Goal: Transaction & Acquisition: Purchase product/service

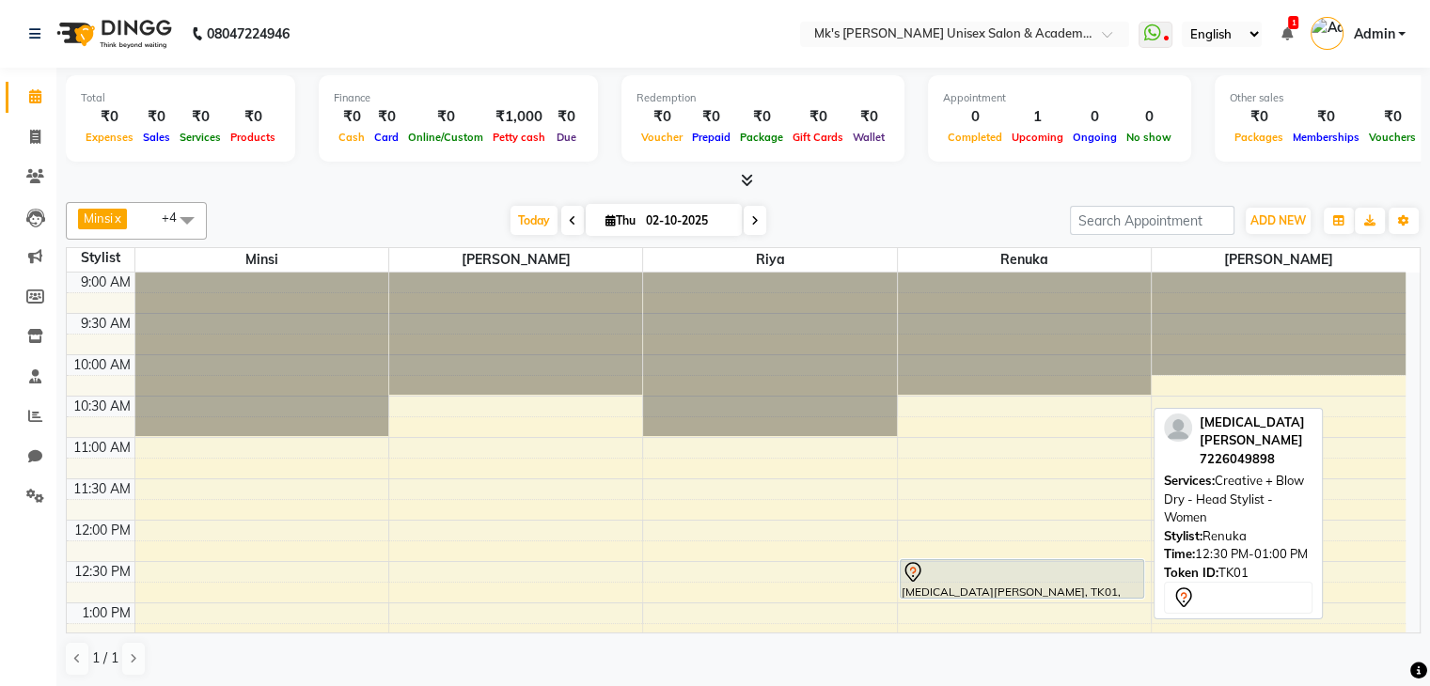
click at [1068, 570] on div at bounding box center [1022, 572] width 242 height 23
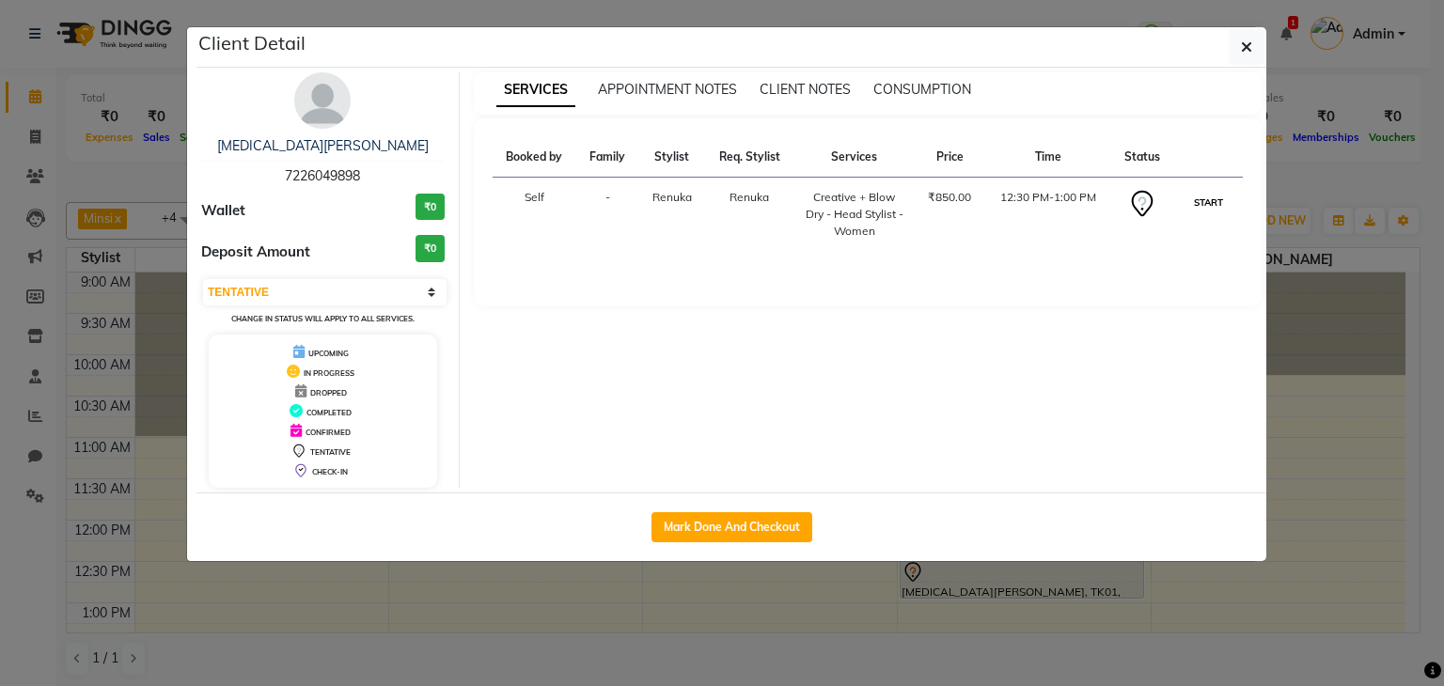
click at [1203, 192] on button "START" at bounding box center [1208, 202] width 39 height 23
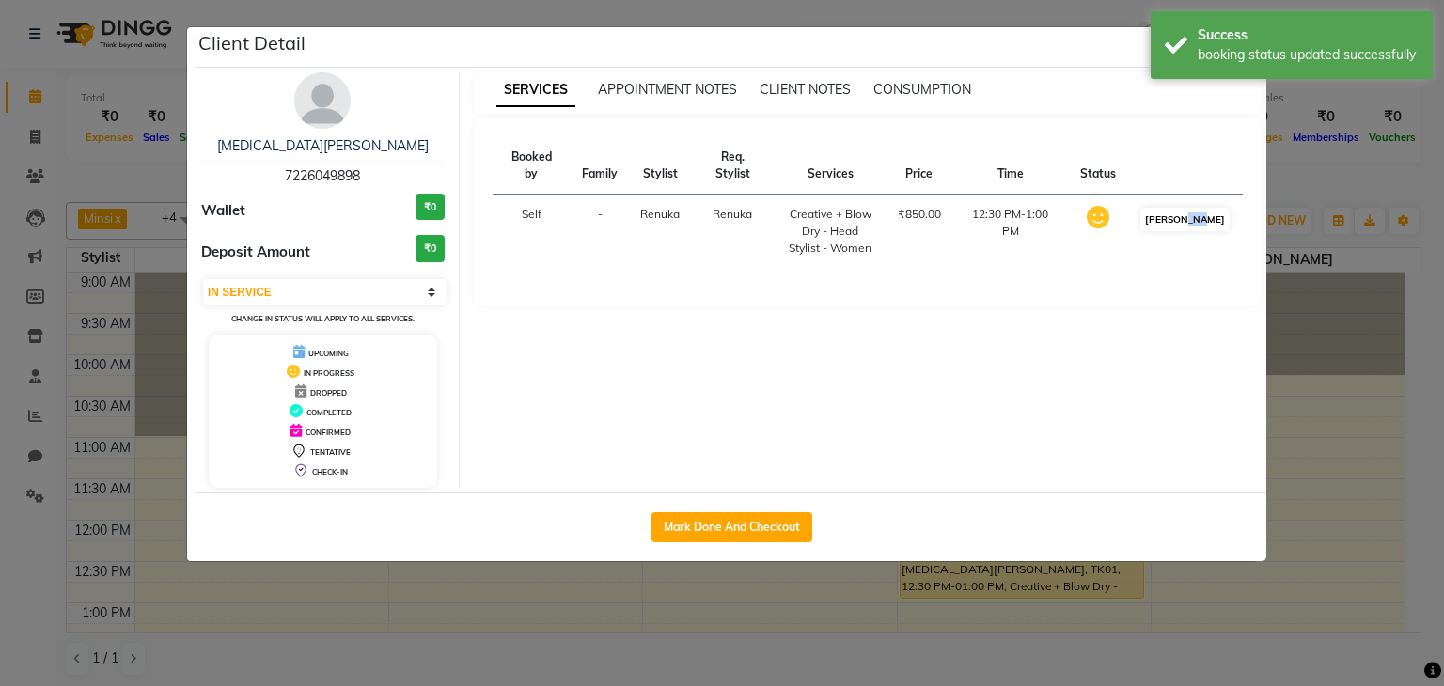
drag, startPoint x: 1201, startPoint y: 213, endPoint x: 1203, endPoint y: 196, distance: 17.0
click at [1203, 196] on td "[PERSON_NAME]" at bounding box center [1185, 232] width 116 height 74
click at [1203, 208] on button "[PERSON_NAME]" at bounding box center [1184, 219] width 89 height 23
select select "3"
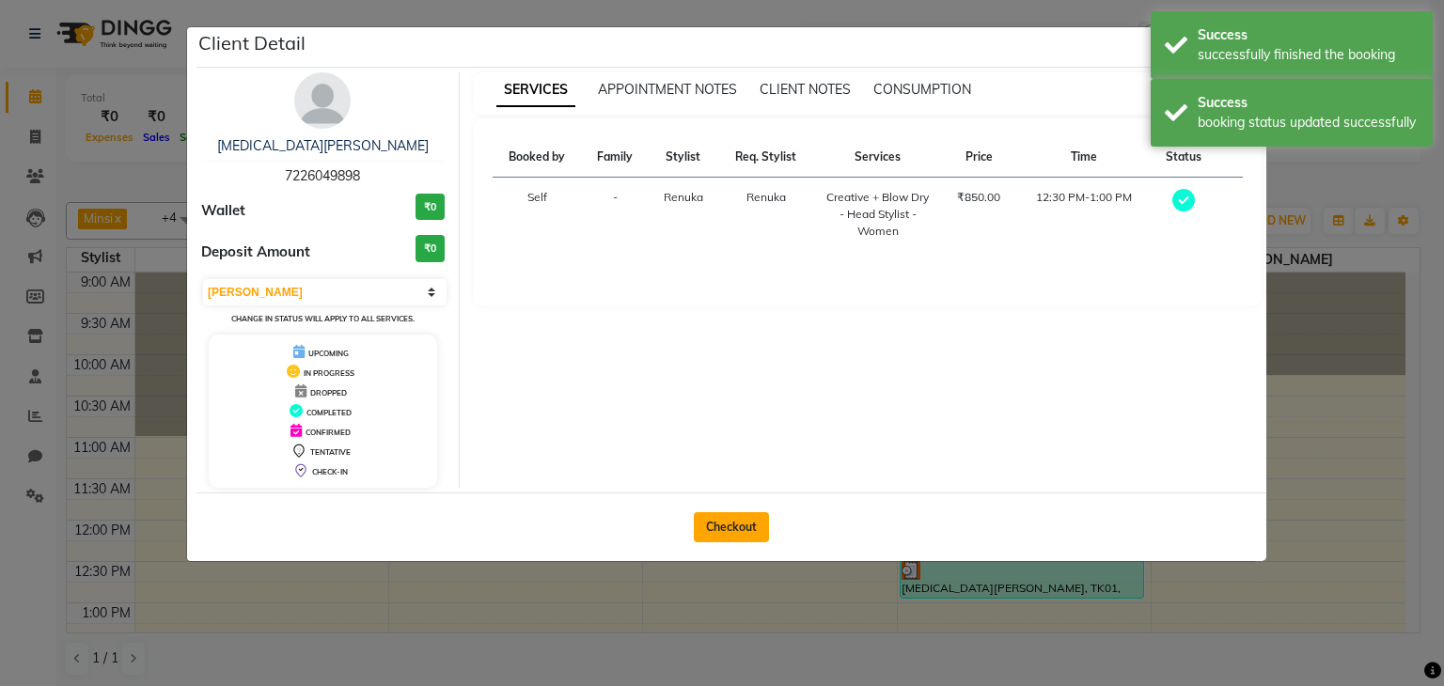
click at [727, 519] on button "Checkout" at bounding box center [731, 527] width 75 height 30
select select "service"
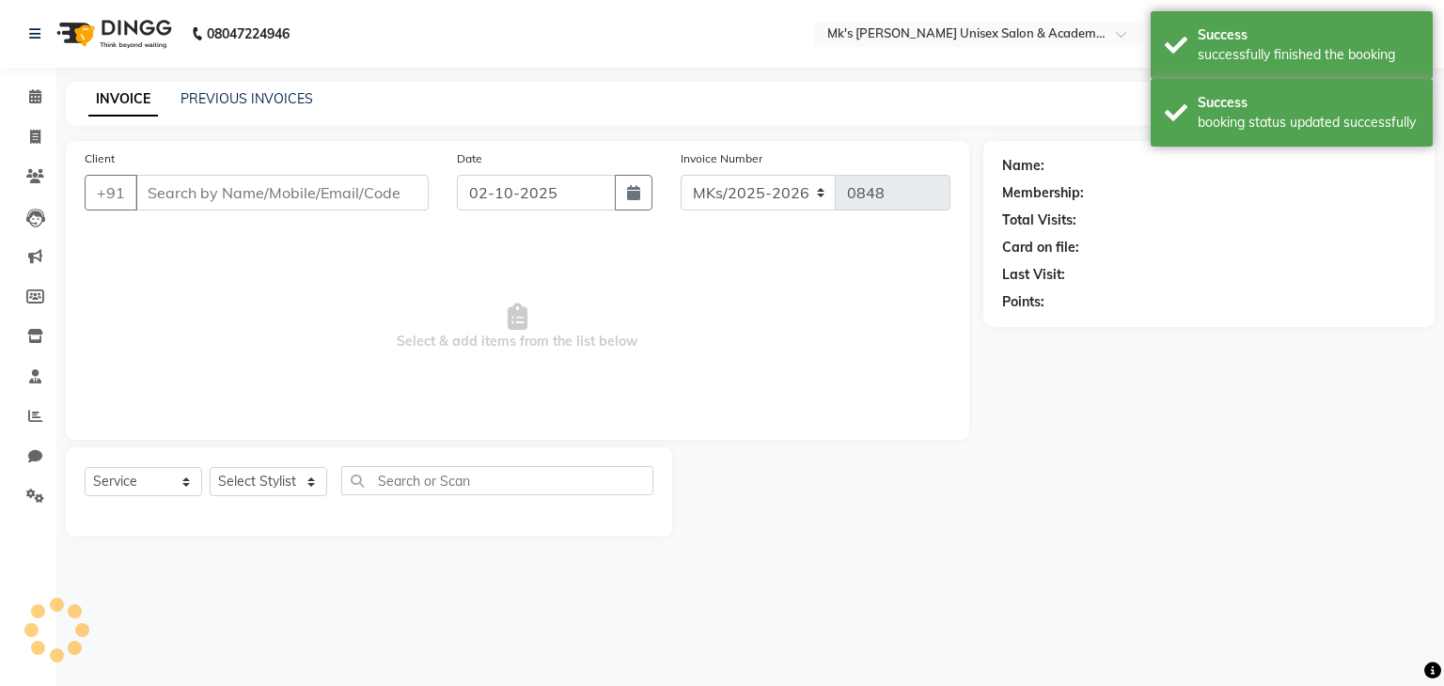
type input "7226049898"
select select "21738"
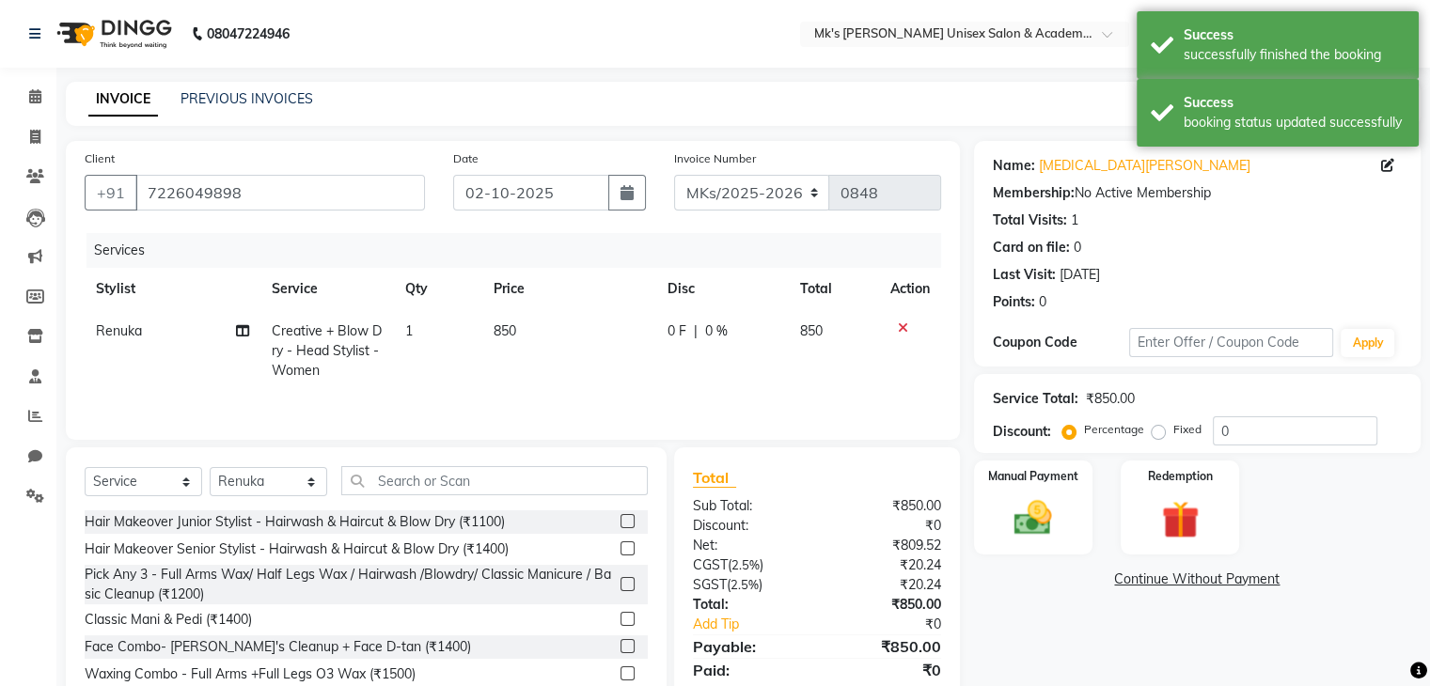
click at [523, 337] on td "850" at bounding box center [569, 351] width 174 height 82
select select "21738"
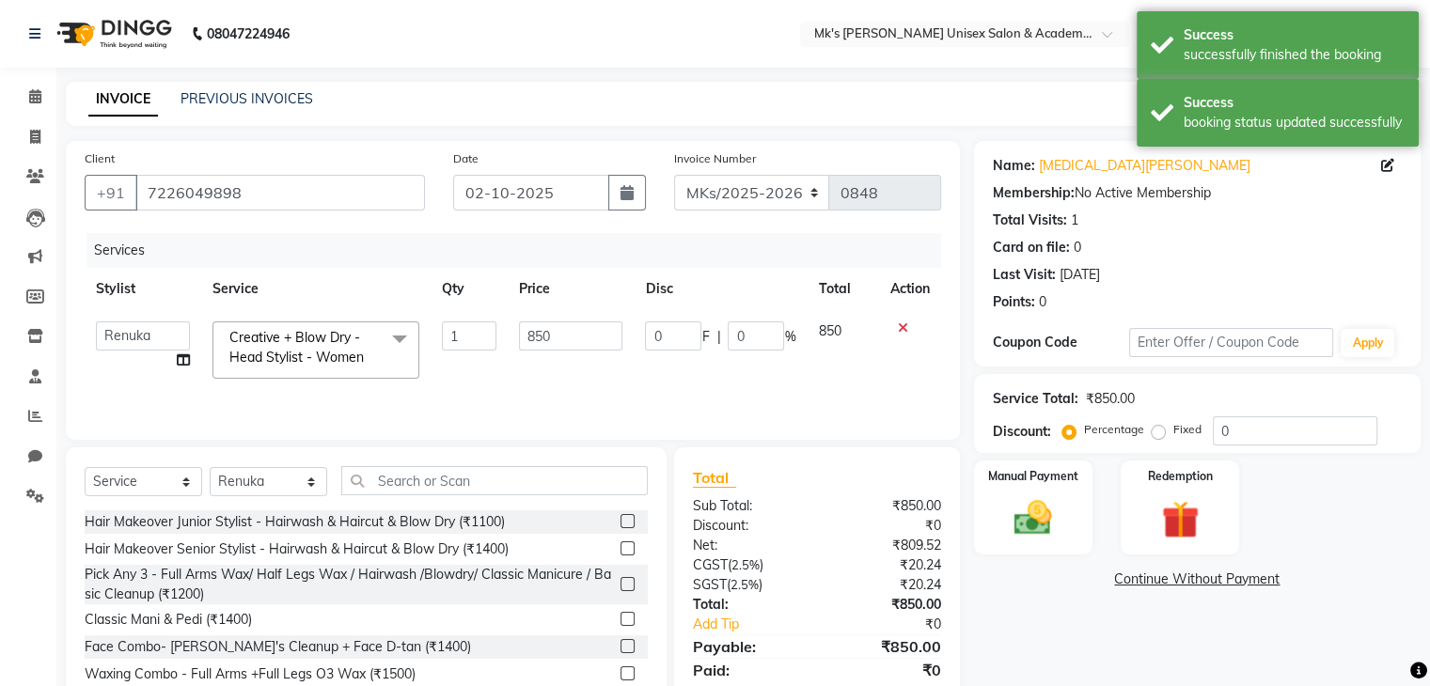
click at [336, 345] on span "Creative + Blow Dry - Head Stylist - Women" at bounding box center [296, 347] width 134 height 37
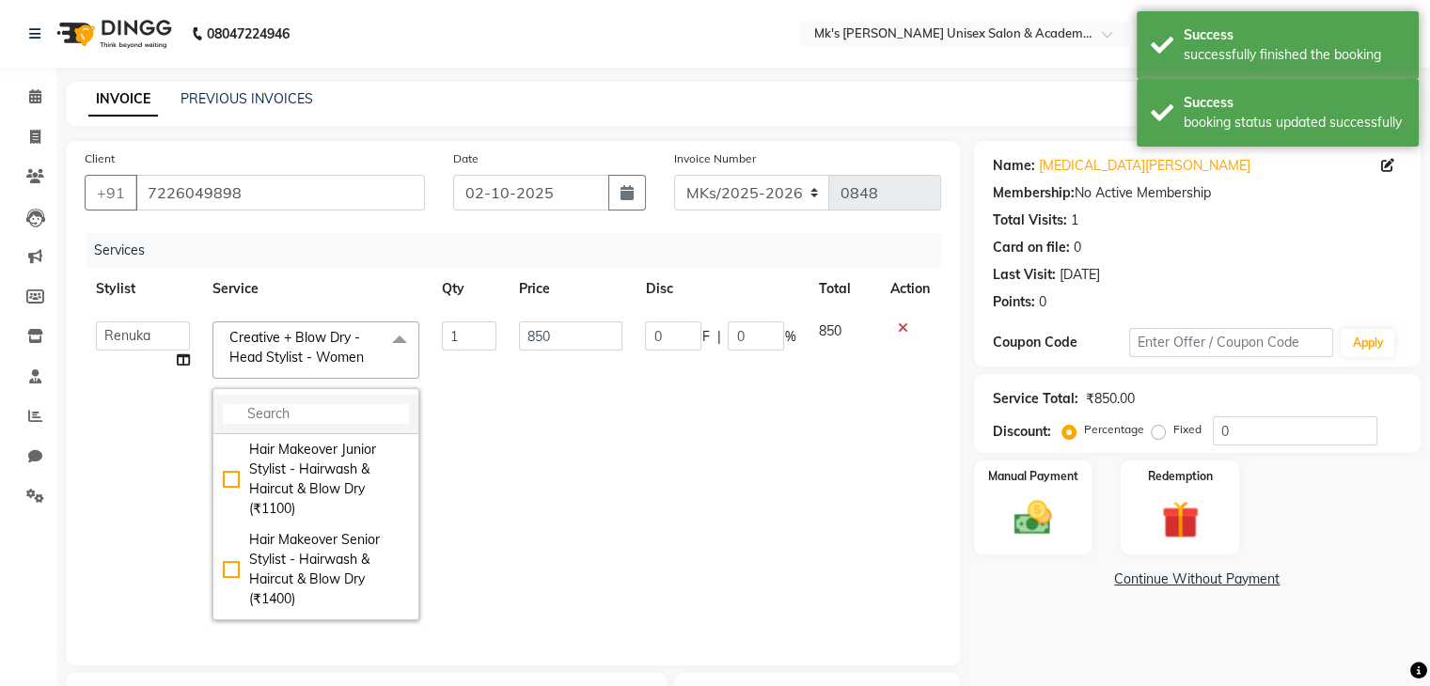
click at [328, 416] on input "multiselect-search" at bounding box center [316, 414] width 186 height 20
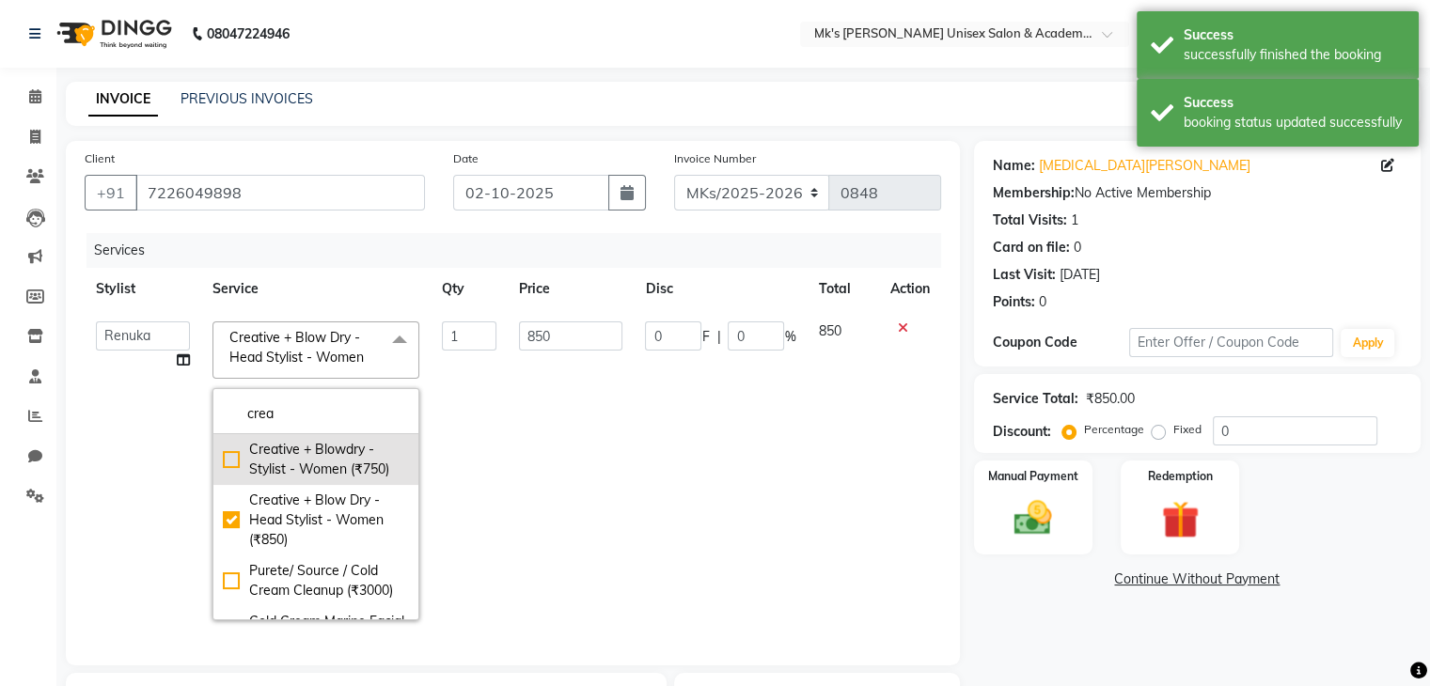
type input "crea"
click at [337, 463] on div "Creative + Blowdry - Stylist - Women (₹750)" at bounding box center [316, 459] width 186 height 39
checkbox input "true"
checkbox input "false"
type input "750"
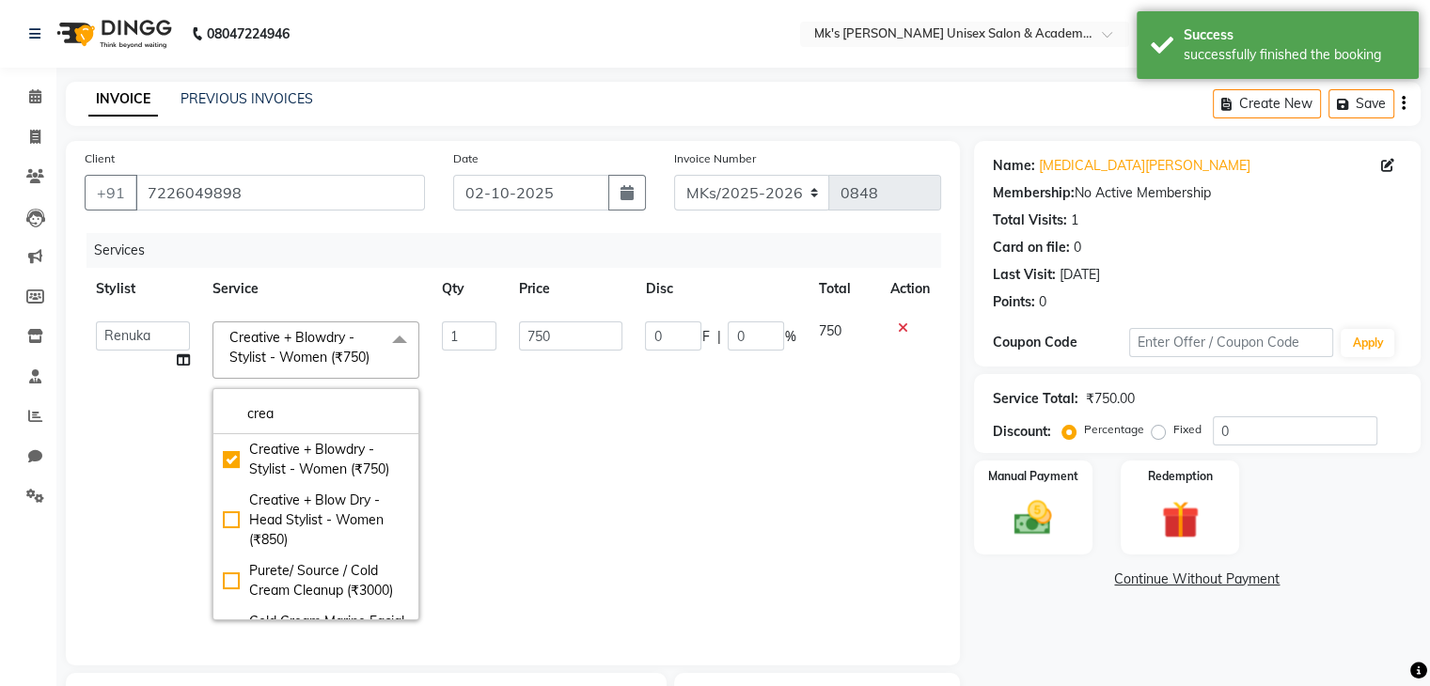
click at [723, 456] on td "0 F | 0 %" at bounding box center [720, 470] width 173 height 321
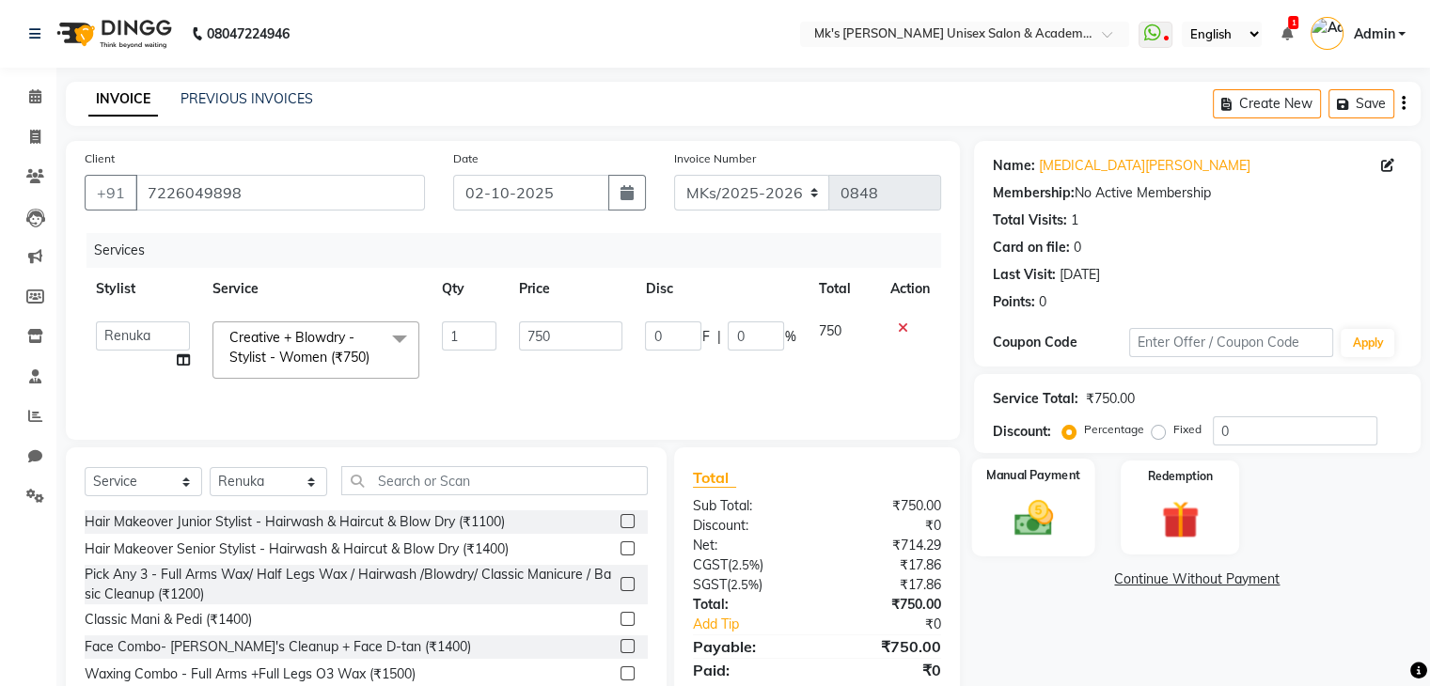
click at [1050, 526] on img at bounding box center [1032, 518] width 63 height 45
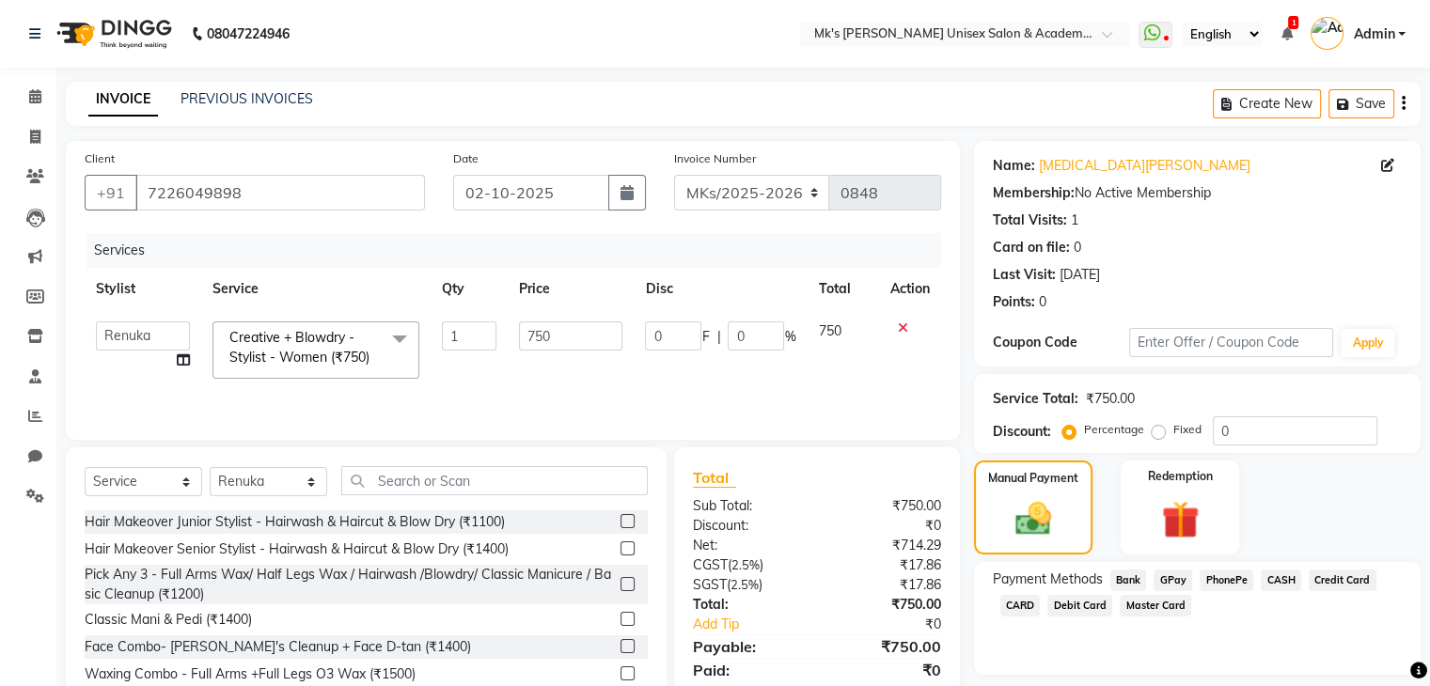
click at [1174, 578] on span "GPay" at bounding box center [1172, 581] width 39 height 22
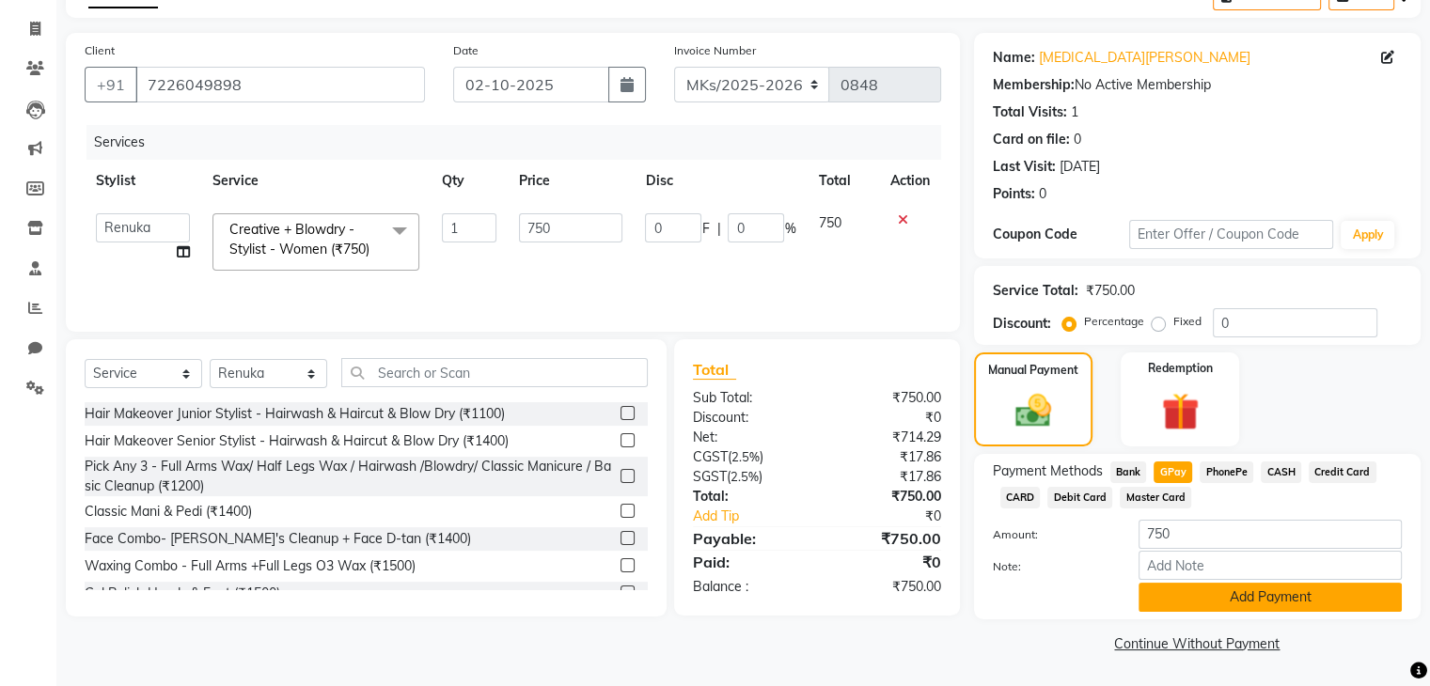
click at [1284, 603] on button "Add Payment" at bounding box center [1269, 597] width 263 height 29
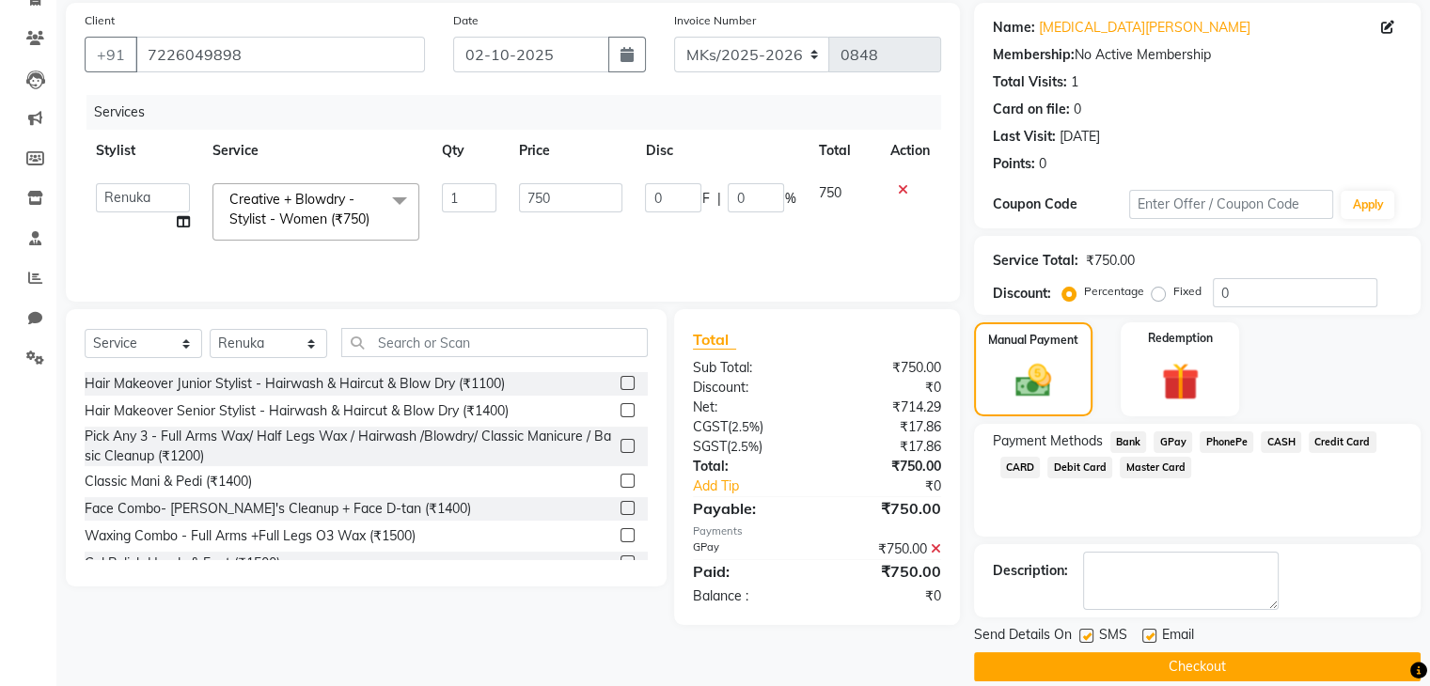
scroll to position [161, 0]
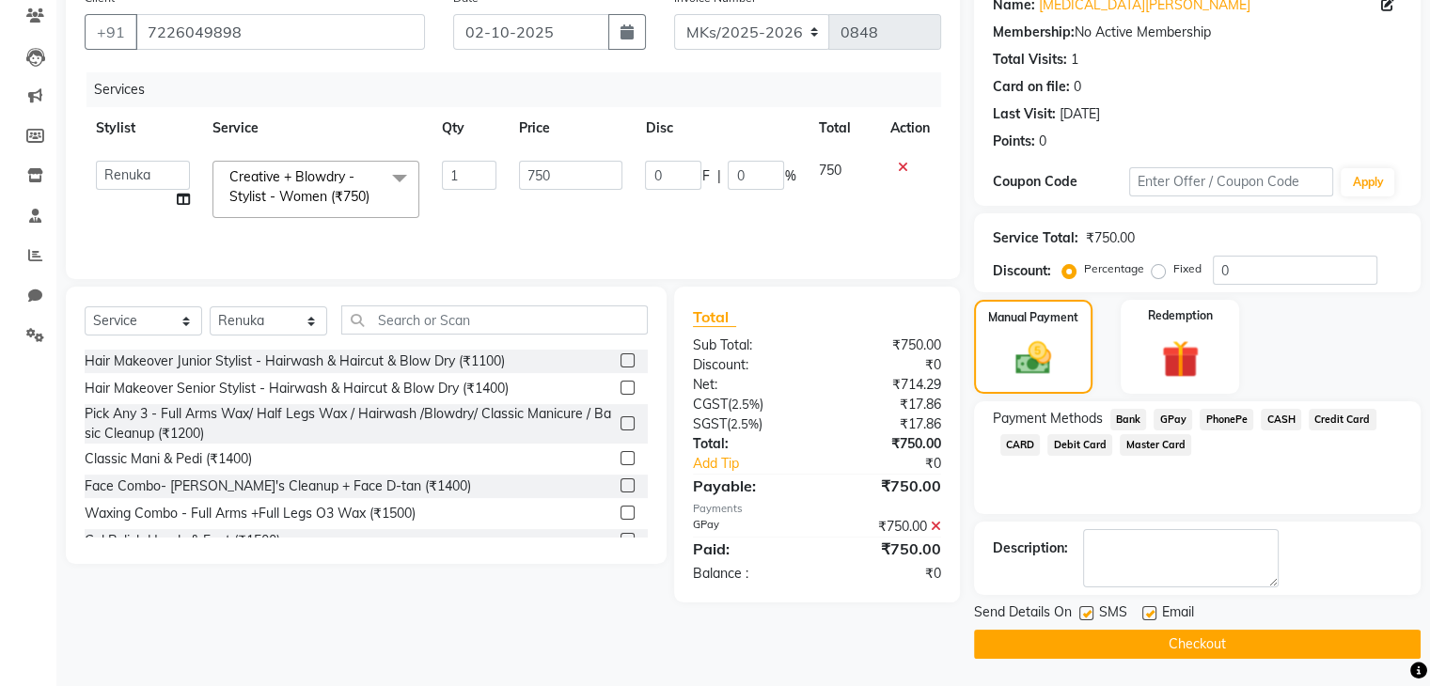
click at [1257, 648] on button "Checkout" at bounding box center [1197, 644] width 446 height 29
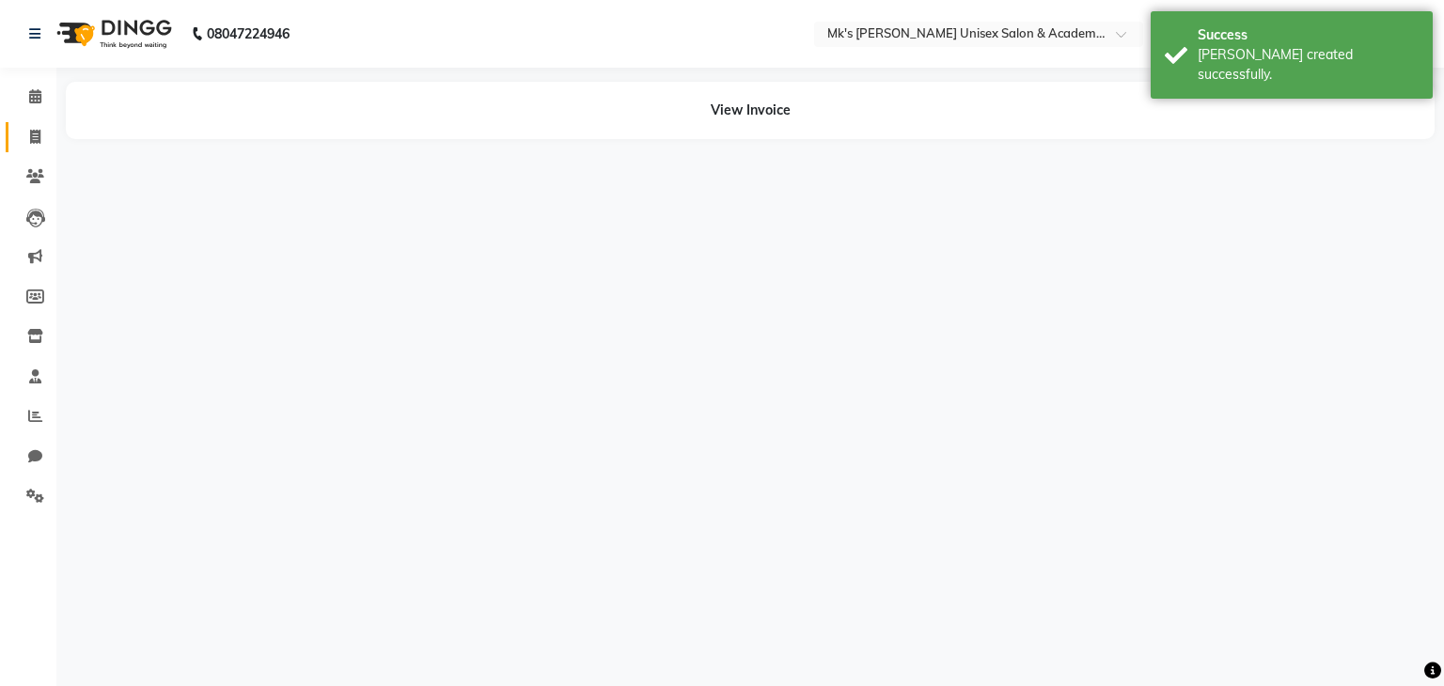
click at [33, 130] on icon at bounding box center [35, 137] width 10 height 14
click at [38, 137] on icon at bounding box center [35, 137] width 10 height 14
select select "service"
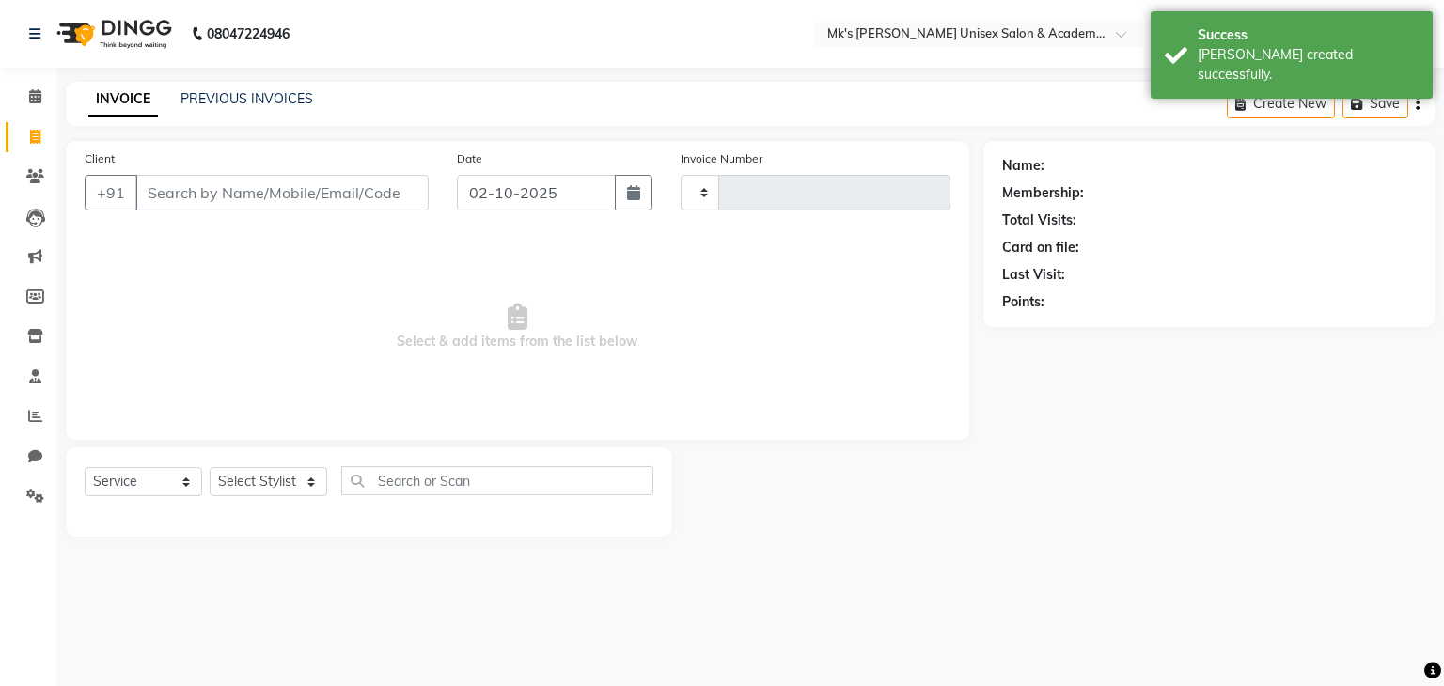
type input "0849"
select select "6031"
click at [301, 181] on input "Client" at bounding box center [281, 193] width 293 height 36
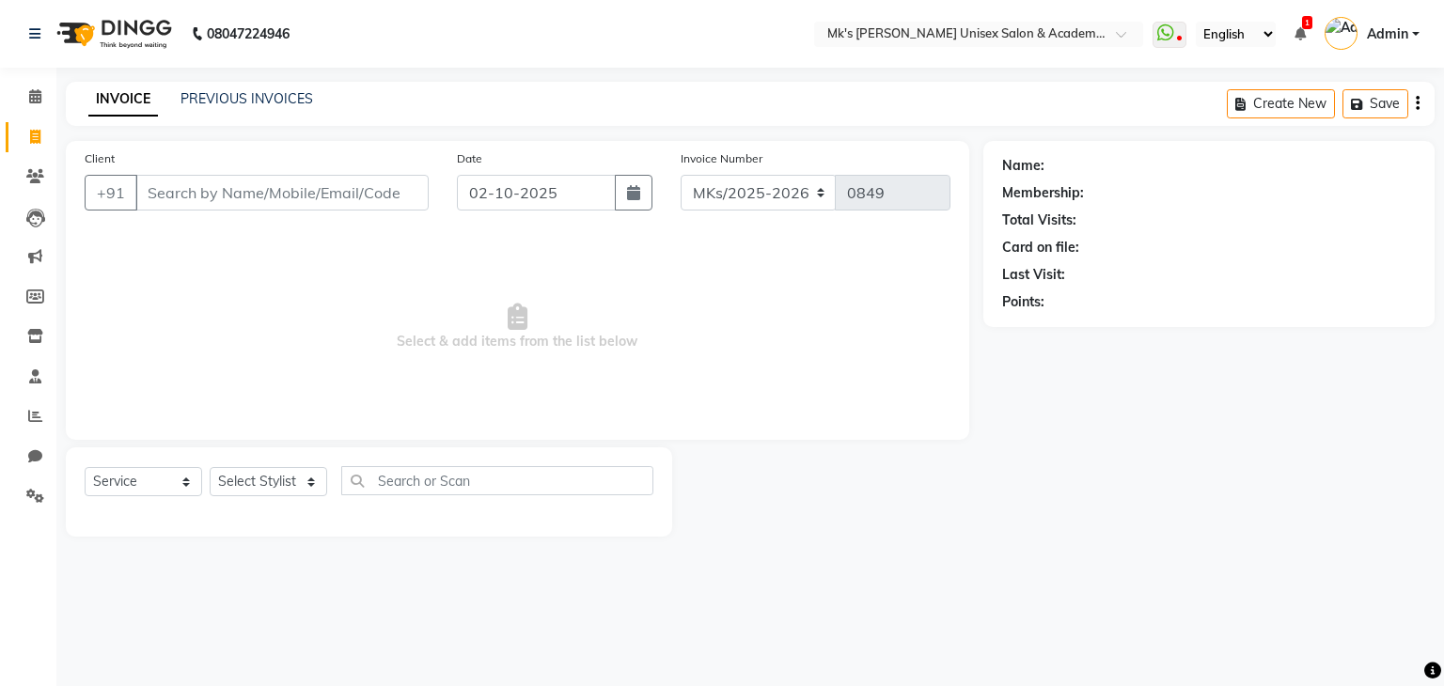
click at [312, 205] on input "Client" at bounding box center [281, 193] width 293 height 36
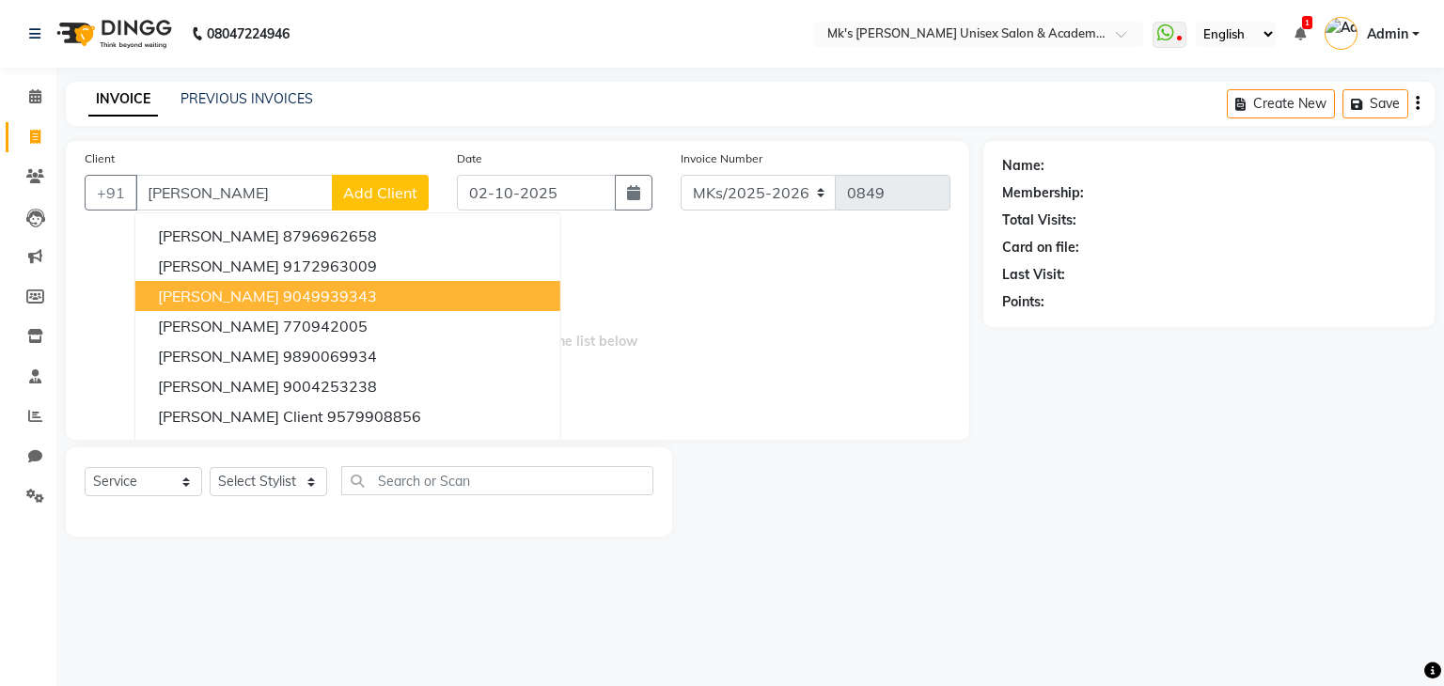
click at [317, 290] on ngb-highlight "9049939343" at bounding box center [330, 296] width 94 height 19
type input "9049939343"
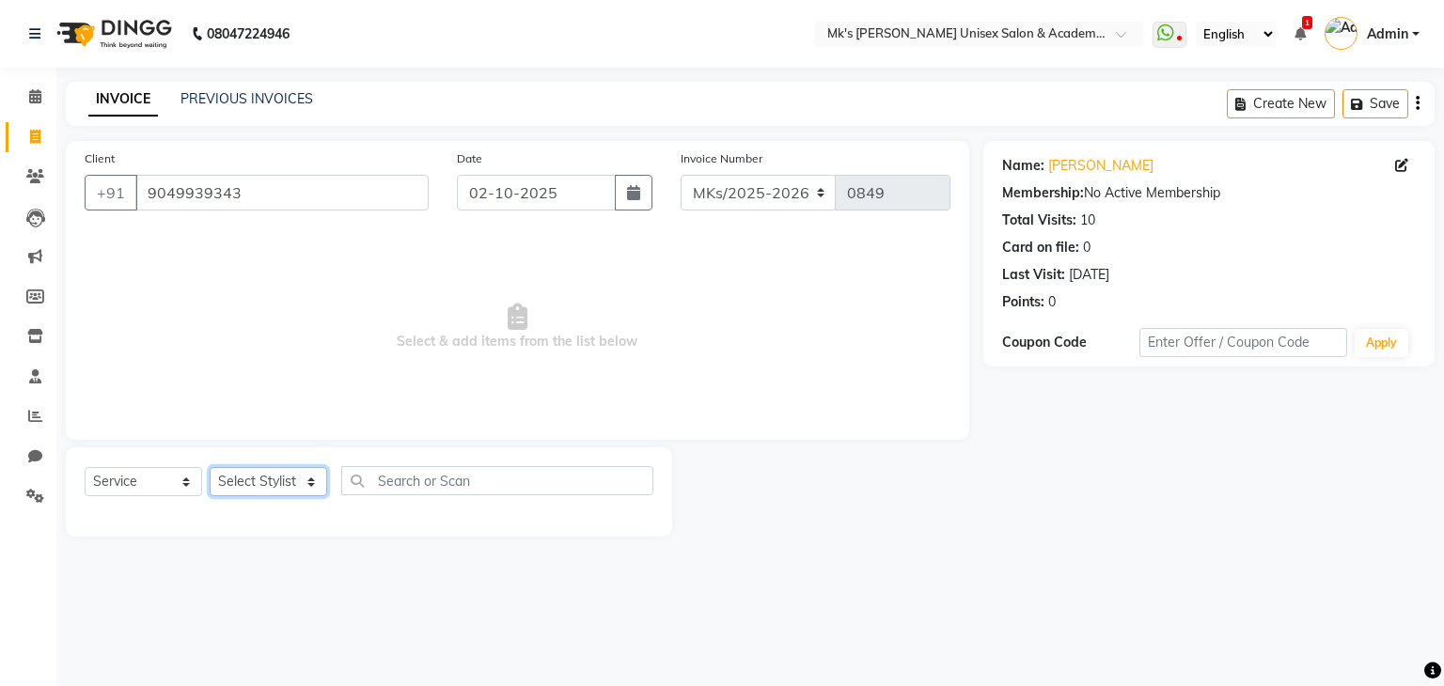
click at [298, 477] on select "Select Stylist Harshad Minsi Renuka Riya Sandhaya Santoshi" at bounding box center [268, 481] width 117 height 29
select select "21735"
click at [210, 468] on select "Select Stylist Harshad Minsi Renuka Riya Sandhaya Santoshi" at bounding box center [268, 481] width 117 height 29
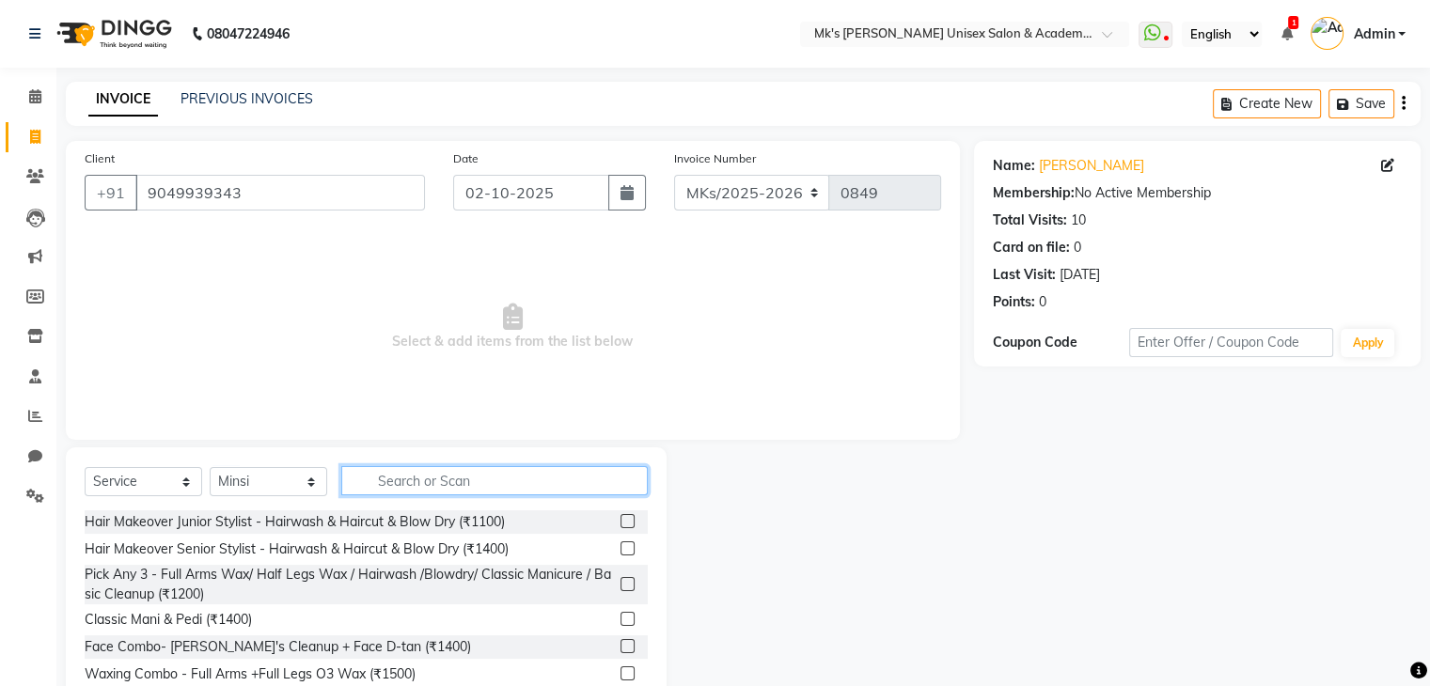
click at [436, 486] on input "text" at bounding box center [494, 480] width 306 height 29
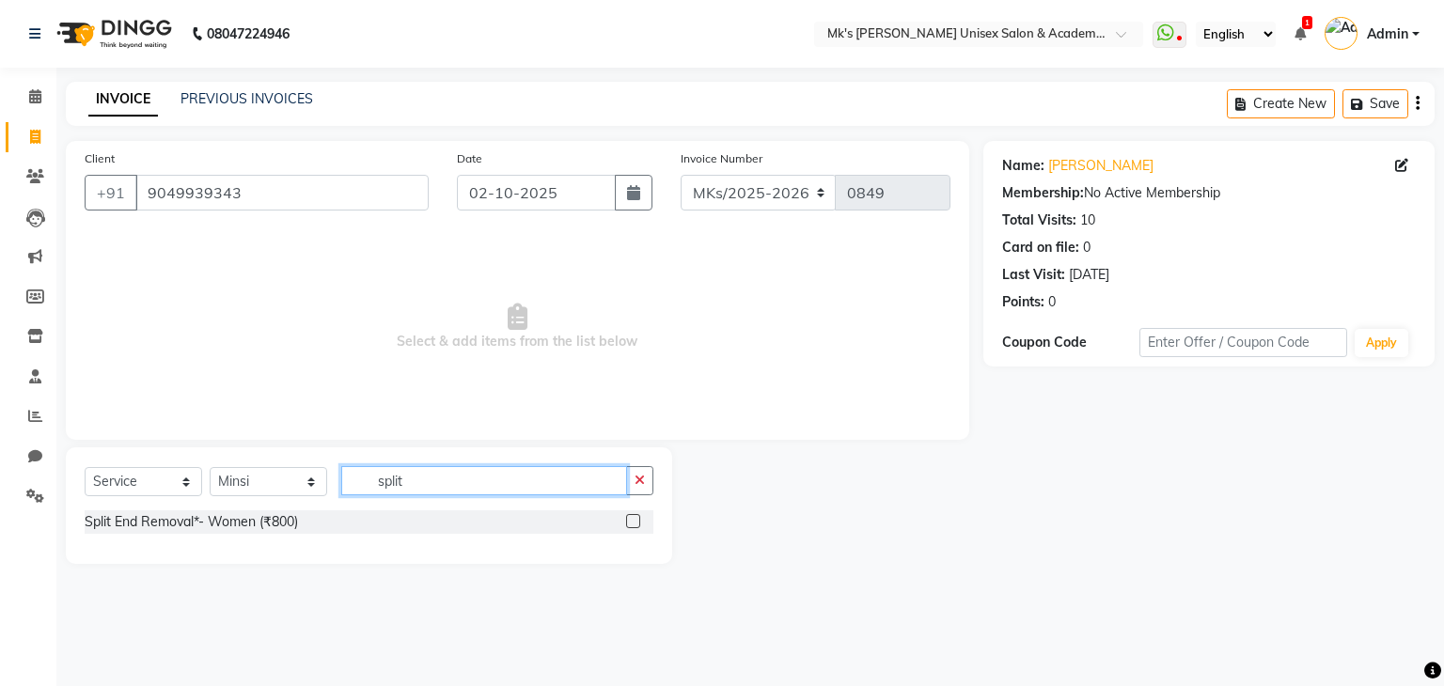
type input "split"
click at [632, 524] on label at bounding box center [633, 521] width 14 height 14
click at [632, 524] on input "checkbox" at bounding box center [632, 522] width 12 height 12
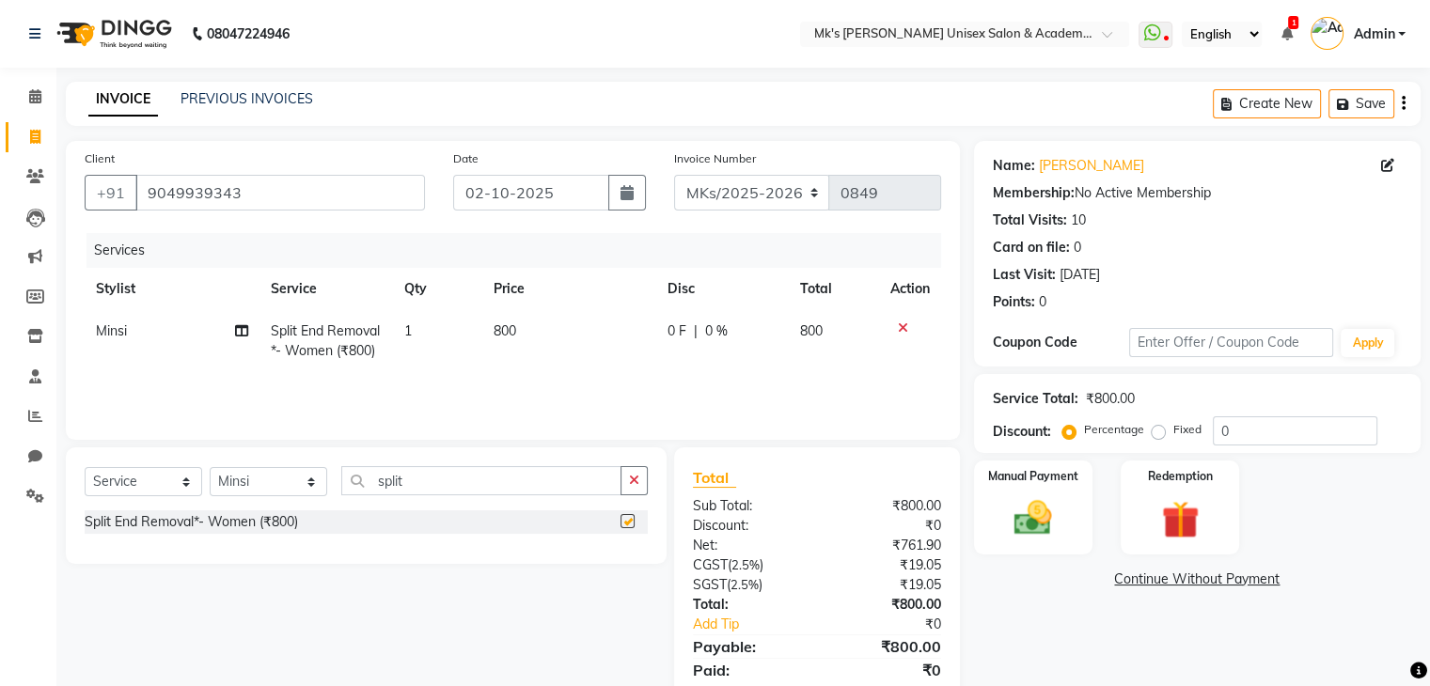
checkbox input "false"
click at [395, 485] on input "split" at bounding box center [481, 480] width 280 height 29
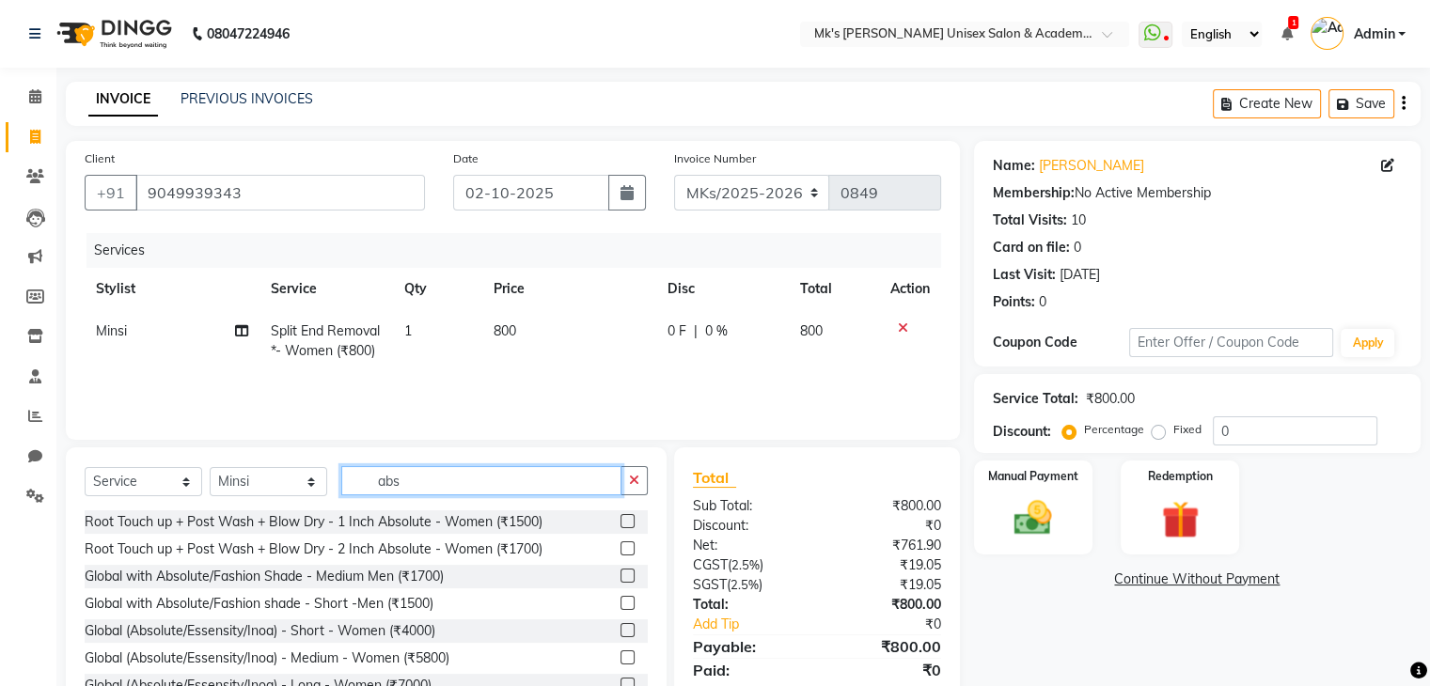
type input "abs"
click at [620, 655] on label at bounding box center [627, 657] width 14 height 14
click at [620, 655] on input "checkbox" at bounding box center [626, 658] width 12 height 12
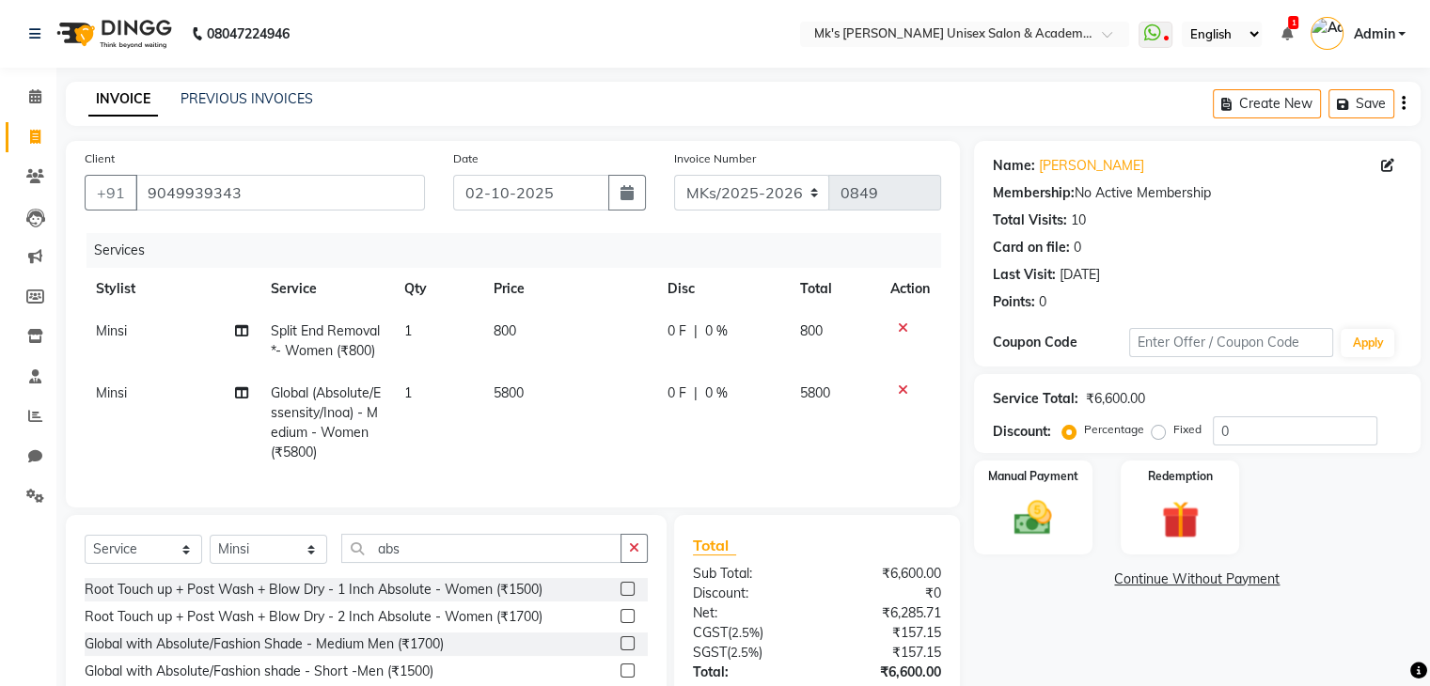
checkbox input "false"
click at [535, 383] on td "5800" at bounding box center [569, 423] width 174 height 102
select select "21735"
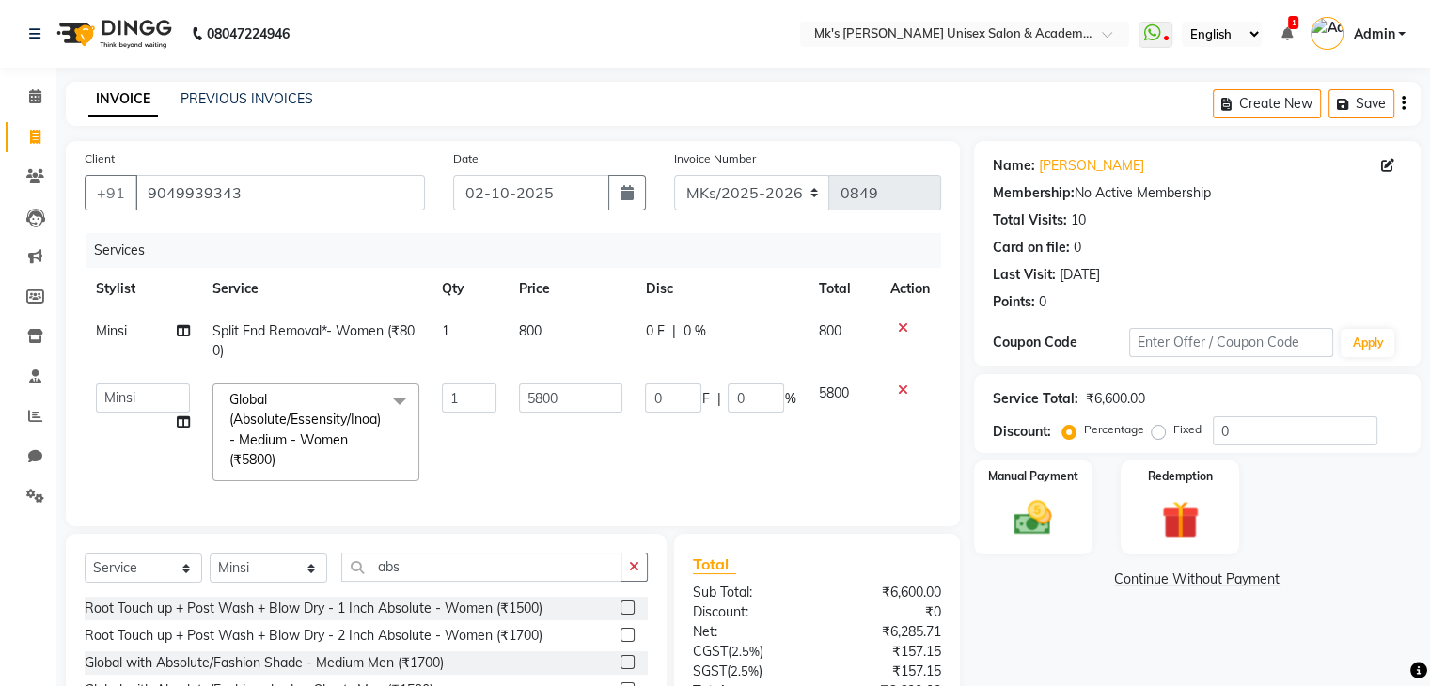
click at [535, 383] on td "5800" at bounding box center [571, 432] width 126 height 120
click at [535, 402] on input "5800" at bounding box center [570, 398] width 103 height 29
type input "6500"
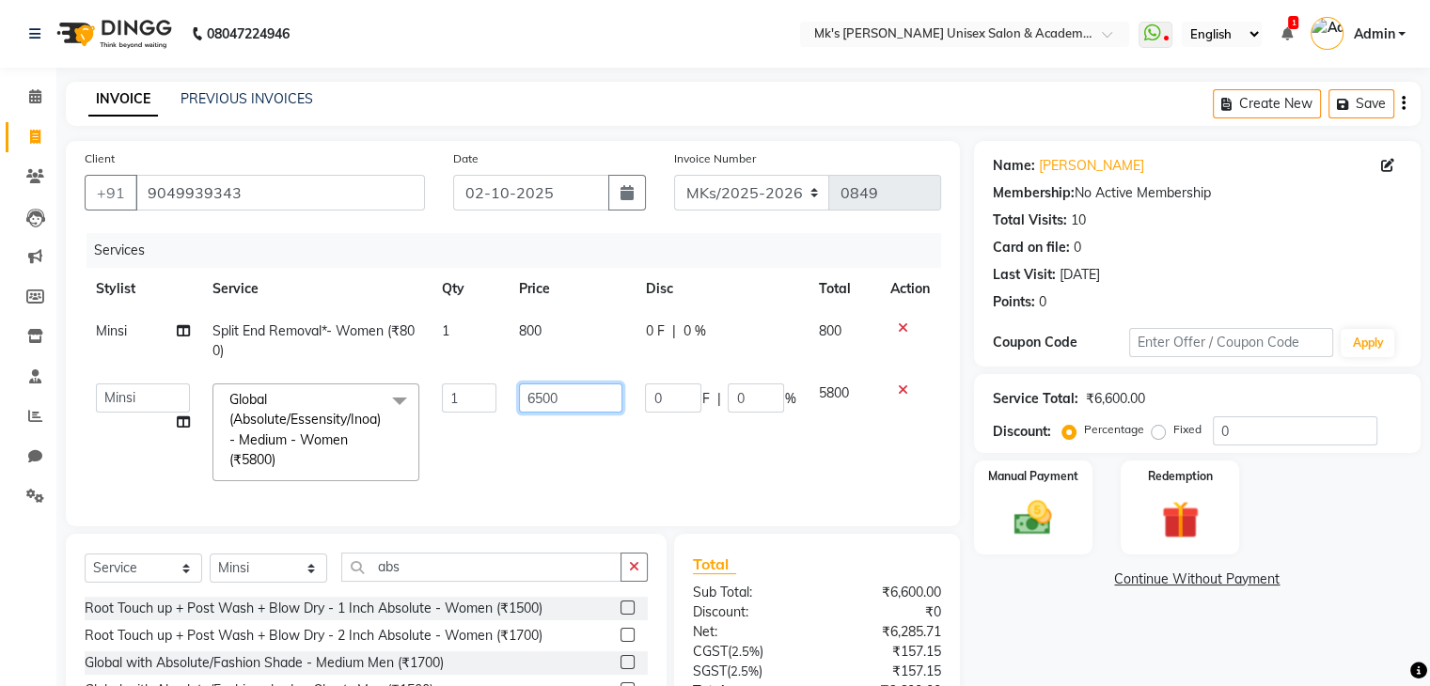
scroll to position [167, 0]
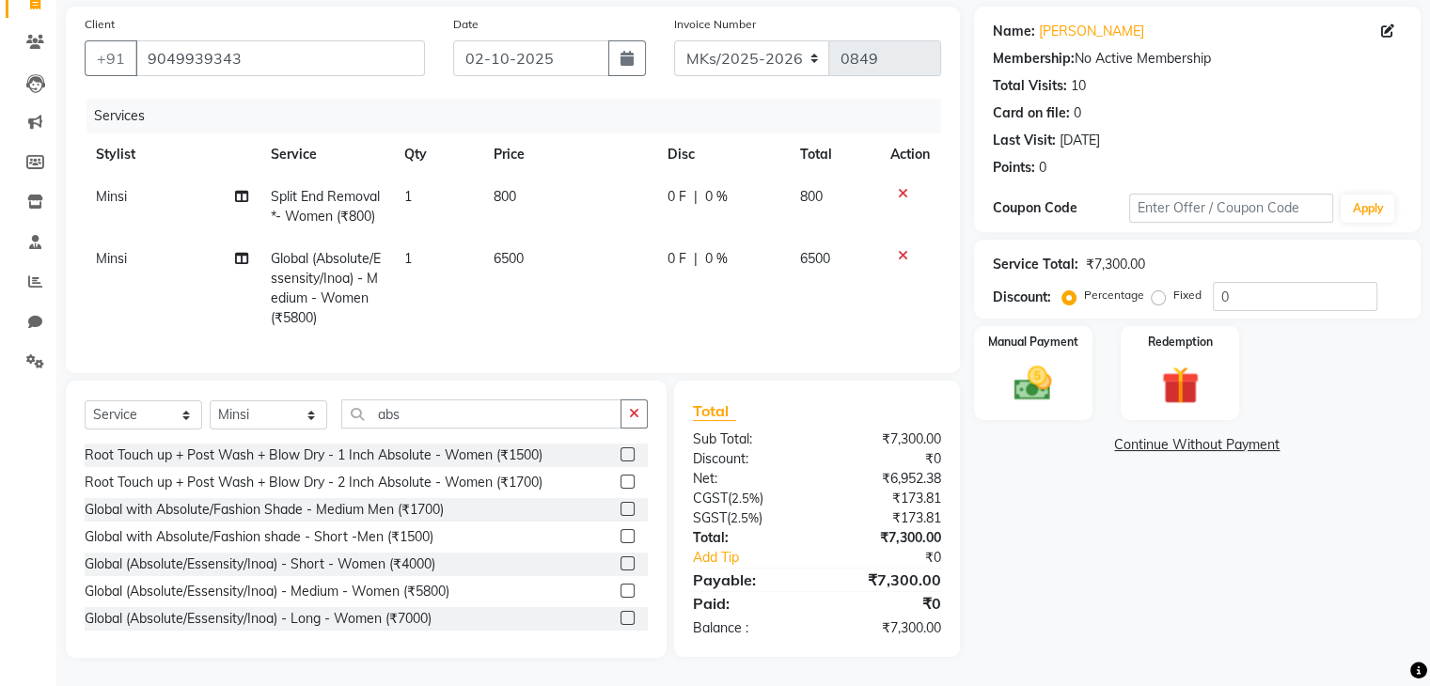
click at [620, 615] on label at bounding box center [627, 618] width 14 height 14
click at [620, 615] on input "checkbox" at bounding box center [626, 619] width 12 height 12
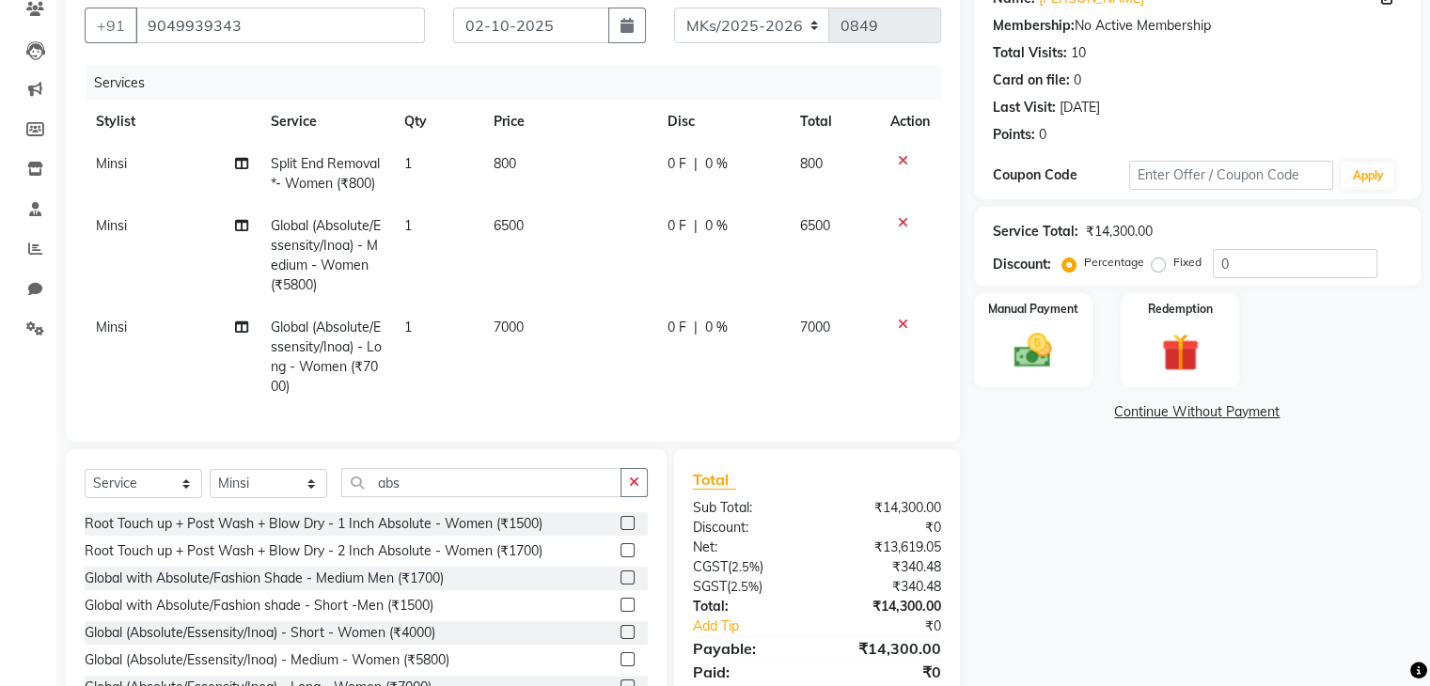
checkbox input "false"
click at [898, 224] on icon at bounding box center [903, 222] width 10 height 13
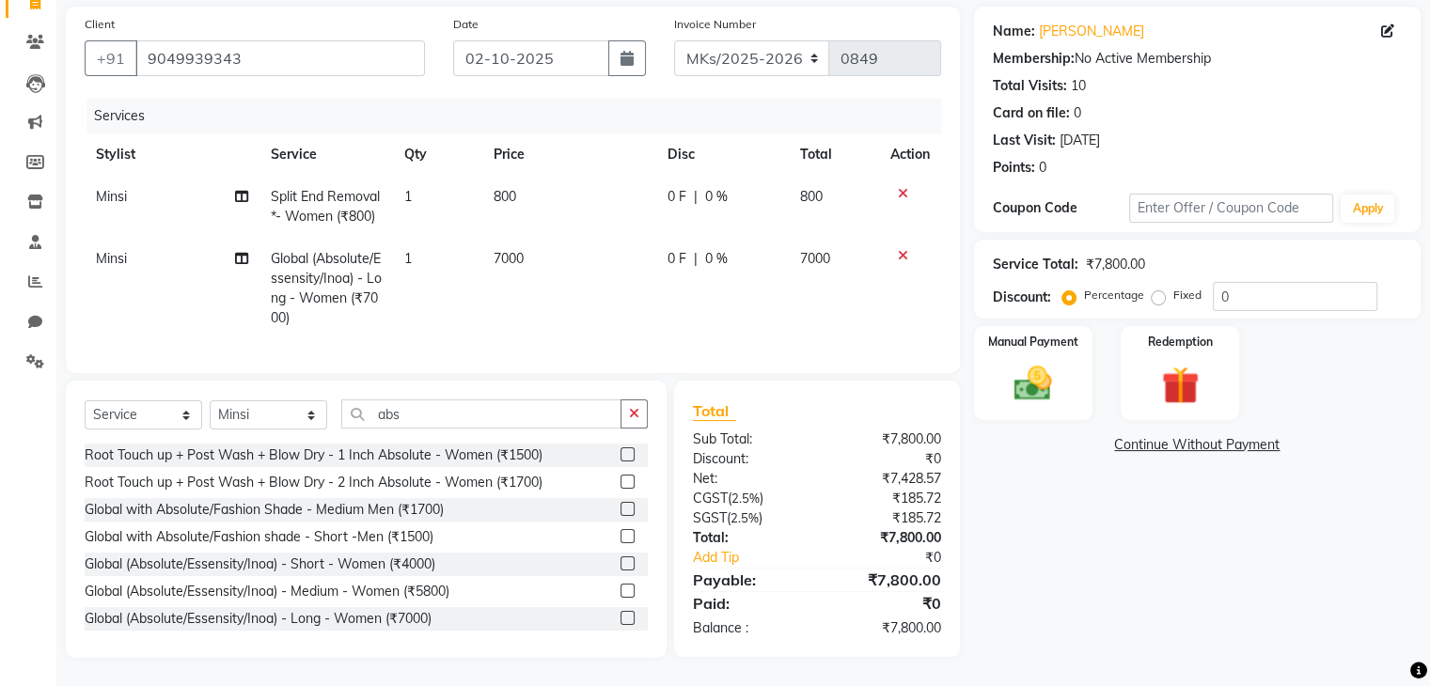
click at [540, 238] on td "7000" at bounding box center [569, 289] width 174 height 102
select select "21735"
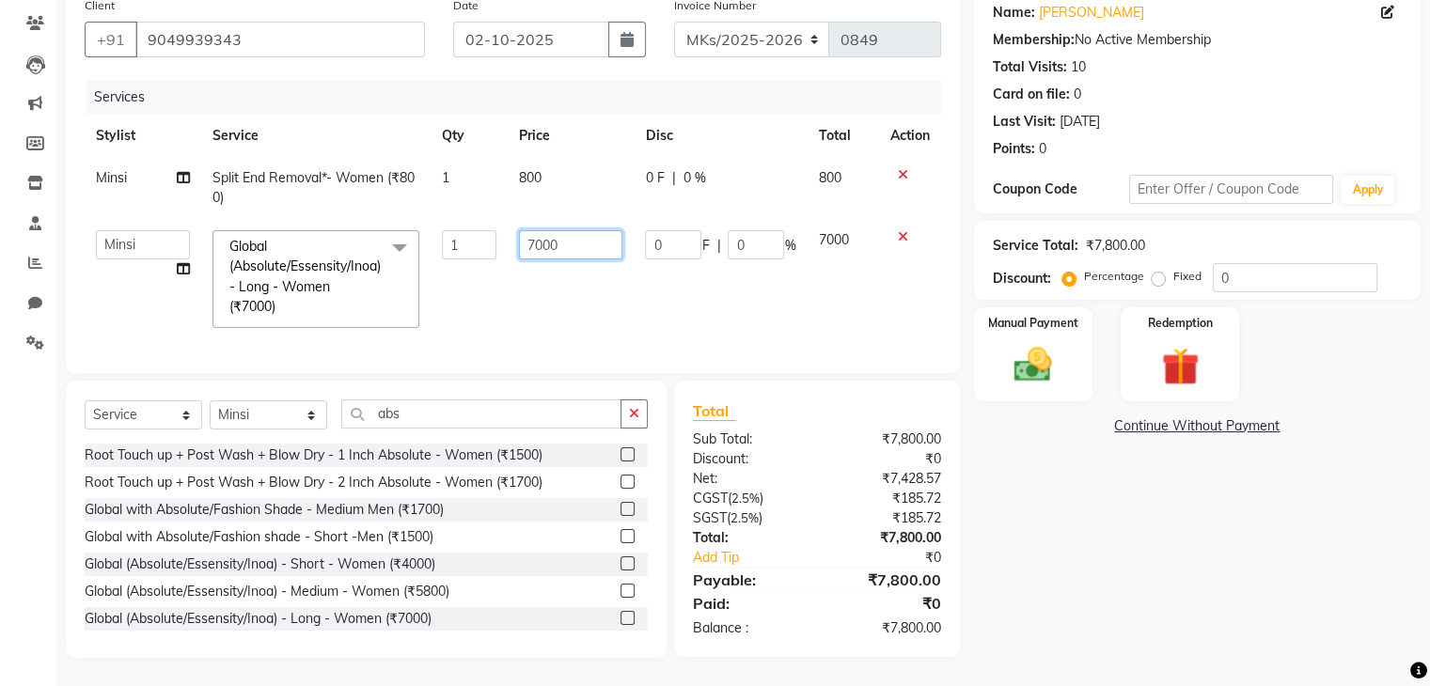
click at [541, 236] on input "7000" at bounding box center [570, 244] width 103 height 29
type input "6500"
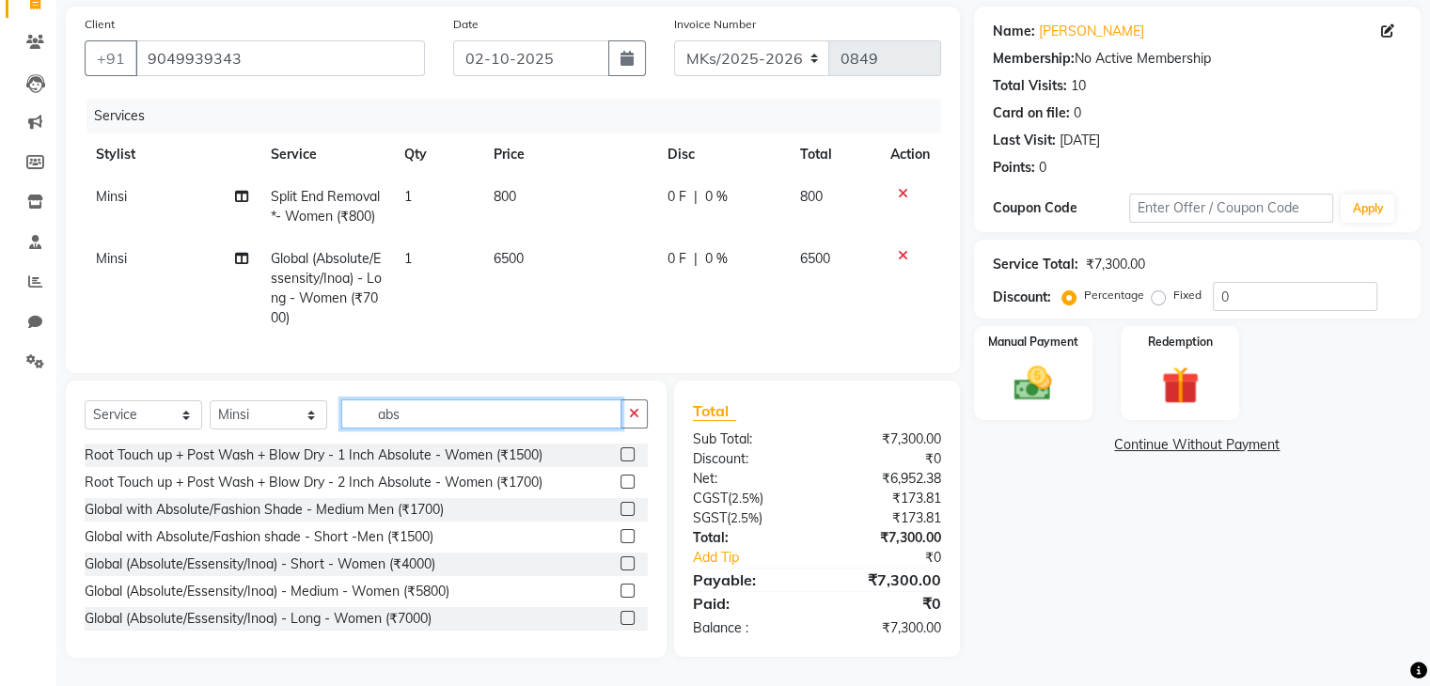
click at [379, 410] on input "abs" at bounding box center [481, 413] width 280 height 29
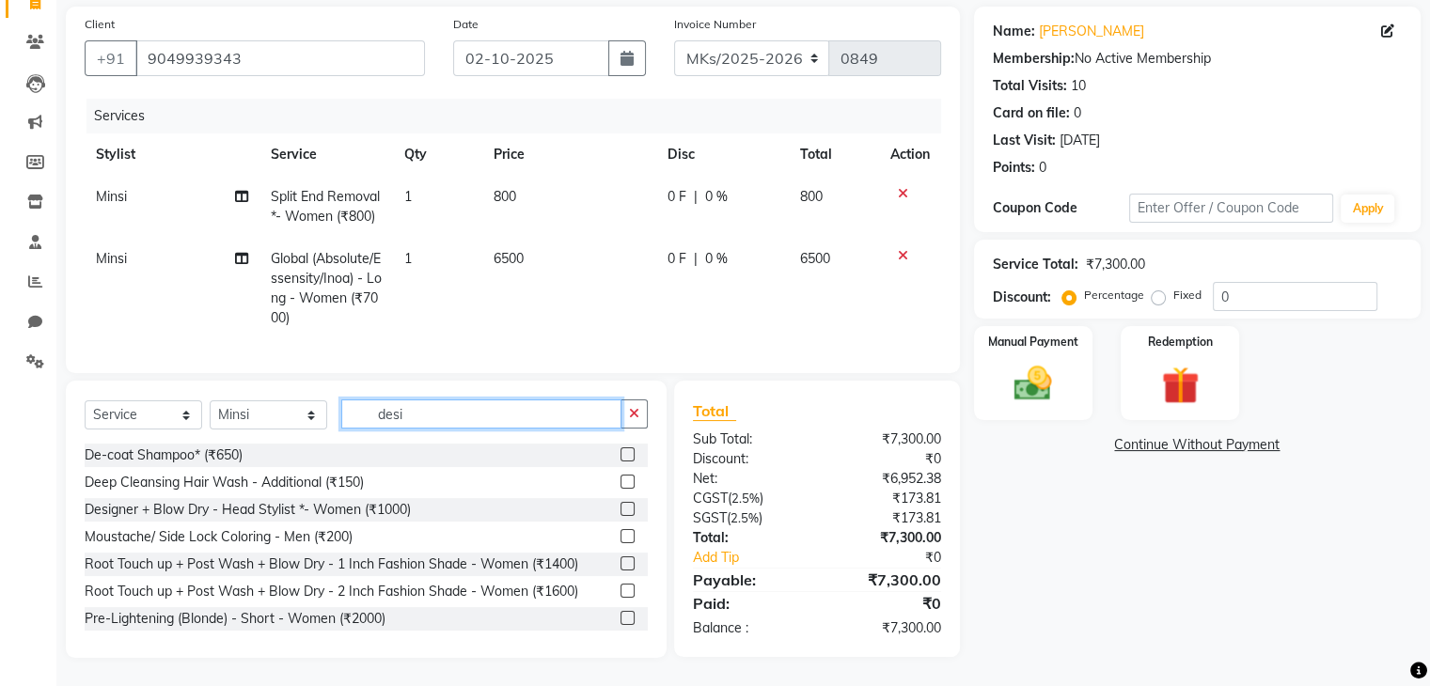
scroll to position [149, 0]
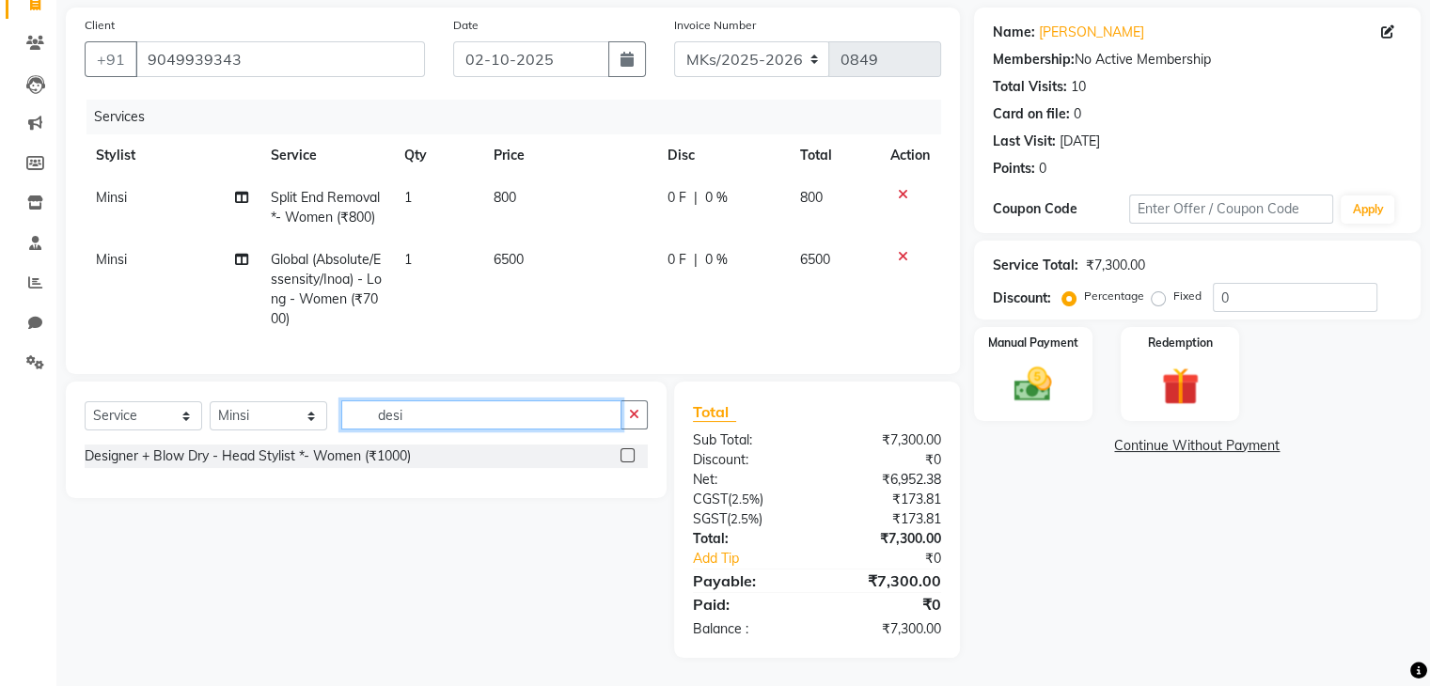
type input "desi"
click at [620, 450] on label at bounding box center [627, 455] width 14 height 14
click at [620, 450] on input "checkbox" at bounding box center [626, 456] width 12 height 12
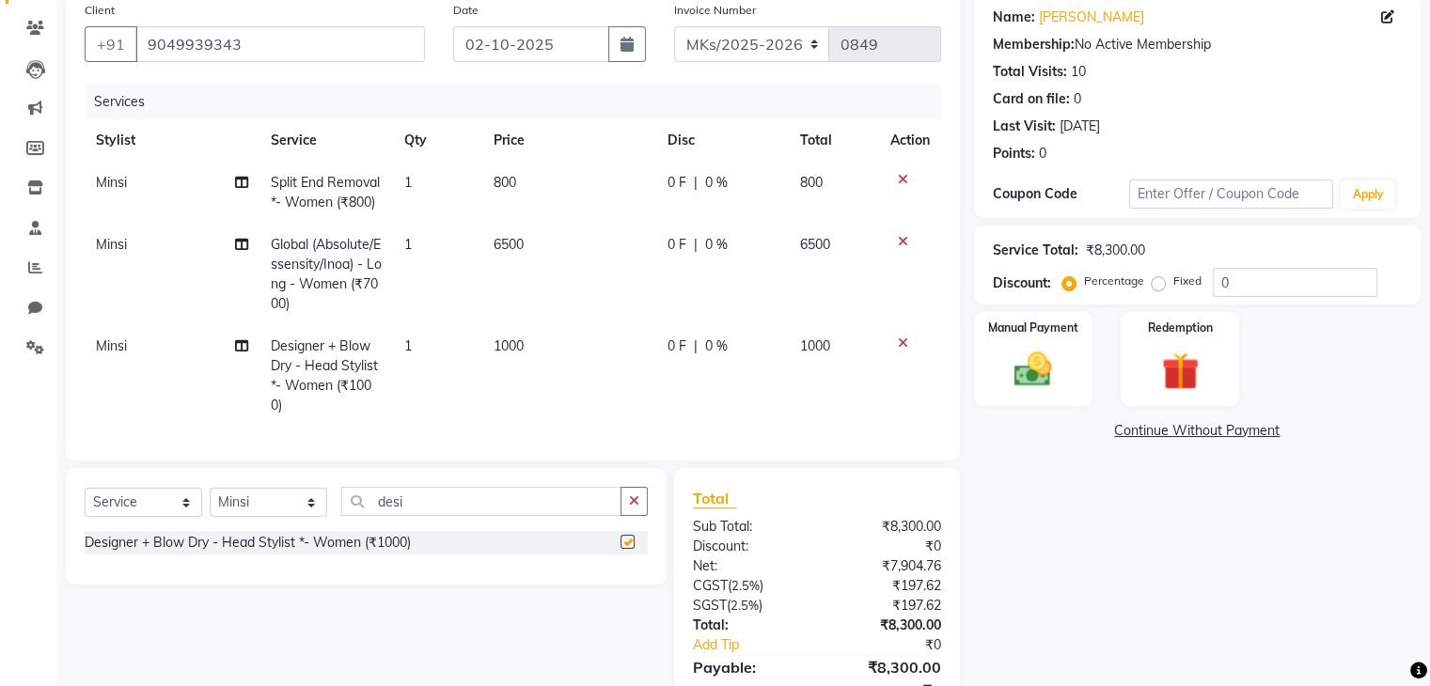
checkbox input "false"
click at [140, 257] on td "Minsi" at bounding box center [172, 275] width 175 height 102
select select "21735"
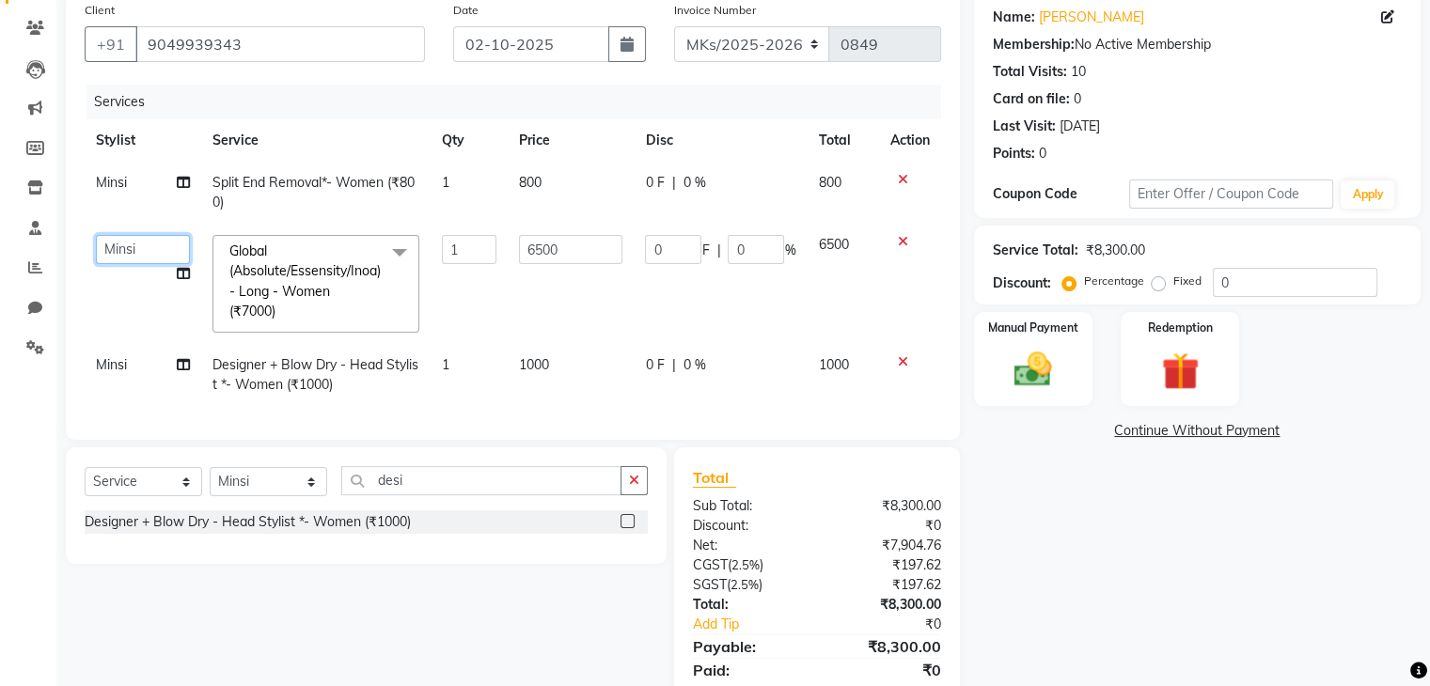
click at [128, 242] on select "Harshad Minsi Renuka Riya Sandhaya Santoshi" at bounding box center [143, 249] width 94 height 29
select select "21738"
click at [185, 277] on icon at bounding box center [183, 273] width 13 height 13
select select "21738"
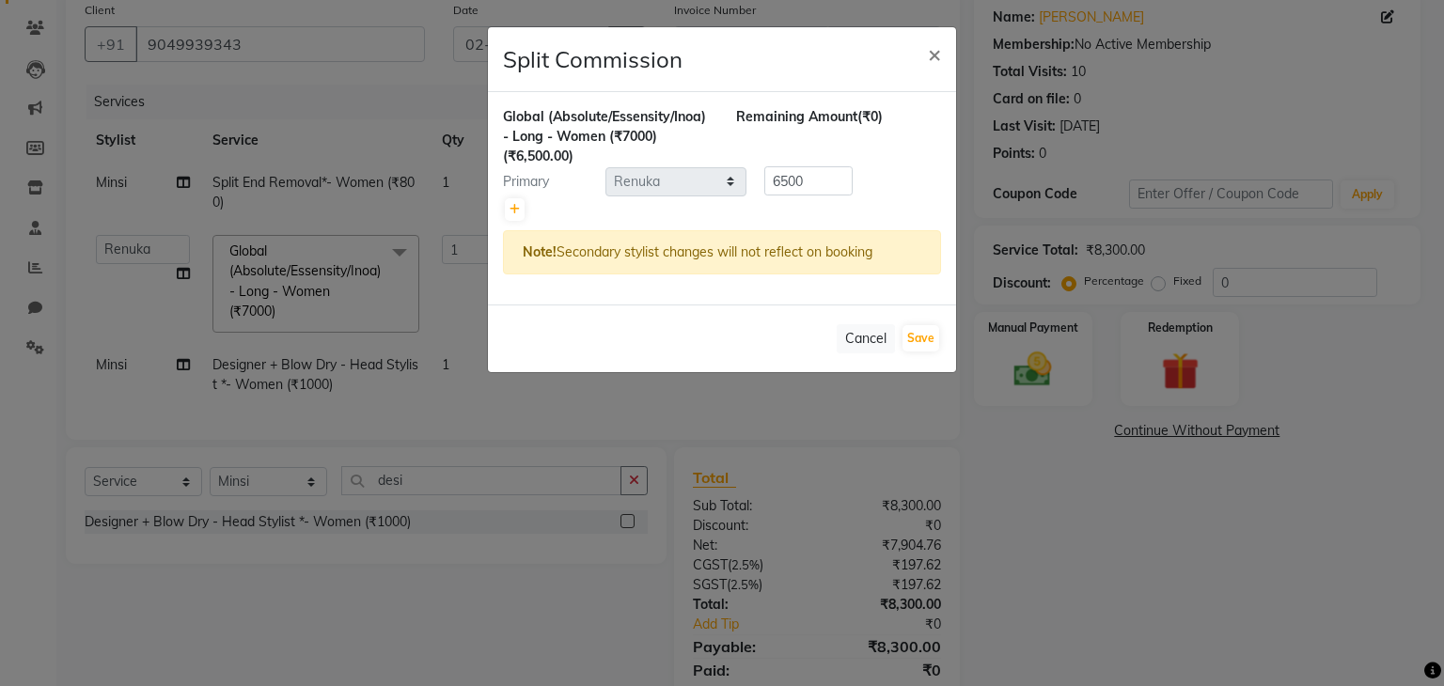
click at [524, 211] on div at bounding box center [722, 209] width 438 height 26
click at [514, 208] on icon at bounding box center [514, 209] width 10 height 11
type input "3250"
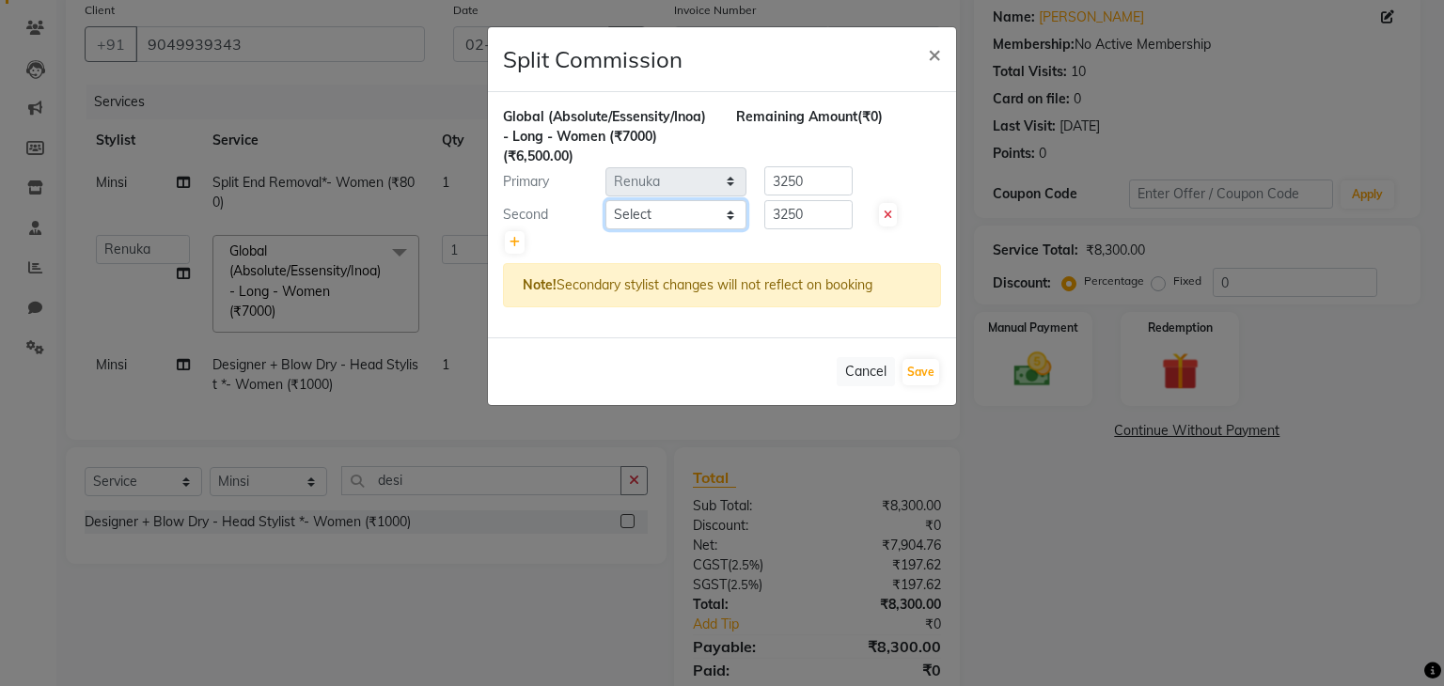
click at [651, 223] on select "Select Harshad Minsi Renuka Riya Sandhaya Santoshi" at bounding box center [675, 214] width 141 height 29
select select "92601"
click at [605, 200] on select "Select Harshad Minsi Renuka Riya Sandhaya Santoshi" at bounding box center [675, 214] width 141 height 29
click at [910, 380] on button "Save" at bounding box center [920, 372] width 37 height 26
select select "Select"
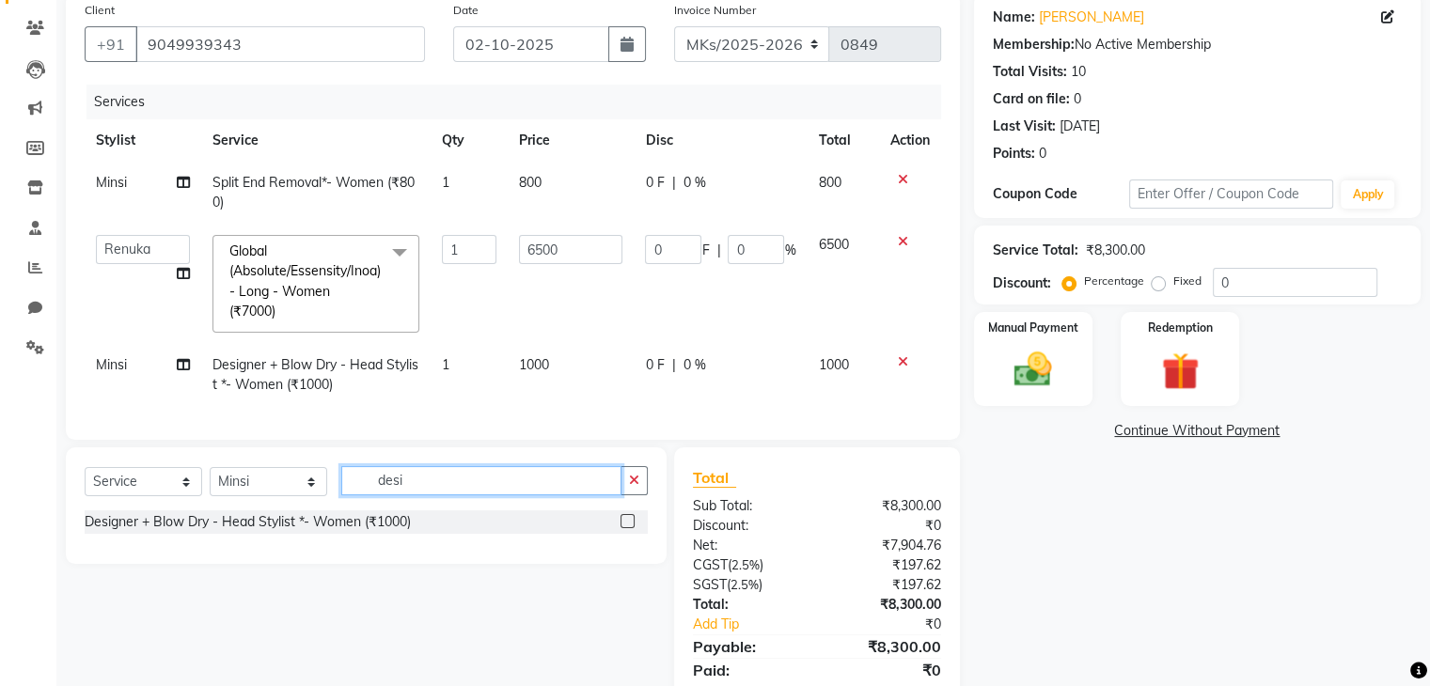
click at [406, 495] on input "desi" at bounding box center [481, 480] width 280 height 29
click at [265, 510] on div "Select Service Product Membership Package Voucher Prepaid Gift Card Select Styl…" at bounding box center [366, 488] width 563 height 44
click at [263, 493] on select "Select Stylist Harshad Minsi Renuka Riya Sandhaya Santoshi" at bounding box center [268, 481] width 117 height 29
select select "74294"
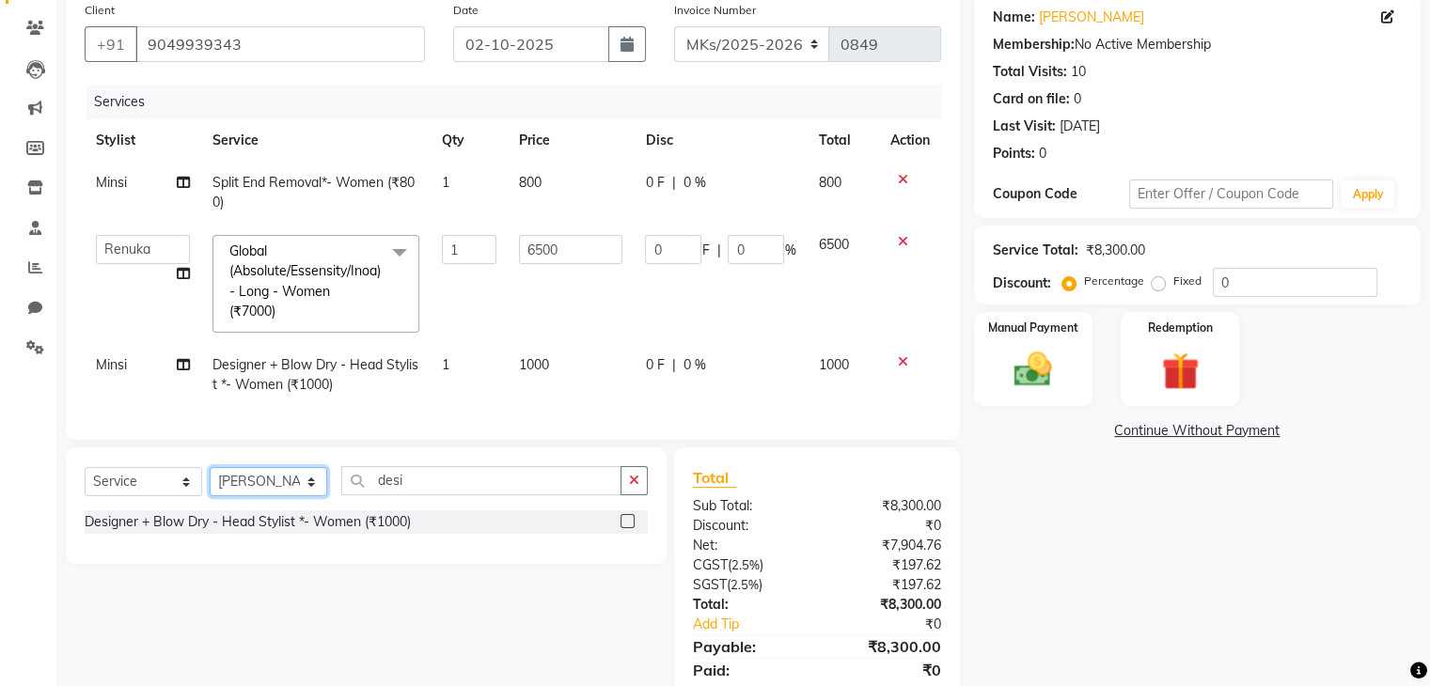
click at [210, 481] on select "Select Stylist Harshad Minsi Renuka Riya Sandhaya Santoshi" at bounding box center [268, 481] width 117 height 29
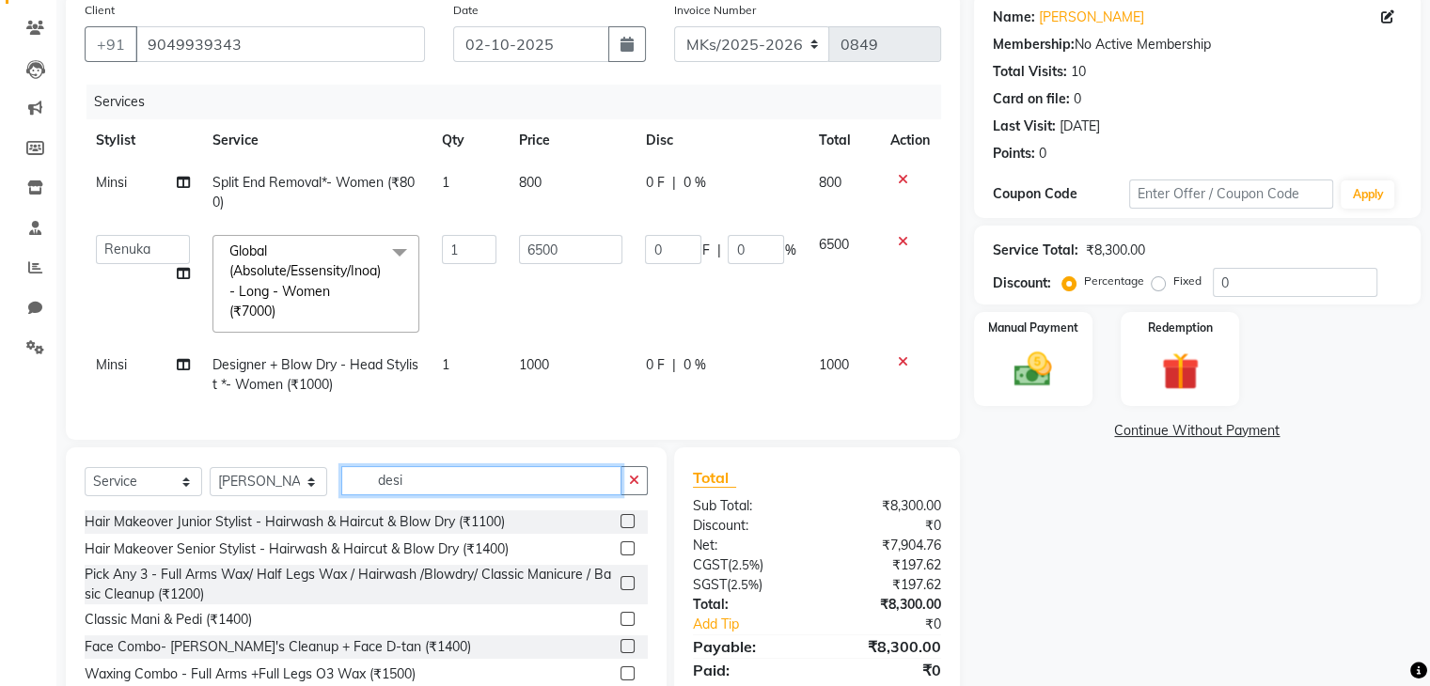
click at [401, 495] on input "desi" at bounding box center [481, 480] width 280 height 29
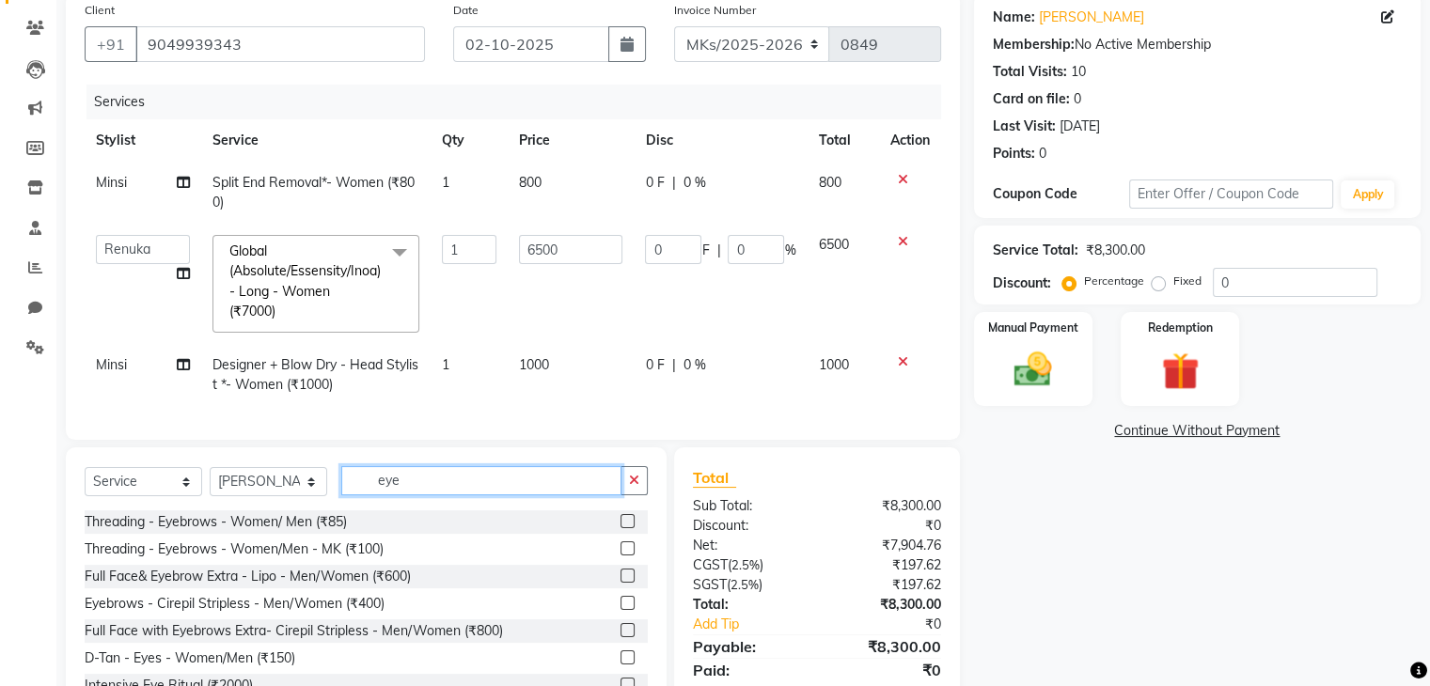
type input "eye"
click at [620, 528] on label at bounding box center [627, 521] width 14 height 14
click at [620, 528] on input "checkbox" at bounding box center [626, 522] width 12 height 12
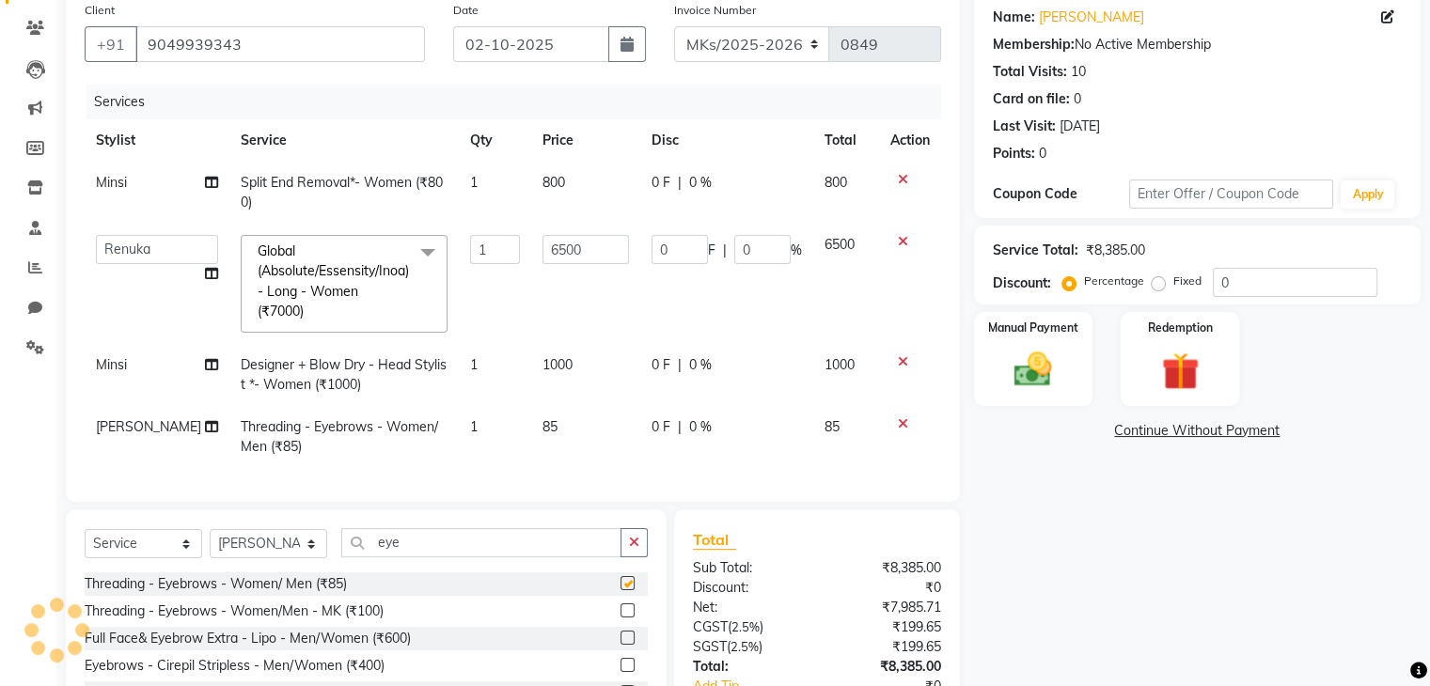
checkbox input "false"
click at [381, 554] on input "eye" at bounding box center [481, 542] width 280 height 29
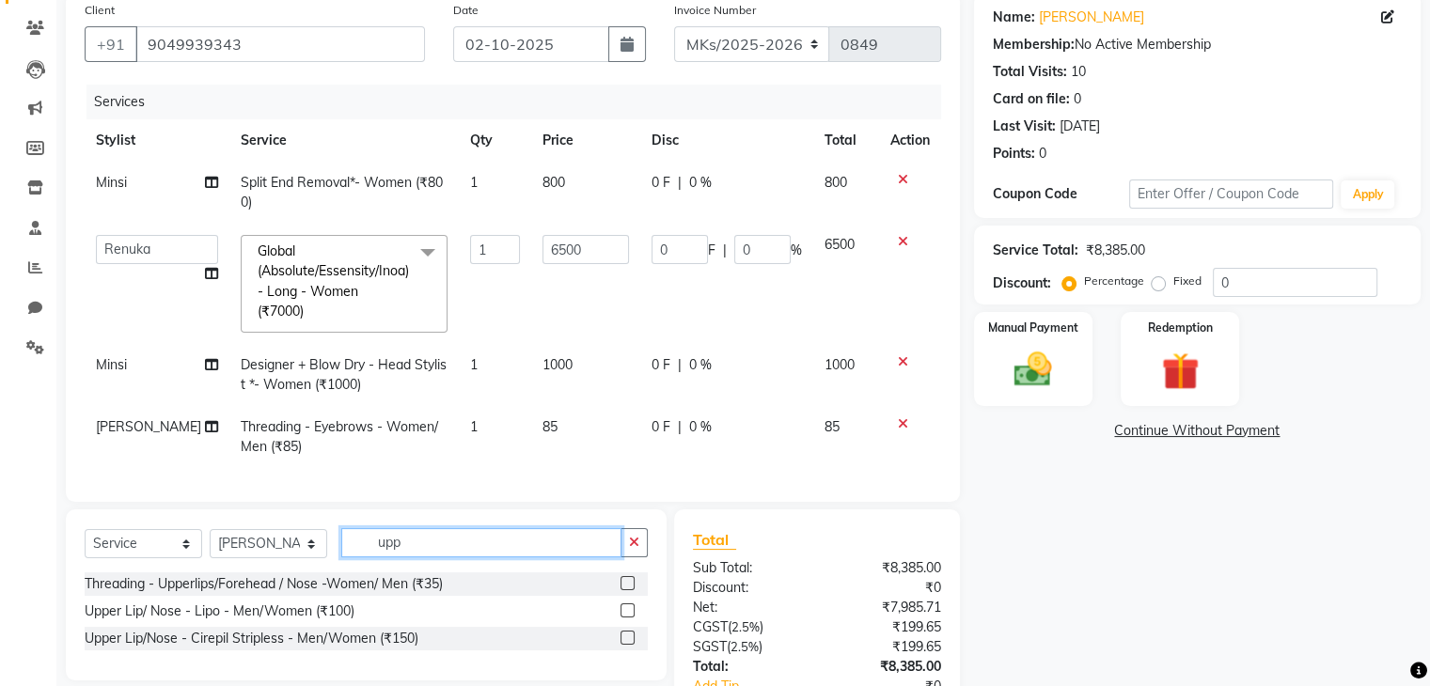
type input "upp"
click at [626, 645] on label at bounding box center [627, 638] width 14 height 14
click at [626, 645] on input "checkbox" at bounding box center [626, 639] width 12 height 12
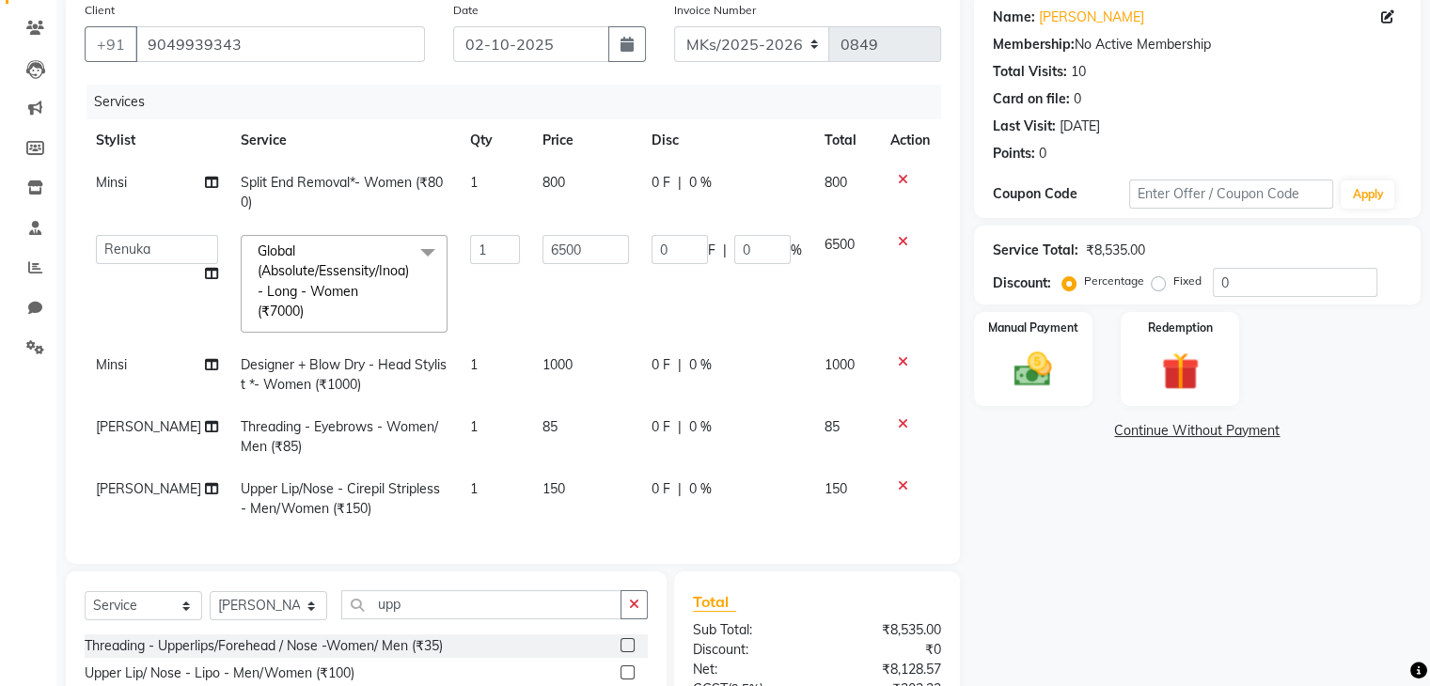
checkbox input "false"
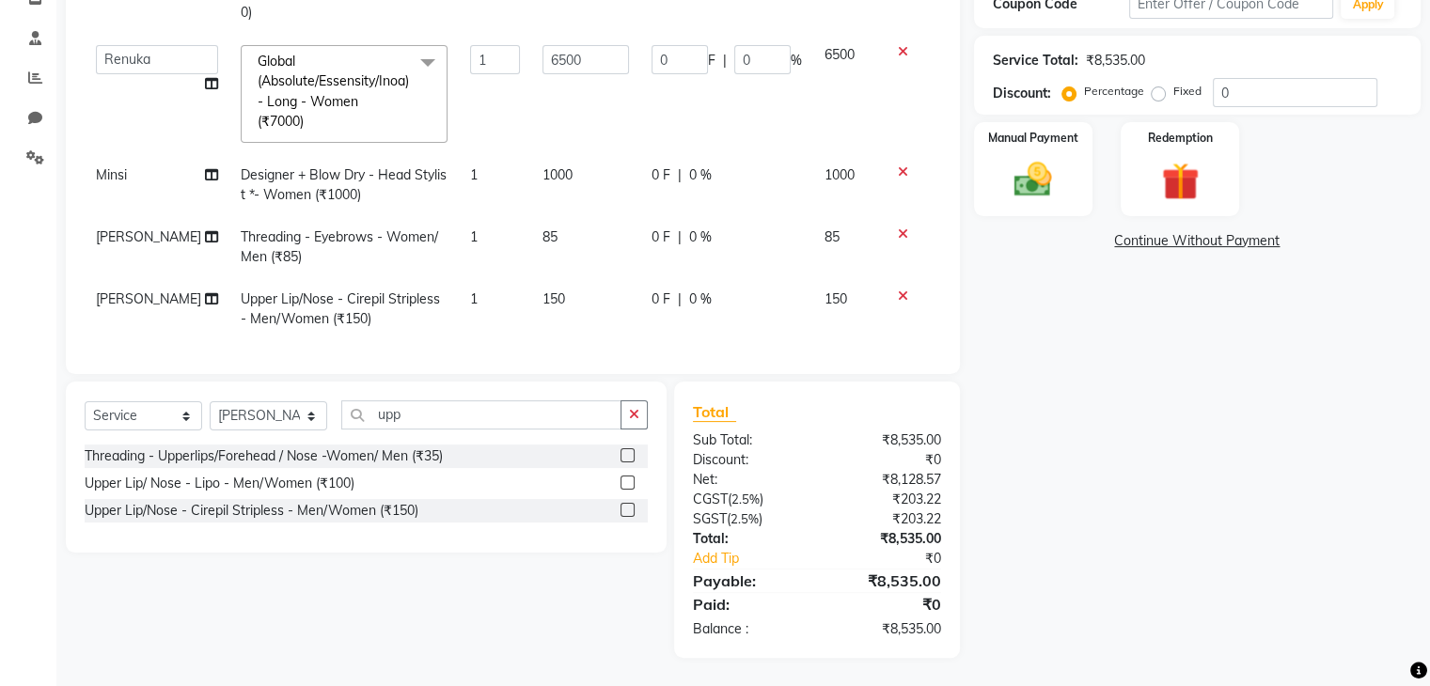
scroll to position [0, 0]
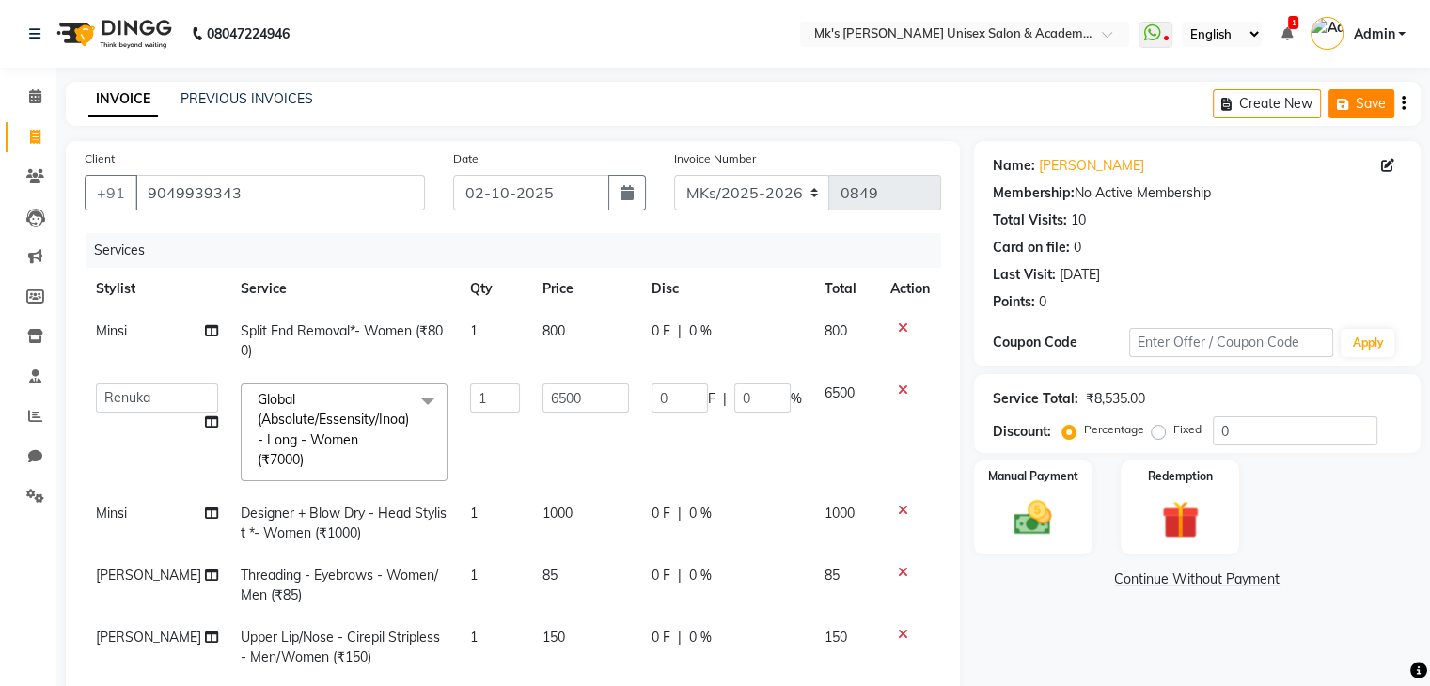
click at [1346, 104] on icon "button" at bounding box center [1346, 104] width 19 height 13
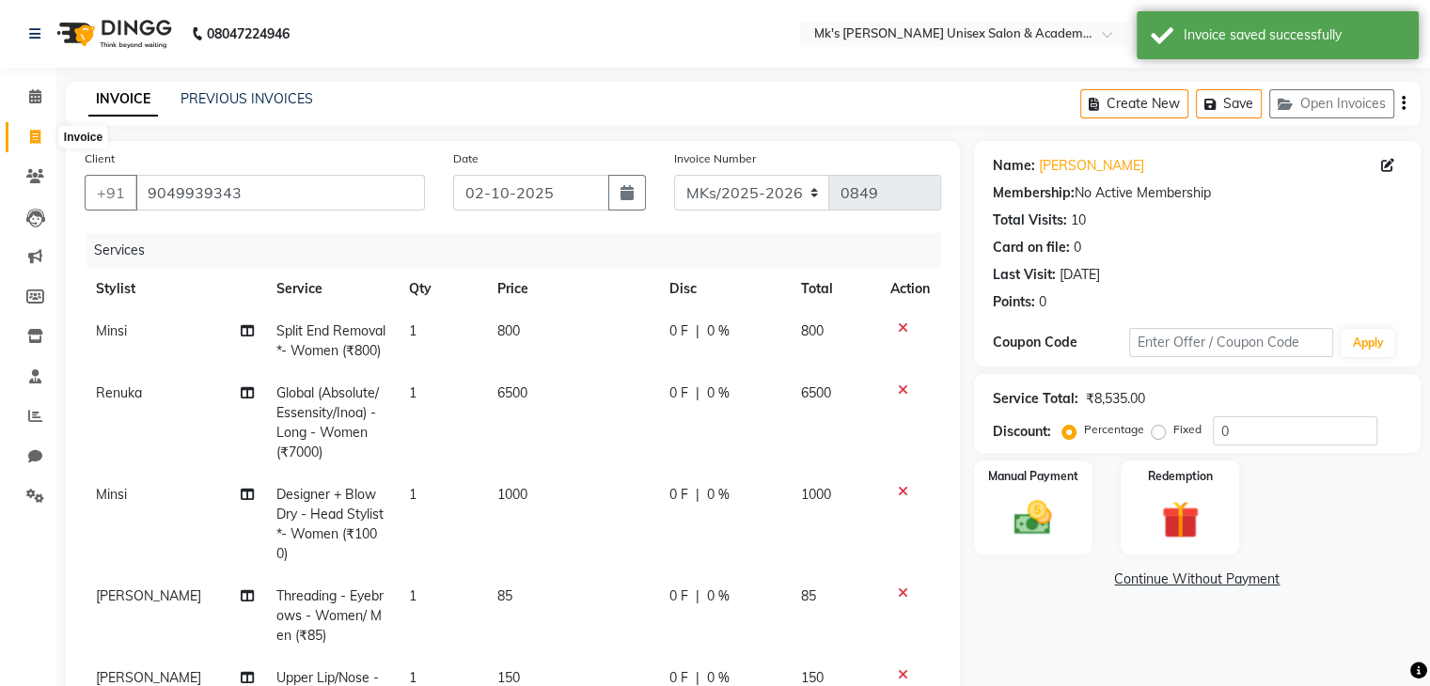
click at [34, 138] on icon at bounding box center [35, 137] width 10 height 14
select select "service"
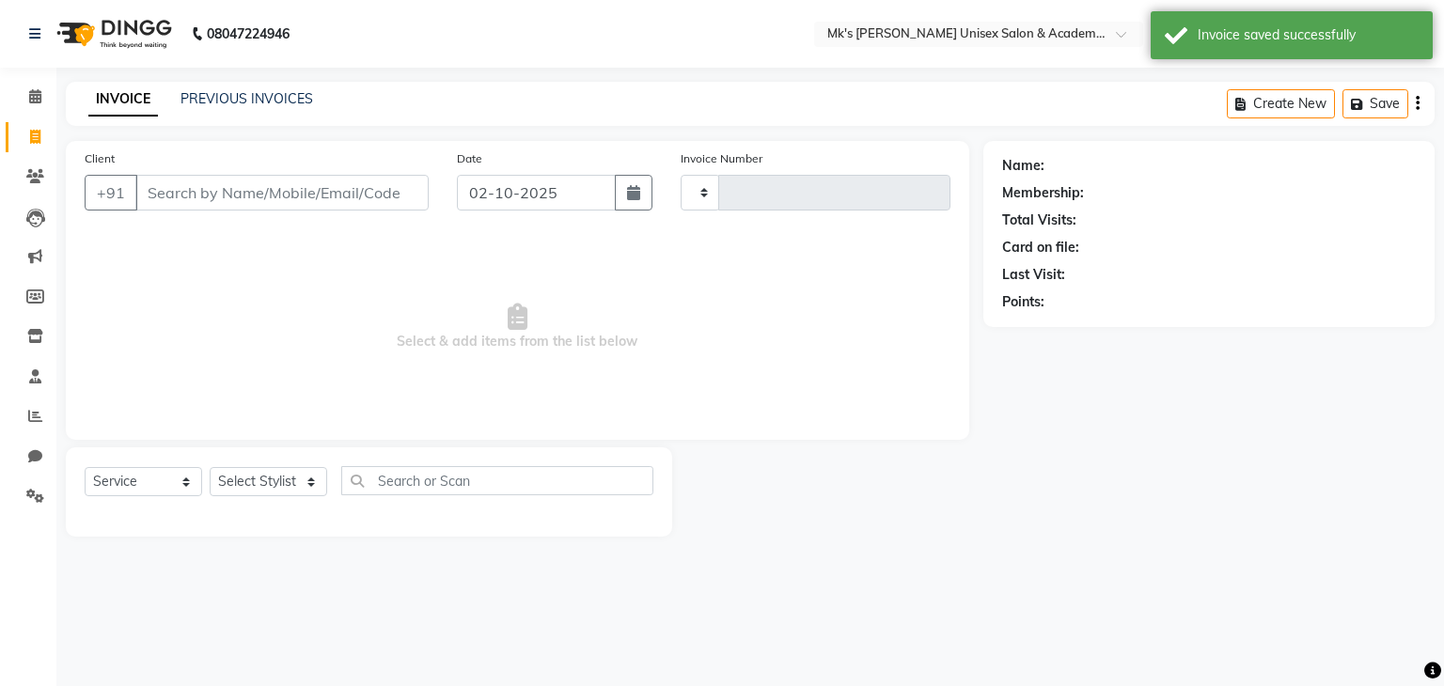
type input "0849"
select select "6031"
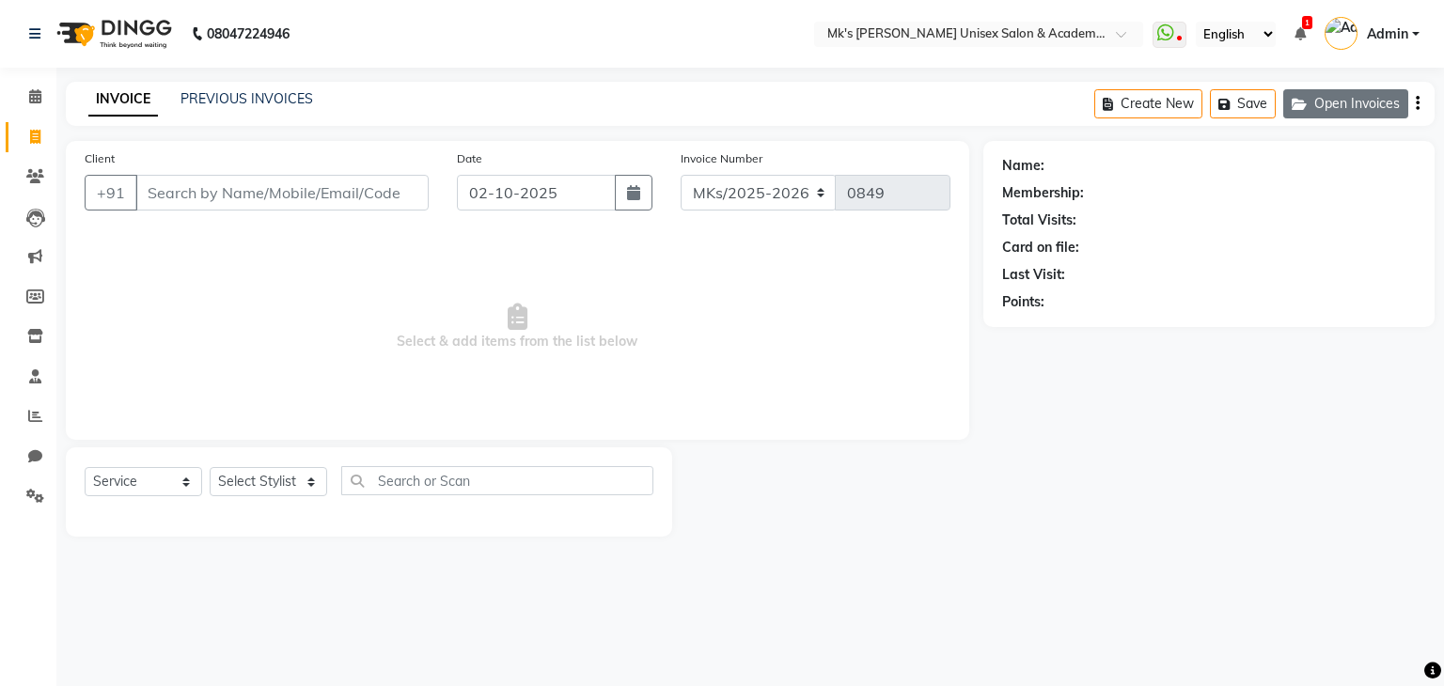
click at [1352, 102] on button "Open Invoices" at bounding box center [1345, 103] width 125 height 29
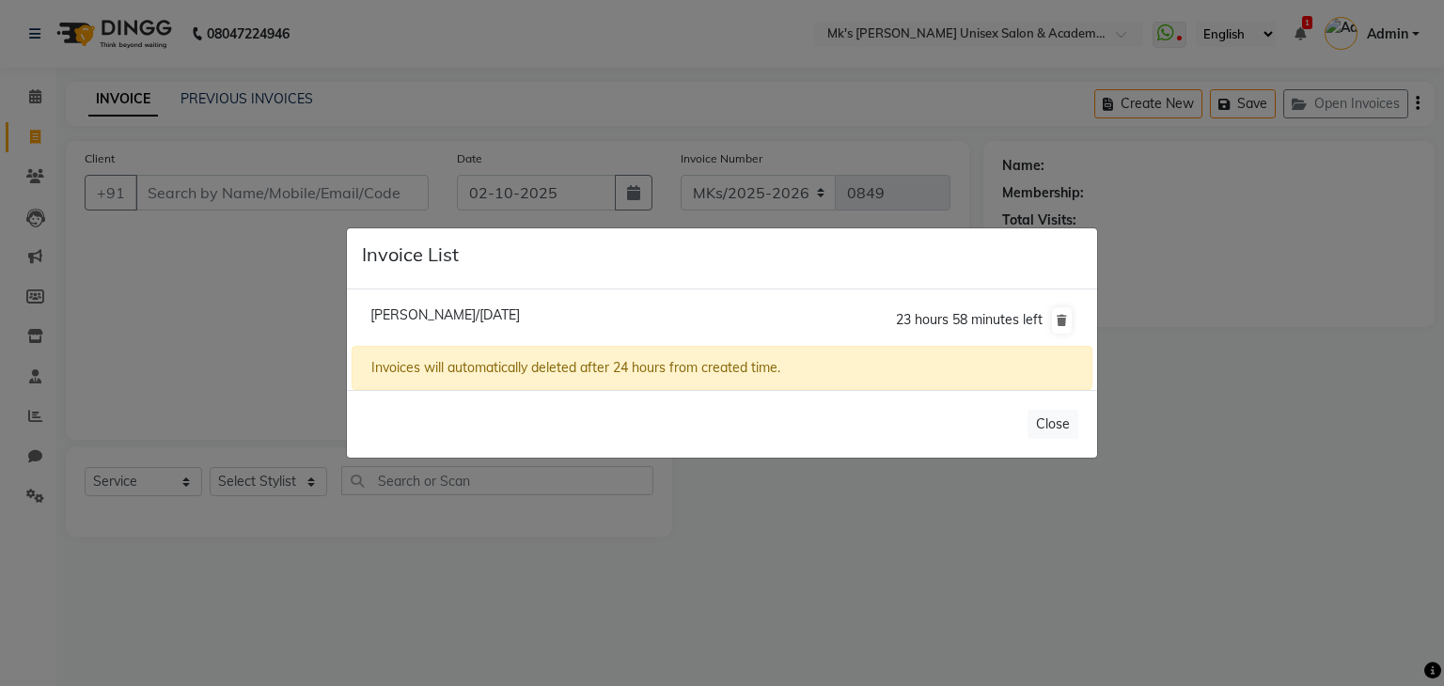
click at [520, 311] on span "Sonam Mittal/02 October 2025" at bounding box center [444, 314] width 149 height 17
type input "9049939343"
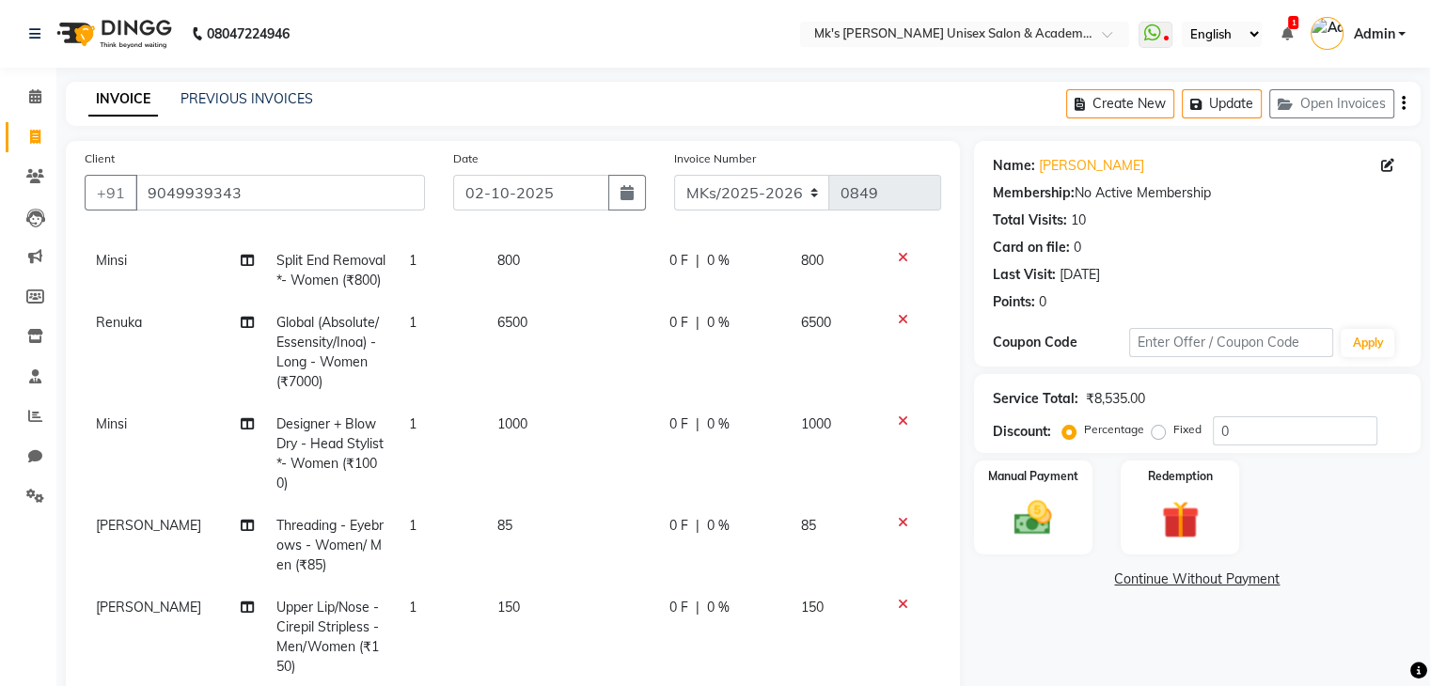
scroll to position [104, 0]
click at [677, 313] on div "0 F | 0 %" at bounding box center [723, 323] width 109 height 20
select select "21738"
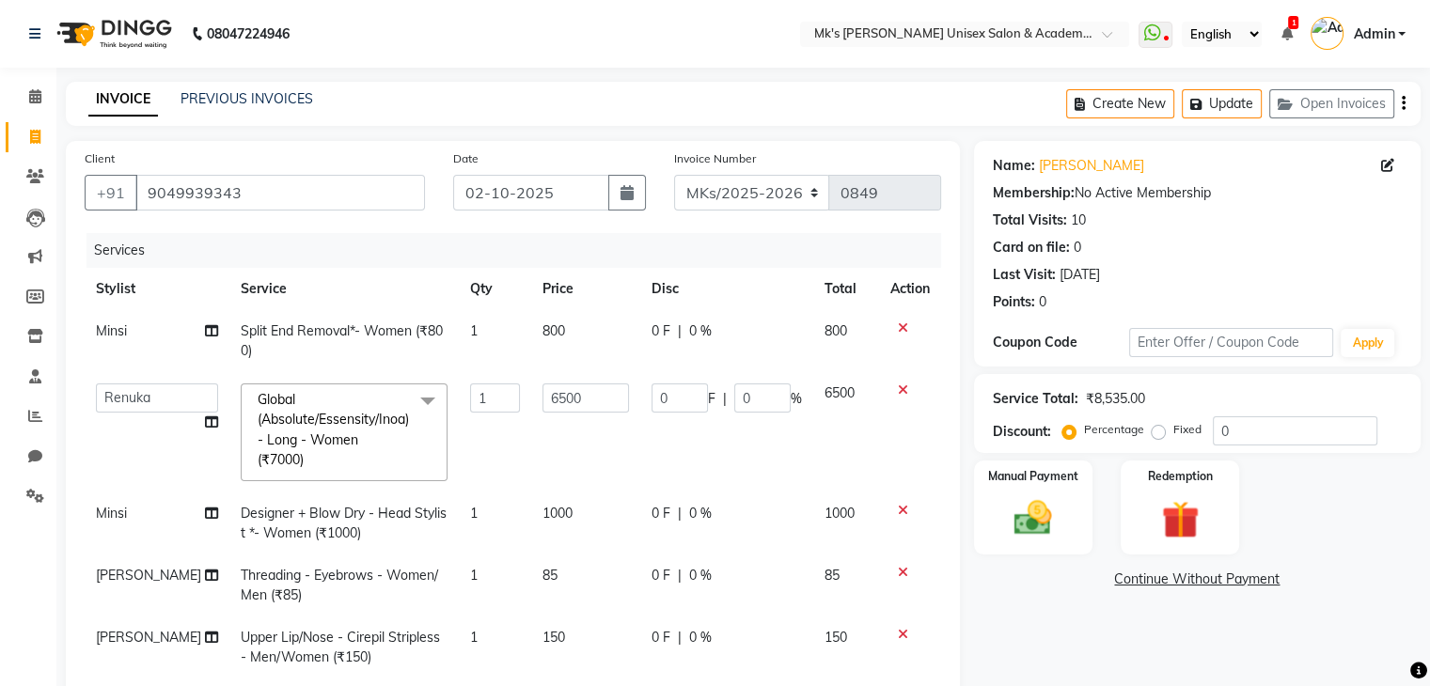
scroll to position [0, 0]
click at [734, 390] on input "0" at bounding box center [762, 398] width 56 height 29
type input "30"
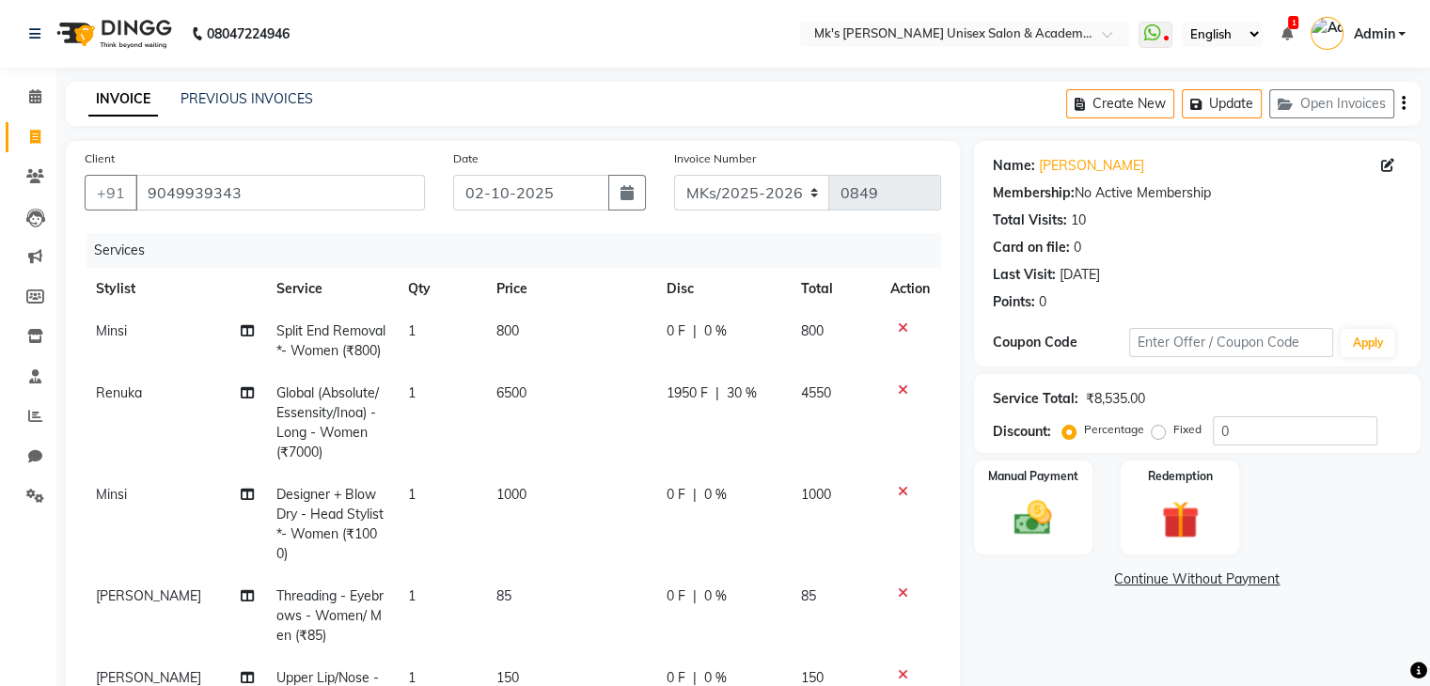
click at [754, 429] on td "1950 F | 30 %" at bounding box center [722, 423] width 134 height 102
select select "21738"
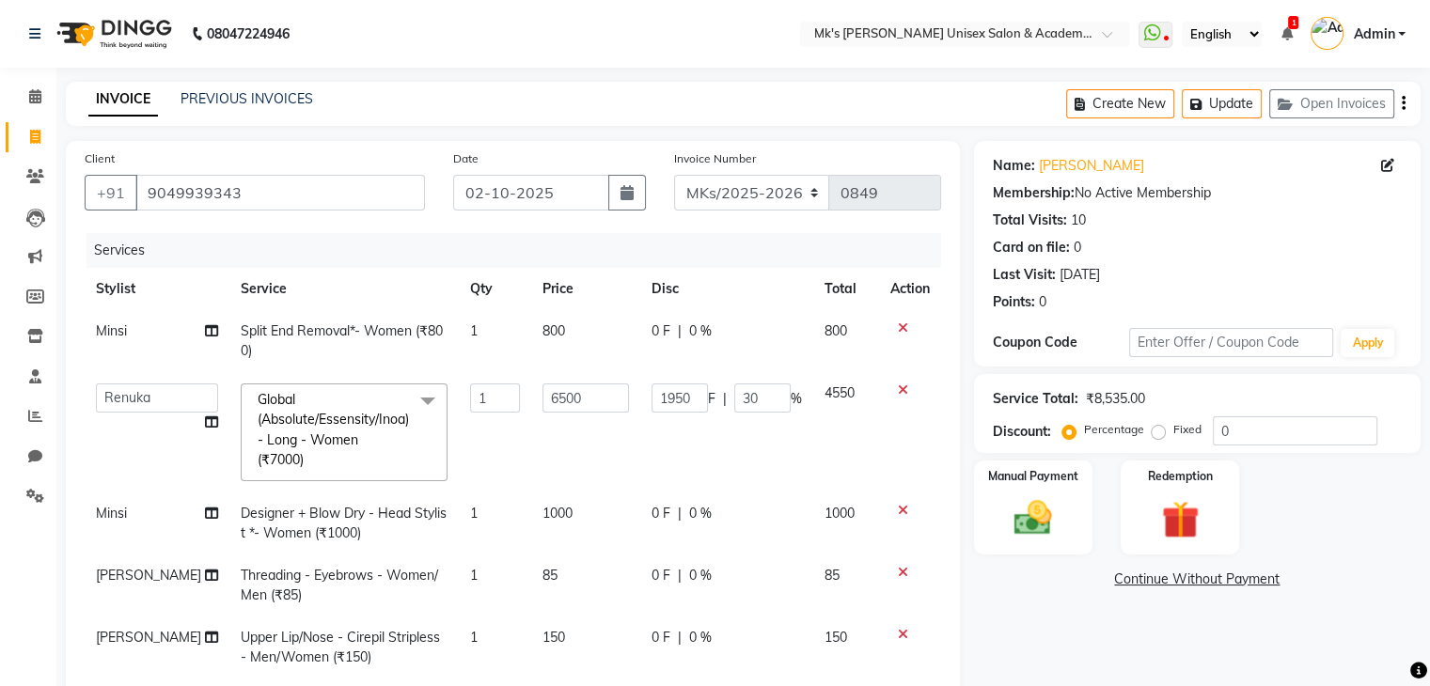
click at [547, 331] on td "800" at bounding box center [585, 341] width 109 height 62
select select "21735"
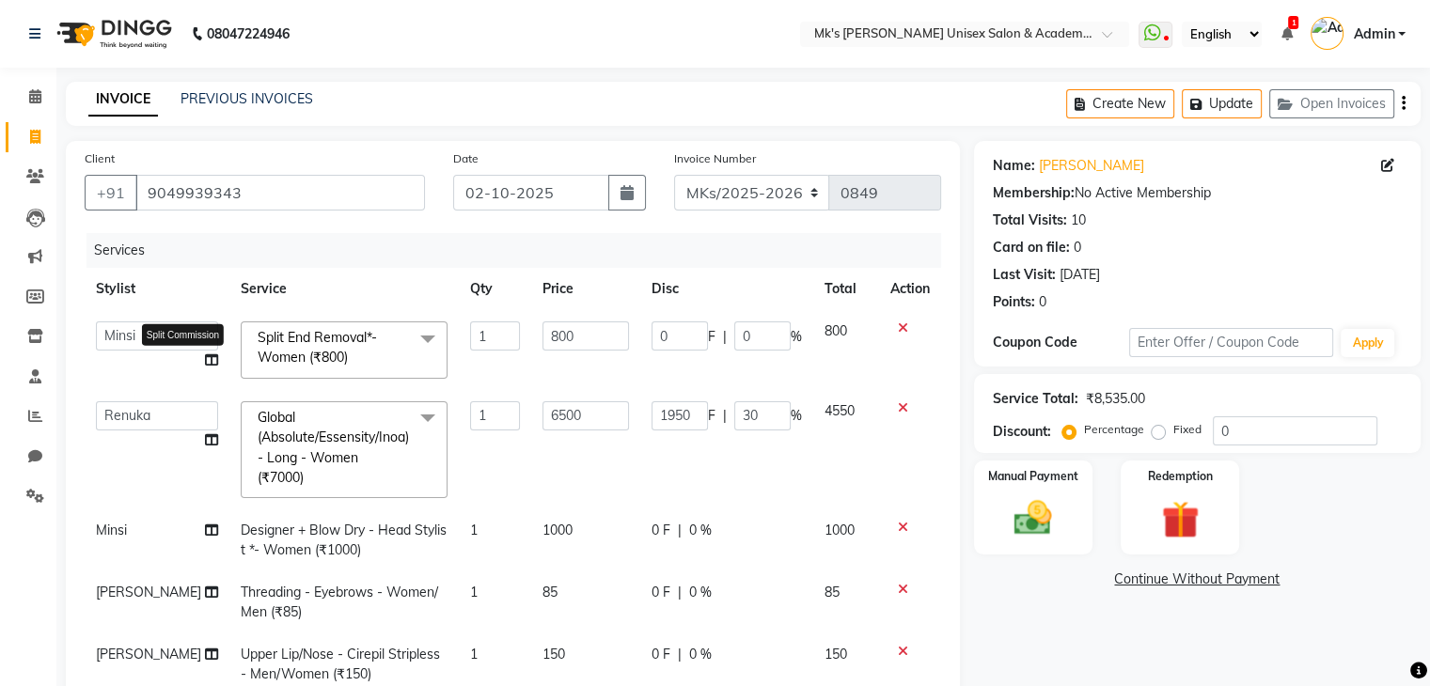
click at [205, 364] on icon at bounding box center [211, 359] width 13 height 13
select select "21735"
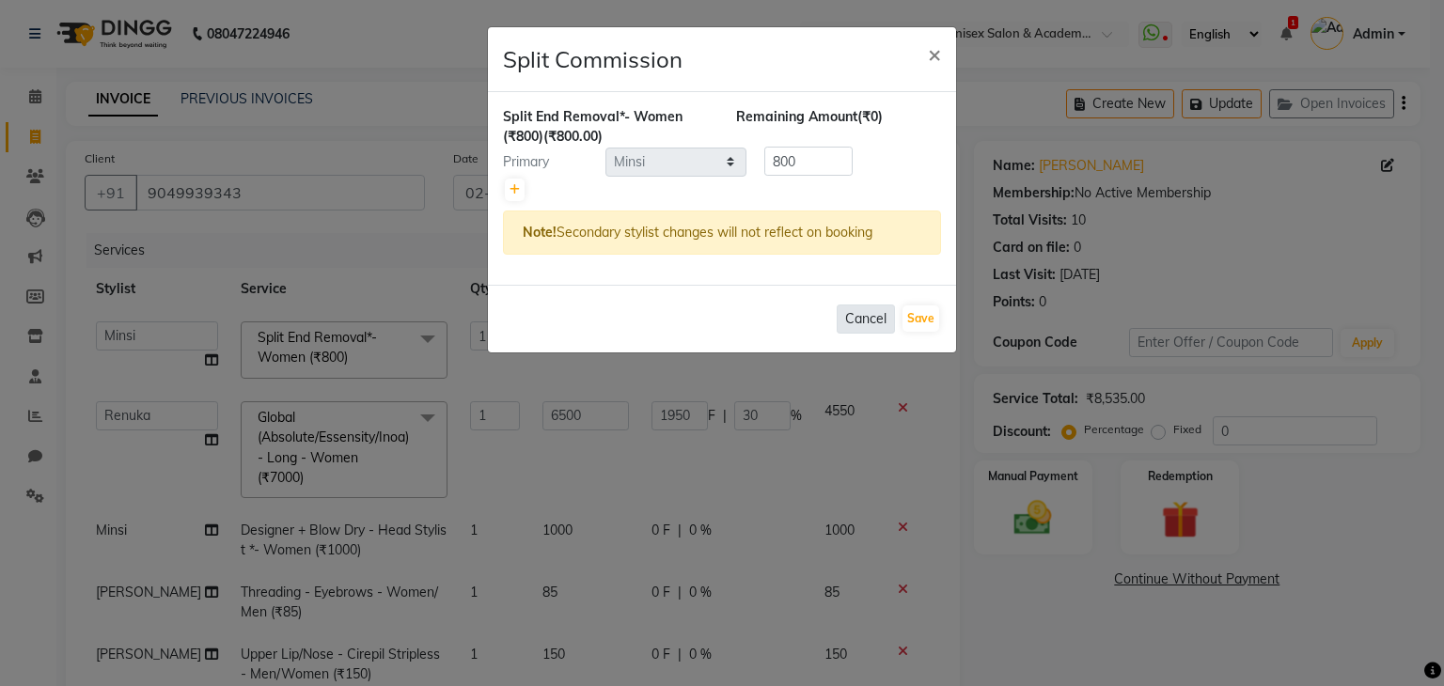
click at [875, 313] on button "Cancel" at bounding box center [866, 319] width 58 height 29
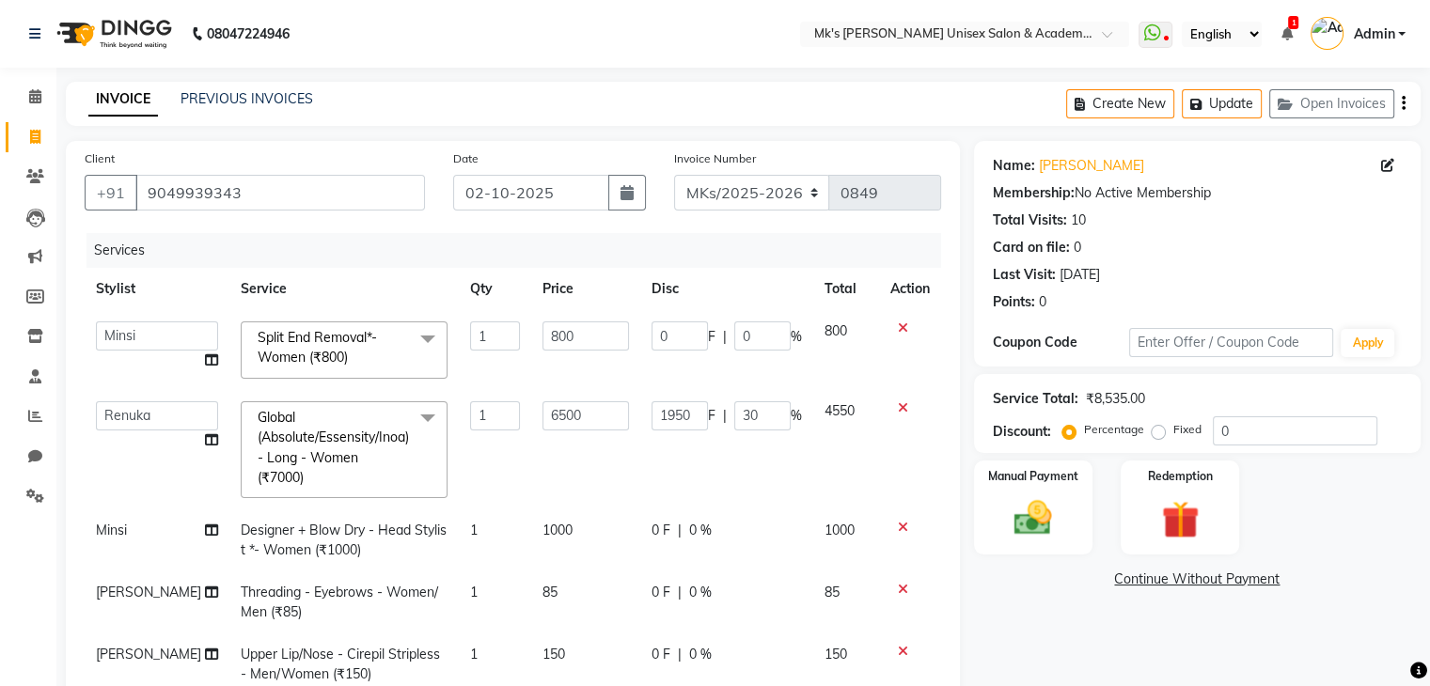
click at [531, 542] on td "1000" at bounding box center [585, 540] width 109 height 62
select select "21735"
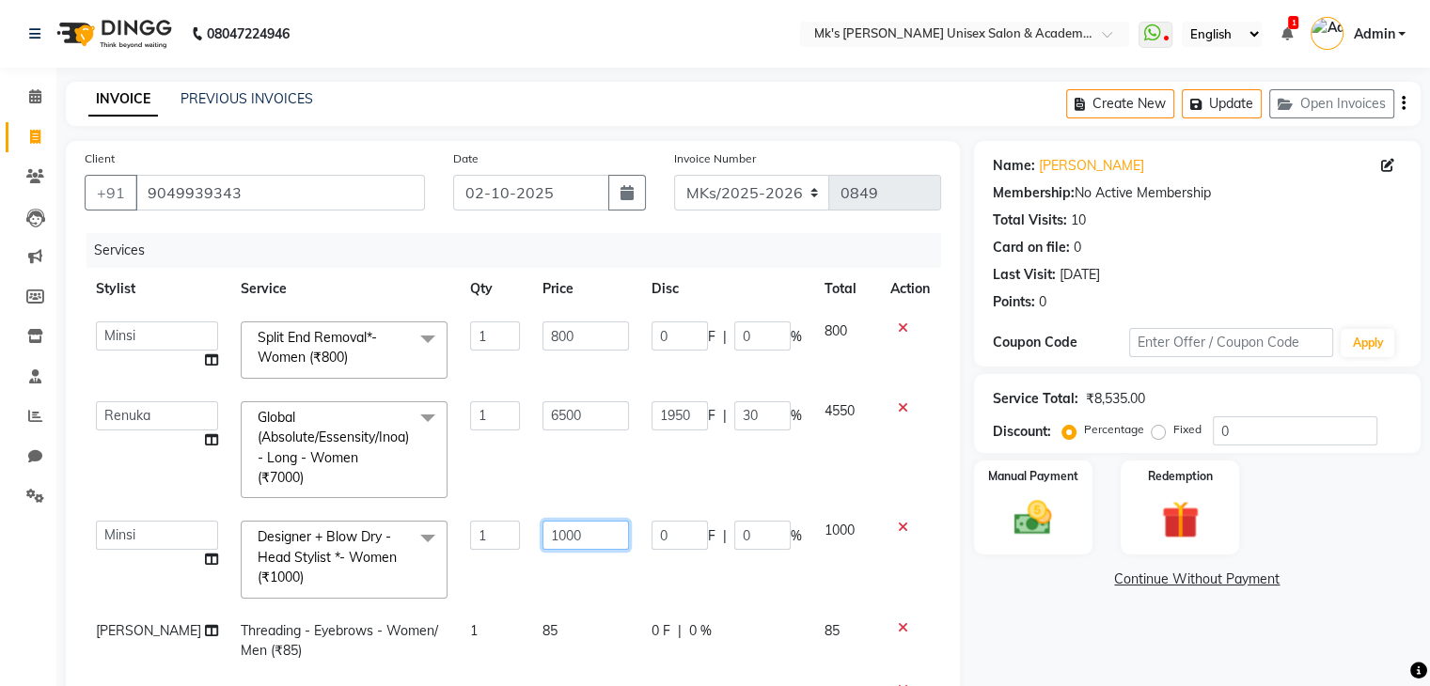
click at [542, 542] on input "1000" at bounding box center [585, 535] width 86 height 29
type input "1200"
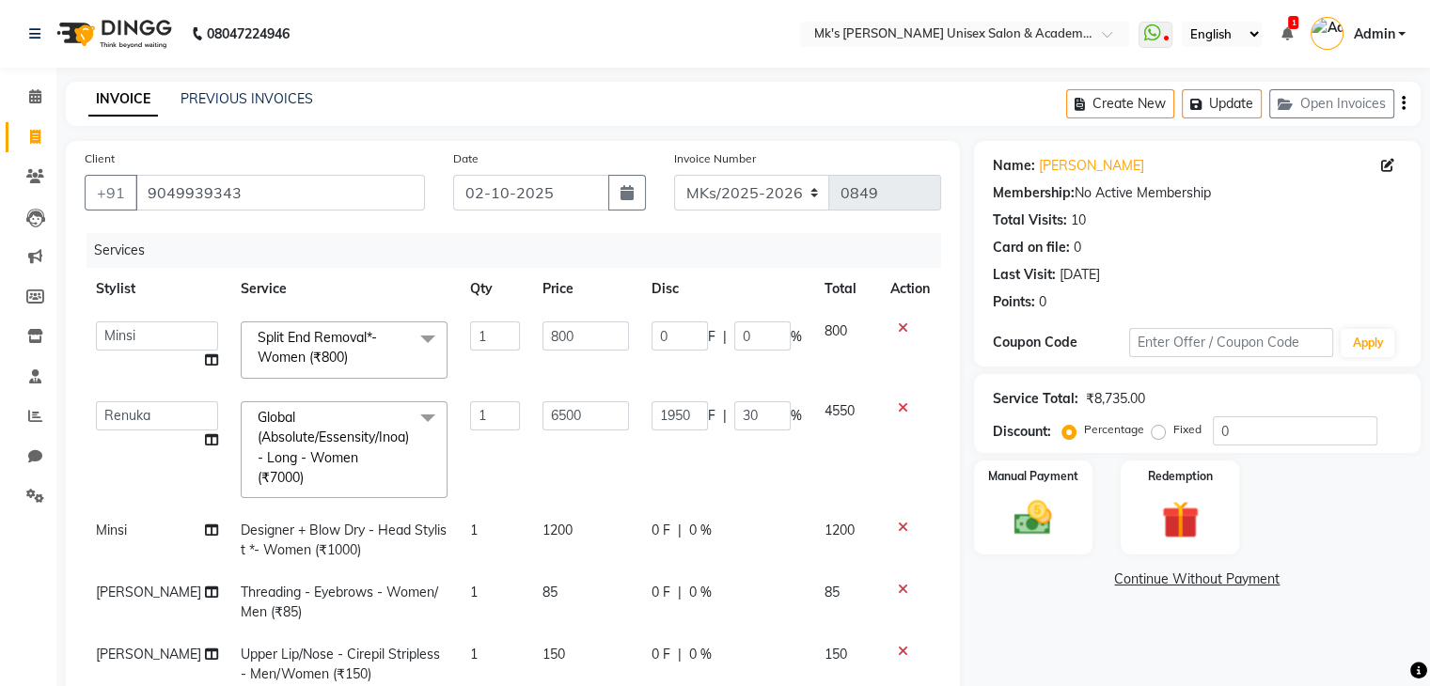
click at [562, 562] on td "1200" at bounding box center [585, 540] width 109 height 62
select select "21735"
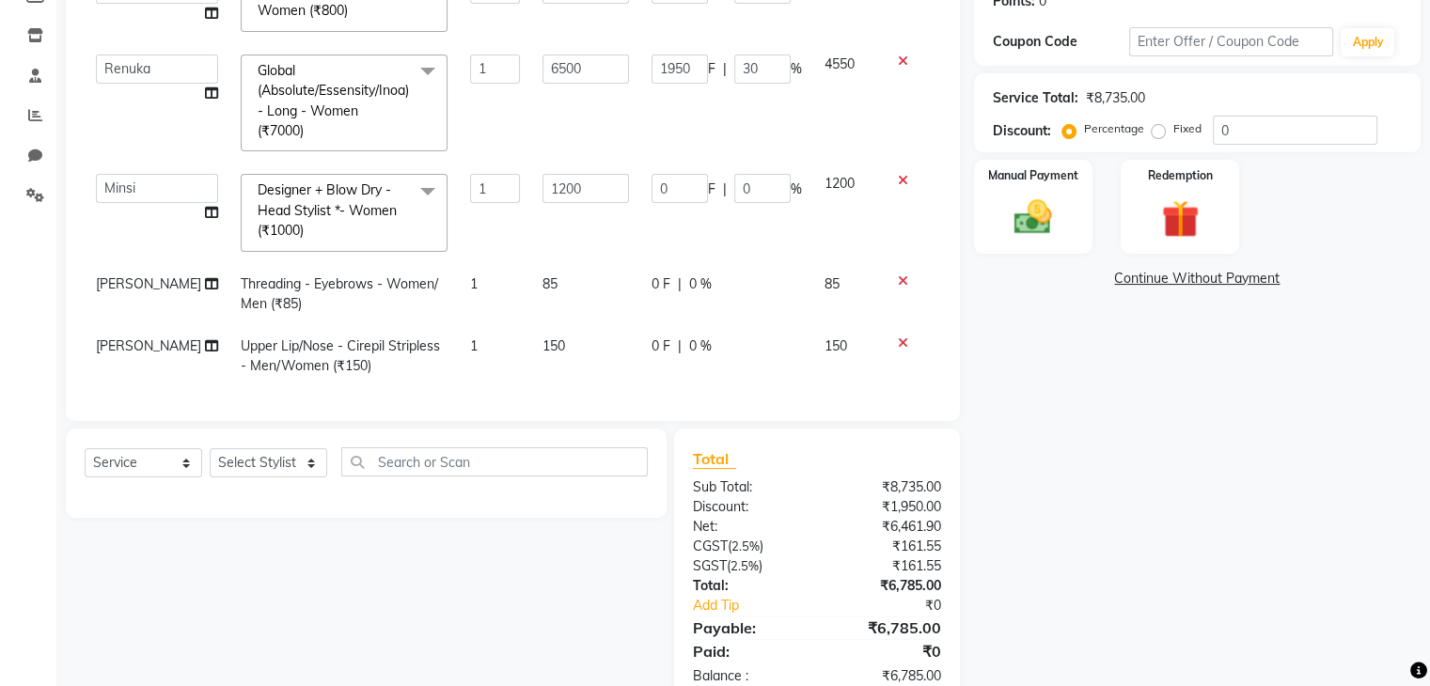
scroll to position [303, 0]
click at [1040, 159] on div "Manual Payment" at bounding box center [1032, 204] width 123 height 97
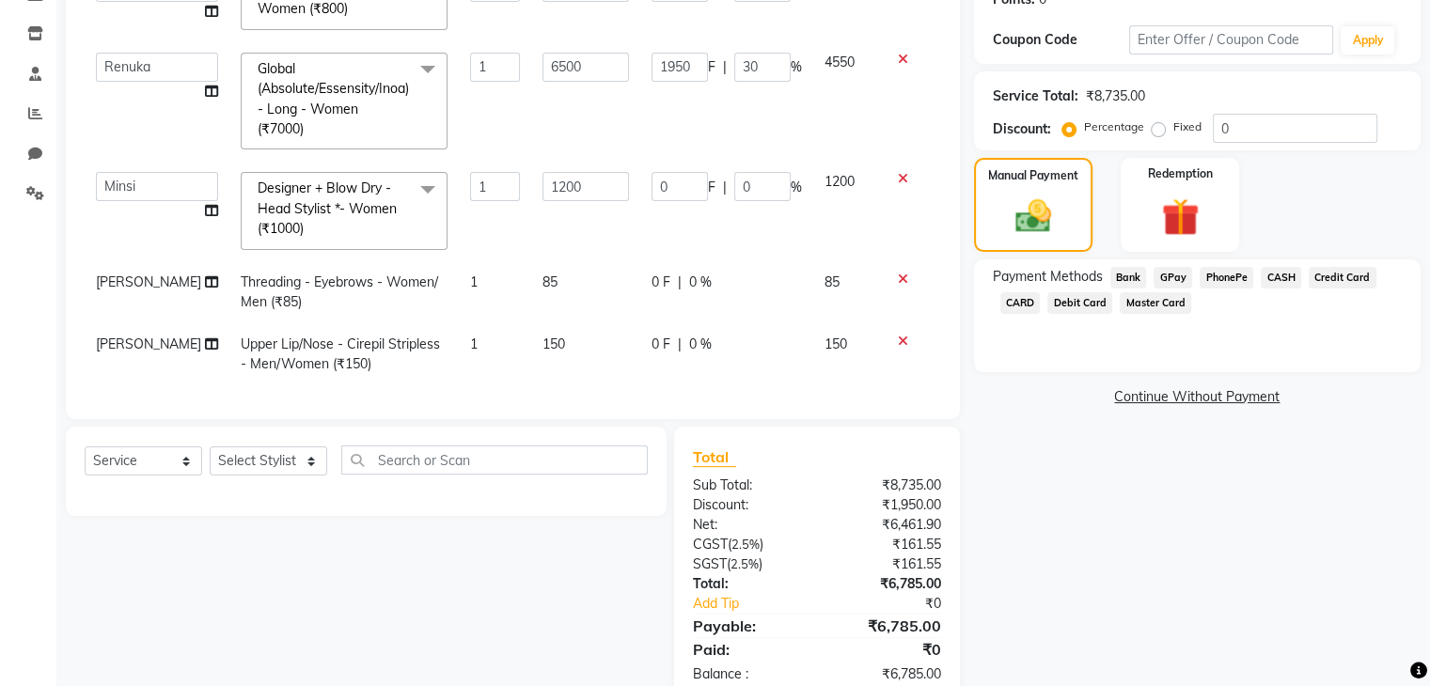
click at [1166, 282] on span "GPay" at bounding box center [1172, 278] width 39 height 22
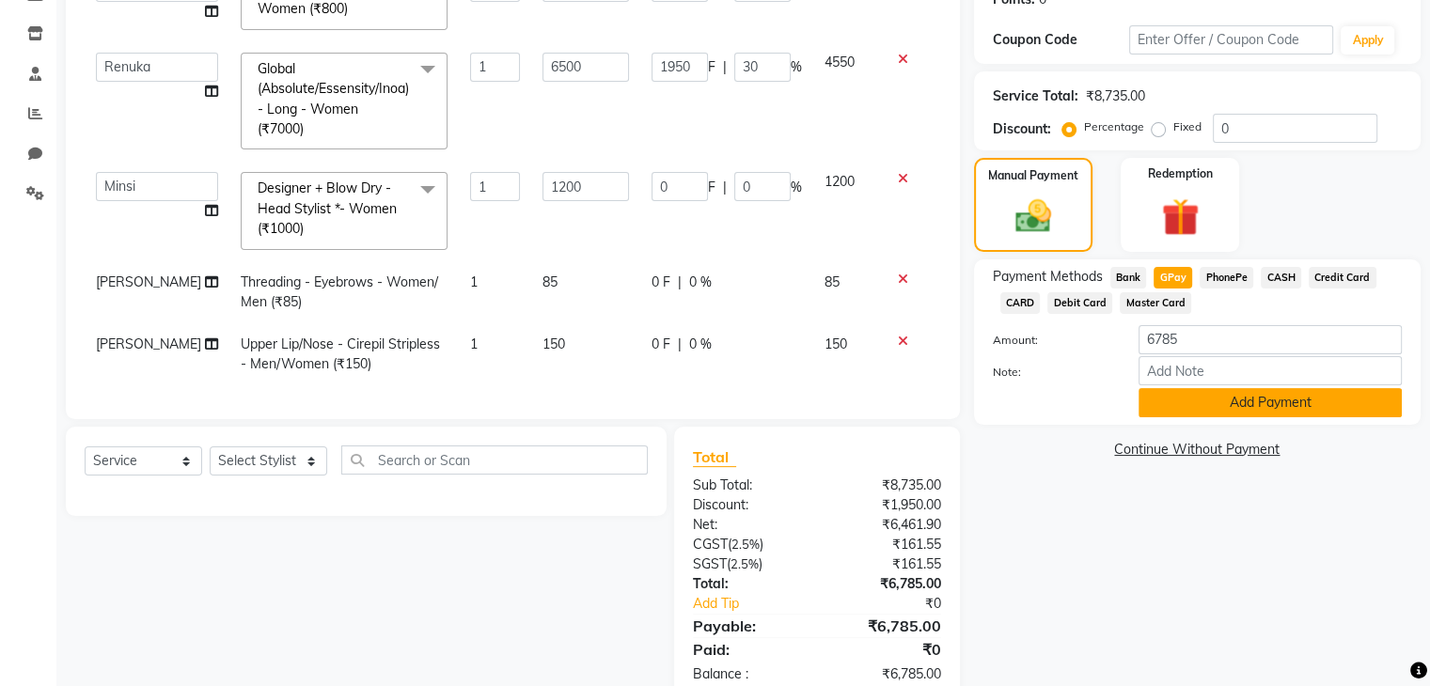
click at [1165, 402] on button "Add Payment" at bounding box center [1269, 402] width 263 height 29
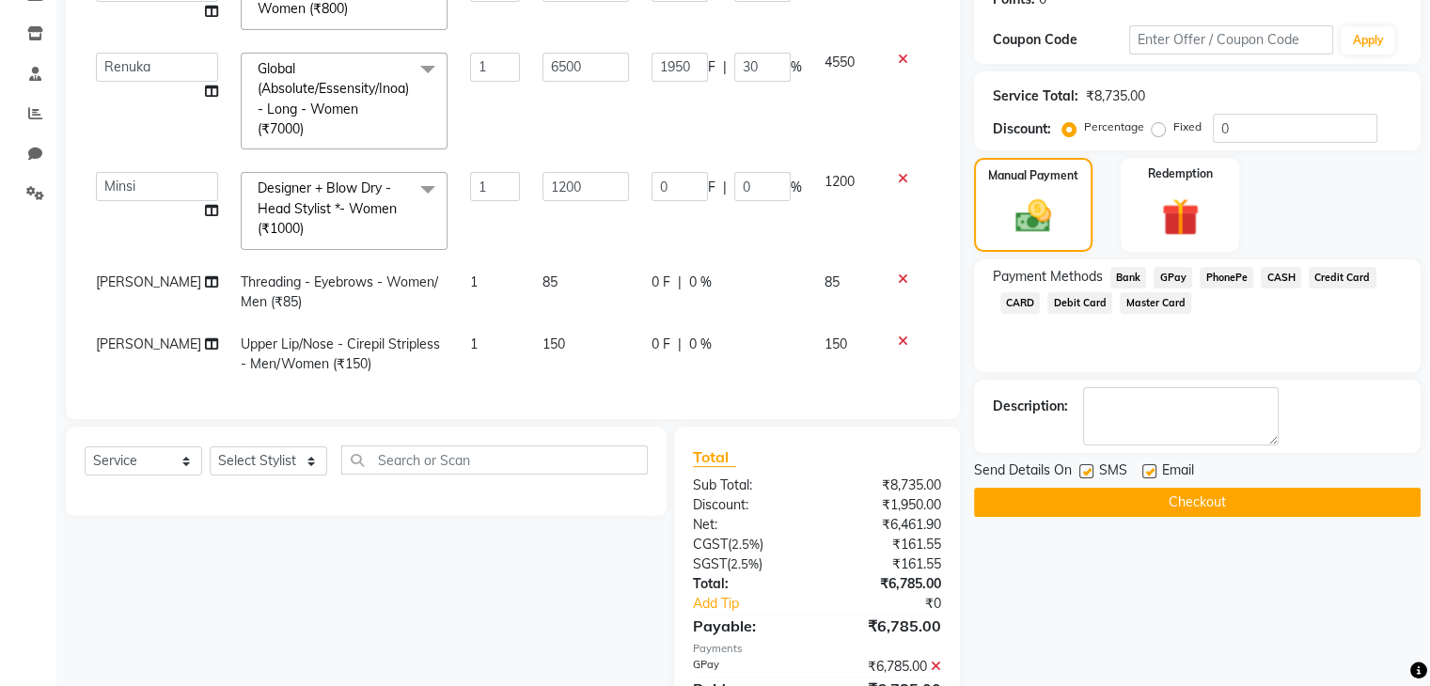
click at [1122, 510] on button "Checkout" at bounding box center [1197, 502] width 446 height 29
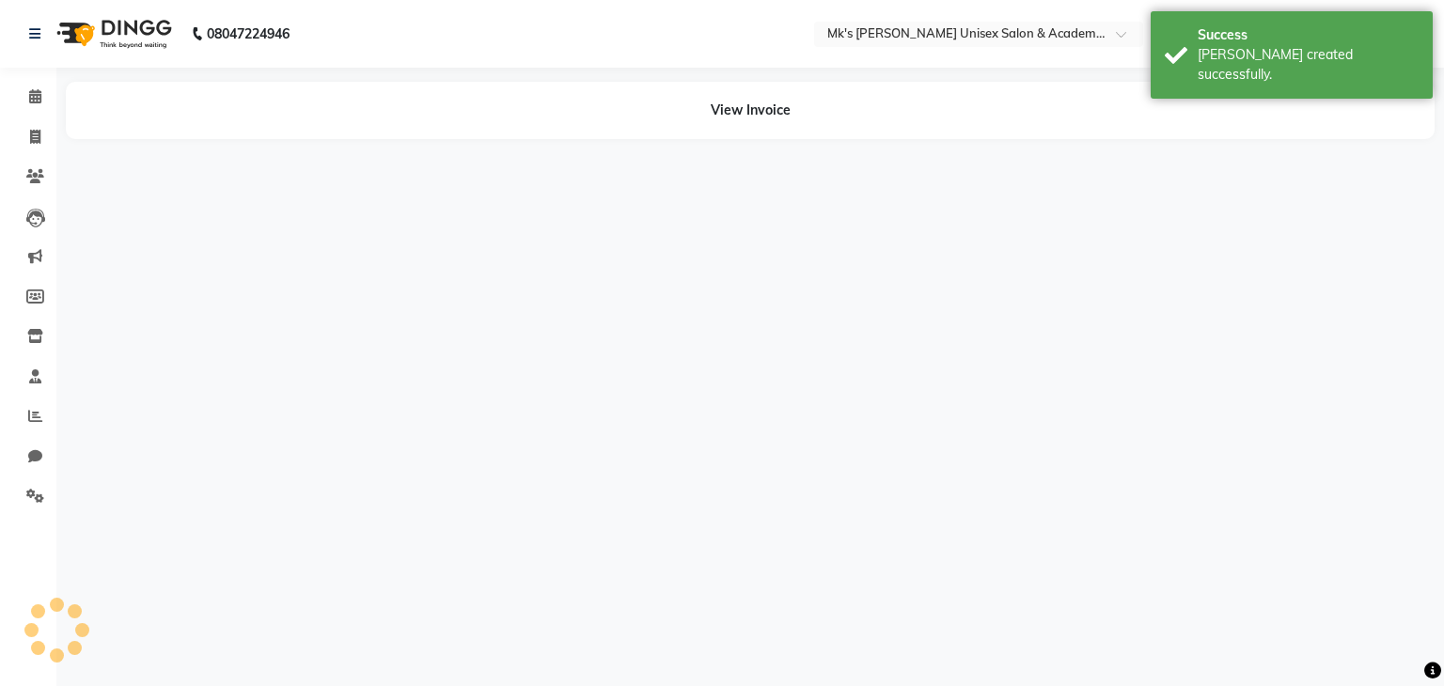
select select "21735"
select select "21738"
select select "92601"
select select "21735"
select select "74294"
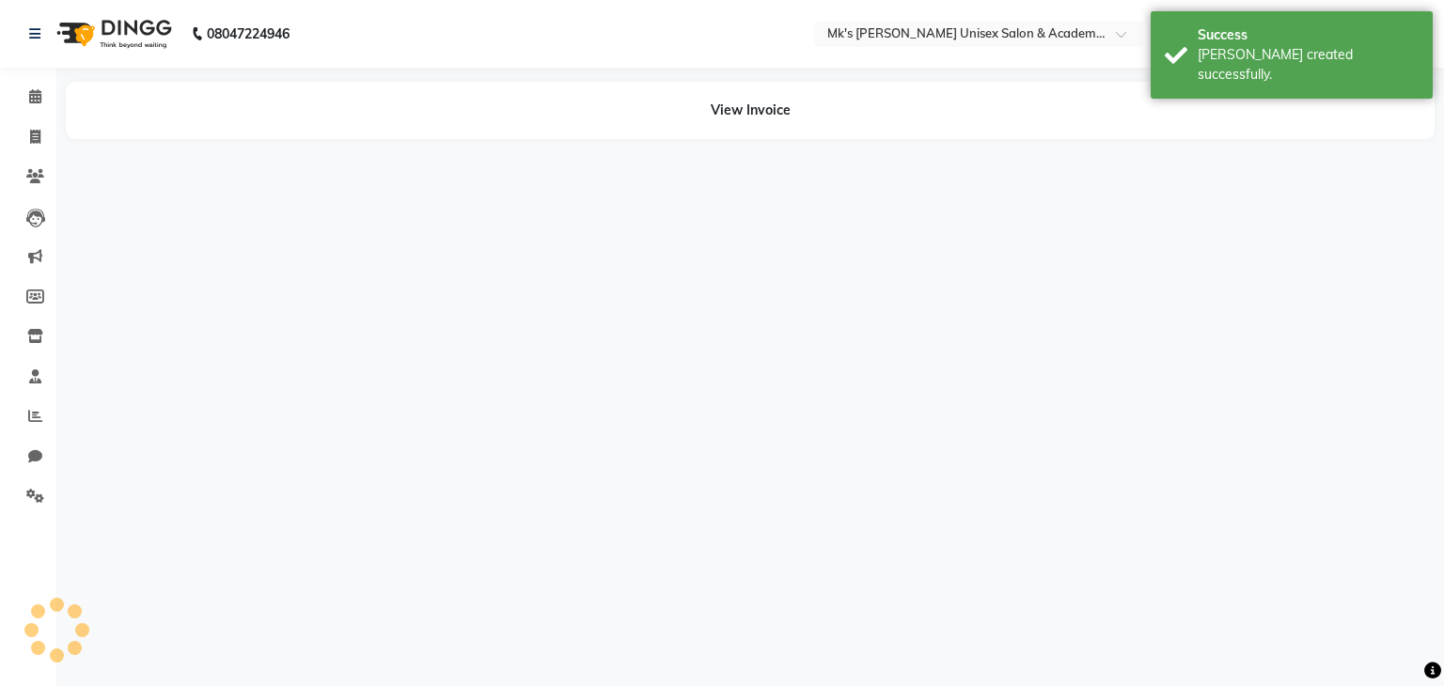
select select "74294"
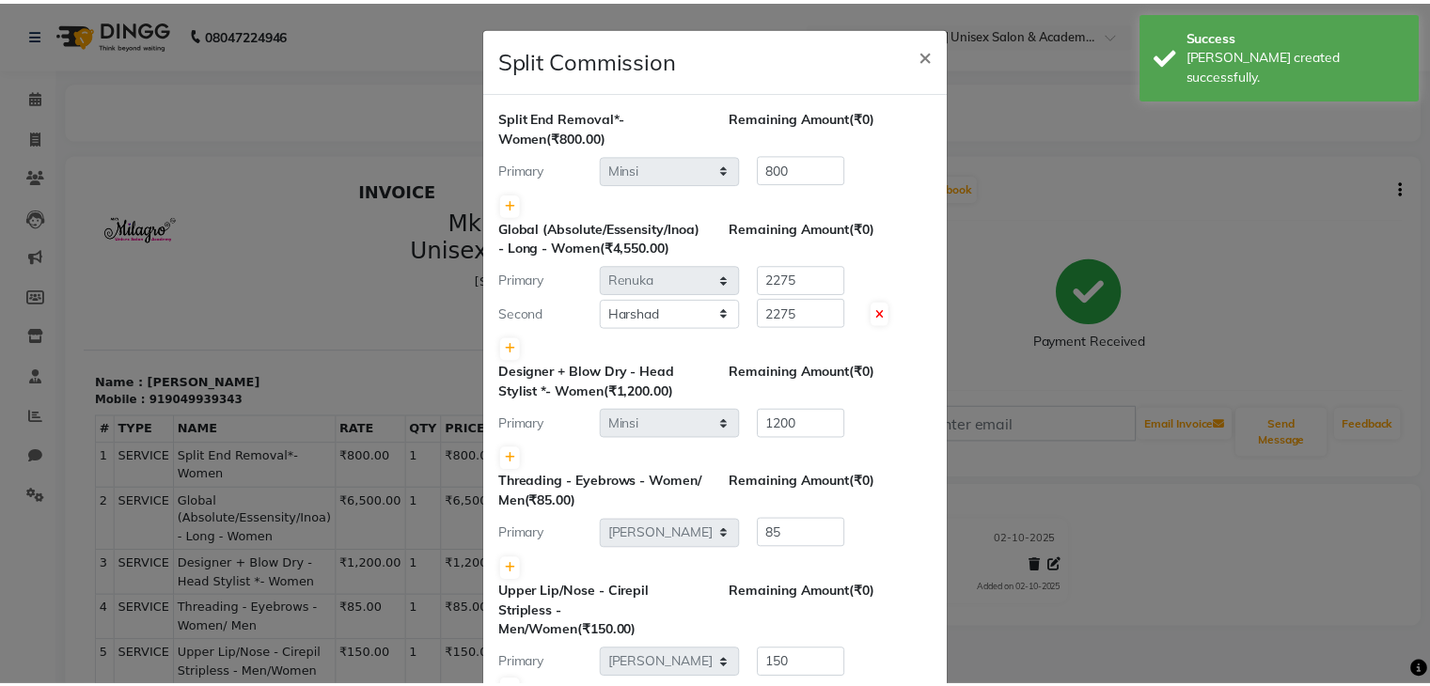
scroll to position [125, 0]
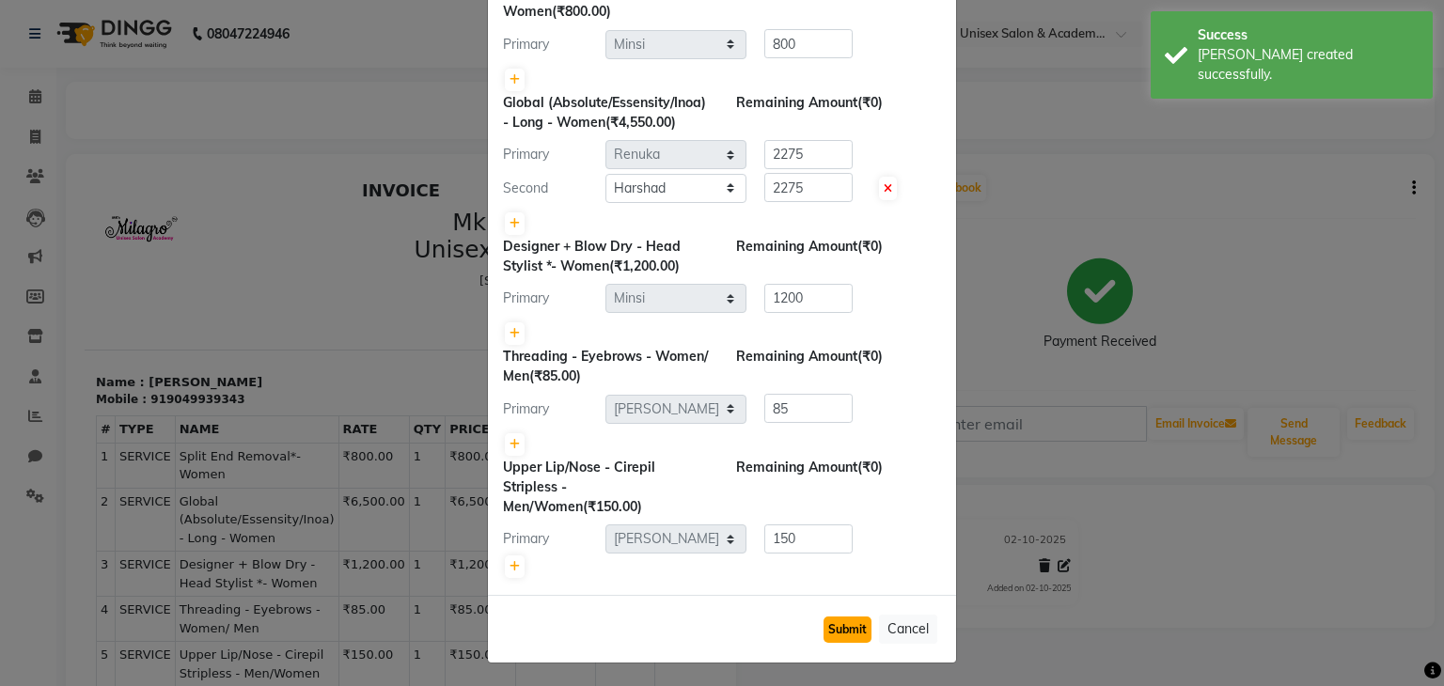
click at [850, 633] on button "Submit" at bounding box center [847, 630] width 48 height 26
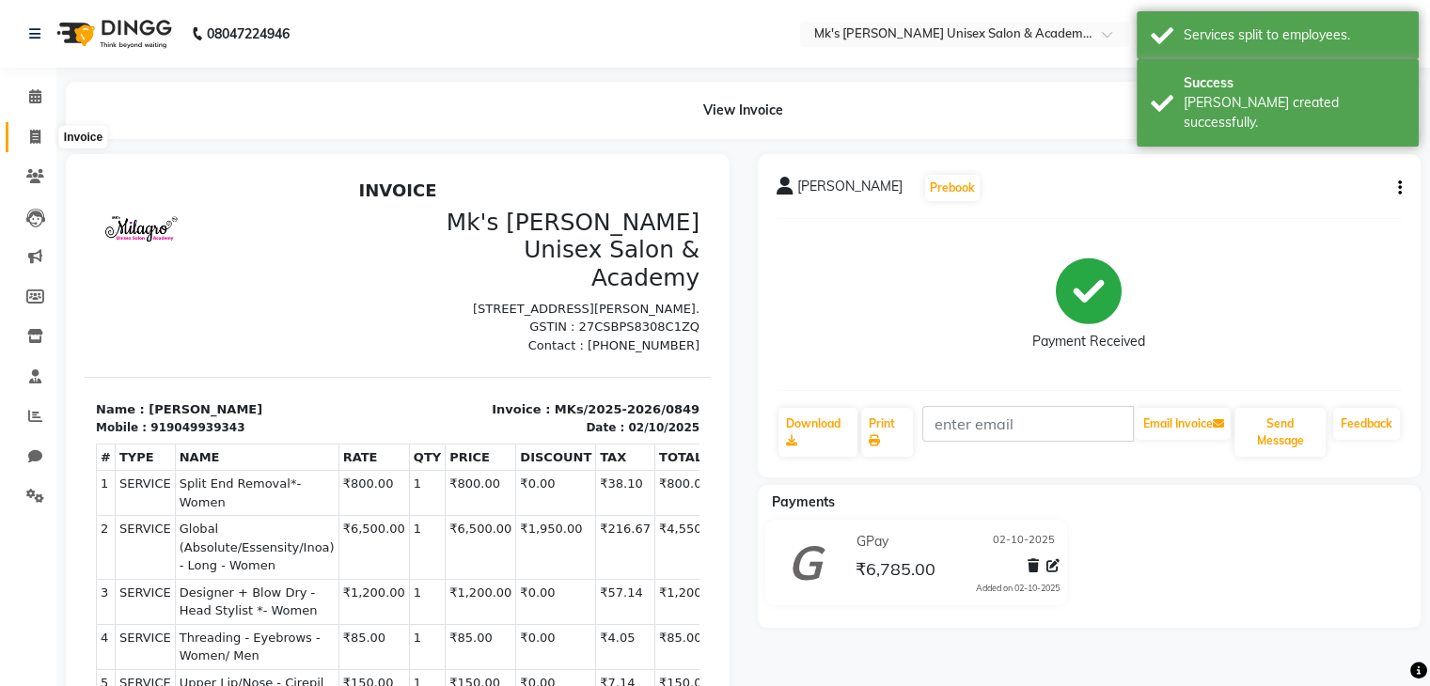
click at [19, 143] on span at bounding box center [35, 138] width 33 height 22
select select "service"
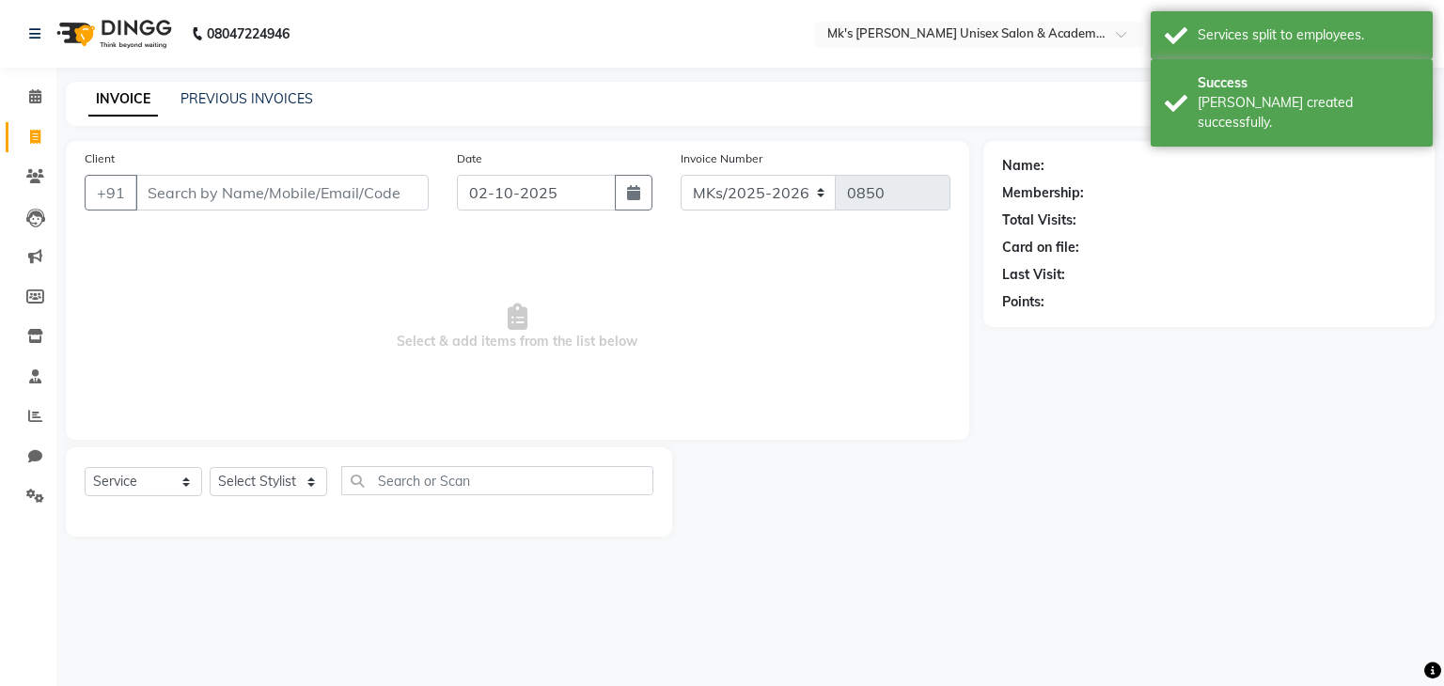
click at [284, 191] on input "Client" at bounding box center [281, 193] width 293 height 36
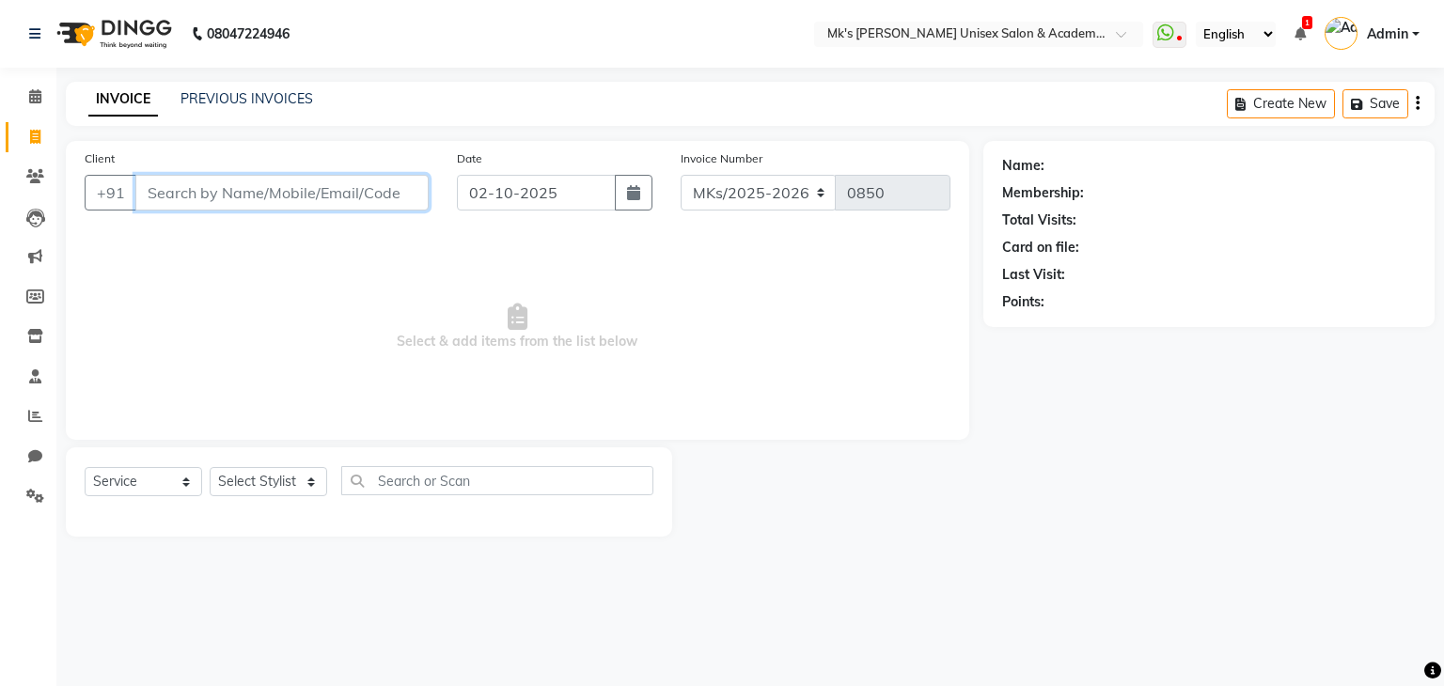
paste input "9439498747"
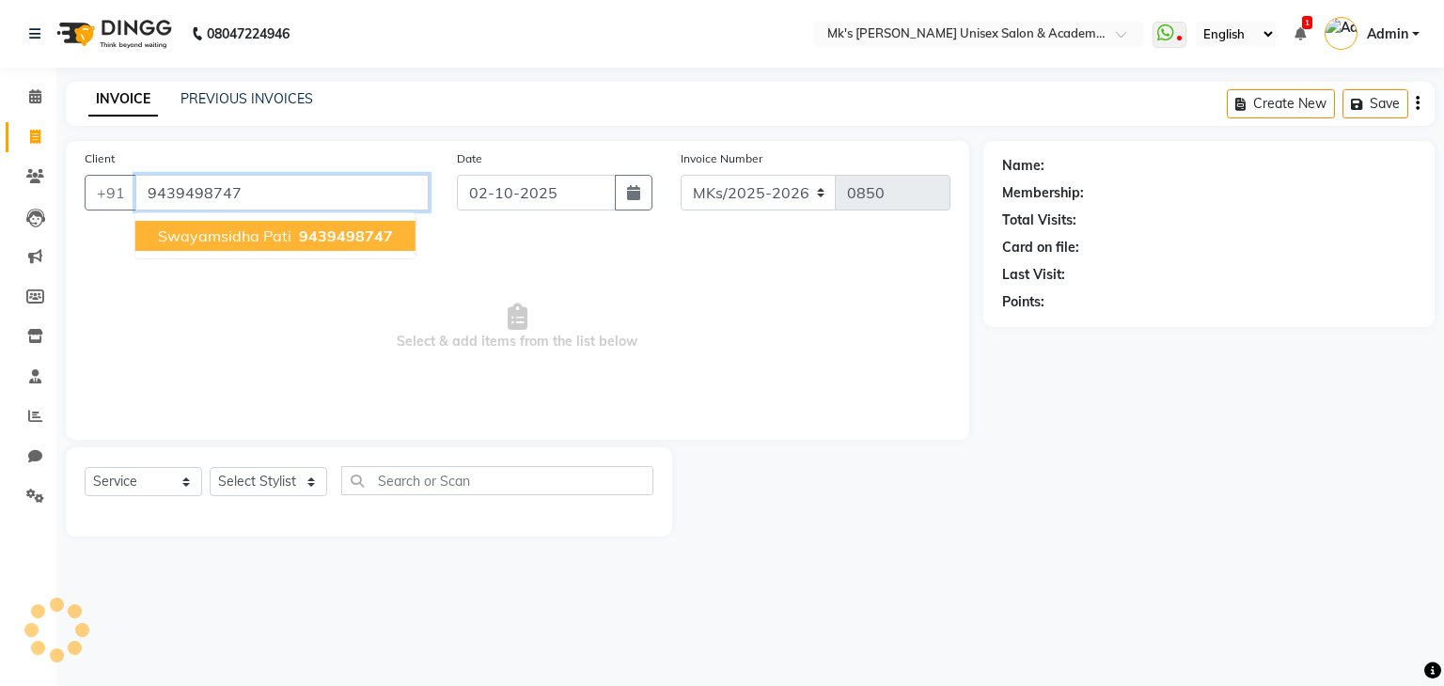
type input "9439498747"
select select "1: Object"
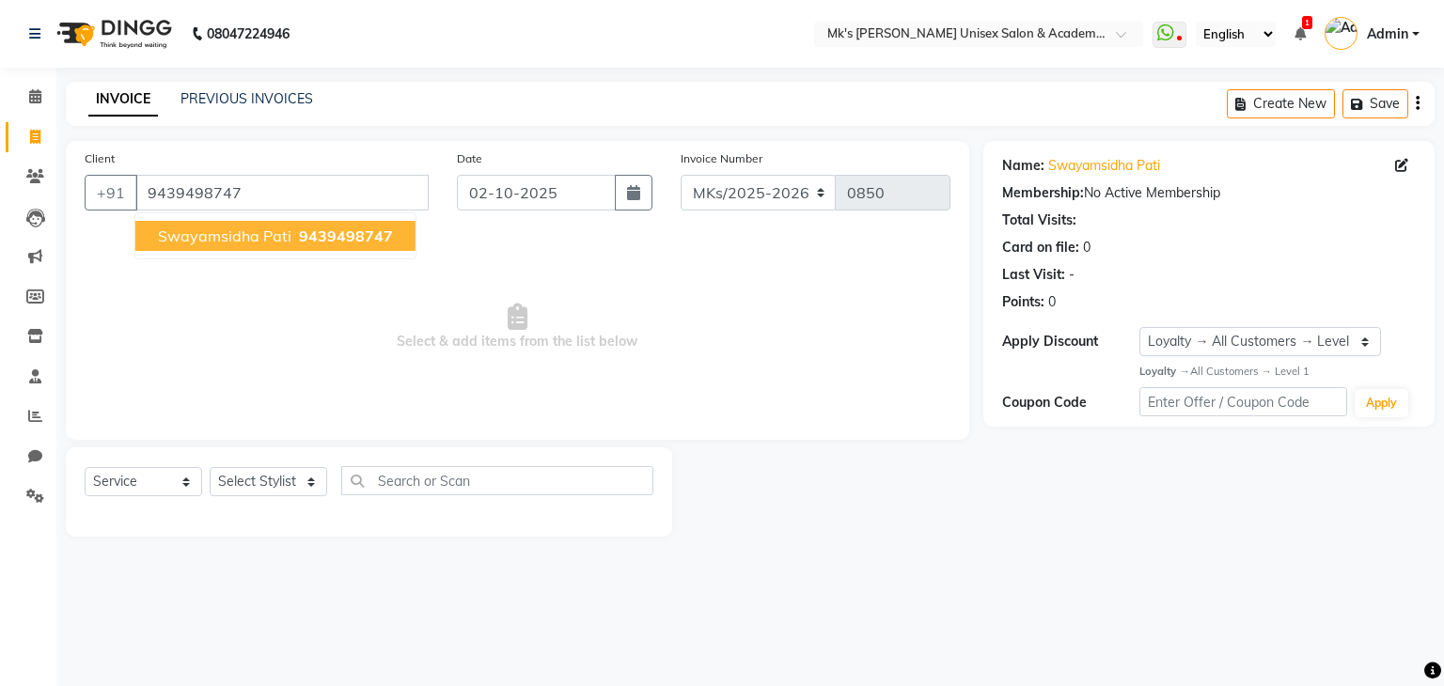
click at [380, 230] on span "9439498747" at bounding box center [346, 236] width 94 height 19
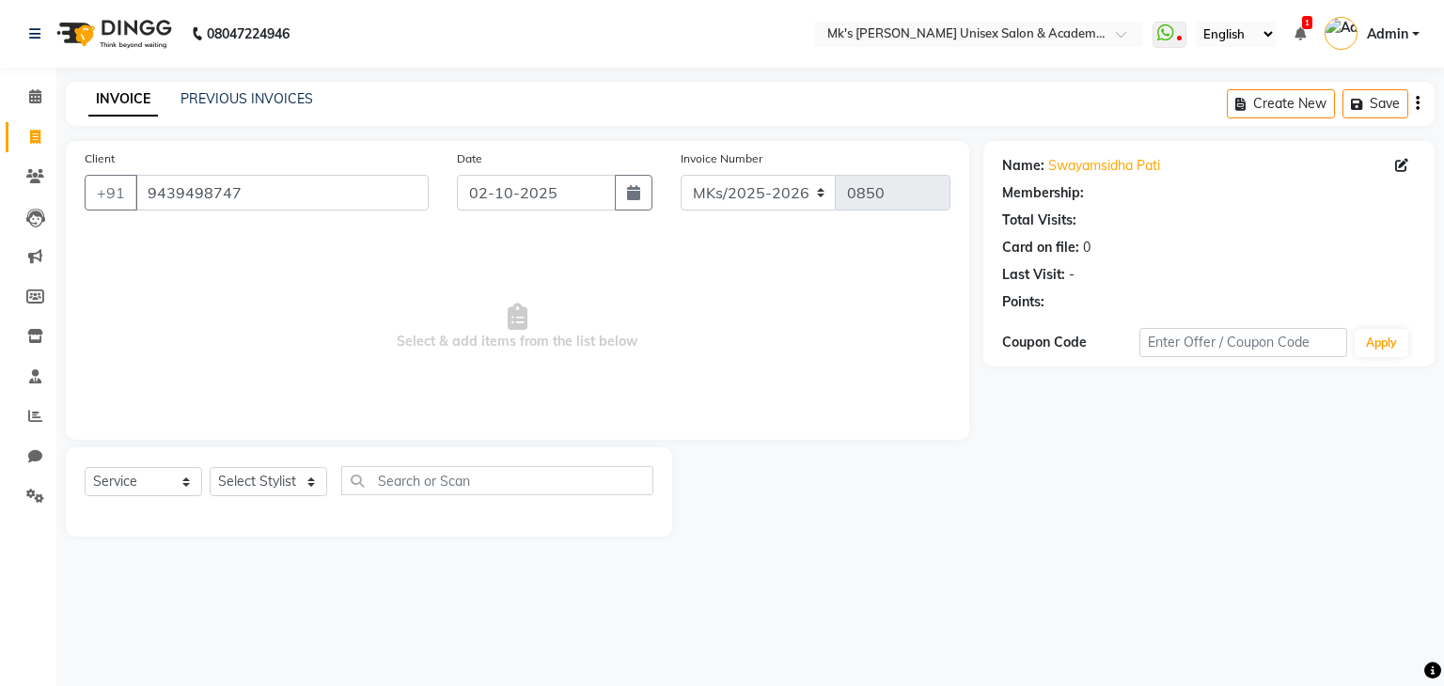
select select "1: Object"
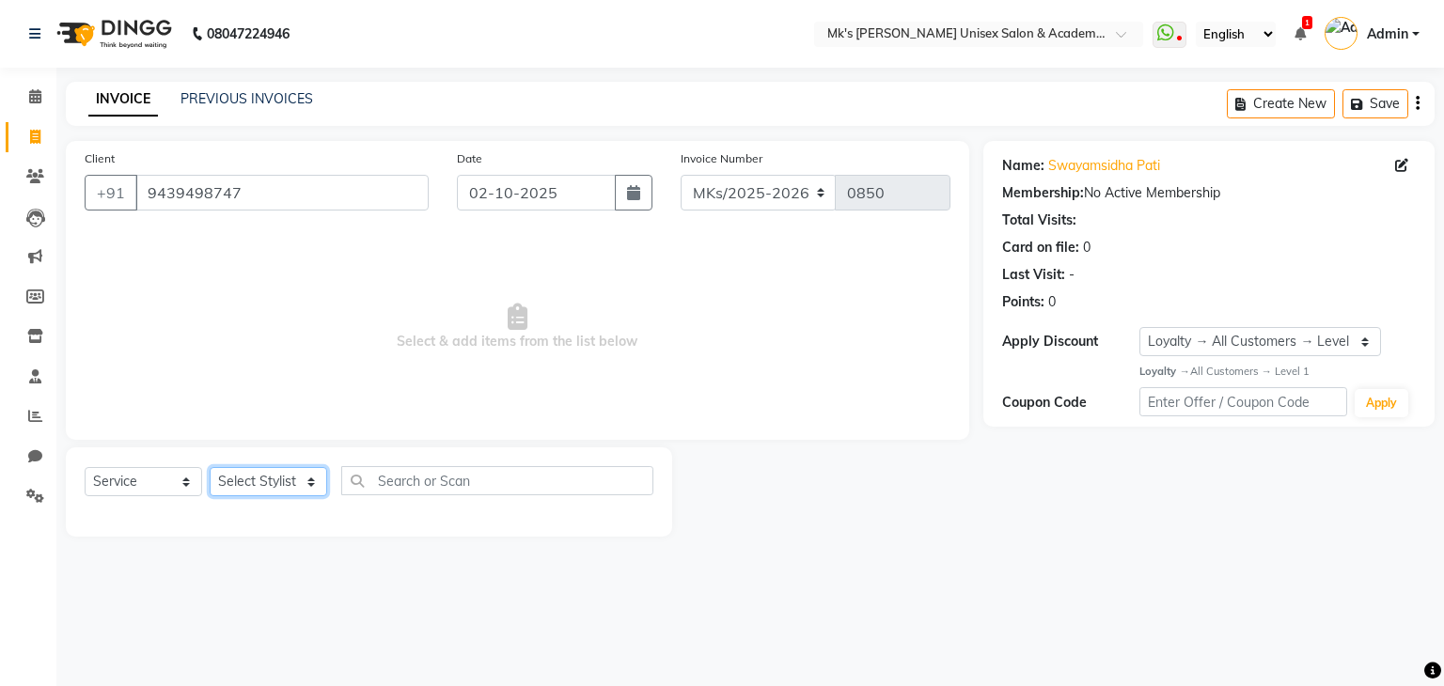
click at [273, 487] on select "Select Stylist Harshad Minsi Renuka Riya Sandhaya Santoshi" at bounding box center [268, 481] width 117 height 29
click at [297, 491] on select "Select Stylist Harshad Minsi Renuka Riya Sandhaya Santoshi" at bounding box center [268, 481] width 117 height 29
select select "21738"
click at [210, 468] on select "Select Stylist Harshad Minsi Renuka Riya Sandhaya Santoshi" at bounding box center [268, 481] width 117 height 29
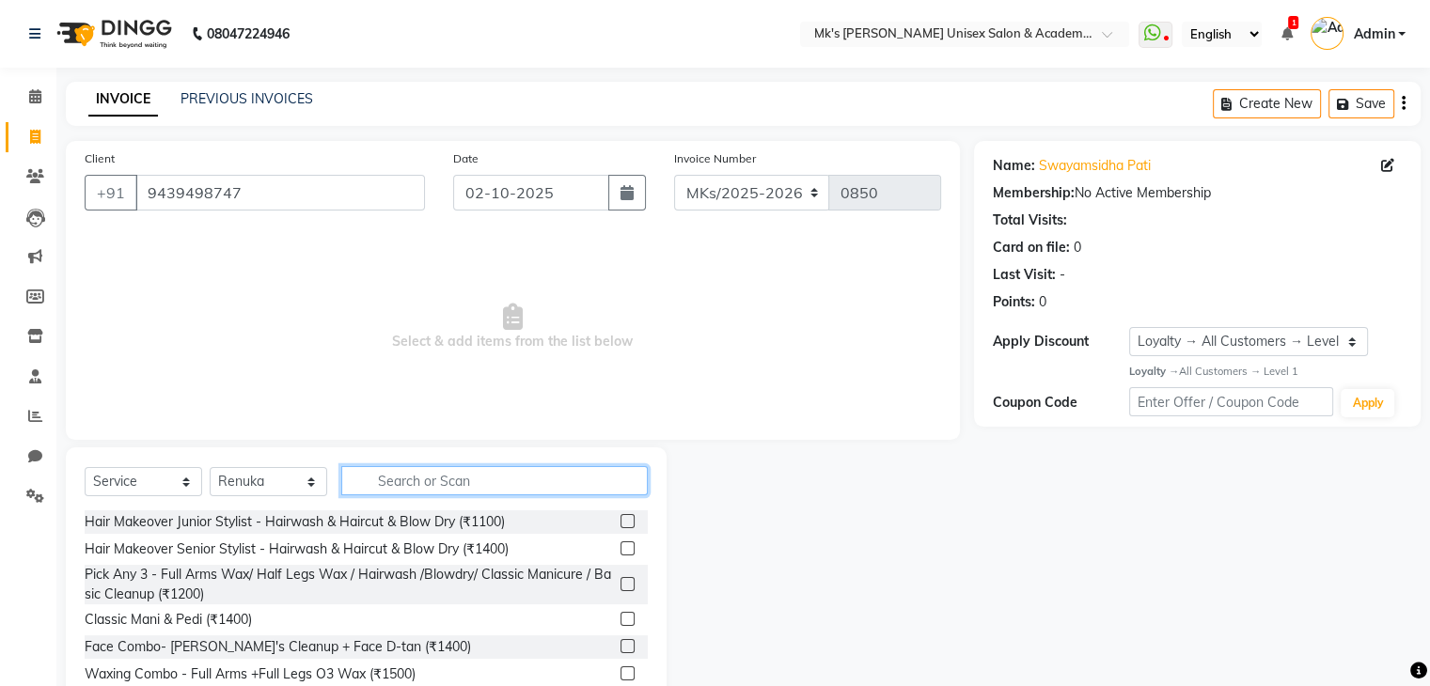
click at [423, 478] on input "text" at bounding box center [494, 480] width 306 height 29
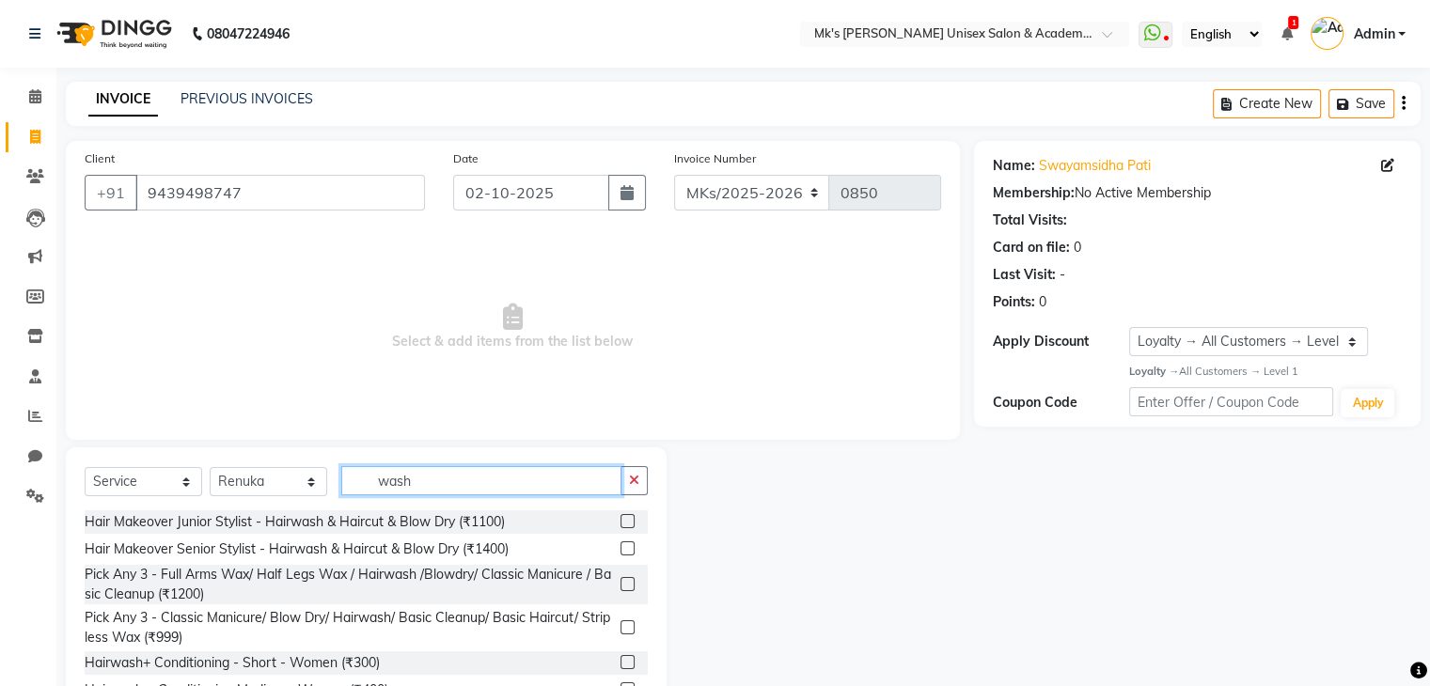
type input "wash"
click at [614, 403] on span "Select & add items from the list below" at bounding box center [513, 327] width 856 height 188
click at [444, 487] on input "wash" at bounding box center [481, 480] width 280 height 29
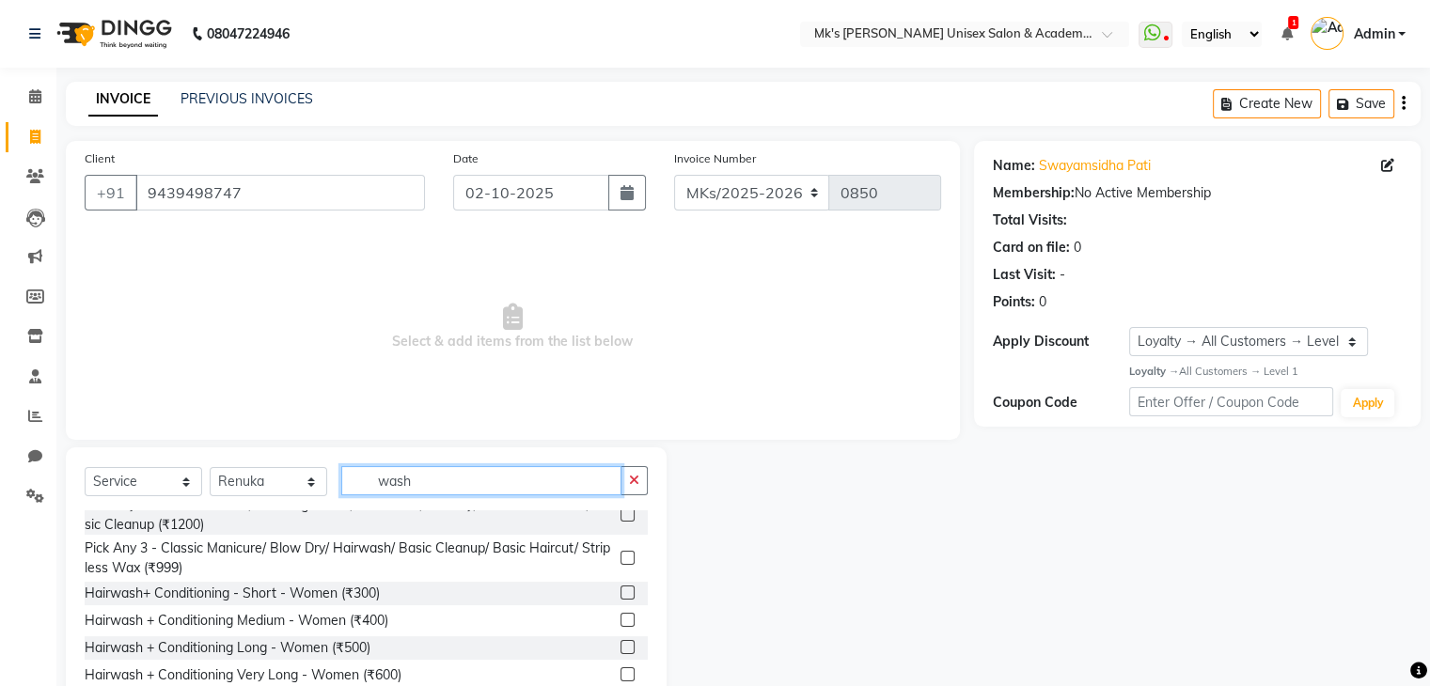
scroll to position [90, 0]
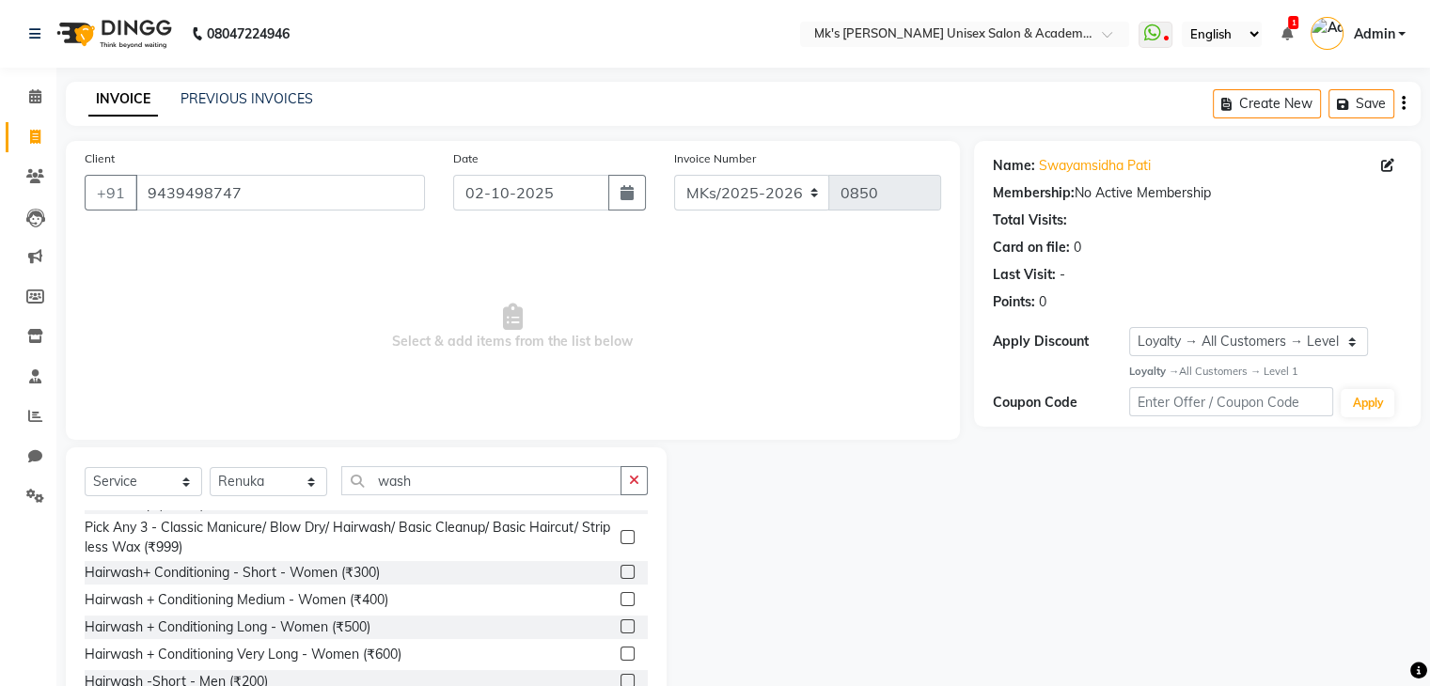
click at [620, 603] on label at bounding box center [627, 599] width 14 height 14
click at [620, 603] on input "checkbox" at bounding box center [626, 600] width 12 height 12
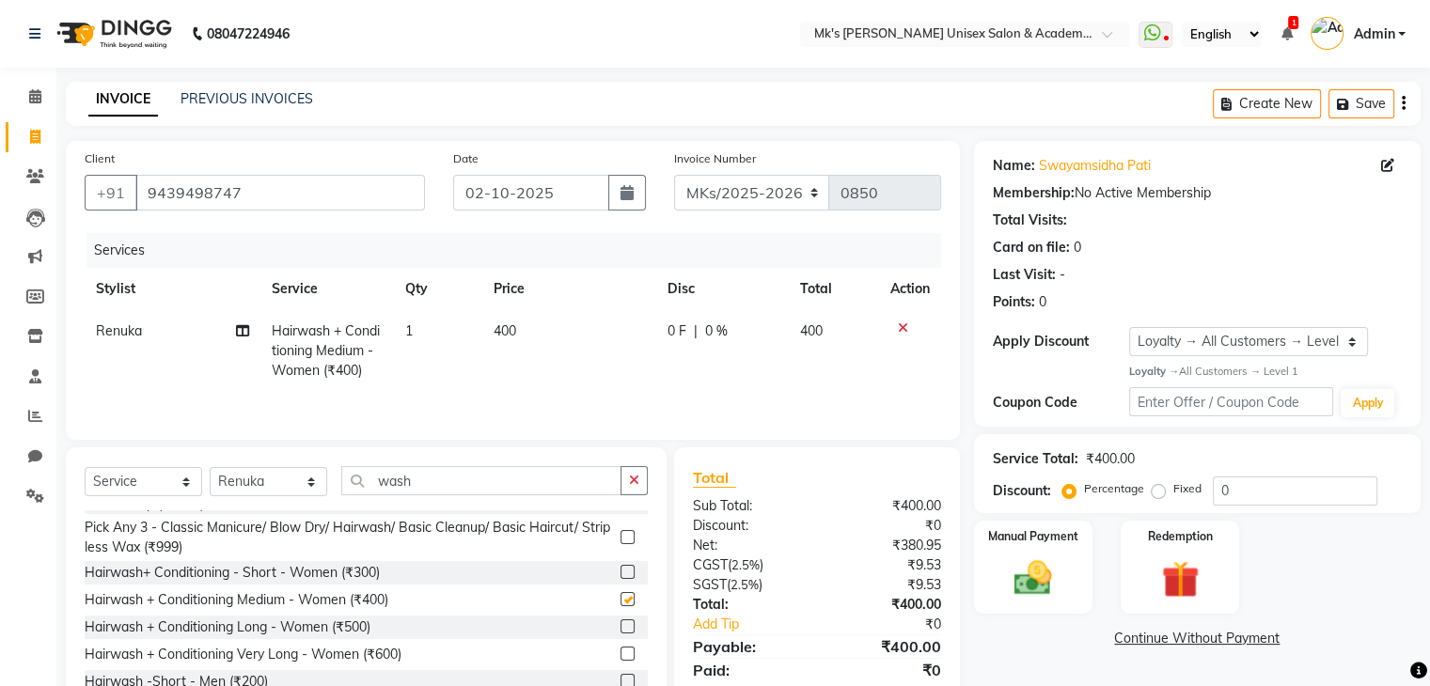
checkbox input "false"
click at [538, 349] on td "400" at bounding box center [569, 351] width 174 height 82
select select "21738"
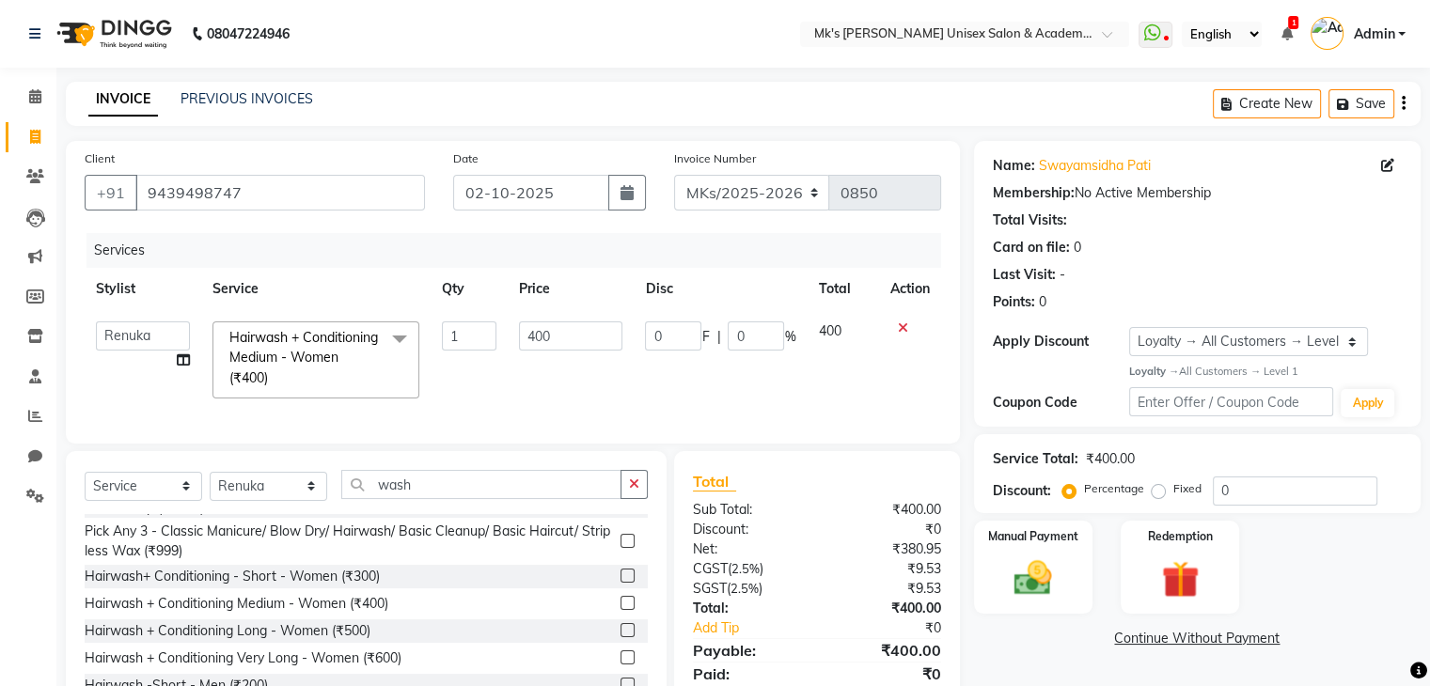
click at [538, 349] on input "400" at bounding box center [570, 335] width 103 height 29
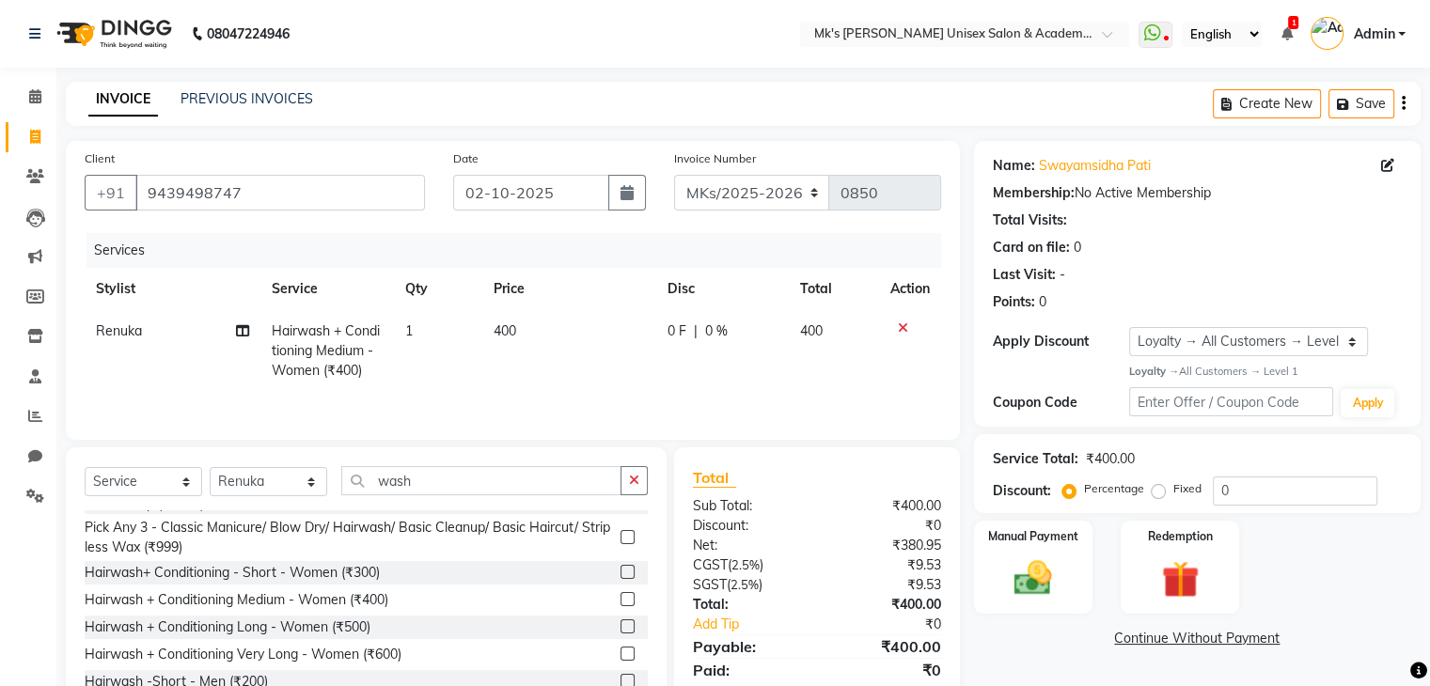
click at [613, 597] on div "Hair Makeover Junior Stylist - Hairwash & Haircut & Blow Dry (₹1100) Hair Makeo…" at bounding box center [366, 604] width 563 height 188
click at [620, 576] on label at bounding box center [627, 572] width 14 height 14
click at [620, 576] on input "checkbox" at bounding box center [626, 573] width 12 height 12
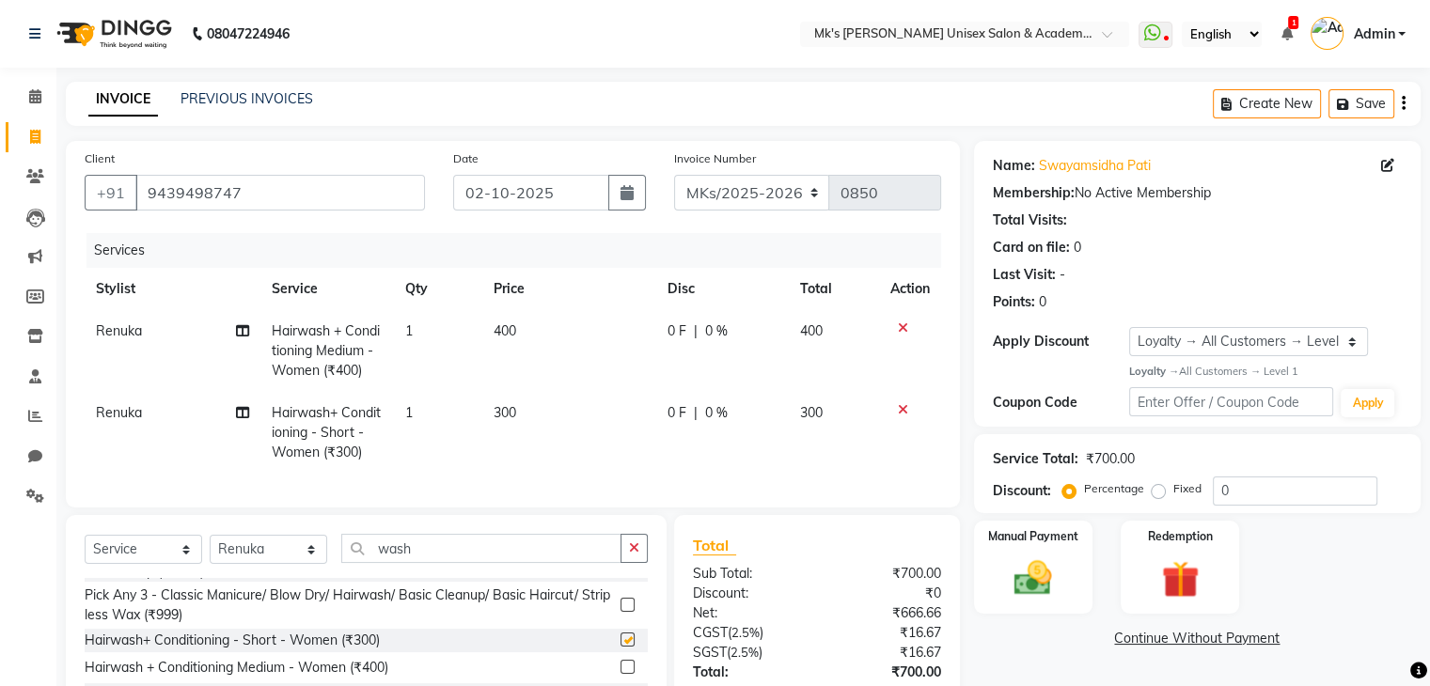
checkbox input "false"
click at [903, 330] on icon at bounding box center [903, 327] width 10 height 13
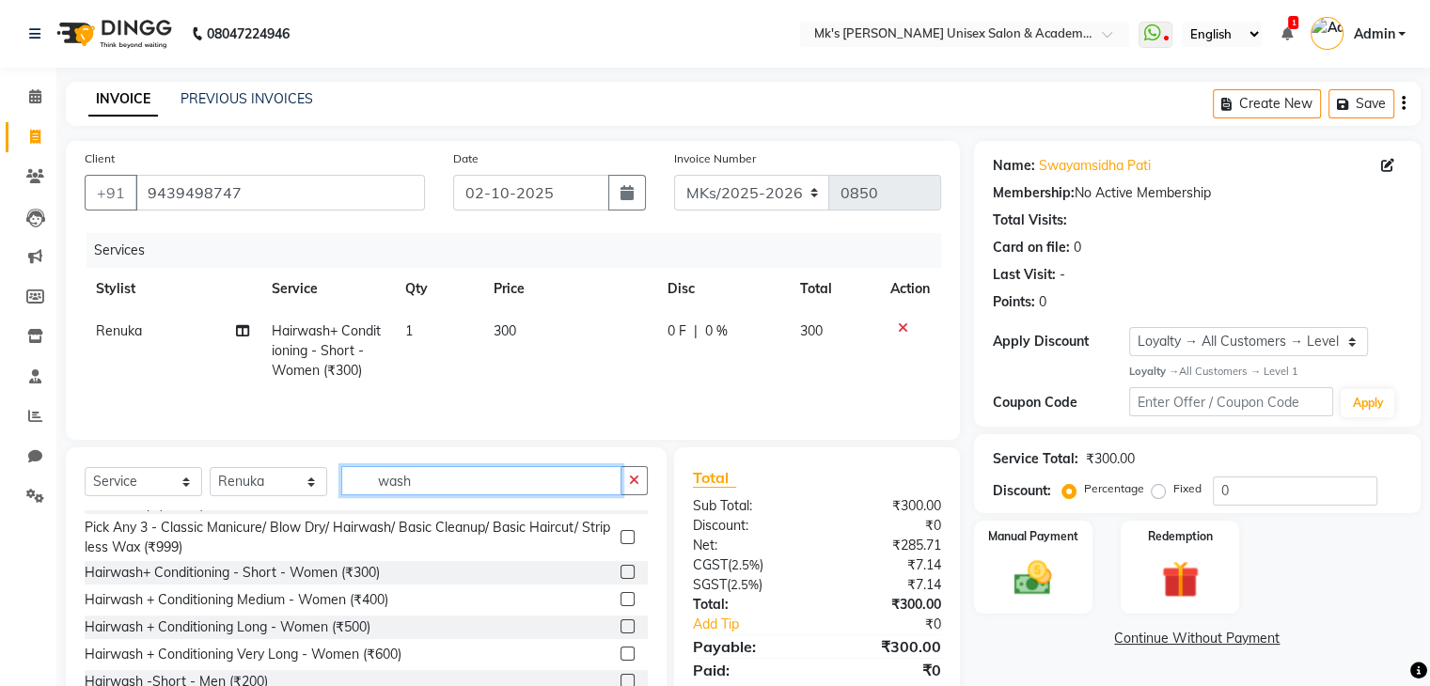
click at [406, 484] on input "wash" at bounding box center [481, 480] width 280 height 29
click at [406, 484] on input "c" at bounding box center [481, 480] width 280 height 29
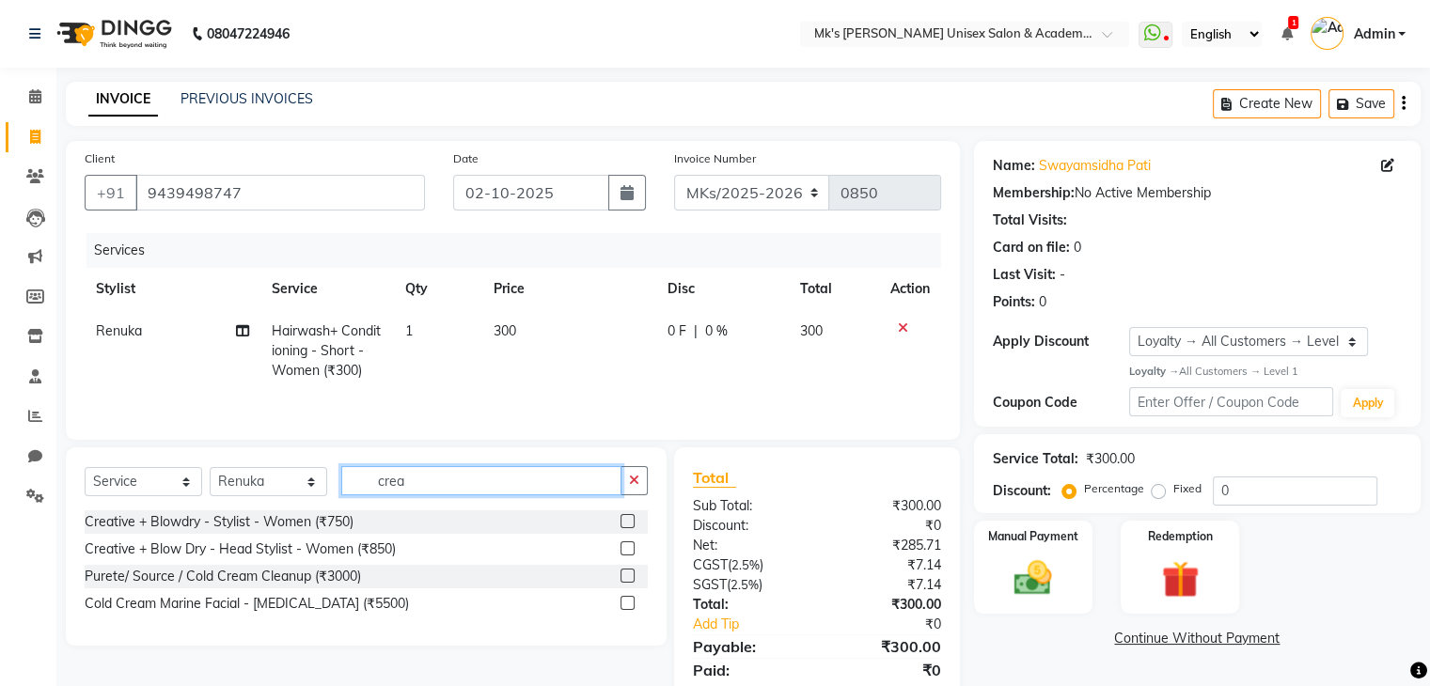
scroll to position [0, 0]
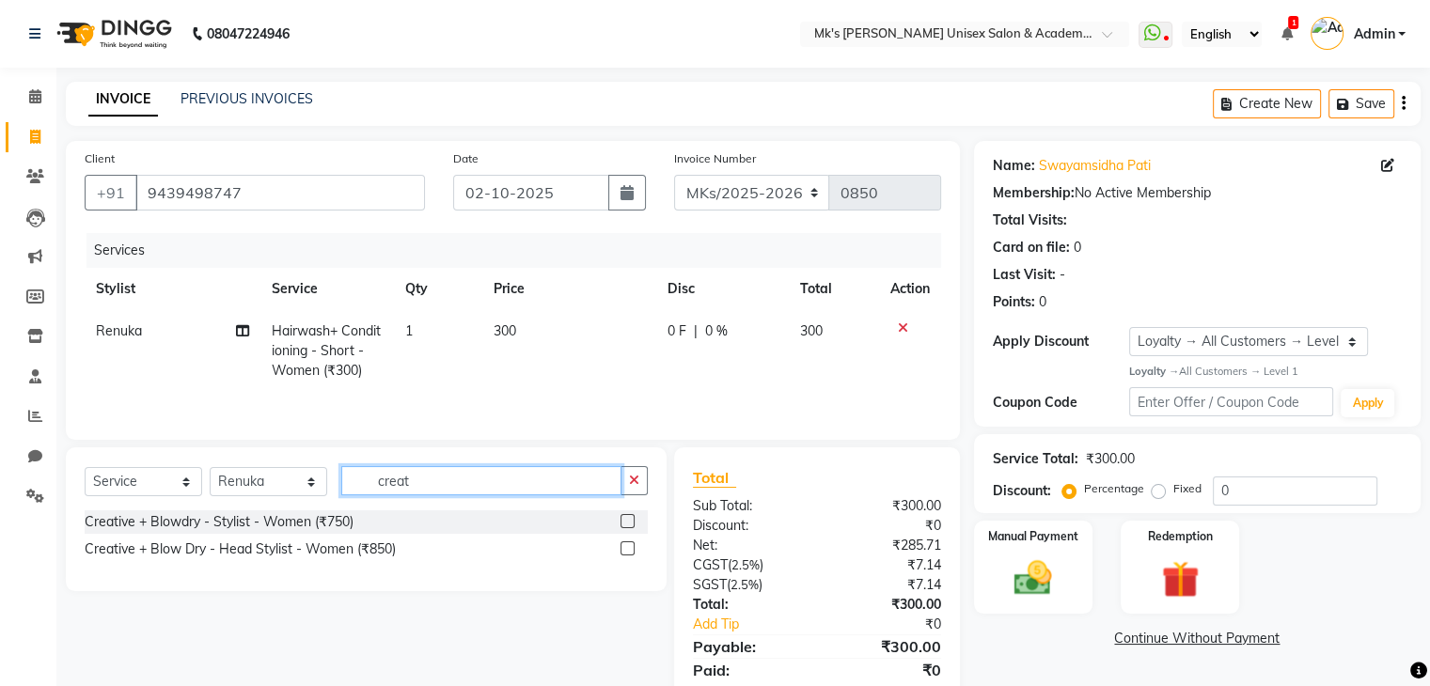
type input "creat"
click at [628, 525] on label at bounding box center [627, 521] width 14 height 14
click at [628, 525] on input "checkbox" at bounding box center [626, 522] width 12 height 12
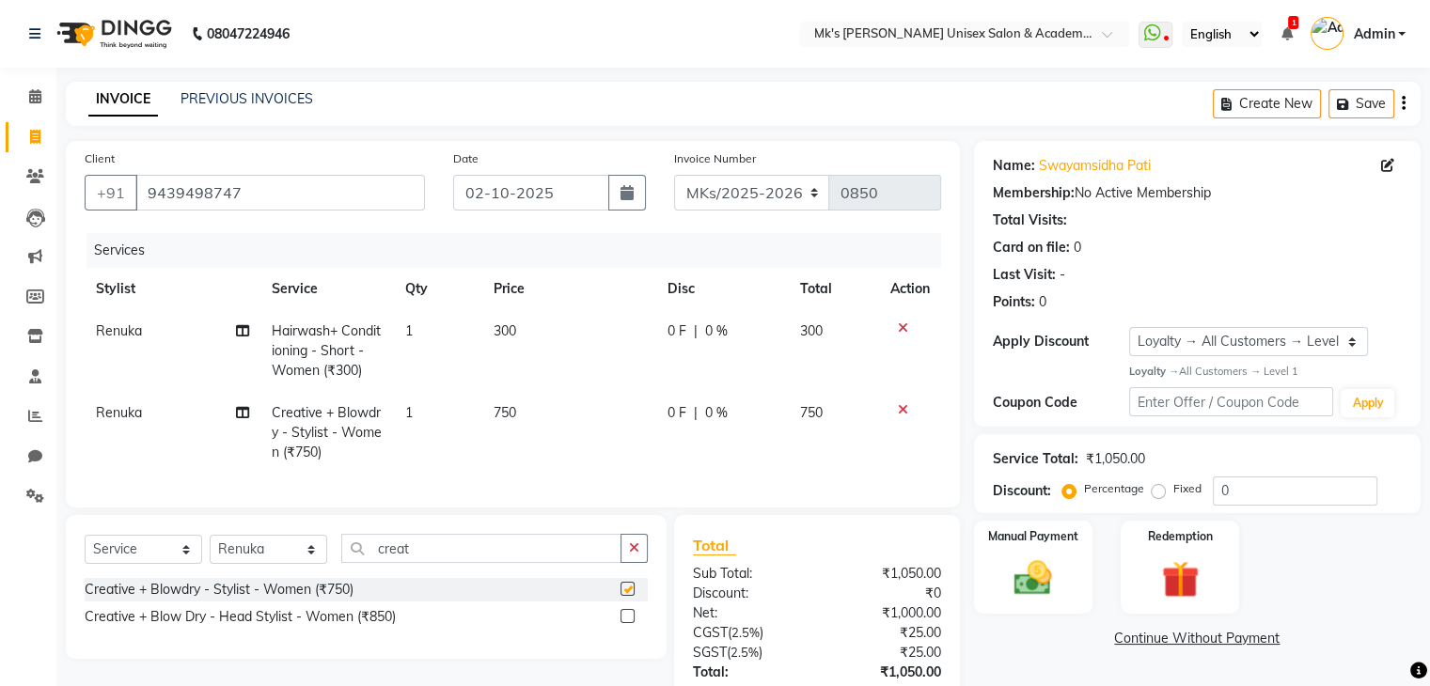
checkbox input "false"
click at [398, 557] on input "creat" at bounding box center [481, 548] width 280 height 29
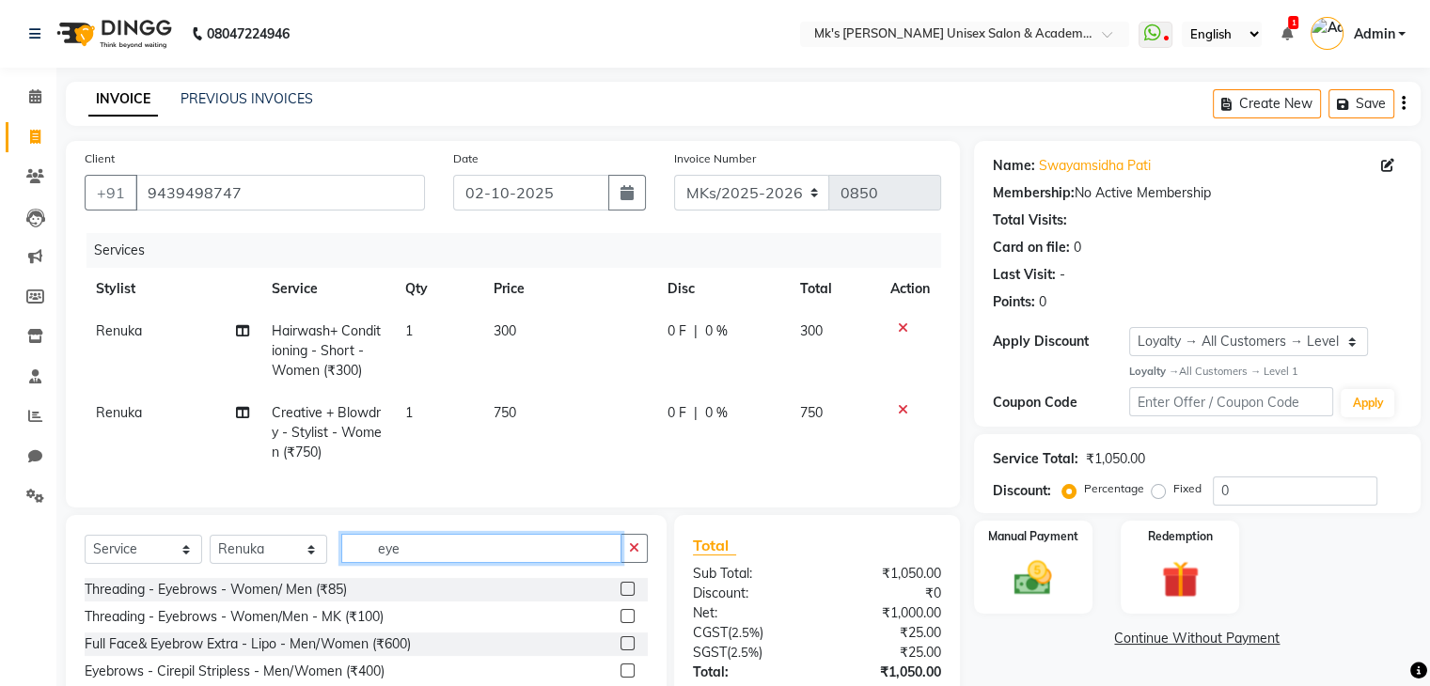
type input "eye"
click at [620, 596] on label at bounding box center [627, 589] width 14 height 14
click at [620, 596] on input "checkbox" at bounding box center [626, 590] width 12 height 12
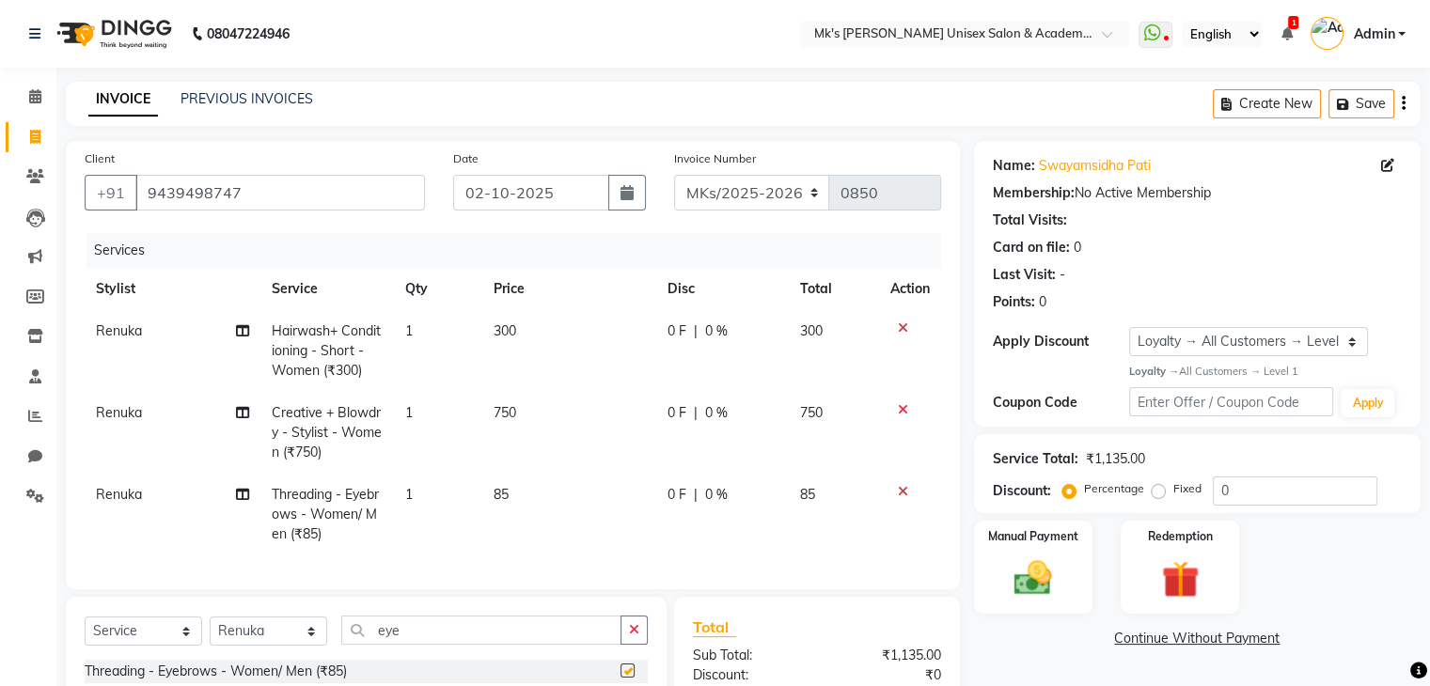
checkbox input "false"
click at [237, 493] on icon at bounding box center [242, 494] width 13 height 13
select select "21738"
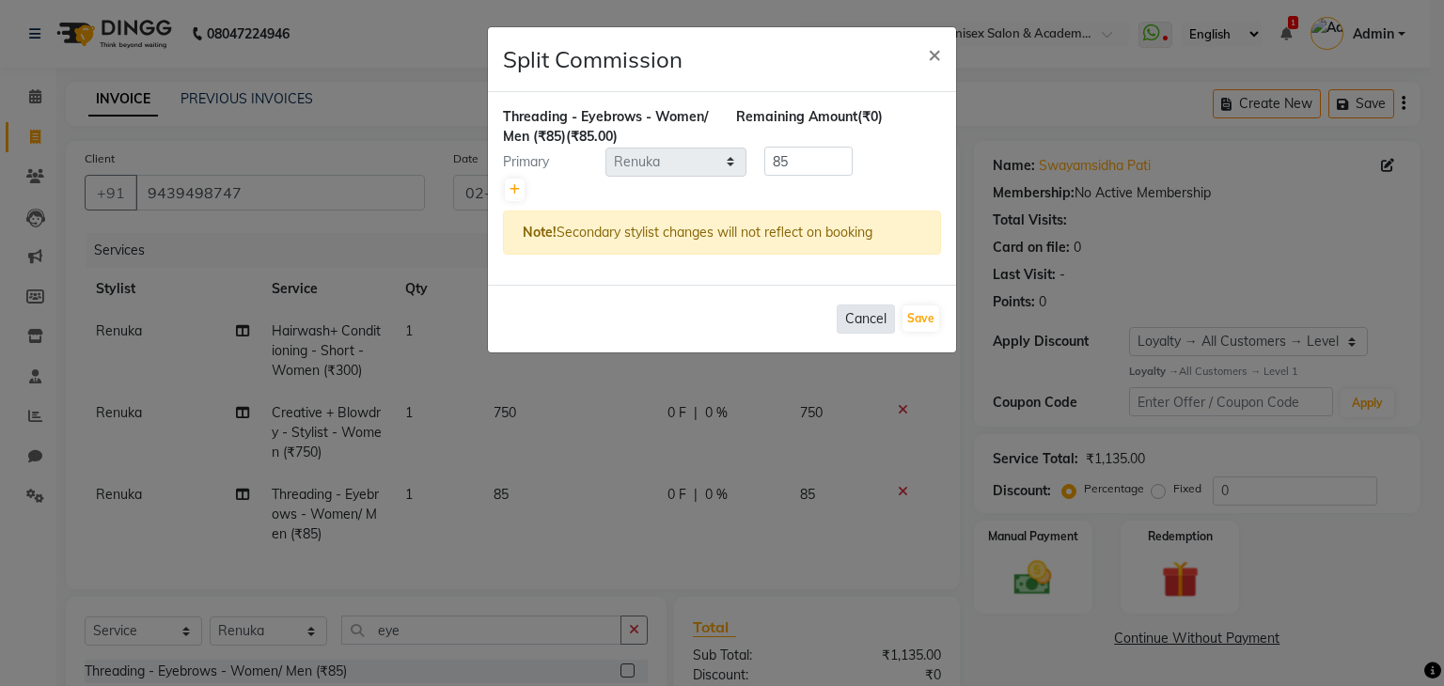
click at [865, 319] on button "Cancel" at bounding box center [866, 319] width 58 height 29
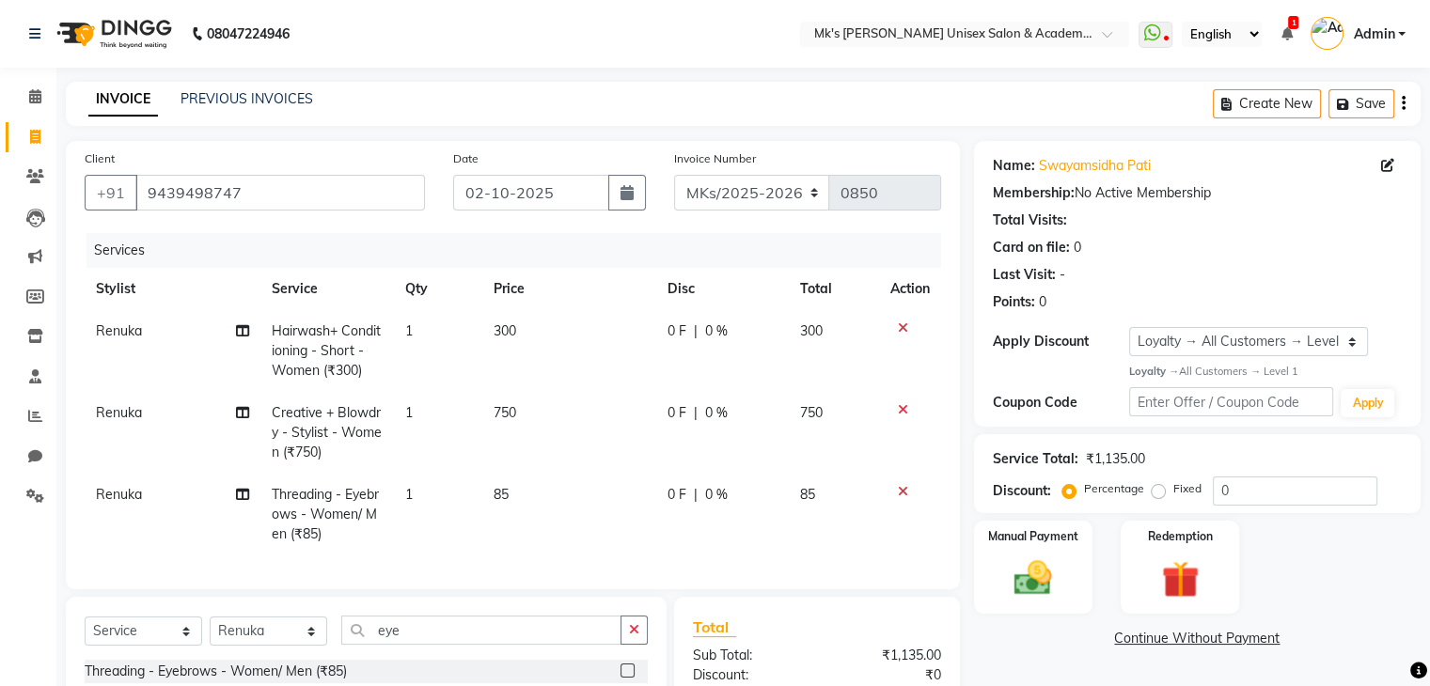
click at [102, 494] on span "Renuka" at bounding box center [119, 494] width 46 height 17
select select "21738"
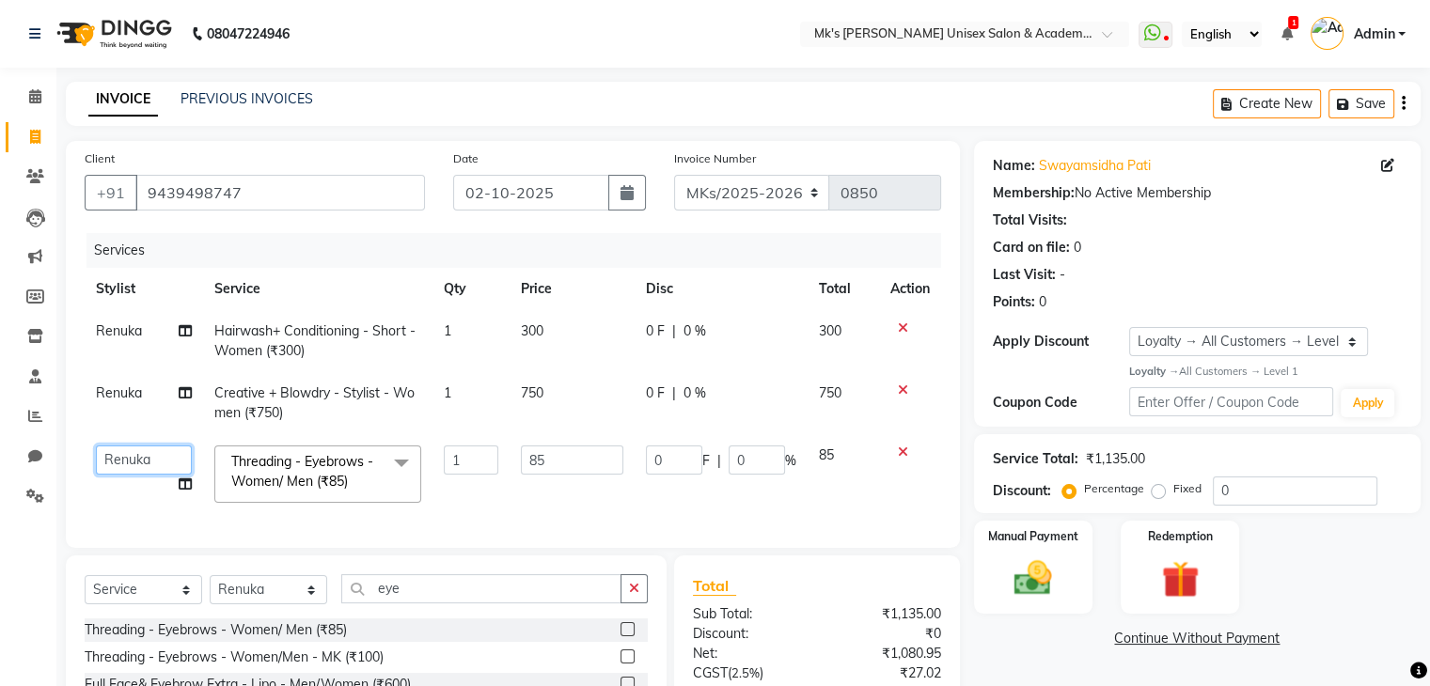
click at [143, 459] on select "Harshad Minsi Renuka Riya Sandhaya Santoshi" at bounding box center [144, 460] width 96 height 29
select select "21736"
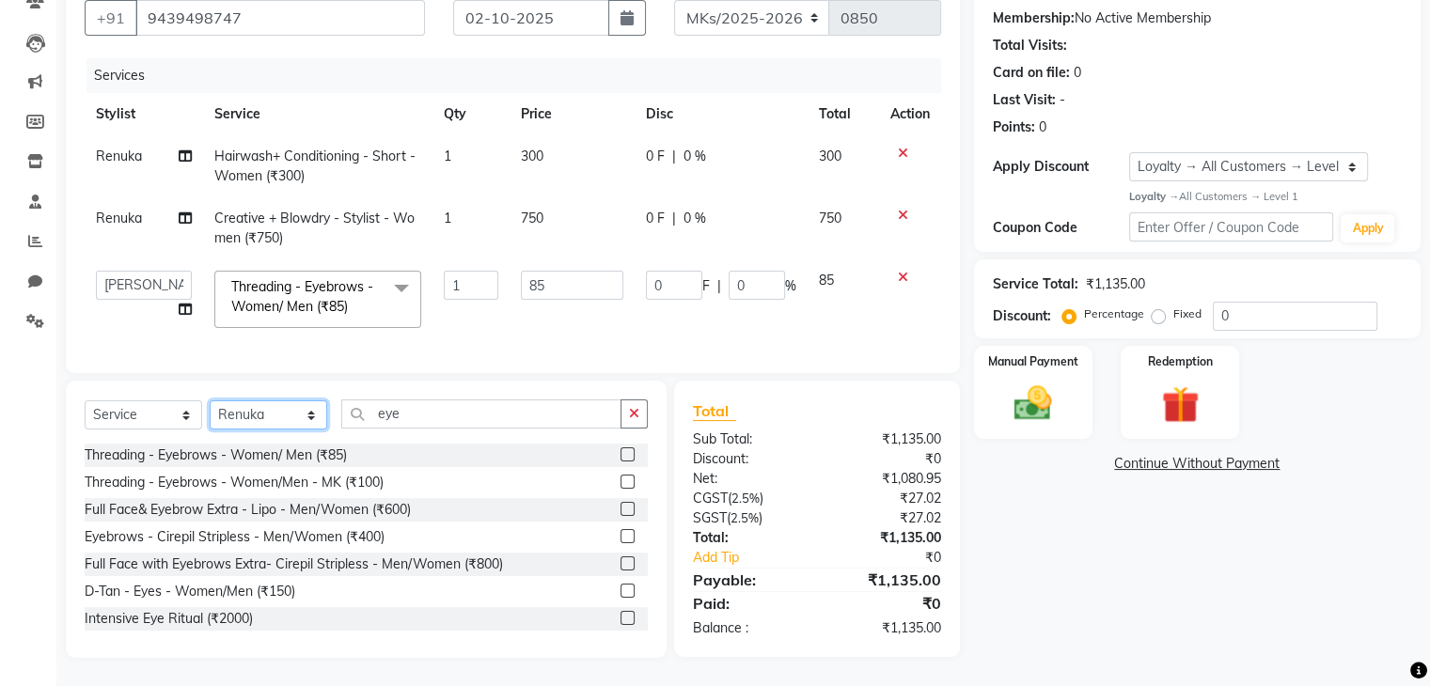
click at [285, 428] on select "Select Stylist Harshad Minsi Renuka Riya Sandhaya Santoshi" at bounding box center [268, 414] width 117 height 29
select select "92601"
click at [210, 400] on select "Select Stylist Harshad Minsi Renuka Riya Sandhaya Santoshi" at bounding box center [268, 414] width 117 height 29
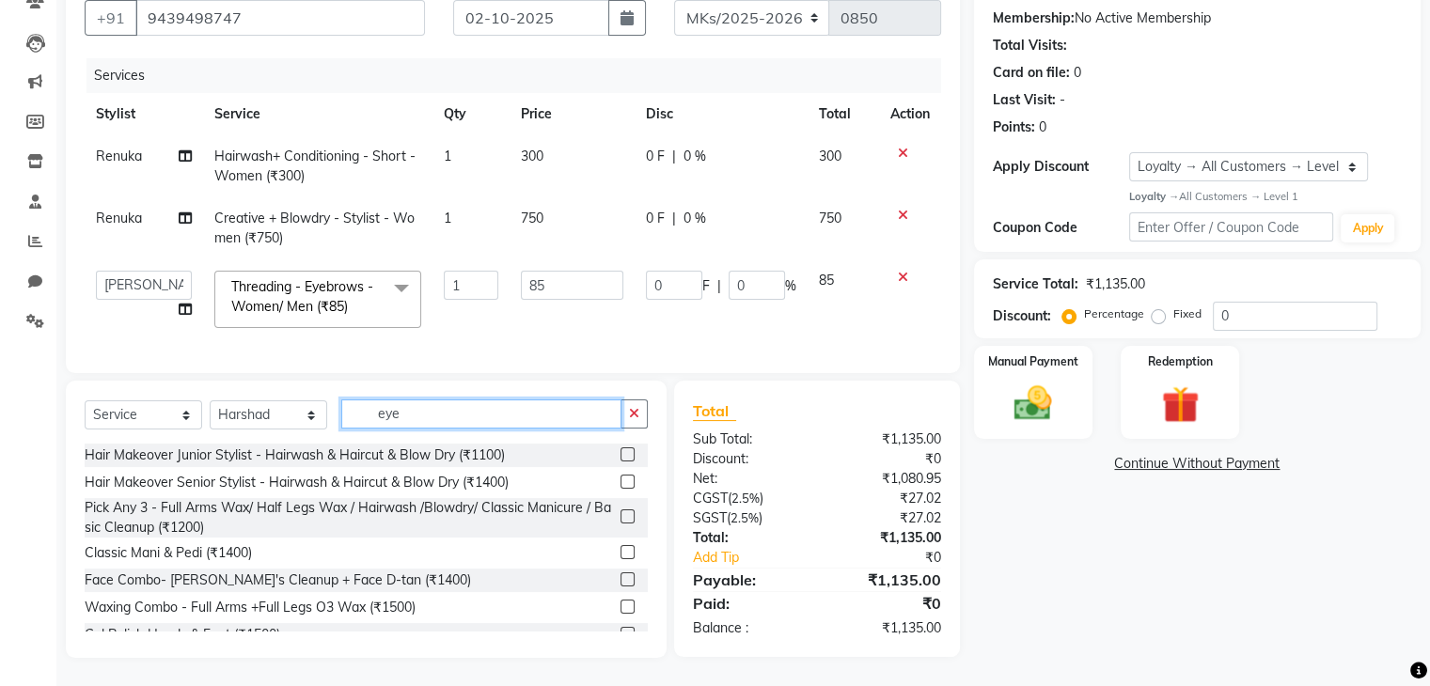
click at [400, 407] on input "eye" at bounding box center [481, 413] width 280 height 29
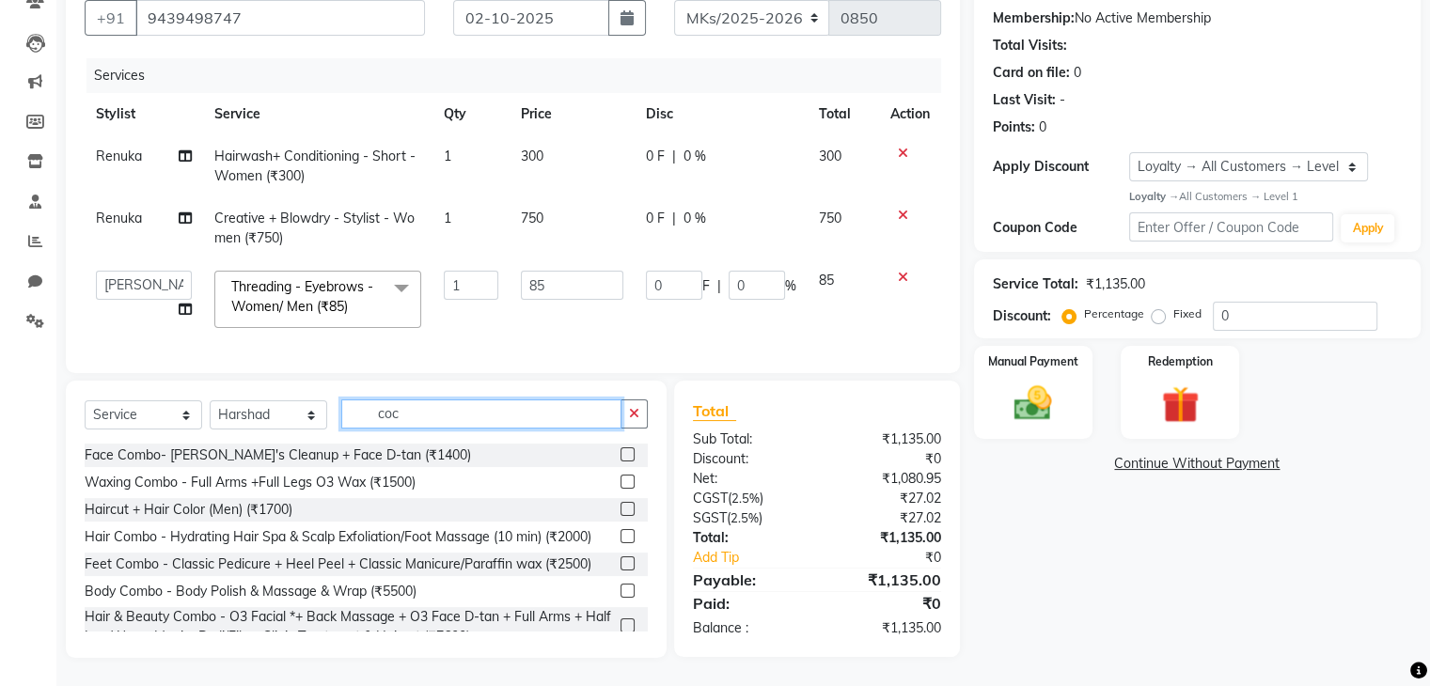
scroll to position [188, 0]
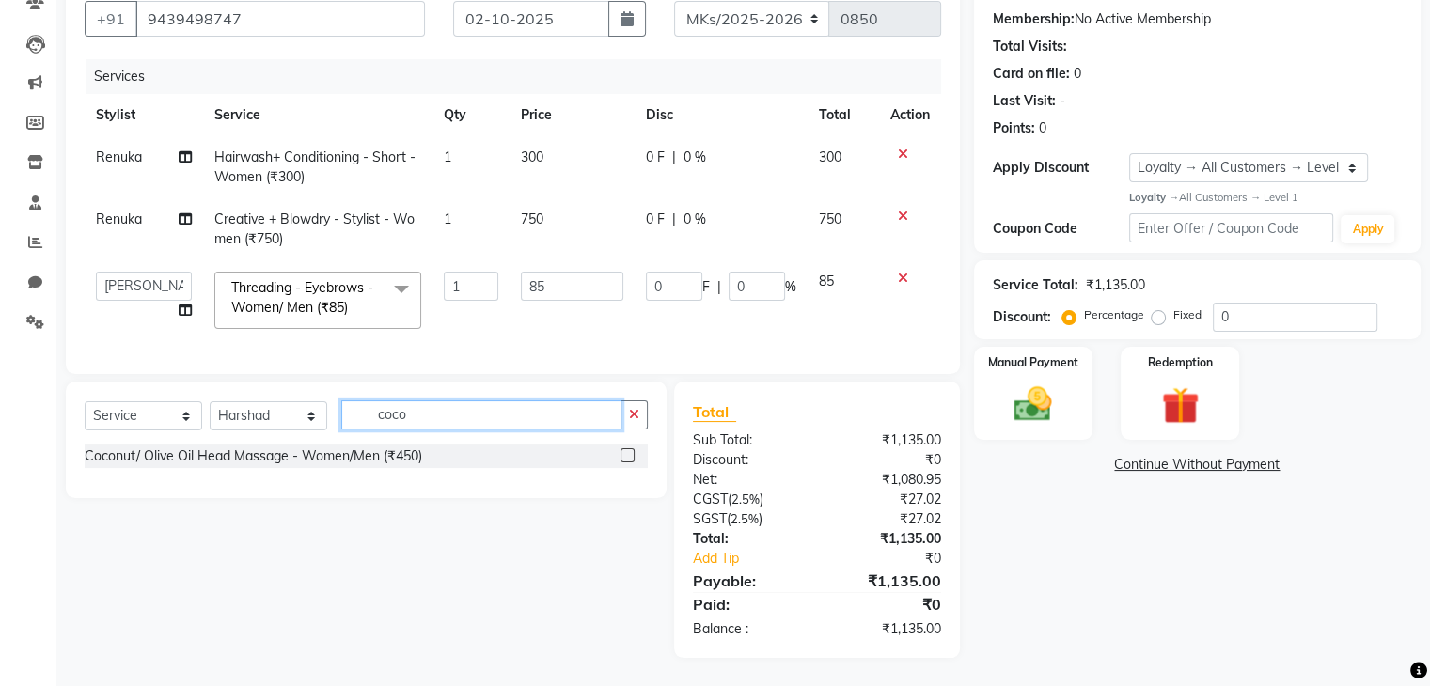
type input "coco"
click at [623, 454] on label at bounding box center [627, 455] width 14 height 14
click at [623, 454] on input "checkbox" at bounding box center [626, 456] width 12 height 12
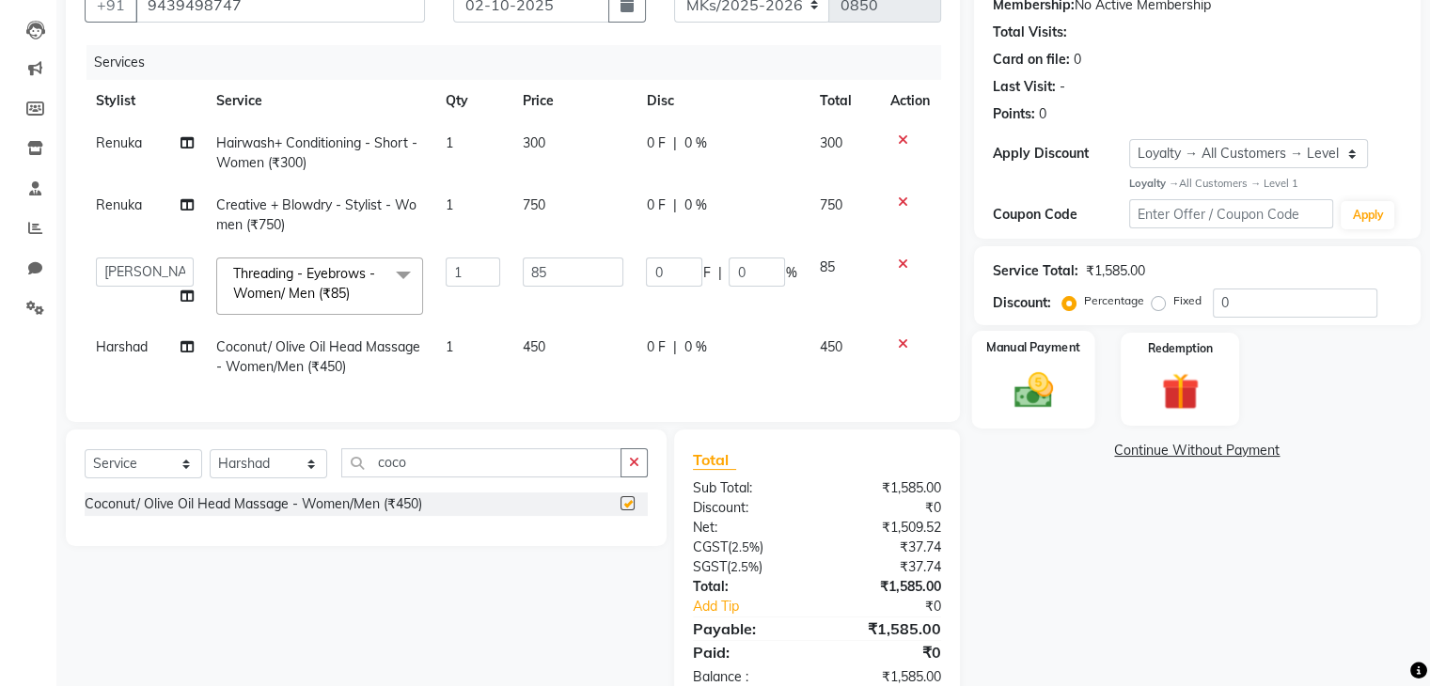
checkbox input "false"
click at [754, 157] on td "0 F | 0 %" at bounding box center [720, 153] width 173 height 62
select select "21738"
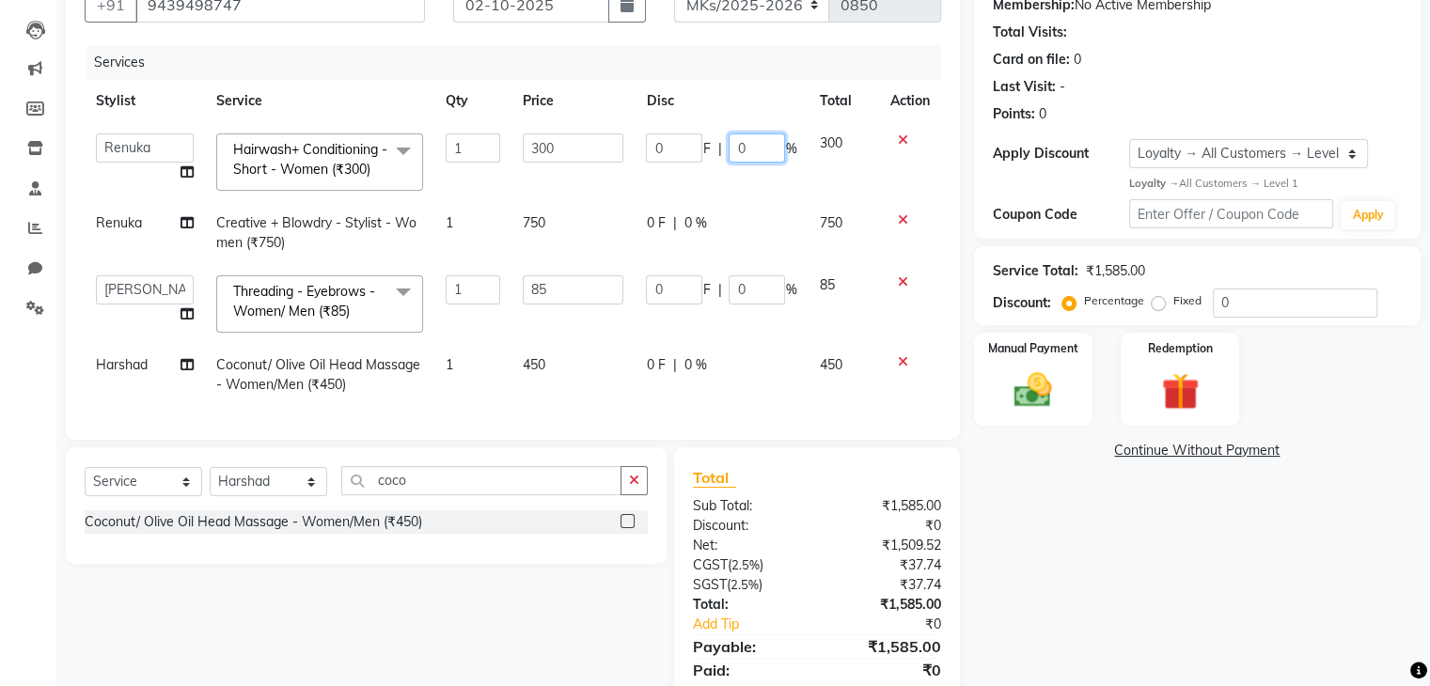
click at [733, 144] on input "0" at bounding box center [756, 147] width 56 height 29
type input "10"
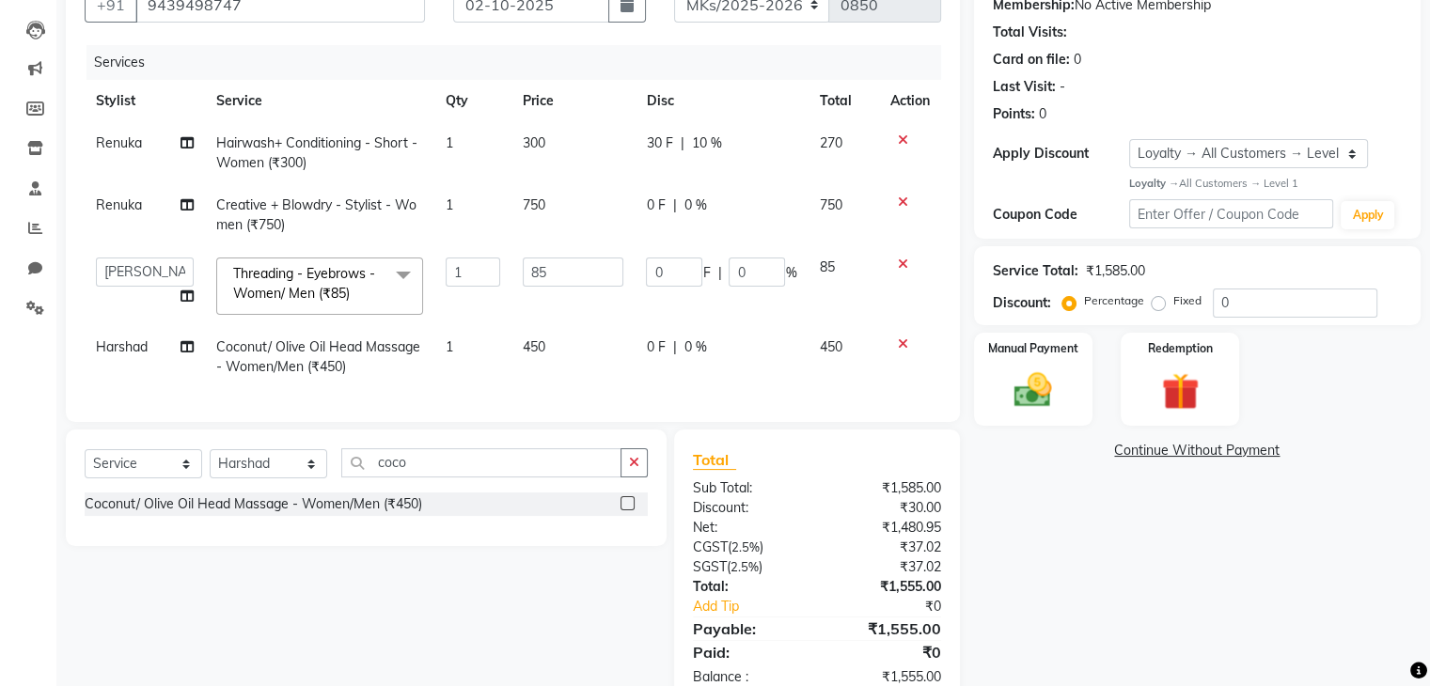
click at [746, 223] on td "0 F | 0 %" at bounding box center [720, 215] width 173 height 62
select select "21738"
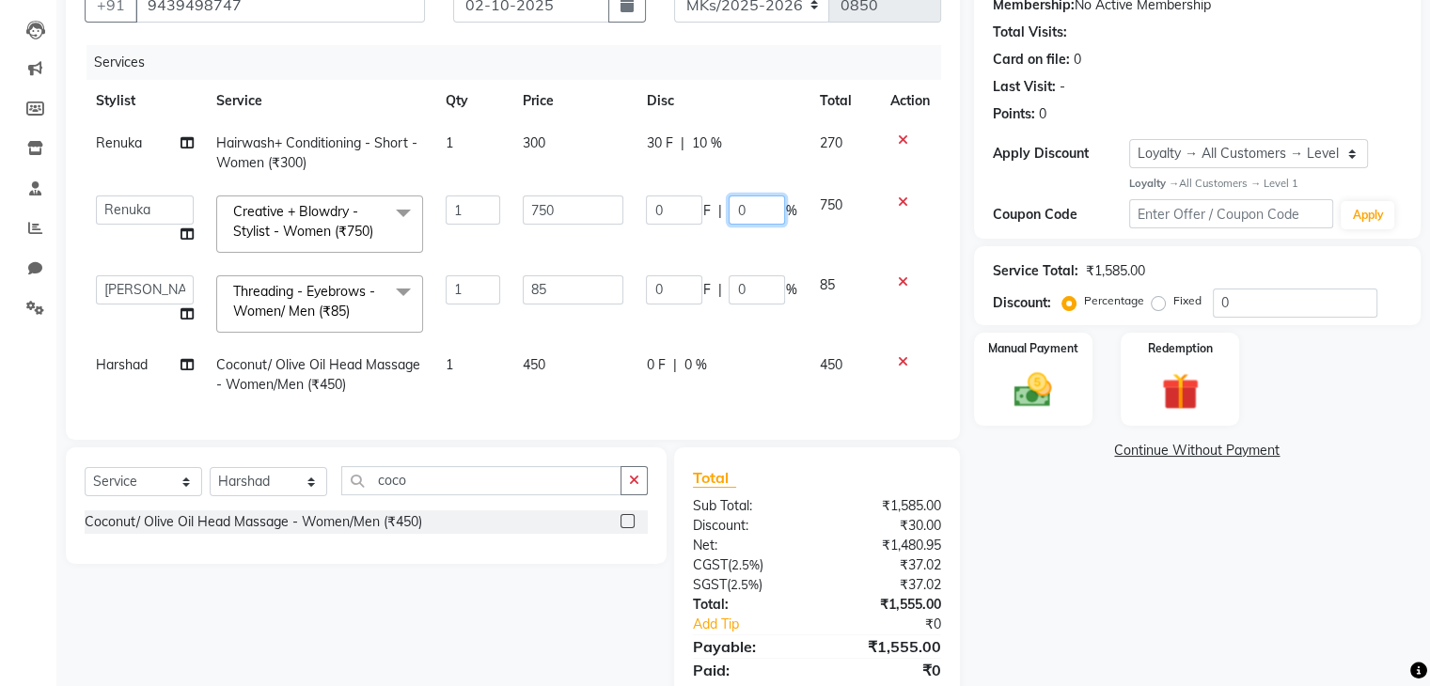
click at [736, 207] on input "0" at bounding box center [756, 210] width 56 height 29
type input "10"
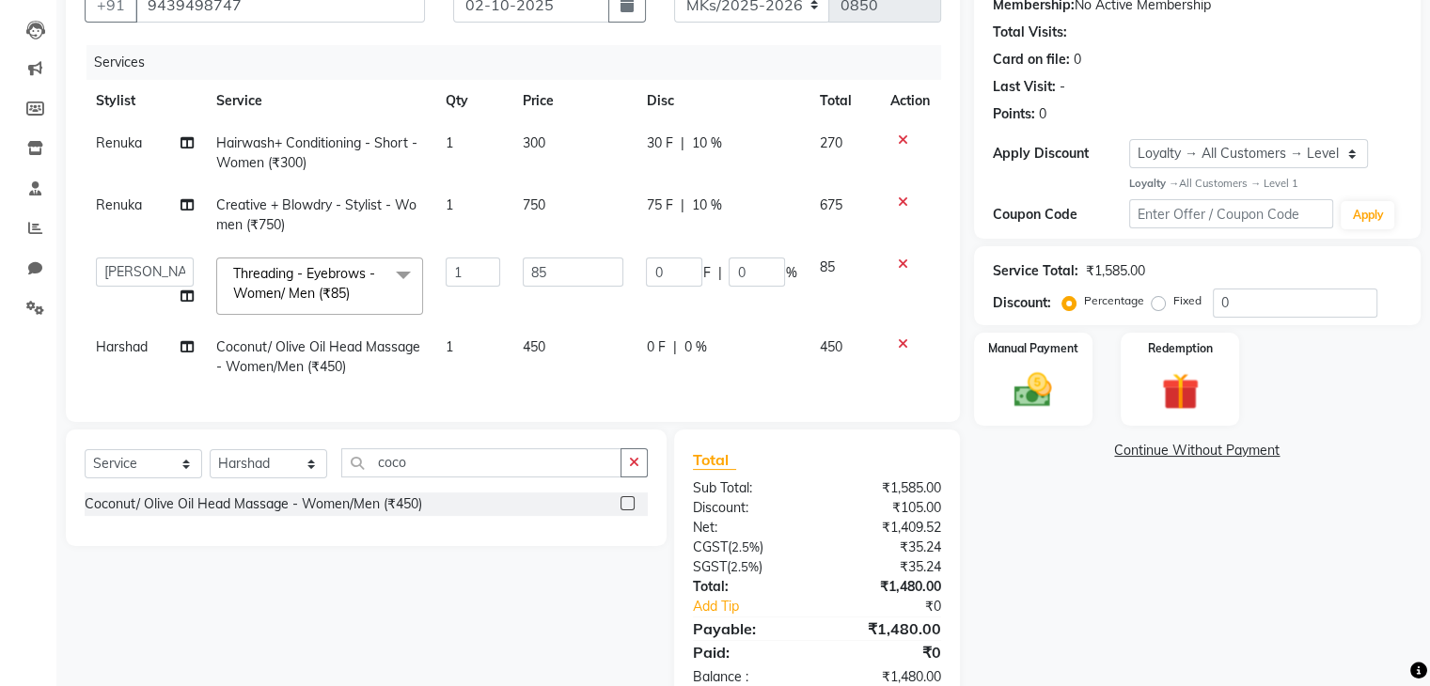
click at [778, 236] on td "75 F | 10 %" at bounding box center [720, 215] width 173 height 62
select select "21738"
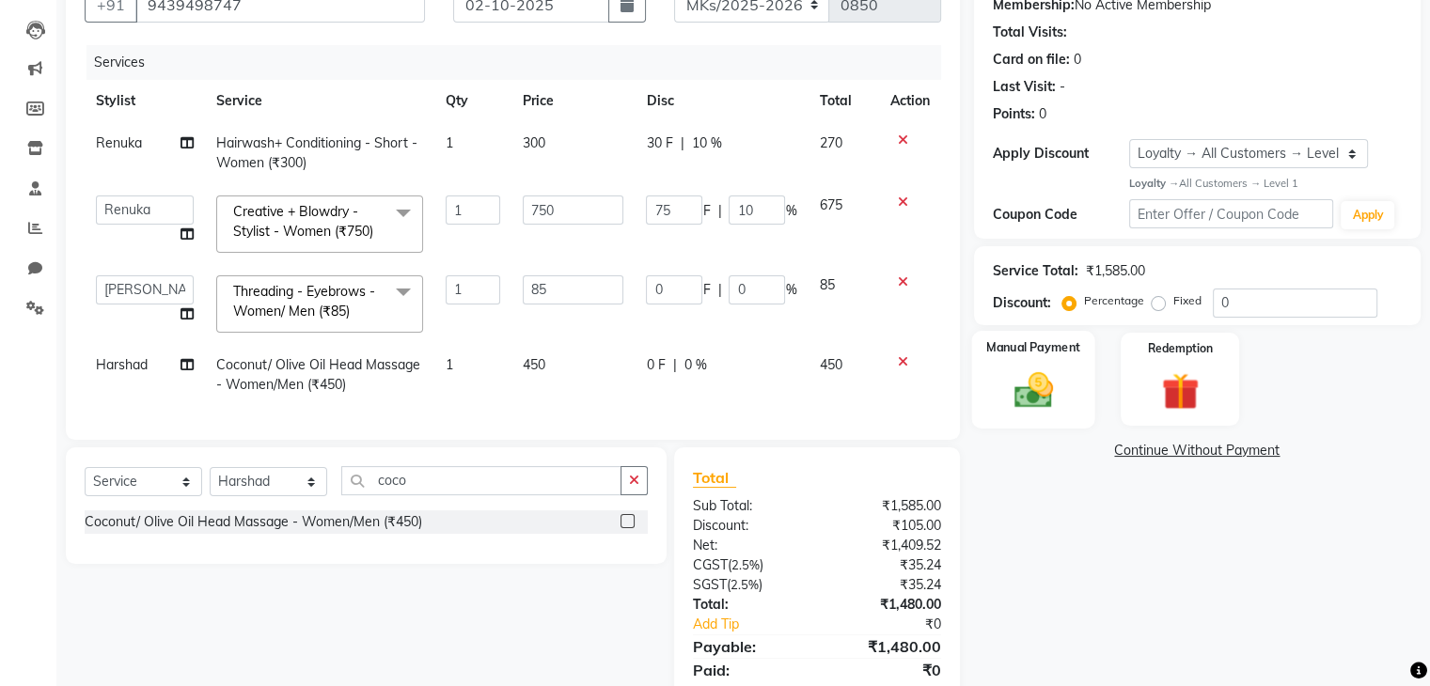
click at [1060, 383] on img at bounding box center [1032, 390] width 63 height 45
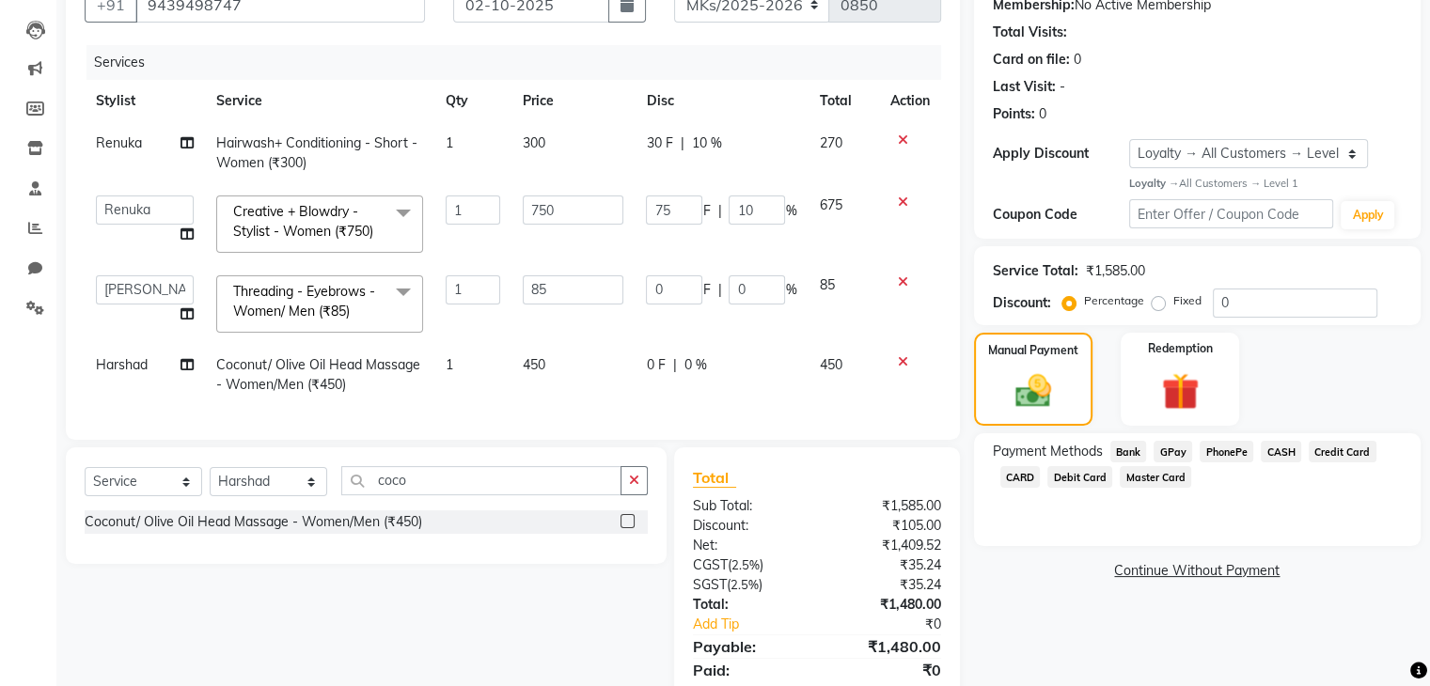
click at [1176, 445] on span "GPay" at bounding box center [1172, 452] width 39 height 22
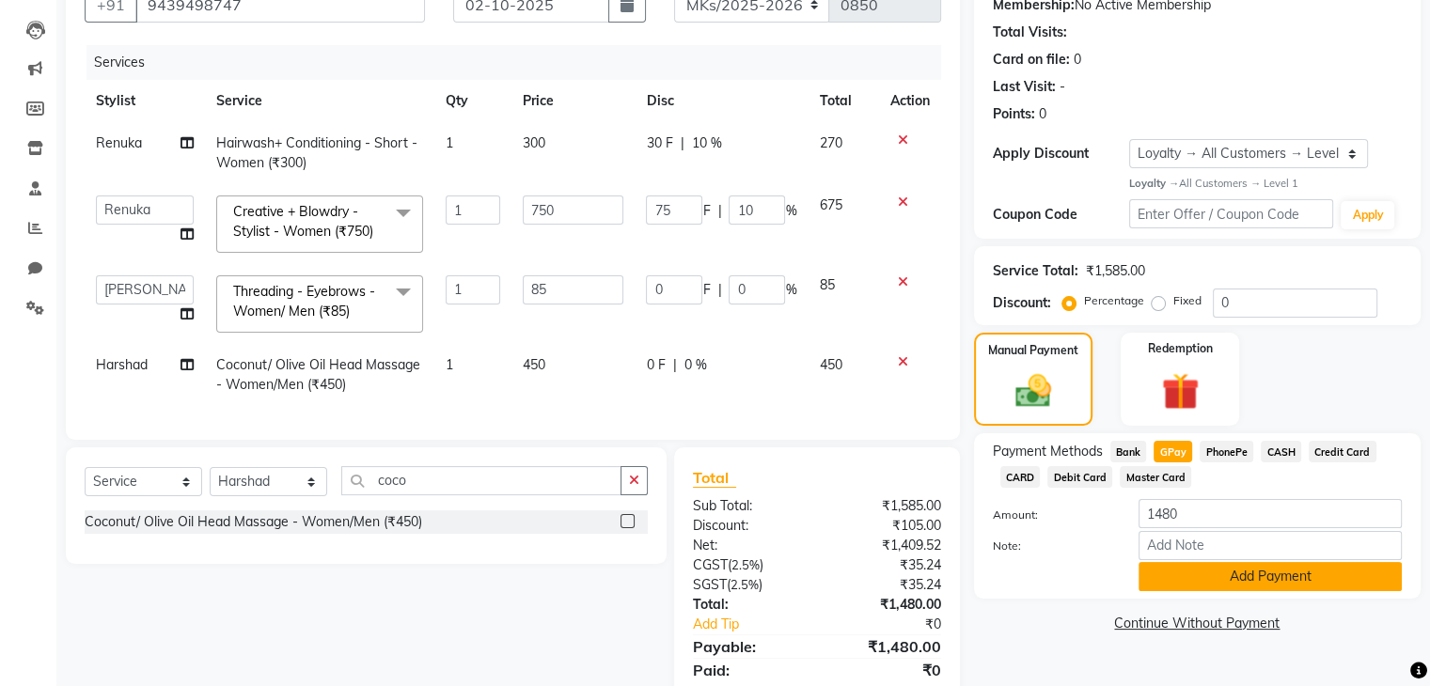
click at [1190, 580] on button "Add Payment" at bounding box center [1269, 576] width 263 height 29
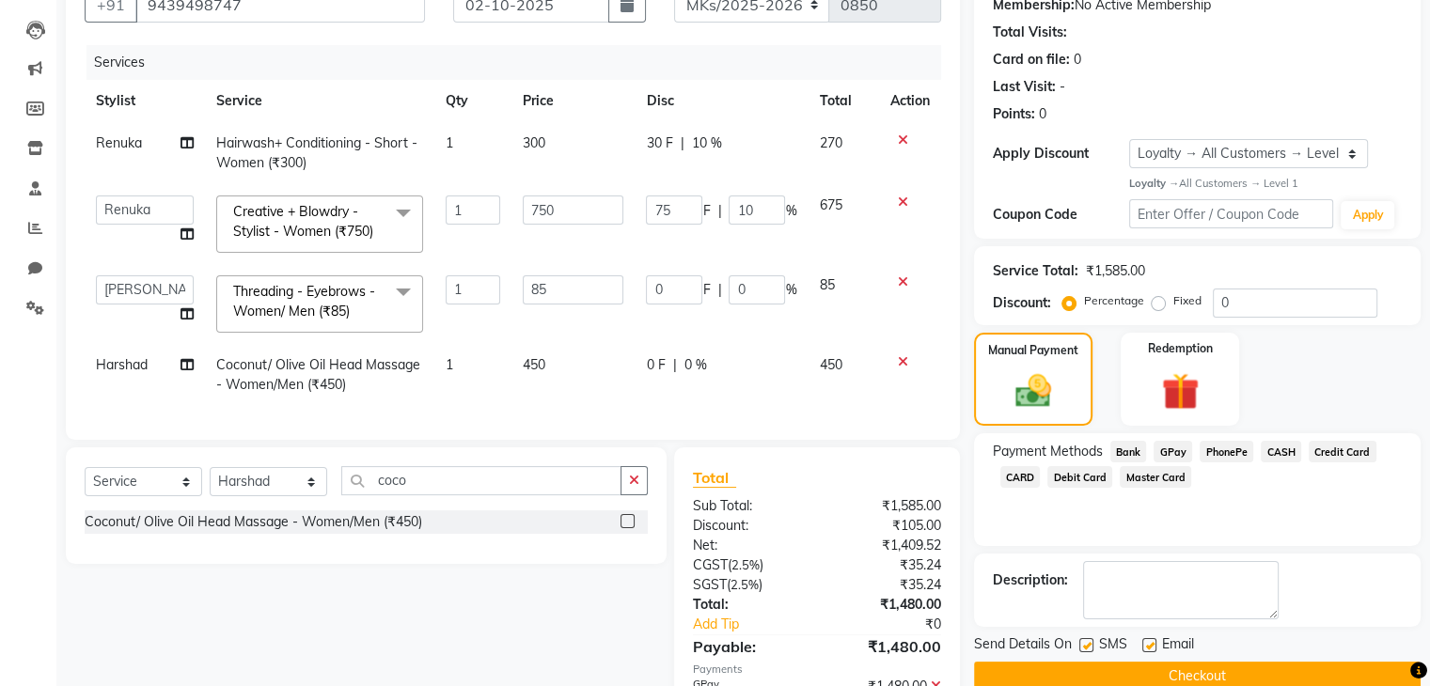
scroll to position [401, 0]
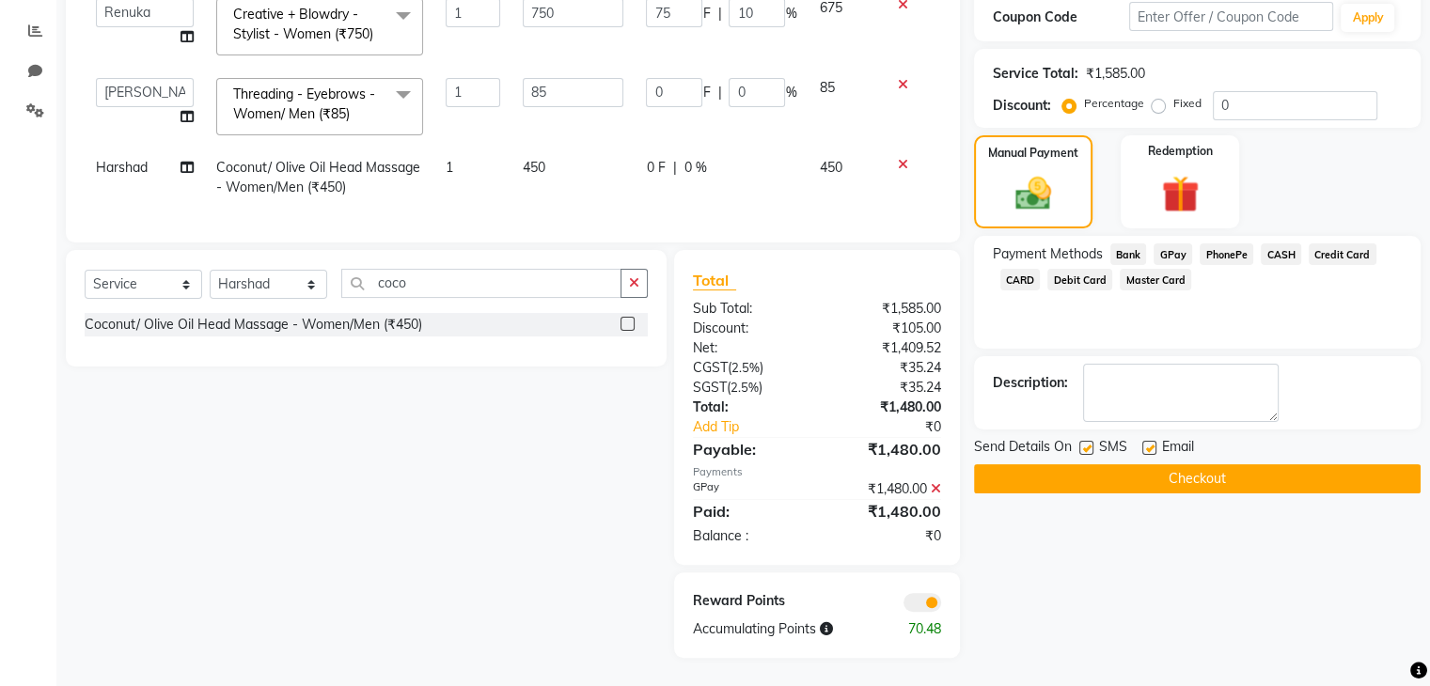
click at [1193, 464] on button "Checkout" at bounding box center [1197, 478] width 446 height 29
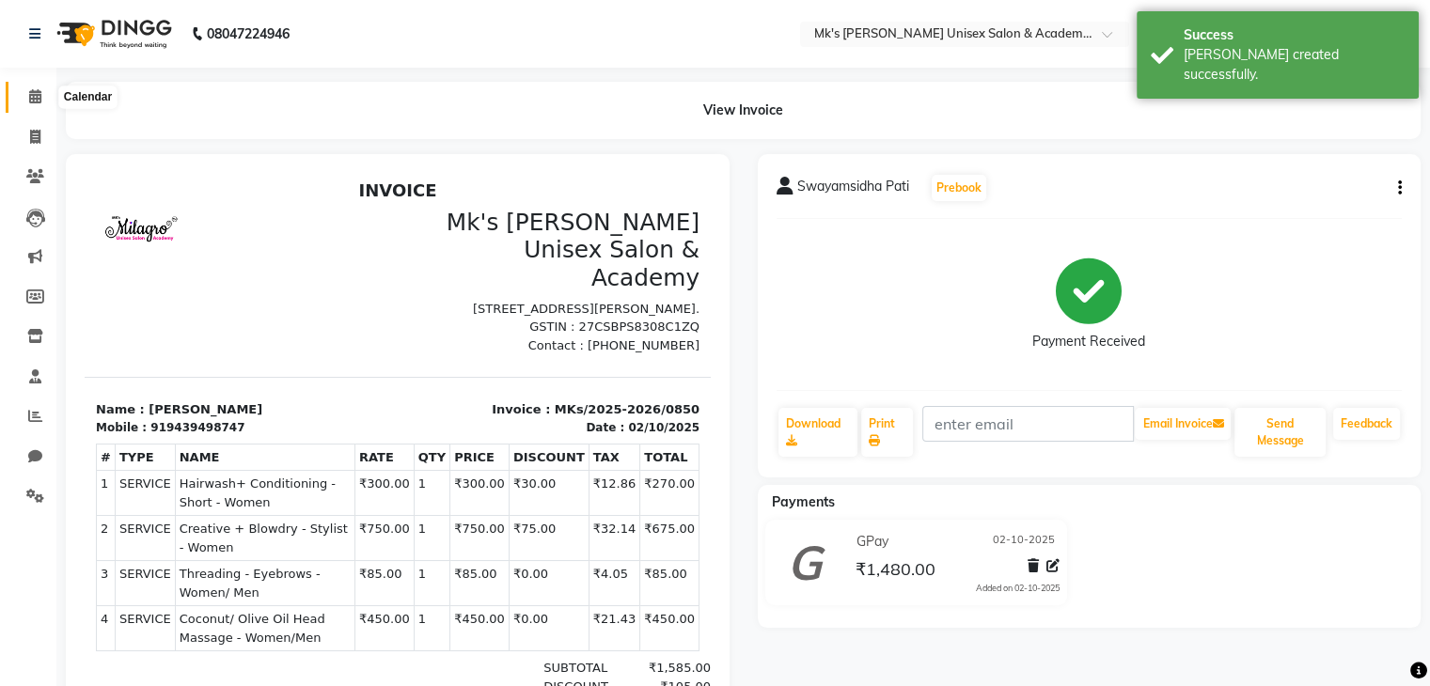
click at [36, 102] on icon at bounding box center [35, 96] width 12 height 14
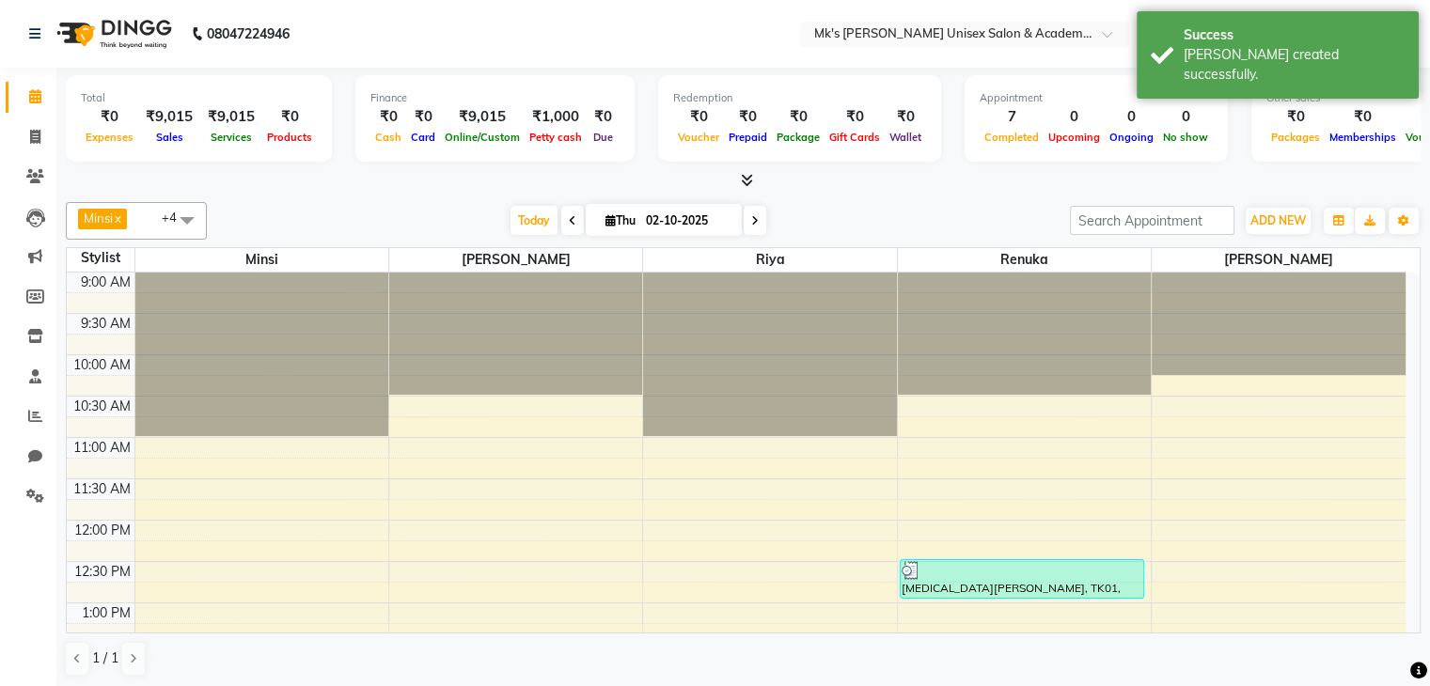
click at [744, 181] on icon at bounding box center [747, 180] width 12 height 14
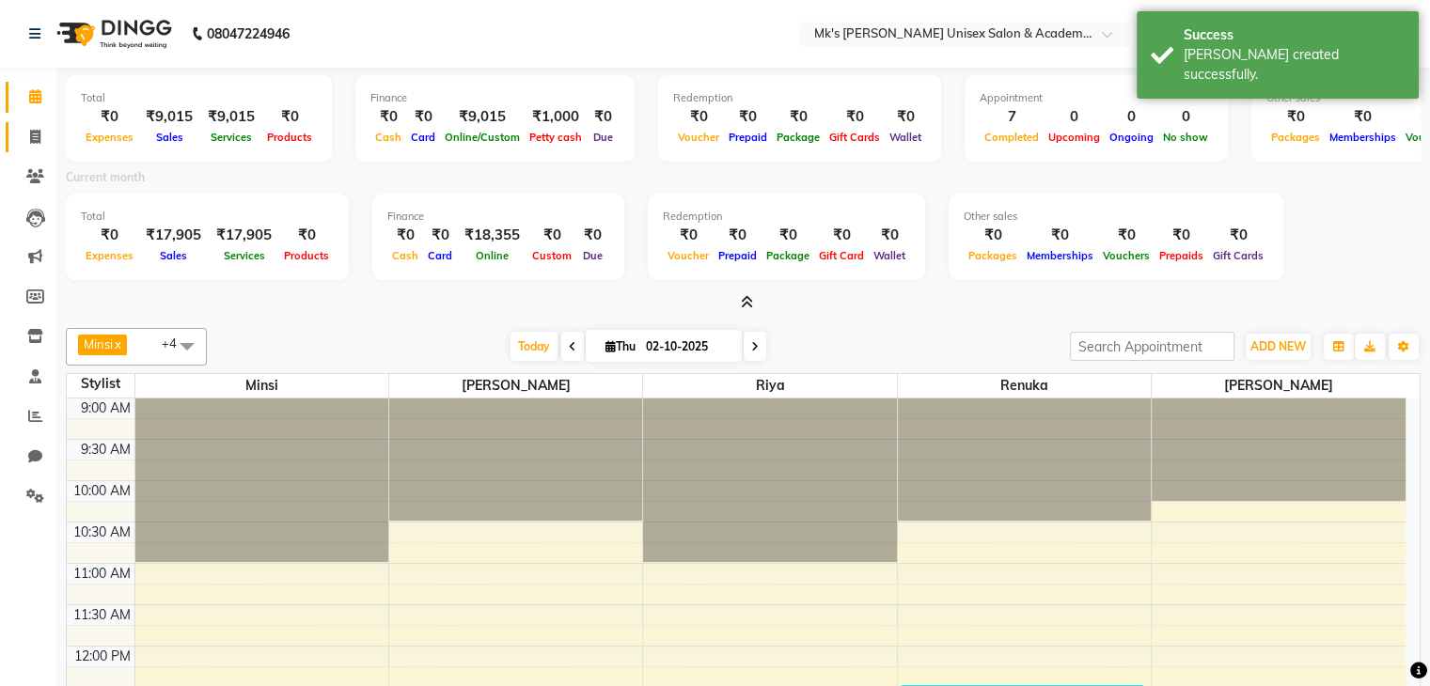
click at [46, 148] on link "Invoice" at bounding box center [28, 137] width 45 height 31
select select "service"
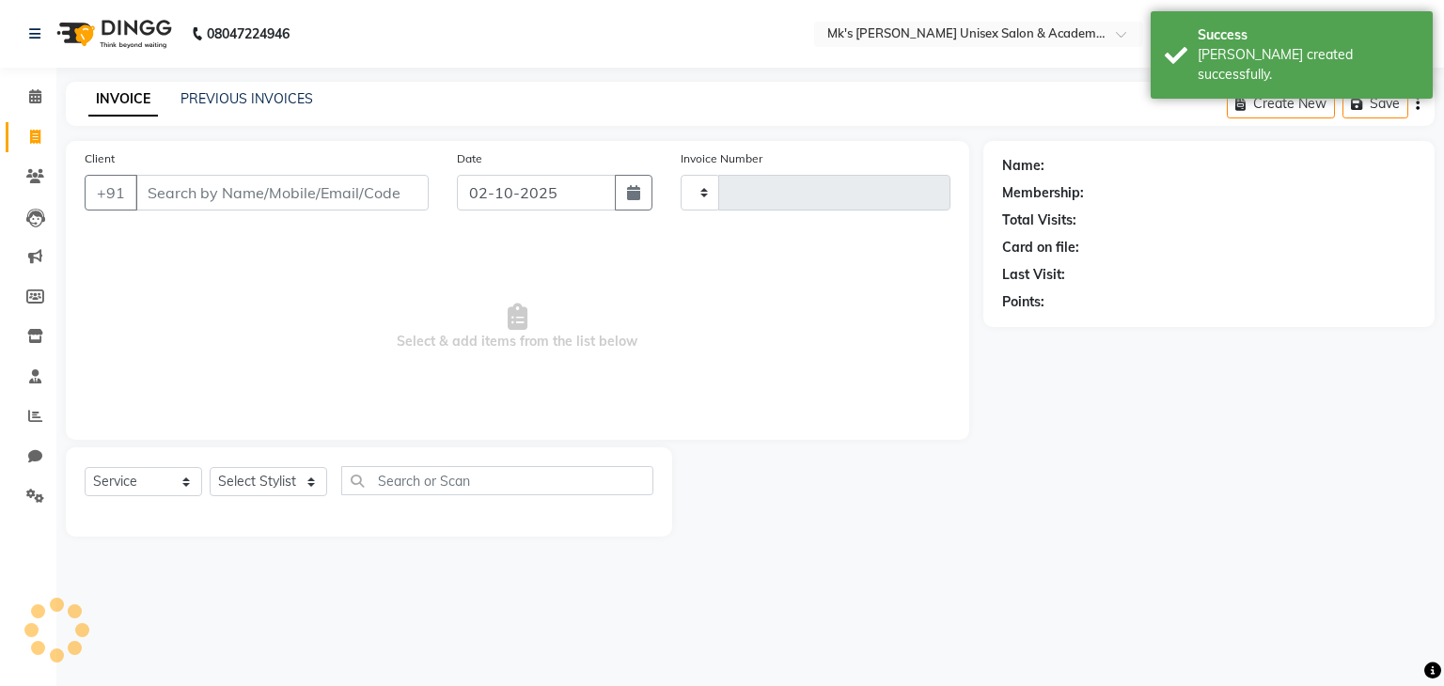
type input "0851"
select select "6031"
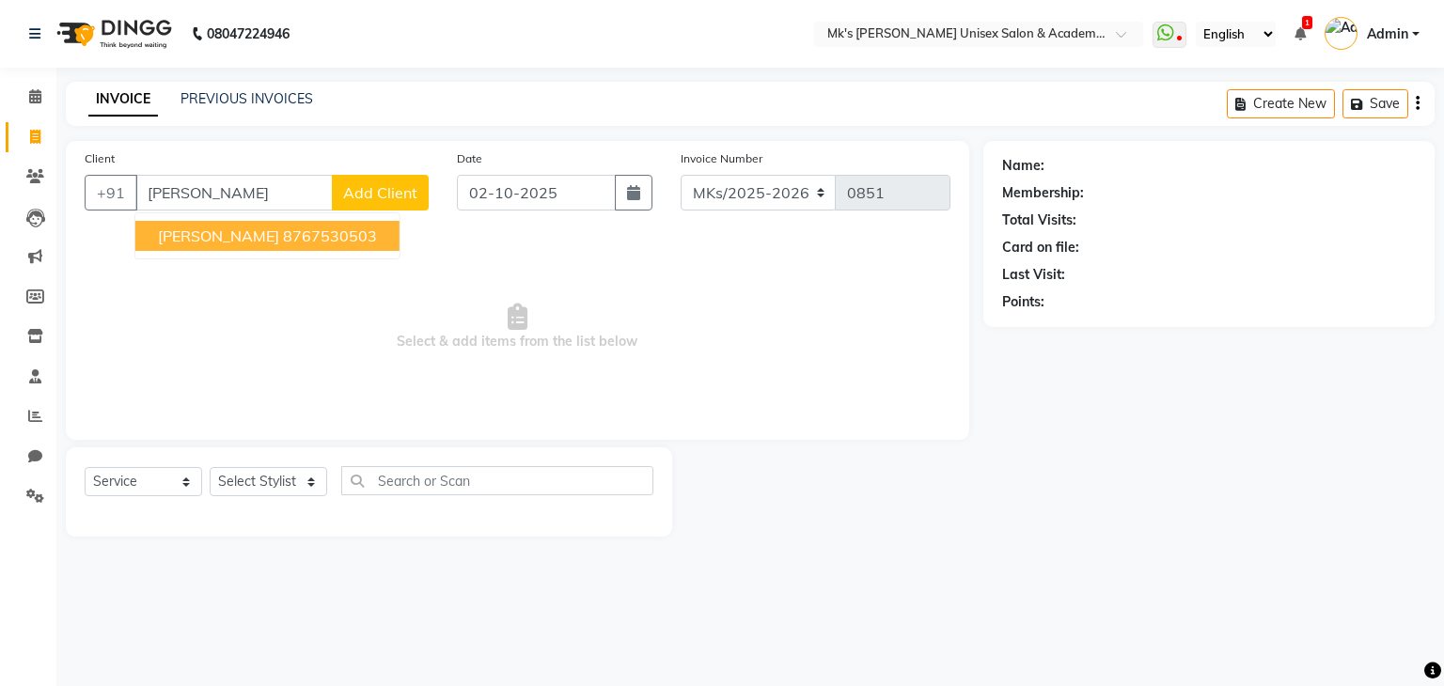
click at [208, 245] on span "Srishti kakade" at bounding box center [218, 236] width 121 height 19
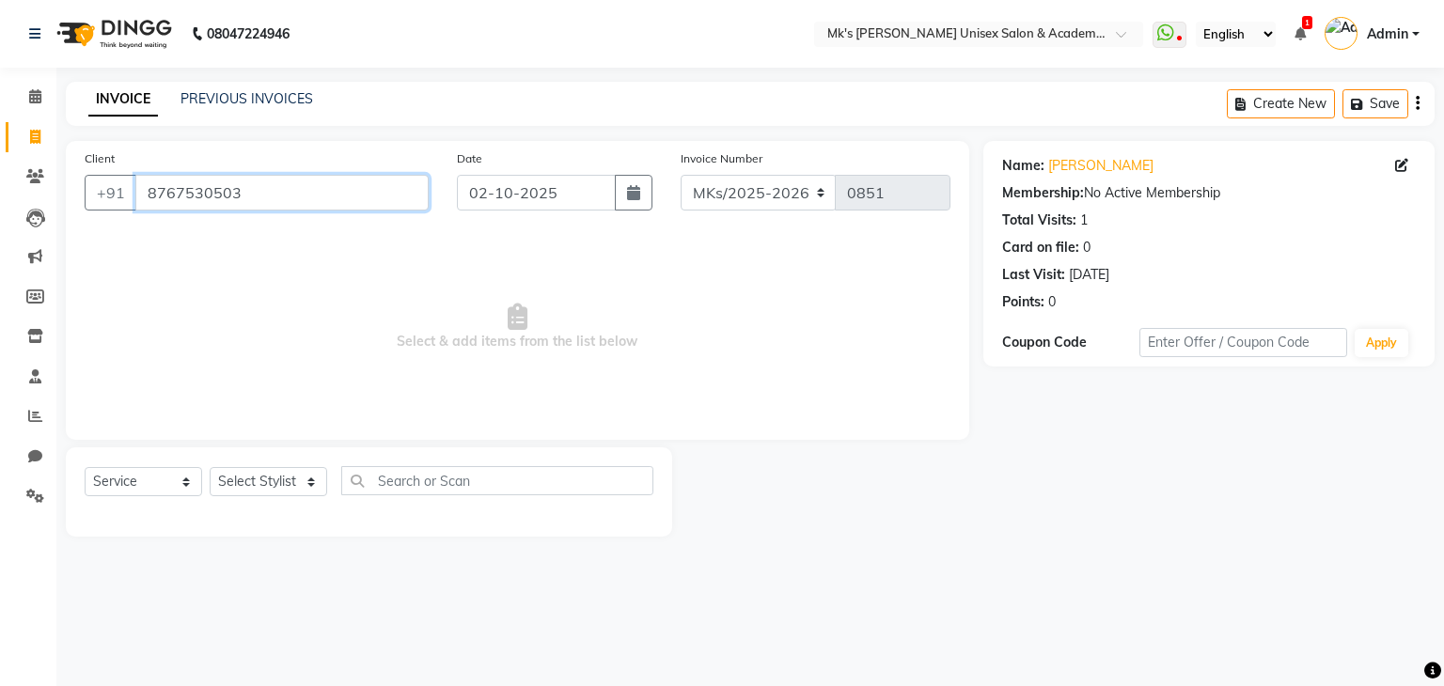
click at [197, 175] on input "8767530503" at bounding box center [281, 193] width 293 height 36
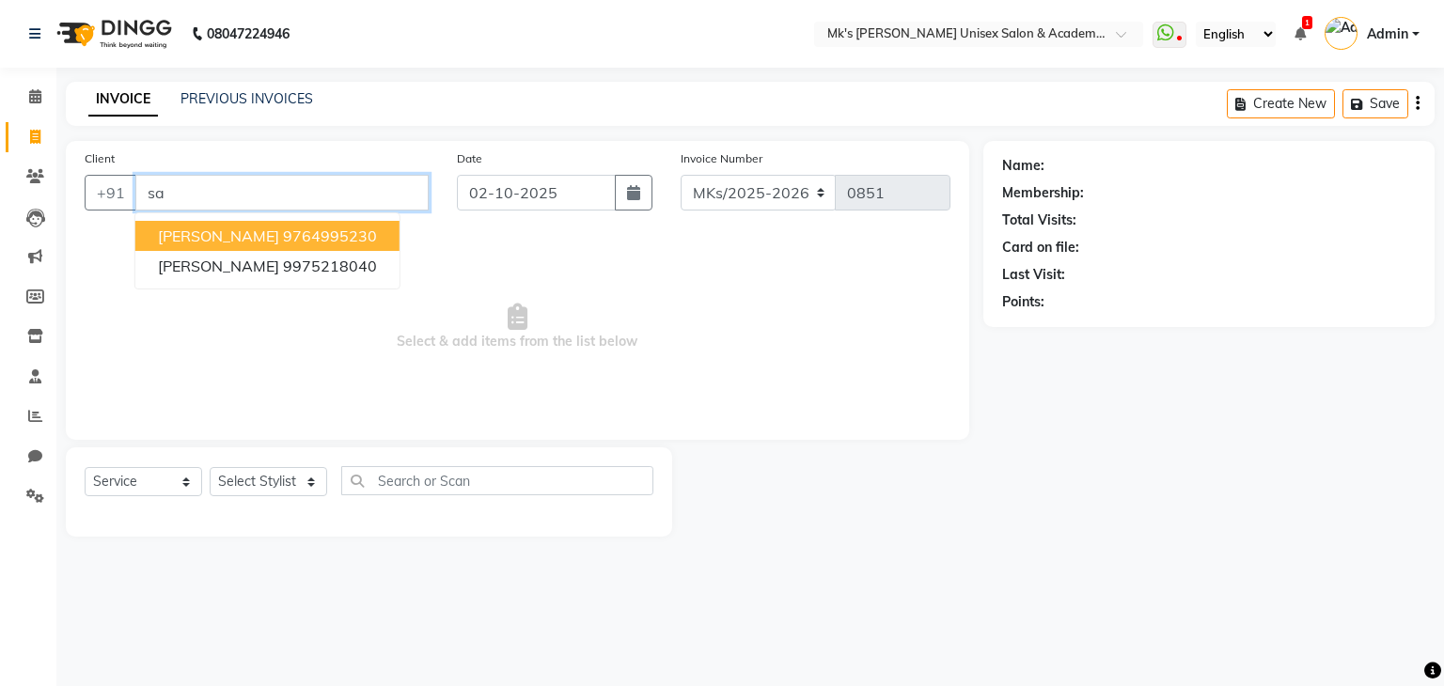
type input "s"
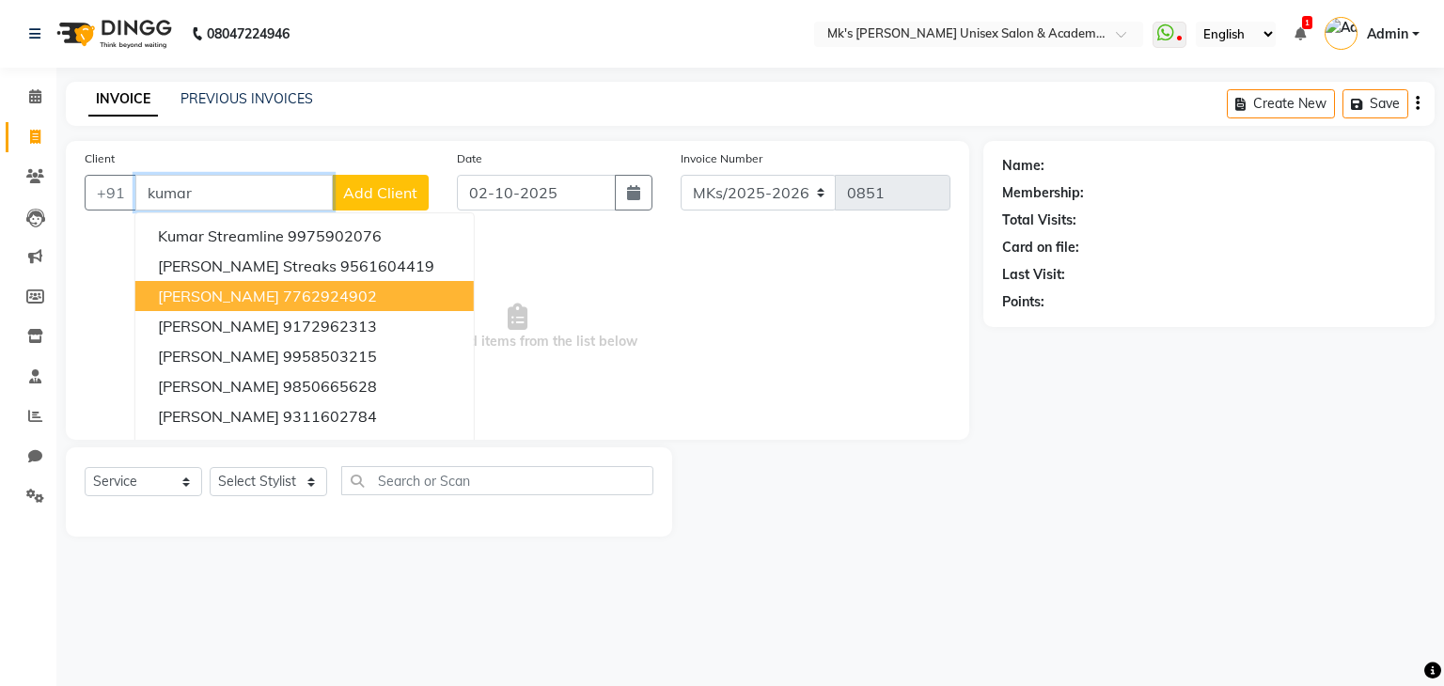
click at [283, 289] on ngb-highlight "7762924902" at bounding box center [330, 296] width 94 height 19
type input "7762924902"
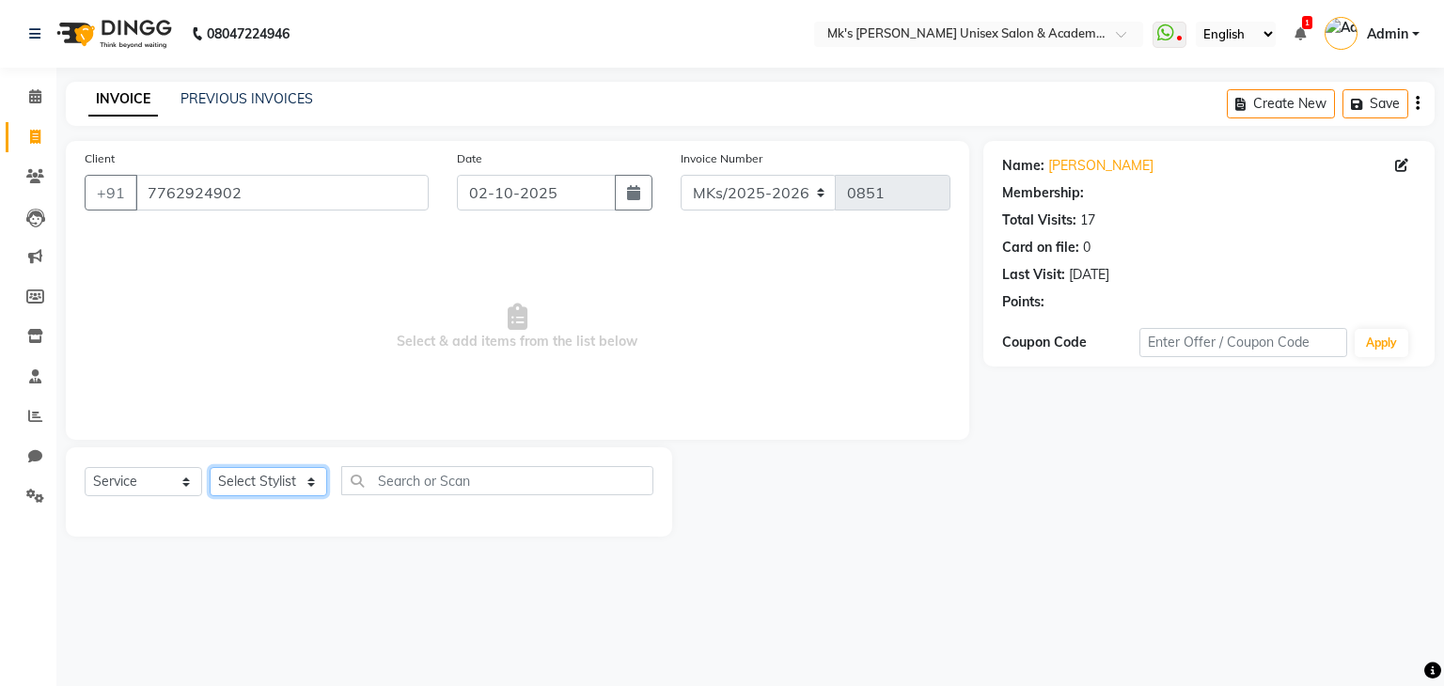
select select "1: Object"
click at [284, 491] on select "Select Stylist Harshad Minsi Renuka Riya Sandhaya Santoshi" at bounding box center [268, 481] width 117 height 29
click at [210, 468] on select "Select Stylist Harshad Minsi Renuka Riya Sandhaya Santoshi" at bounding box center [268, 481] width 117 height 29
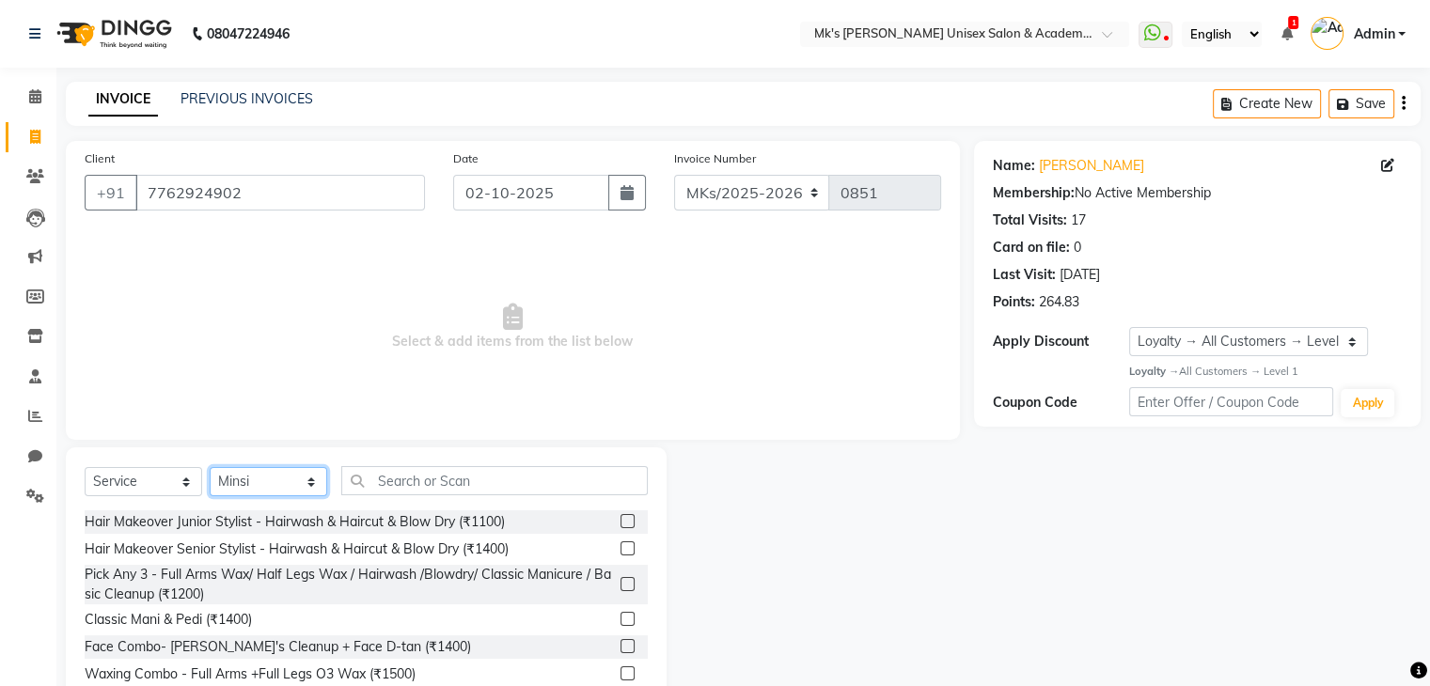
click at [271, 482] on select "Select Stylist Harshad Minsi Renuka Riya Sandhaya Santoshi" at bounding box center [268, 481] width 117 height 29
select select "21741"
click at [210, 468] on select "Select Stylist Harshad Minsi Renuka Riya Sandhaya Santoshi" at bounding box center [268, 481] width 117 height 29
click at [473, 480] on input "text" at bounding box center [494, 480] width 306 height 29
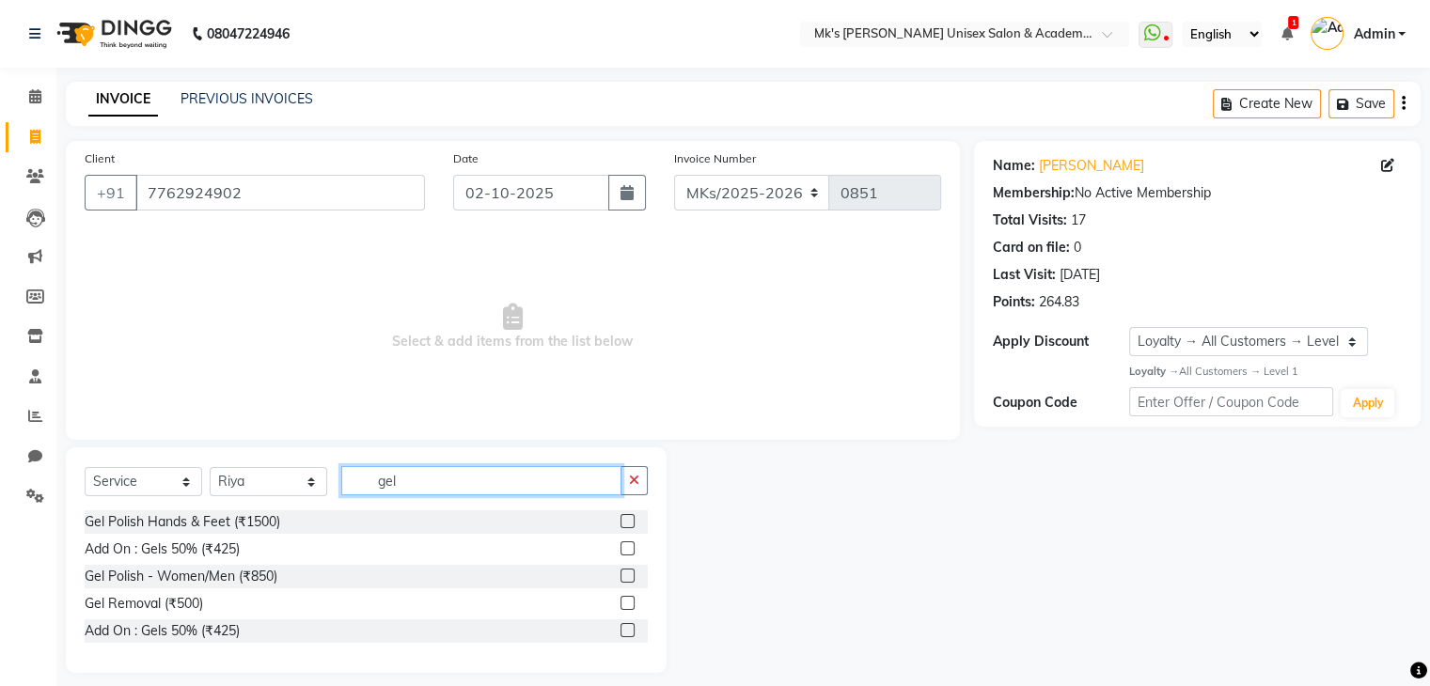
type input "gel"
click at [624, 576] on label at bounding box center [627, 576] width 14 height 14
click at [624, 576] on input "checkbox" at bounding box center [626, 577] width 12 height 12
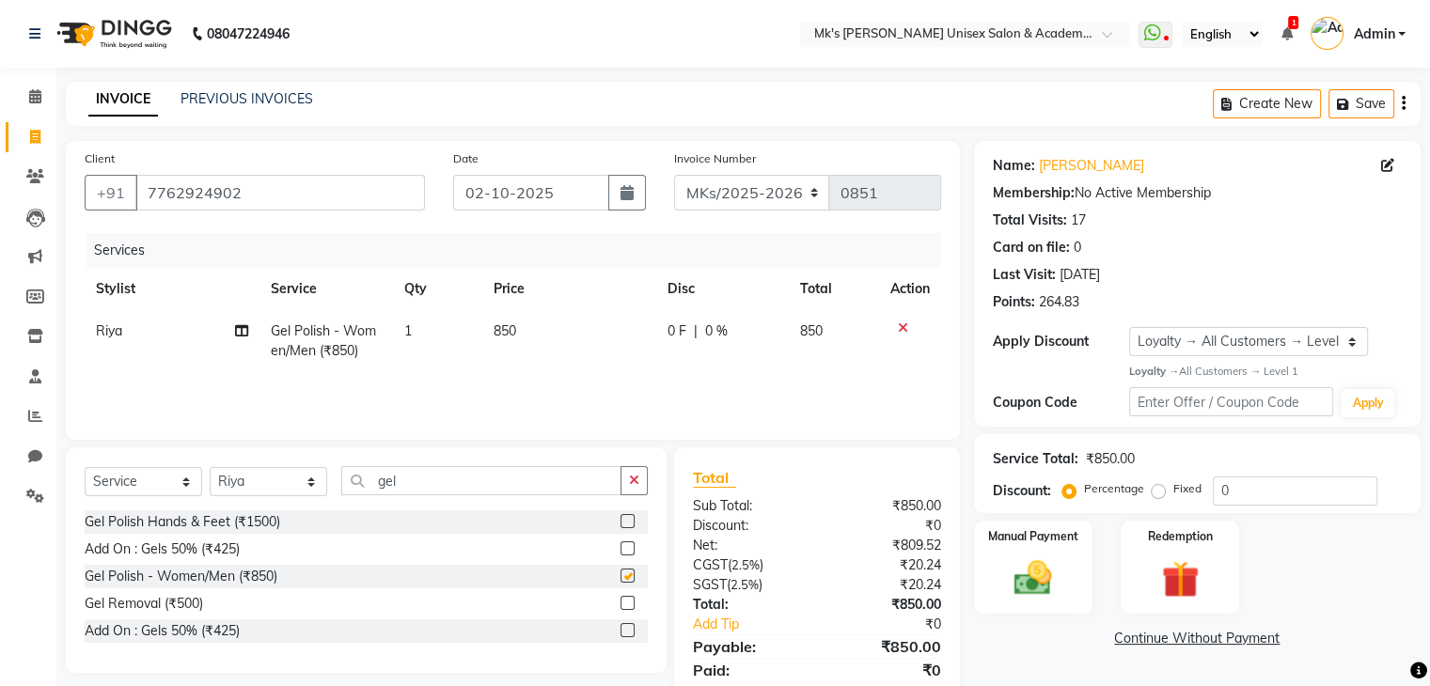
checkbox input "false"
click at [538, 322] on td "850" at bounding box center [569, 341] width 174 height 62
select select "21741"
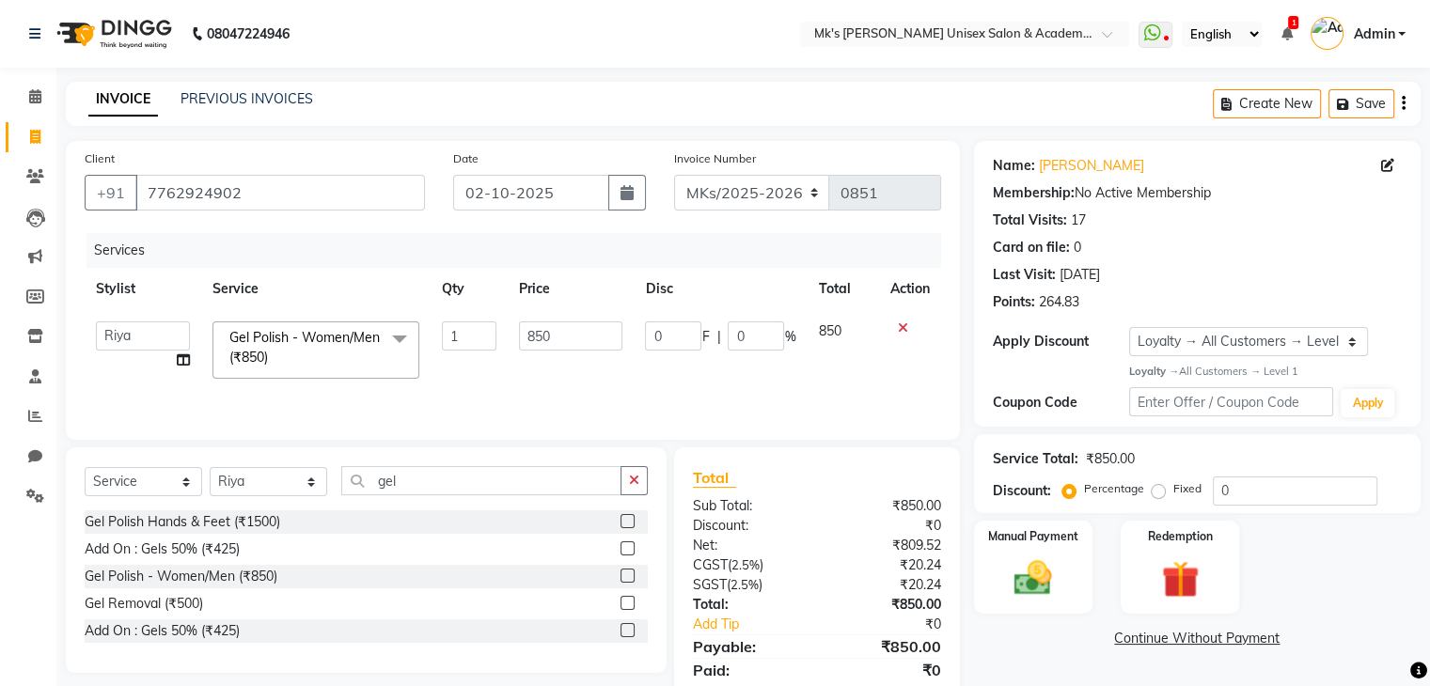
click at [538, 322] on input "850" at bounding box center [570, 335] width 103 height 29
type input "1"
type input "1050"
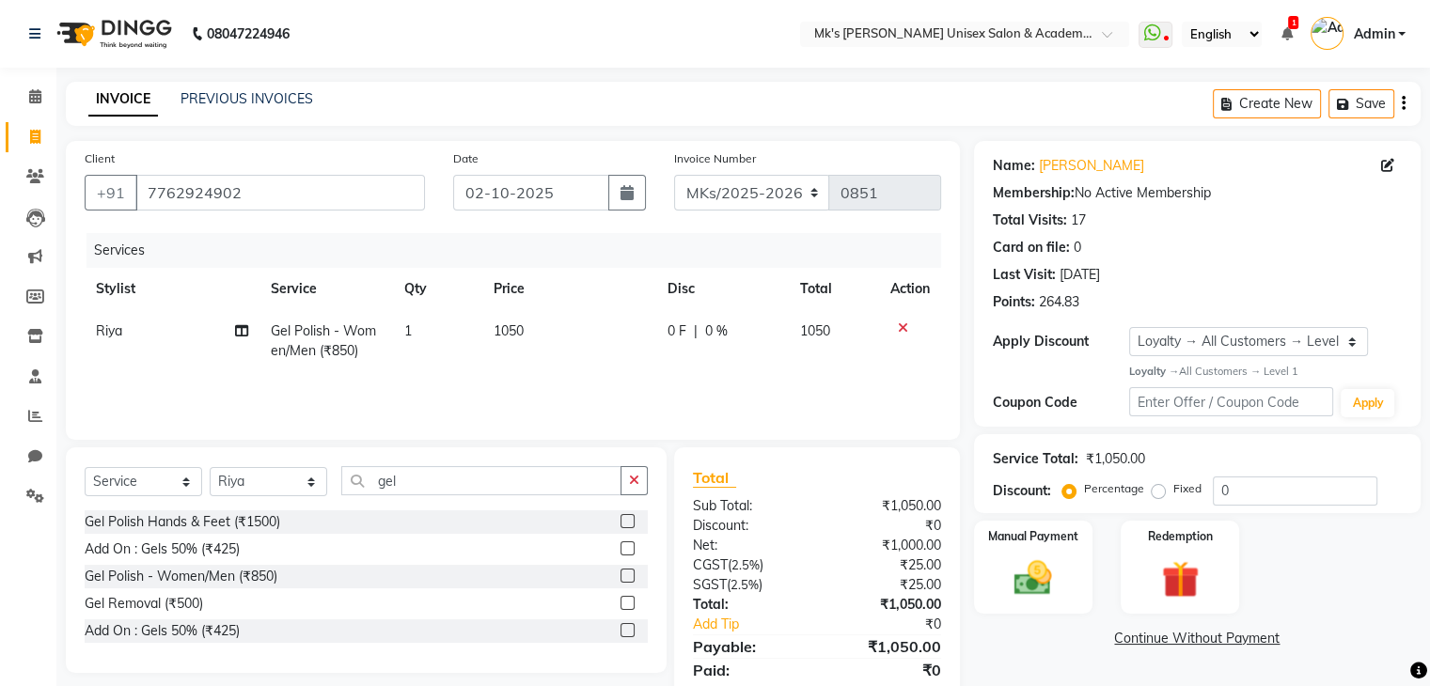
click at [596, 372] on td "1050" at bounding box center [569, 341] width 174 height 62
select select "21741"
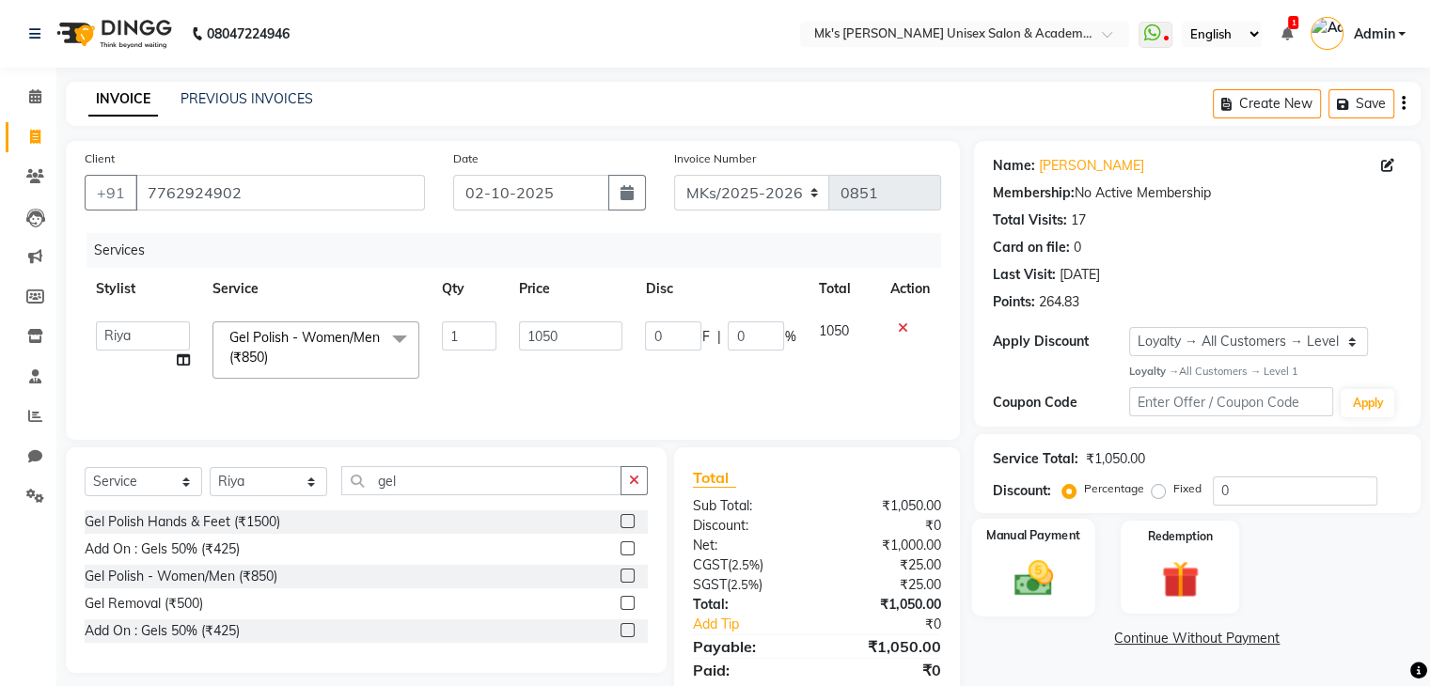
click at [1054, 569] on img at bounding box center [1032, 578] width 63 height 45
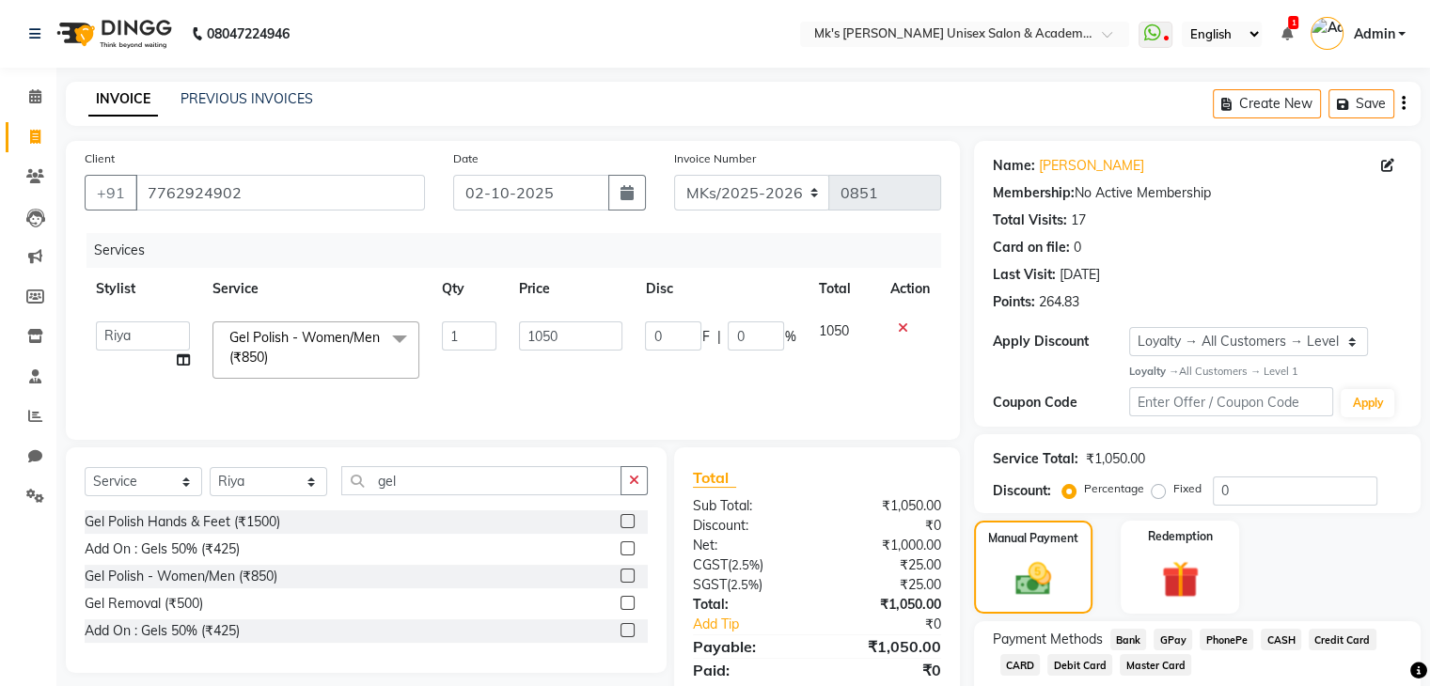
click at [1180, 632] on span "GPay" at bounding box center [1172, 640] width 39 height 22
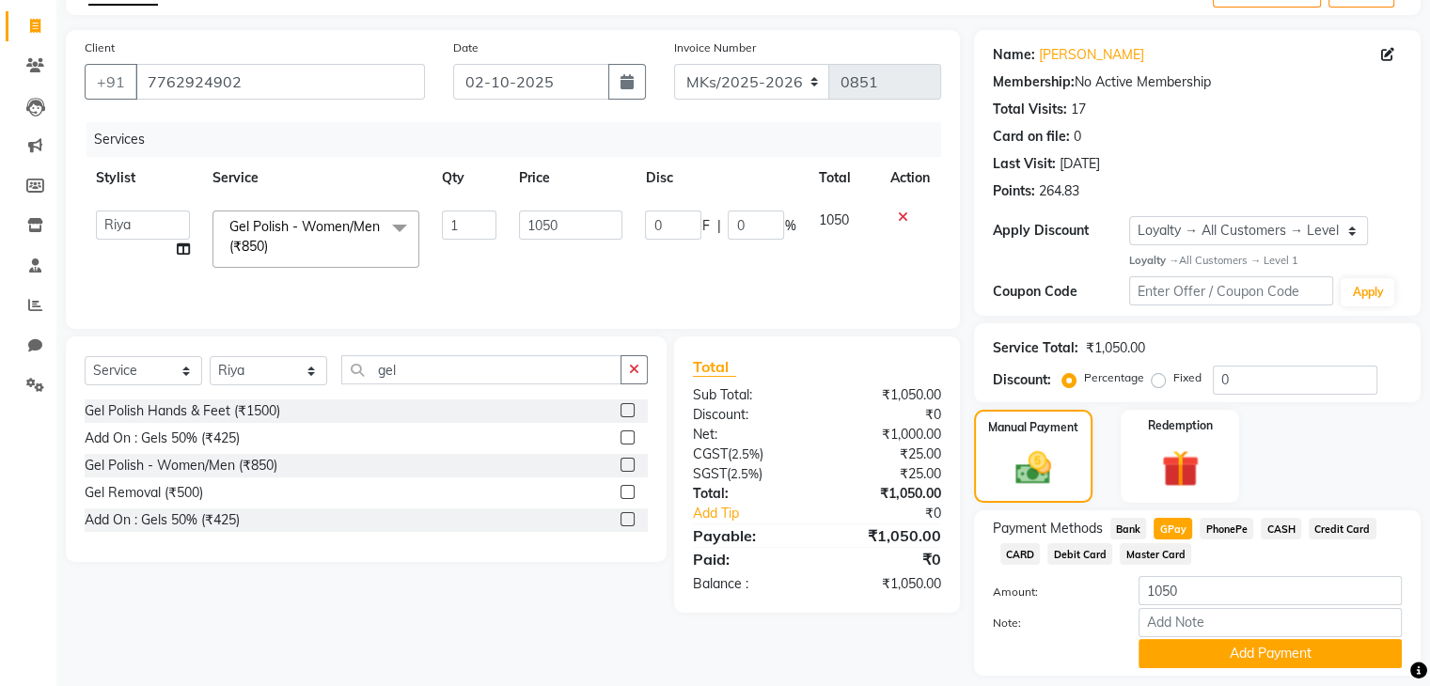
scroll to position [170, 0]
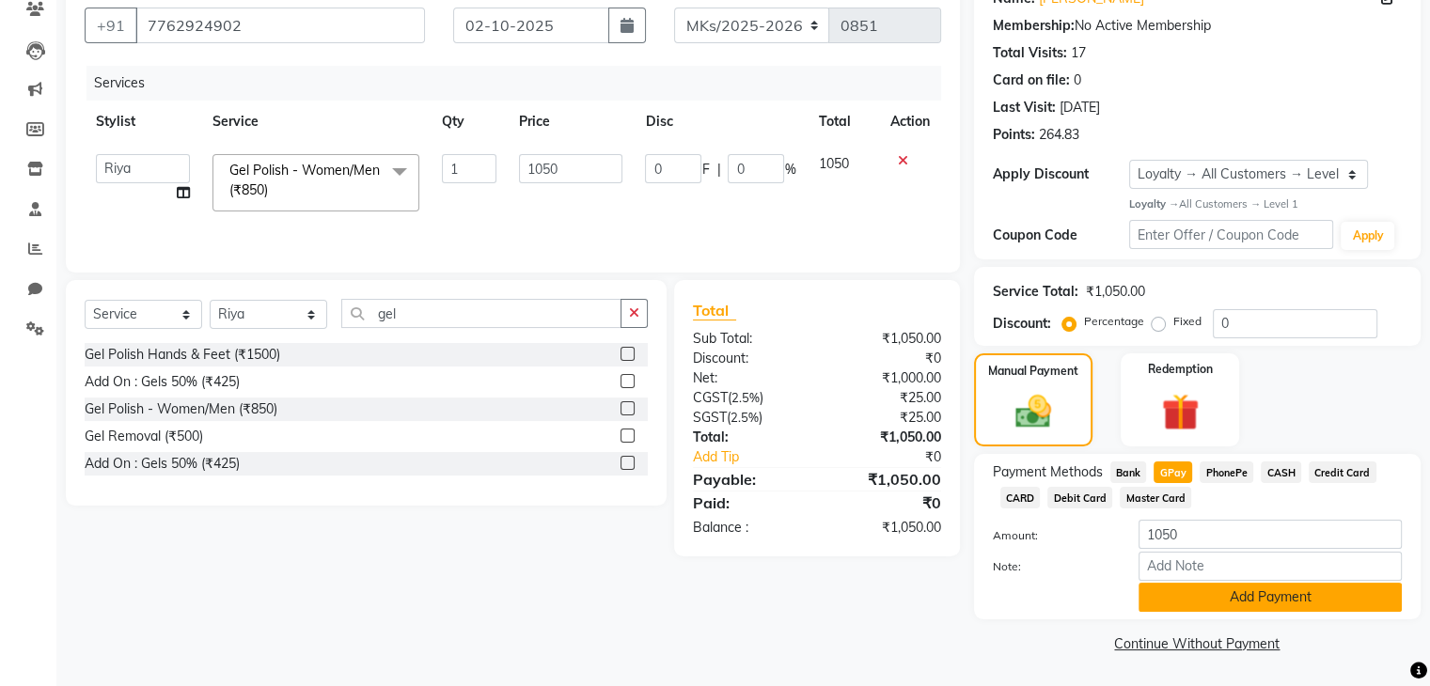
click at [1242, 585] on button "Add Payment" at bounding box center [1269, 597] width 263 height 29
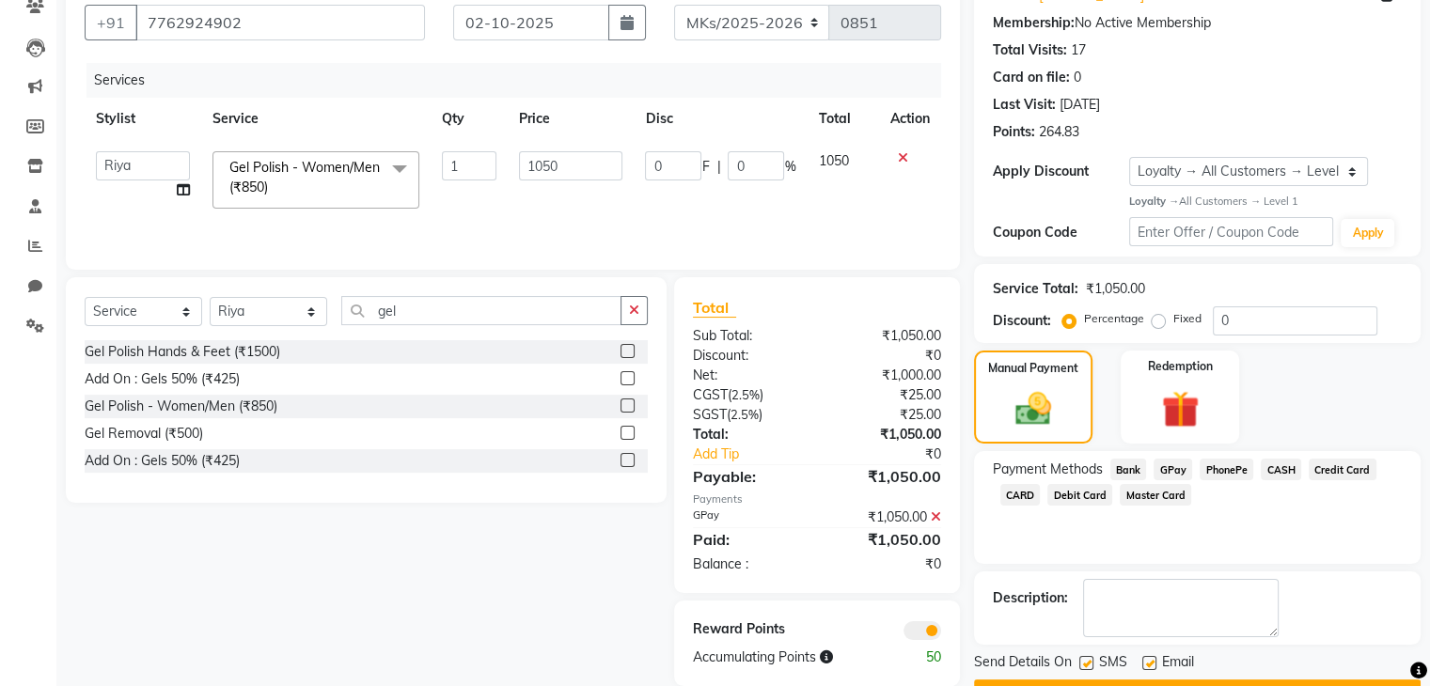
scroll to position [208, 0]
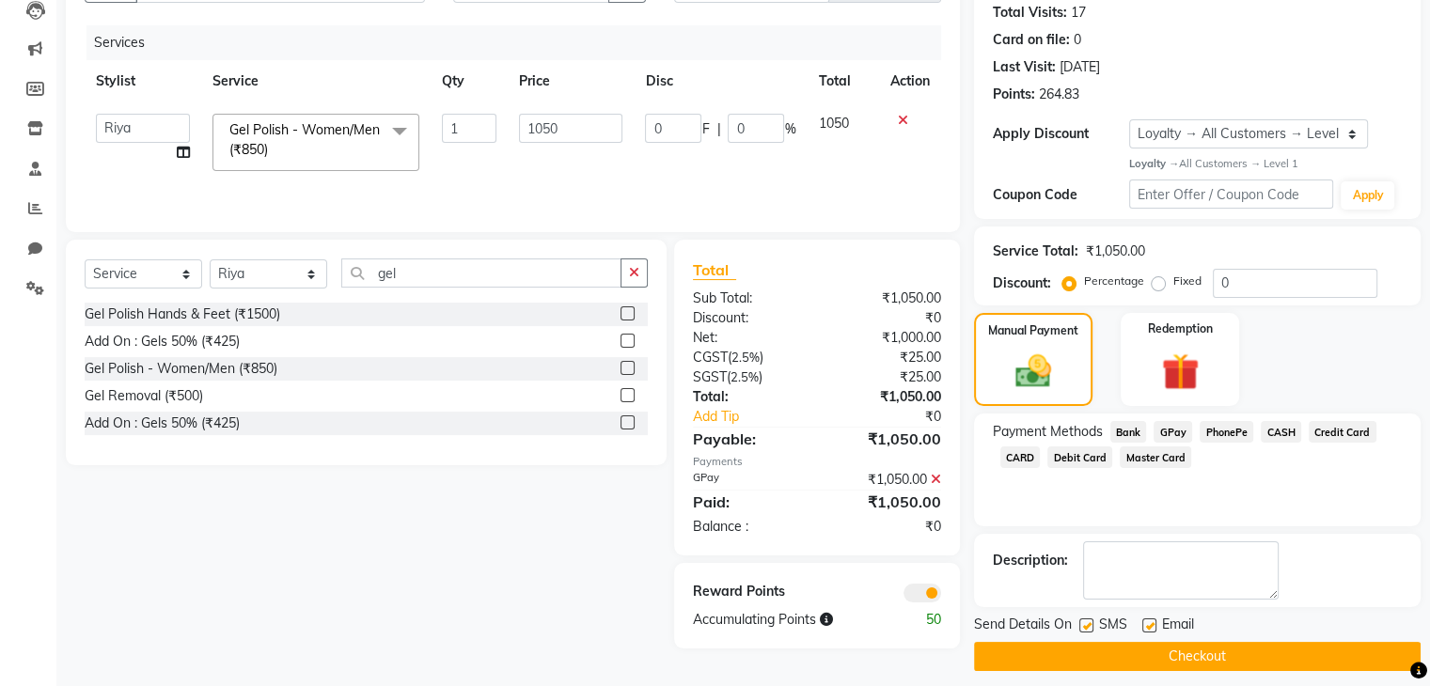
click at [1177, 648] on button "Checkout" at bounding box center [1197, 656] width 446 height 29
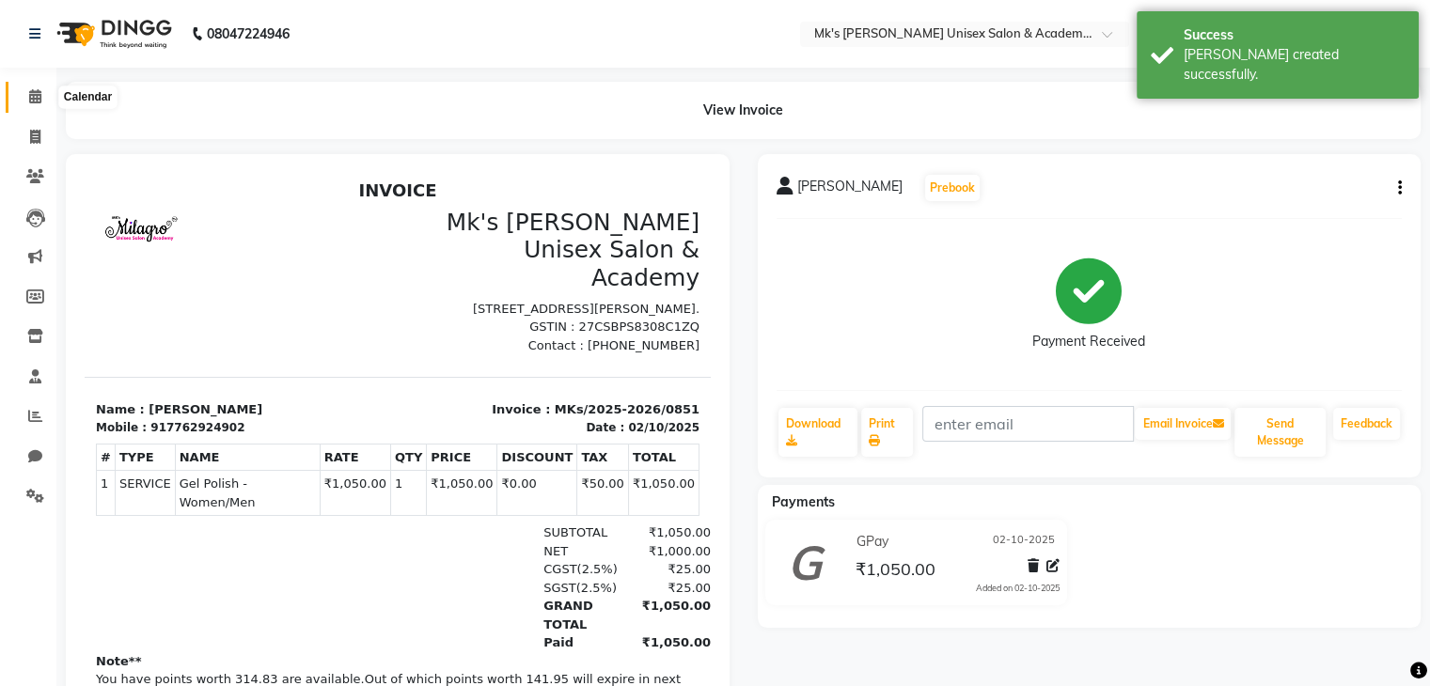
click at [36, 91] on icon at bounding box center [35, 96] width 12 height 14
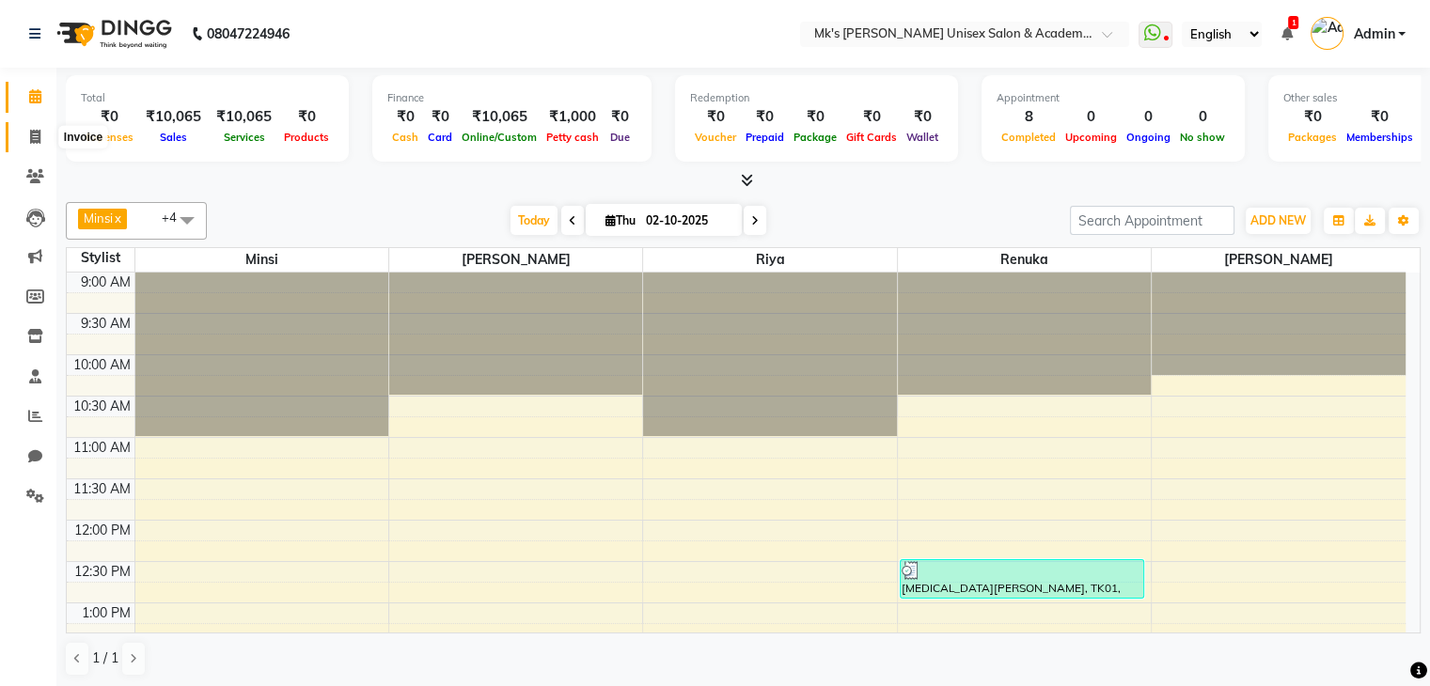
click at [39, 133] on icon at bounding box center [35, 137] width 10 height 14
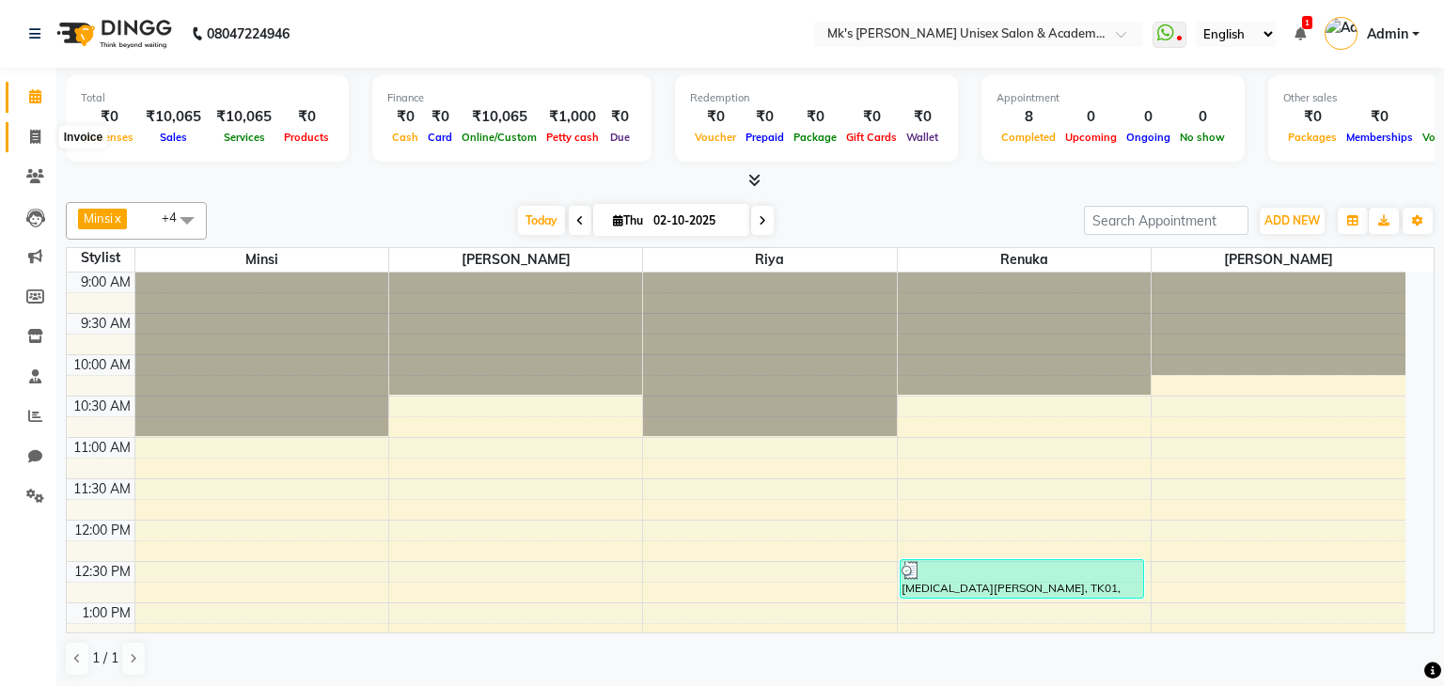
select select "service"
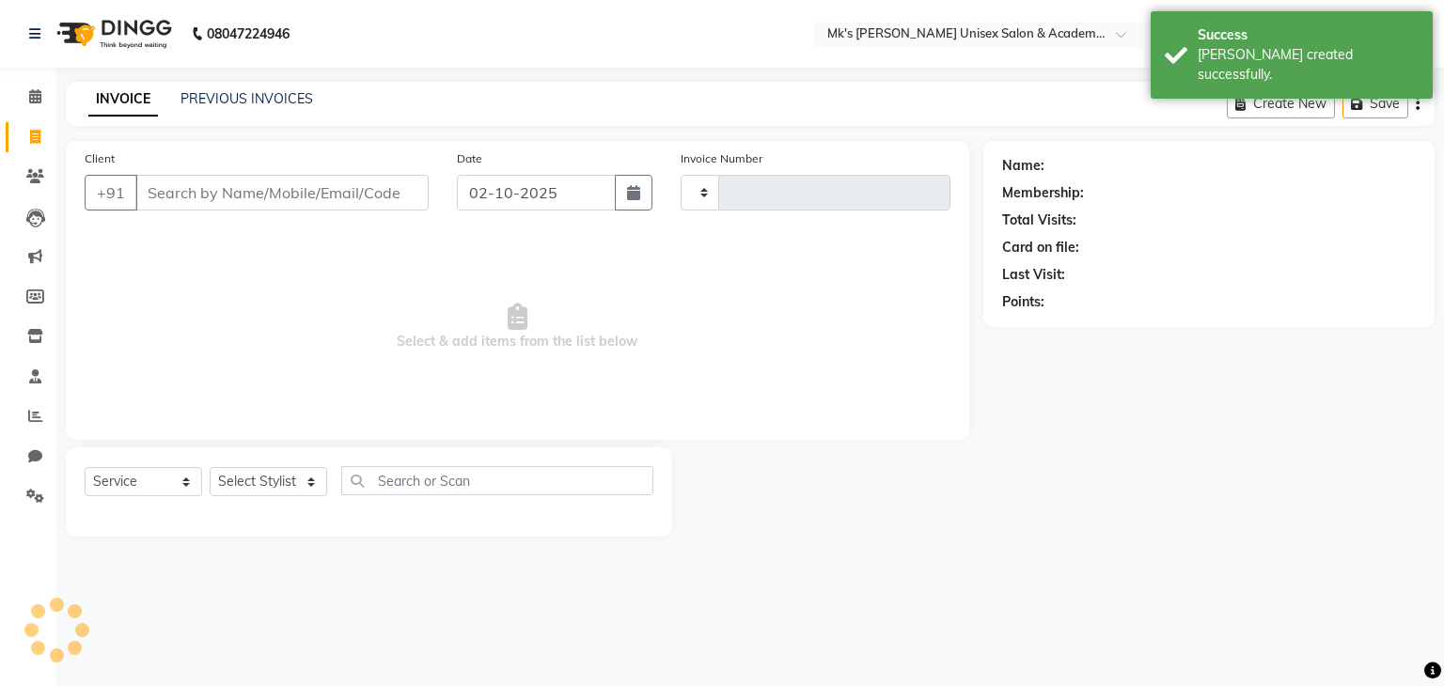
type input "0852"
select select "6031"
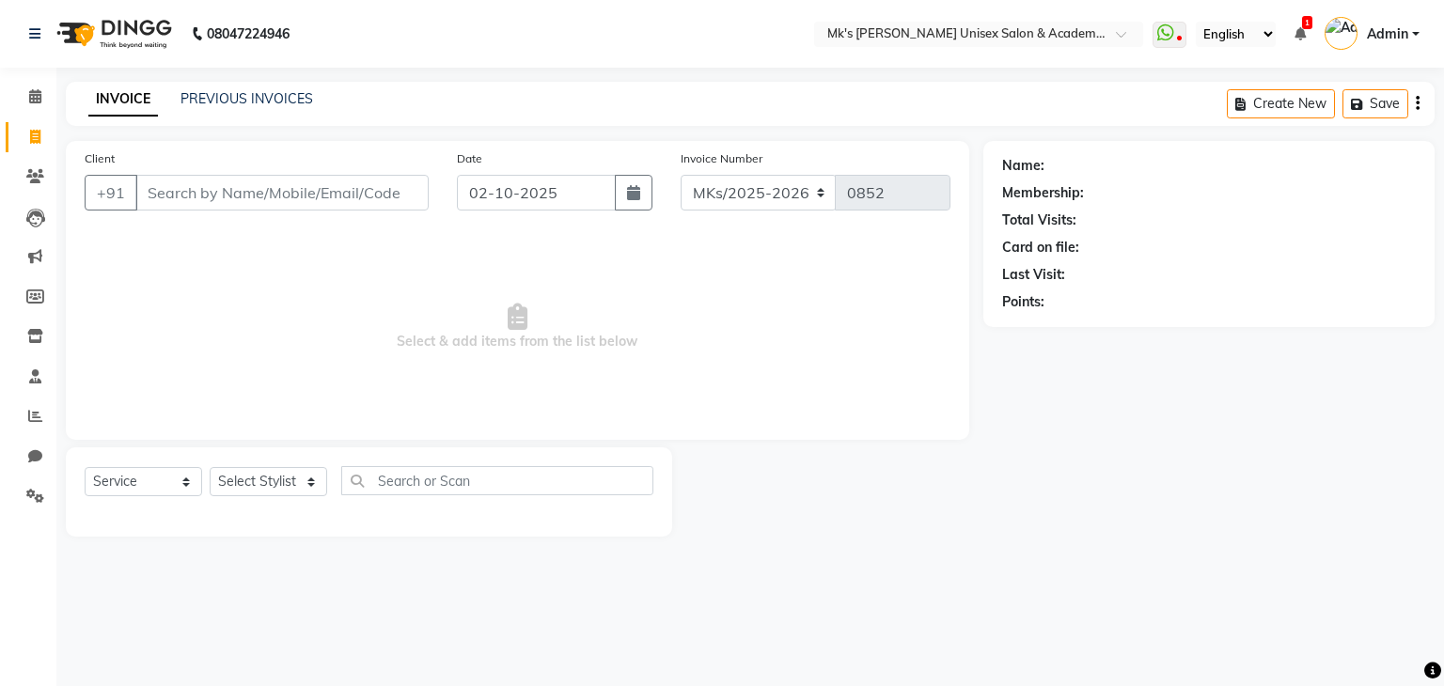
click at [272, 187] on input "Client" at bounding box center [281, 193] width 293 height 36
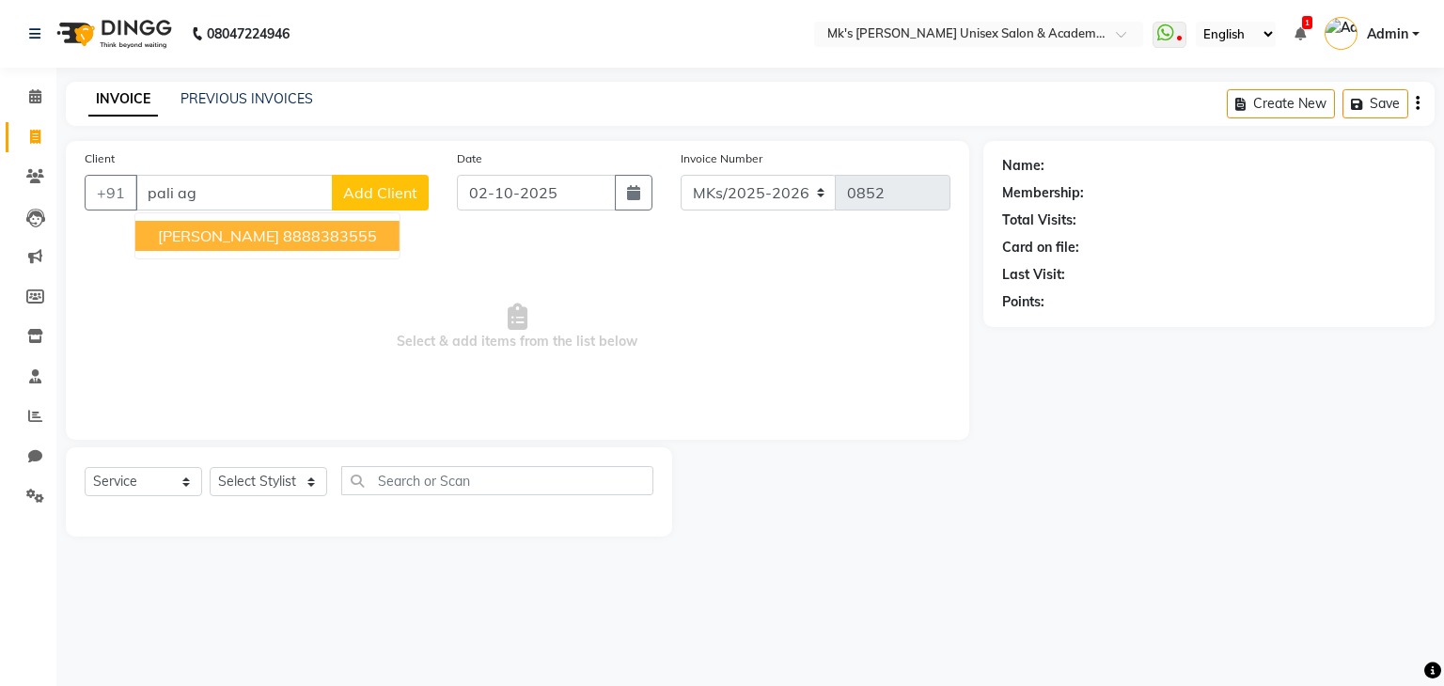
click at [268, 246] on button "Pali Agarwal 8888383555" at bounding box center [267, 236] width 264 height 30
type input "8888383555"
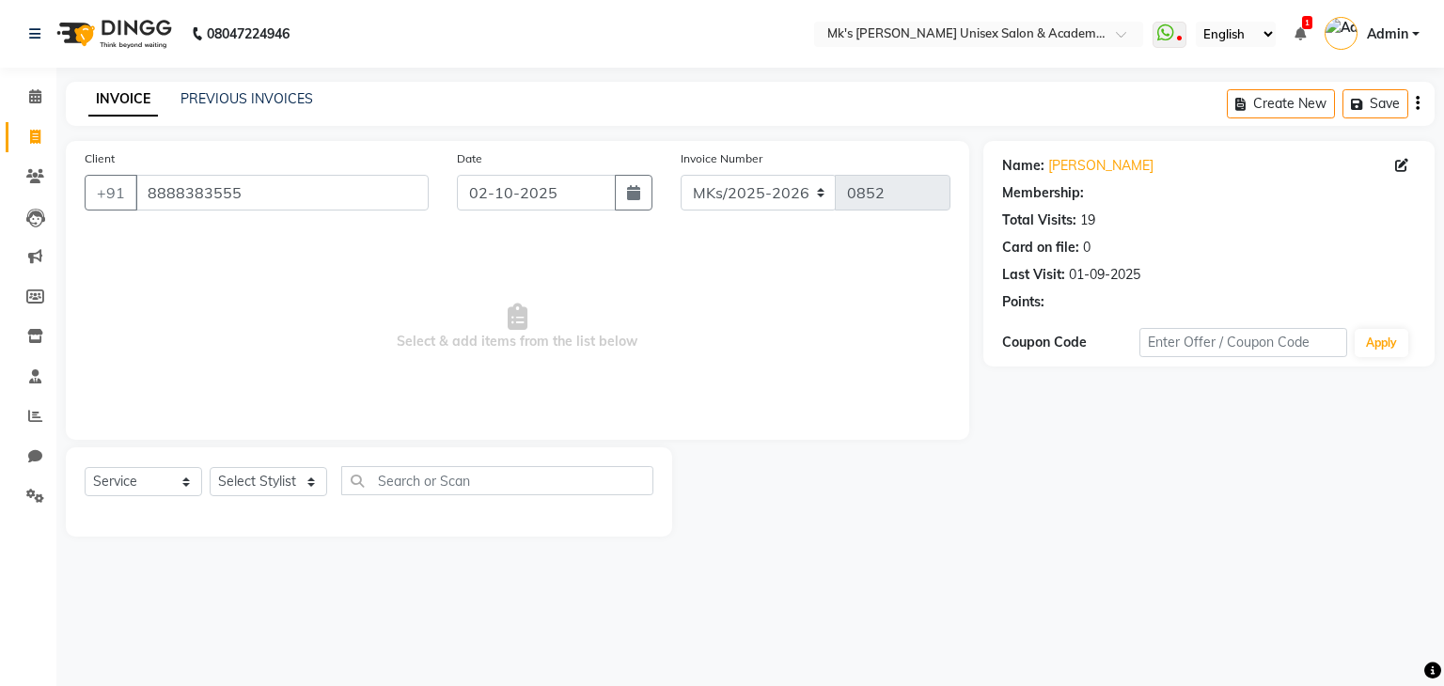
select select "1: Object"
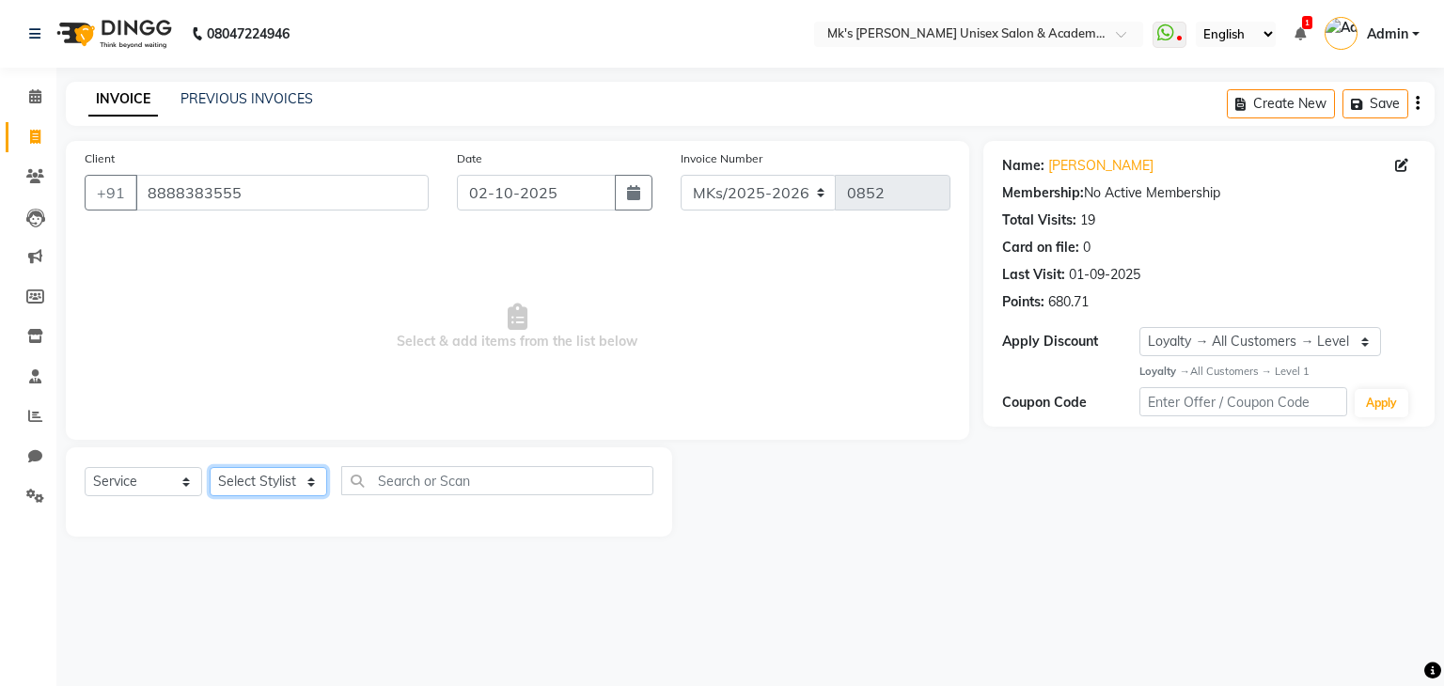
click at [243, 482] on select "Select Stylist Harshad Minsi Renuka Riya Sandhaya Santoshi" at bounding box center [268, 481] width 117 height 29
select select "21736"
click at [210, 468] on select "Select Stylist Harshad Minsi Renuka Riya Sandhaya Santoshi" at bounding box center [268, 481] width 117 height 29
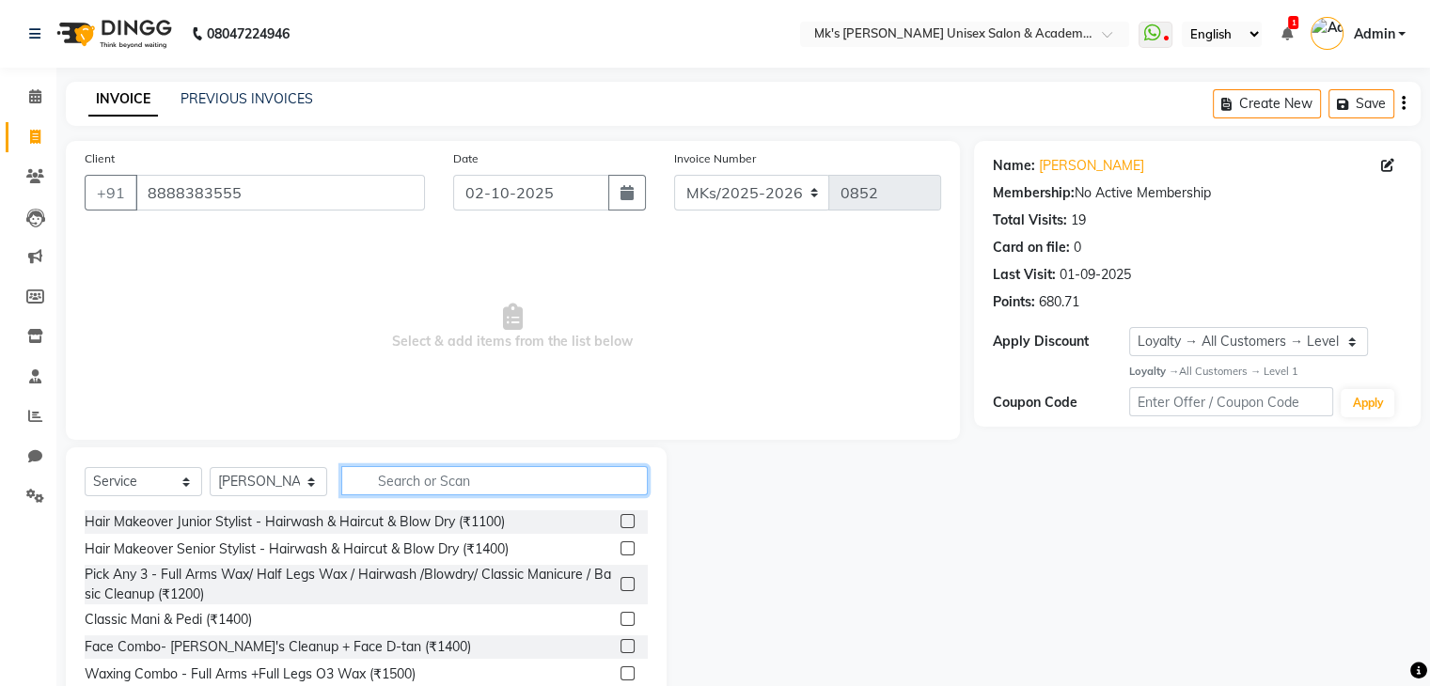
click at [447, 480] on input "text" at bounding box center [494, 480] width 306 height 29
type input "u"
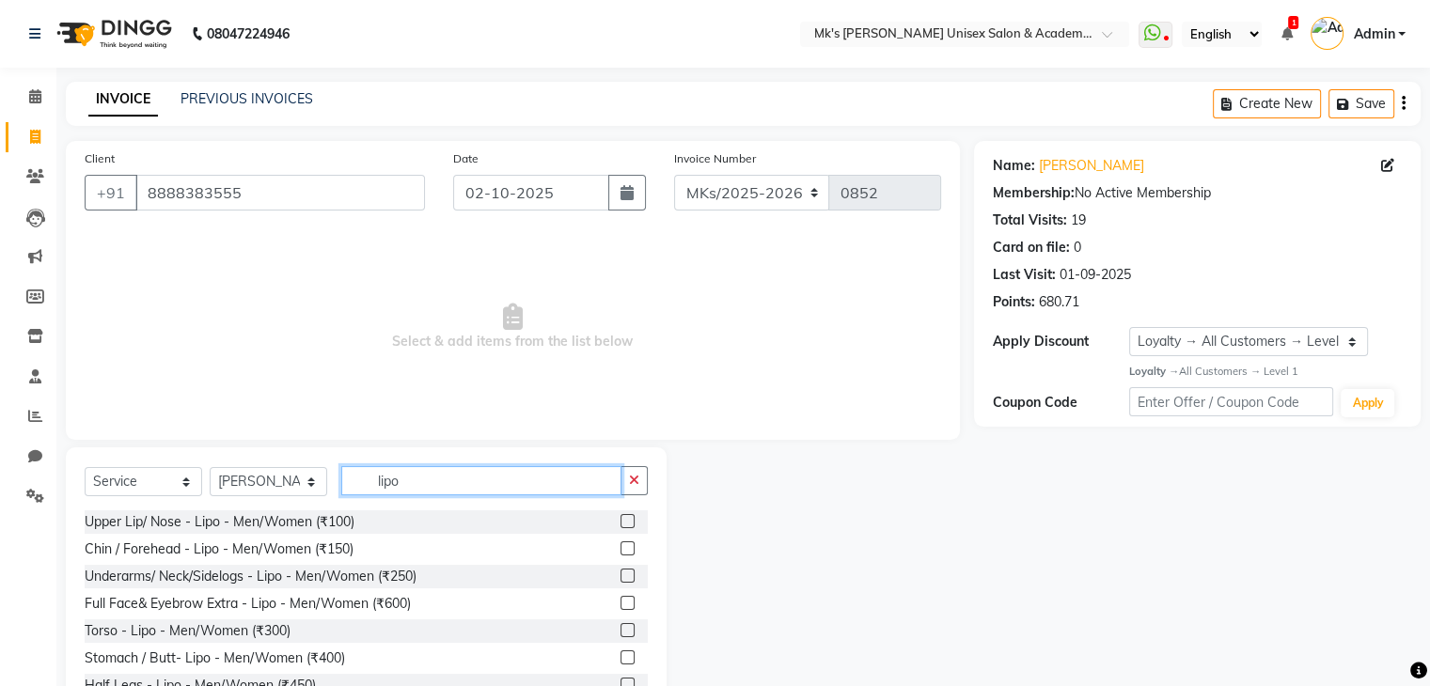
type input "lipo"
click at [620, 575] on label at bounding box center [627, 576] width 14 height 14
click at [620, 575] on input "checkbox" at bounding box center [626, 577] width 12 height 12
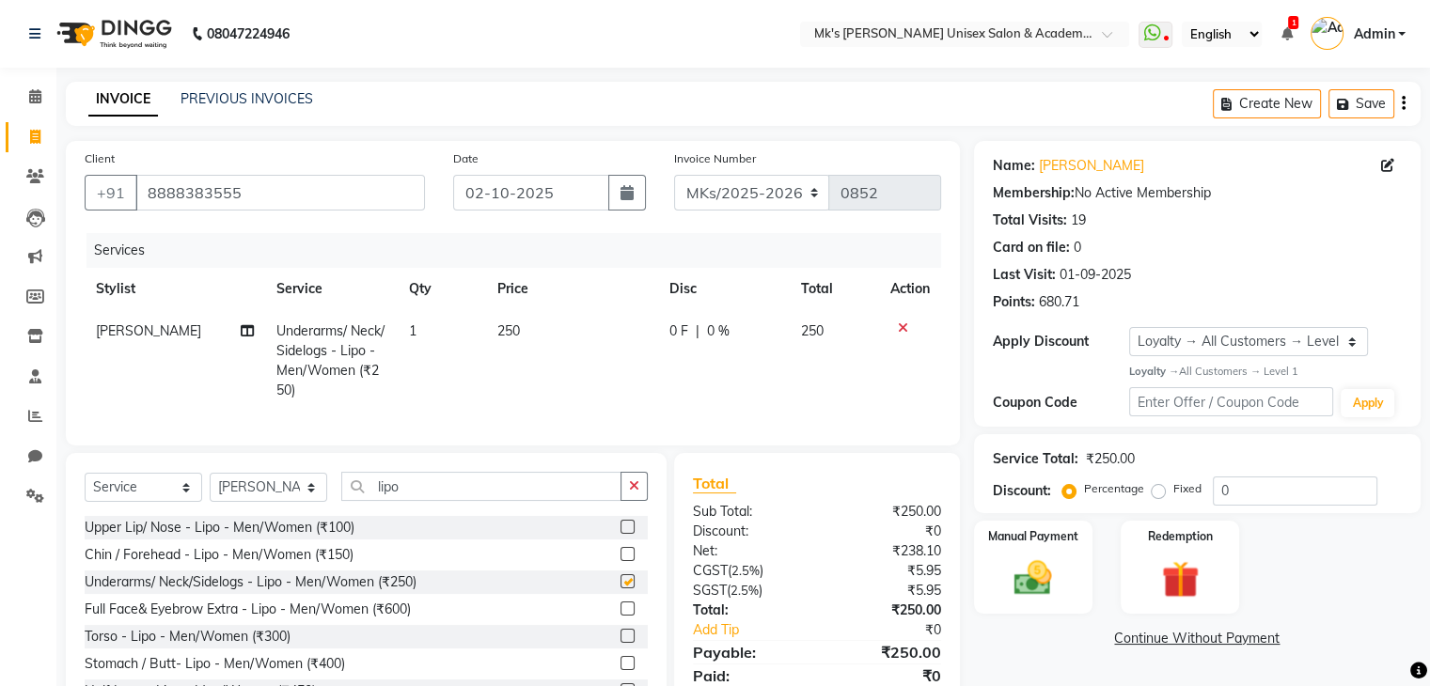
checkbox input "false"
click at [376, 501] on input "lipo" at bounding box center [481, 486] width 280 height 29
type input "l"
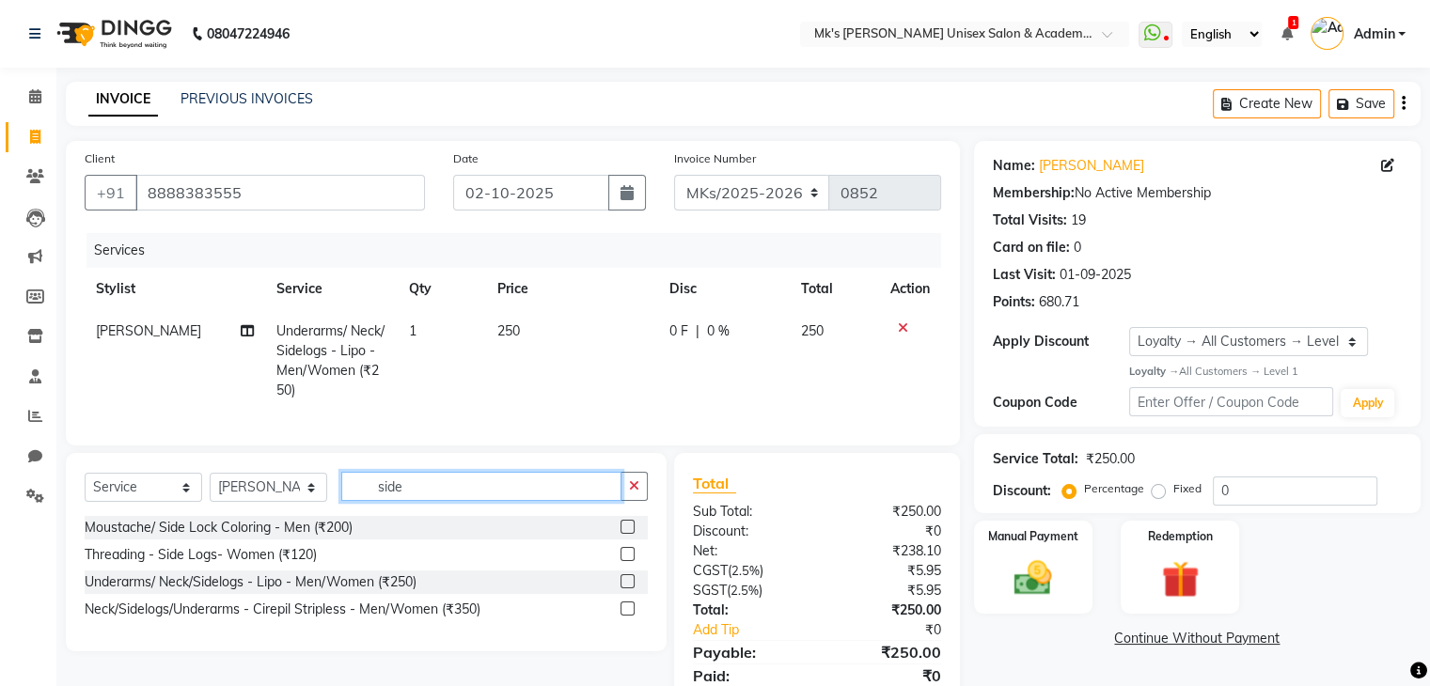
type input "side"
click at [624, 616] on label at bounding box center [627, 609] width 14 height 14
click at [624, 616] on input "checkbox" at bounding box center [626, 609] width 12 height 12
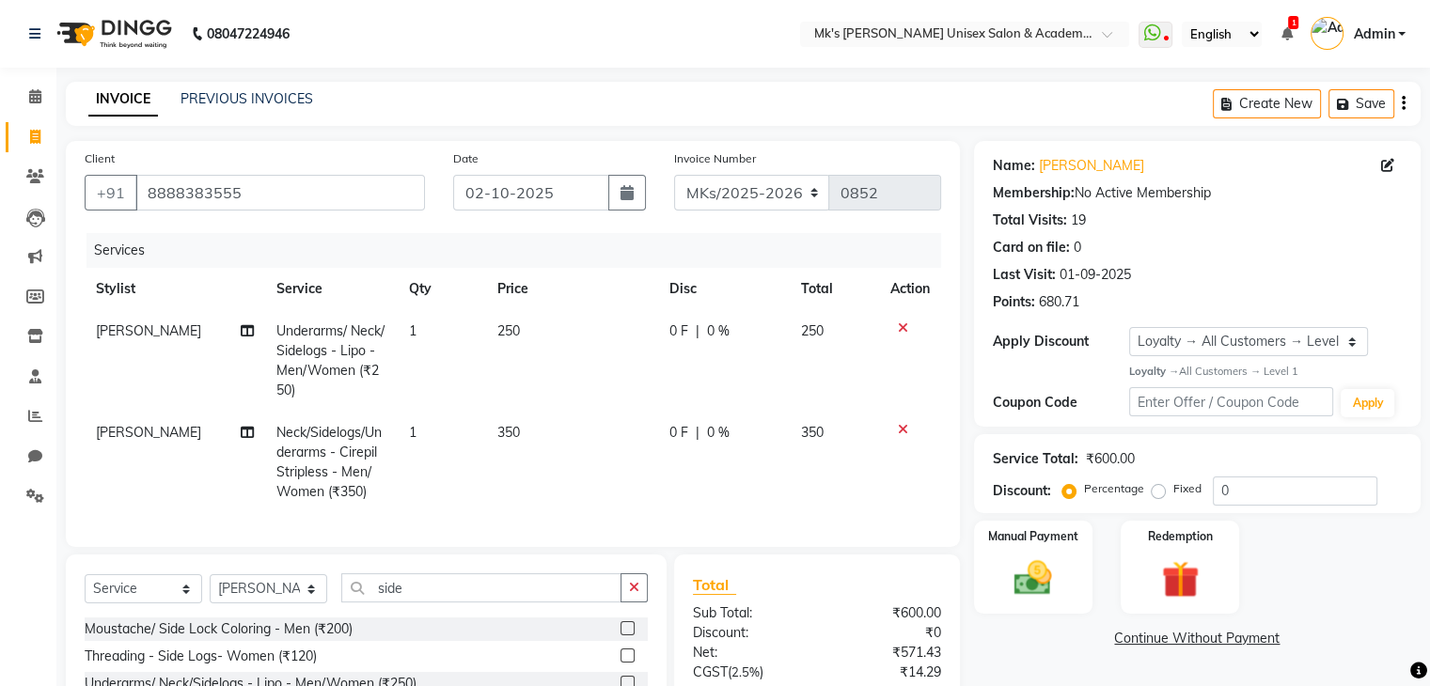
checkbox input "false"
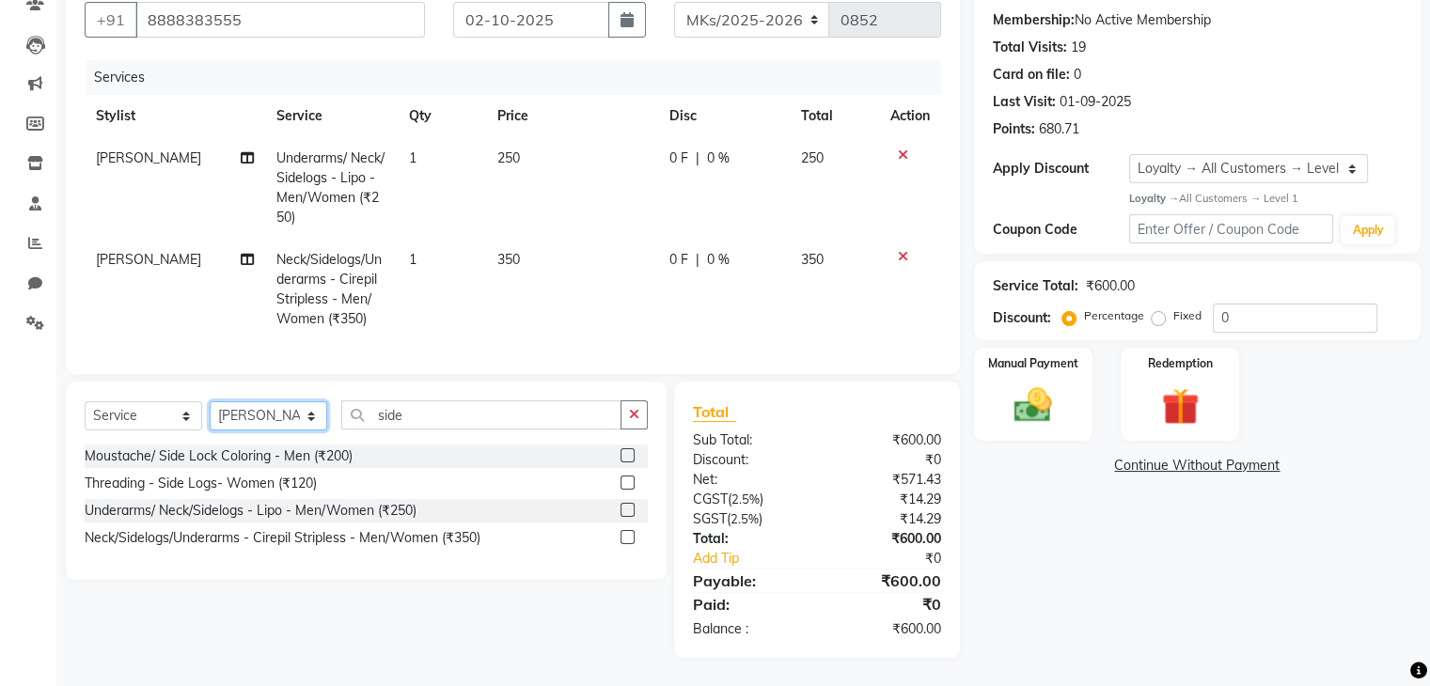
click at [265, 415] on select "Select Stylist Harshad Minsi Renuka Riya Sandhaya Santoshi" at bounding box center [268, 415] width 117 height 29
select select "21735"
click at [210, 402] on select "Select Stylist Harshad Minsi Renuka Riya Sandhaya Santoshi" at bounding box center [268, 415] width 117 height 29
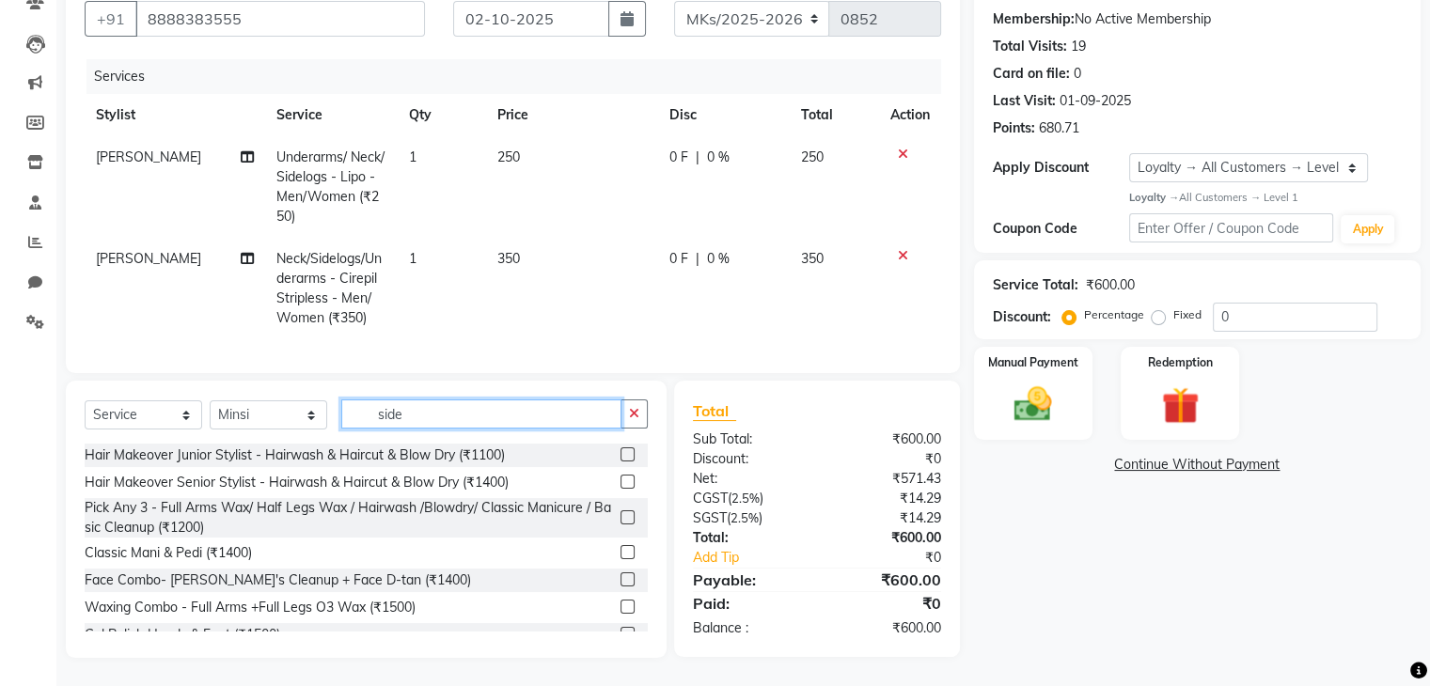
click at [369, 415] on input "side" at bounding box center [481, 413] width 280 height 29
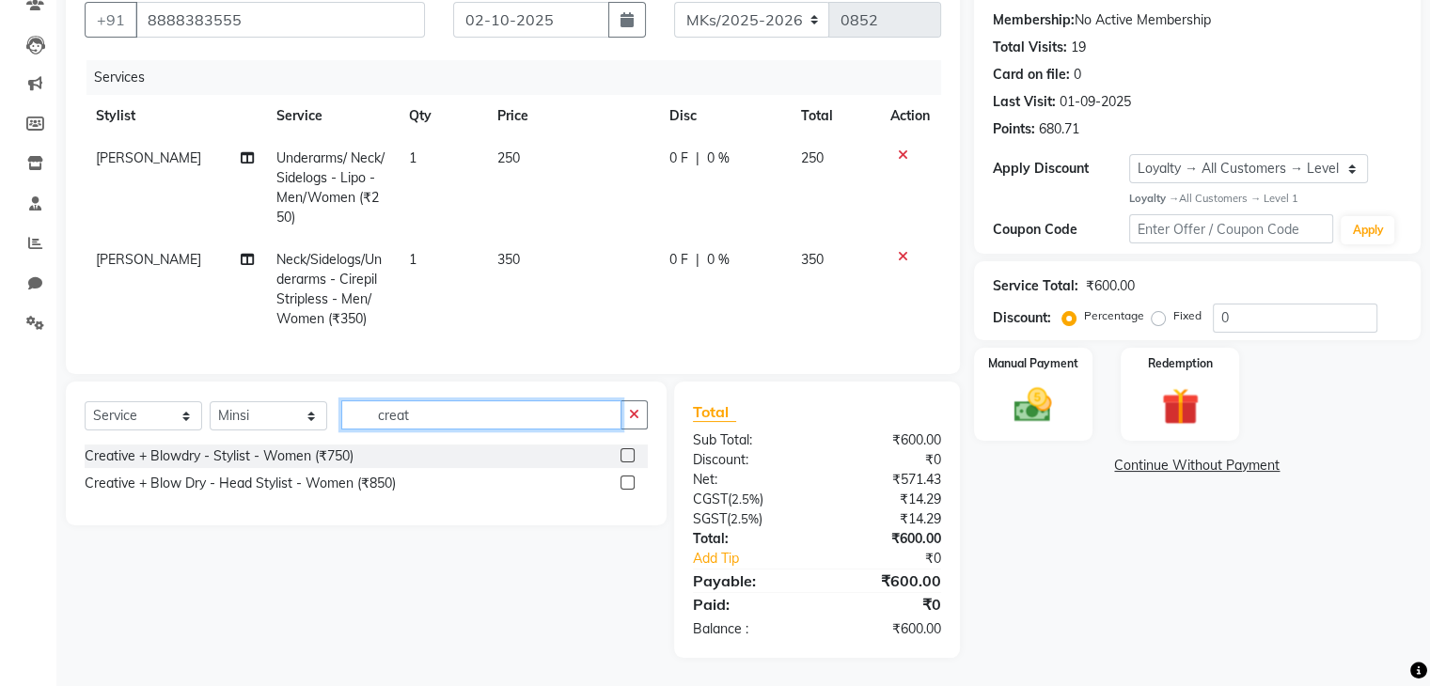
click at [513, 426] on input "creat" at bounding box center [481, 414] width 280 height 29
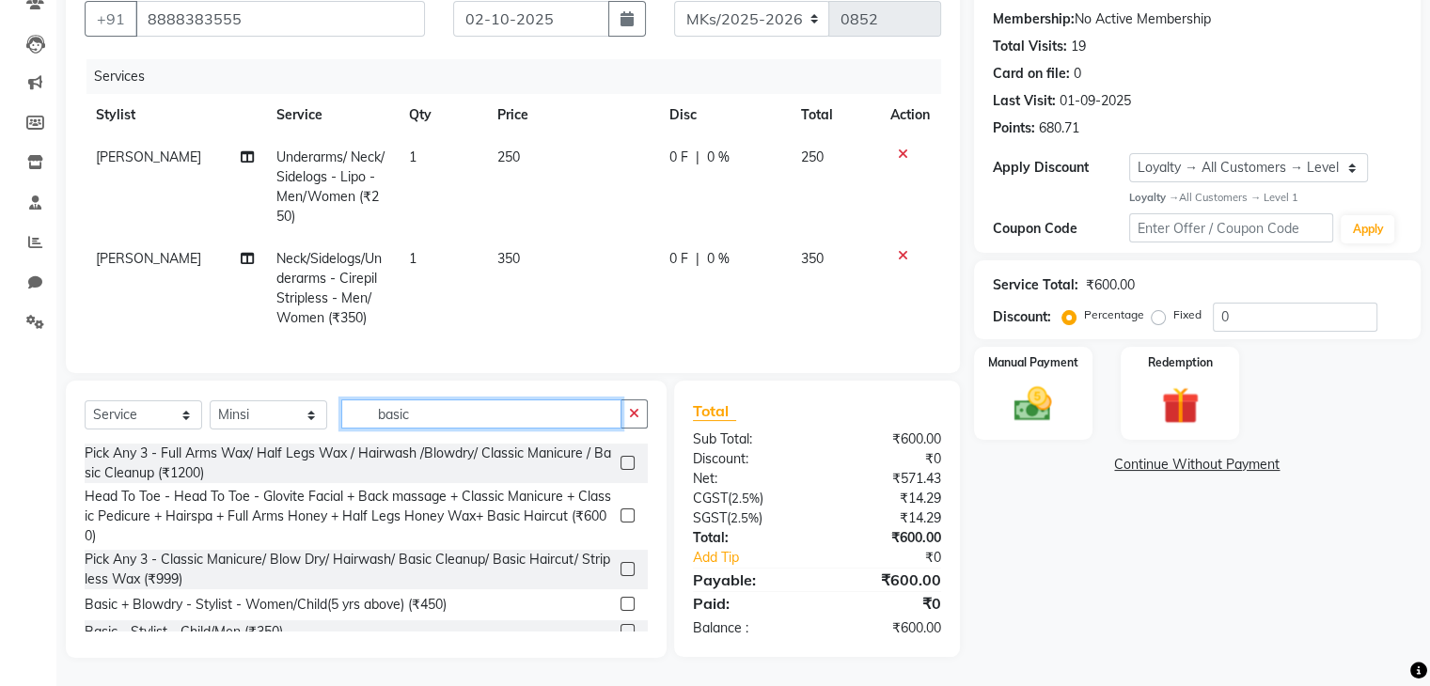
type input "basic"
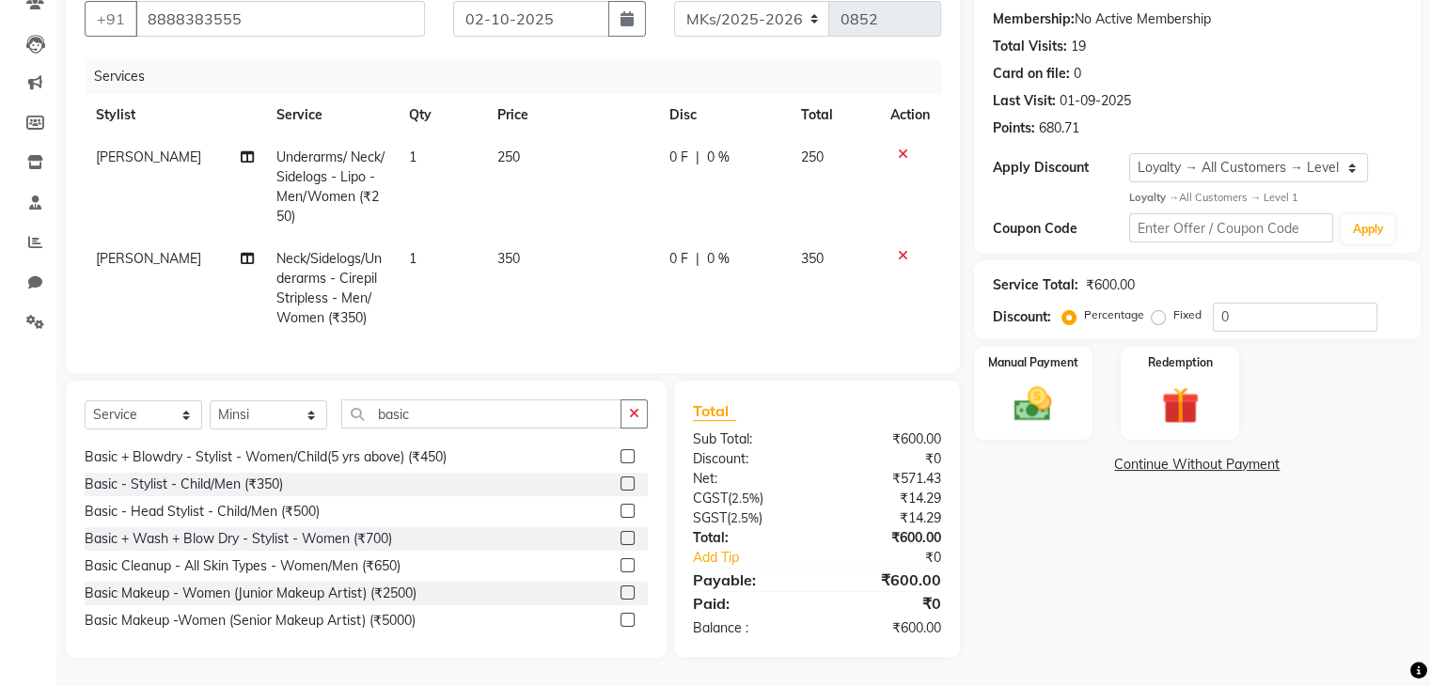
click at [647, 576] on div "Pick Any 3 - Full Arms Wax/ Half Legs Wax / Hairwash /Blowdry/ Classic Manicure…" at bounding box center [366, 538] width 563 height 188
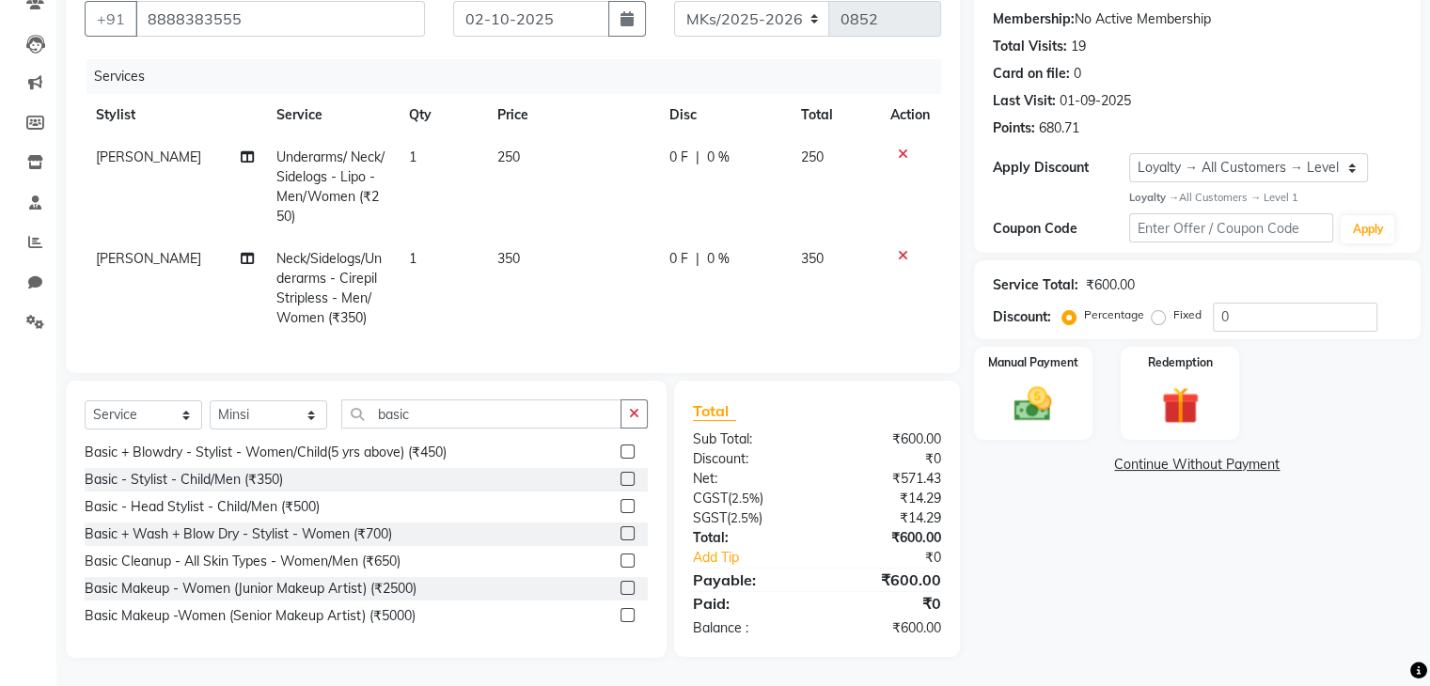
click at [620, 509] on label at bounding box center [627, 506] width 14 height 14
click at [620, 509] on input "checkbox" at bounding box center [626, 507] width 12 height 12
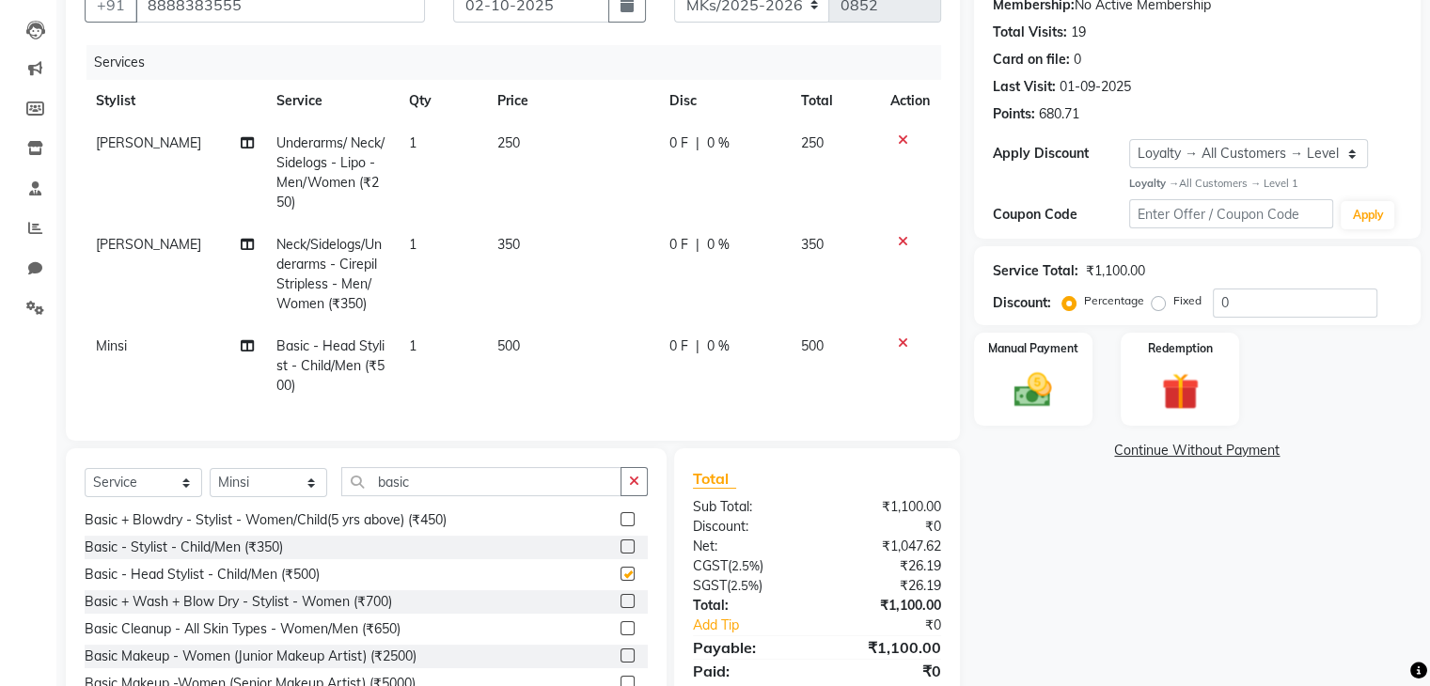
checkbox input "false"
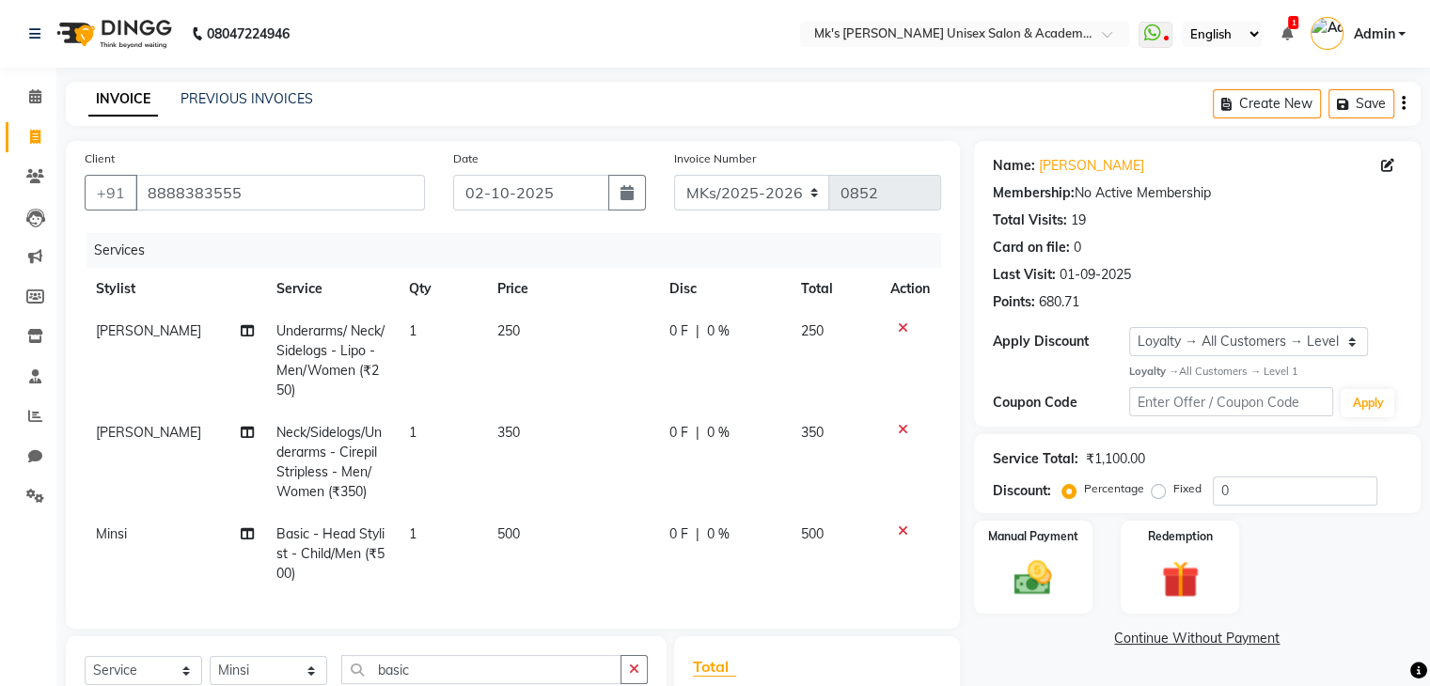
scroll to position [271, 0]
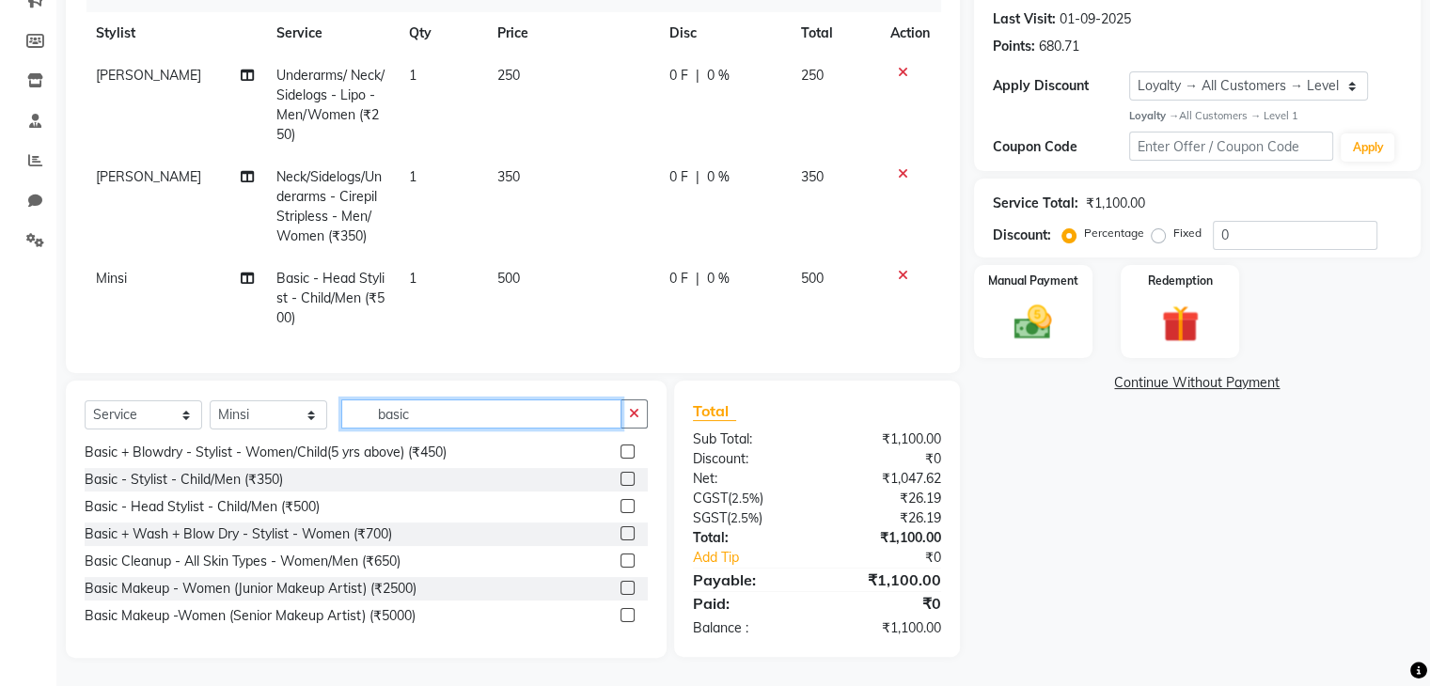
click at [380, 419] on input "basic" at bounding box center [481, 413] width 280 height 29
click at [287, 422] on select "Select Stylist Harshad Minsi Renuka Riya Sandhaya Santoshi" at bounding box center [268, 414] width 117 height 29
click at [392, 417] on input "basic" at bounding box center [481, 413] width 280 height 29
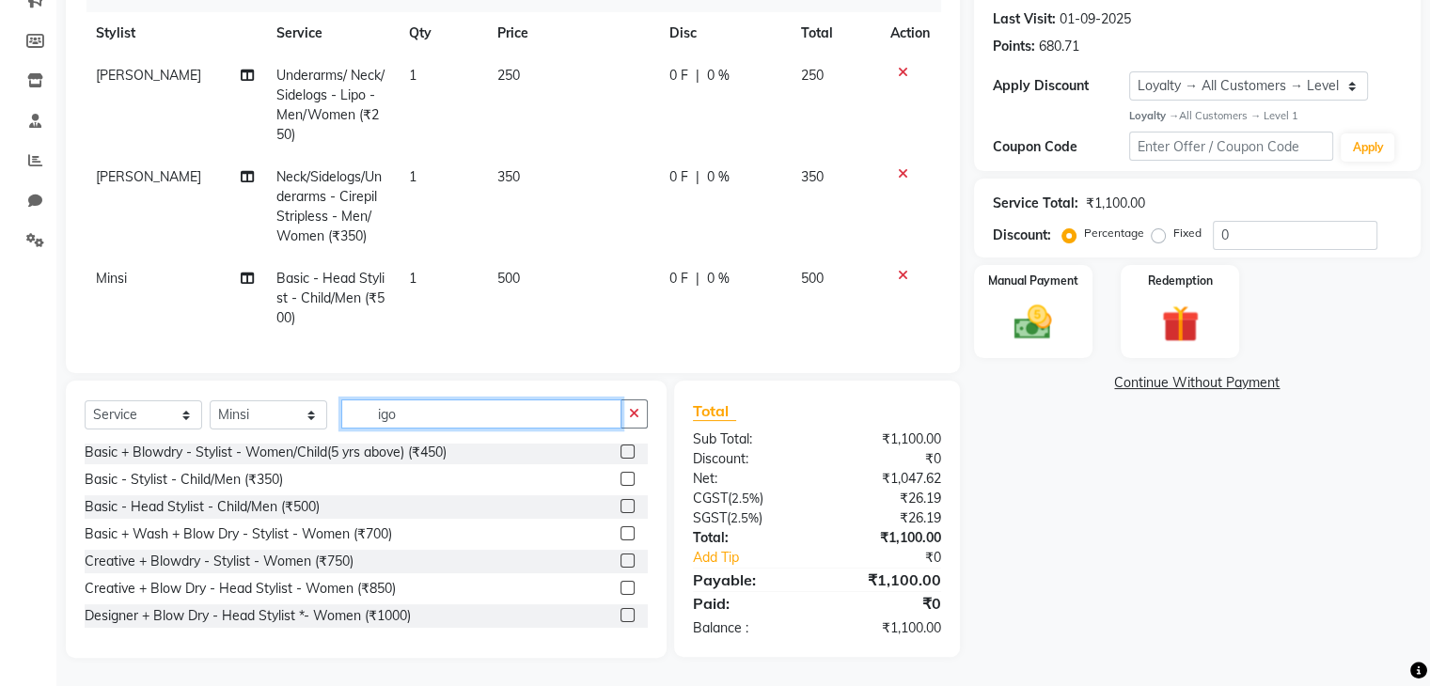
scroll to position [0, 0]
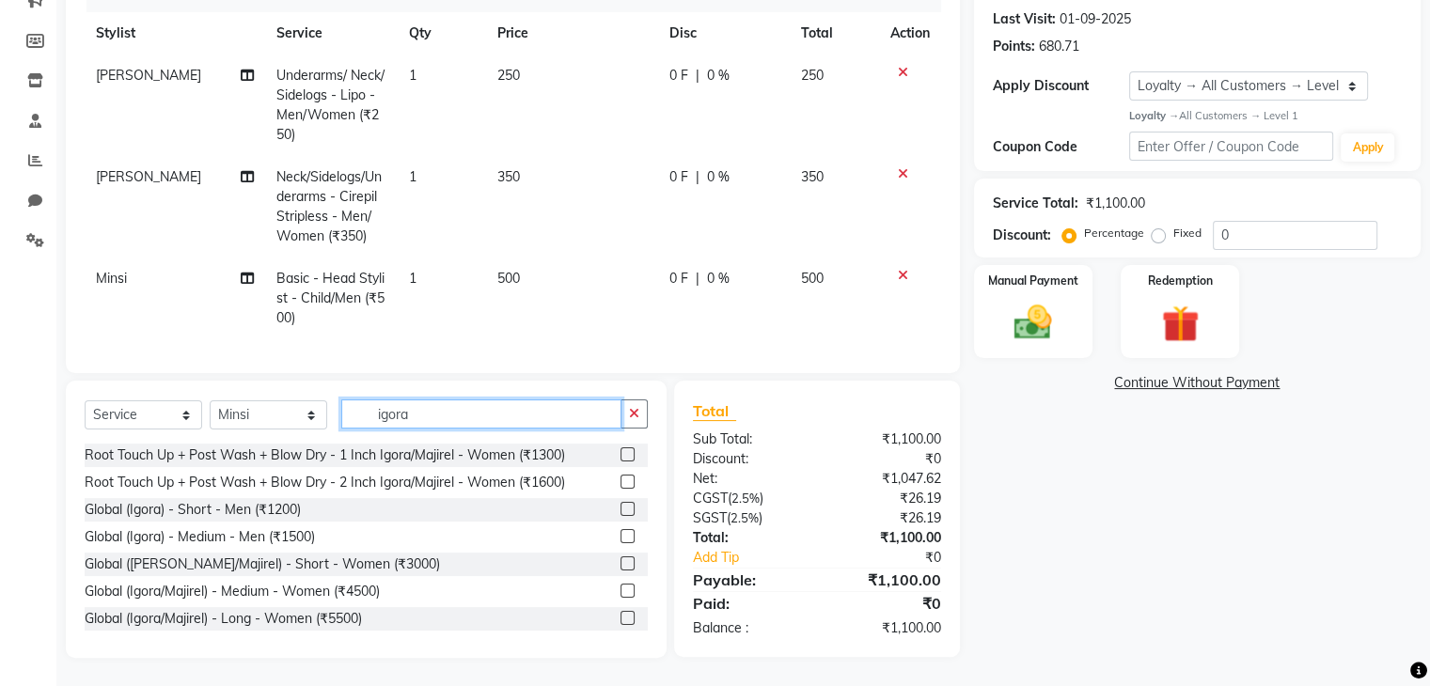
type input "igora"
click at [620, 453] on label at bounding box center [627, 454] width 14 height 14
click at [620, 453] on input "checkbox" at bounding box center [626, 455] width 12 height 12
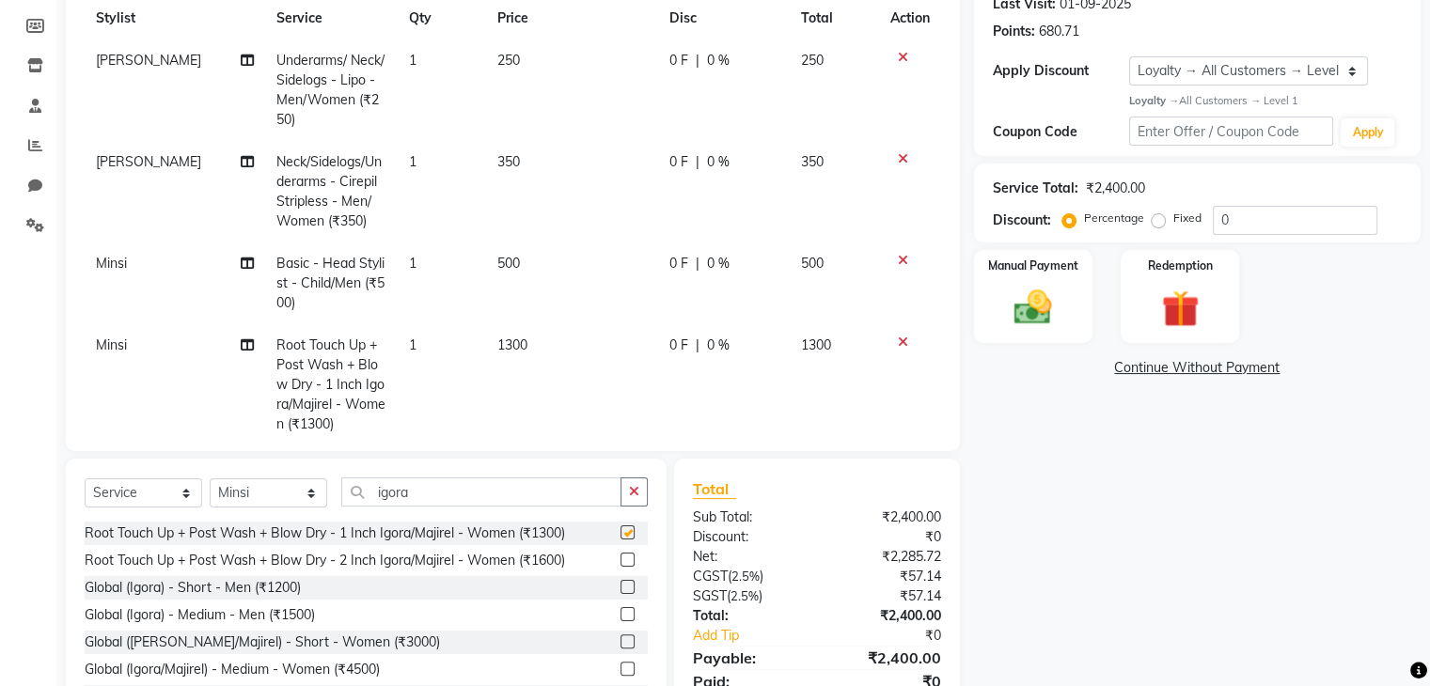
checkbox input "false"
click at [380, 508] on div "Select Service Product Membership Package Voucher Prepaid Gift Card Select Styl…" at bounding box center [366, 500] width 563 height 44
drag, startPoint x: 380, startPoint y: 508, endPoint x: 383, endPoint y: 493, distance: 14.4
click at [383, 493] on div "Select Service Product Membership Package Voucher Prepaid Gift Card Select Styl…" at bounding box center [366, 500] width 563 height 44
click at [383, 493] on input "igora" at bounding box center [481, 492] width 280 height 29
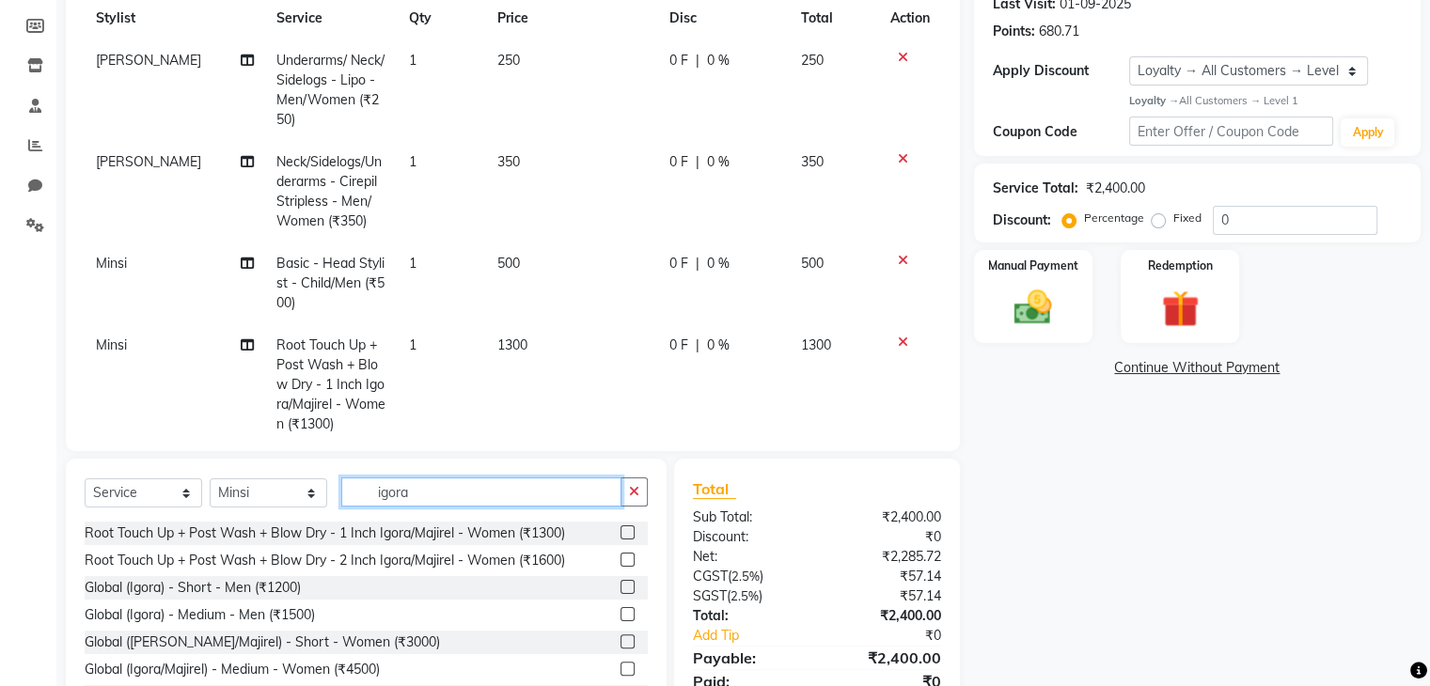
click at [383, 493] on input "igora" at bounding box center [481, 492] width 280 height 29
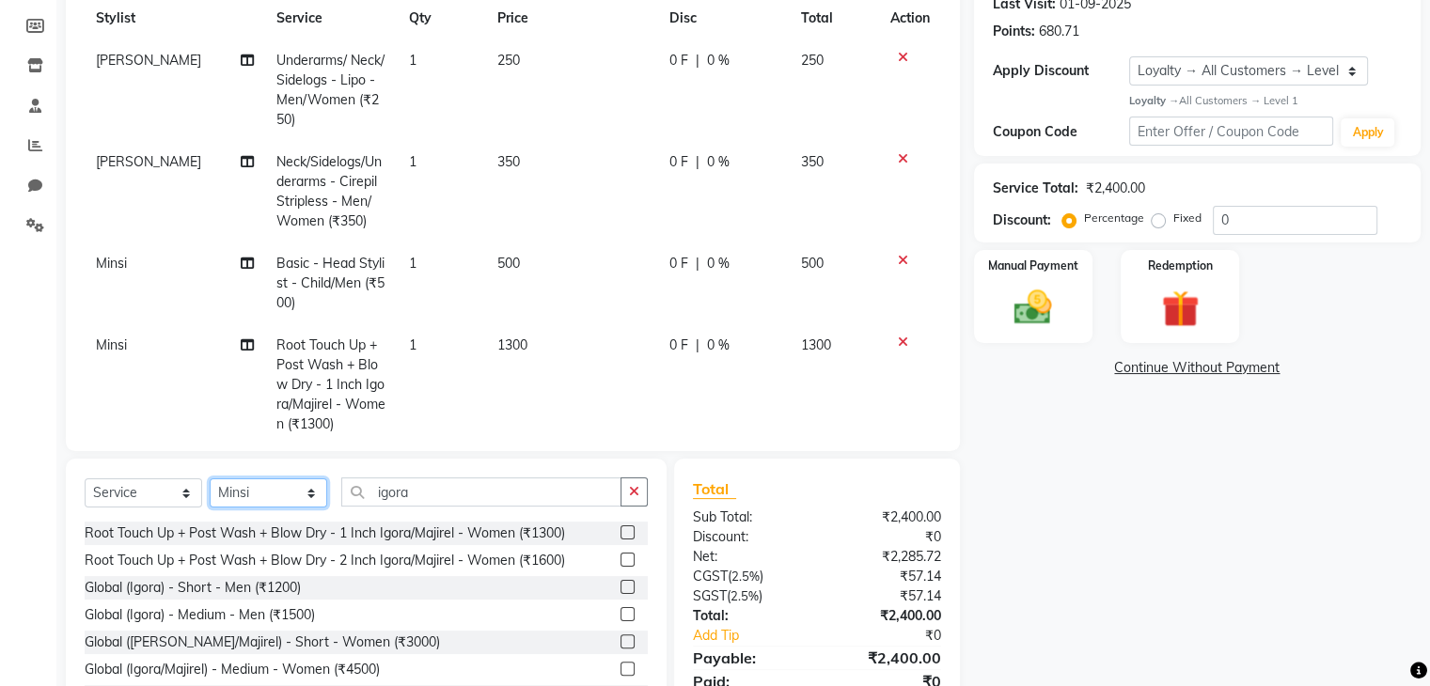
click at [297, 487] on select "Select Stylist Harshad Minsi Renuka Riya Sandhaya Santoshi" at bounding box center [268, 492] width 117 height 29
select select "21736"
click at [210, 479] on select "Select Stylist Harshad Minsi Renuka Riya Sandhaya Santoshi" at bounding box center [268, 492] width 117 height 29
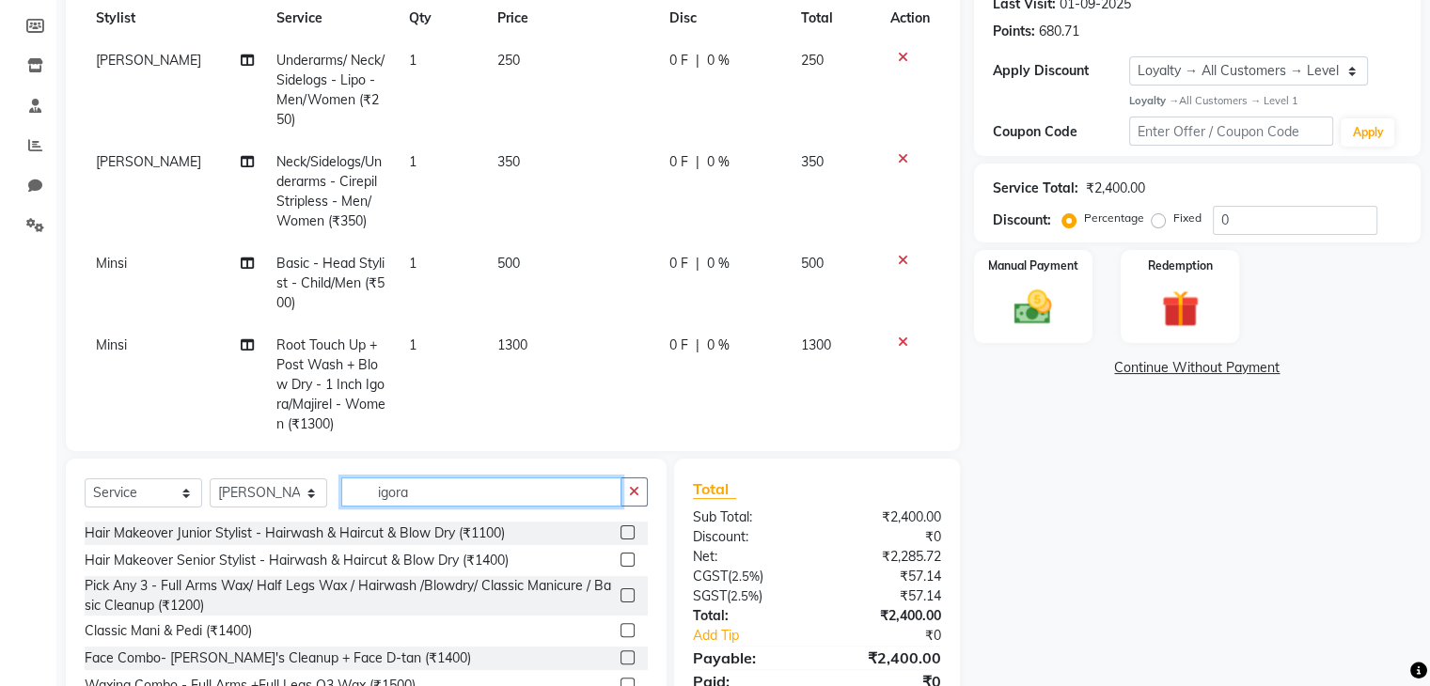
click at [380, 490] on input "igora" at bounding box center [481, 492] width 280 height 29
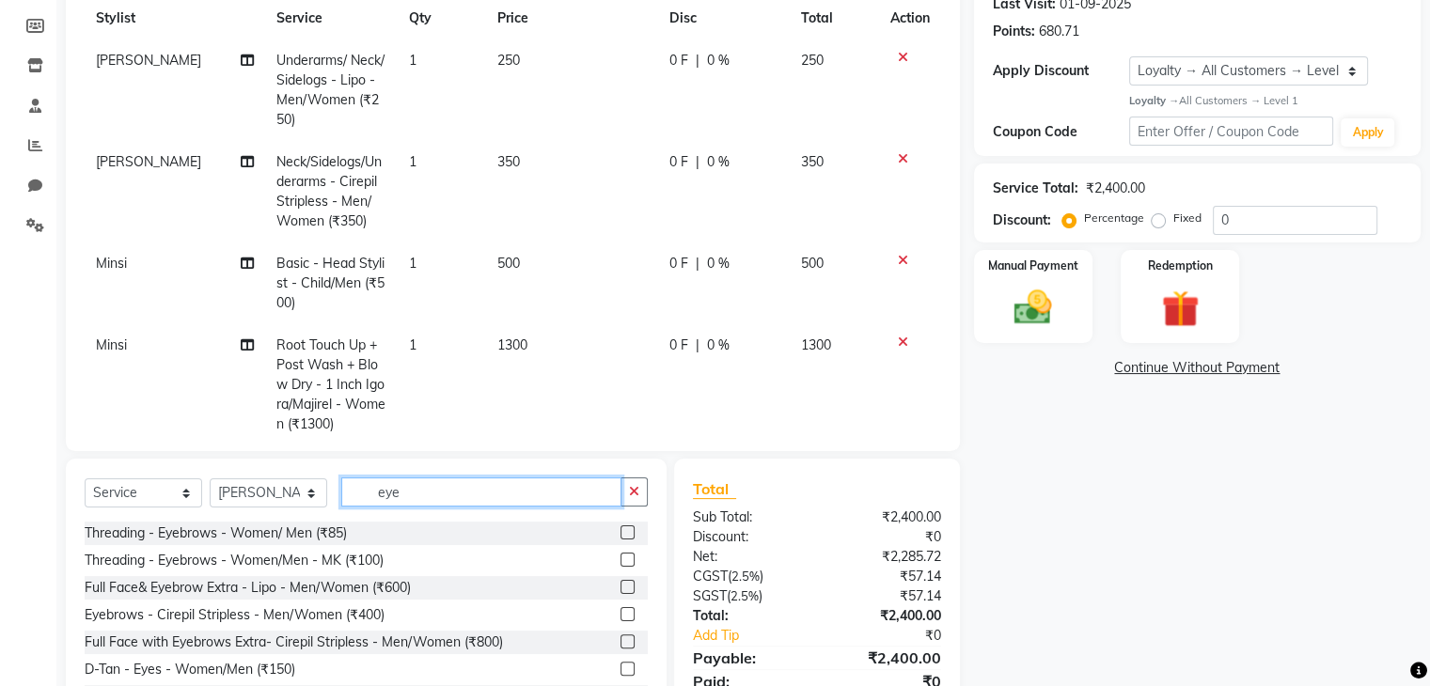
type input "eye"
click at [620, 526] on label at bounding box center [627, 532] width 14 height 14
click at [620, 527] on input "checkbox" at bounding box center [626, 533] width 12 height 12
checkbox input "false"
click at [364, 490] on input "eye" at bounding box center [481, 492] width 280 height 29
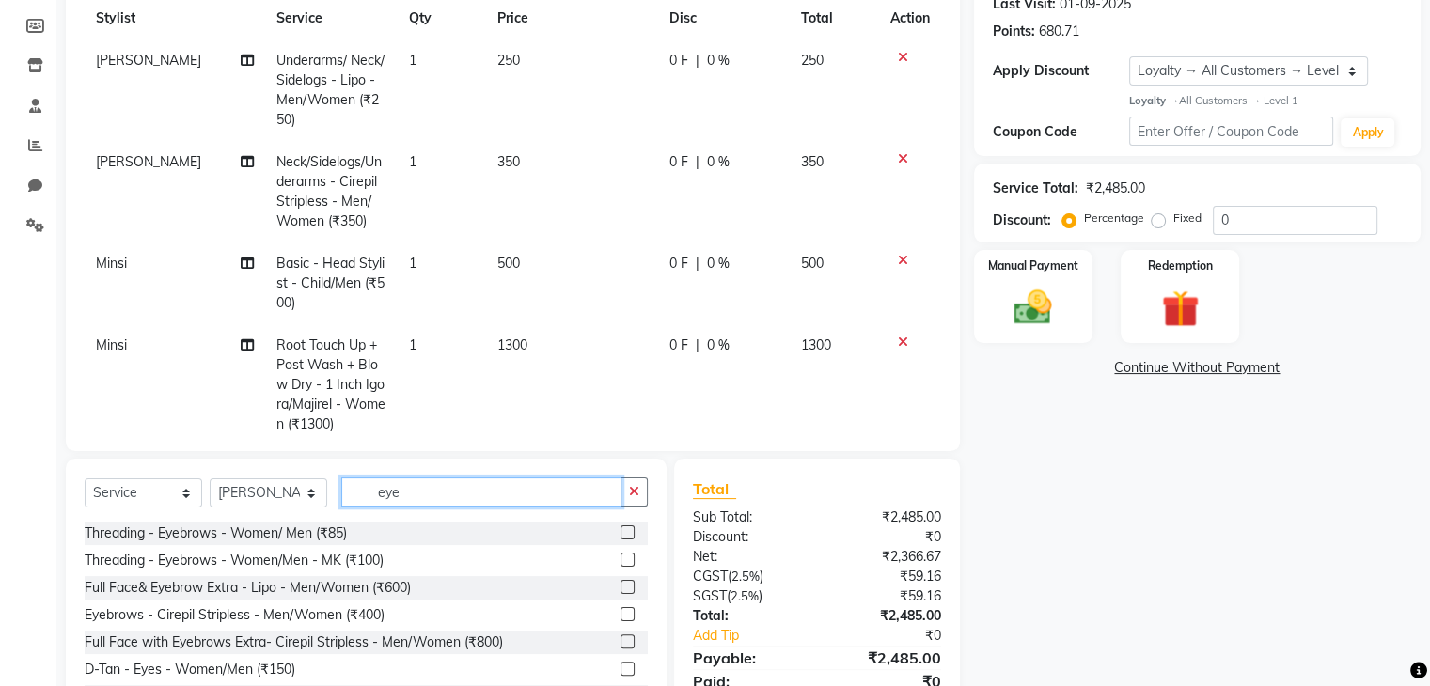
click at [364, 490] on input "eye" at bounding box center [481, 492] width 280 height 29
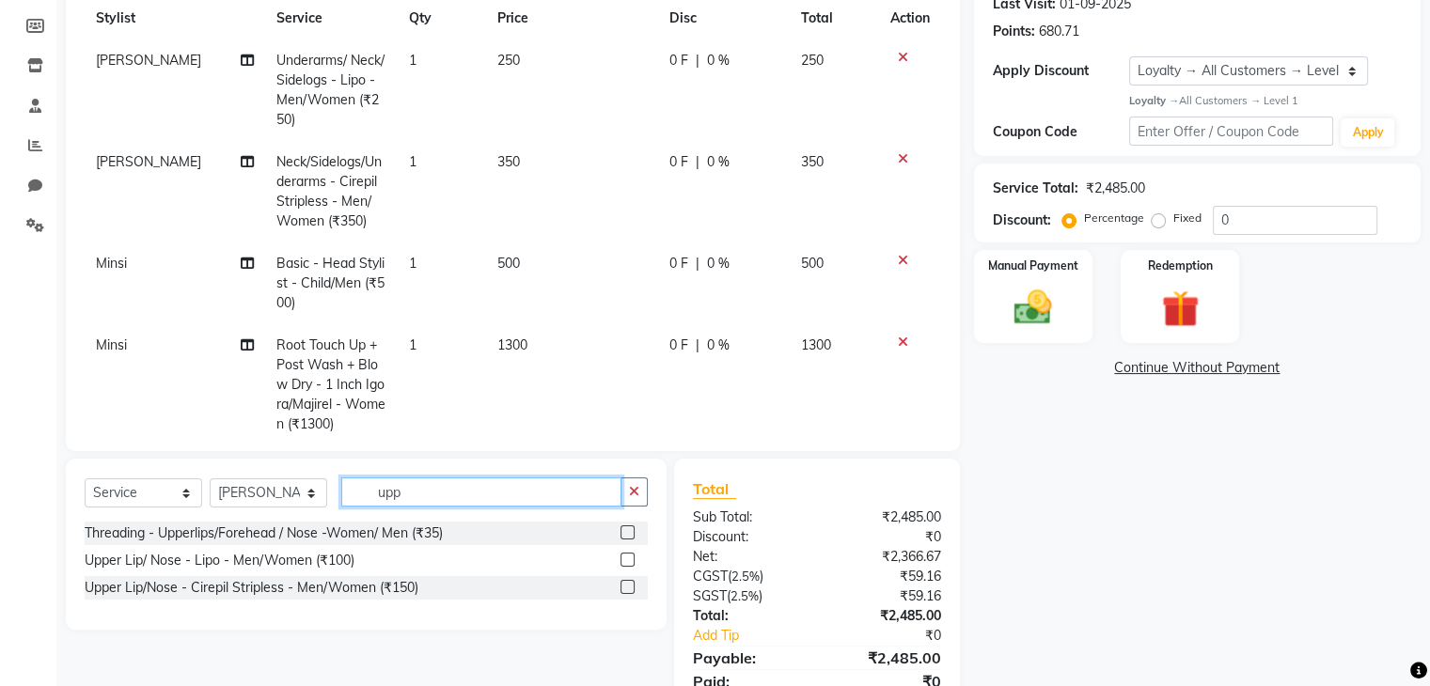
type input "upp"
click at [625, 536] on label at bounding box center [627, 532] width 14 height 14
click at [625, 536] on input "checkbox" at bounding box center [626, 533] width 12 height 12
checkbox input "false"
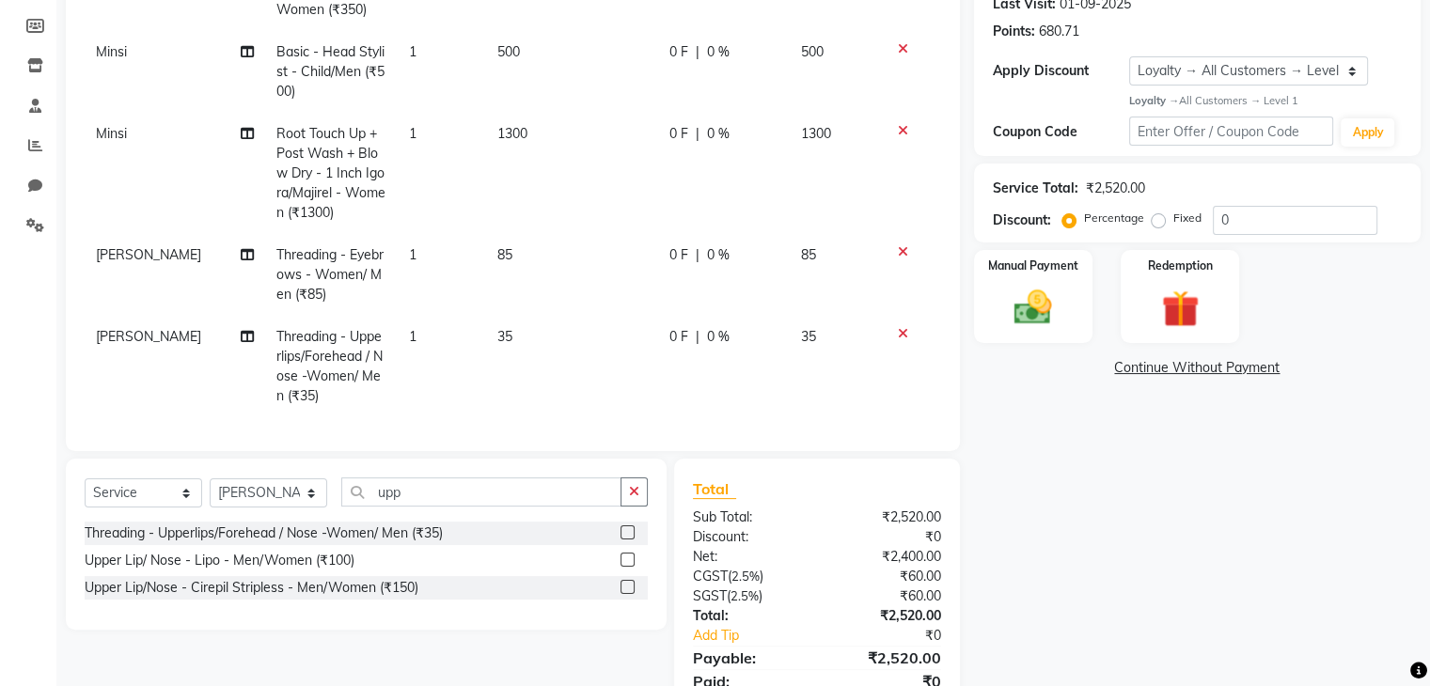
scroll to position [226, 0]
click at [503, 43] on span "500" at bounding box center [508, 51] width 23 height 17
select select "21735"
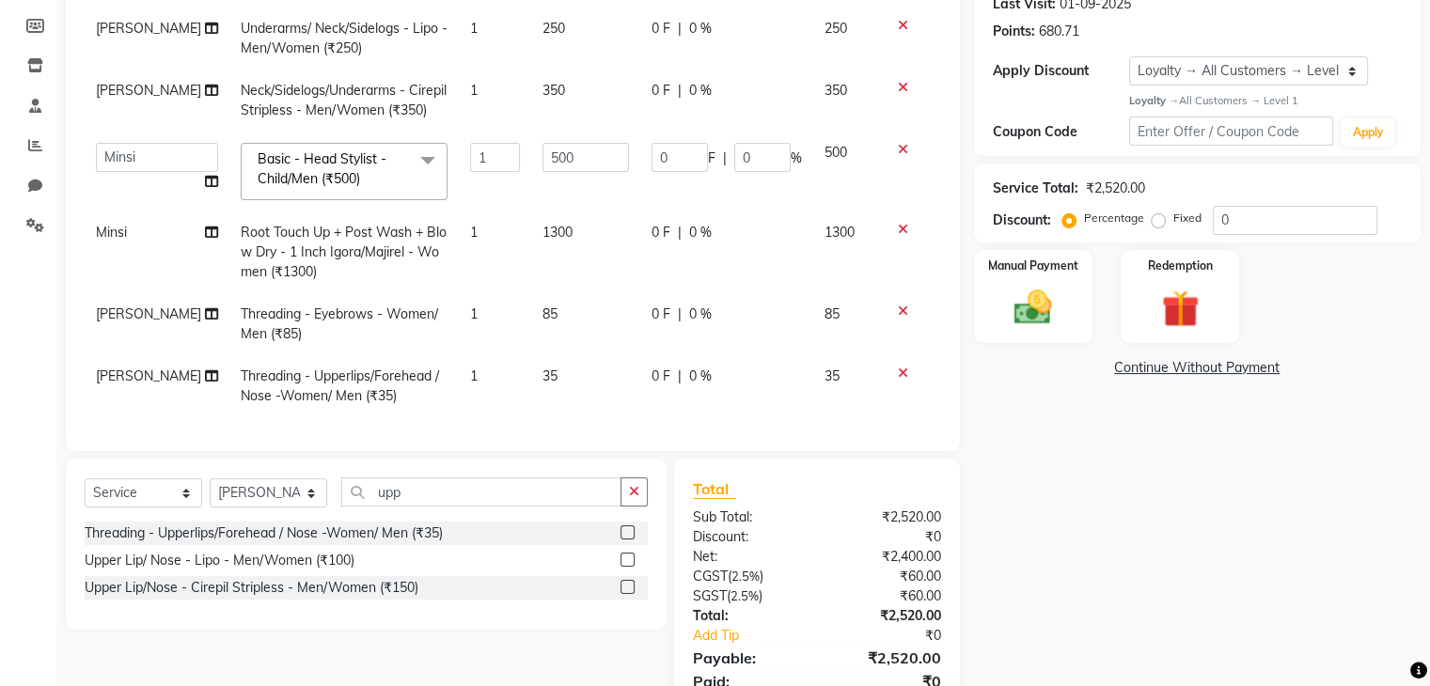
scroll to position [45, 0]
click at [542, 155] on input "500" at bounding box center [585, 157] width 86 height 29
type input "650"
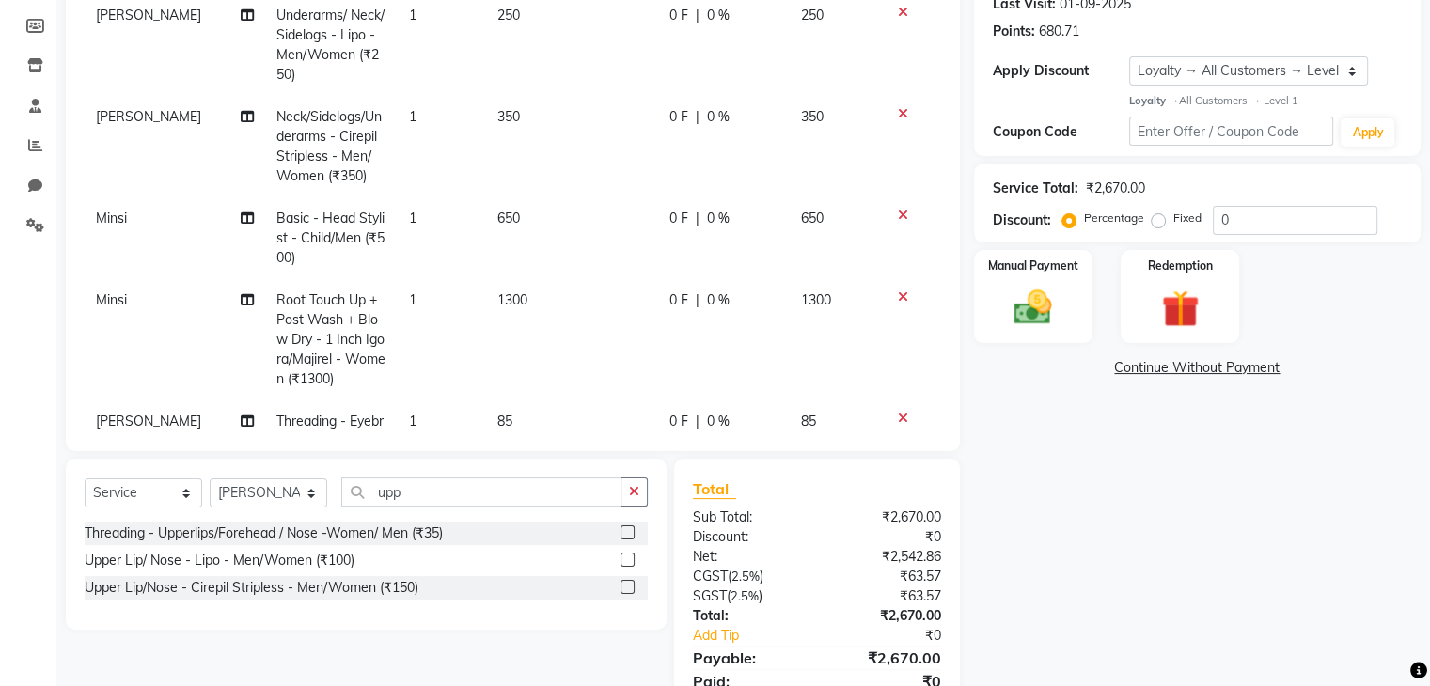
click at [561, 177] on tbody "Sandhaya Underarms/ Neck/Sidelogs - Lipo - Men/Women (₹250) 1 250 0 F | 0 % 250…" at bounding box center [513, 288] width 856 height 589
click at [922, 339] on td at bounding box center [910, 339] width 62 height 121
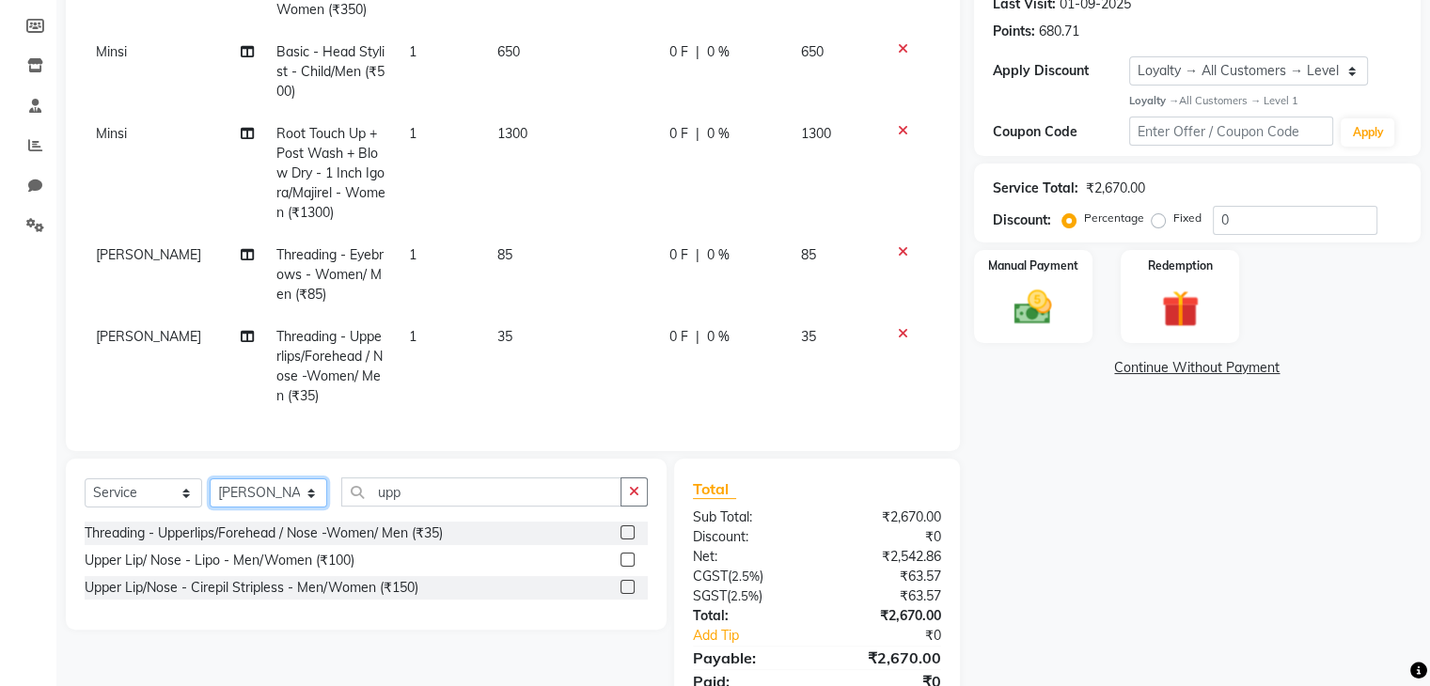
click at [305, 497] on select "Select Stylist Harshad Minsi Renuka Riya Sandhaya Santoshi" at bounding box center [268, 492] width 117 height 29
select select "74294"
click at [210, 479] on select "Select Stylist Harshad Minsi Renuka Riya Sandhaya Santoshi" at bounding box center [268, 492] width 117 height 29
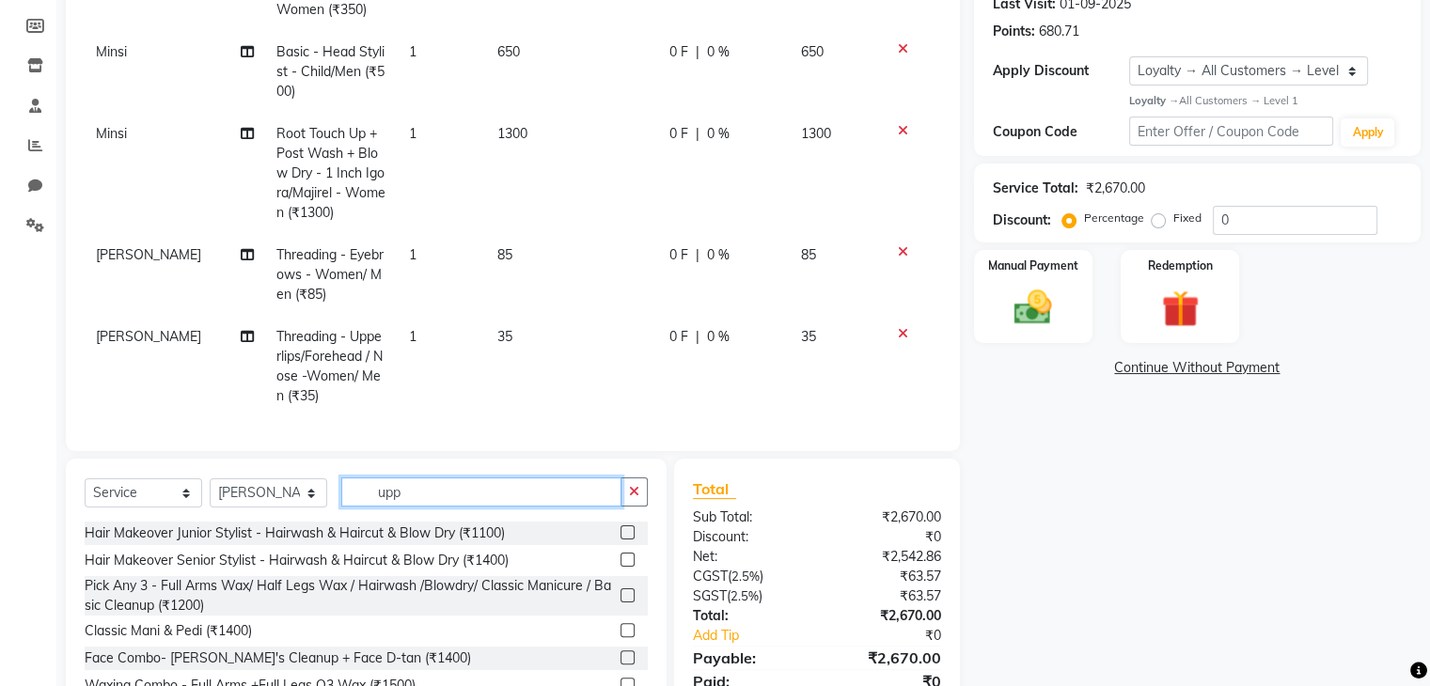
click at [372, 486] on input "upp" at bounding box center [481, 492] width 280 height 29
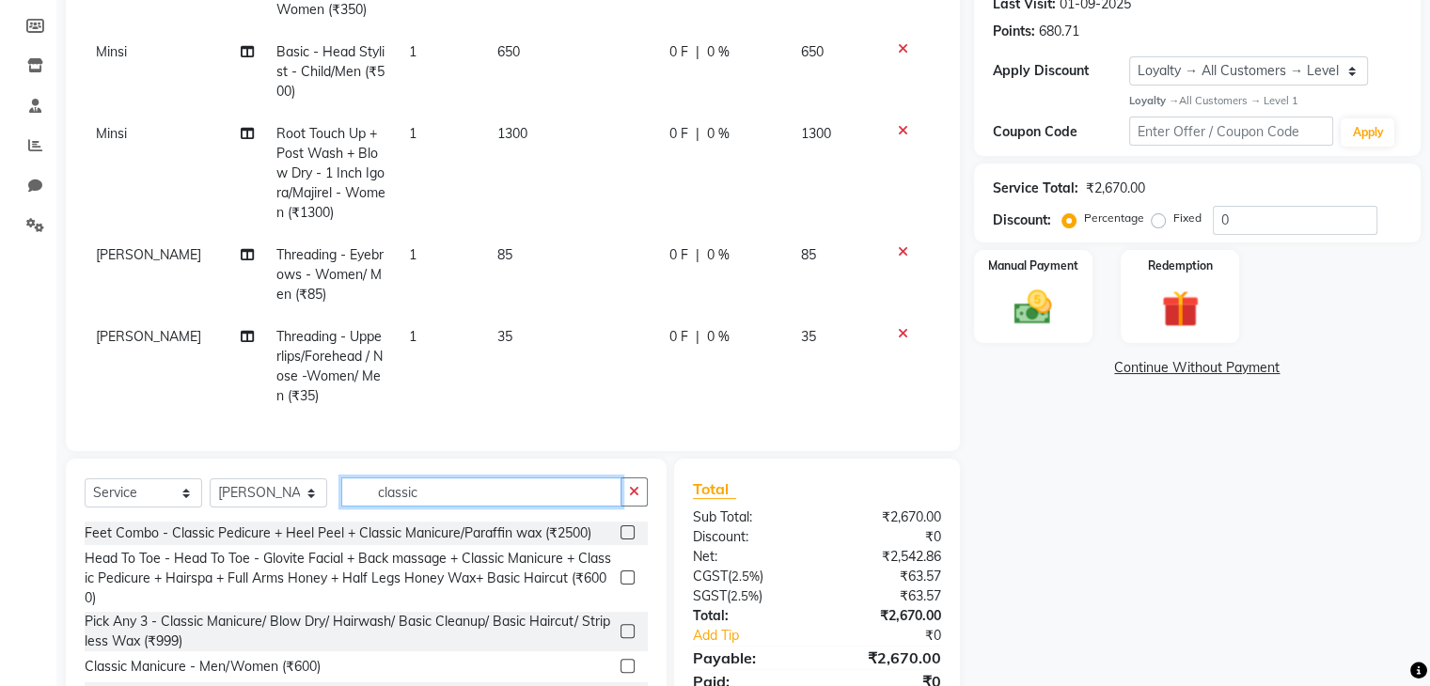
scroll to position [350, 0]
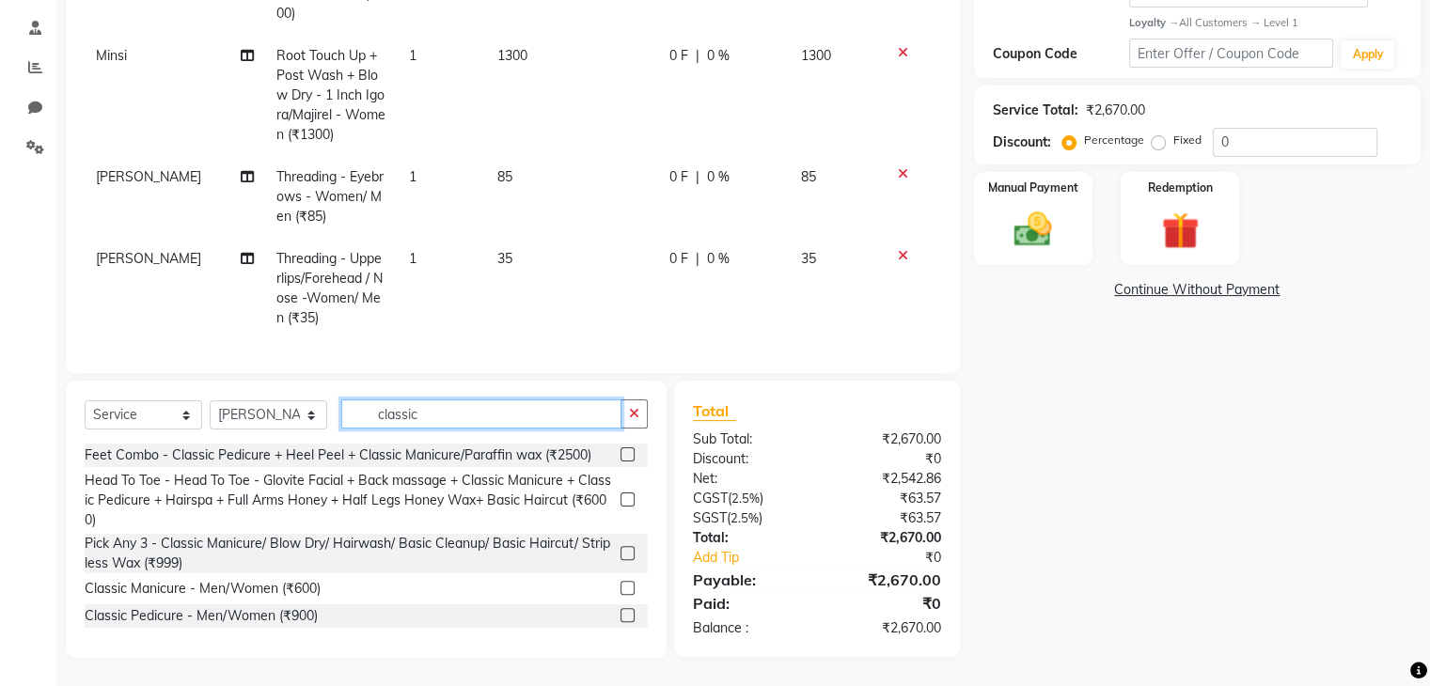
type input "classic"
click at [620, 613] on label at bounding box center [627, 615] width 14 height 14
click at [620, 613] on input "checkbox" at bounding box center [626, 616] width 12 height 12
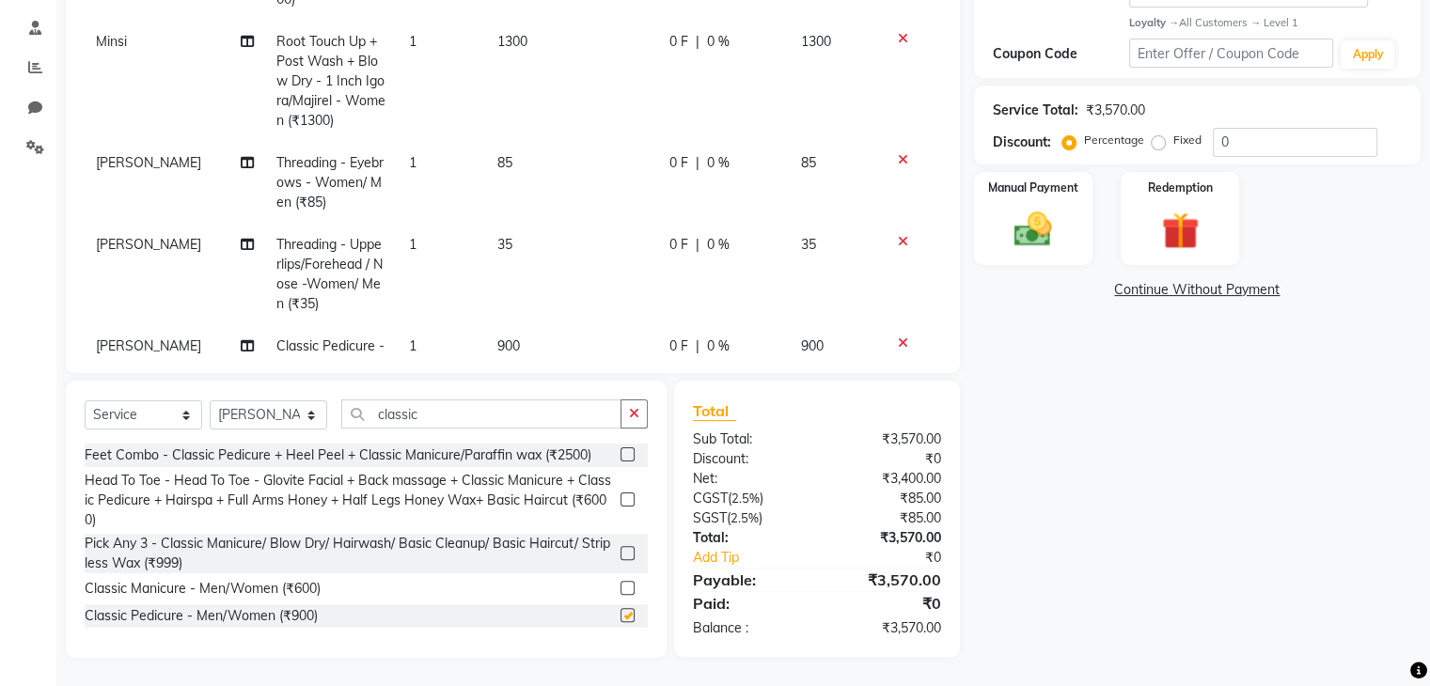
checkbox input "false"
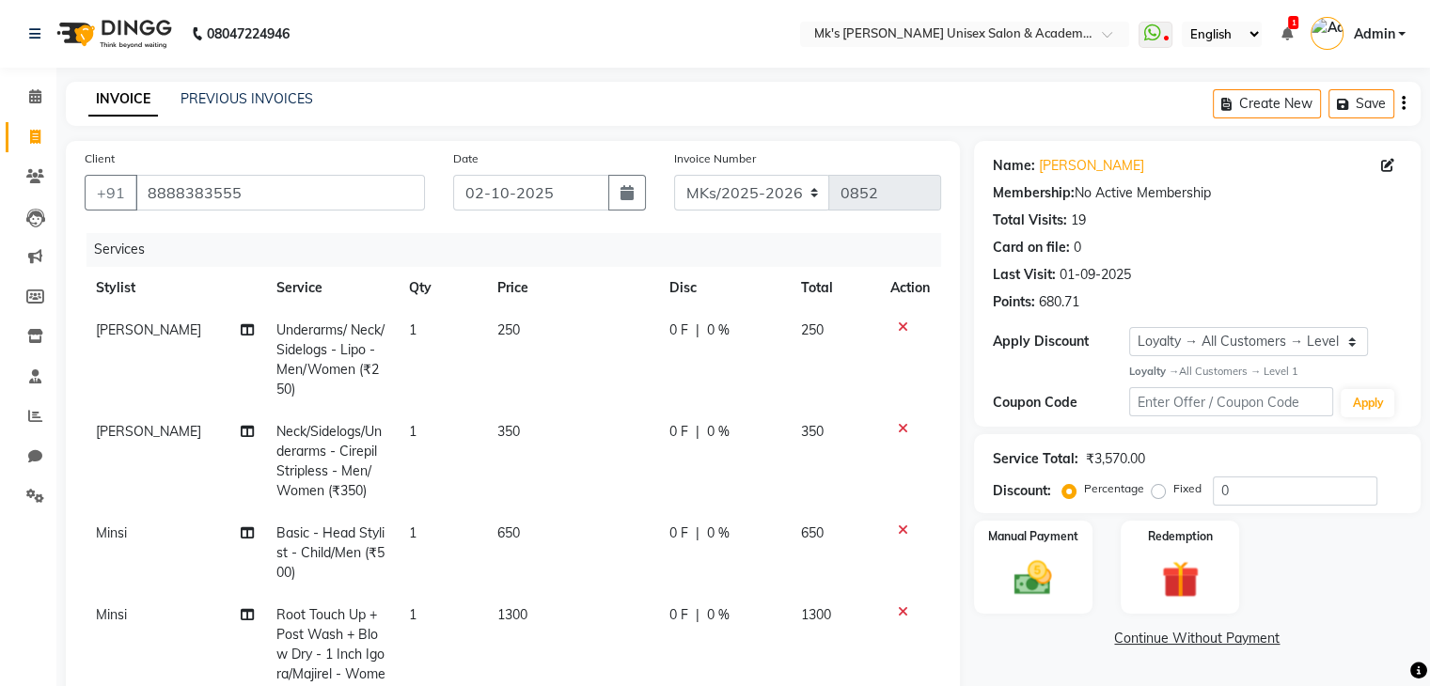
scroll to position [0, 0]
click at [514, 614] on span "1300" at bounding box center [512, 615] width 30 height 17
select select "21735"
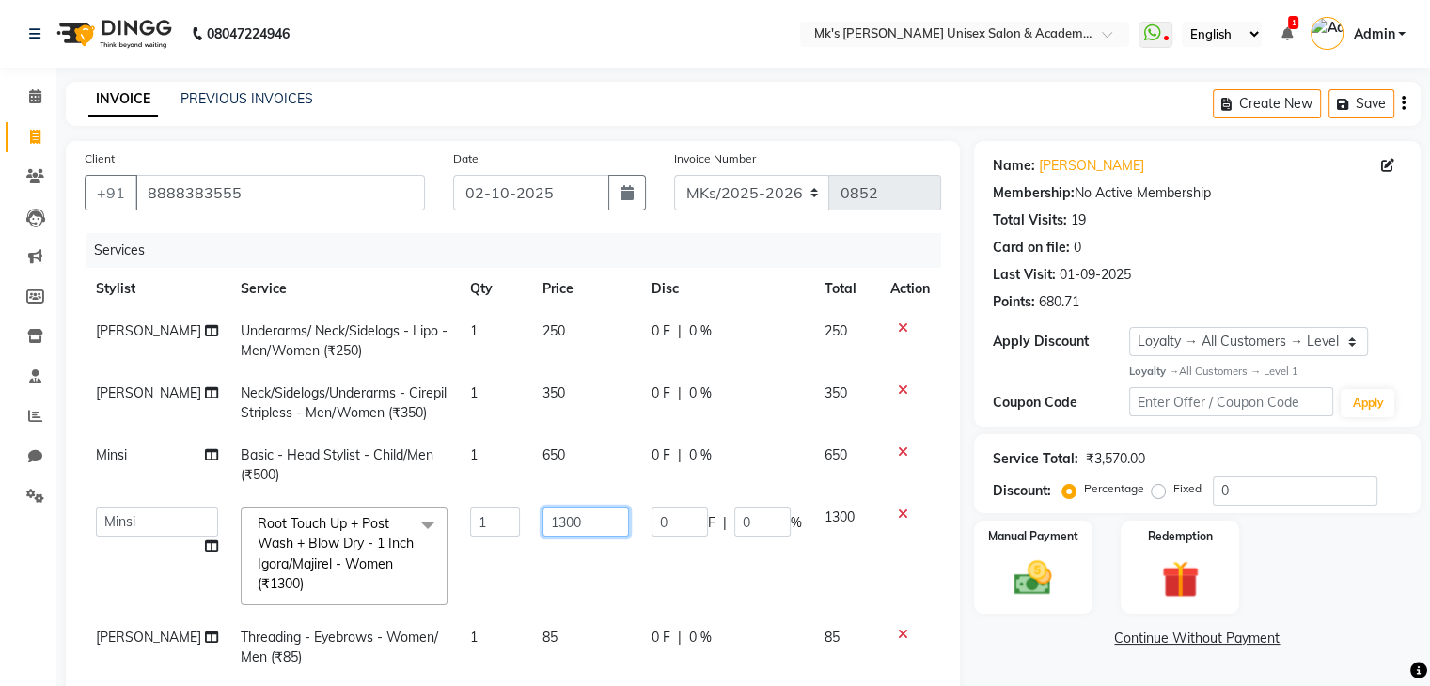
click at [542, 510] on input "1300" at bounding box center [585, 522] width 86 height 29
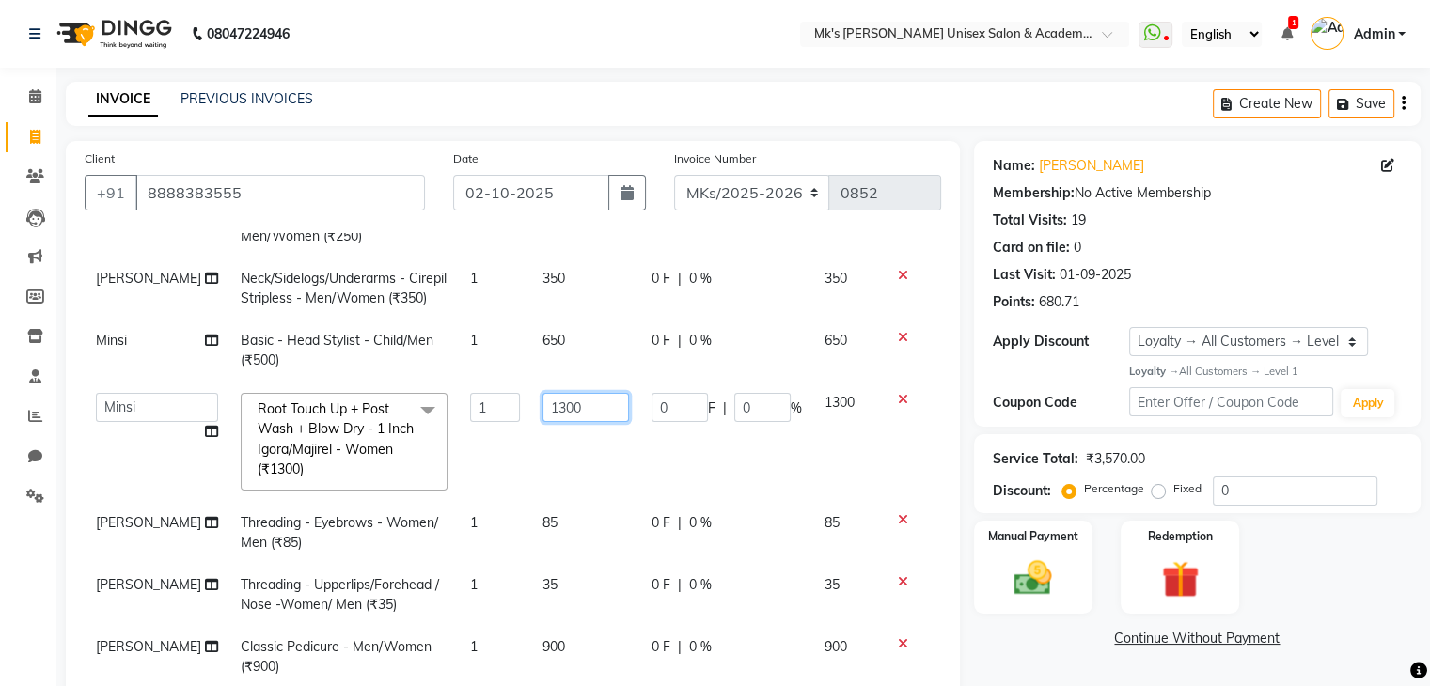
scroll to position [350, 0]
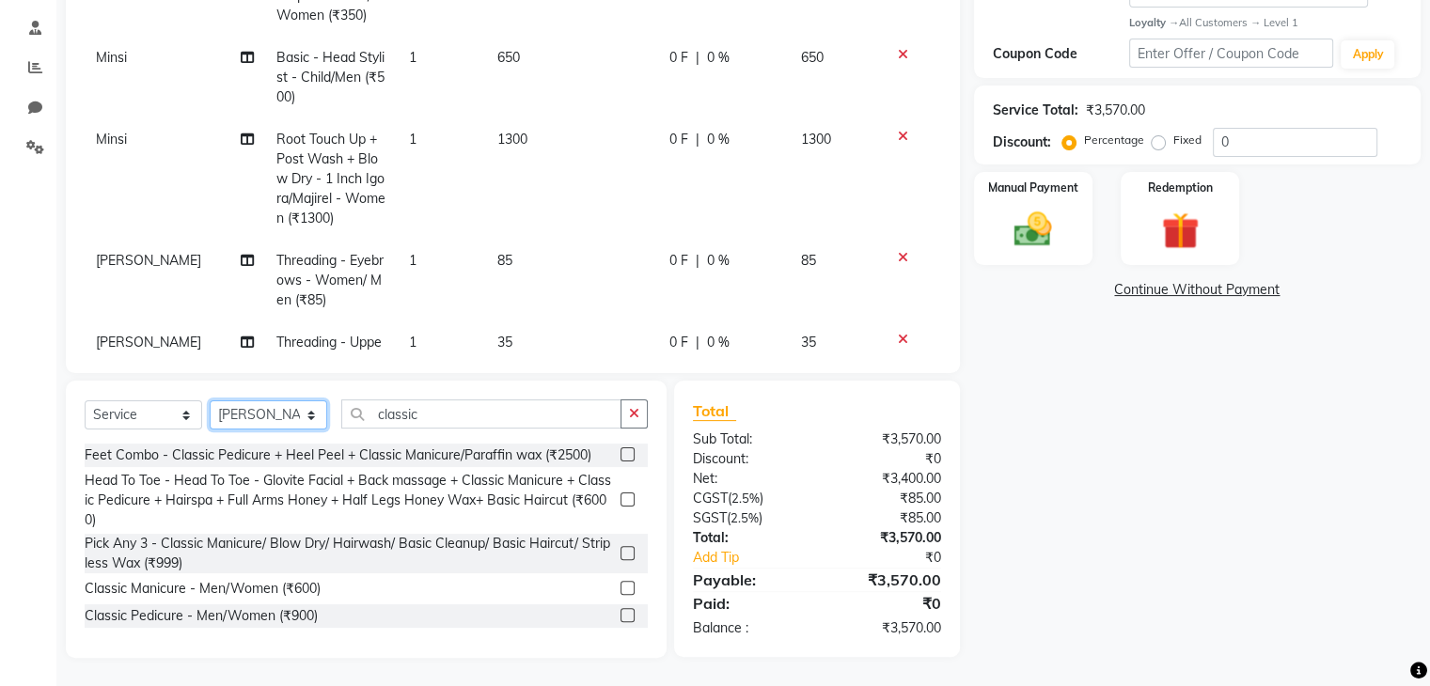
click at [227, 415] on select "Select Stylist Harshad Minsi Renuka Riya Sandhaya Santoshi" at bounding box center [268, 414] width 117 height 29
select select "21738"
click at [210, 400] on select "Select Stylist Harshad Minsi Renuka Riya Sandhaya Santoshi" at bounding box center [268, 414] width 117 height 29
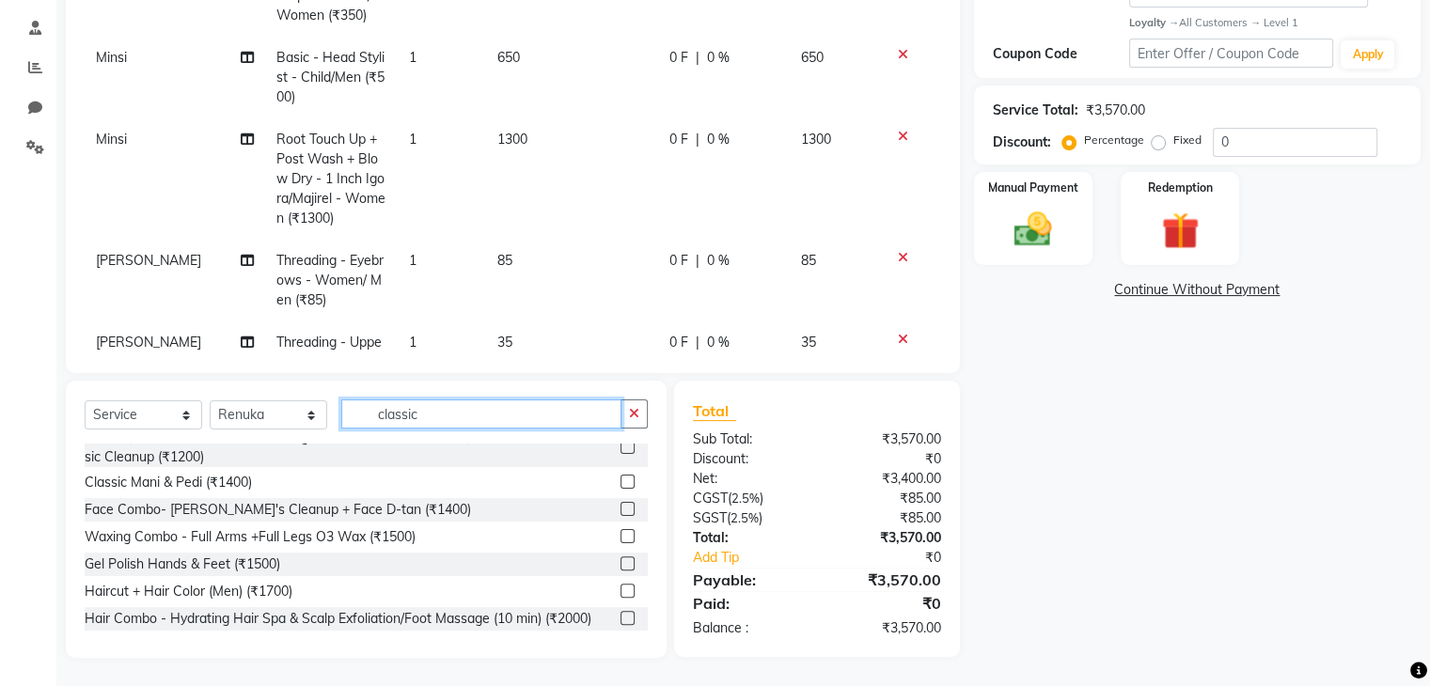
click at [372, 413] on input "classic" at bounding box center [481, 413] width 280 height 29
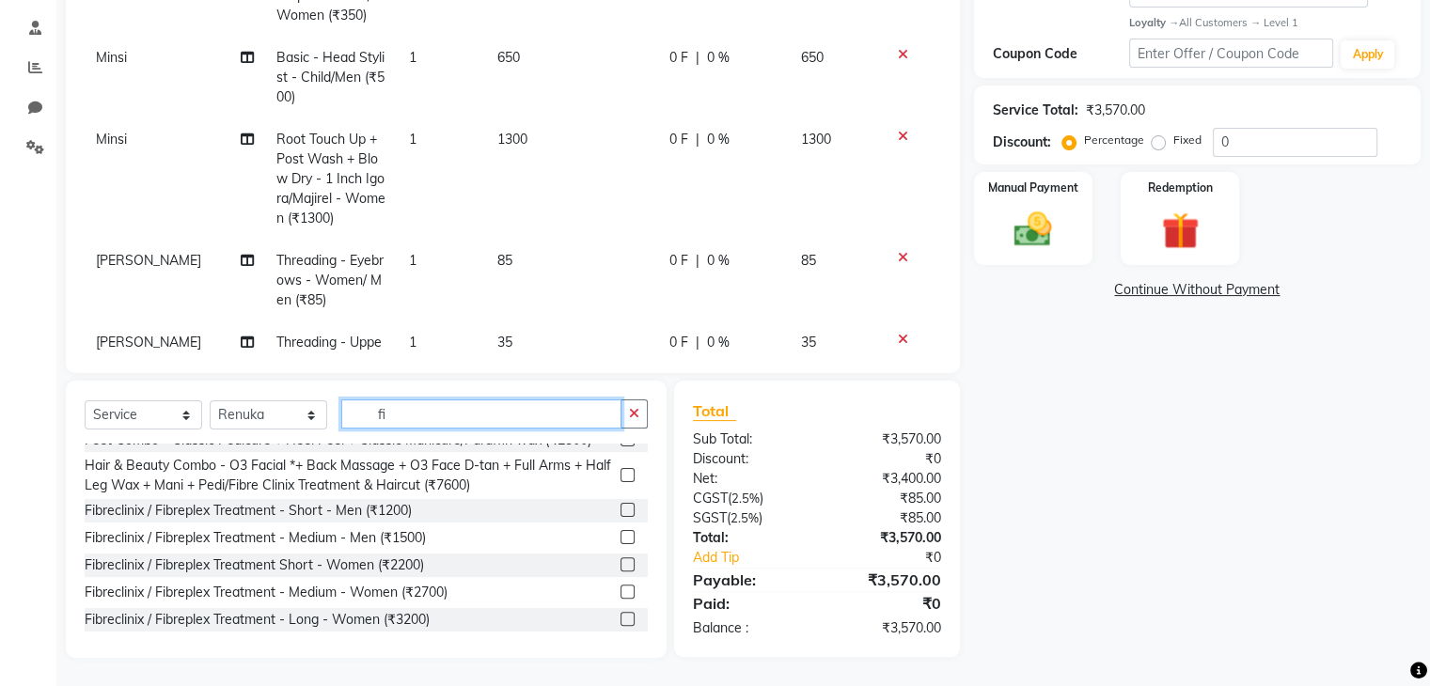
scroll to position [0, 0]
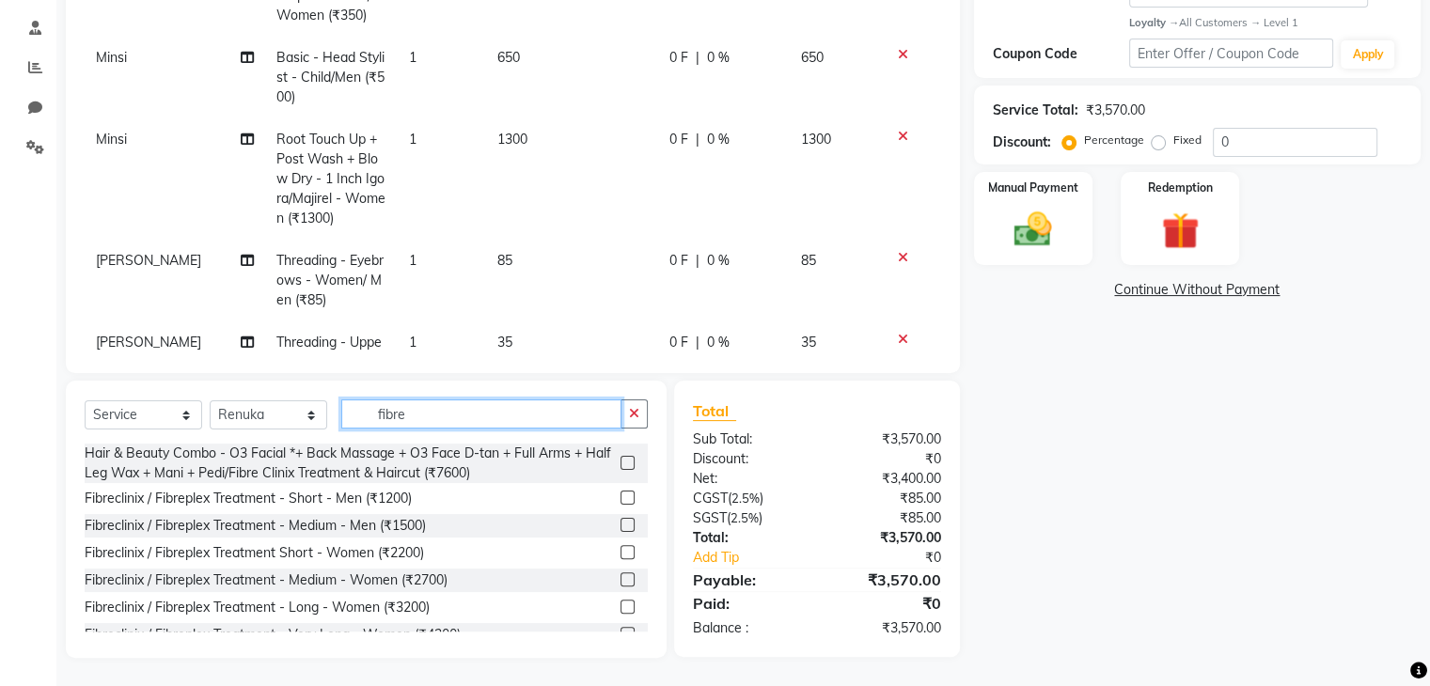
type input "fibre"
click at [620, 524] on label at bounding box center [627, 525] width 14 height 14
click at [620, 524] on input "checkbox" at bounding box center [626, 526] width 12 height 12
checkbox input "false"
click at [941, 307] on div "Client +91 8888383555 Date 02-10-2025 Invoice Number MKs/2025-2026 MK/2025-26 V…" at bounding box center [513, 82] width 894 height 581
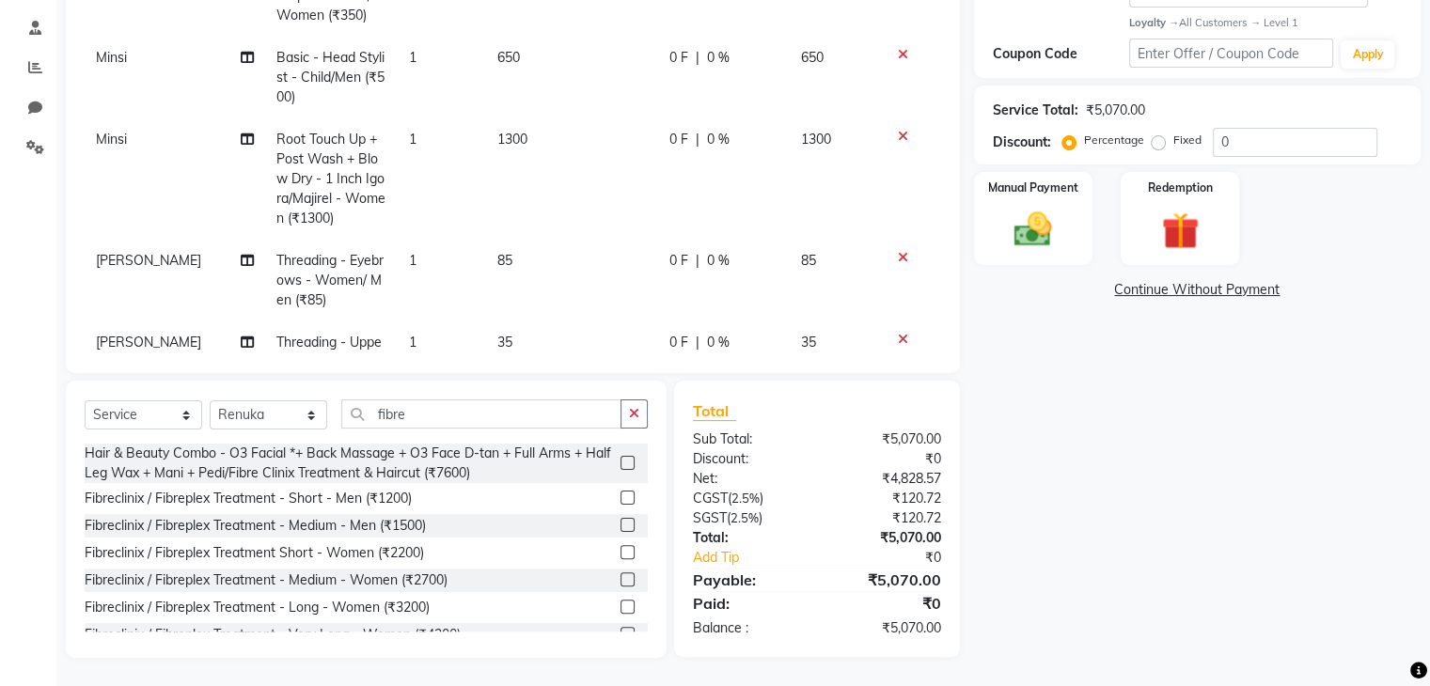
scroll to position [409, 0]
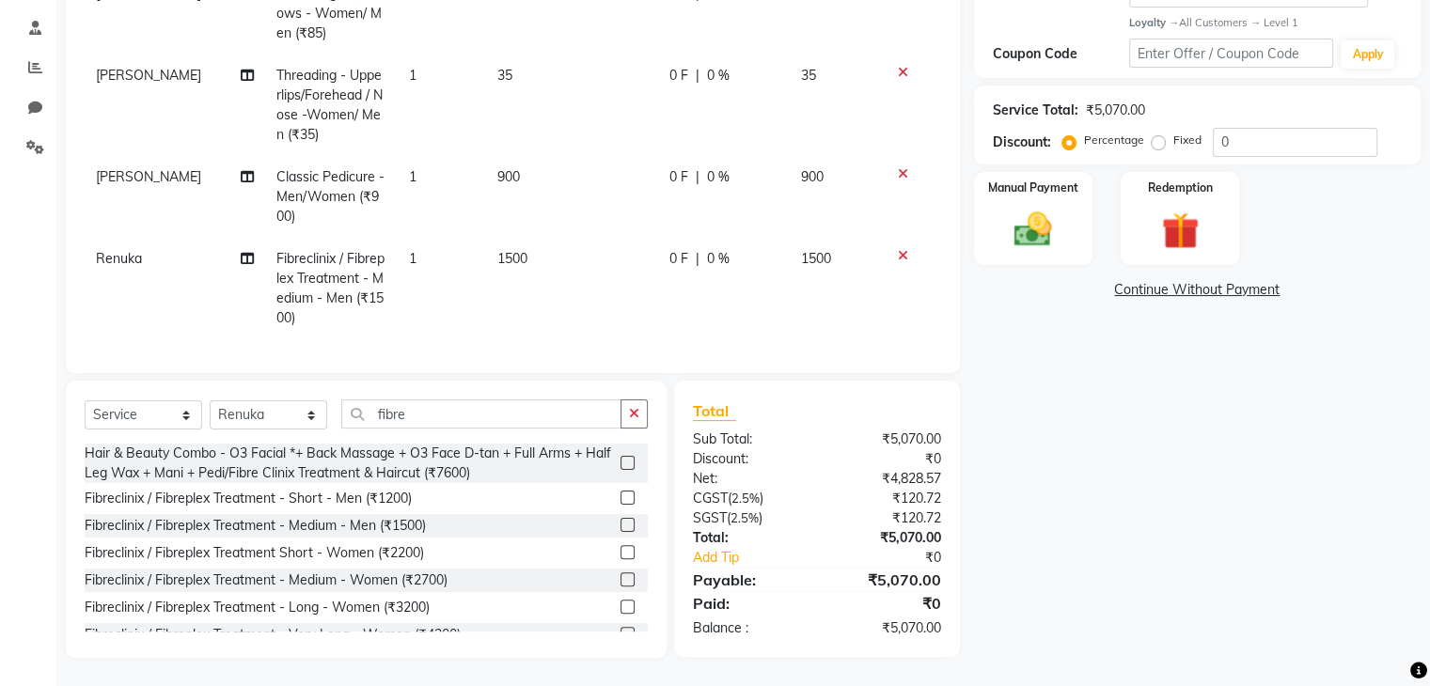
click at [112, 250] on span "Renuka" at bounding box center [119, 258] width 46 height 17
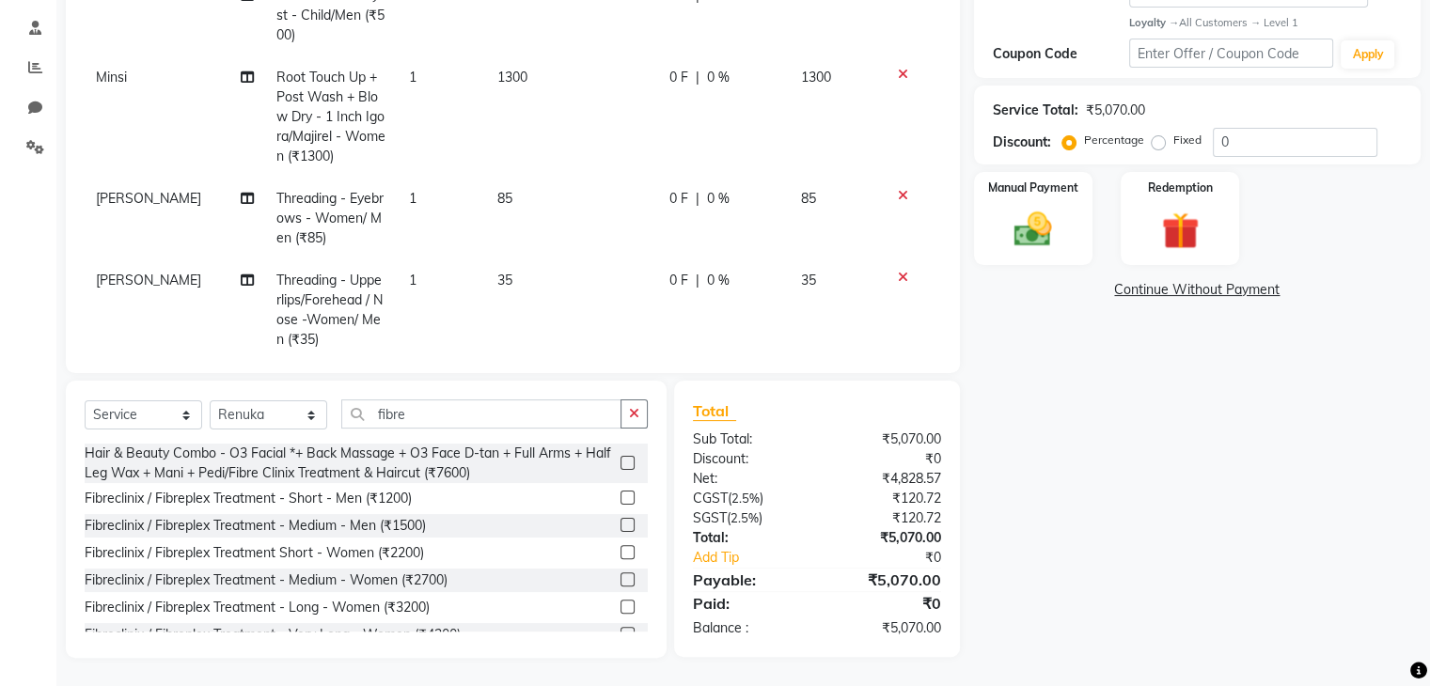
select select "21738"
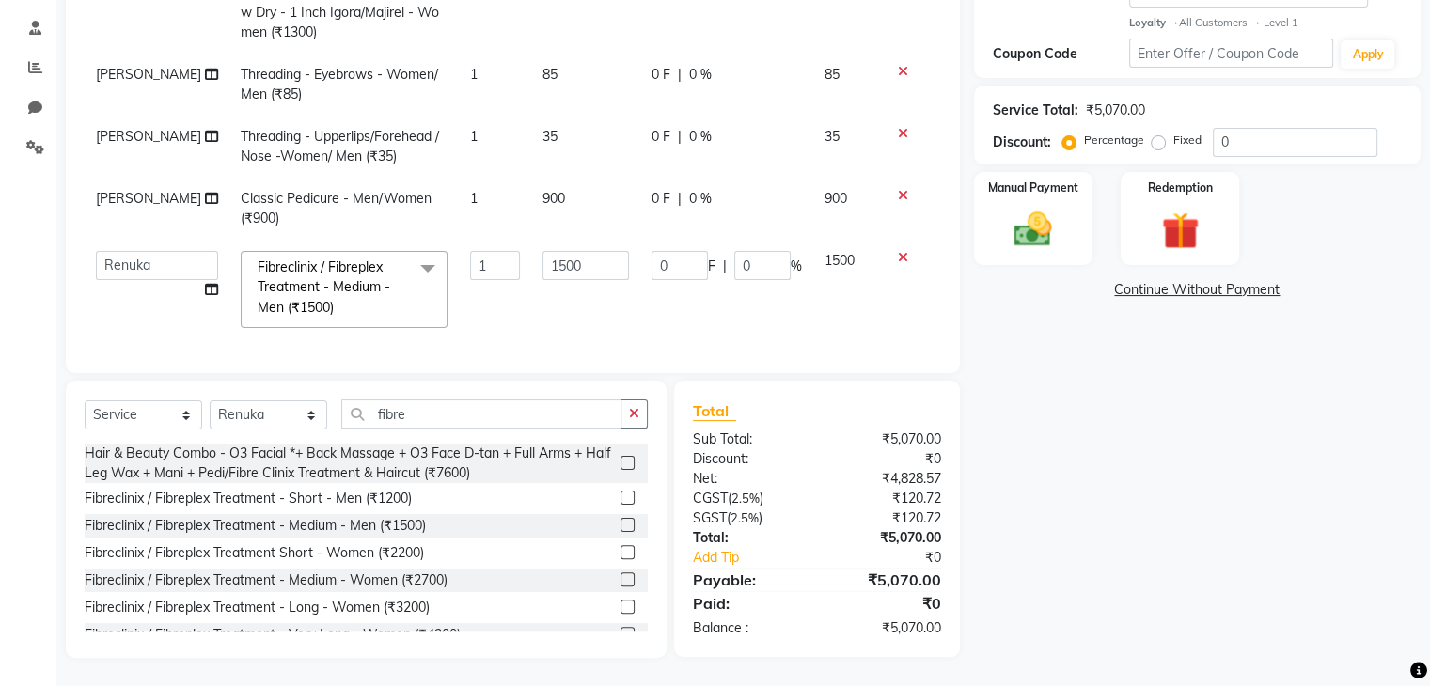
click at [112, 251] on select "Harshad Minsi Renuka Riya Sandhaya Santoshi" at bounding box center [157, 265] width 122 height 29
select select "74294"
click at [620, 546] on label at bounding box center [627, 552] width 14 height 14
click at [620, 547] on input "checkbox" at bounding box center [626, 553] width 12 height 12
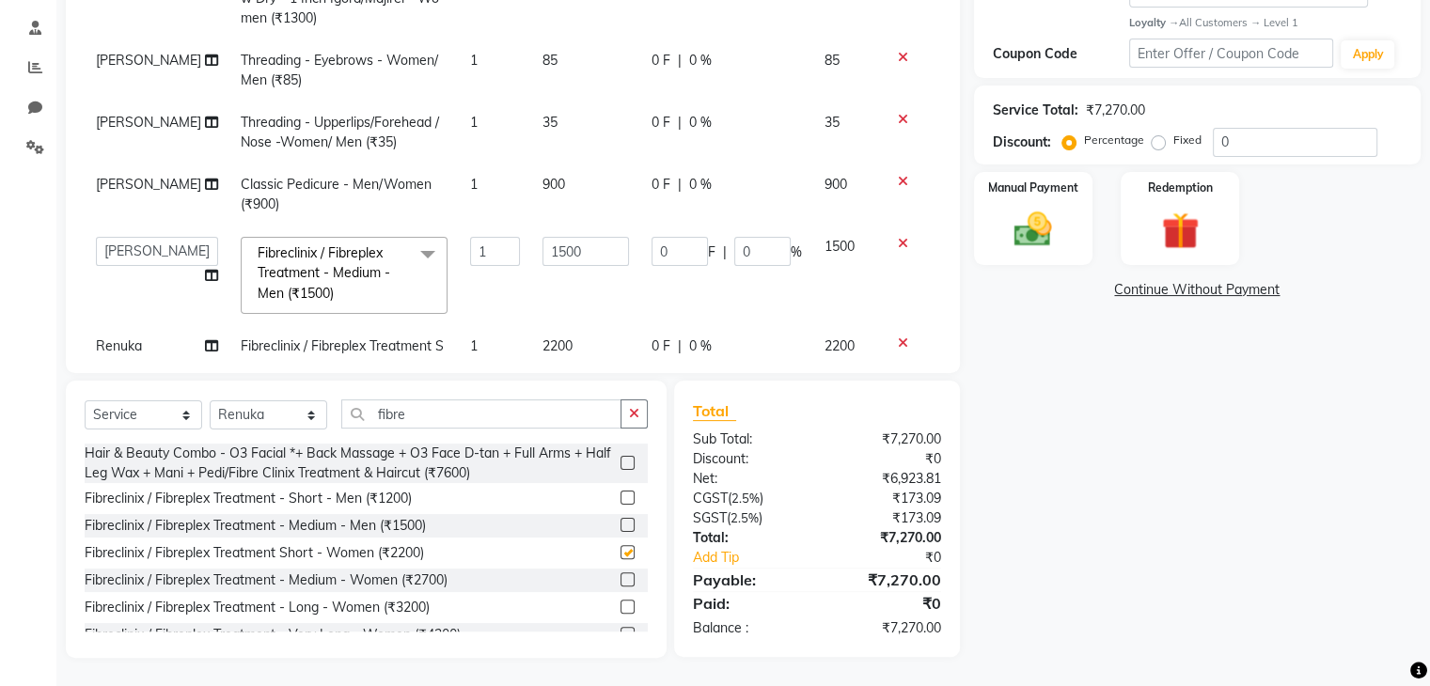
checkbox input "false"
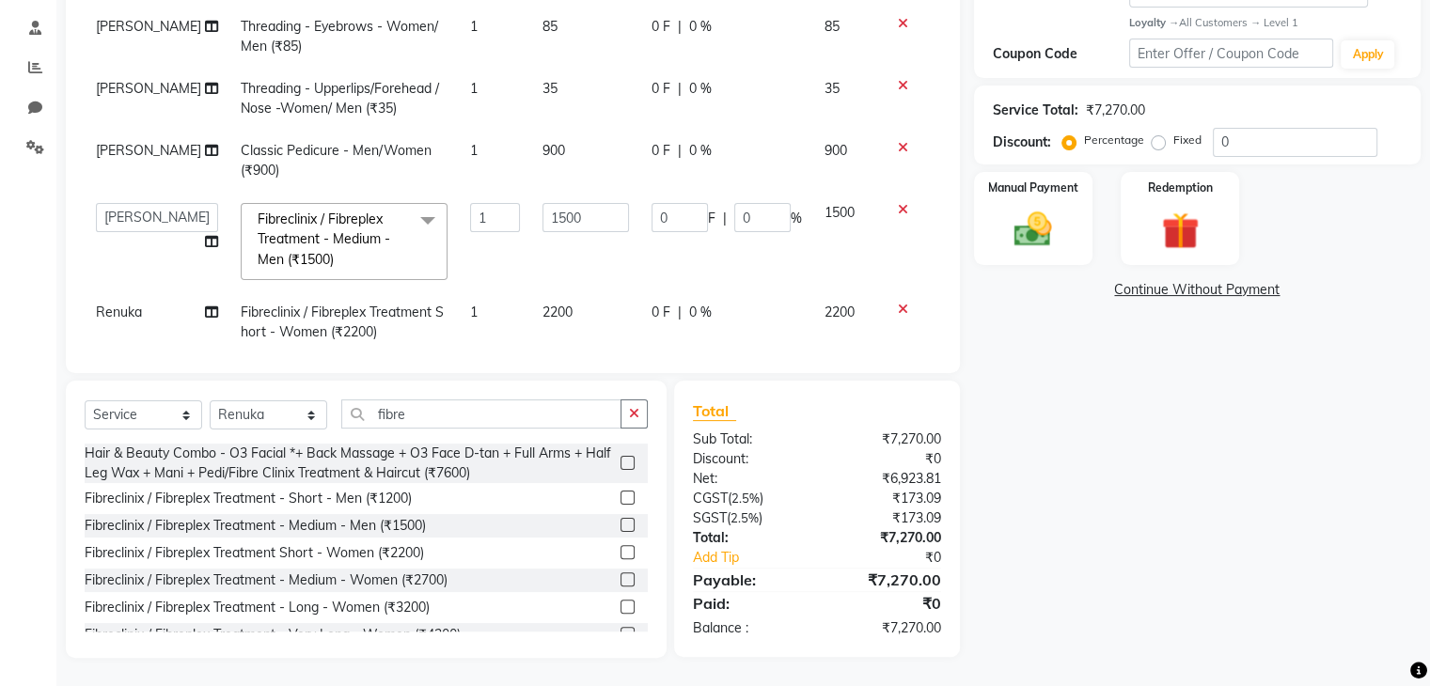
scroll to position [252, 0]
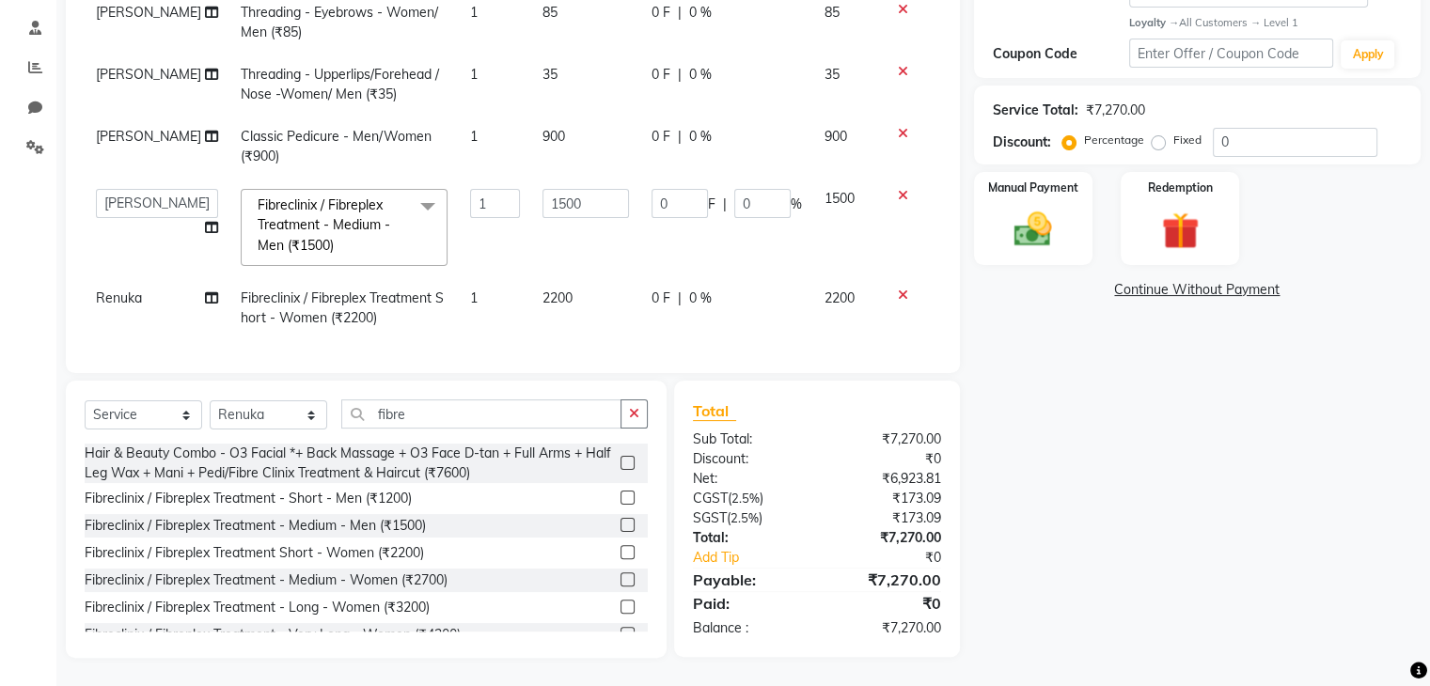
click at [887, 178] on td at bounding box center [910, 228] width 62 height 100
click at [898, 189] on icon at bounding box center [903, 195] width 10 height 13
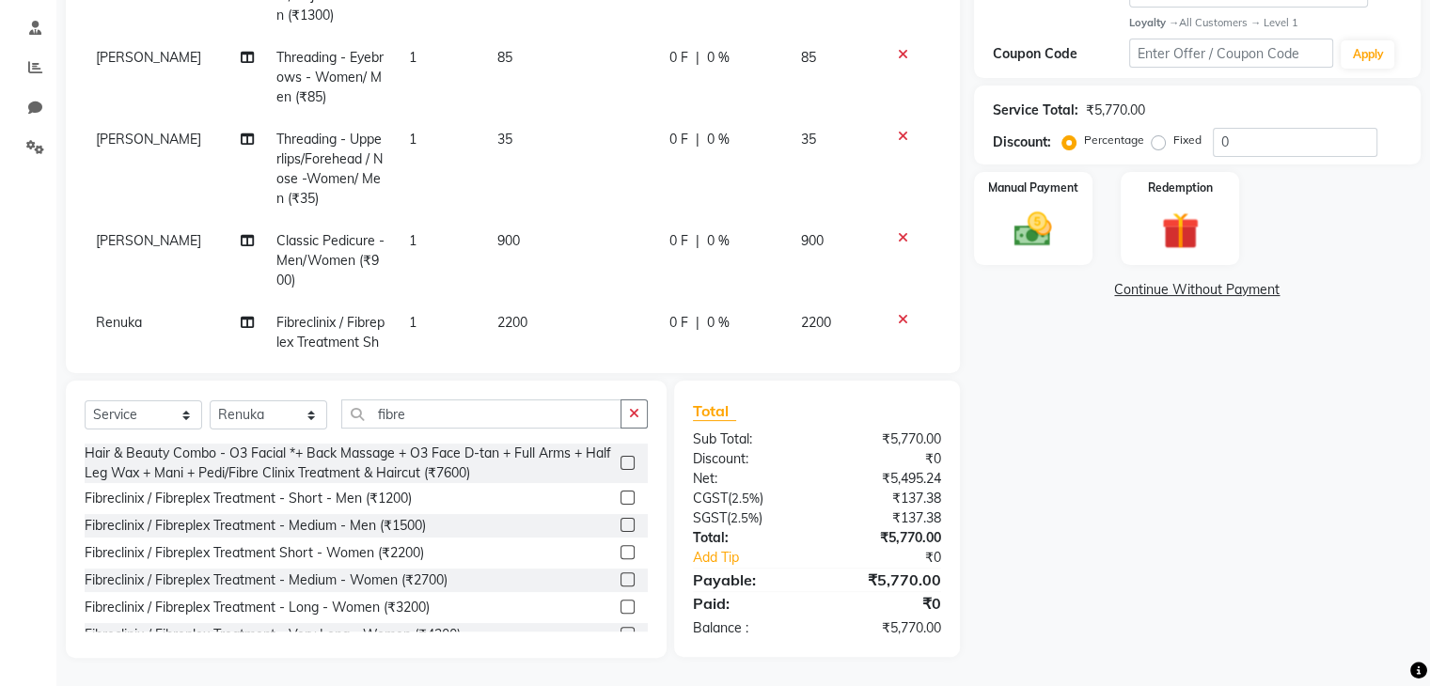
click at [523, 320] on td "2200" at bounding box center [572, 353] width 172 height 102
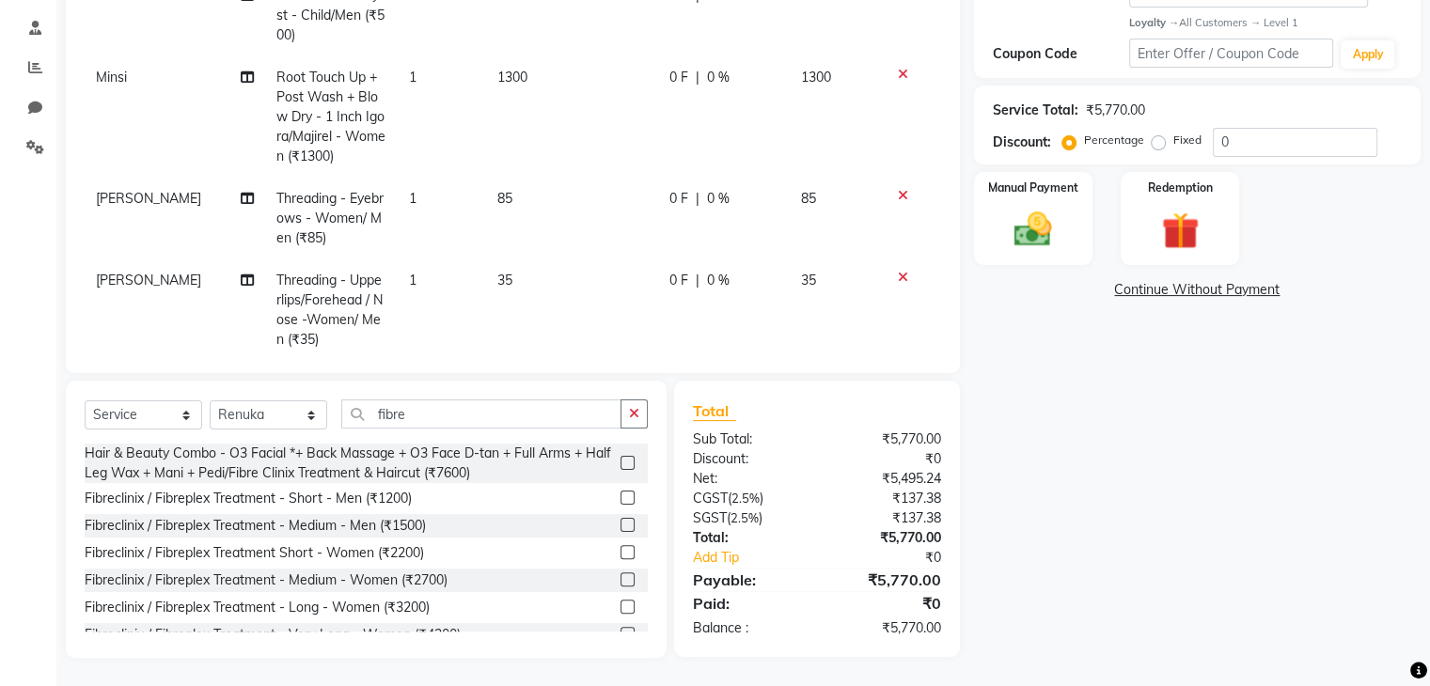
select select "21738"
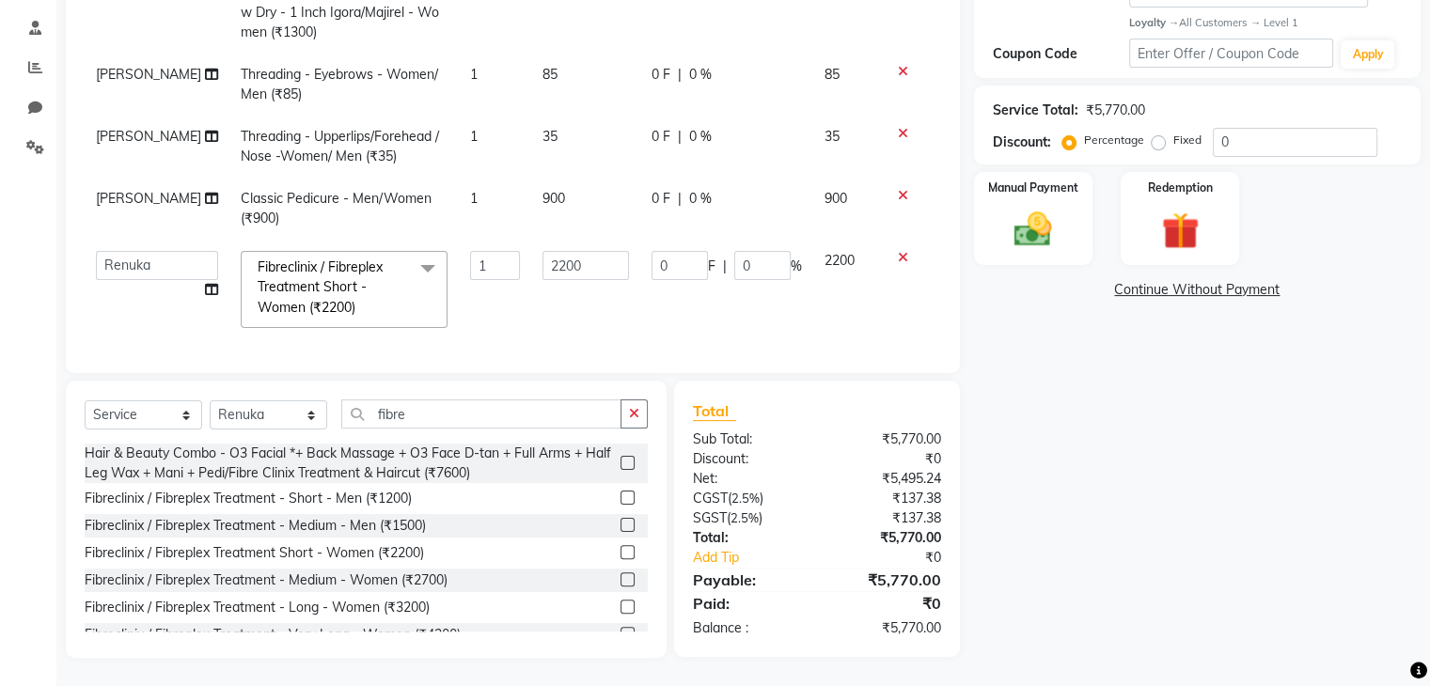
click at [531, 320] on td "2200" at bounding box center [585, 290] width 109 height 100
click at [542, 264] on input "2200" at bounding box center [585, 265] width 86 height 29
type input "1500"
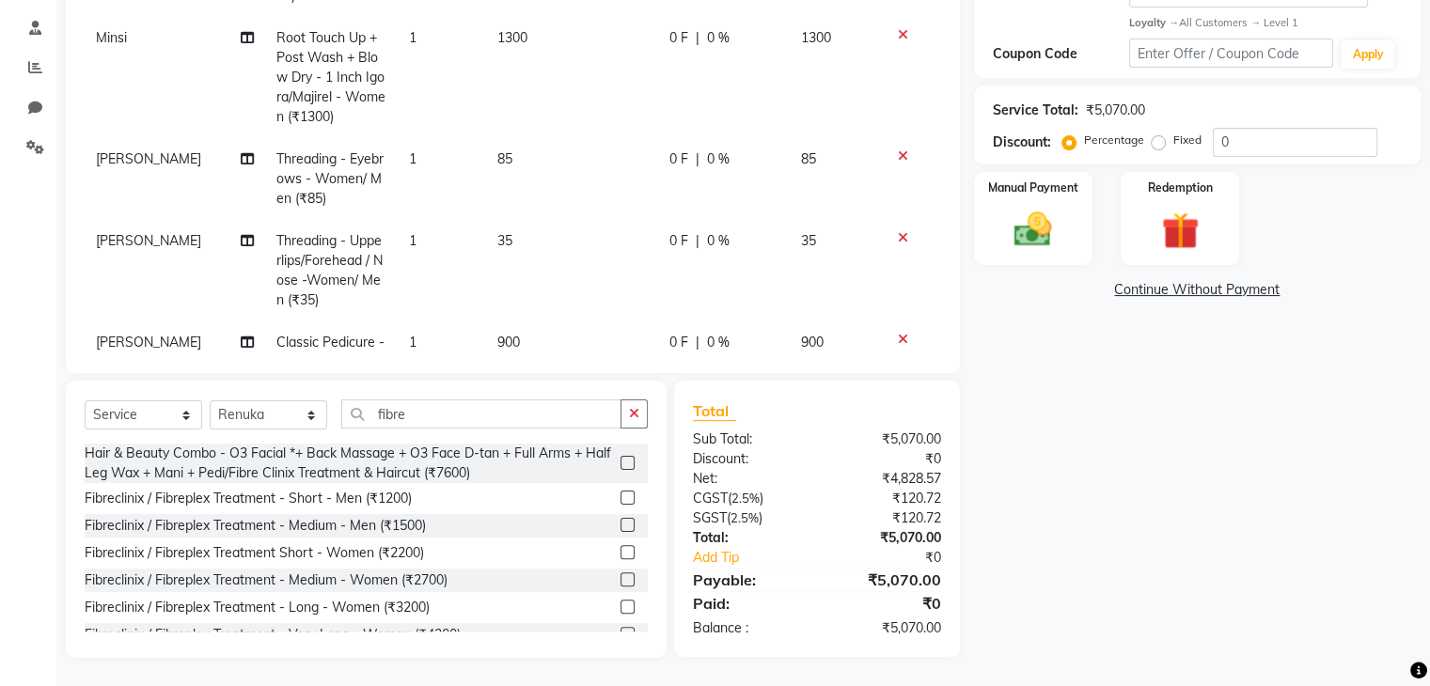
click at [587, 310] on tbody "Sandhaya Underarms/ Neck/Sidelogs - Lipo - Men/Women (₹250) 1 250 0 F | 0 % 250…" at bounding box center [513, 118] width 856 height 773
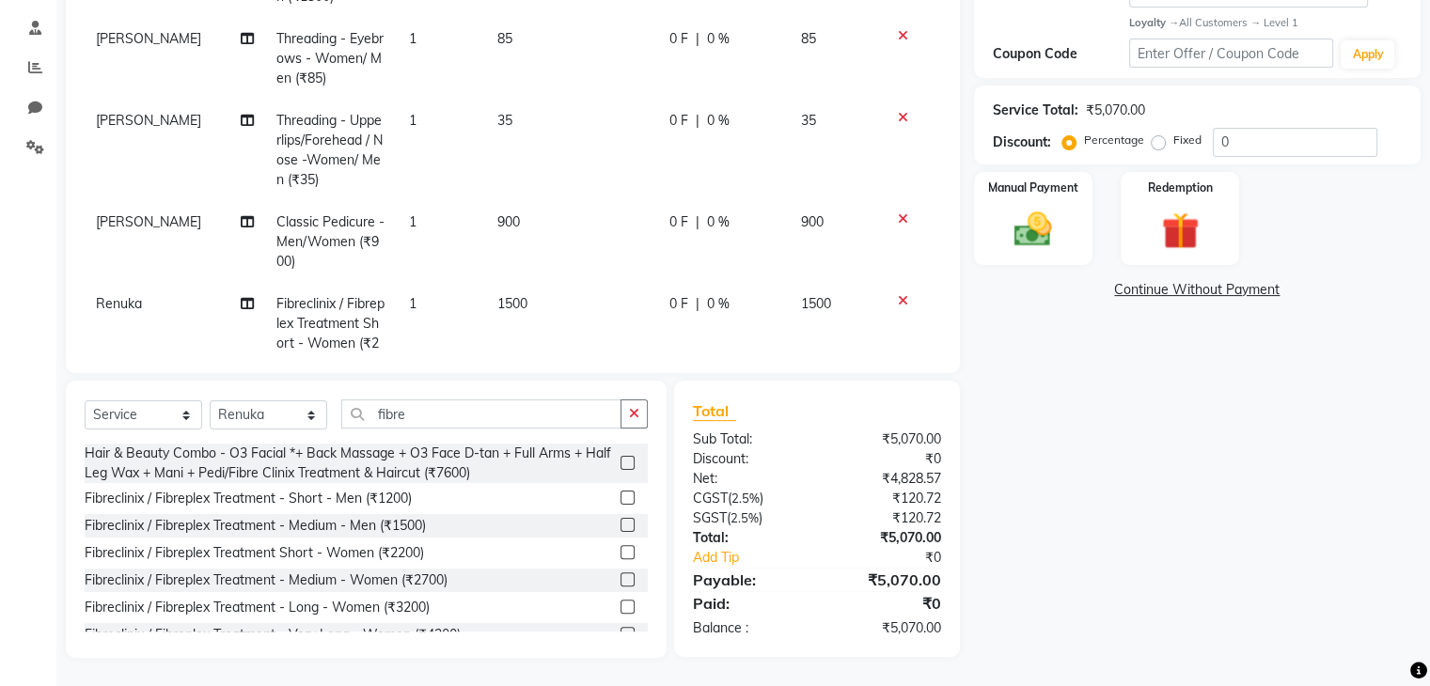
scroll to position [409, 0]
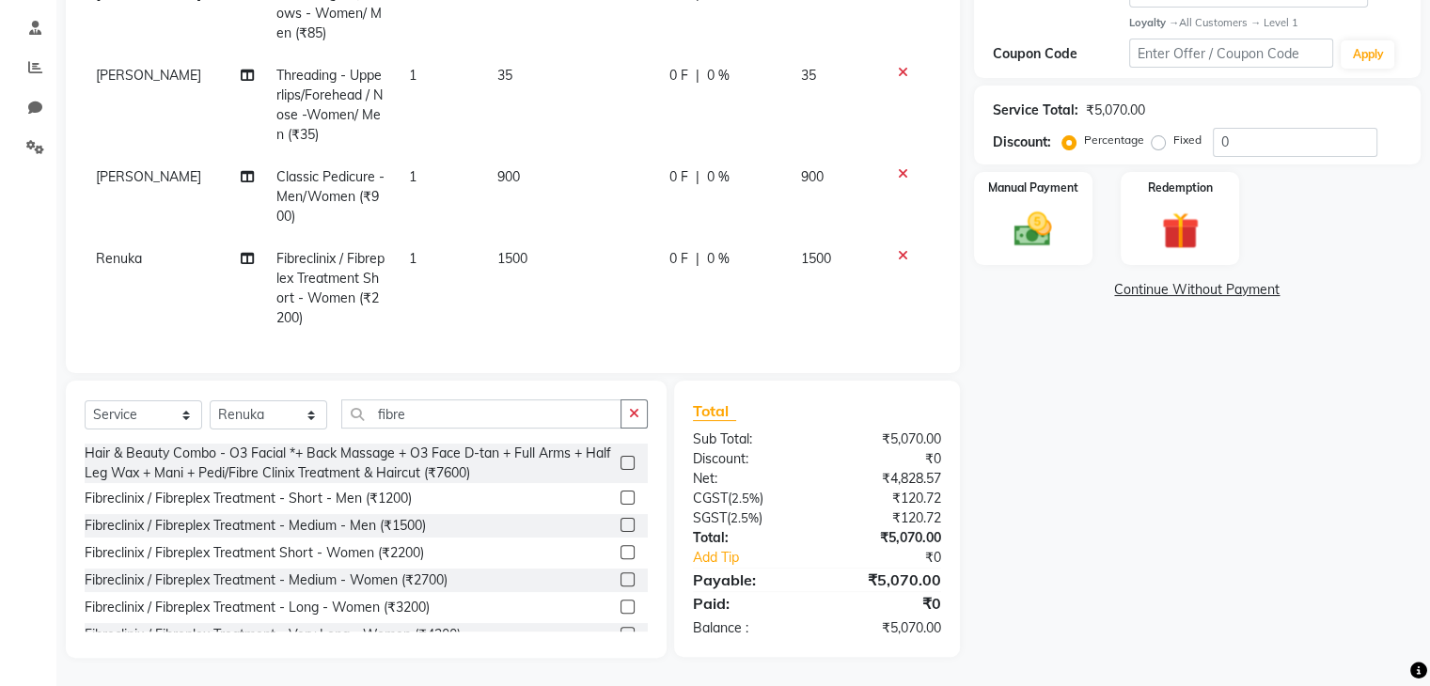
click at [729, 249] on div "0 F | 0 %" at bounding box center [723, 259] width 109 height 20
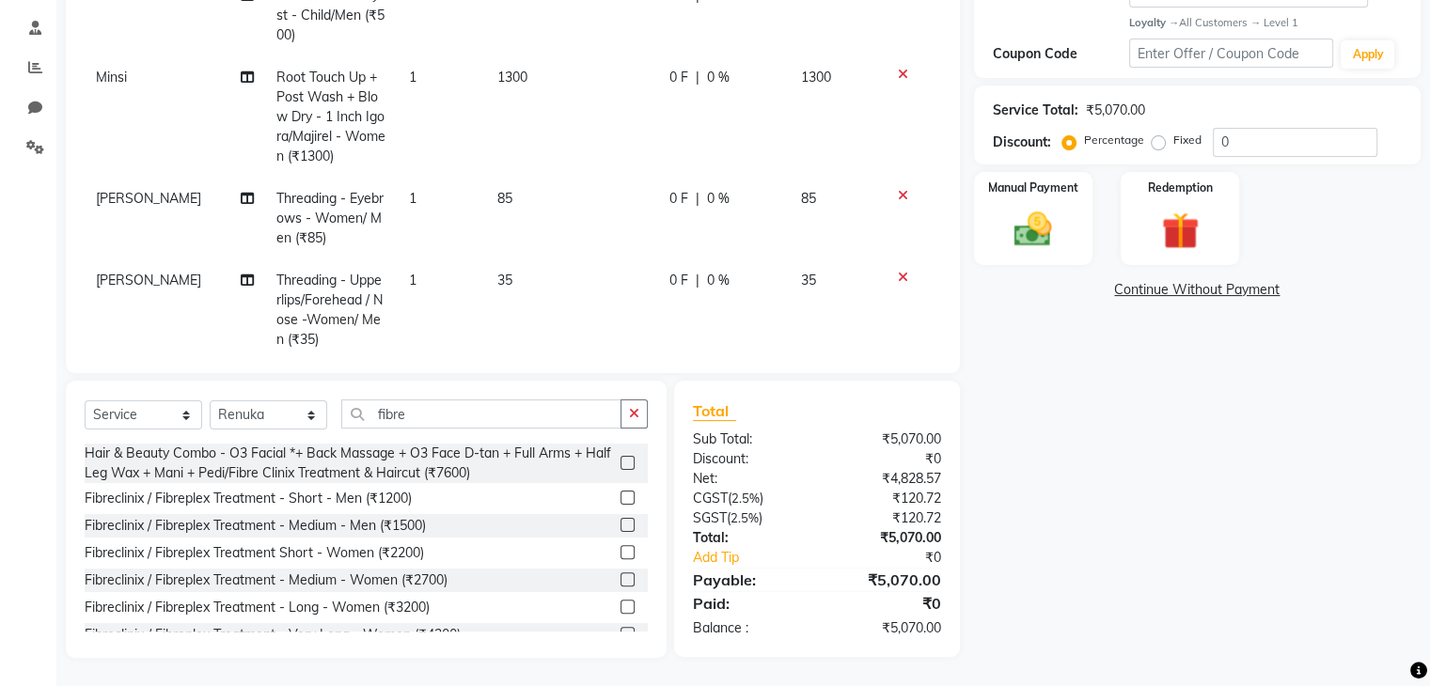
select select "21738"
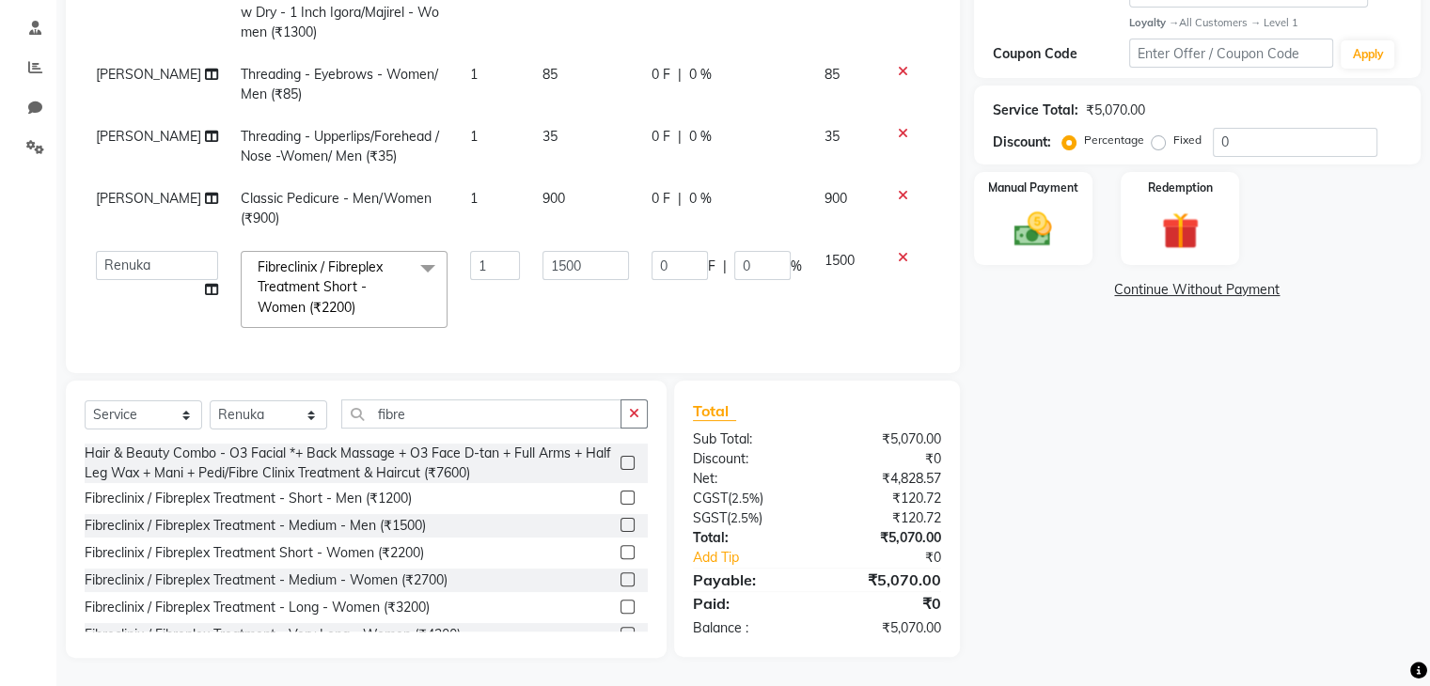
click at [734, 251] on input "0" at bounding box center [762, 265] width 56 height 29
type input "20"
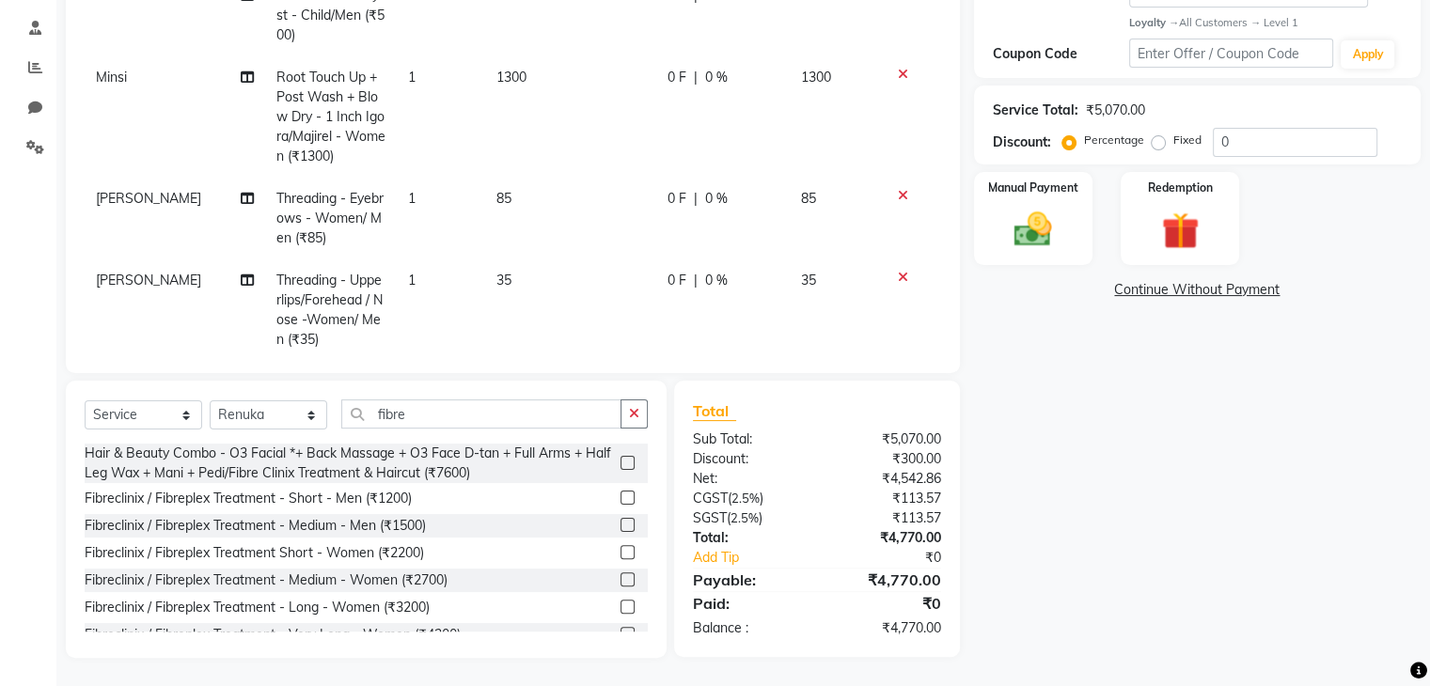
scroll to position [229, 0]
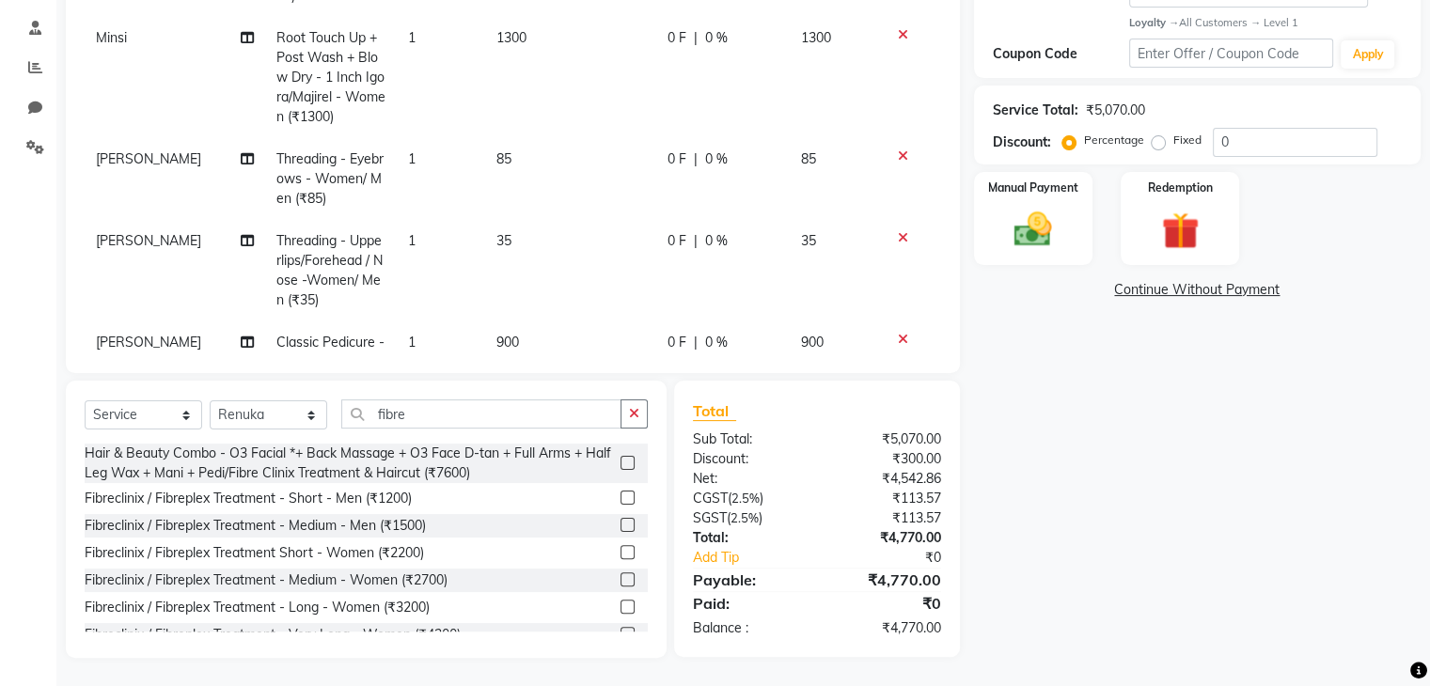
click at [756, 296] on tbody "Sandhaya Underarms/ Neck/Sidelogs - Lipo - Men/Women (₹250) 1 250 0 F | 0 % 250…" at bounding box center [513, 118] width 856 height 773
click at [503, 30] on span "1300" at bounding box center [511, 38] width 30 height 17
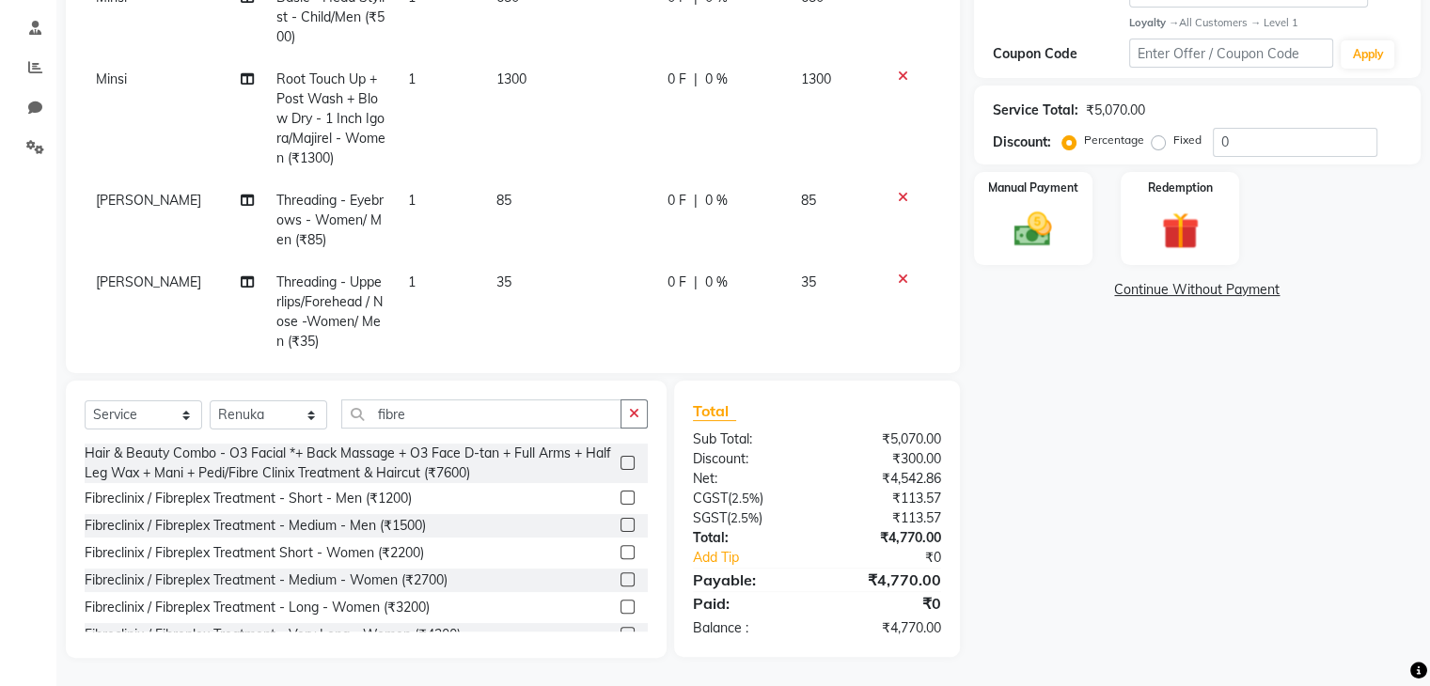
select select "21735"
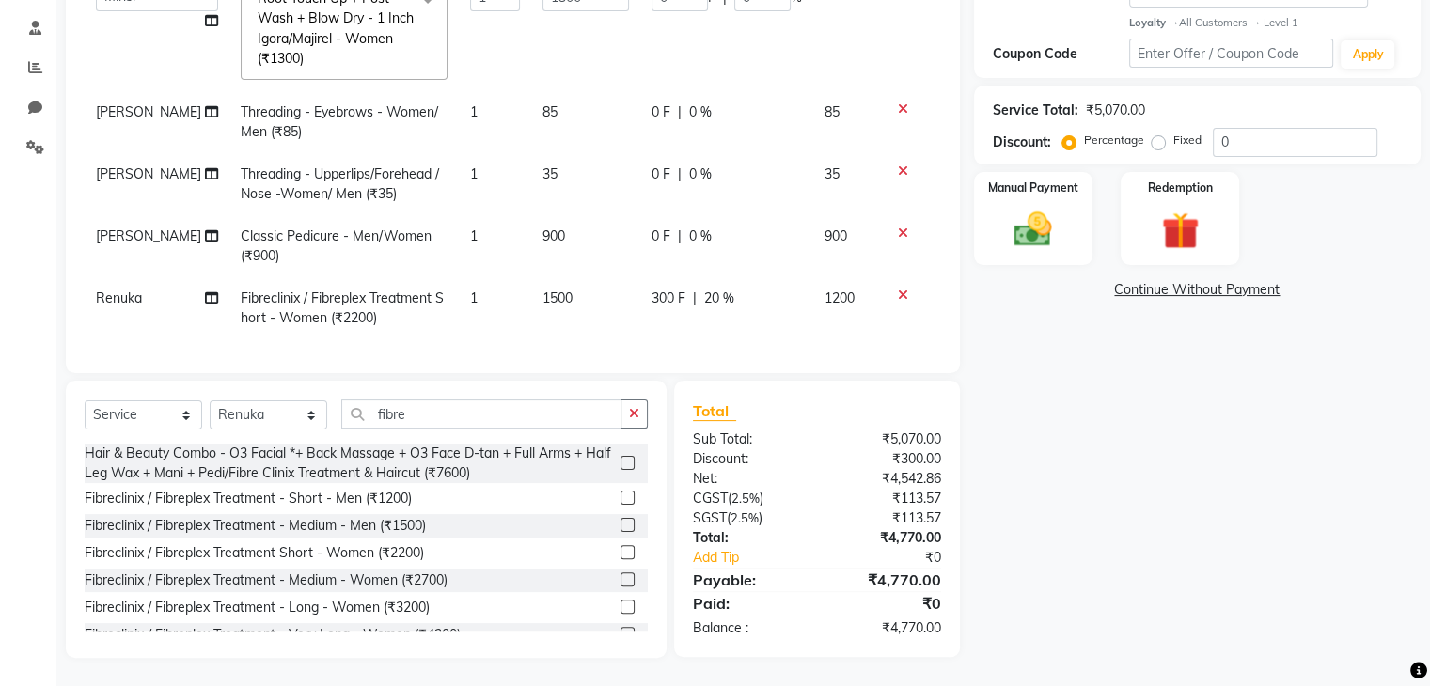
scroll to position [0, 0]
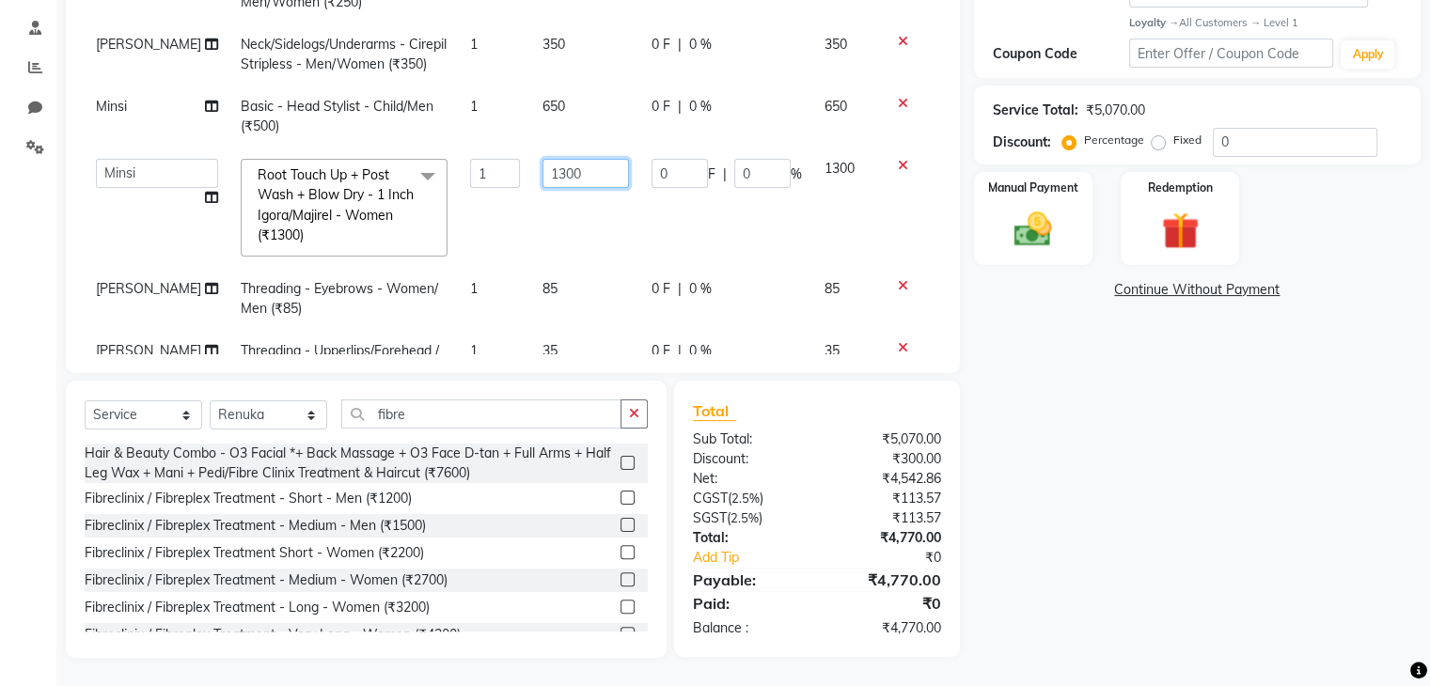
click at [542, 181] on input "1300" at bounding box center [585, 173] width 86 height 29
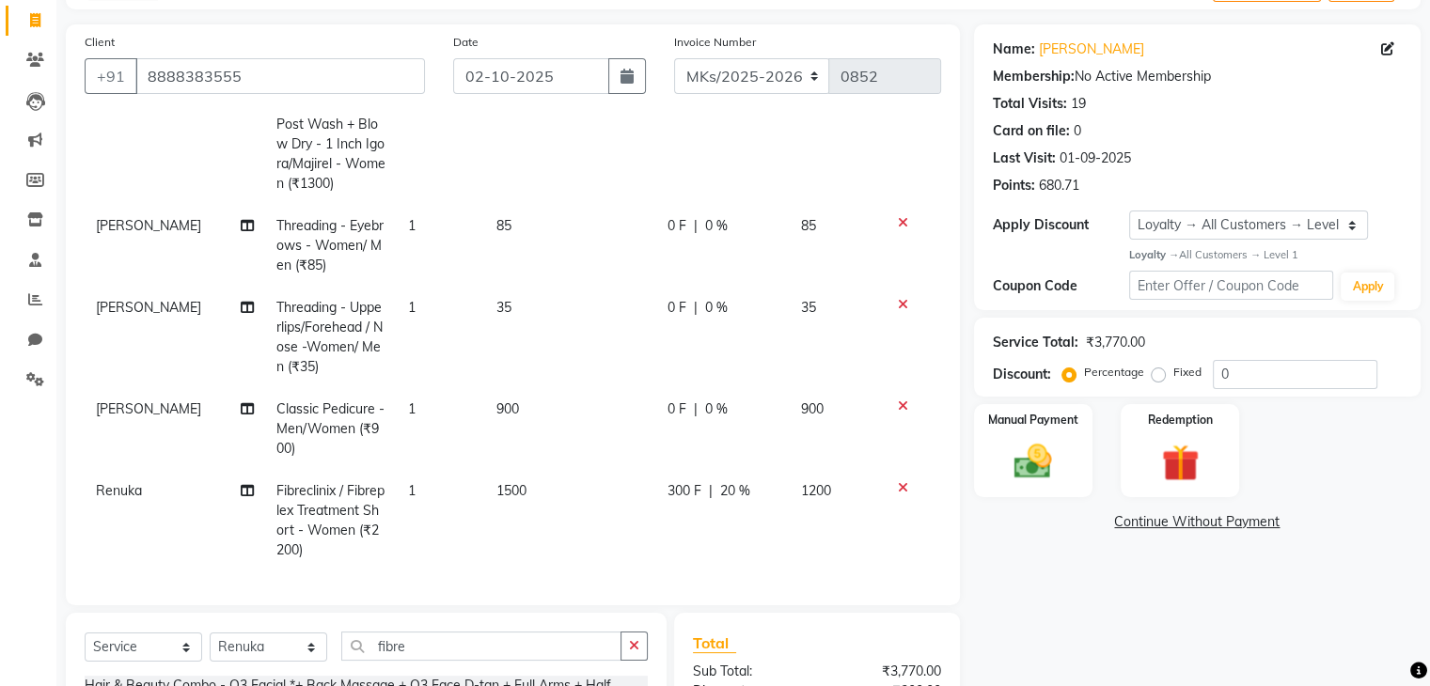
scroll to position [396, 0]
click at [515, 440] on td "900" at bounding box center [570, 429] width 171 height 82
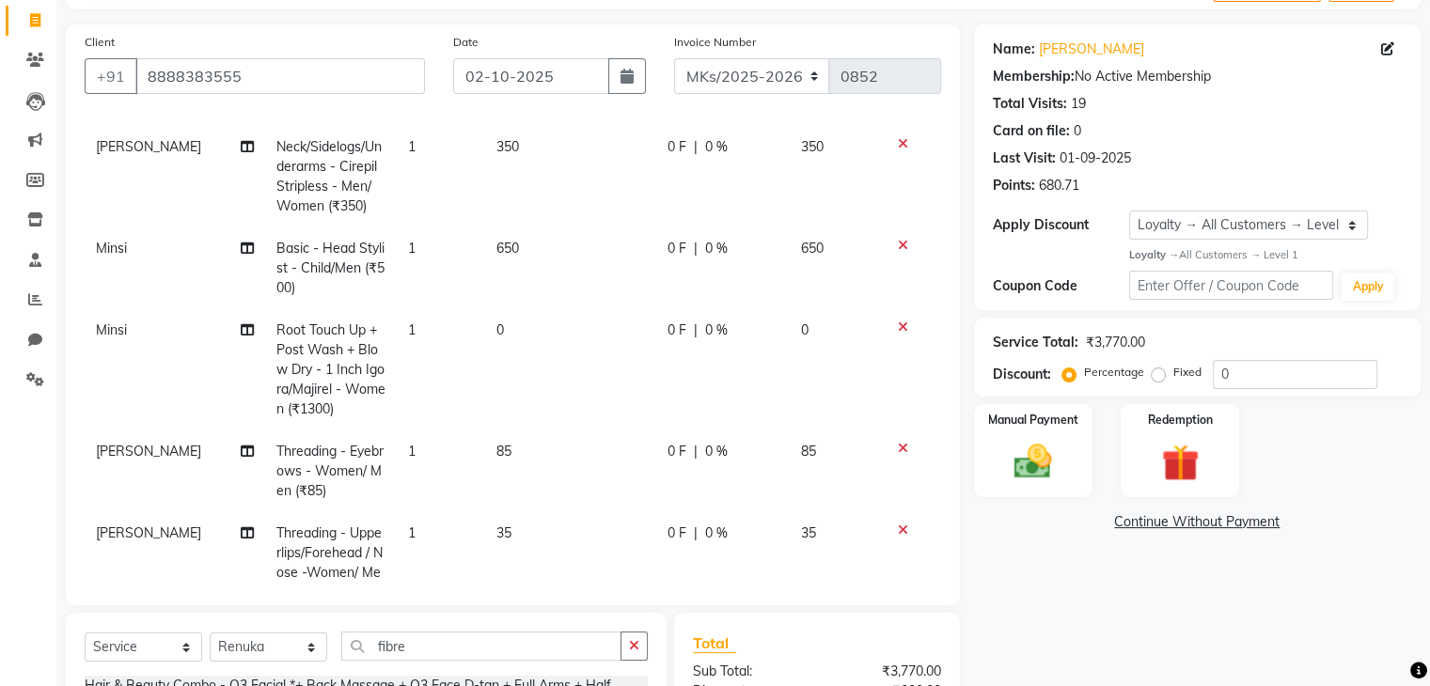
select select "74294"
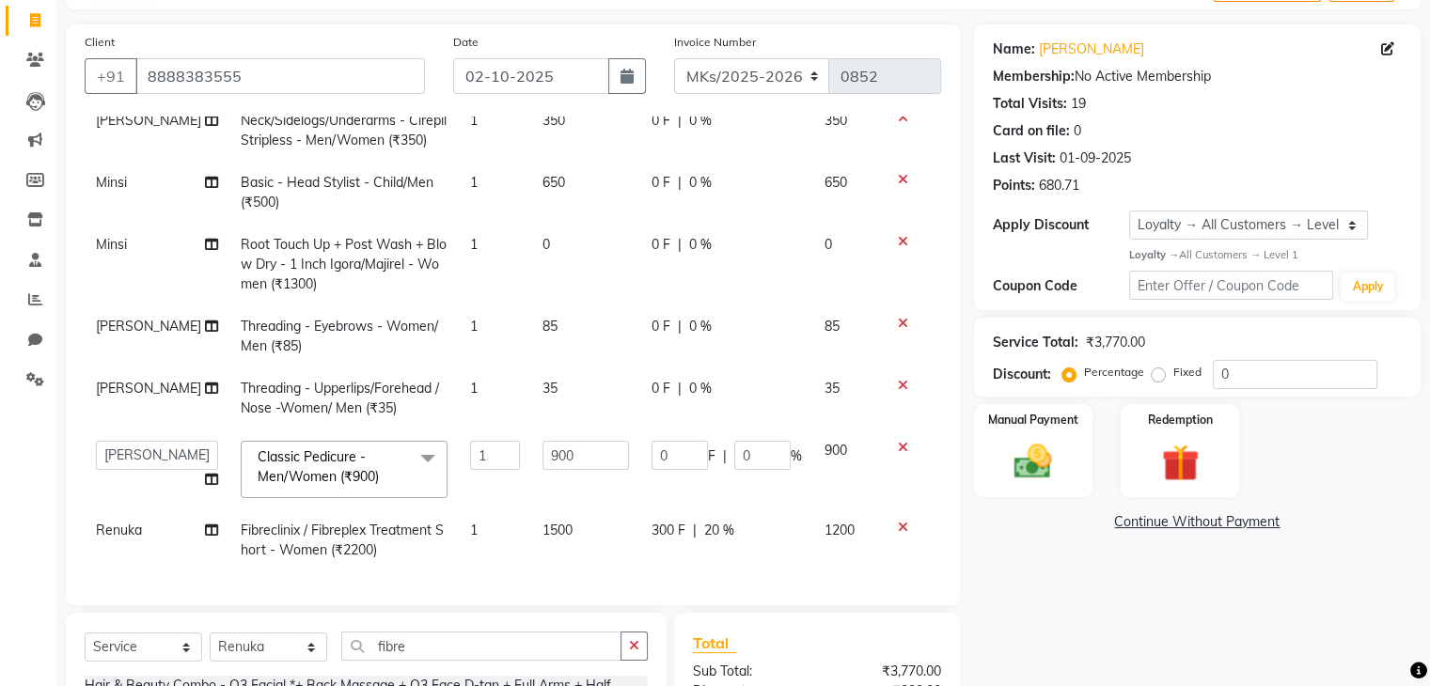
click at [542, 236] on span "0" at bounding box center [546, 244] width 8 height 17
select select "21735"
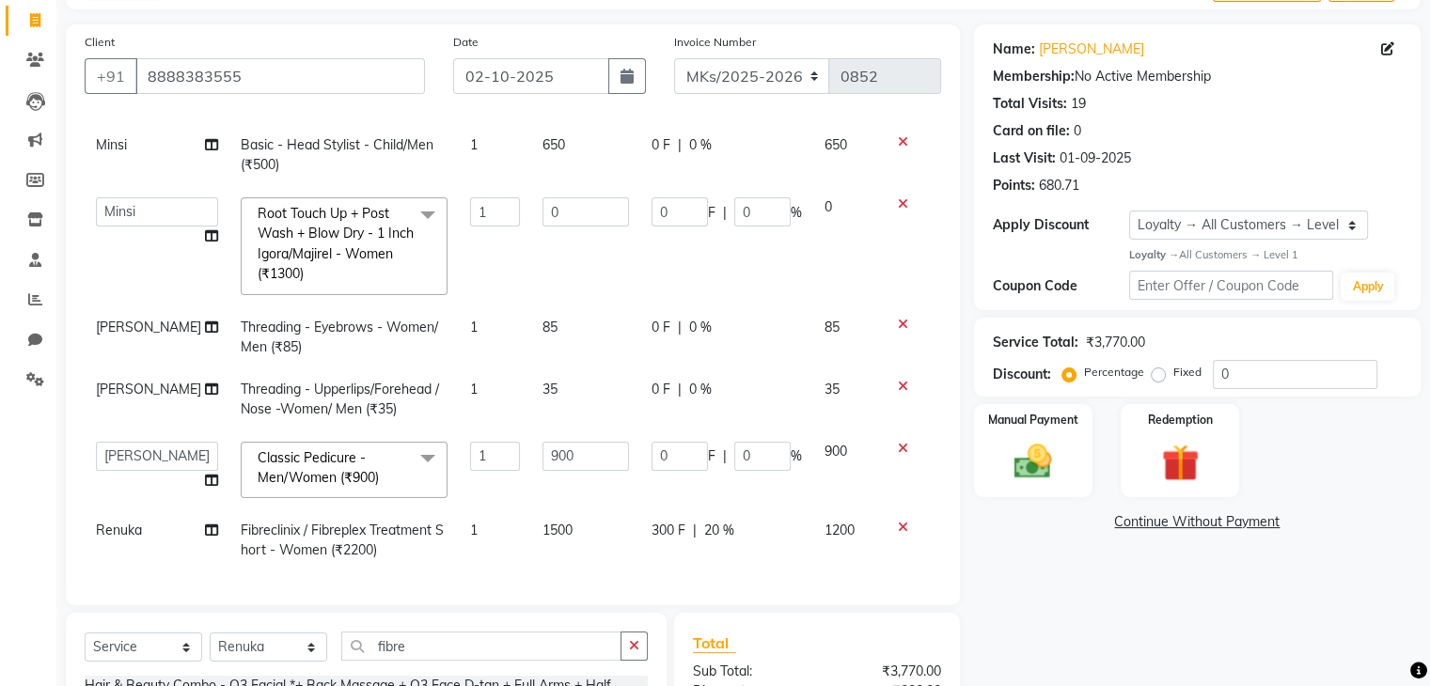
click at [531, 214] on td "0" at bounding box center [585, 246] width 109 height 120
click at [531, 211] on td "0" at bounding box center [585, 246] width 109 height 120
click at [542, 211] on input "0" at bounding box center [585, 211] width 86 height 29
type input "1"
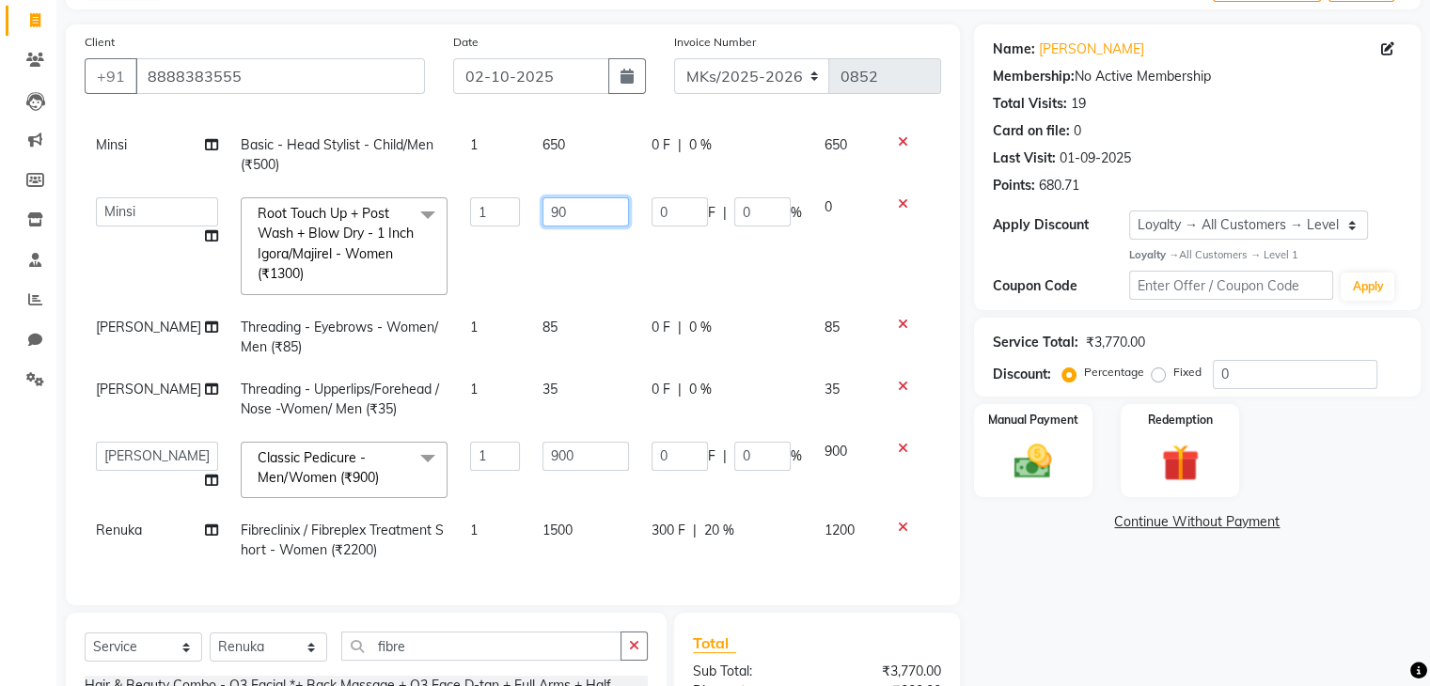
type input "900"
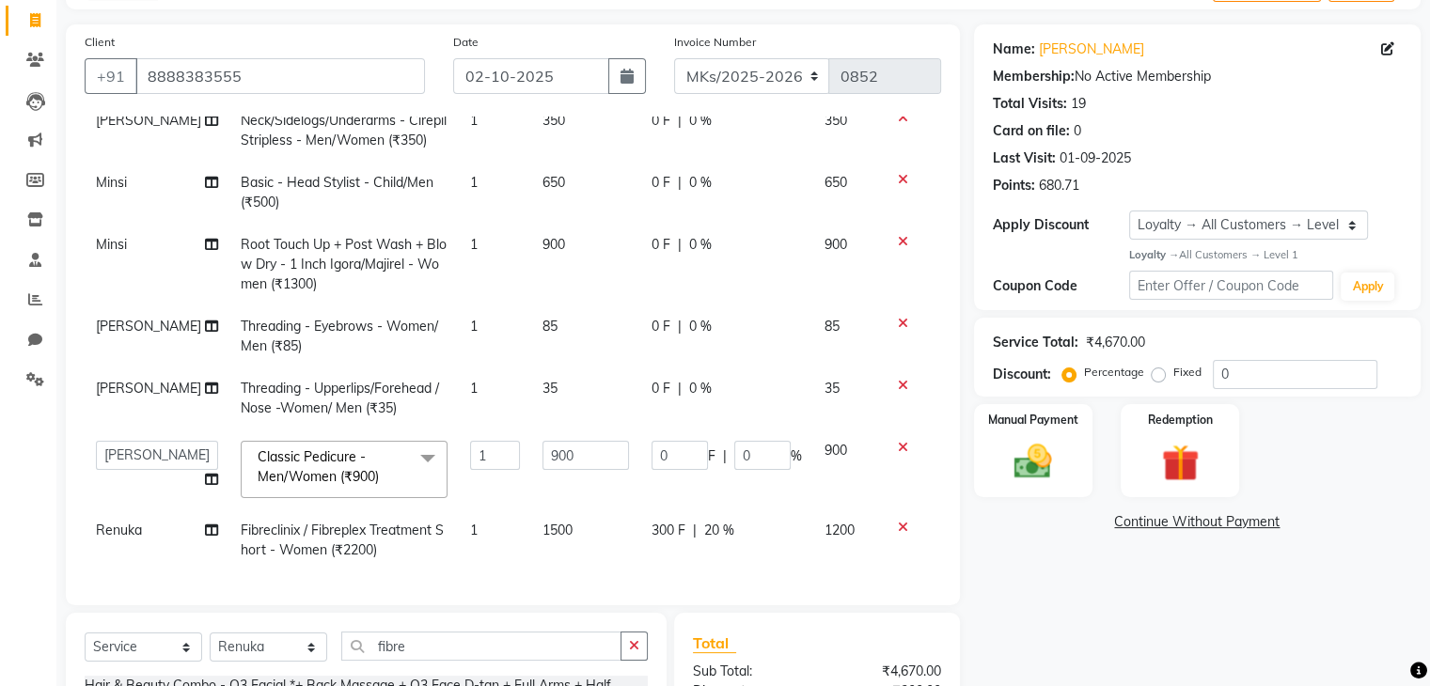
click at [609, 231] on td "900" at bounding box center [585, 265] width 109 height 82
select select "21735"
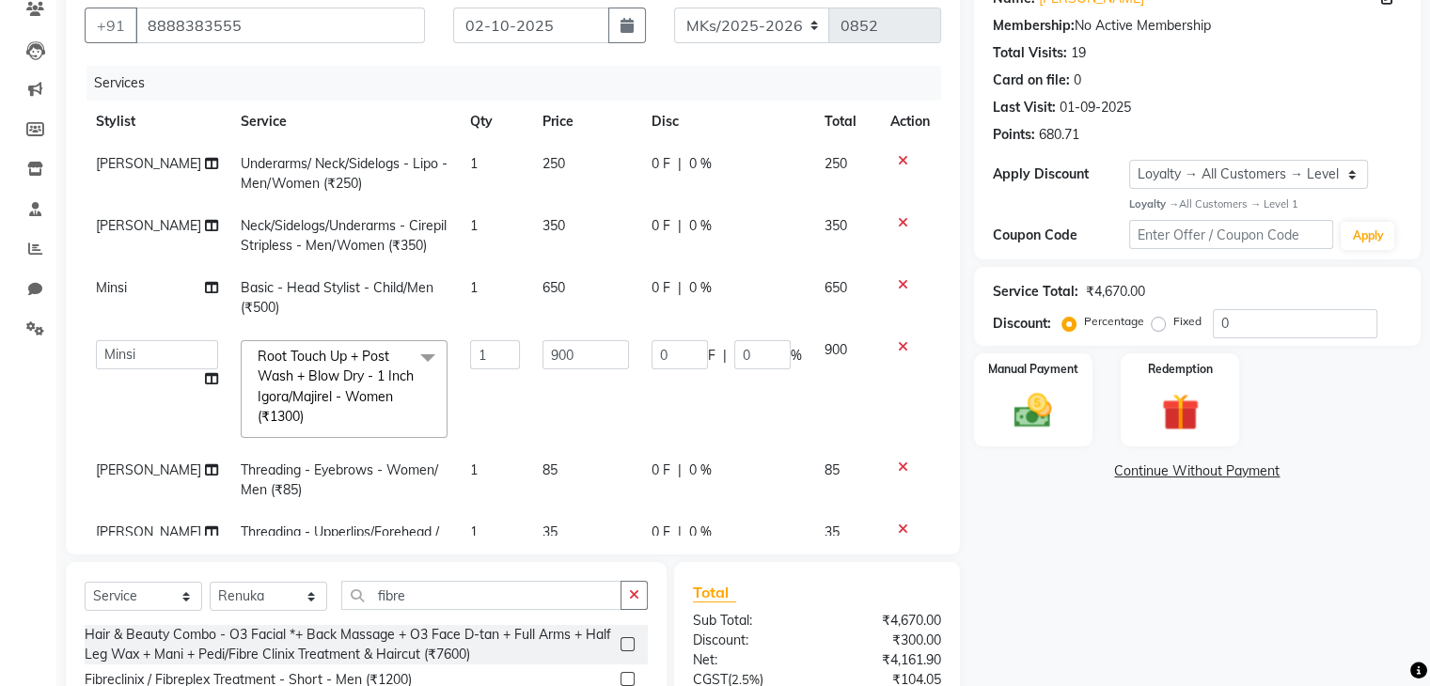
scroll to position [350, 0]
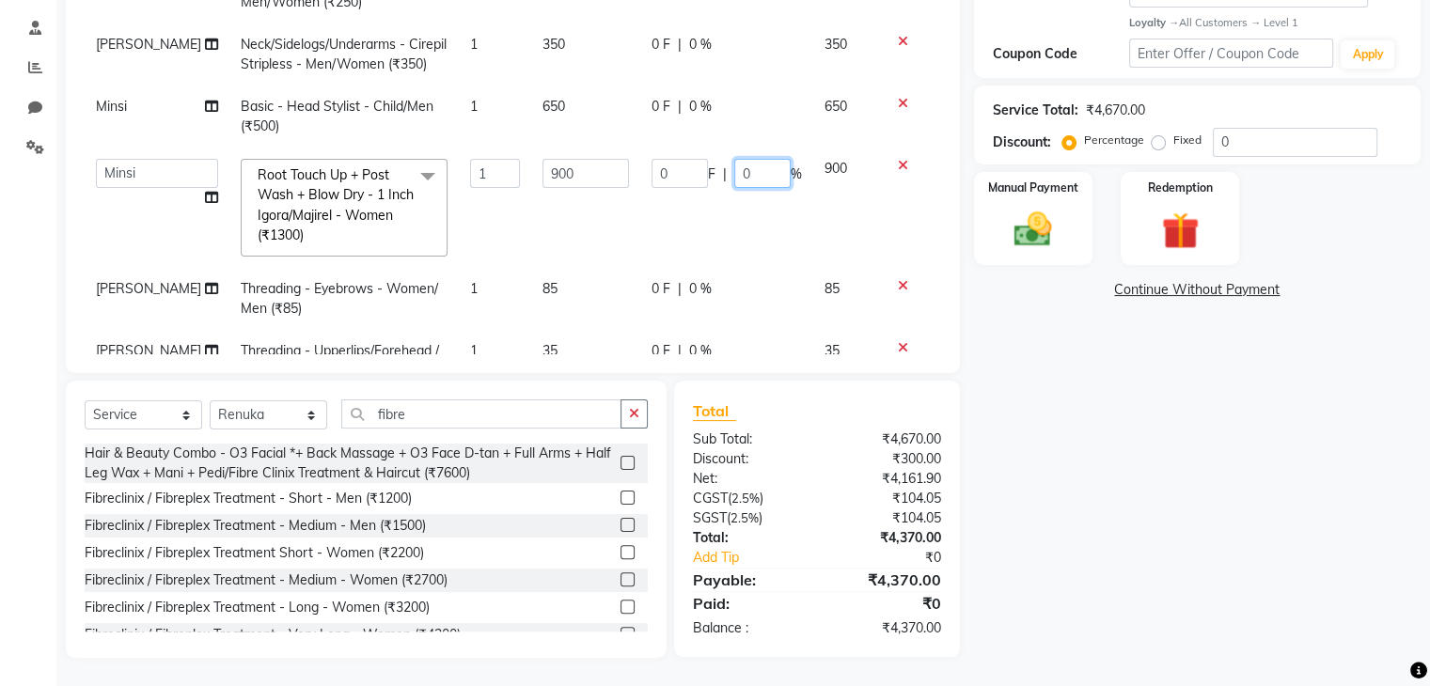
click at [734, 180] on input "0" at bounding box center [762, 173] width 56 height 29
drag, startPoint x: 722, startPoint y: 180, endPoint x: 722, endPoint y: 170, distance: 10.3
click at [734, 170] on input "0" at bounding box center [762, 173] width 56 height 29
type input "15"
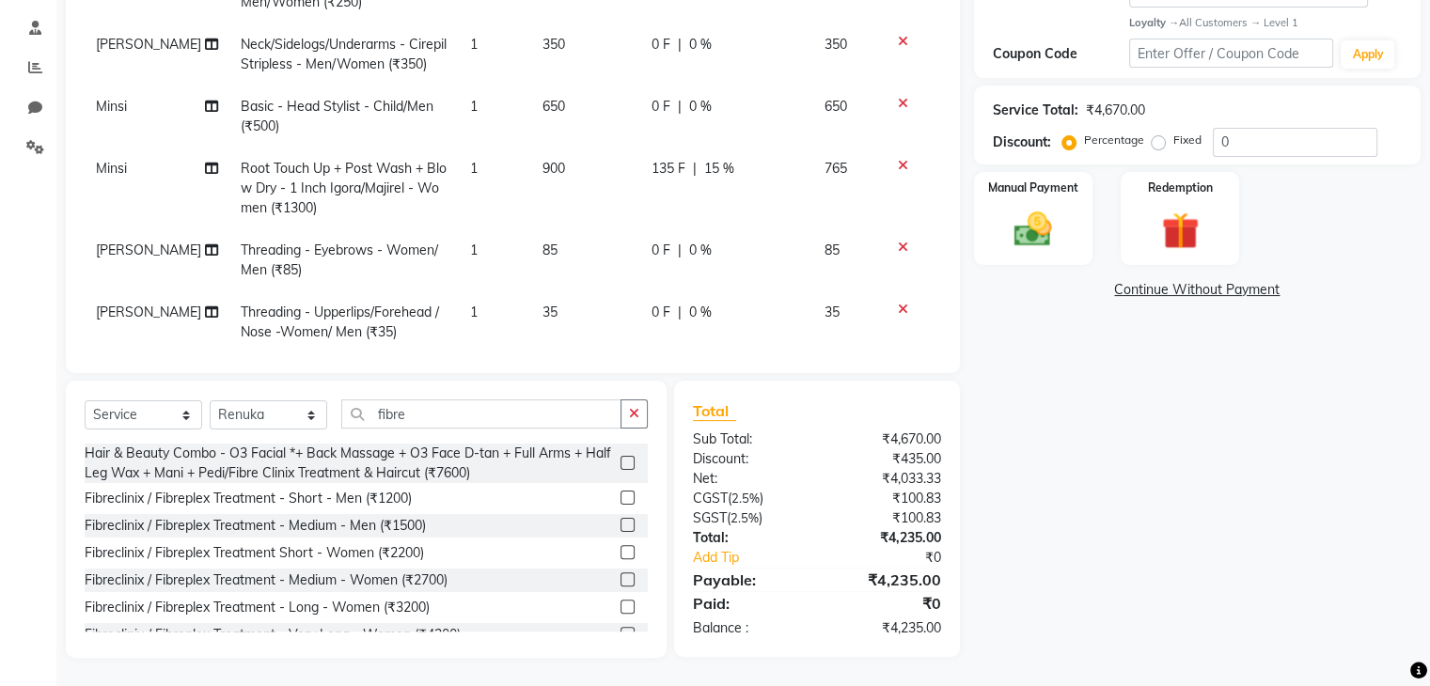
click at [708, 125] on td "0 F | 0 %" at bounding box center [726, 117] width 173 height 62
select select "21735"
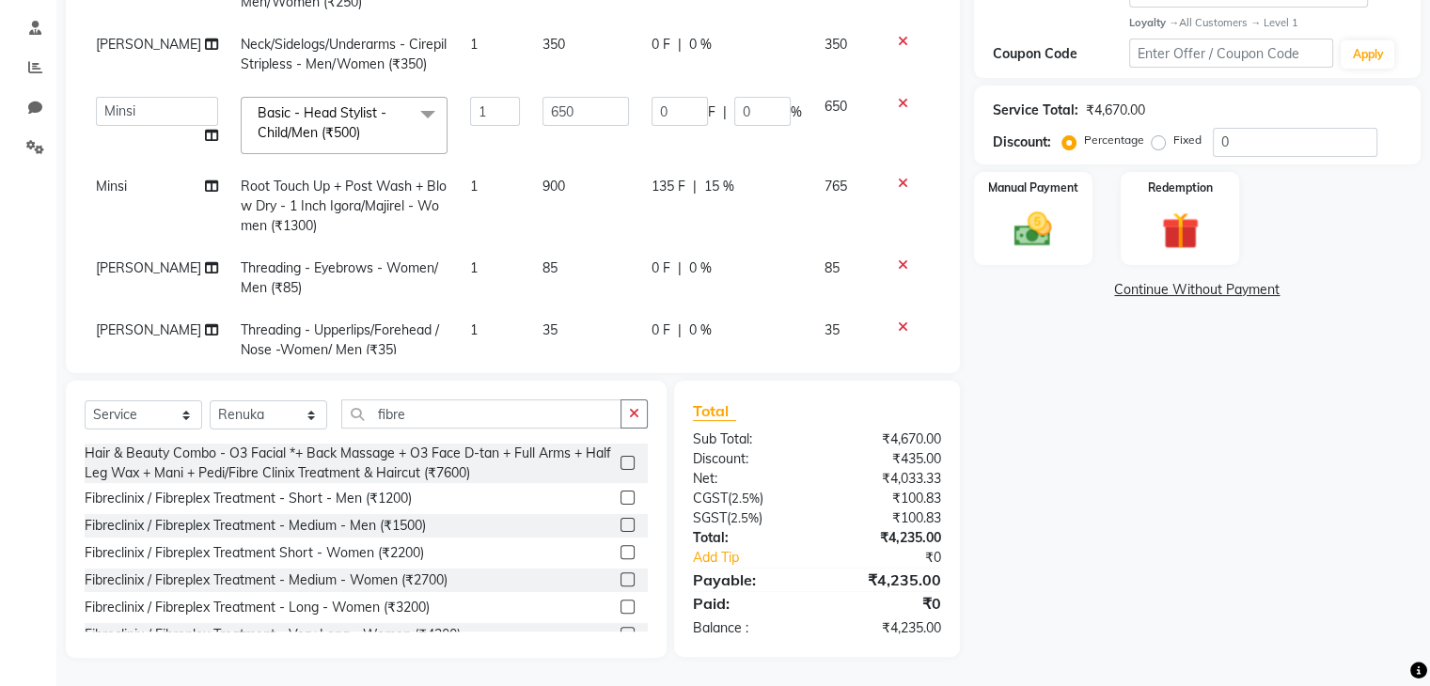
click at [708, 125] on td "0 F | 0 %" at bounding box center [726, 126] width 173 height 80
click at [734, 110] on input "0" at bounding box center [762, 111] width 56 height 29
type input "15"
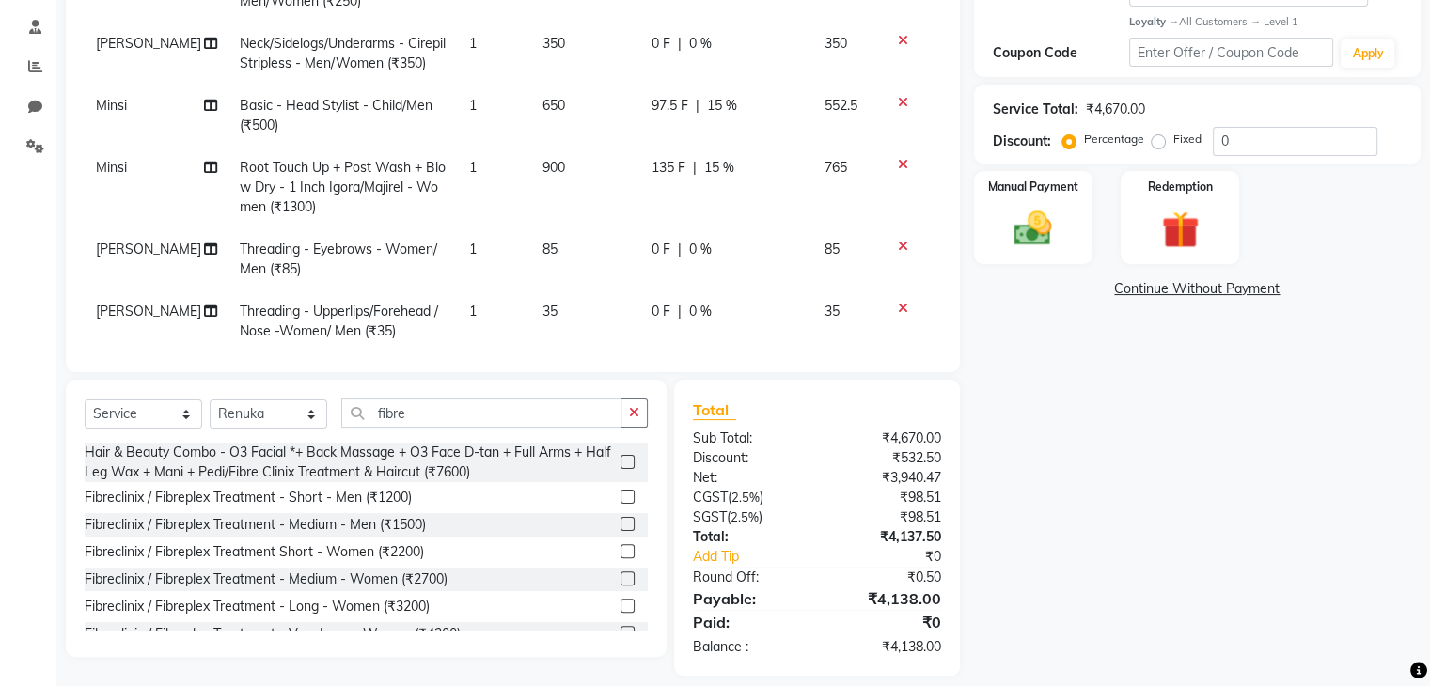
click at [923, 274] on td at bounding box center [910, 259] width 62 height 62
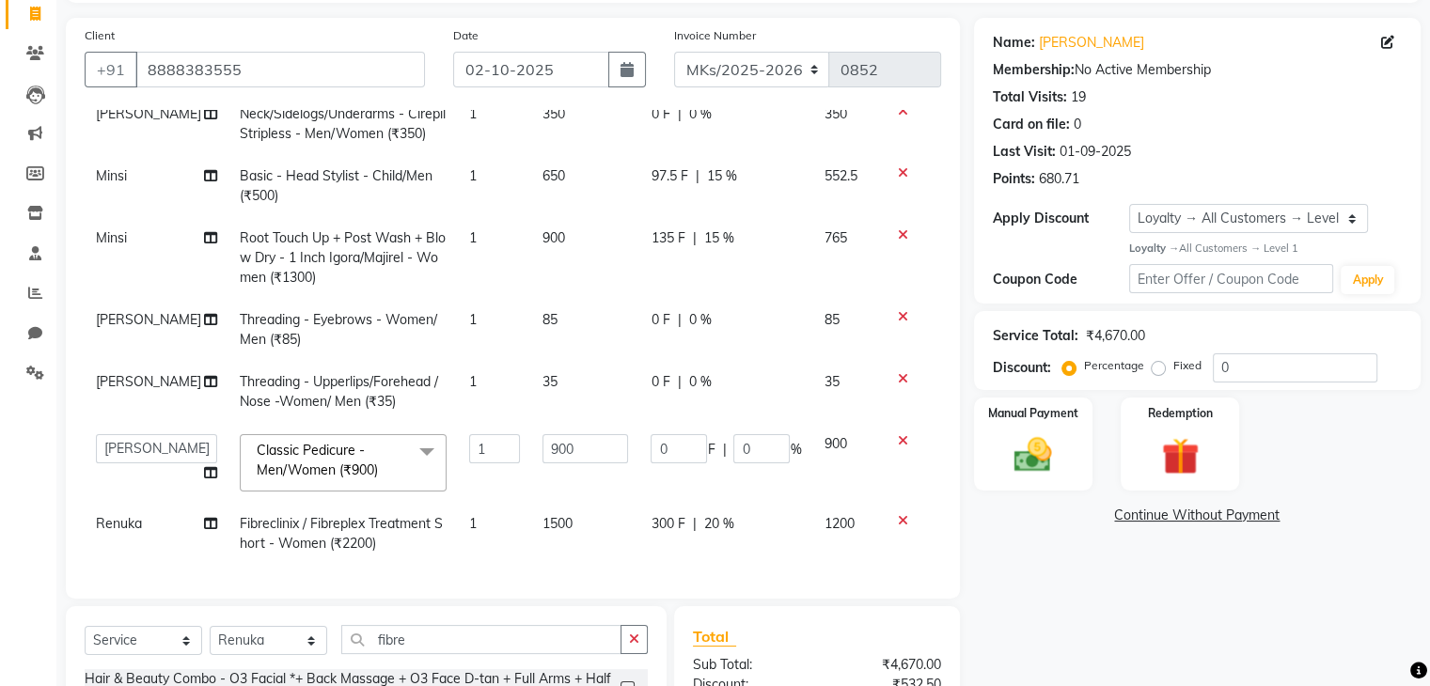
scroll to position [0, 0]
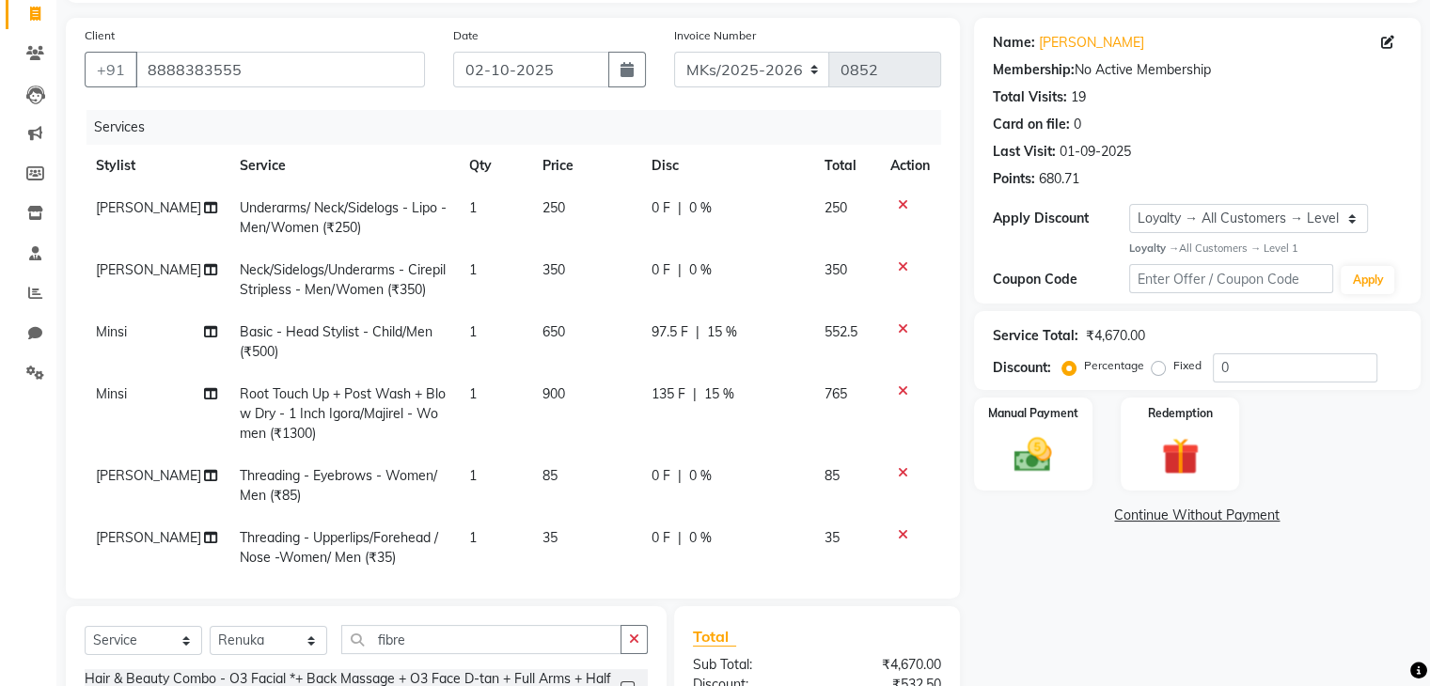
click at [666, 204] on div "0 F | 0 %" at bounding box center [725, 208] width 150 height 20
select select "21736"
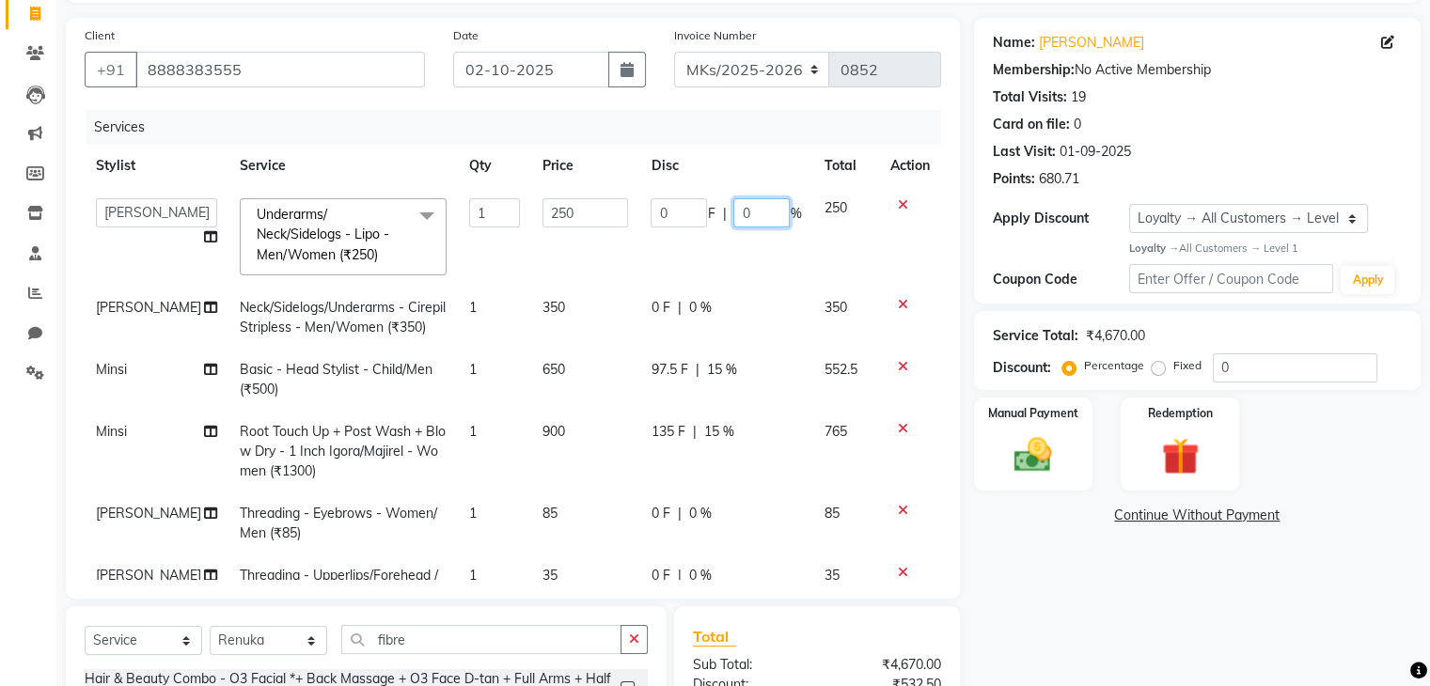
click at [733, 211] on input "0" at bounding box center [761, 212] width 56 height 29
type input "15"
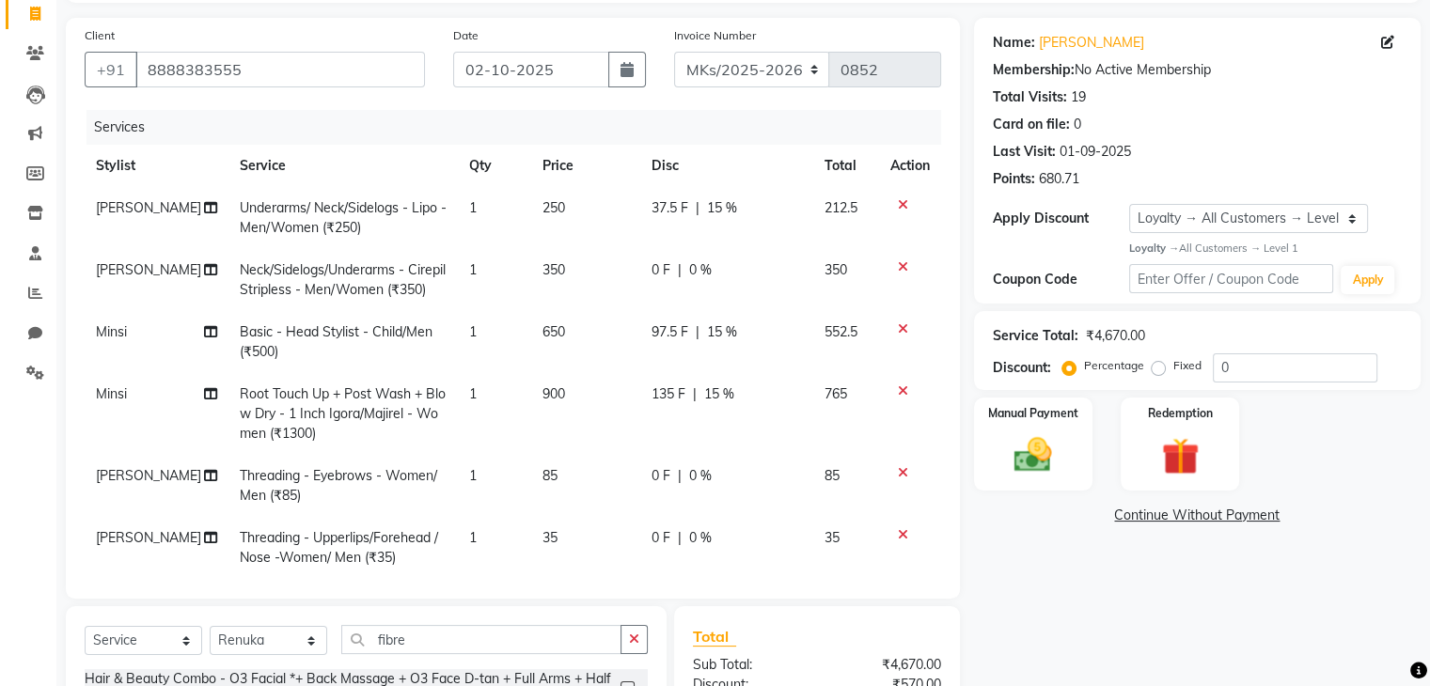
click at [718, 281] on tbody "Sandhaya Underarms/ Neck/Sidelogs - Lipo - Men/Women (₹250) 1 250 37.5 F | 15 %…" at bounding box center [513, 454] width 856 height 534
click at [718, 281] on td "0 F | 0 %" at bounding box center [725, 280] width 173 height 62
select select "21736"
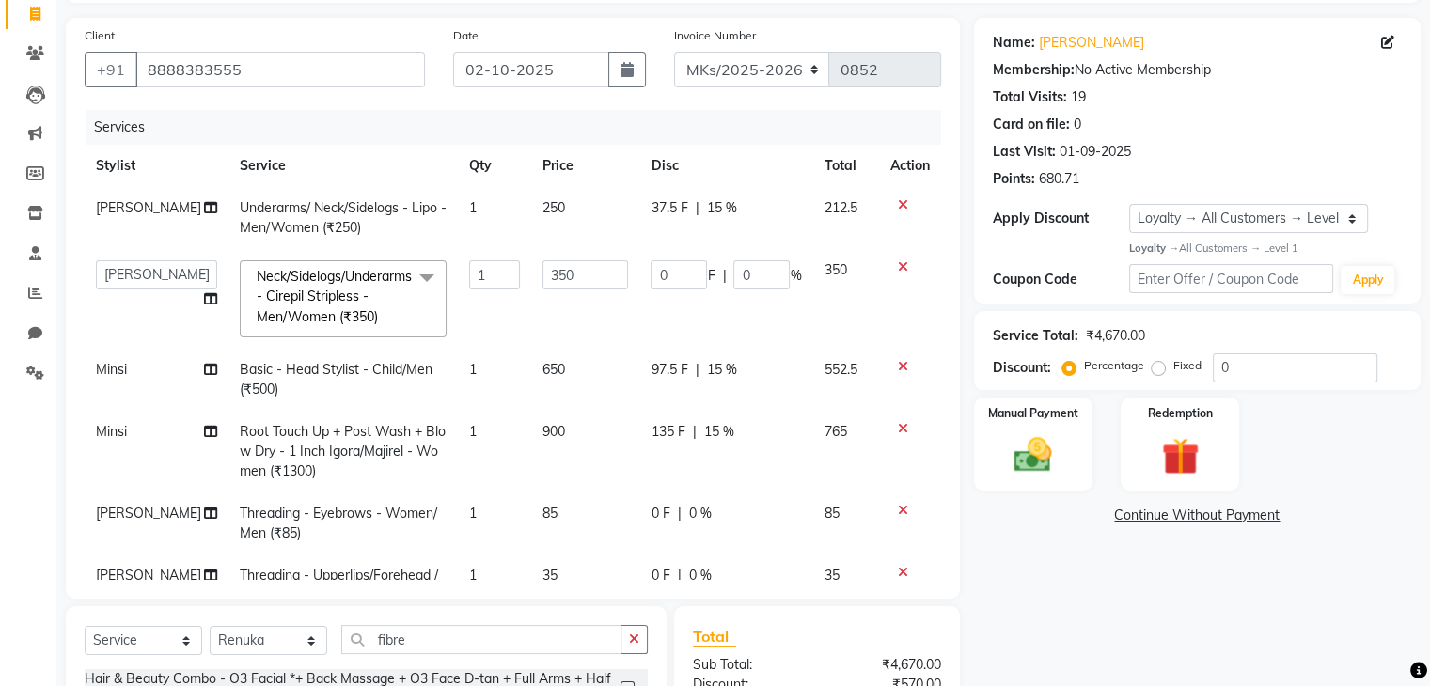
click at [733, 281] on input "0" at bounding box center [761, 274] width 56 height 29
type input "15"
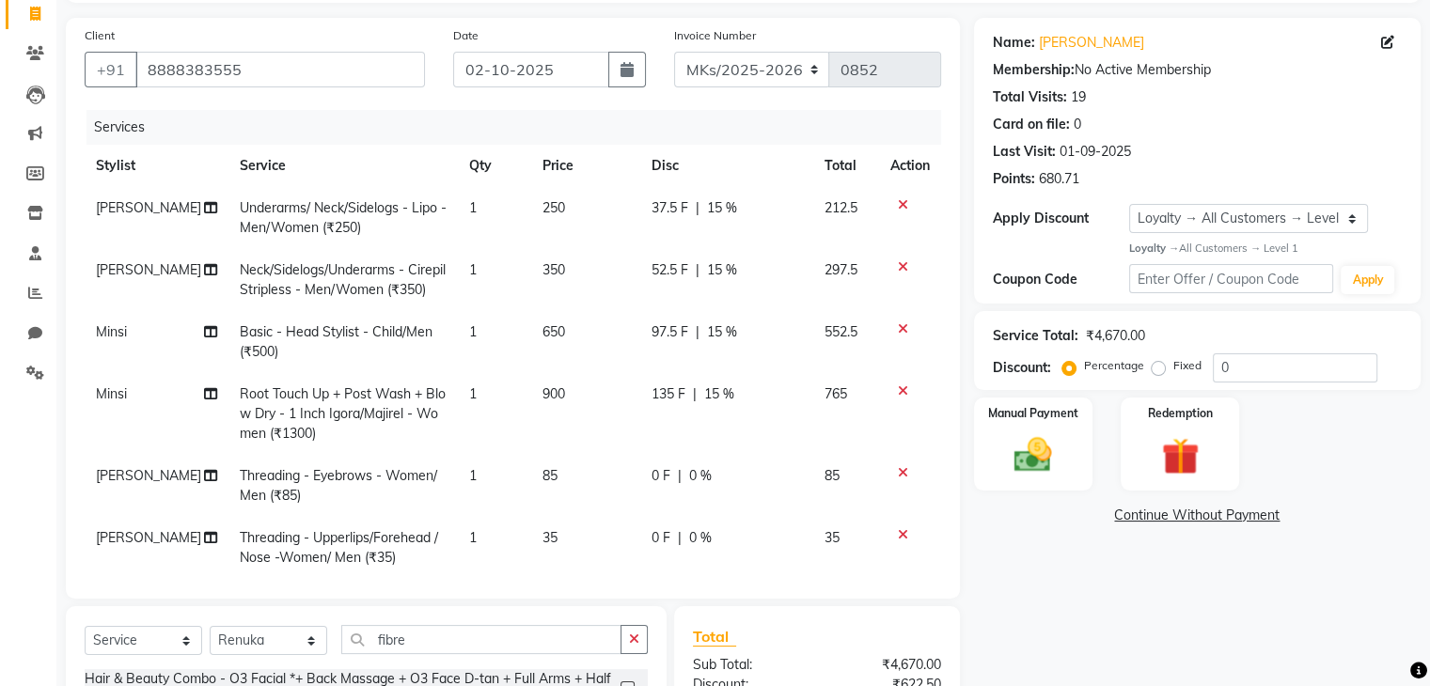
click at [760, 499] on td "0 F | 0 %" at bounding box center [725, 486] width 173 height 62
select select "21736"
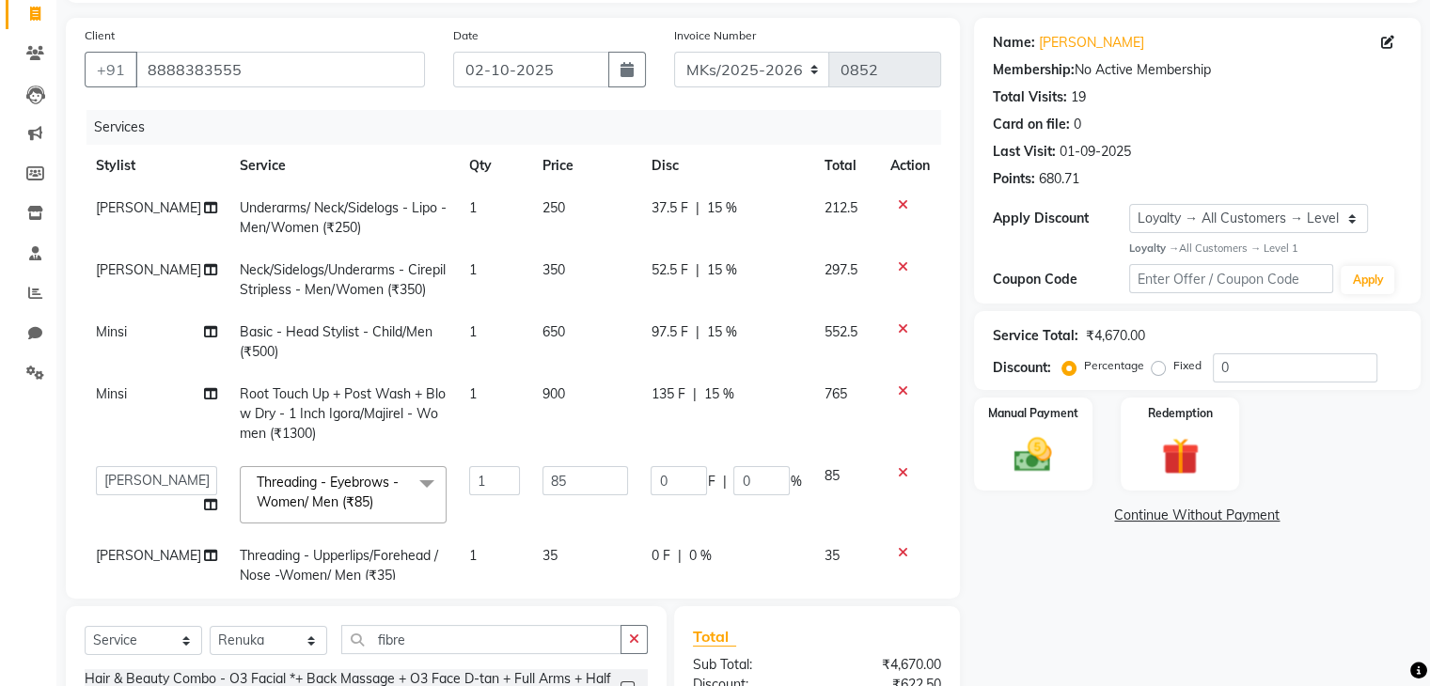
scroll to position [187, 0]
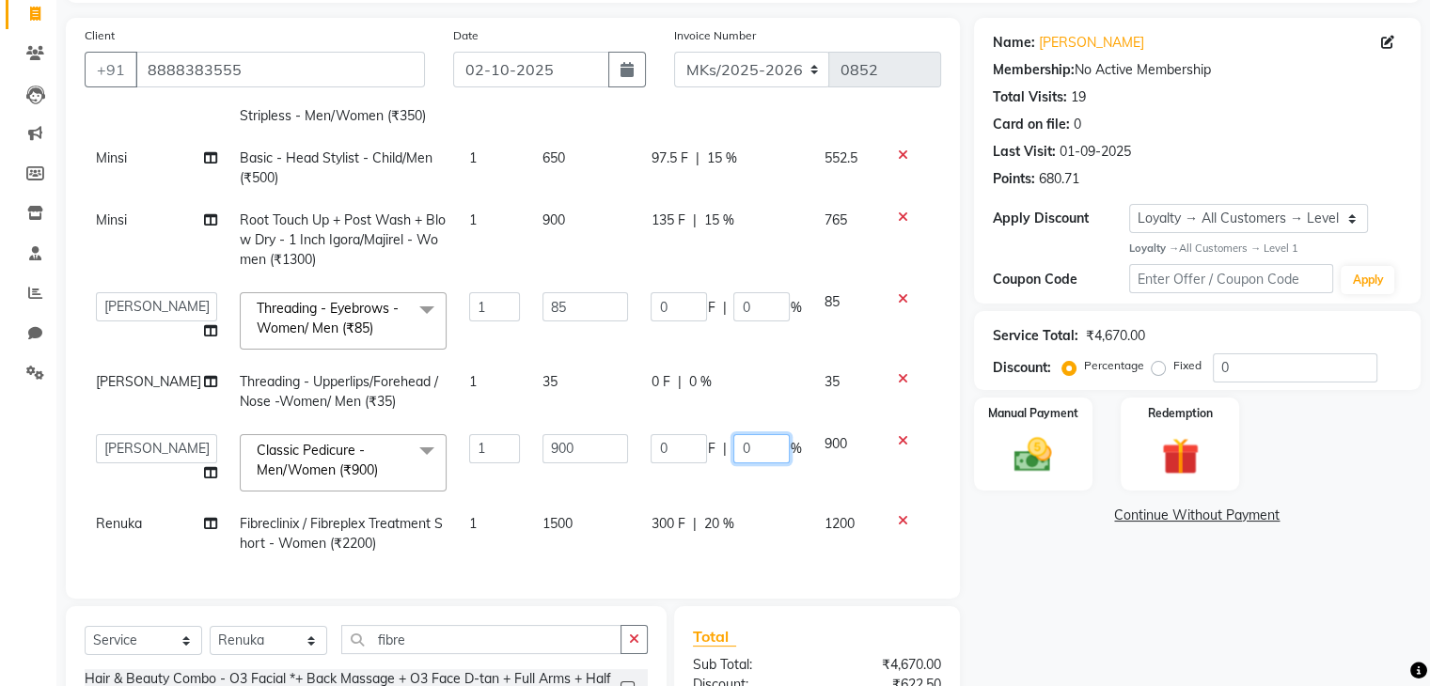
click at [733, 434] on input "0" at bounding box center [761, 448] width 56 height 29
type input "15"
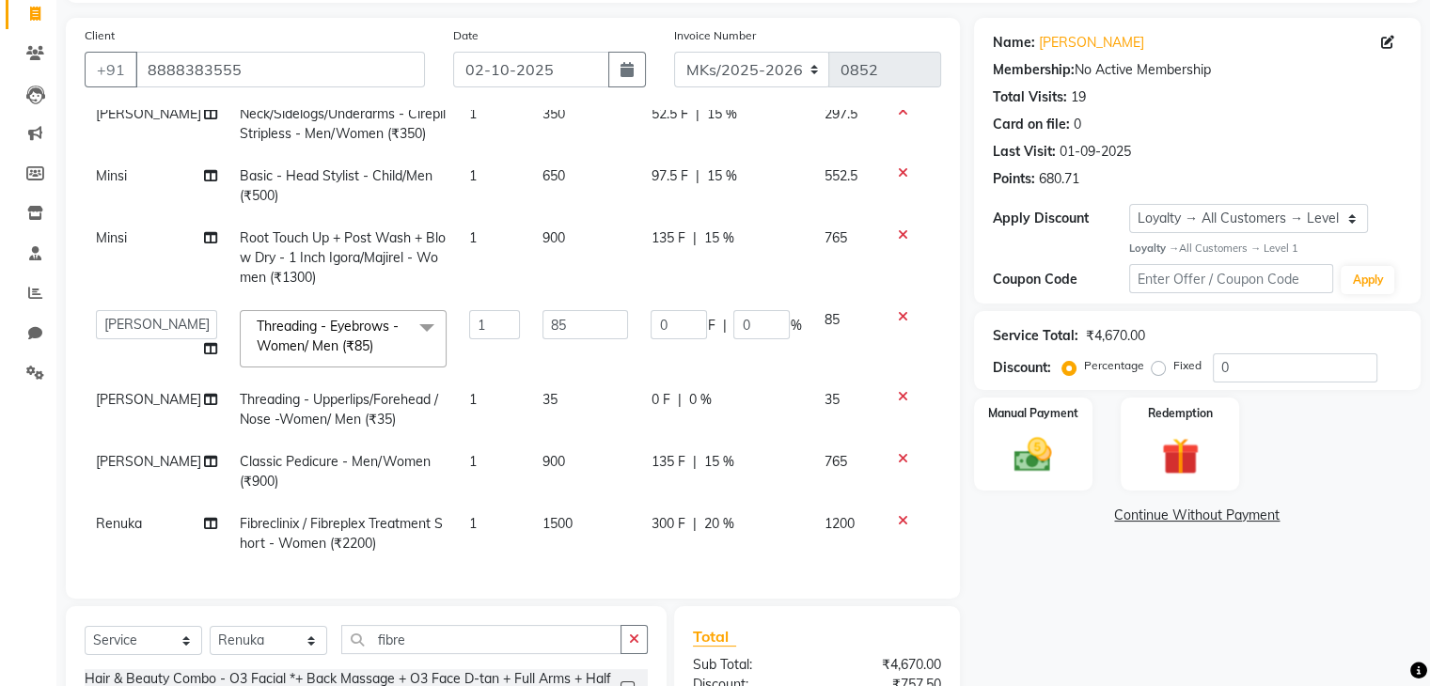
click at [788, 462] on td "135 F | 15 %" at bounding box center [725, 472] width 173 height 62
select select "74294"
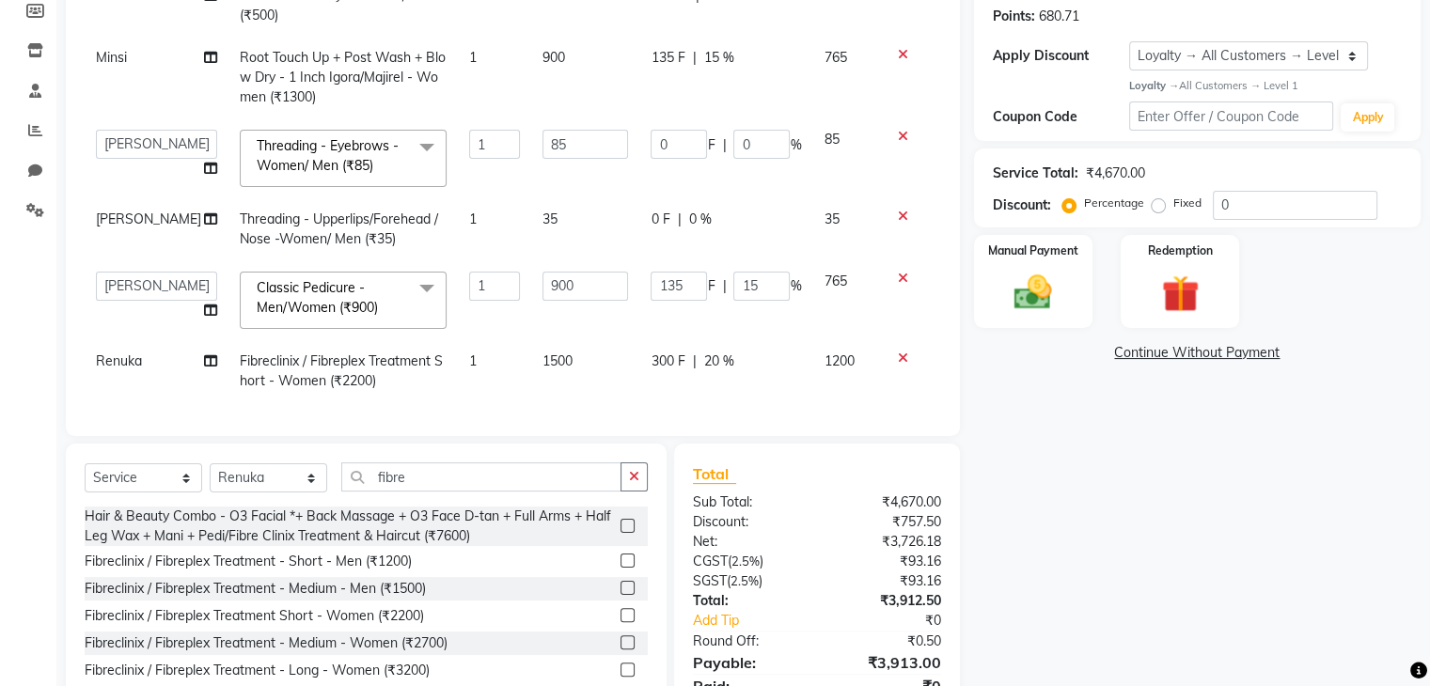
scroll to position [0, 0]
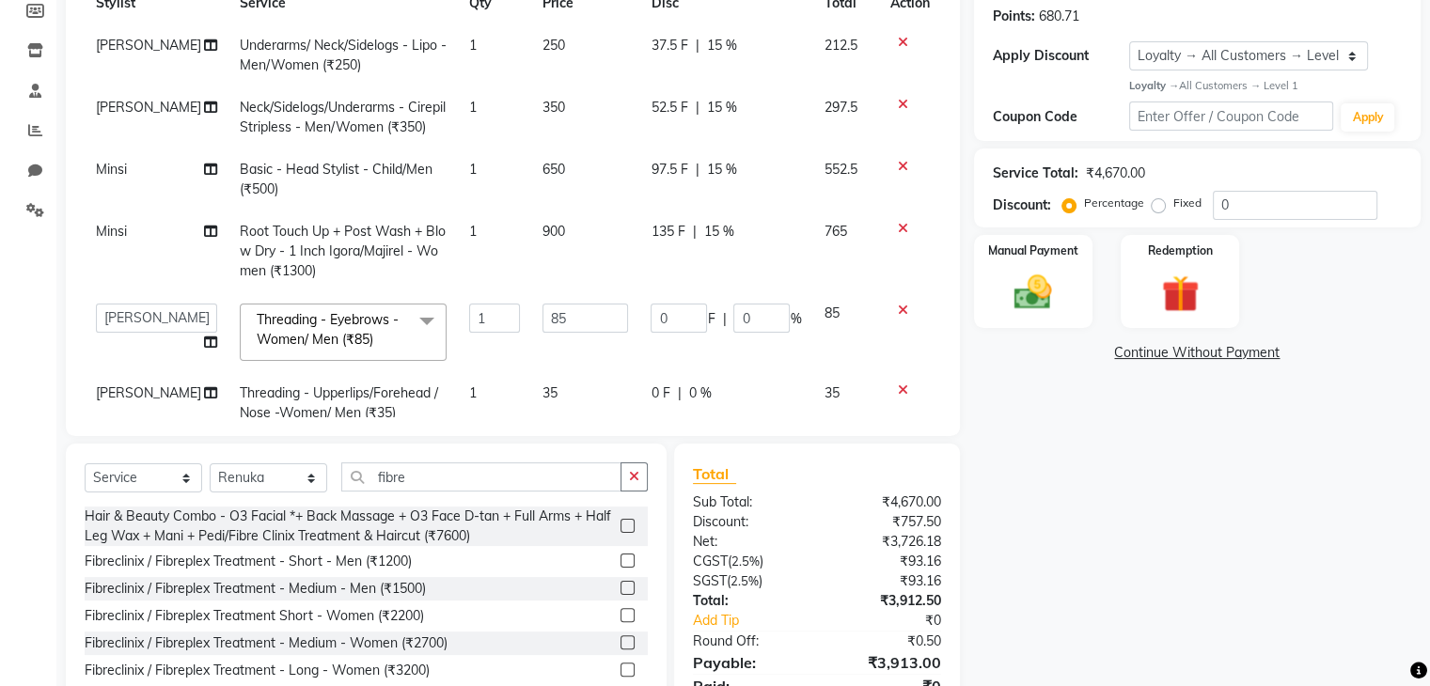
click at [542, 110] on span "350" at bounding box center [553, 107] width 23 height 17
select select "21736"
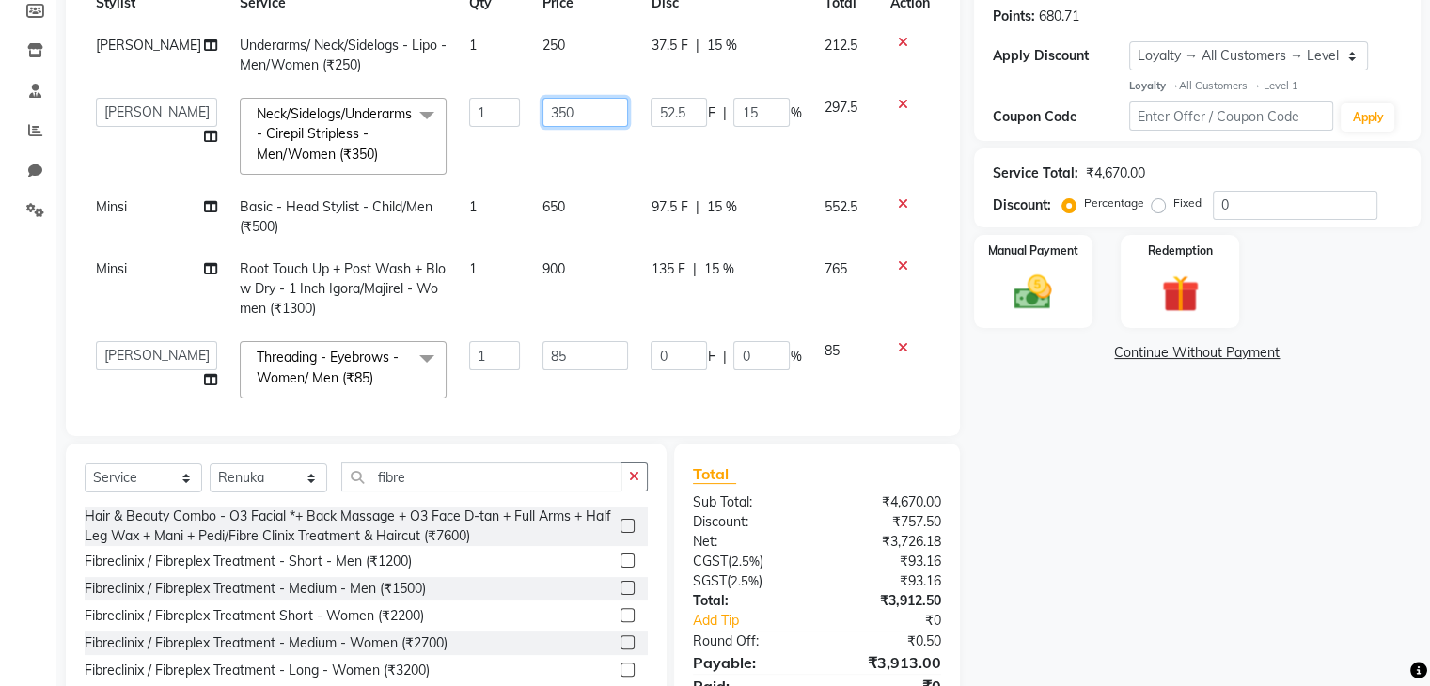
click at [542, 110] on input "350" at bounding box center [585, 112] width 86 height 29
type input "400"
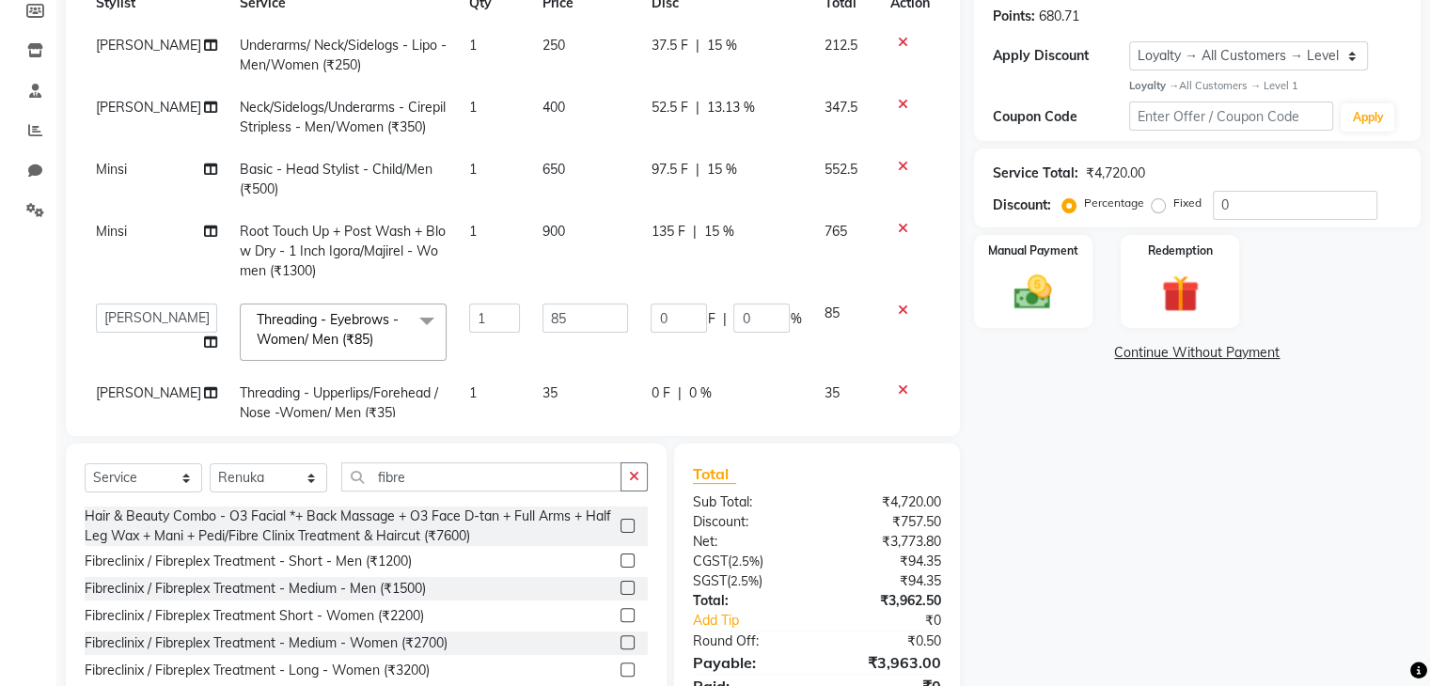
click at [570, 144] on td "400" at bounding box center [585, 117] width 109 height 62
select select "21736"
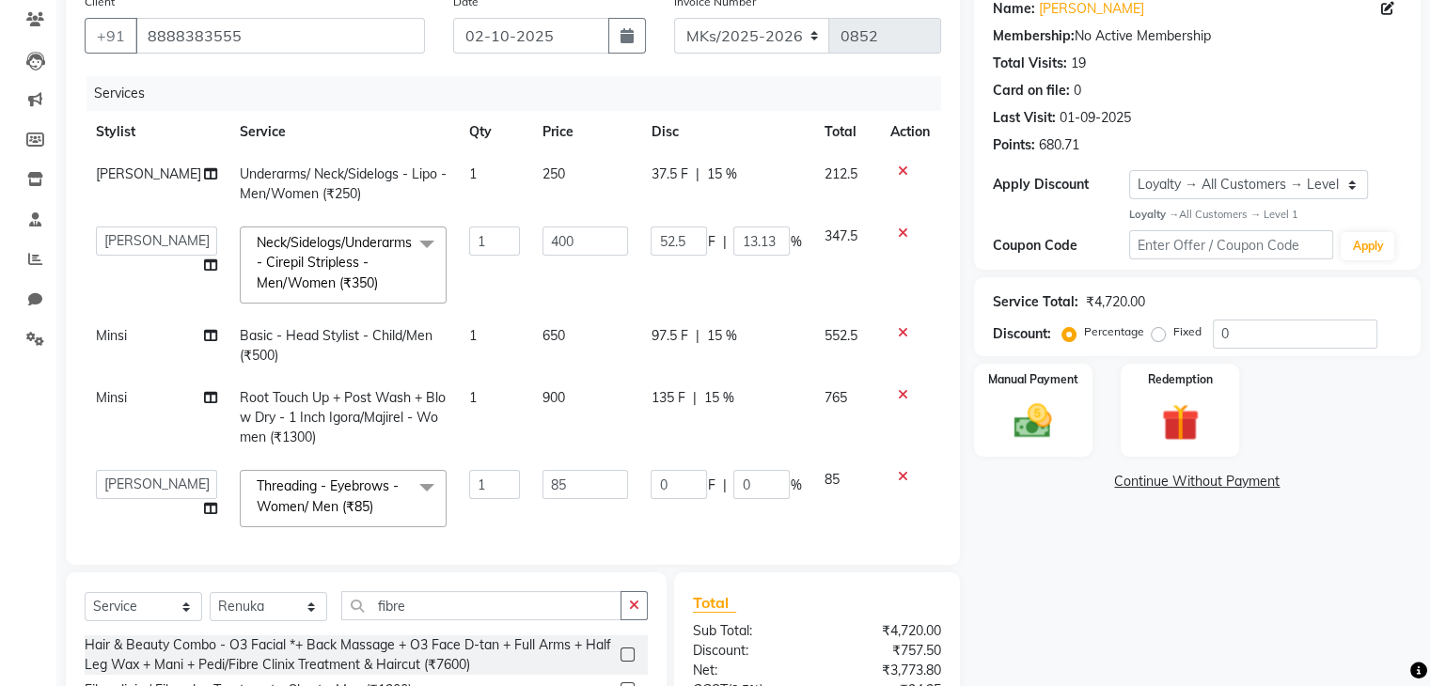
scroll to position [98, 0]
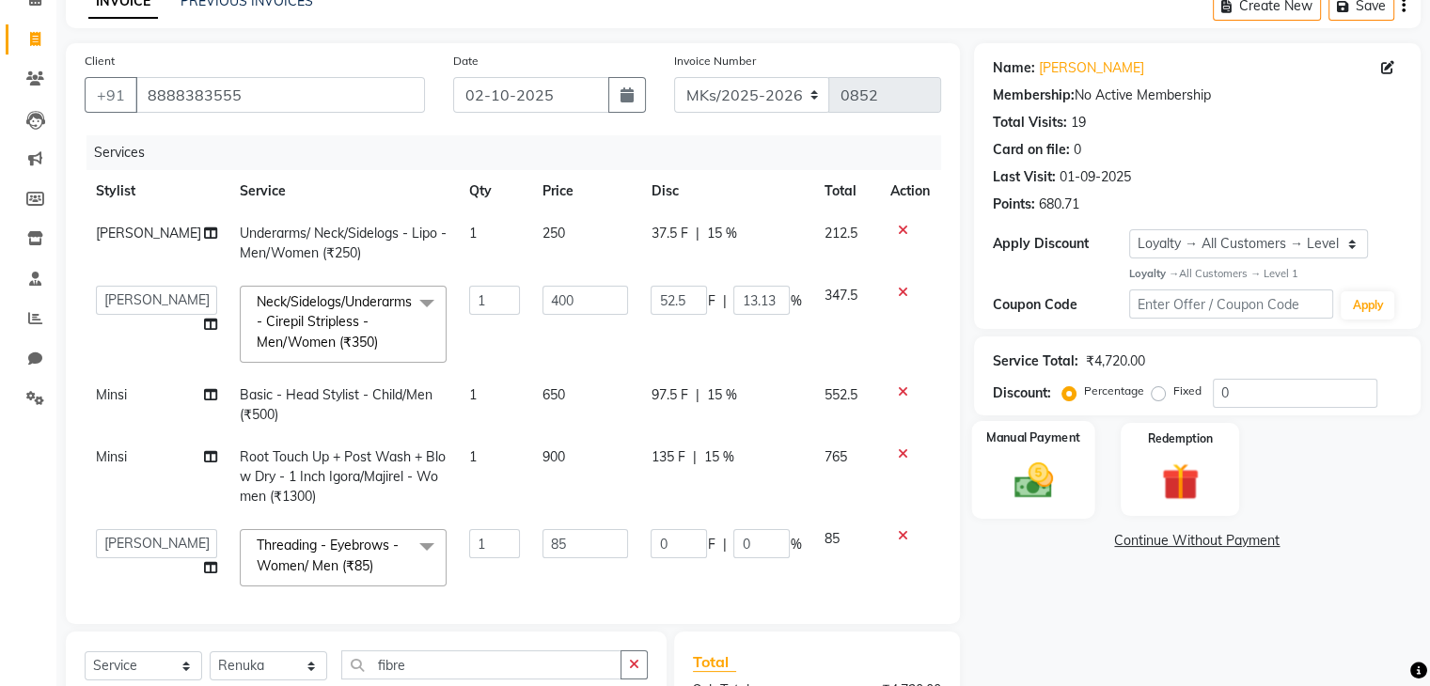
click at [1073, 470] on div "Manual Payment" at bounding box center [1032, 469] width 123 height 97
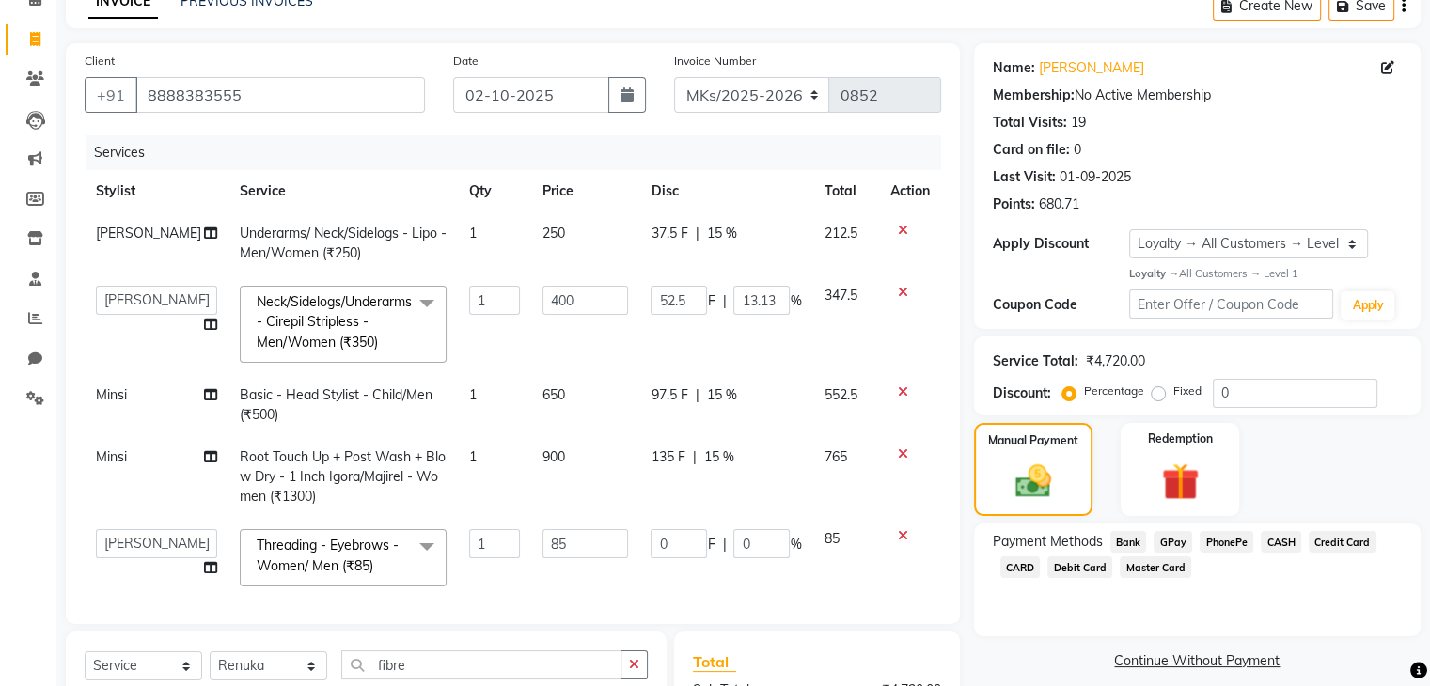
click at [1184, 546] on span "GPay" at bounding box center [1172, 542] width 39 height 22
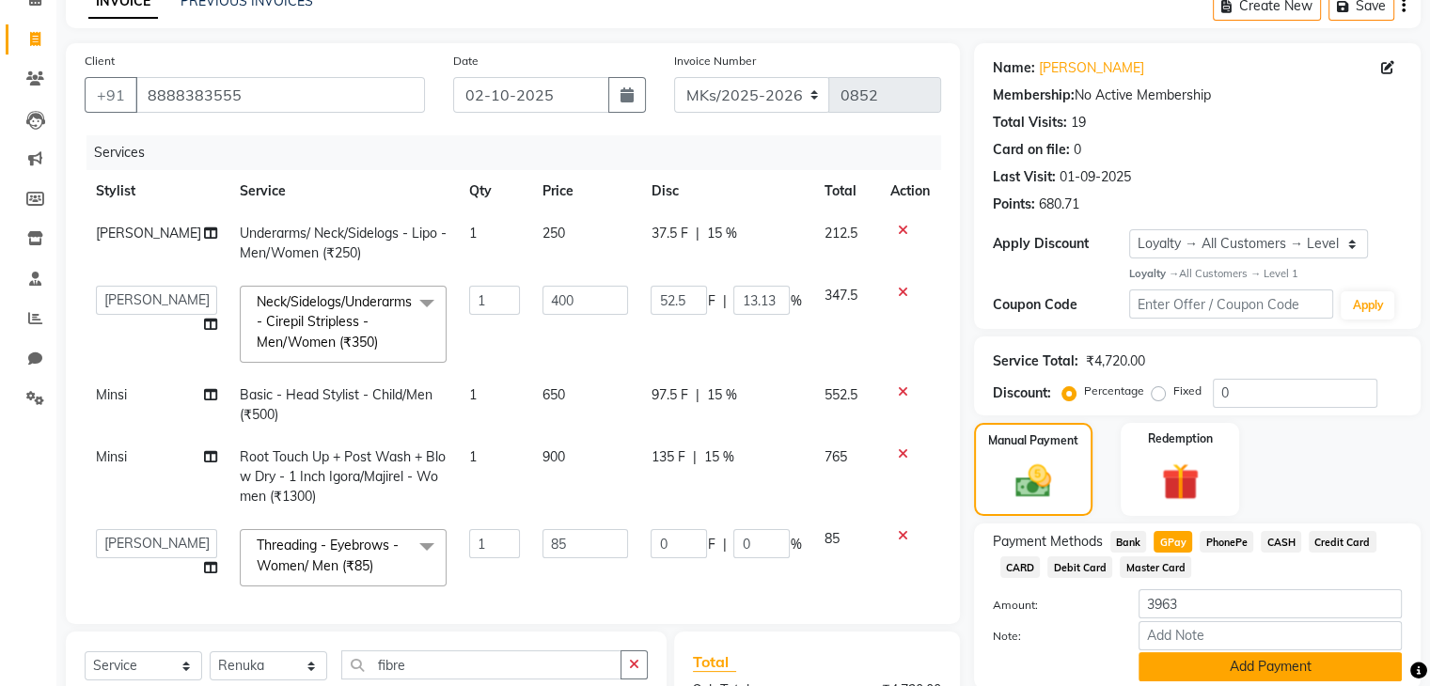
click at [1214, 665] on button "Add Payment" at bounding box center [1269, 666] width 263 height 29
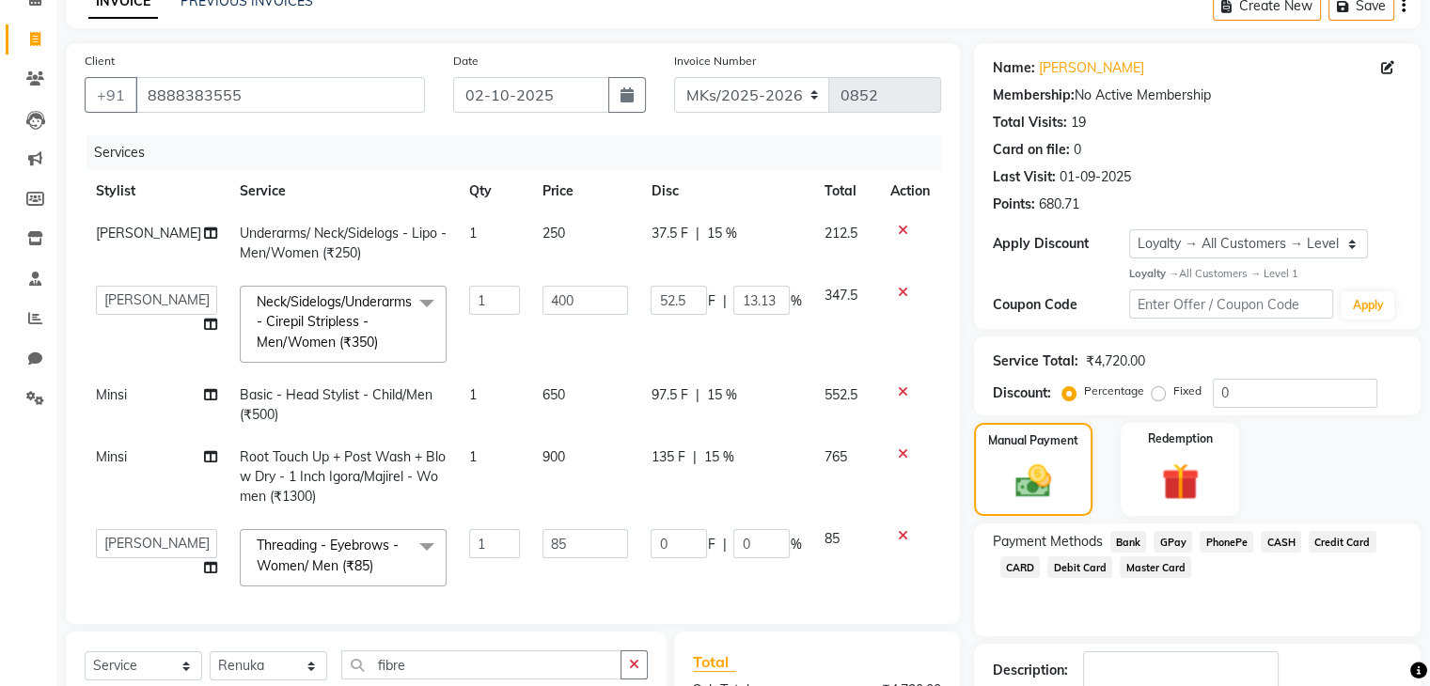
scroll to position [522, 0]
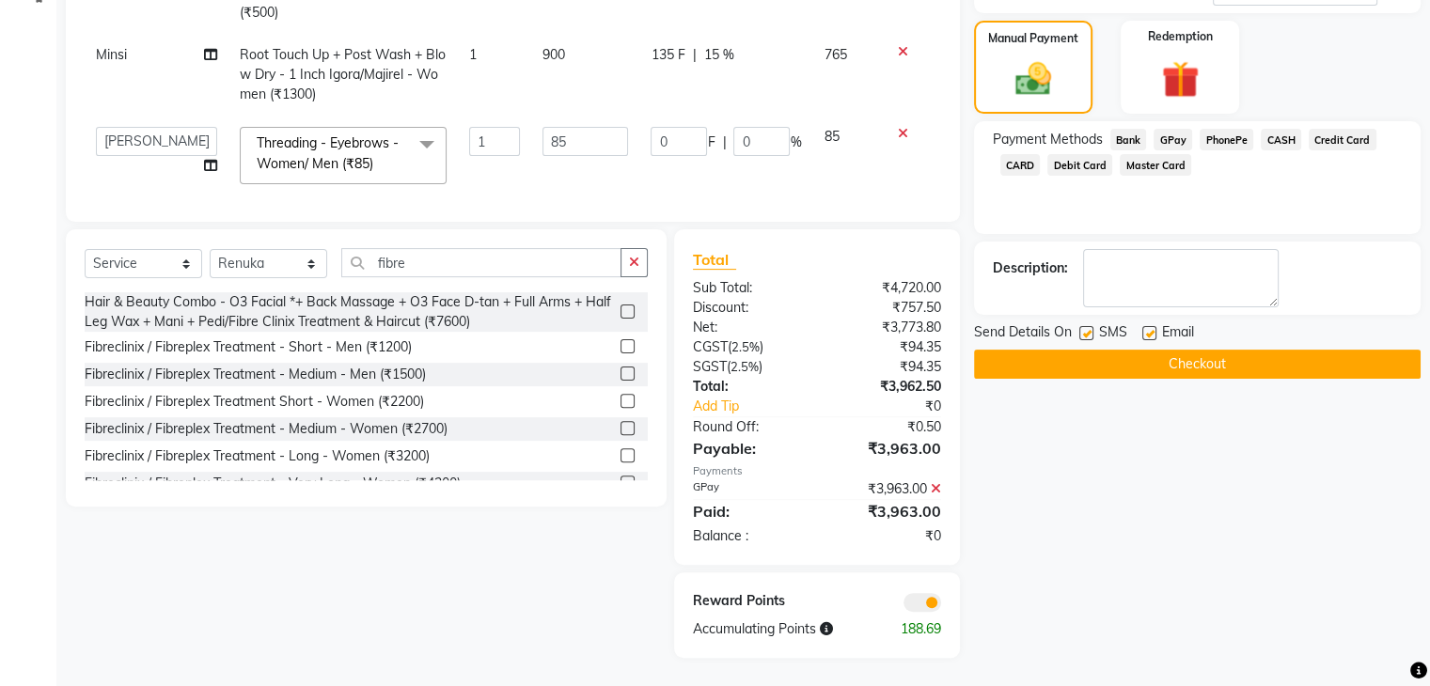
click at [1161, 350] on button "Checkout" at bounding box center [1197, 364] width 446 height 29
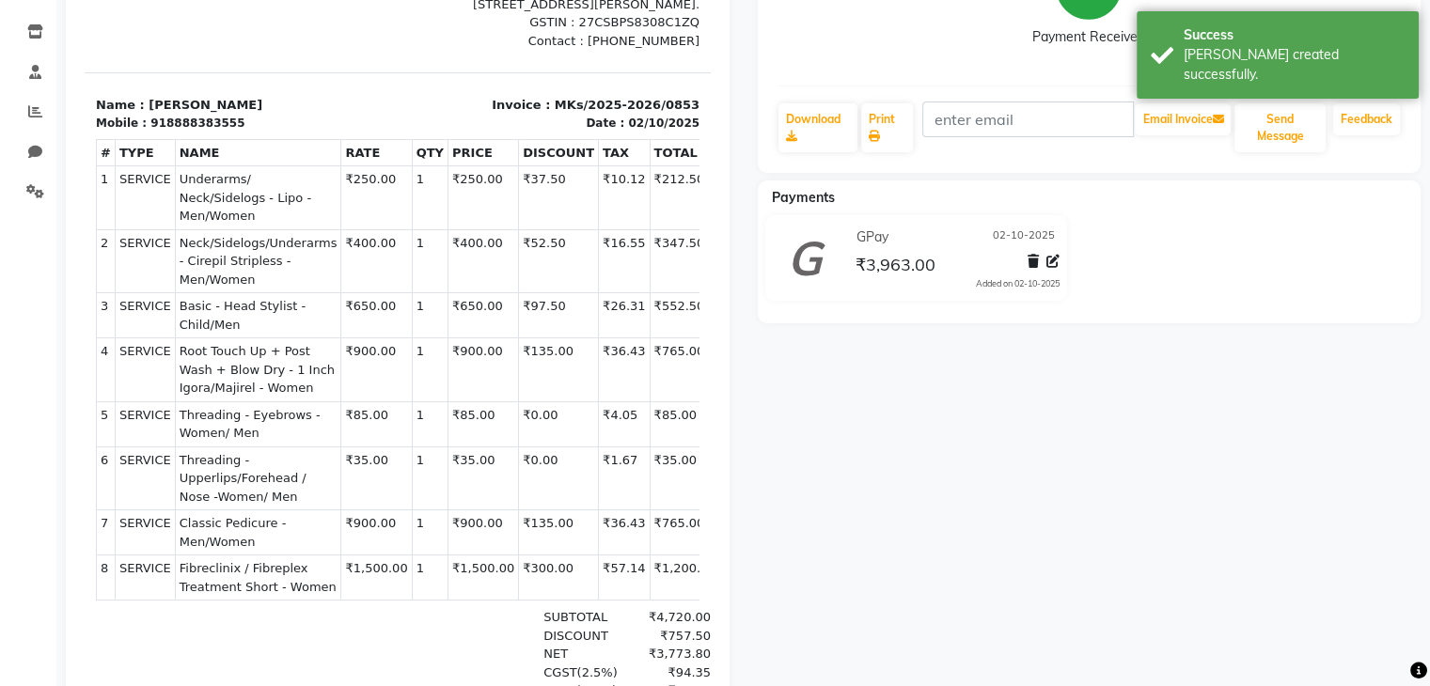
scroll to position [102, 0]
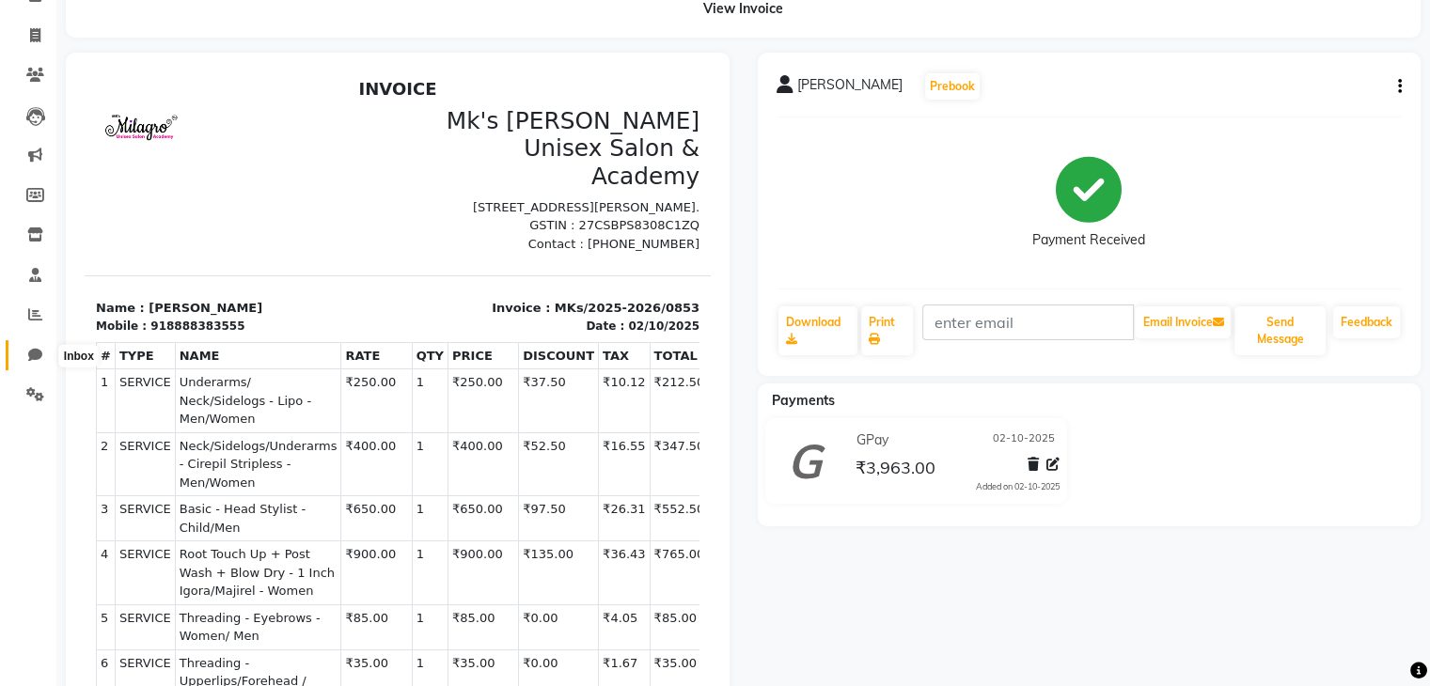
click at [38, 354] on icon at bounding box center [35, 355] width 14 height 14
select select "100"
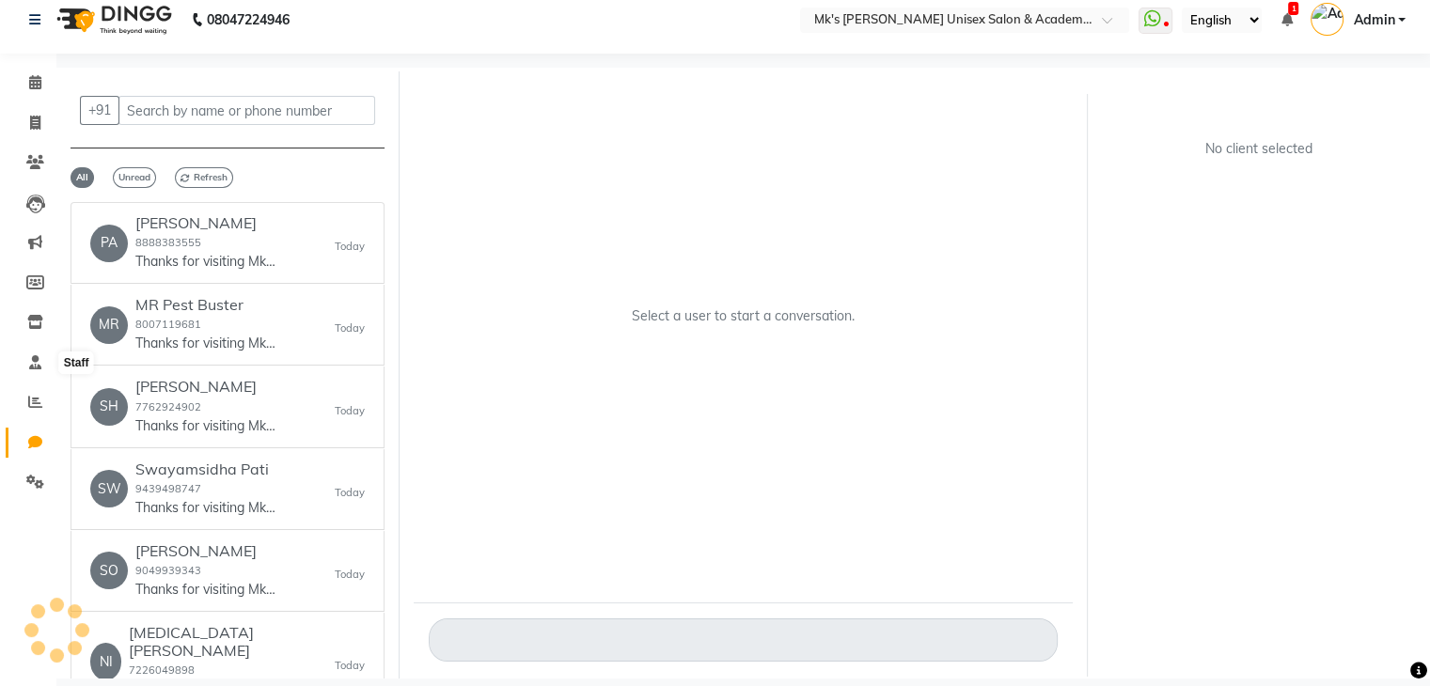
scroll to position [14, 0]
click at [155, 263] on p "Thanks for visiting Mk's Milagro Unisex Salon &... Your bill amount is 3962. Yo…" at bounding box center [205, 262] width 141 height 20
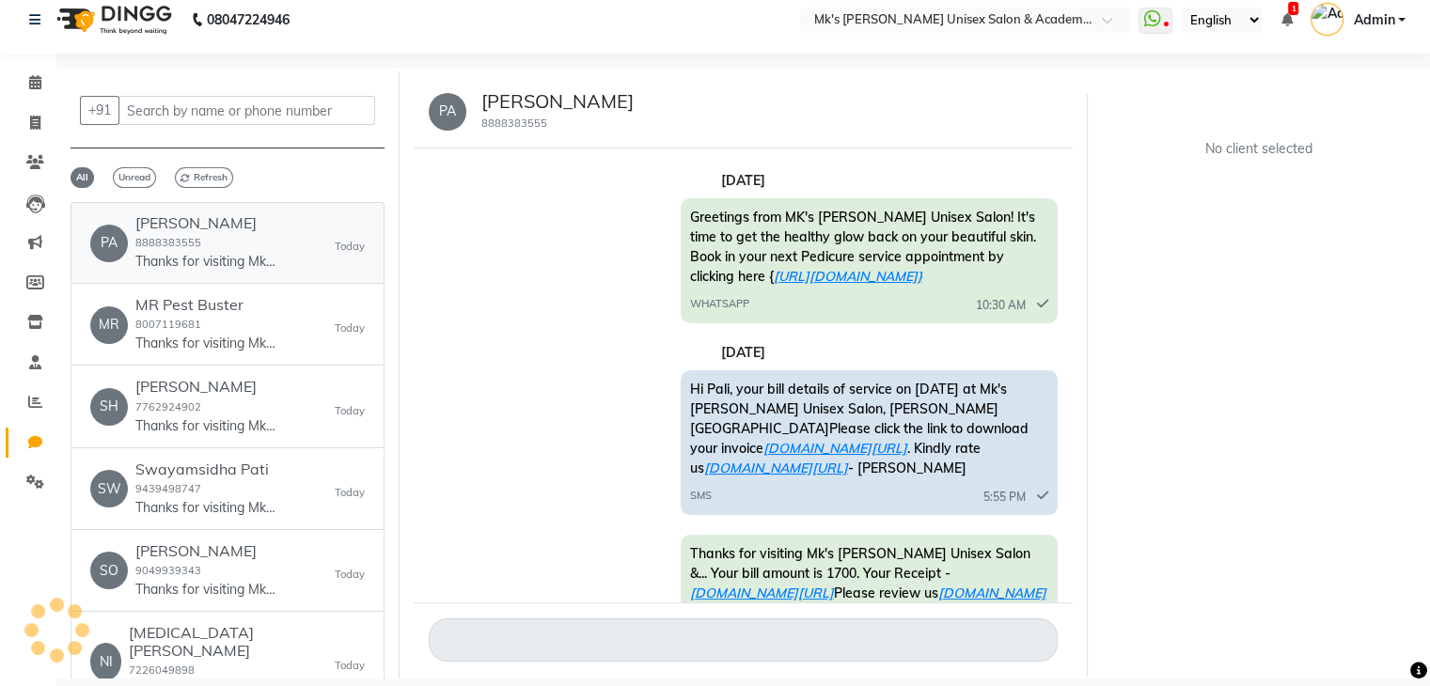
scroll to position [874, 0]
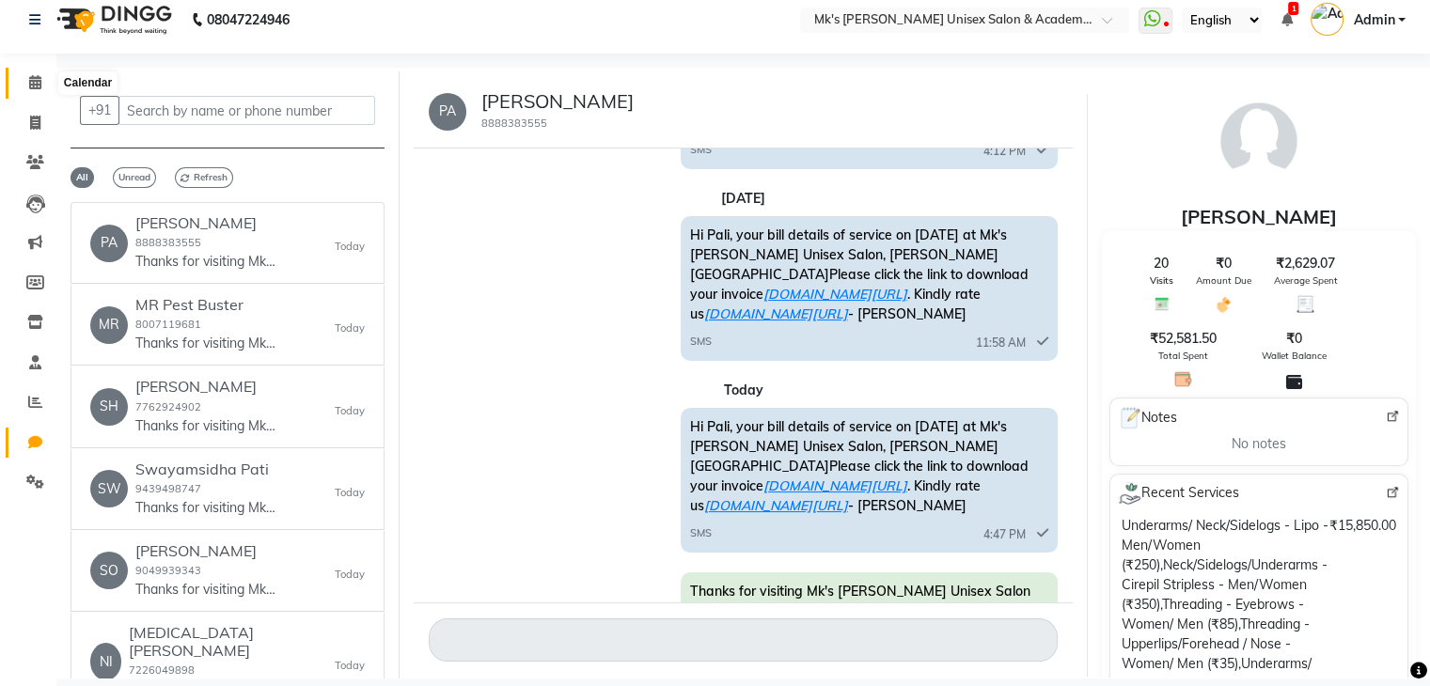
click at [29, 86] on icon at bounding box center [35, 82] width 12 height 14
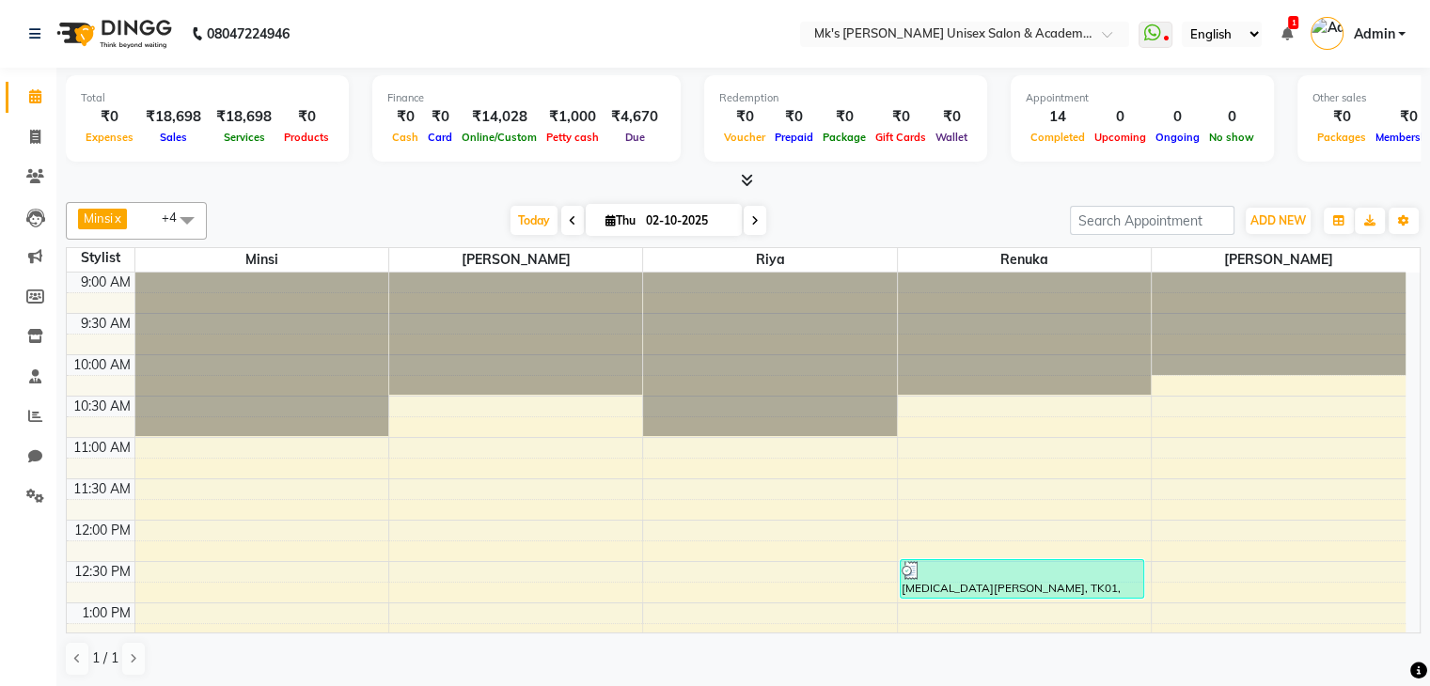
click at [1293, 28] on span "1" at bounding box center [1293, 22] width 10 height 13
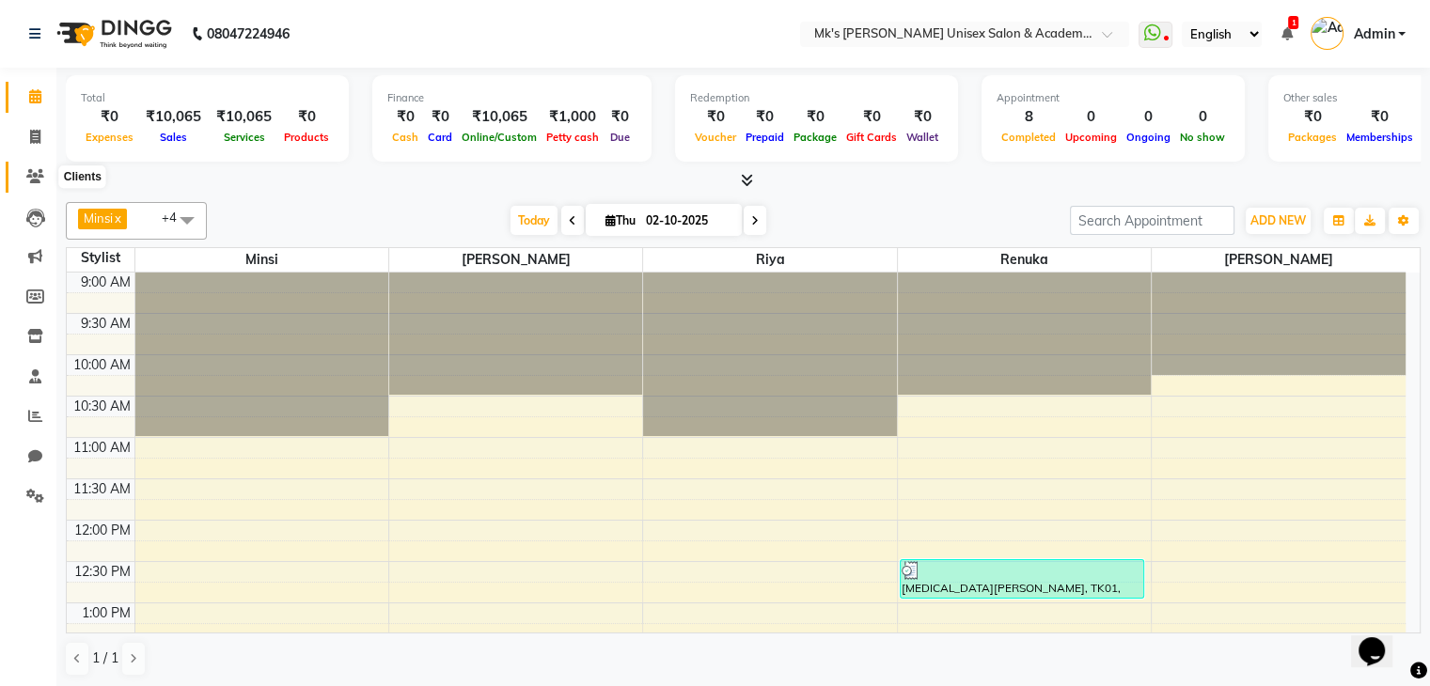
click at [38, 170] on icon at bounding box center [35, 176] width 18 height 14
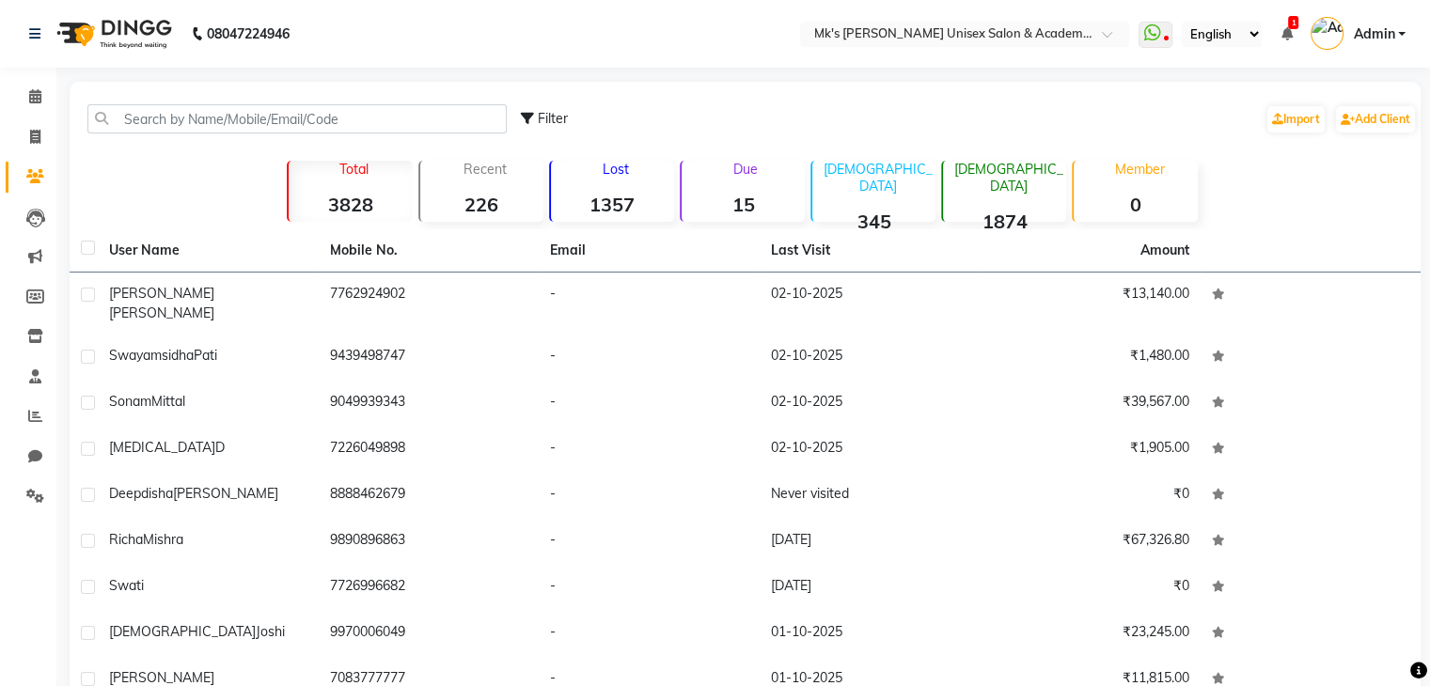
click at [38, 153] on li "Invoice" at bounding box center [28, 137] width 56 height 40
click at [36, 127] on span at bounding box center [35, 138] width 33 height 22
select select "service"
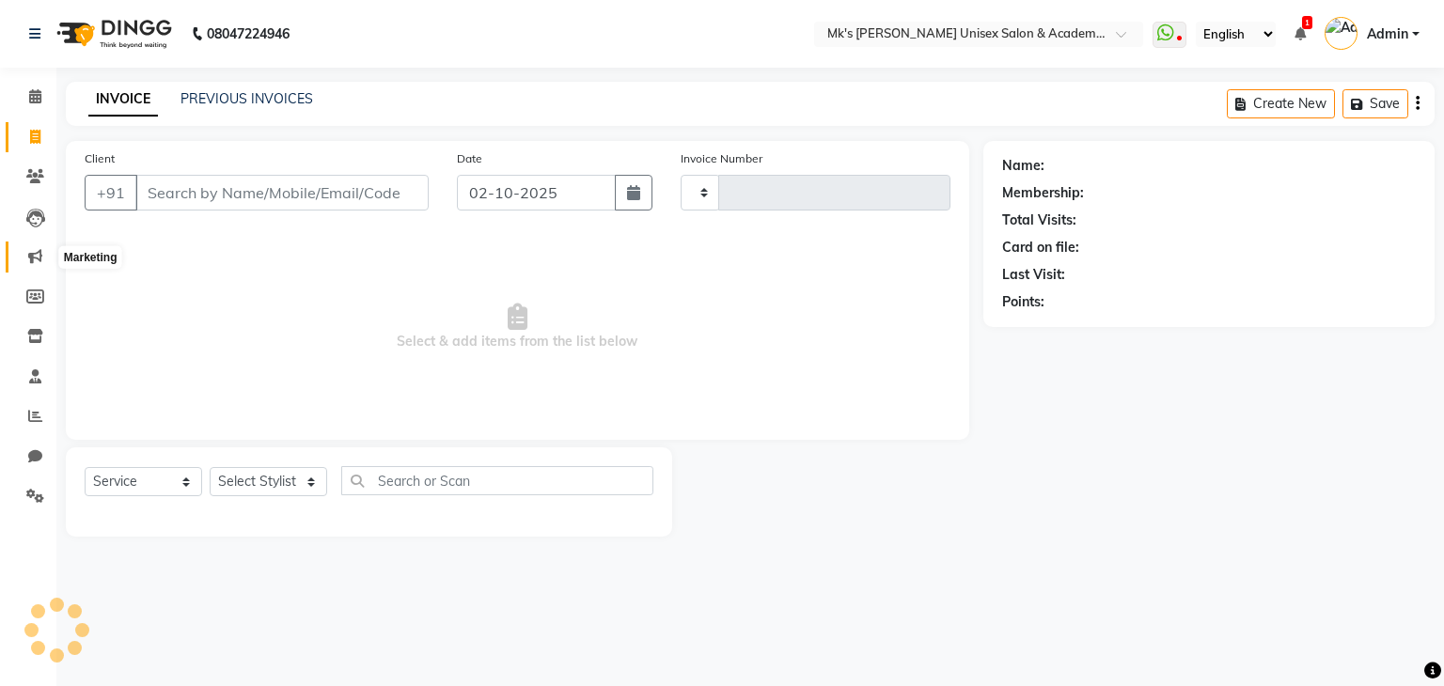
type input "0852"
select select "6031"
click at [32, 238] on li "Marketing" at bounding box center [28, 257] width 56 height 40
click at [38, 264] on span at bounding box center [35, 257] width 33 height 22
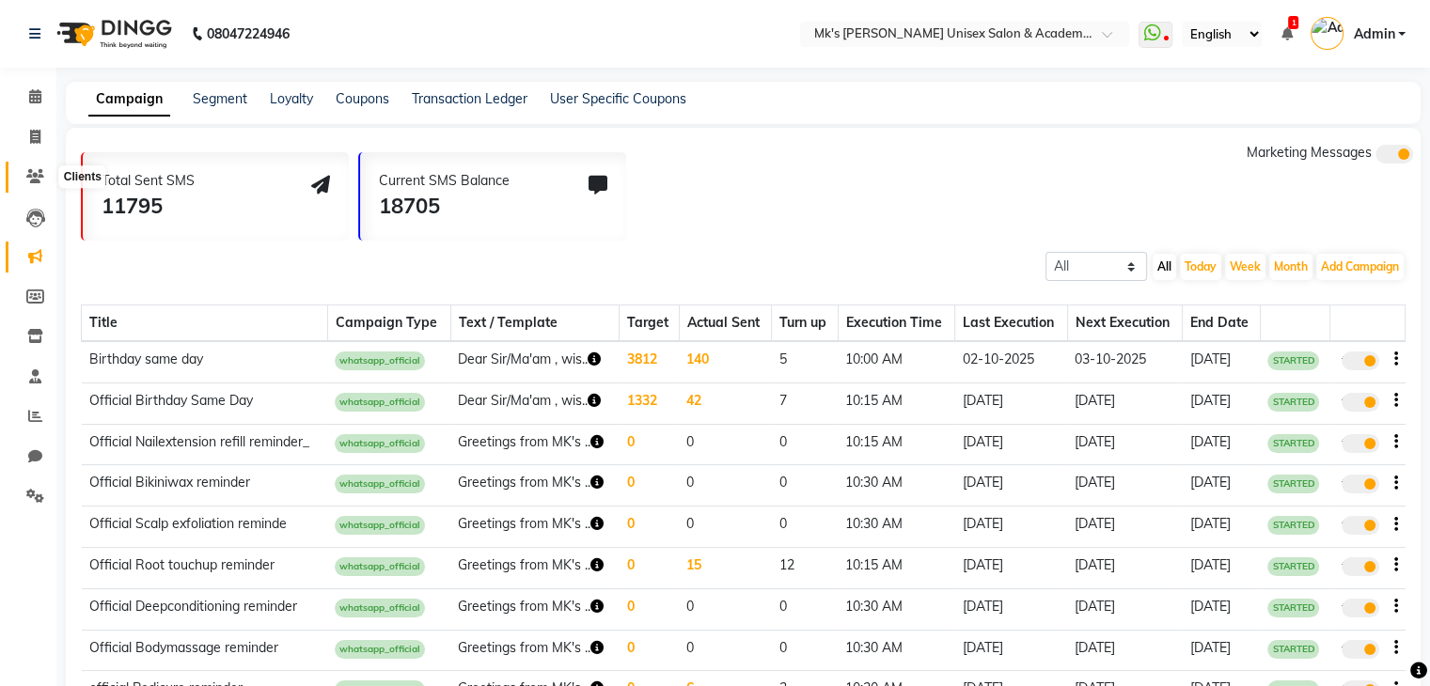
click at [31, 181] on icon at bounding box center [35, 176] width 18 height 14
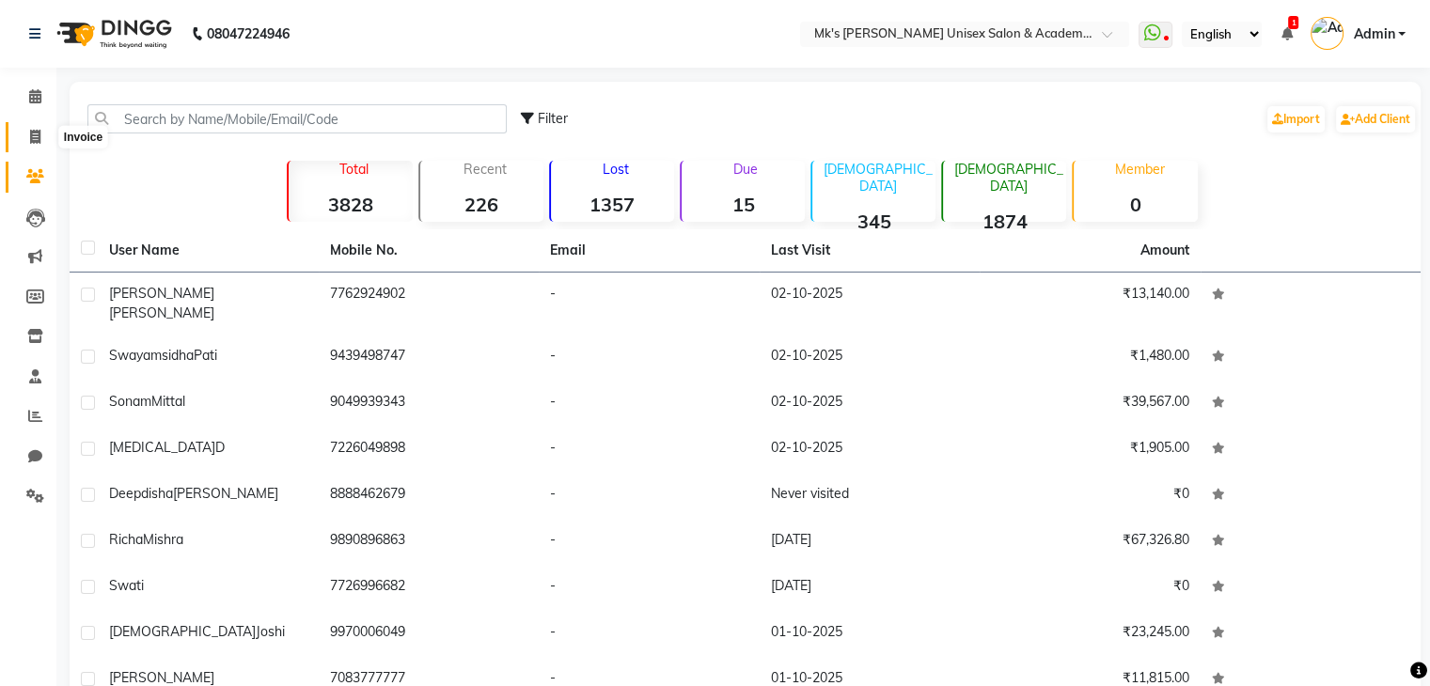
click at [39, 140] on icon at bounding box center [35, 137] width 10 height 14
select select "service"
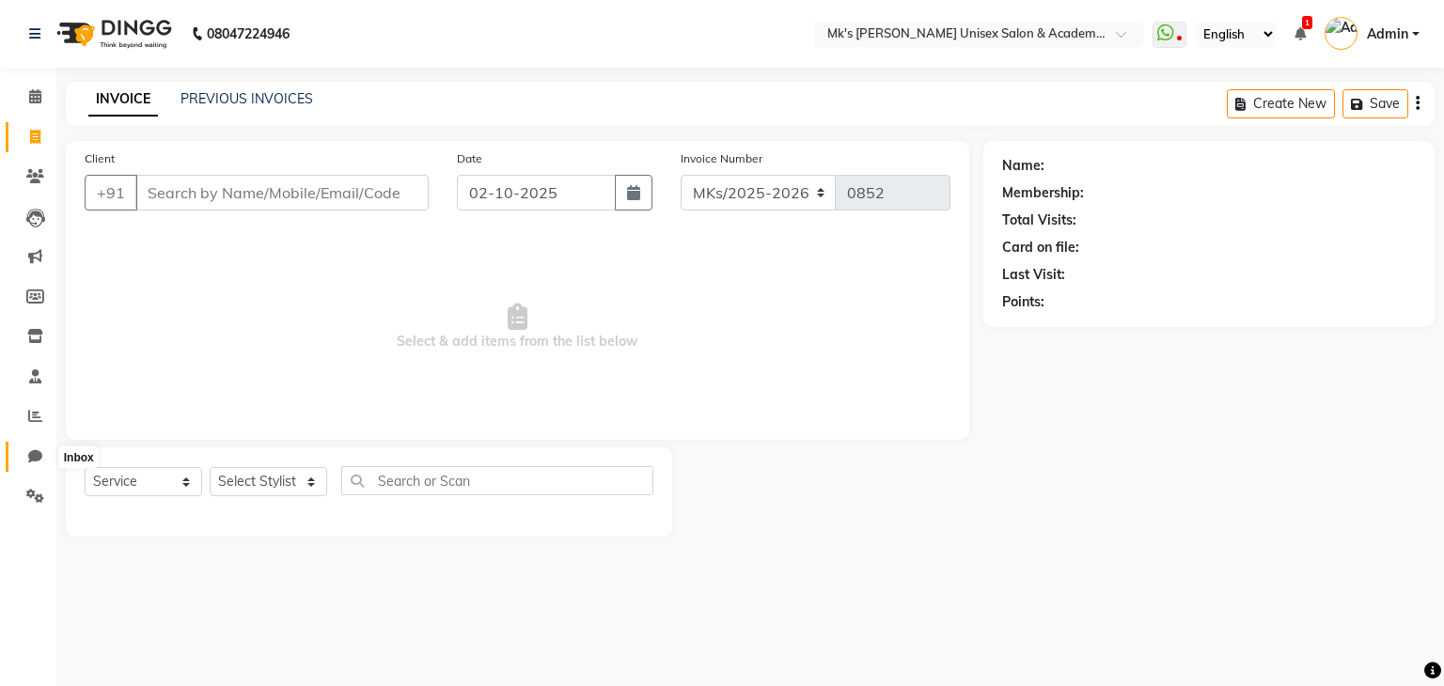
click at [24, 465] on span at bounding box center [35, 457] width 33 height 22
select select "100"
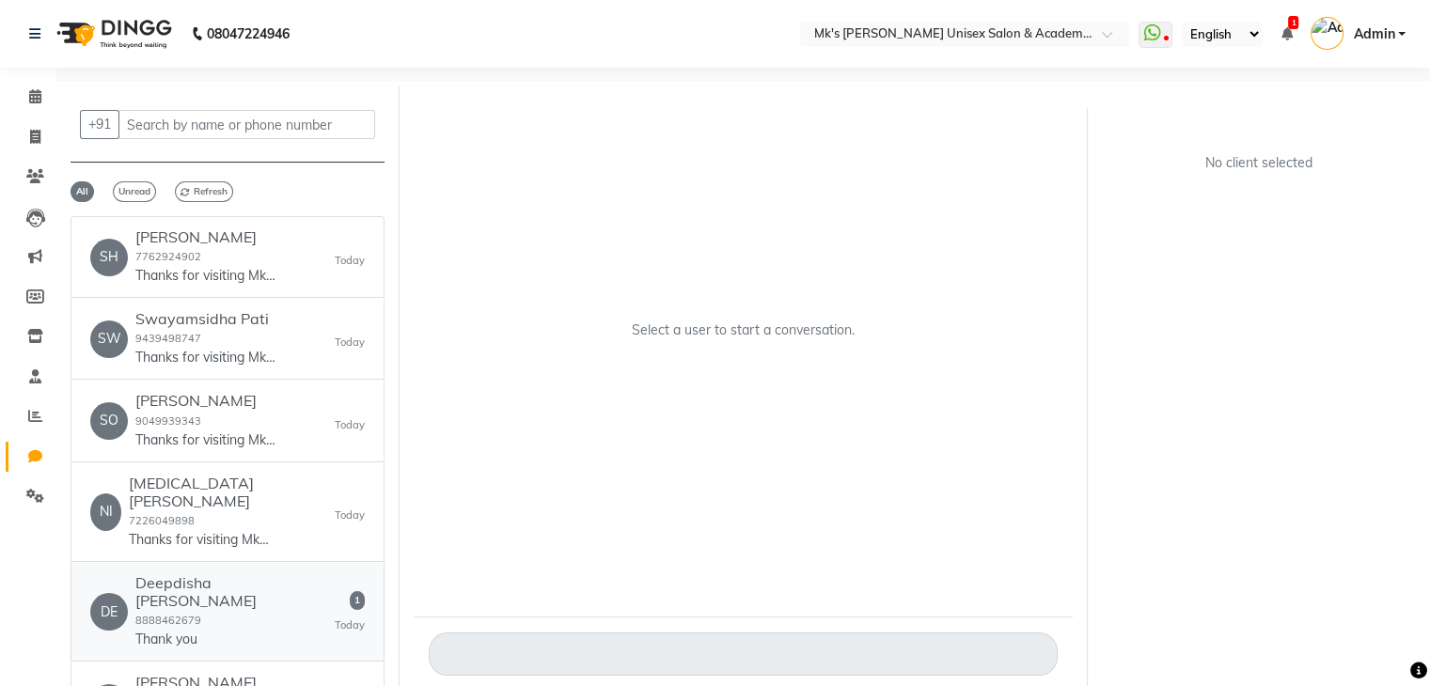
click at [258, 574] on div "DE Deepdisha Doshi 8888462679 Thank you 1 Today" at bounding box center [227, 611] width 274 height 75
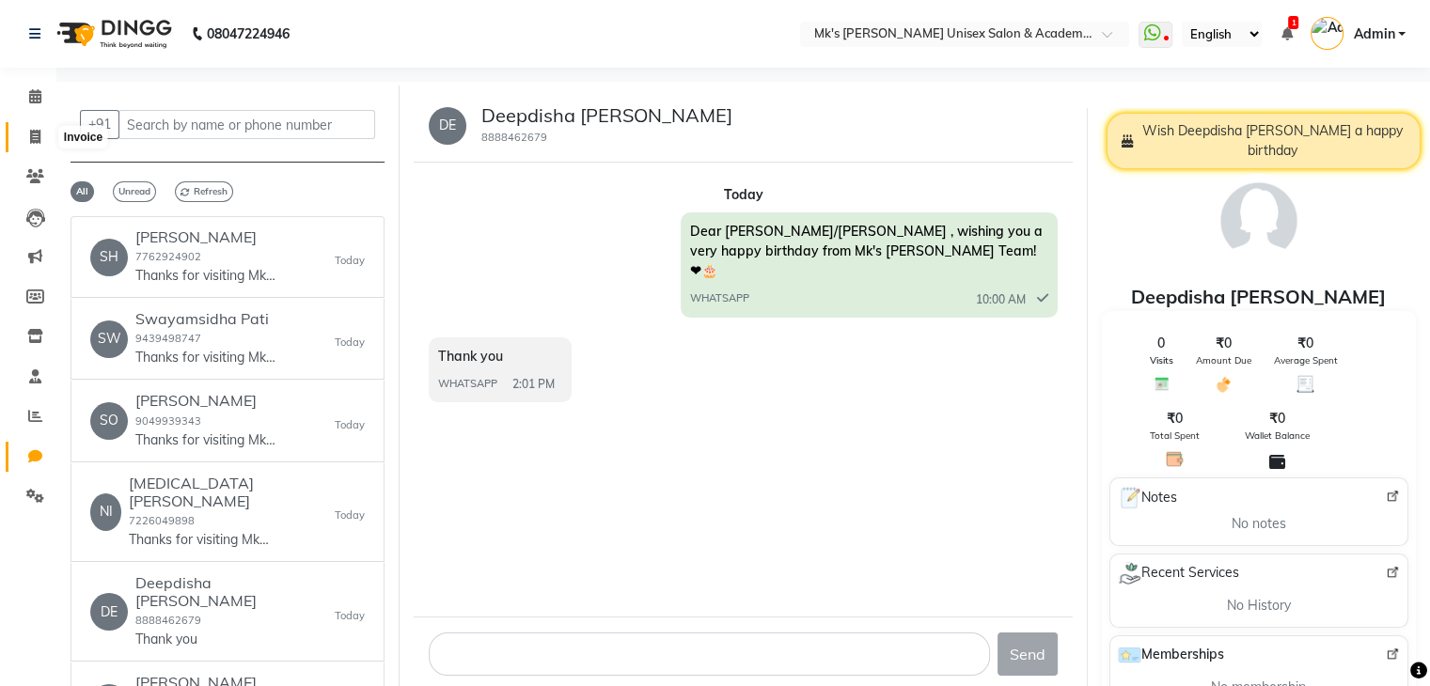
click at [36, 140] on icon at bounding box center [35, 137] width 10 height 14
select select "service"
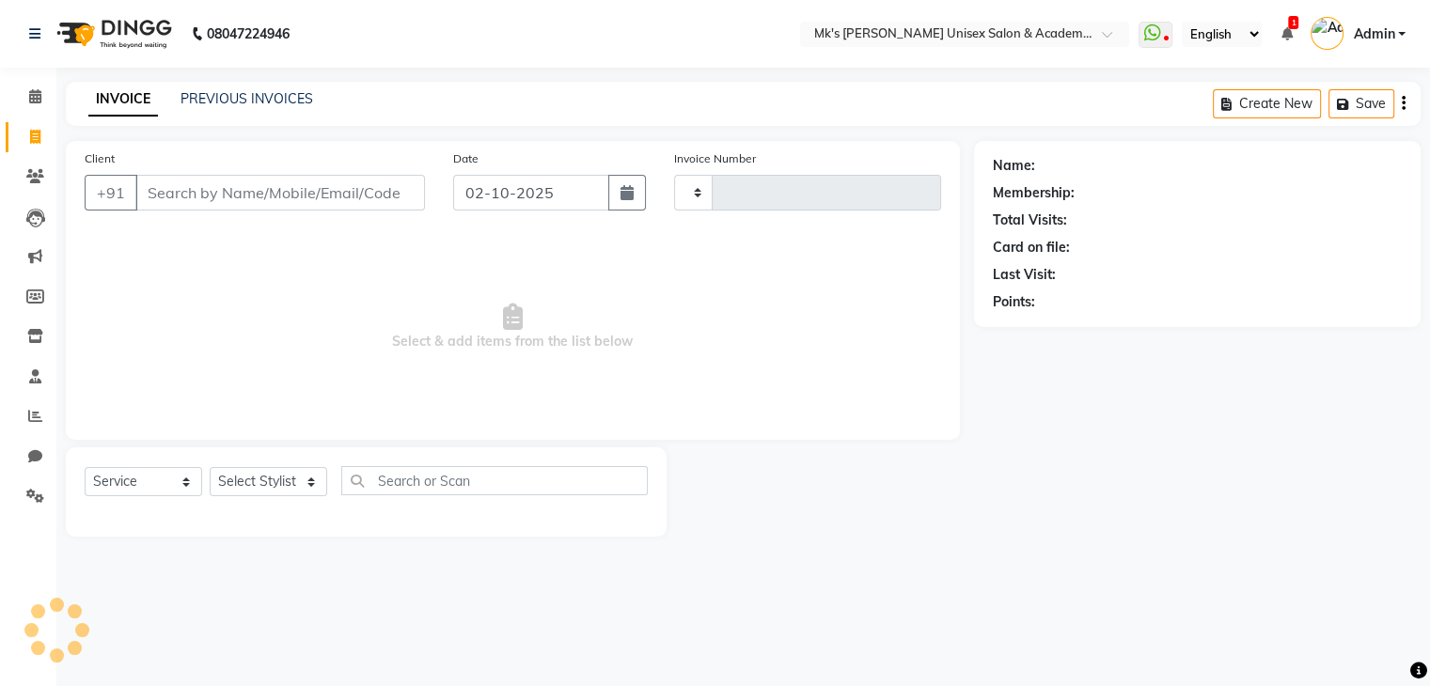
type input "0852"
select select "6031"
click at [338, 184] on input "Client" at bounding box center [281, 193] width 293 height 36
click at [263, 193] on input "Client" at bounding box center [281, 193] width 293 height 36
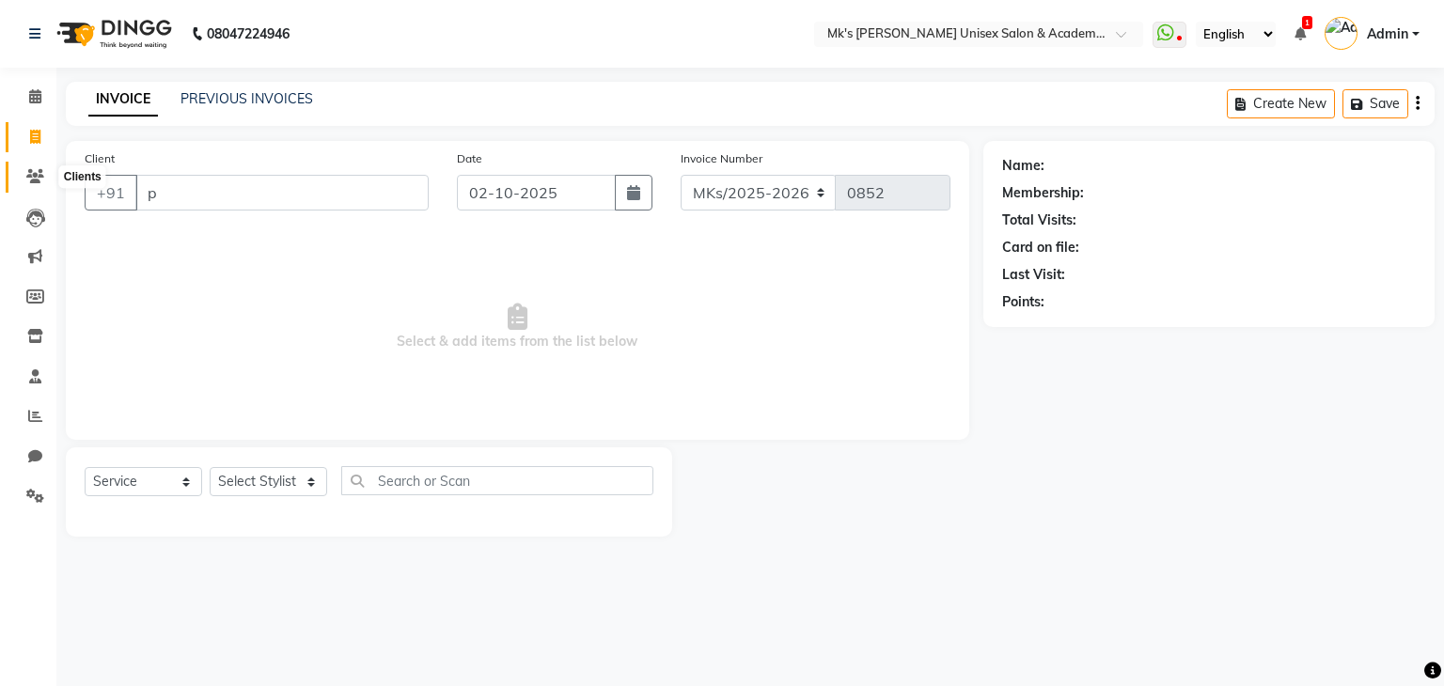
type input "p"
click at [37, 177] on icon at bounding box center [35, 176] width 18 height 14
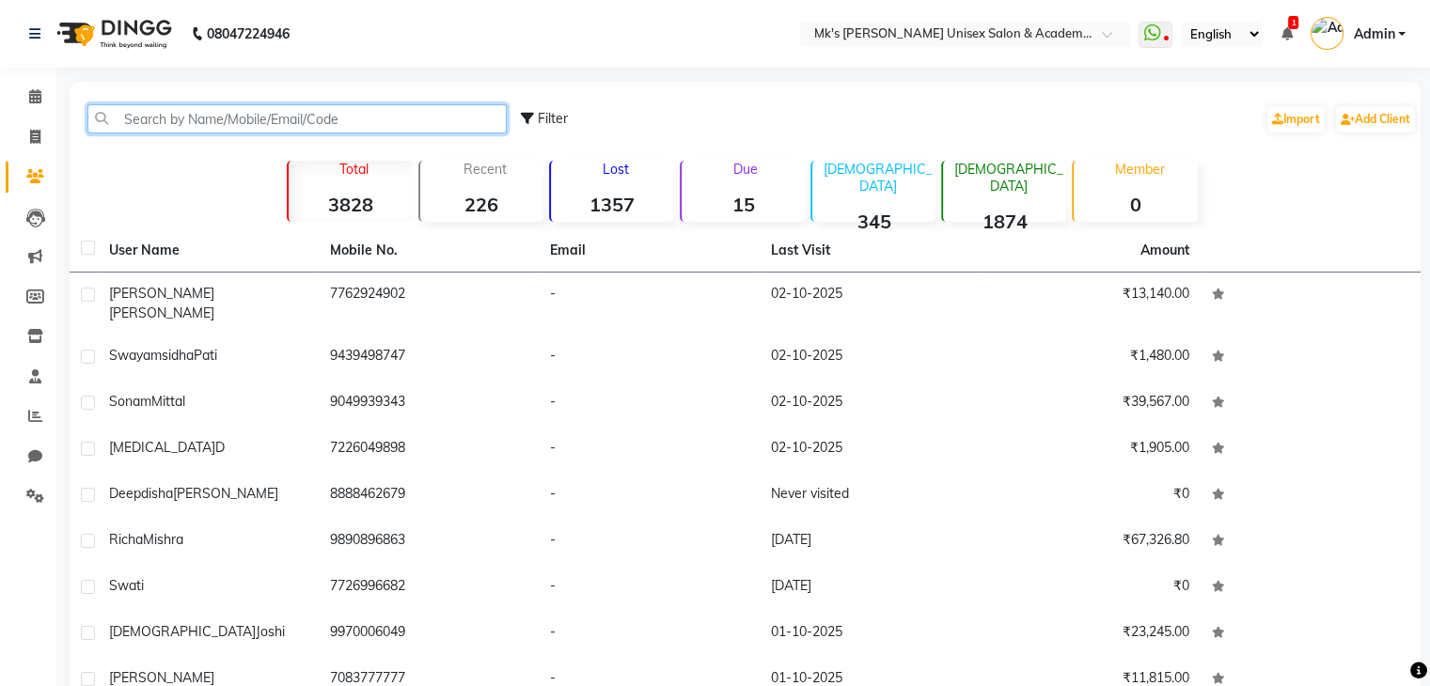
click at [184, 124] on input "text" at bounding box center [296, 118] width 419 height 29
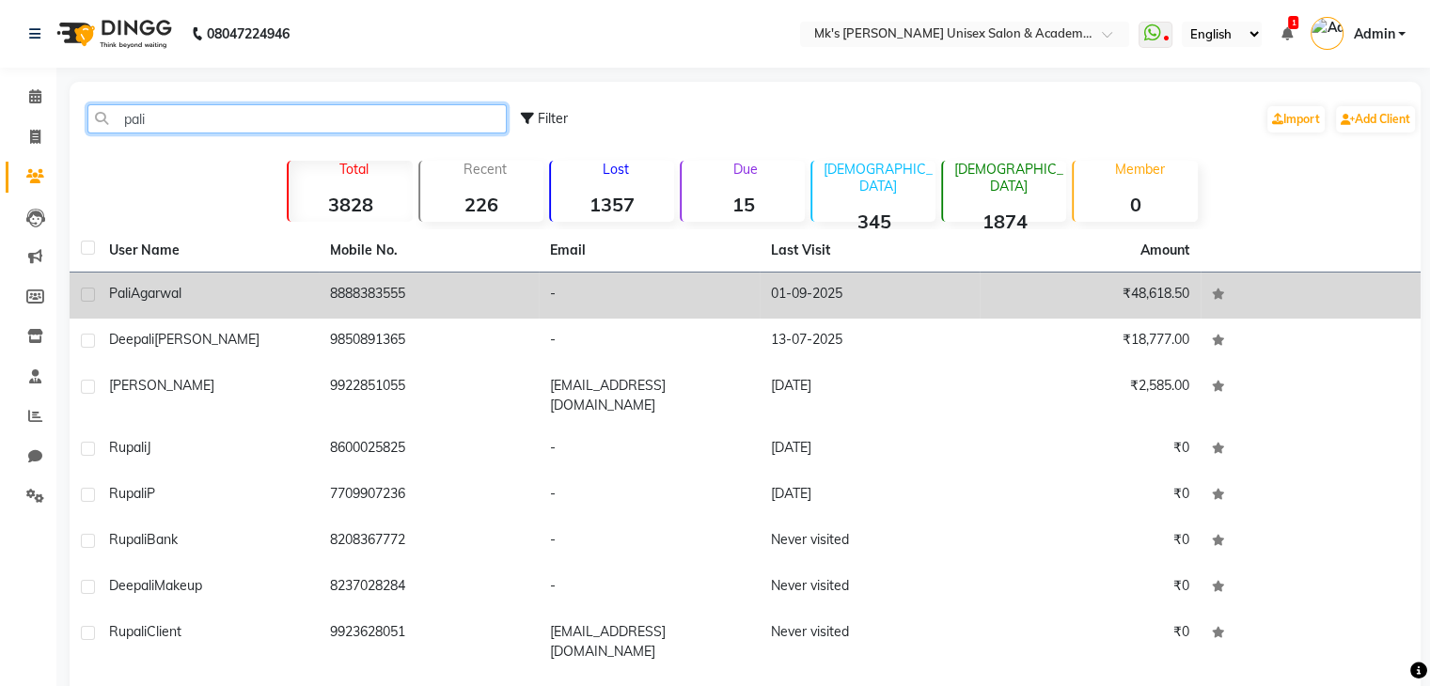
type input "pali"
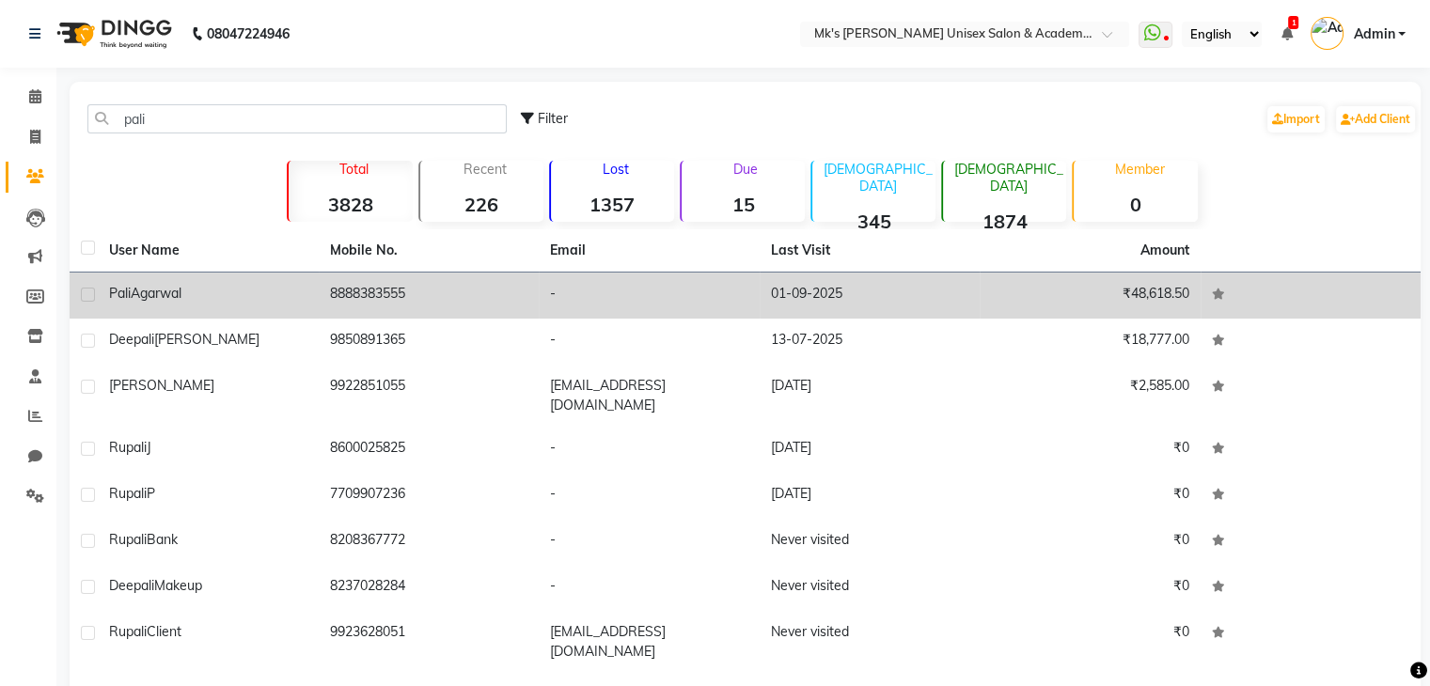
click at [241, 296] on div "Pali Agarwal" at bounding box center [208, 294] width 198 height 20
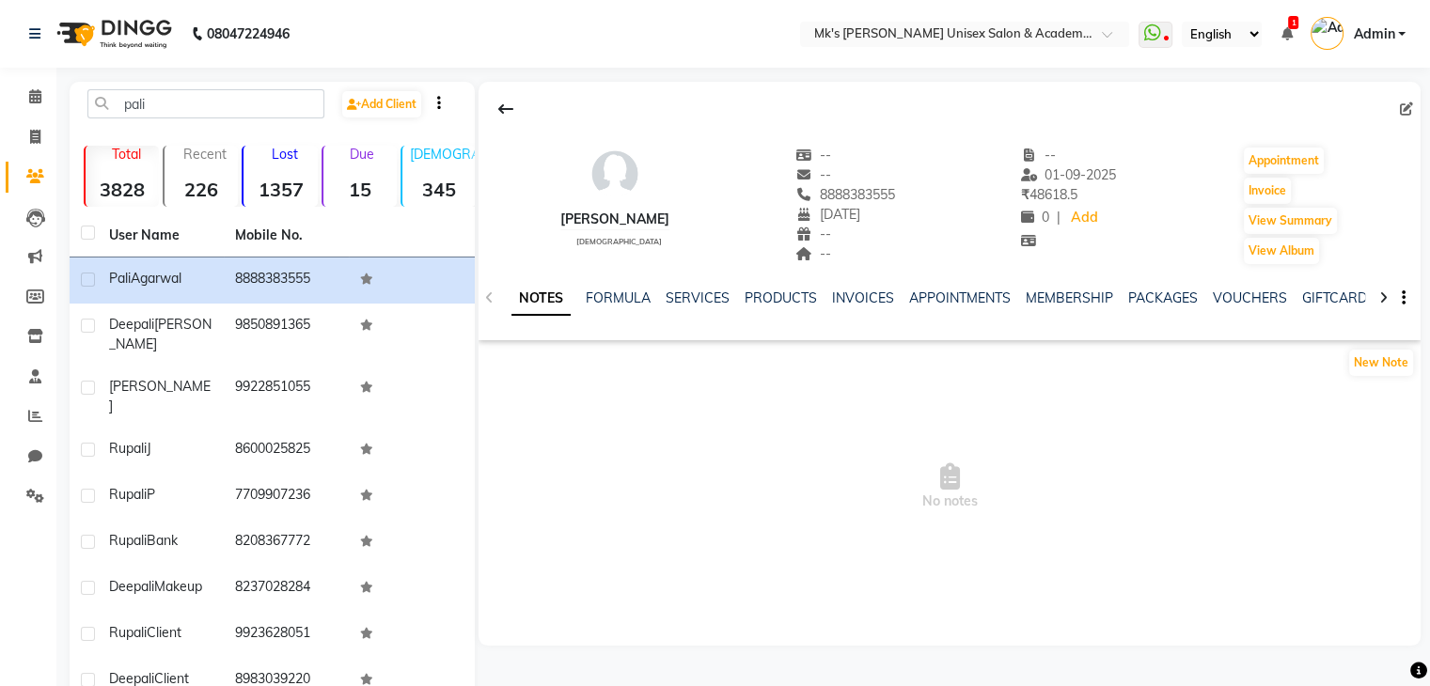
click at [872, 305] on div "INVOICES" at bounding box center [863, 299] width 62 height 20
click at [869, 297] on link "INVOICES" at bounding box center [863, 298] width 62 height 17
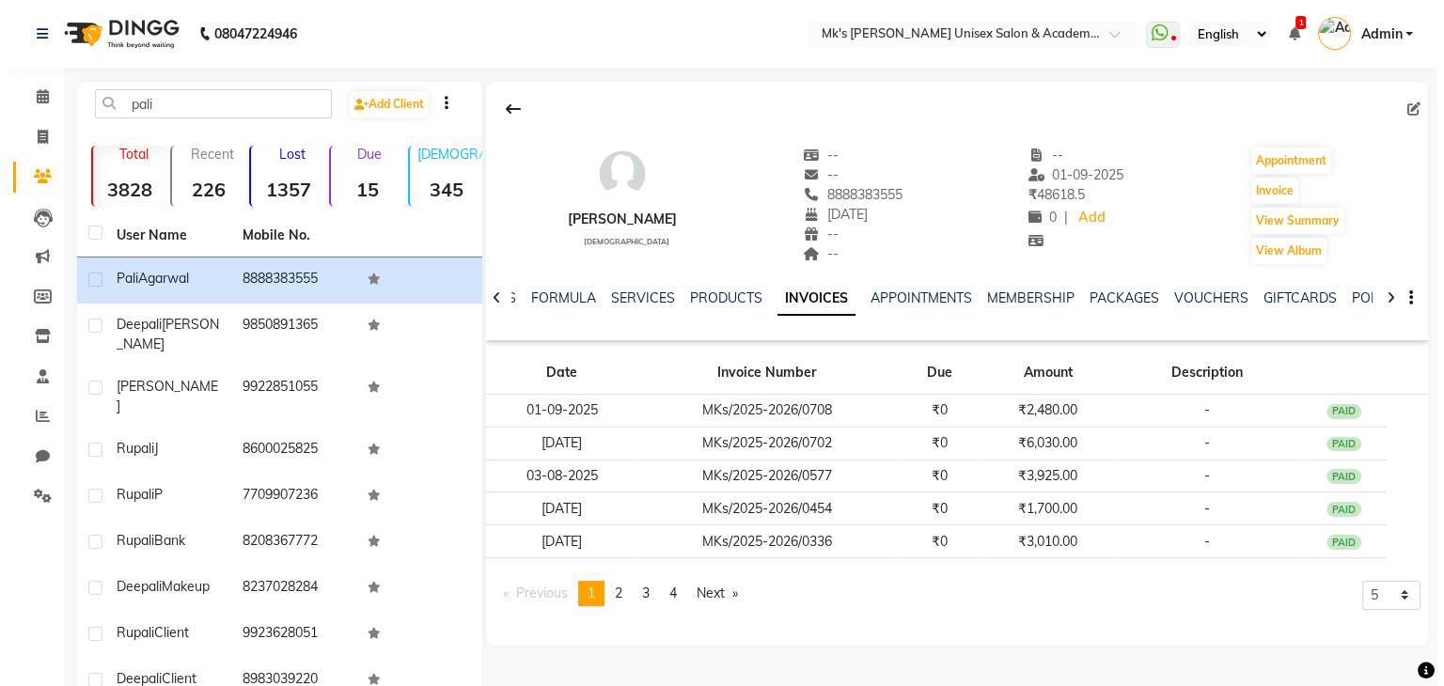
scroll to position [113, 0]
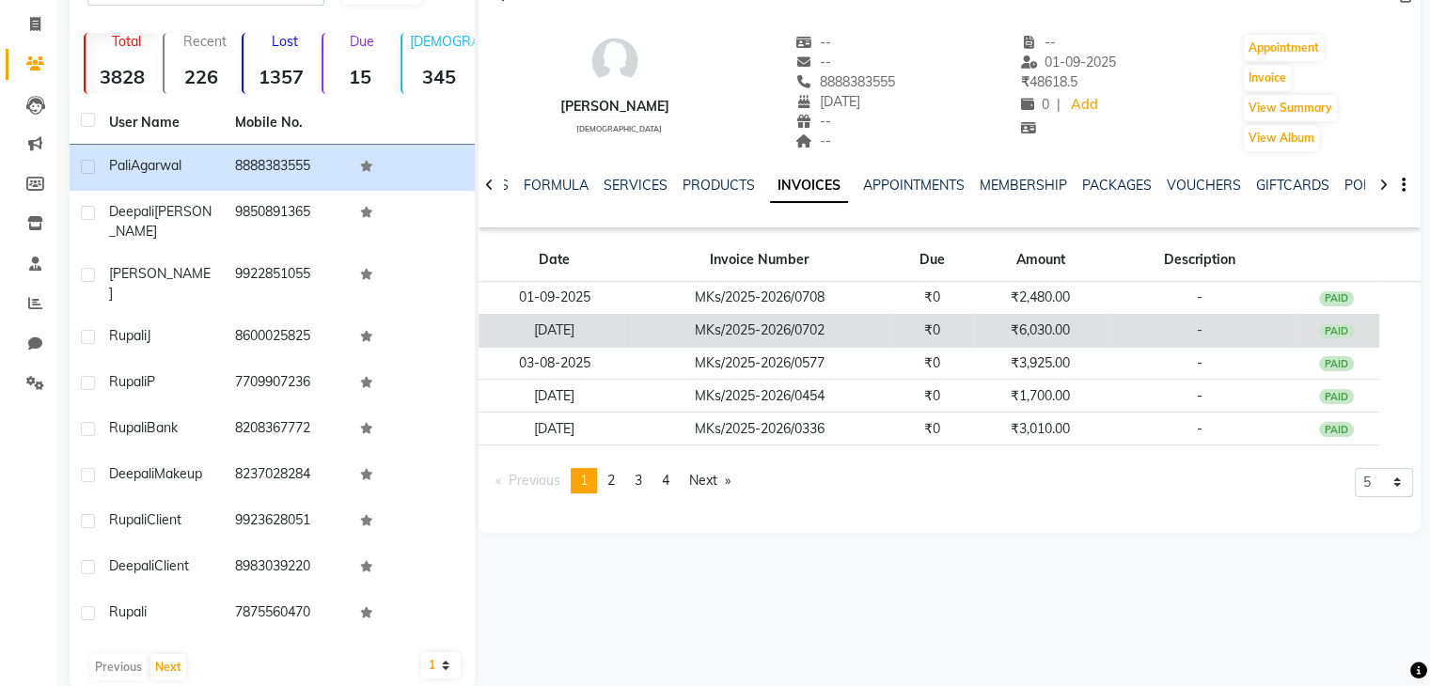
click at [949, 327] on td "₹0" at bounding box center [931, 330] width 87 height 33
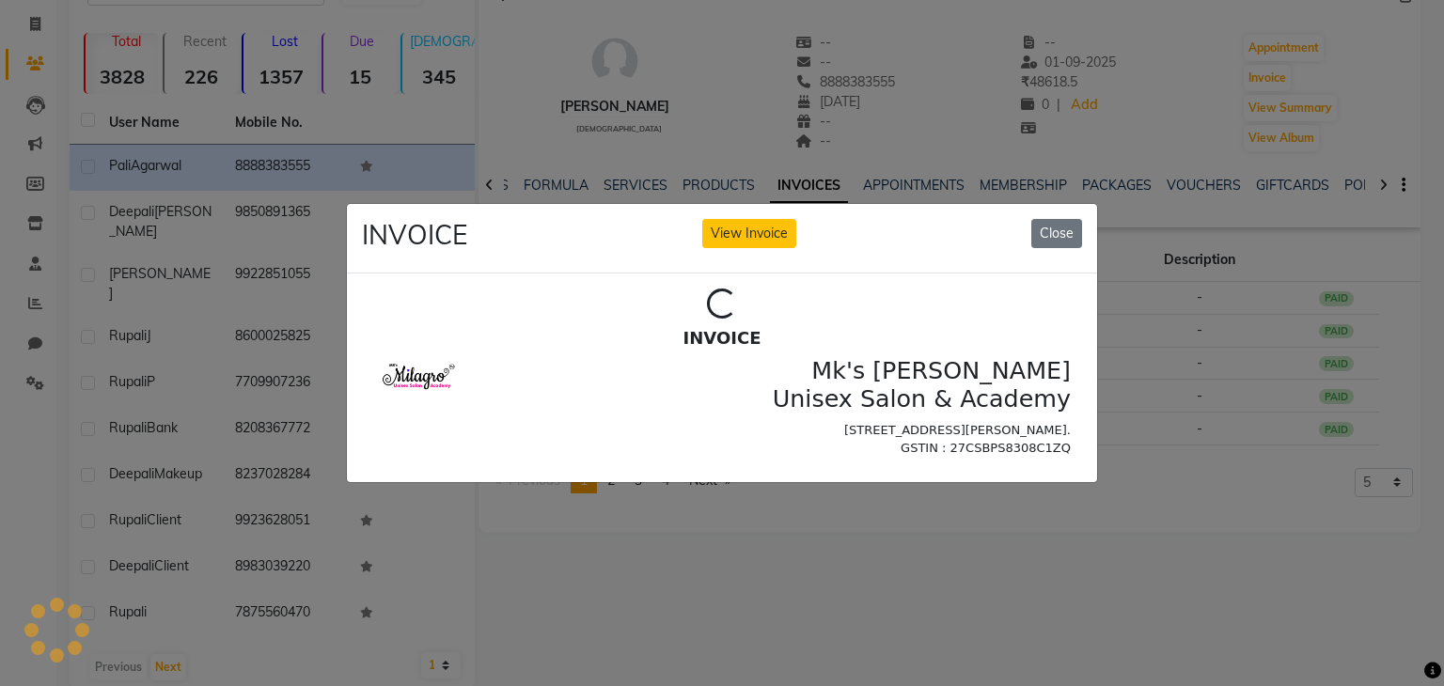
scroll to position [0, 0]
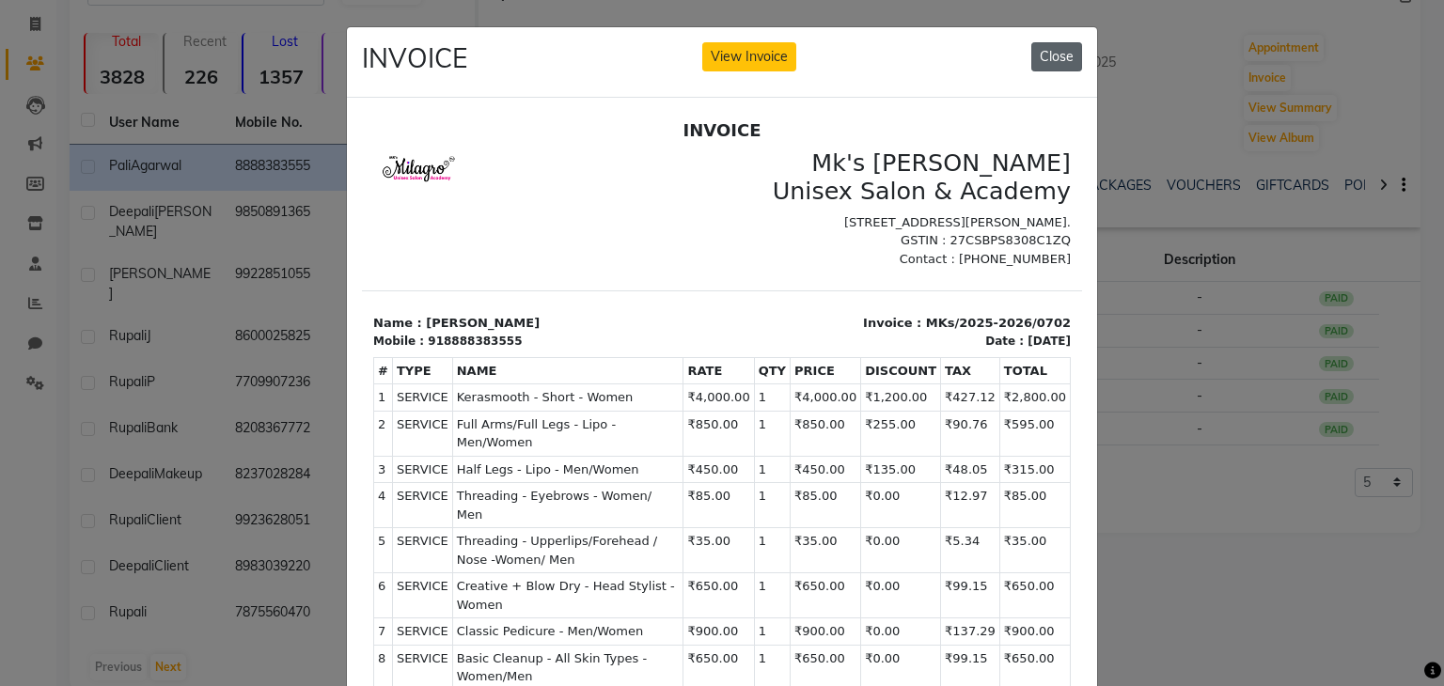
click at [1042, 58] on button "Close" at bounding box center [1056, 56] width 51 height 29
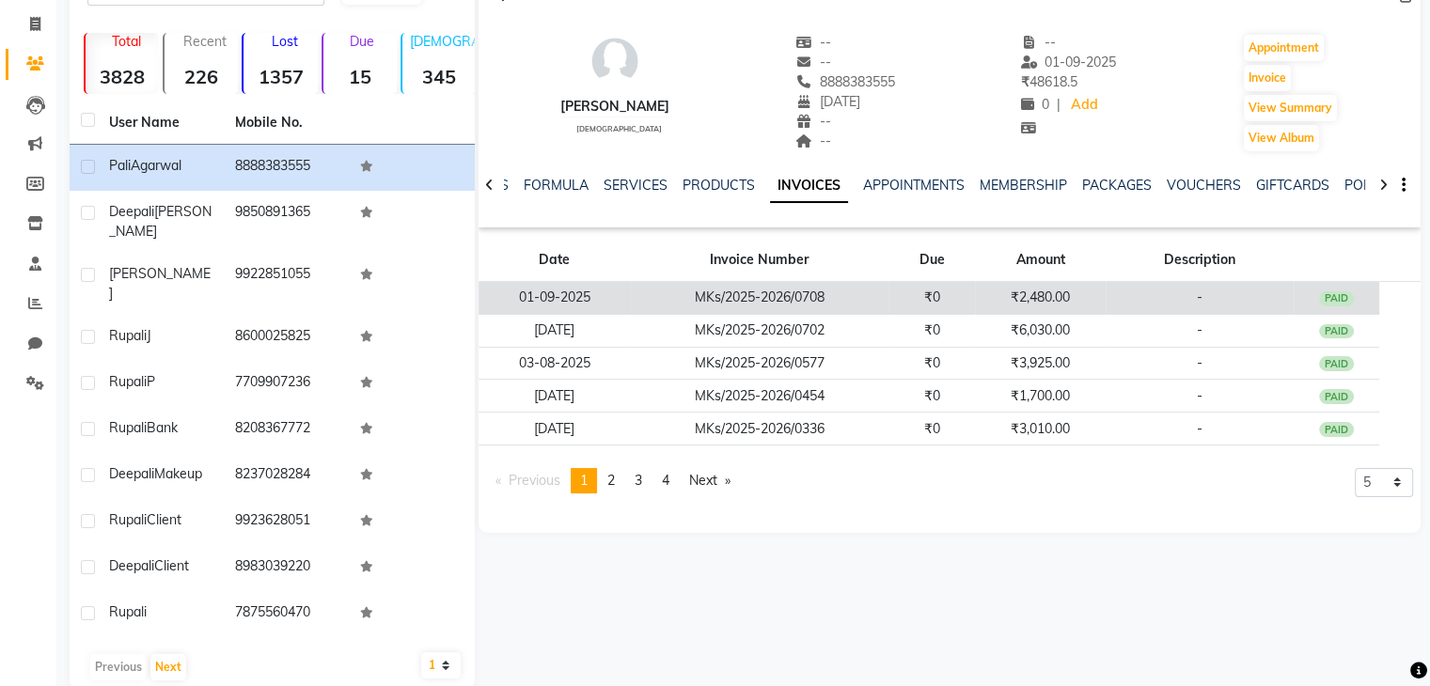
click at [652, 309] on td "MKs/2025-2026/0708" at bounding box center [760, 298] width 258 height 33
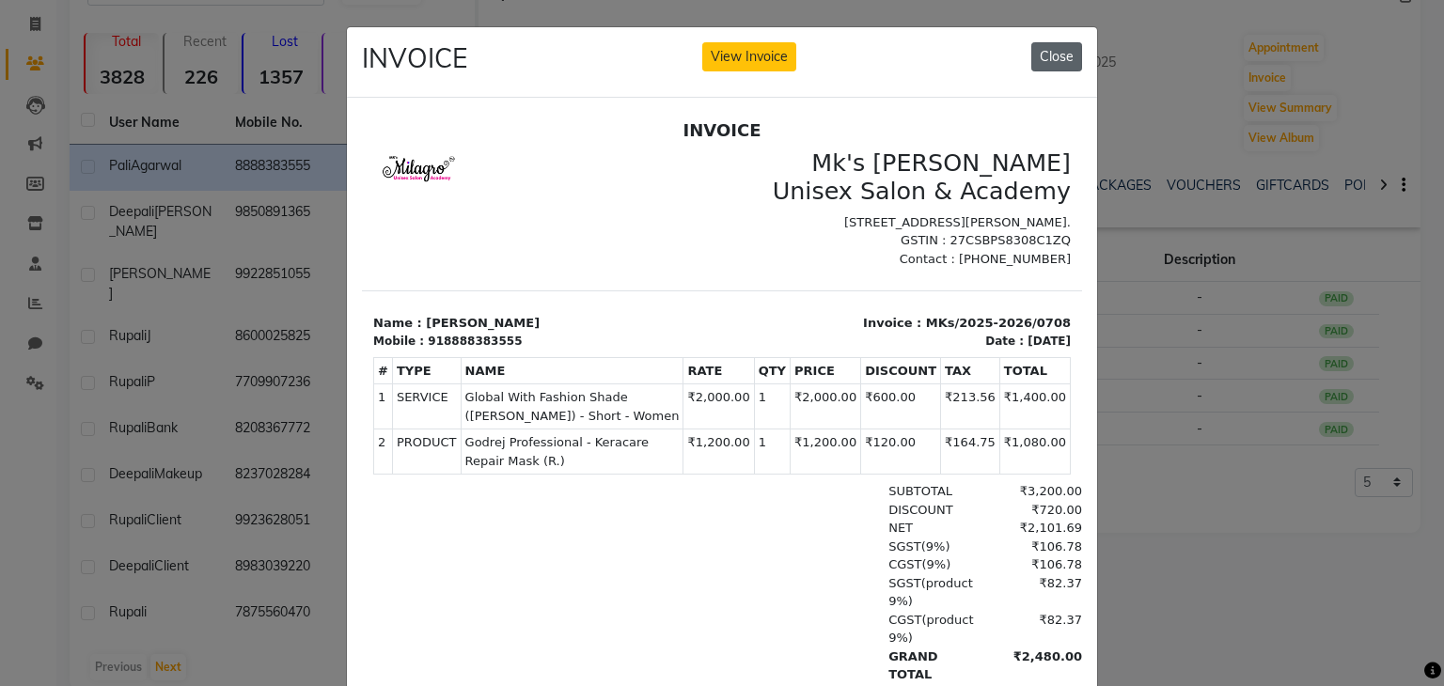
click at [1048, 57] on button "Close" at bounding box center [1056, 56] width 51 height 29
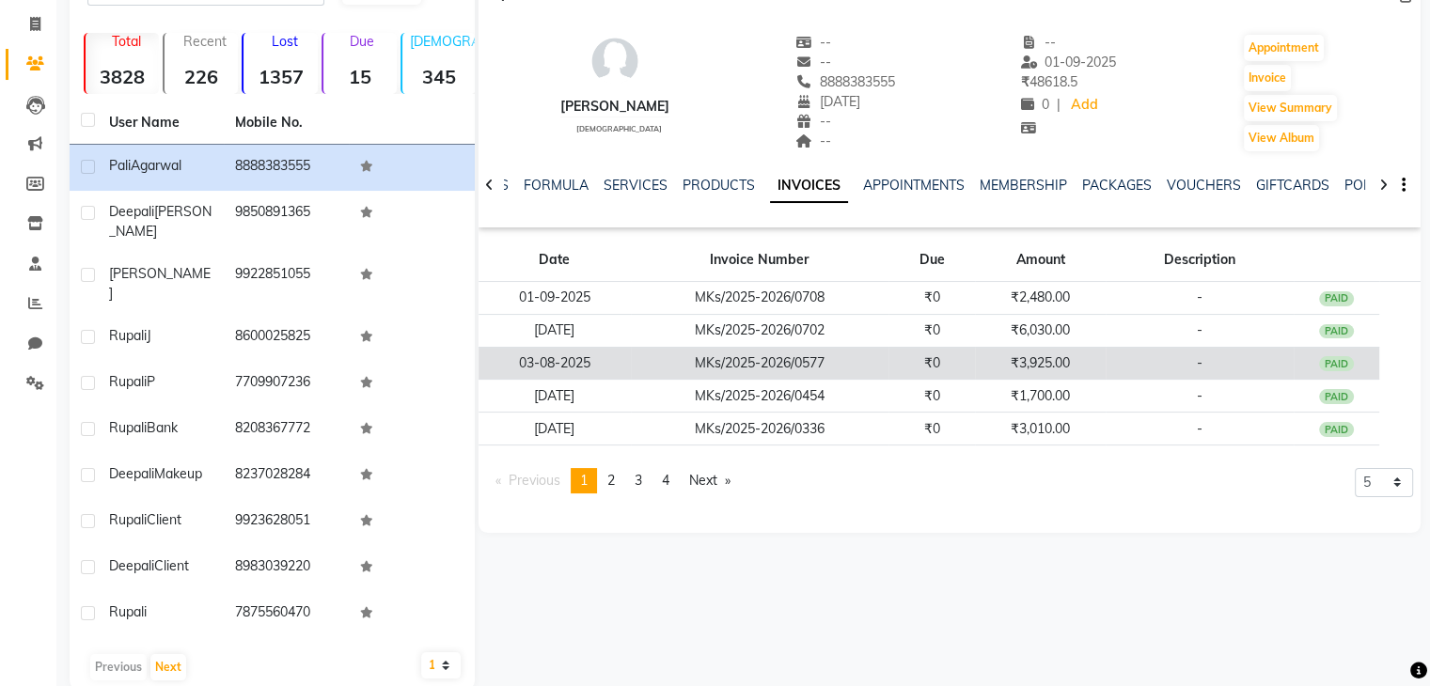
click at [567, 358] on td "03-08-2025" at bounding box center [553, 363] width 151 height 33
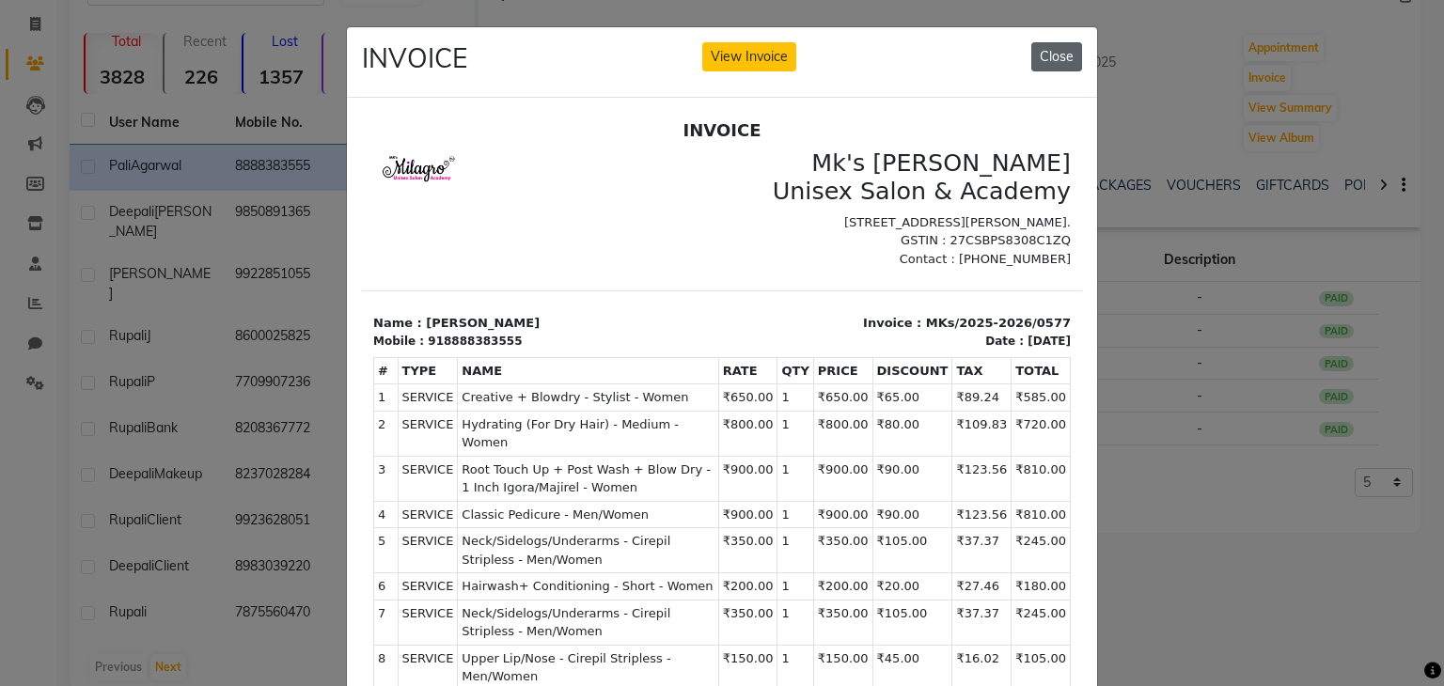
click at [1055, 62] on button "Close" at bounding box center [1056, 56] width 51 height 29
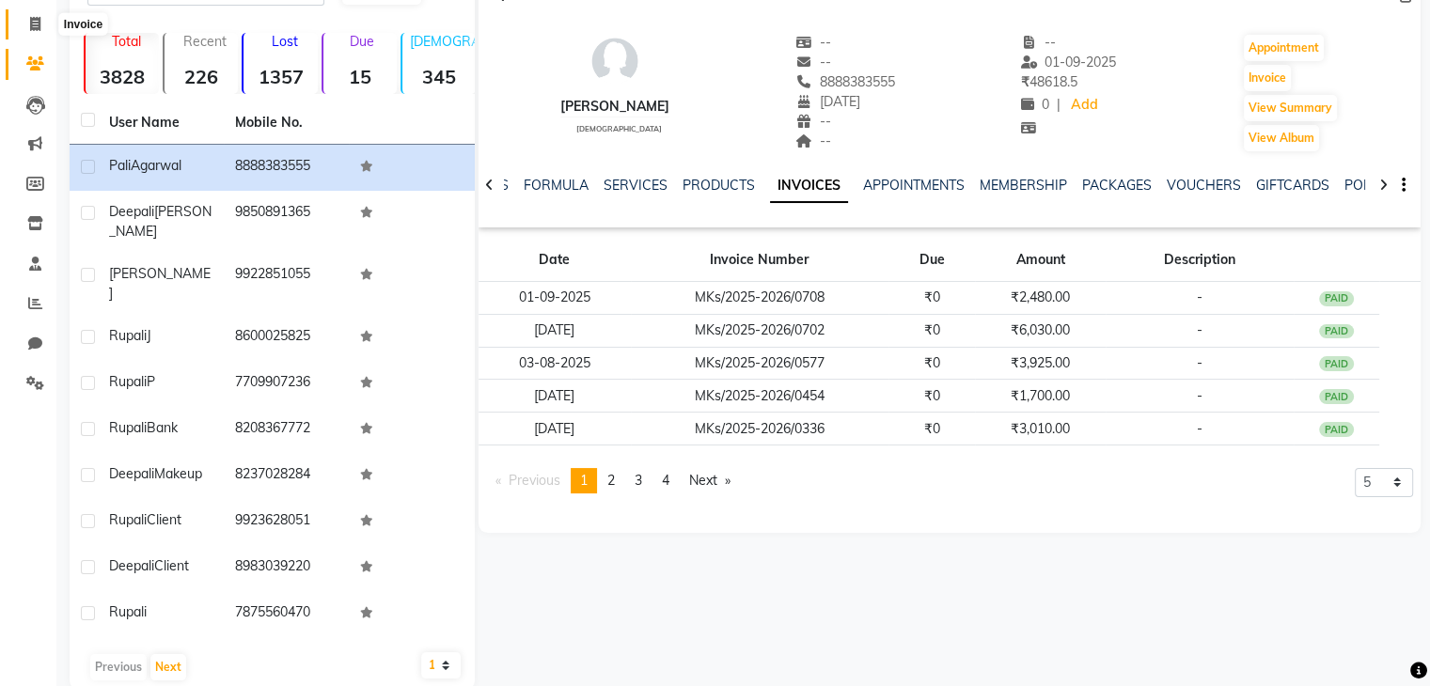
click at [44, 26] on span at bounding box center [35, 25] width 33 height 22
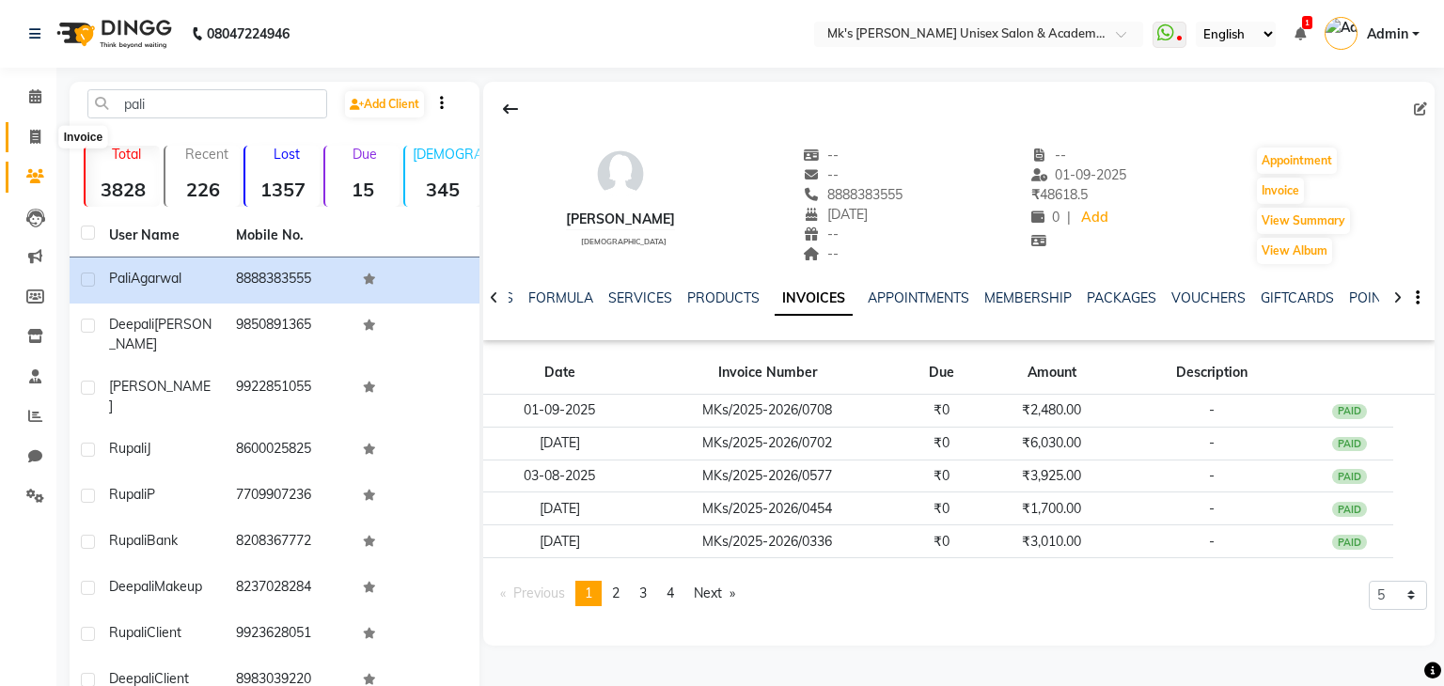
select select "service"
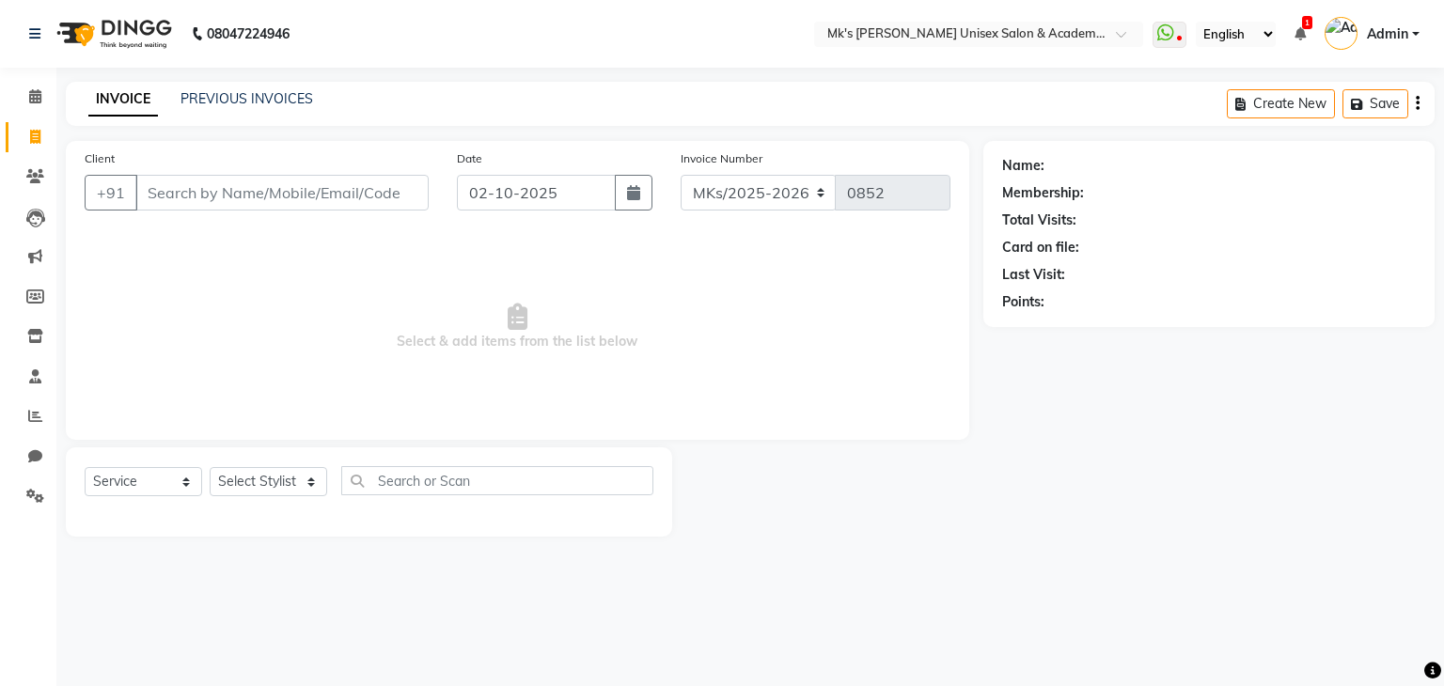
click at [302, 199] on input "Client" at bounding box center [281, 193] width 293 height 36
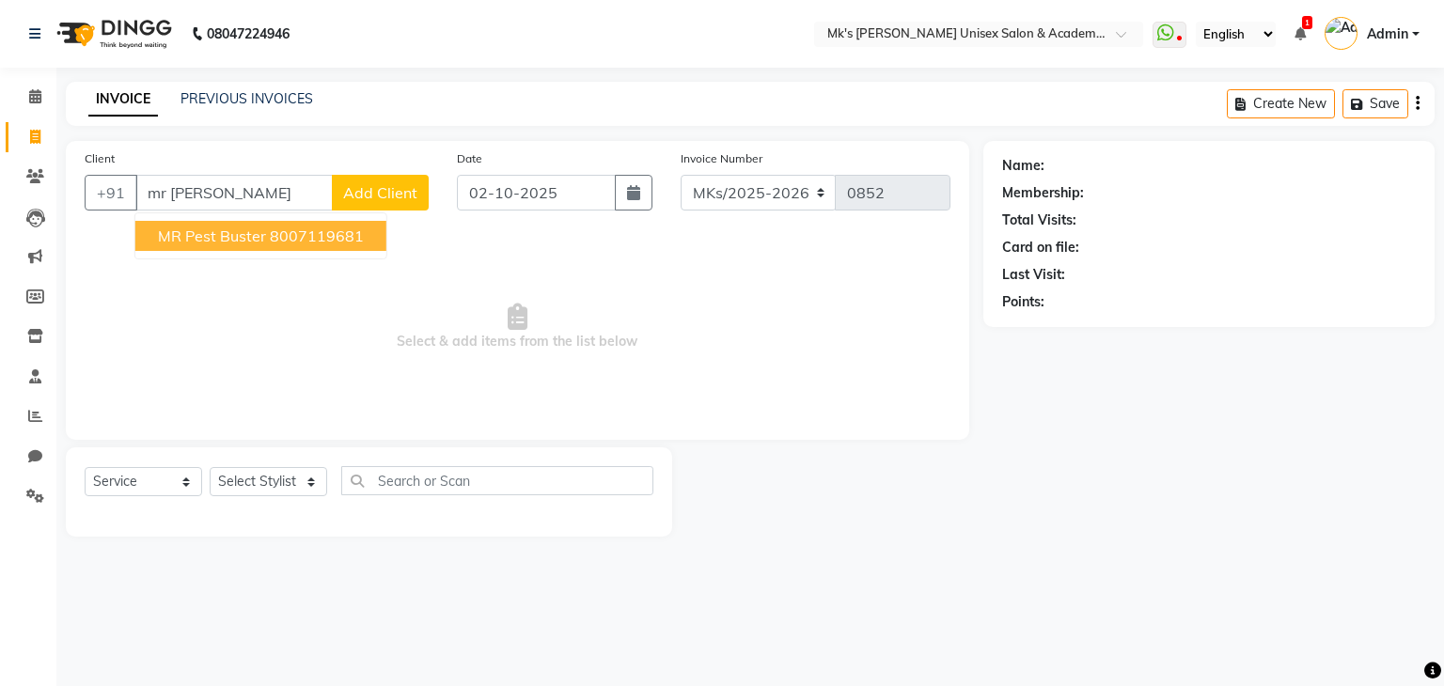
click at [286, 230] on ngb-highlight "8007119681" at bounding box center [317, 236] width 94 height 19
type input "8007119681"
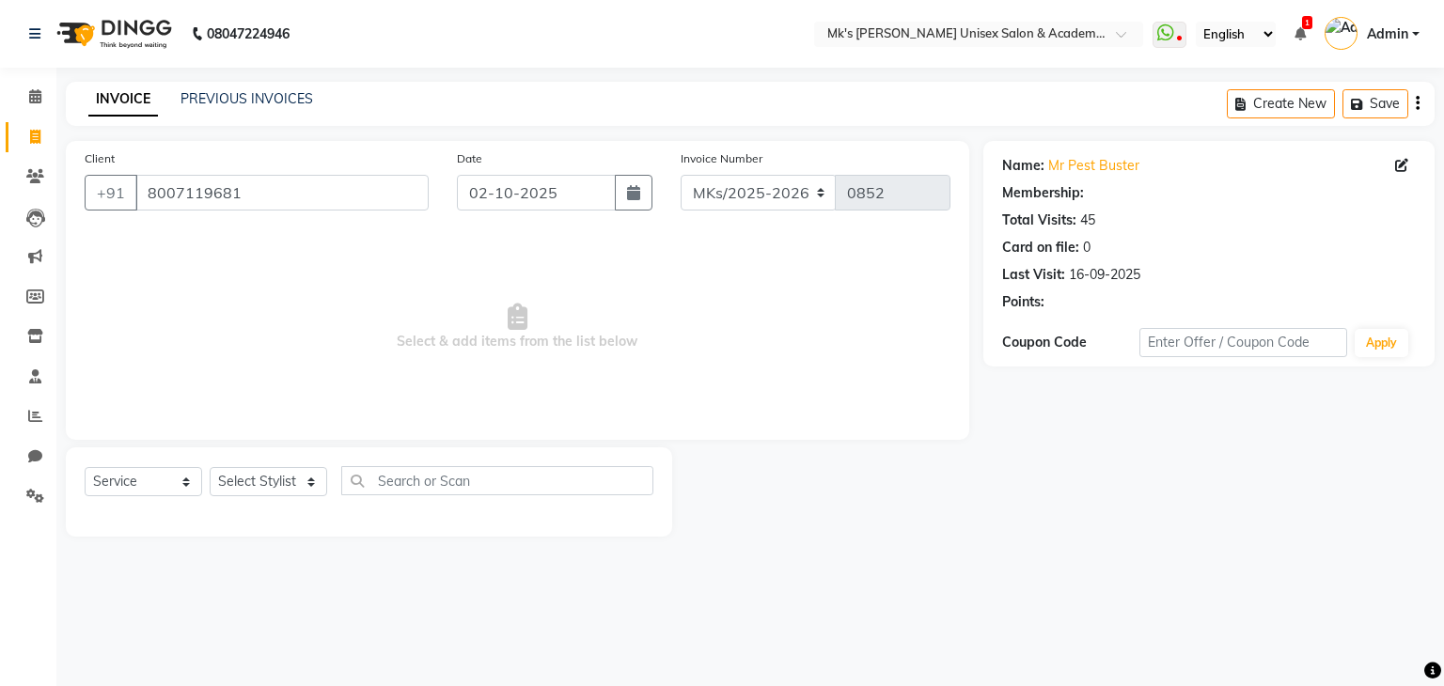
select select "1: Object"
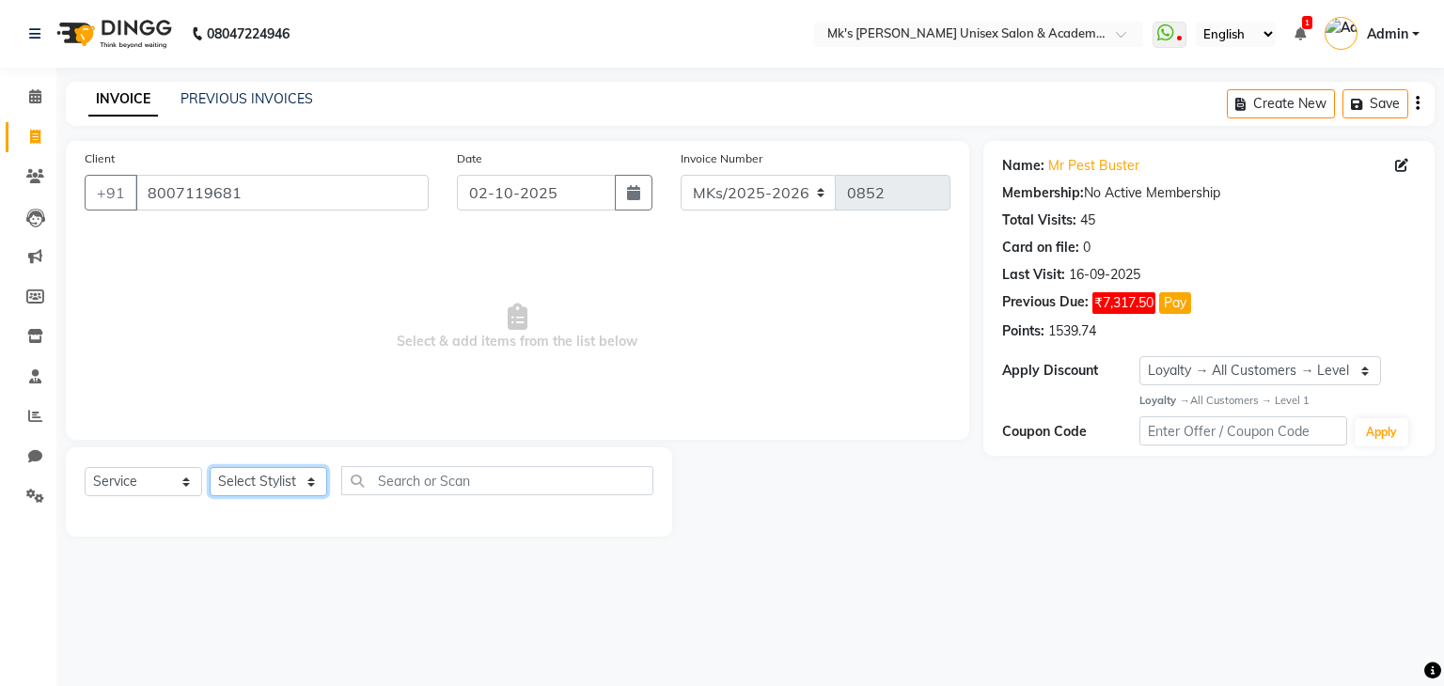
click at [266, 490] on select "Select Stylist Harshad Minsi Renuka Riya Sandhaya Santoshi" at bounding box center [268, 481] width 117 height 29
select select "21738"
click at [210, 468] on select "Select Stylist Harshad Minsi Renuka Riya Sandhaya Santoshi" at bounding box center [268, 481] width 117 height 29
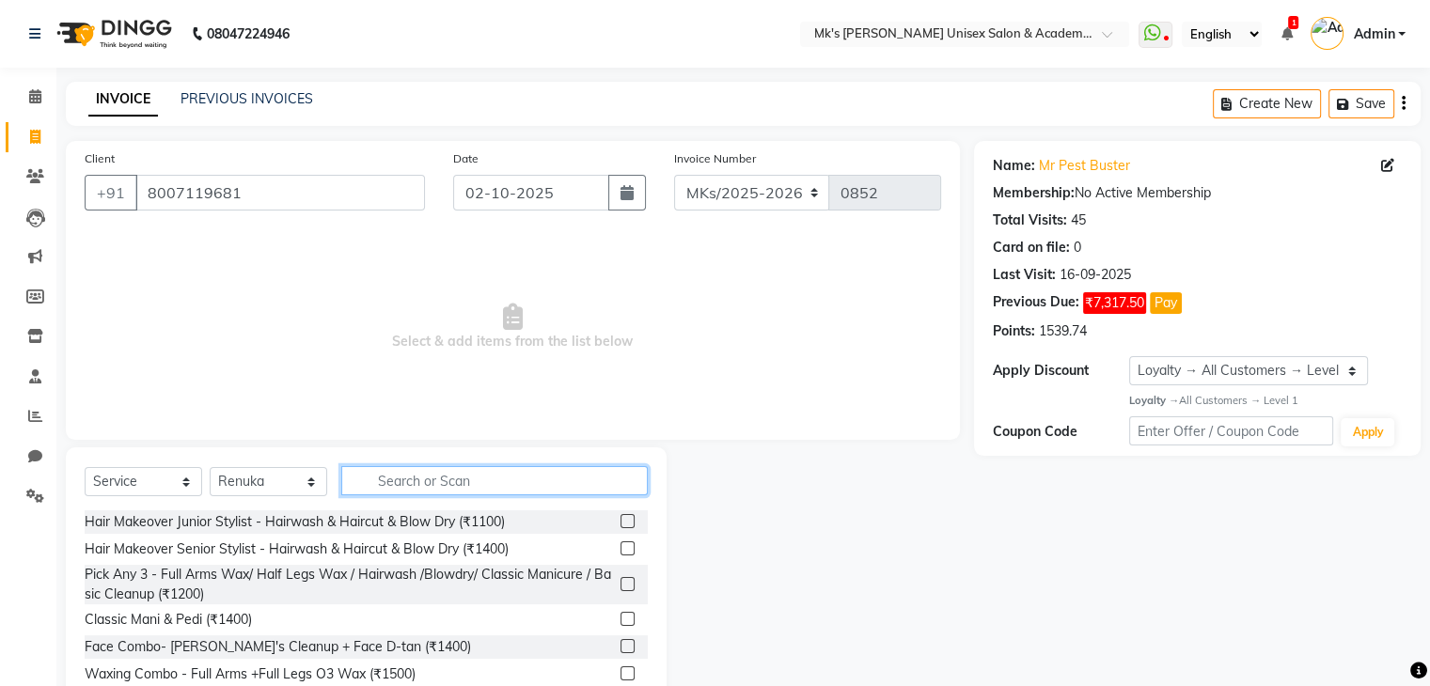
click at [386, 491] on input "text" at bounding box center [494, 480] width 306 height 29
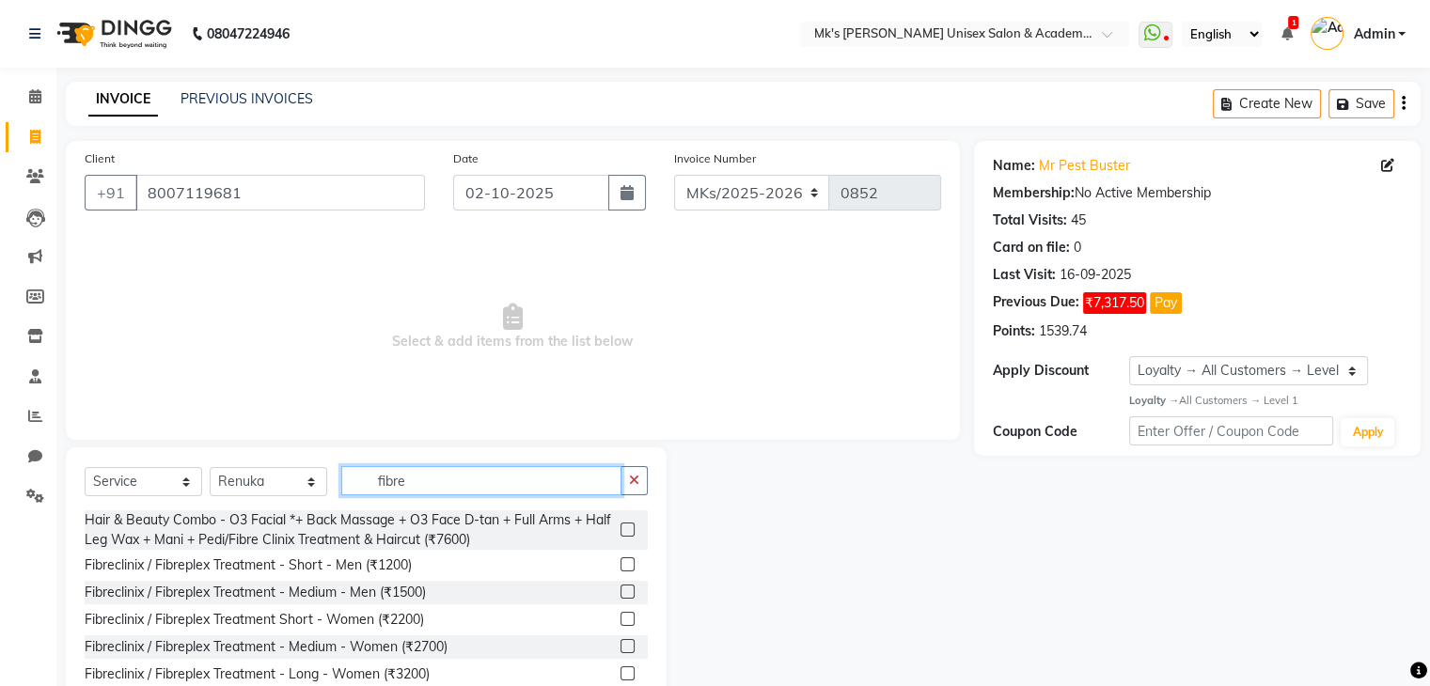
type input "fibre"
click at [620, 647] on label at bounding box center [627, 646] width 14 height 14
click at [620, 647] on input "checkbox" at bounding box center [626, 647] width 12 height 12
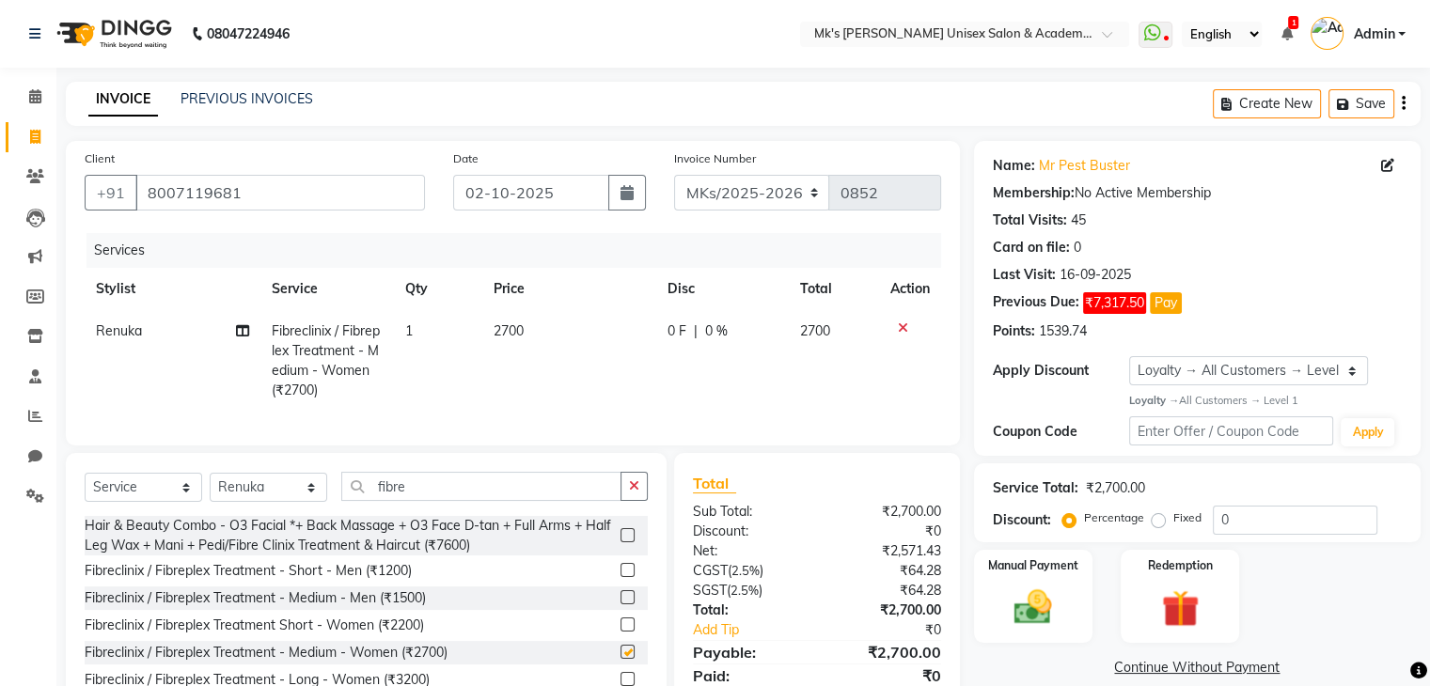
checkbox input "false"
click at [685, 338] on div "0 F | 0 %" at bounding box center [722, 331] width 110 height 20
select select "21738"
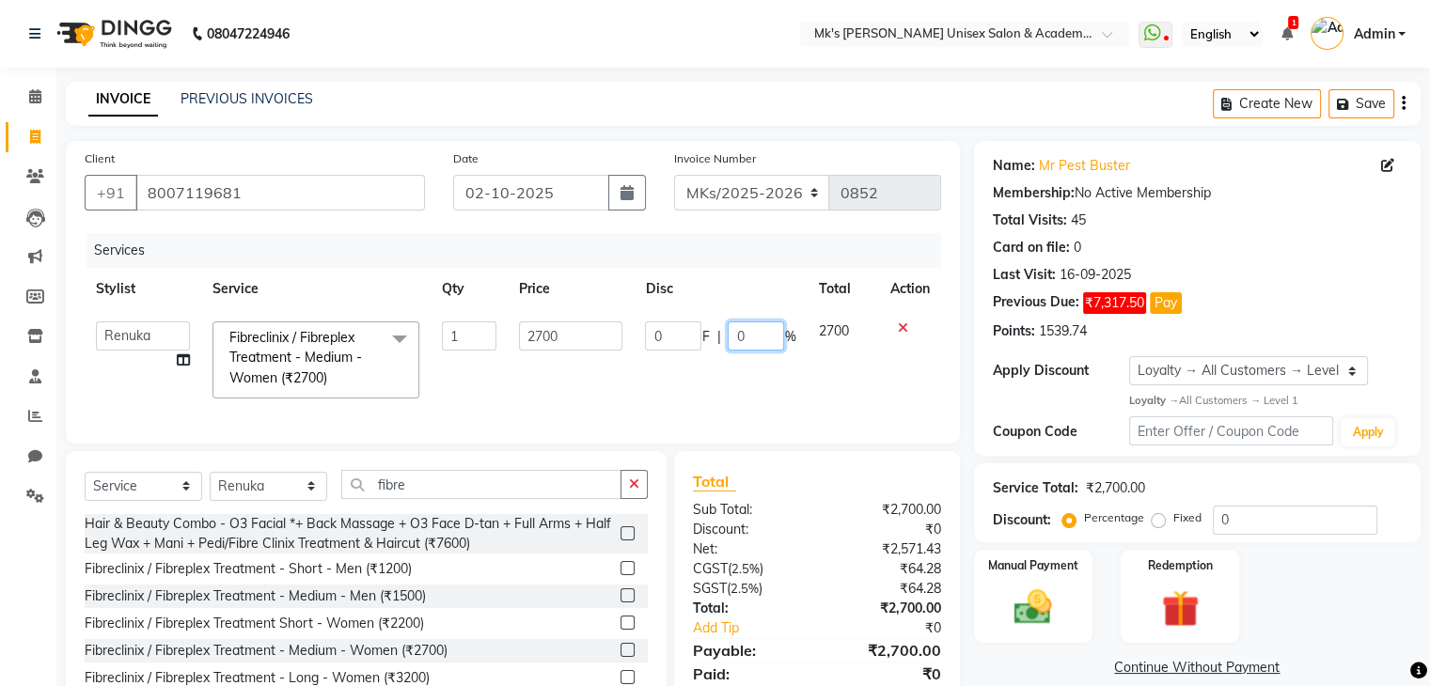
click at [733, 337] on input "0" at bounding box center [756, 335] width 56 height 29
type input "20"
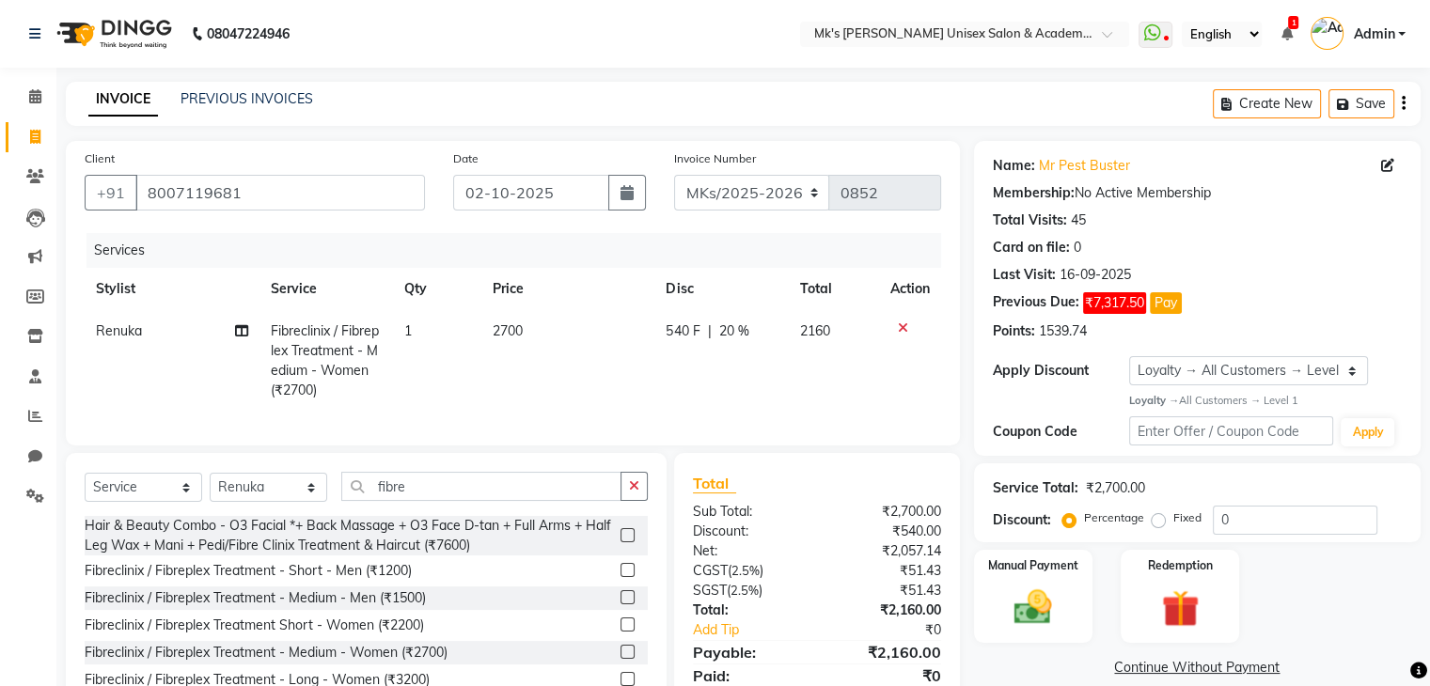
click at [733, 373] on td "540 F | 20 %" at bounding box center [721, 361] width 134 height 102
select select "21738"
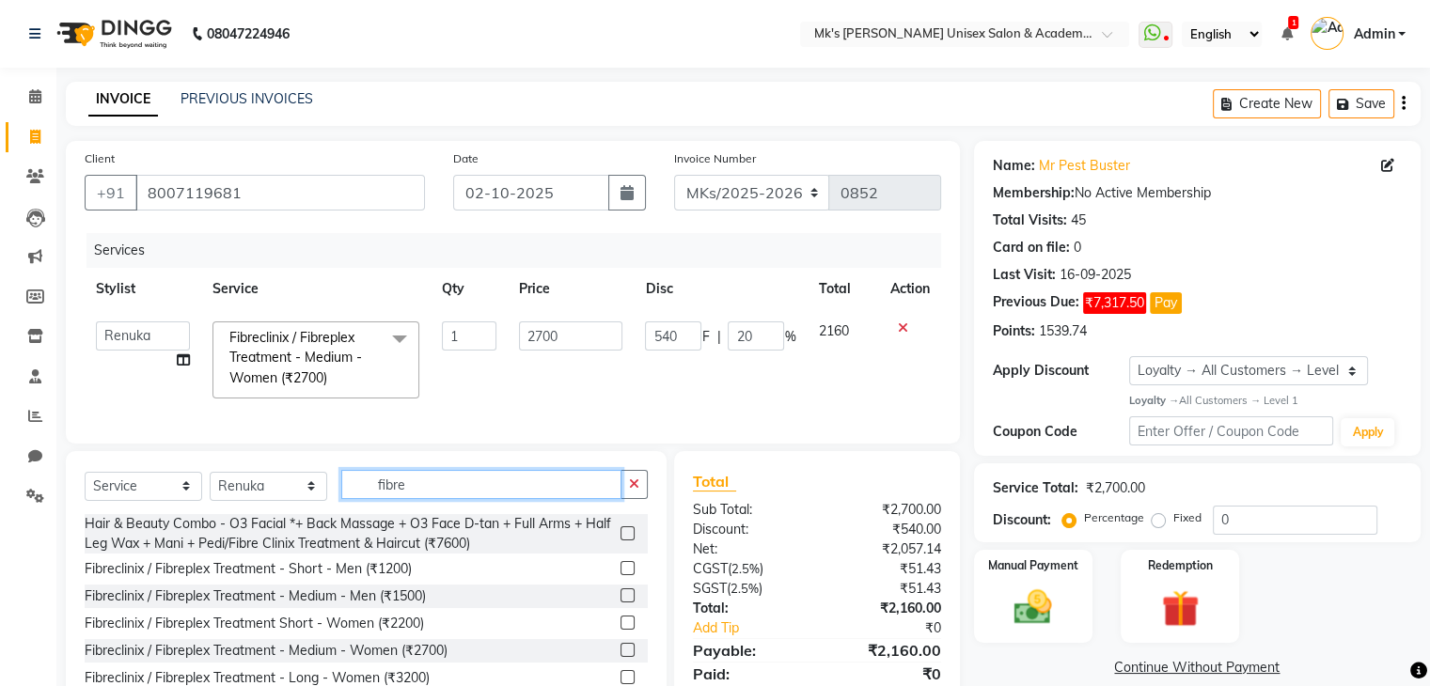
click at [372, 499] on input "fibre" at bounding box center [481, 484] width 280 height 29
click at [234, 501] on select "Select Stylist Harshad Minsi Renuka Riya Sandhaya Santoshi" at bounding box center [268, 486] width 117 height 29
click at [210, 486] on select "Select Stylist Harshad Minsi Renuka Riya Sandhaya Santoshi" at bounding box center [268, 486] width 117 height 29
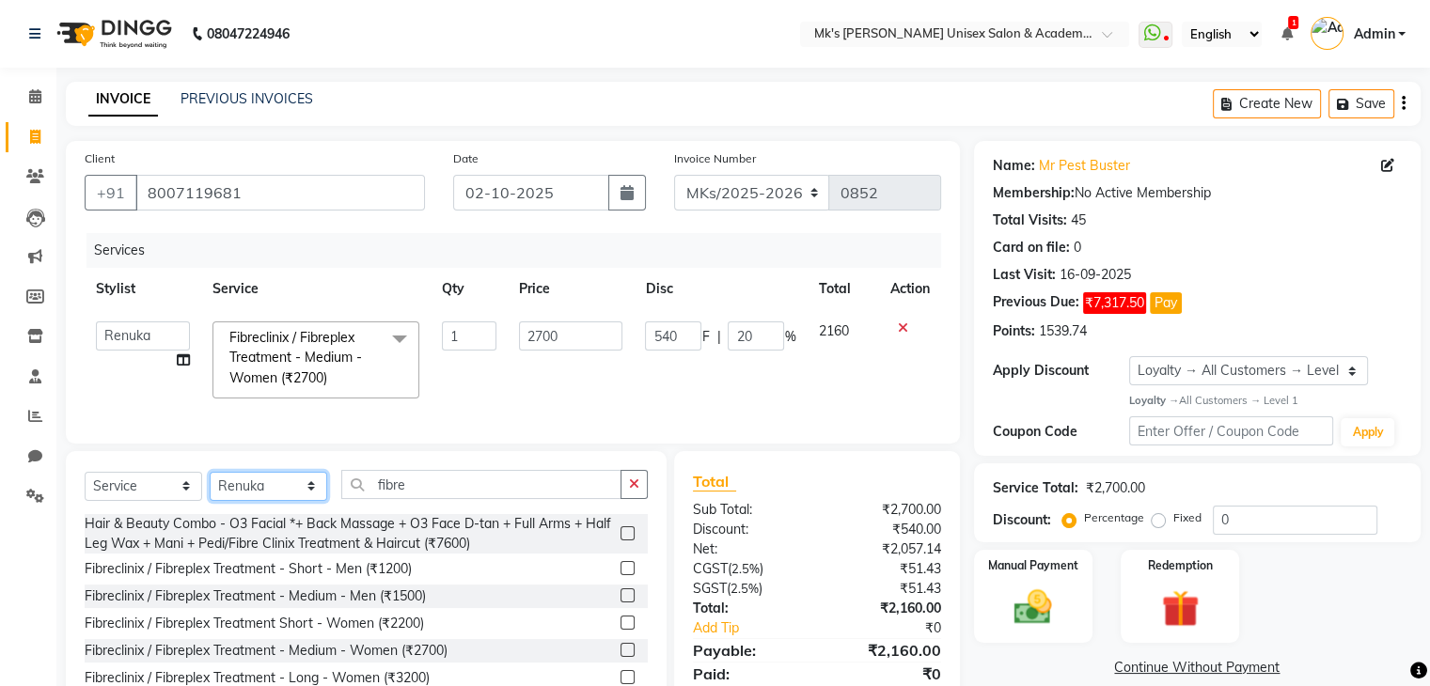
click at [267, 497] on select "Select Stylist Harshad Minsi Renuka Riya Sandhaya Santoshi" at bounding box center [268, 486] width 117 height 29
select select "21736"
click at [210, 486] on select "Select Stylist Harshad Minsi Renuka Riya Sandhaya Santoshi" at bounding box center [268, 486] width 117 height 29
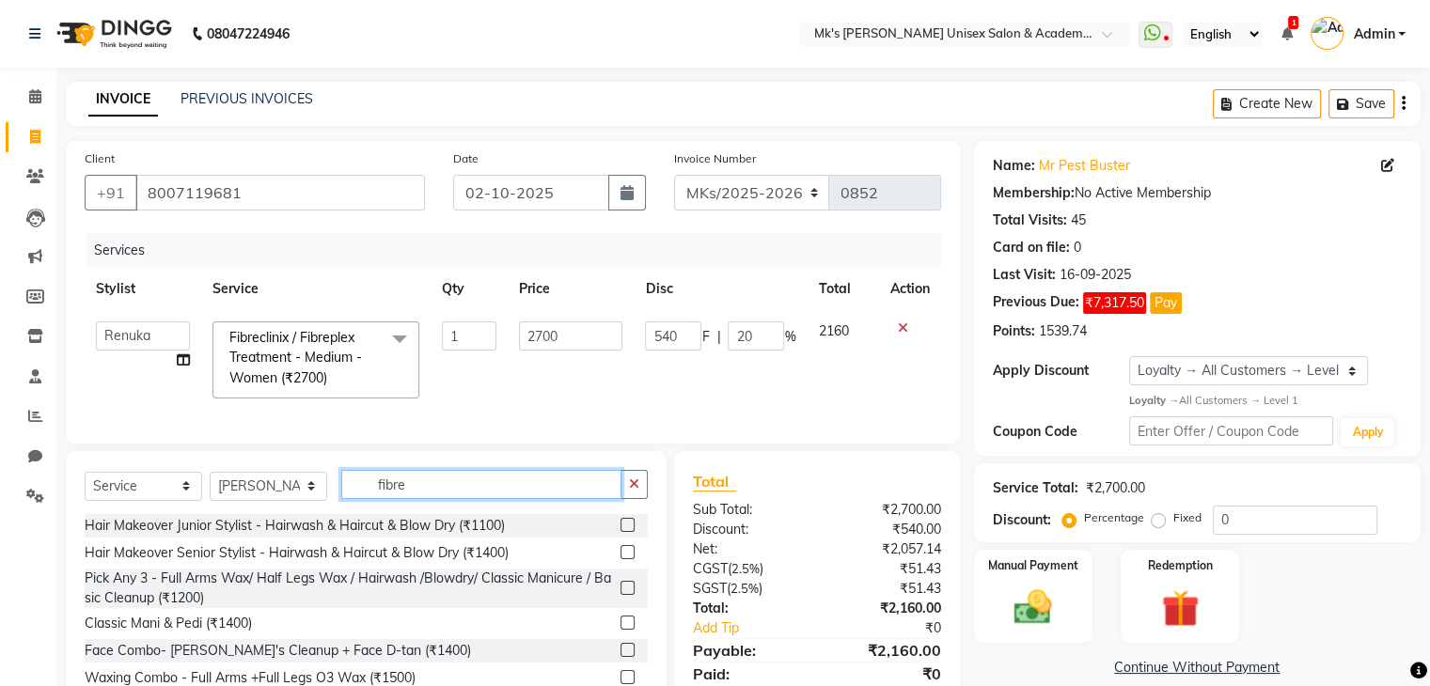
click at [367, 497] on input "fibre" at bounding box center [481, 484] width 280 height 29
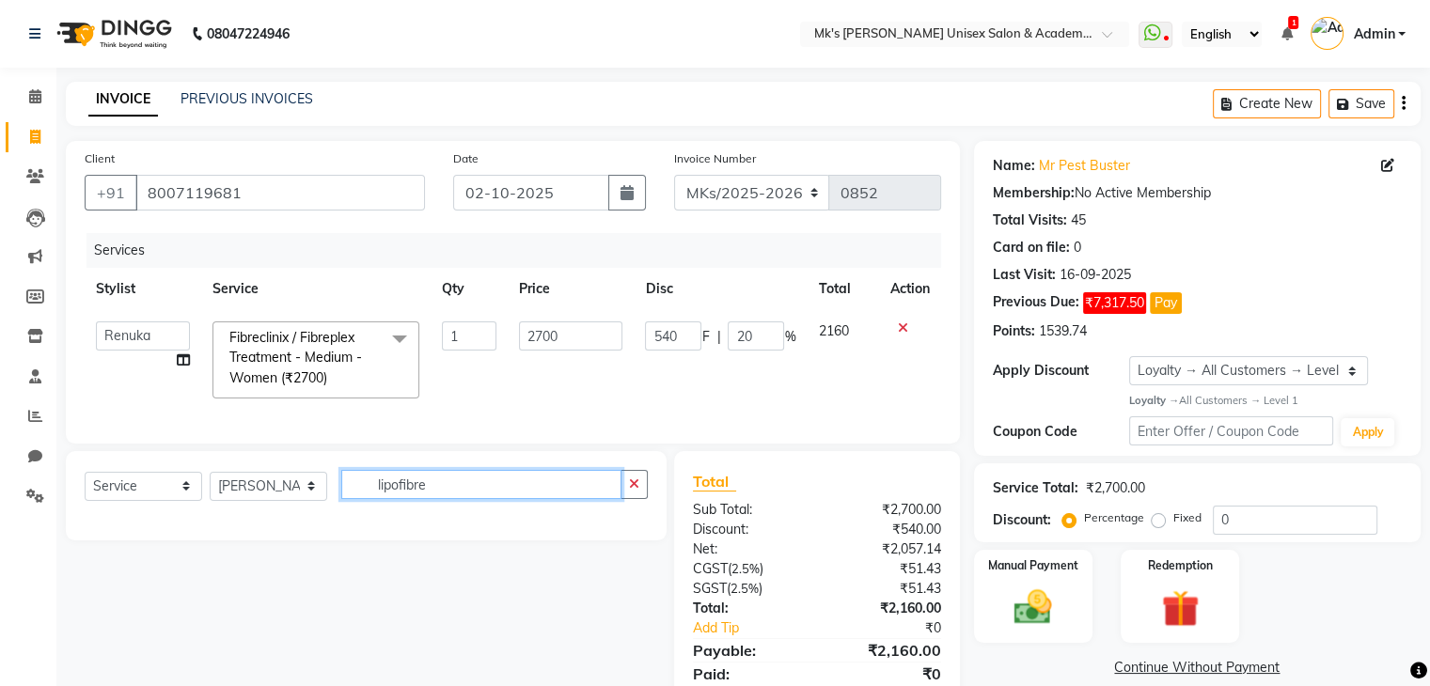
click at [395, 499] on input "lipofibre" at bounding box center [481, 484] width 280 height 29
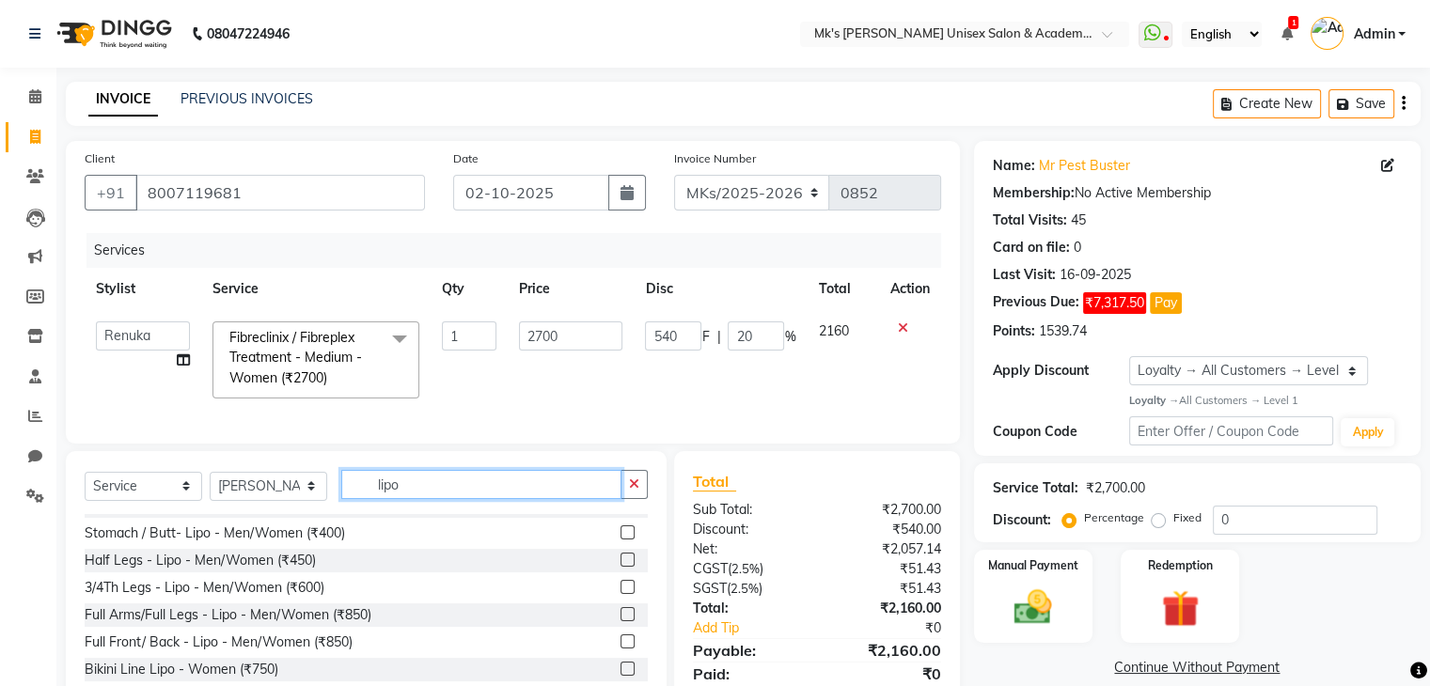
scroll to position [128, 0]
type input "lipo"
click at [620, 622] on label at bounding box center [627, 615] width 14 height 14
click at [620, 622] on input "checkbox" at bounding box center [626, 616] width 12 height 12
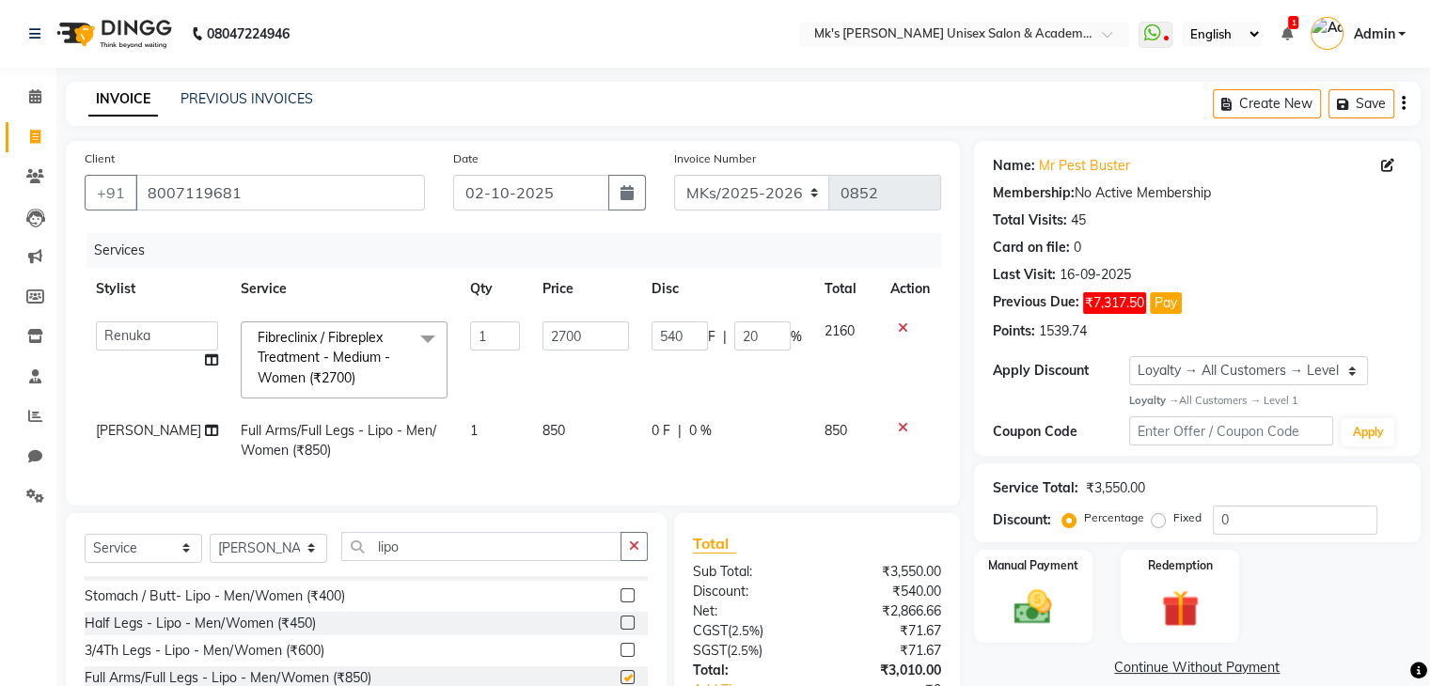
checkbox input "false"
click at [620, 630] on label at bounding box center [627, 623] width 14 height 14
click at [620, 630] on input "checkbox" at bounding box center [626, 624] width 12 height 12
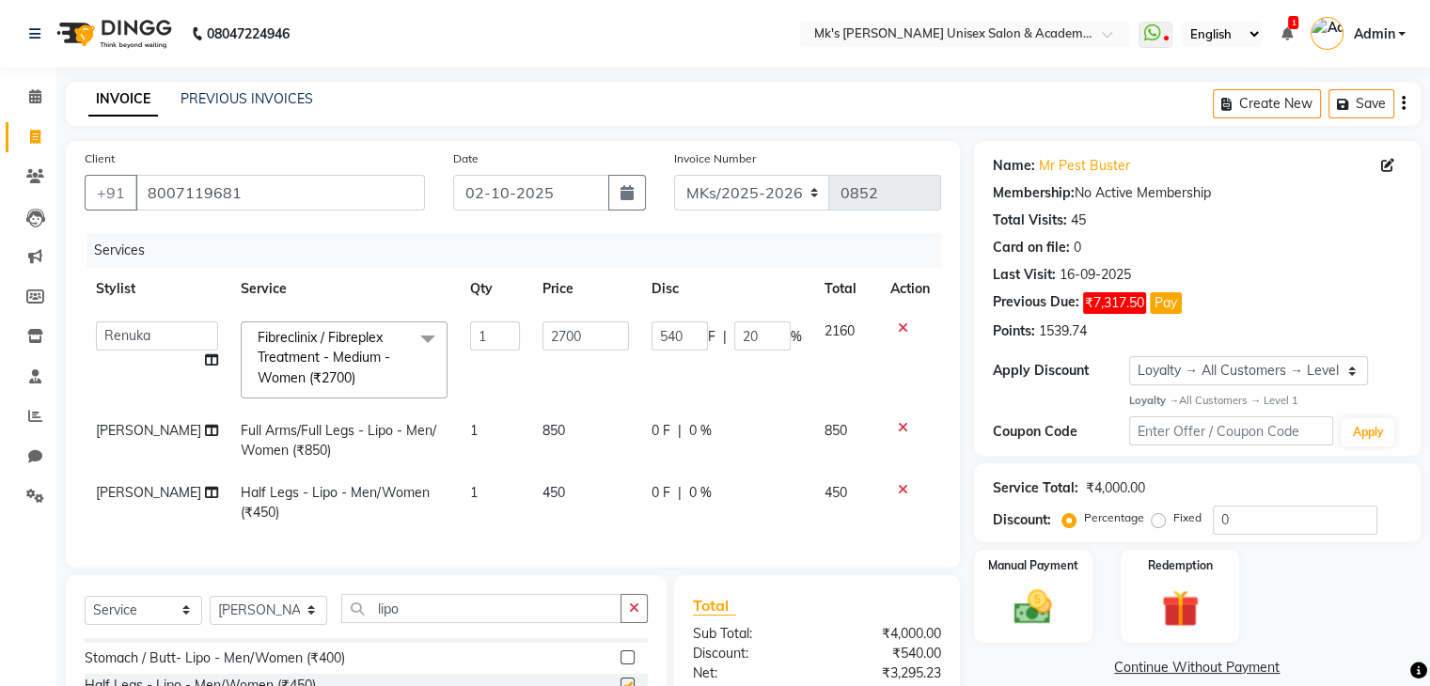
checkbox input "false"
click at [679, 490] on div "0 F | 0 %" at bounding box center [726, 493] width 150 height 20
select select "21736"
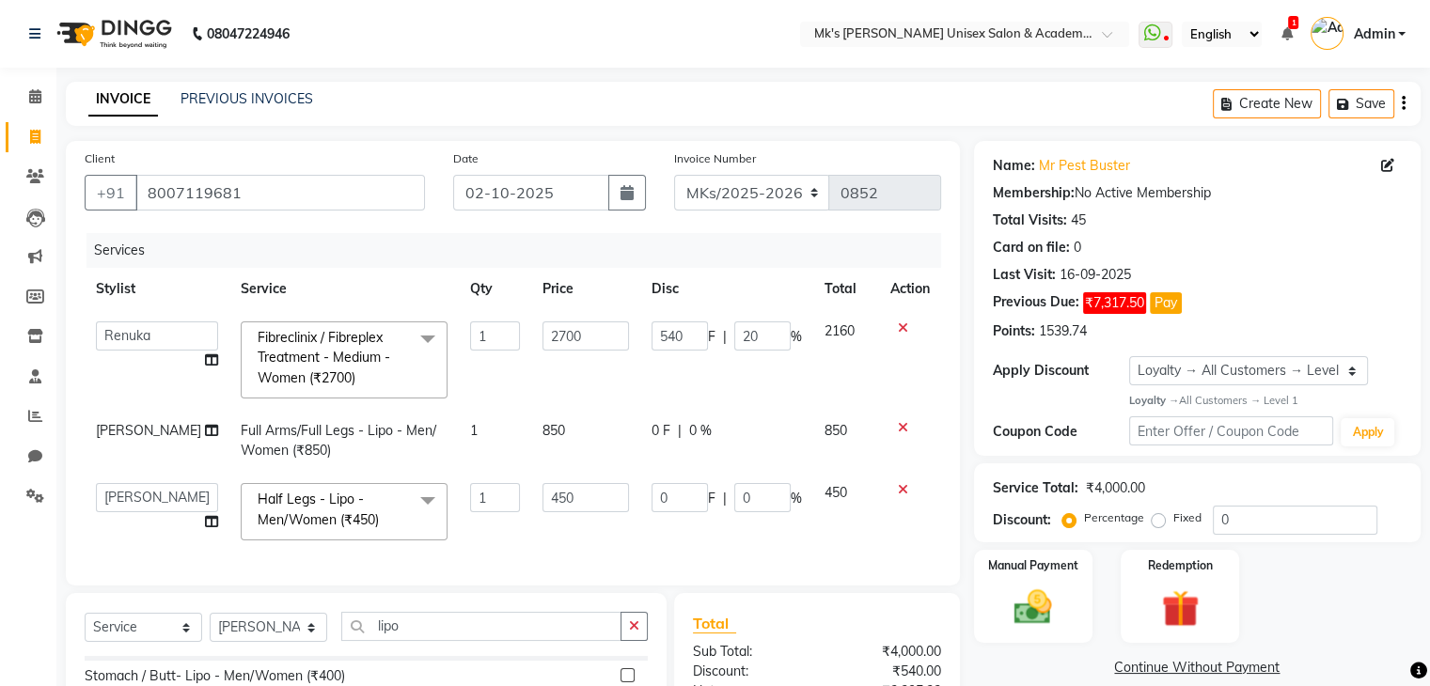
click at [710, 418] on td "0 F | 0 %" at bounding box center [726, 441] width 173 height 62
select select "21736"
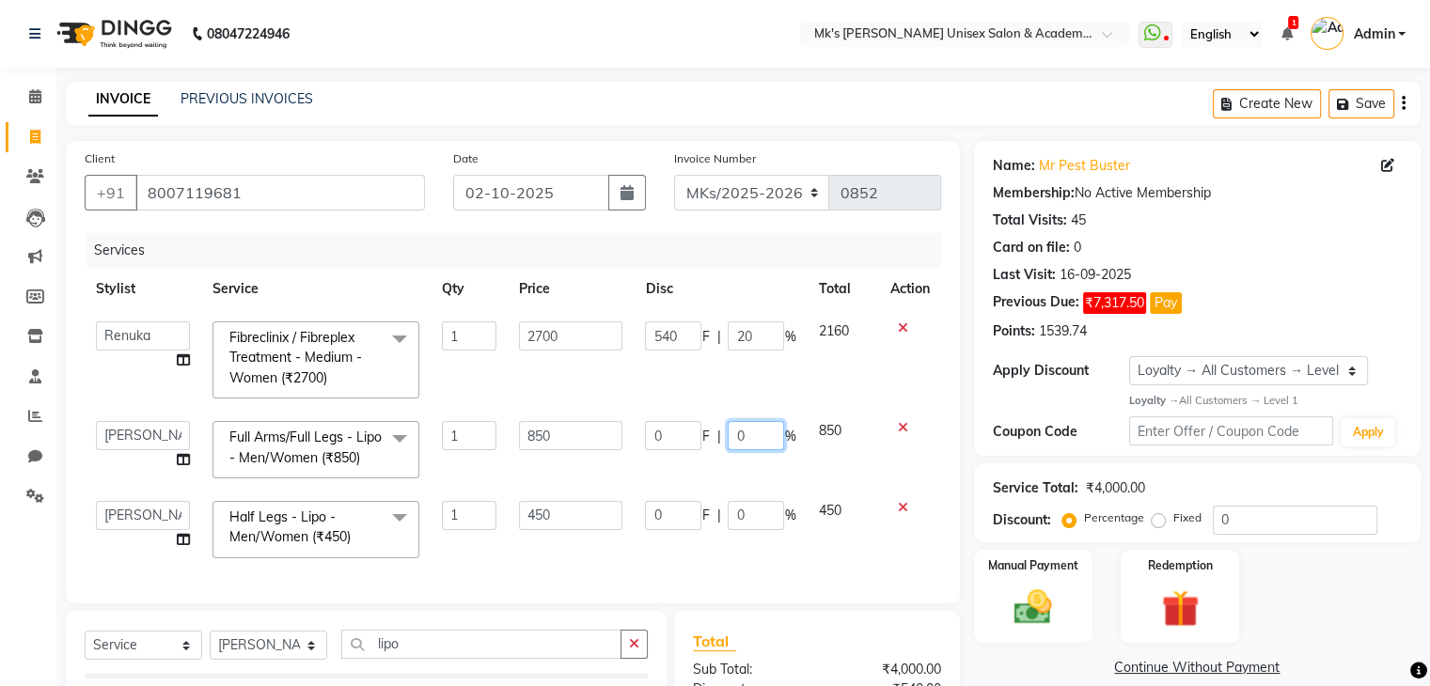
click at [728, 435] on input "0" at bounding box center [756, 435] width 56 height 29
type input "30"
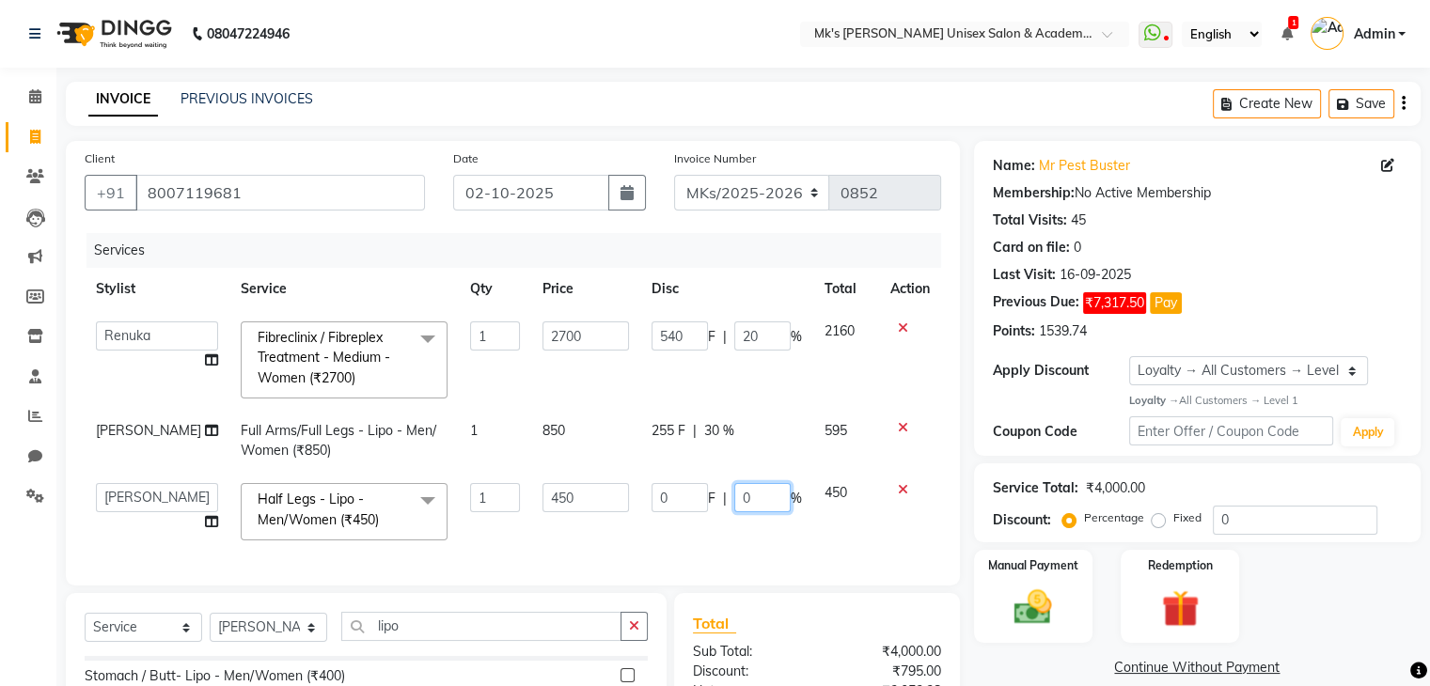
click at [736, 527] on td "0 F | 0 %" at bounding box center [726, 512] width 173 height 80
type input "30"
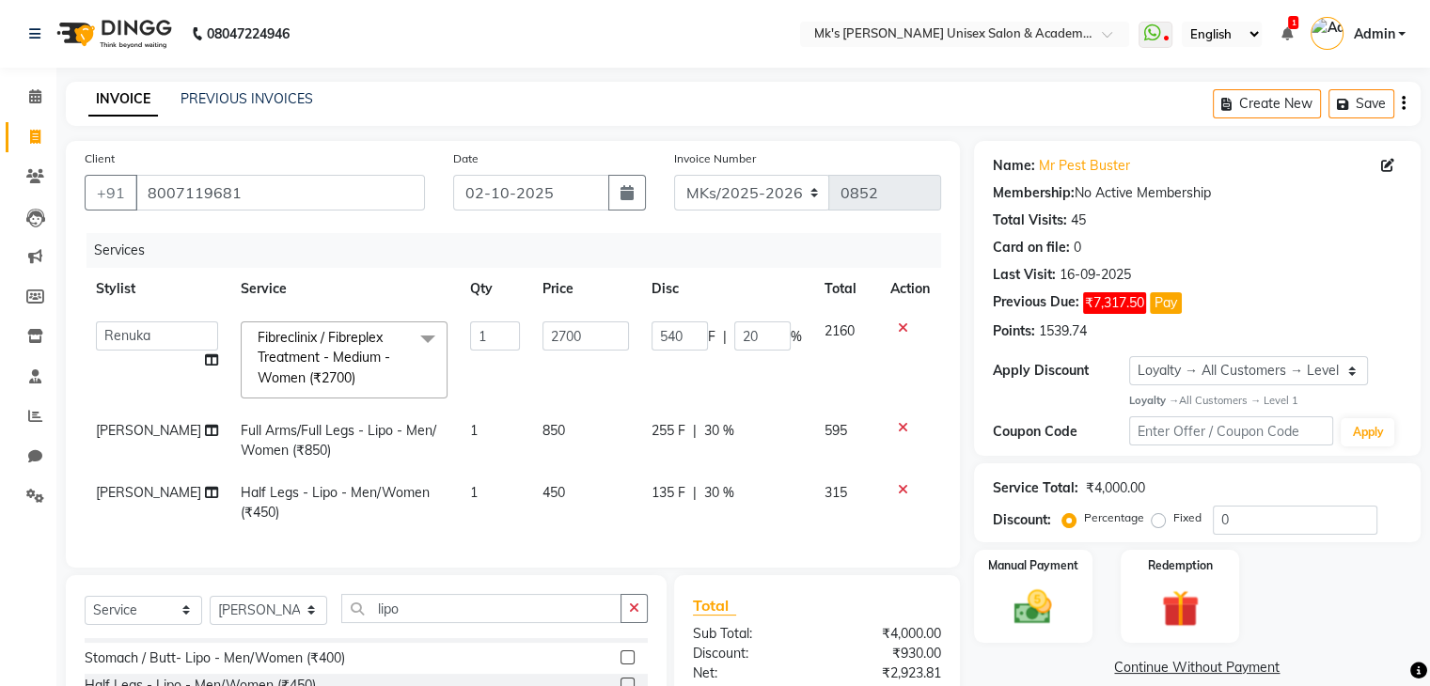
click at [736, 527] on td "135 F | 30 %" at bounding box center [726, 503] width 173 height 62
select select "21736"
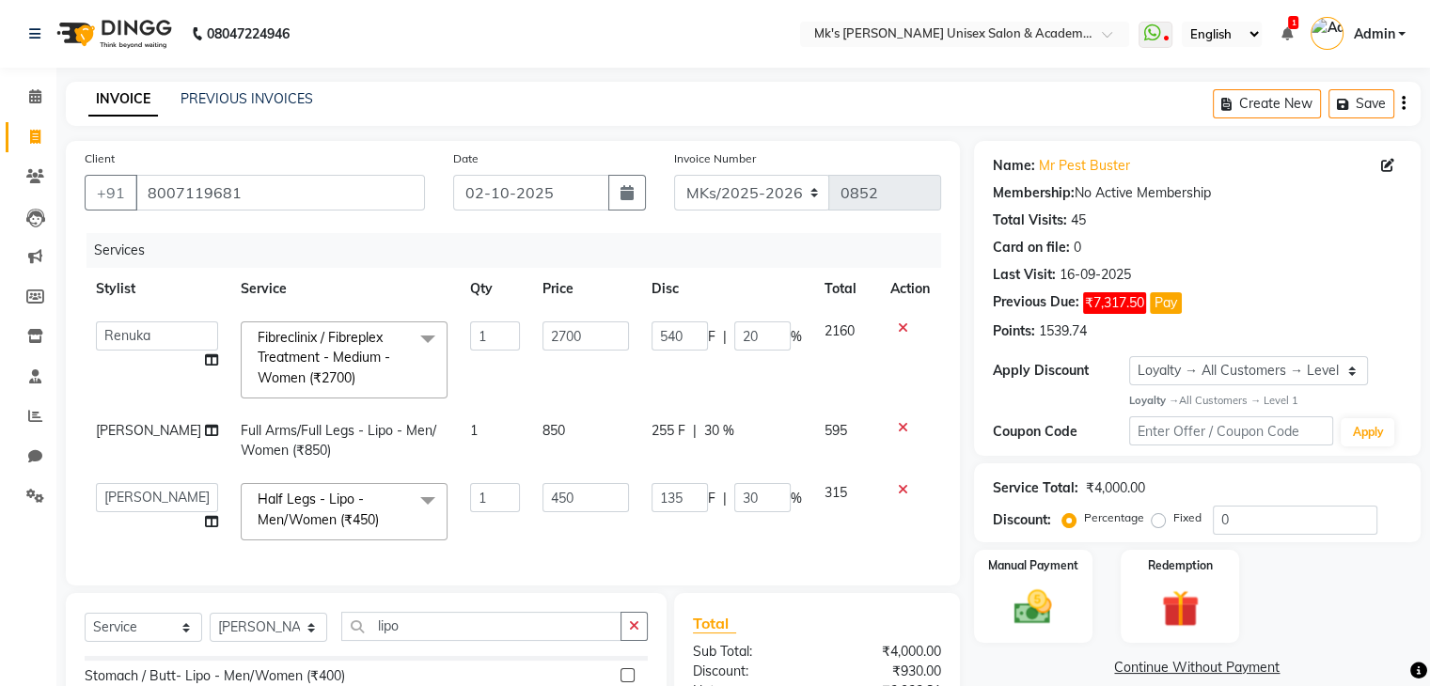
scroll to position [227, 0]
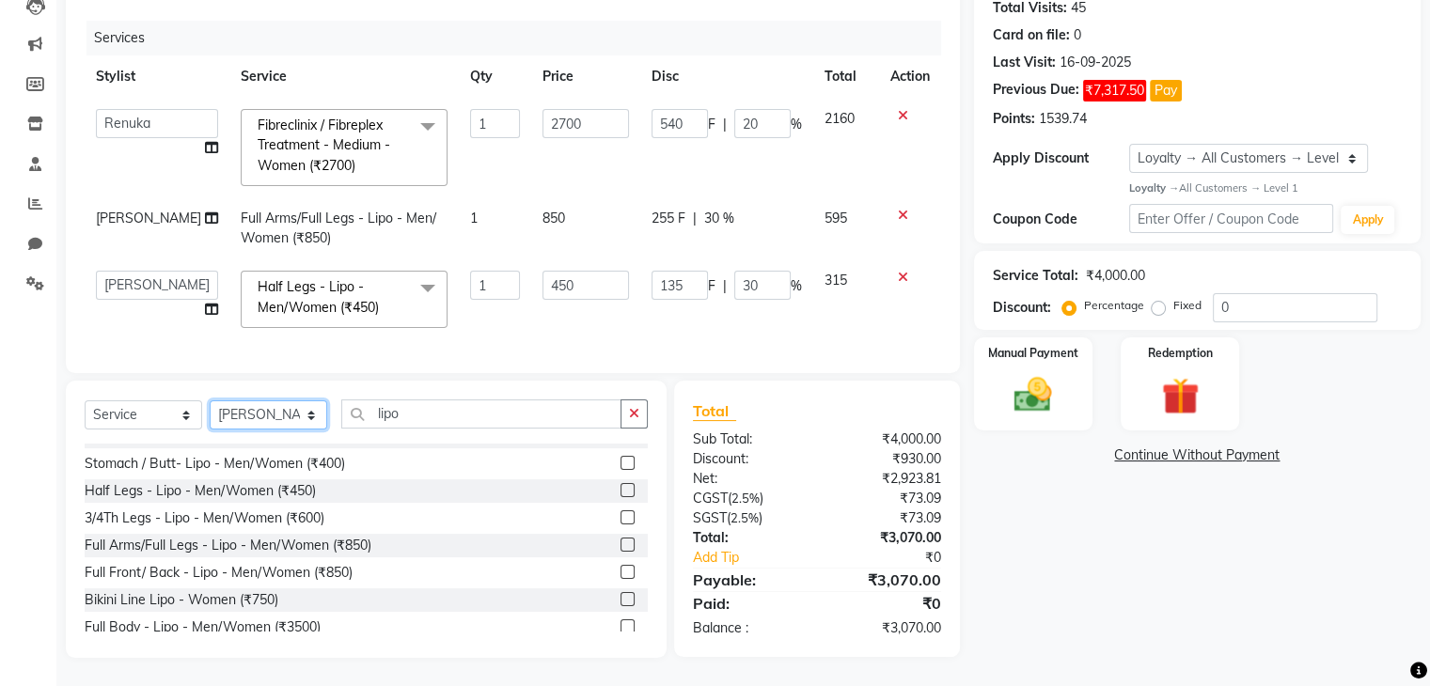
click at [306, 413] on select "Select Stylist Harshad Minsi Renuka Riya Sandhaya Santoshi" at bounding box center [268, 414] width 117 height 29
click at [384, 418] on input "lipo" at bounding box center [481, 413] width 280 height 29
click at [442, 413] on input "lipo" at bounding box center [481, 413] width 280 height 29
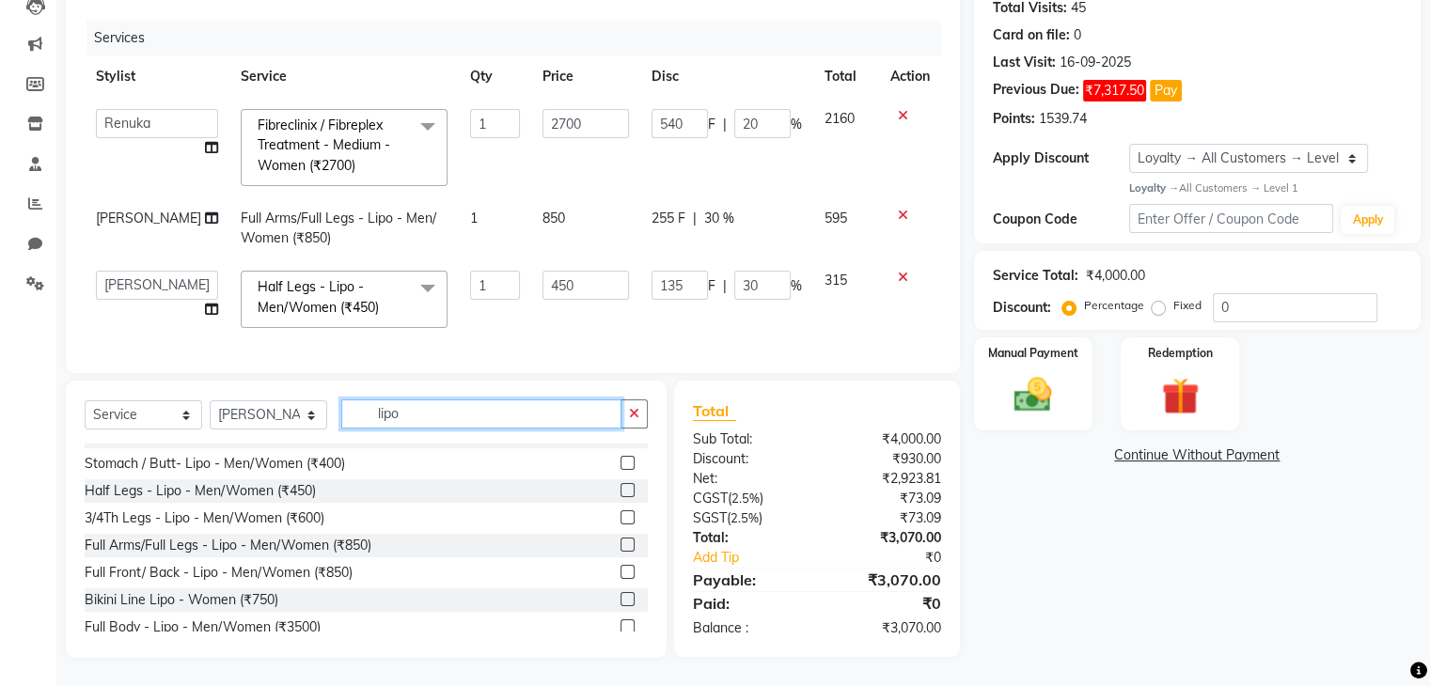
click at [442, 413] on input "lipo" at bounding box center [481, 413] width 280 height 29
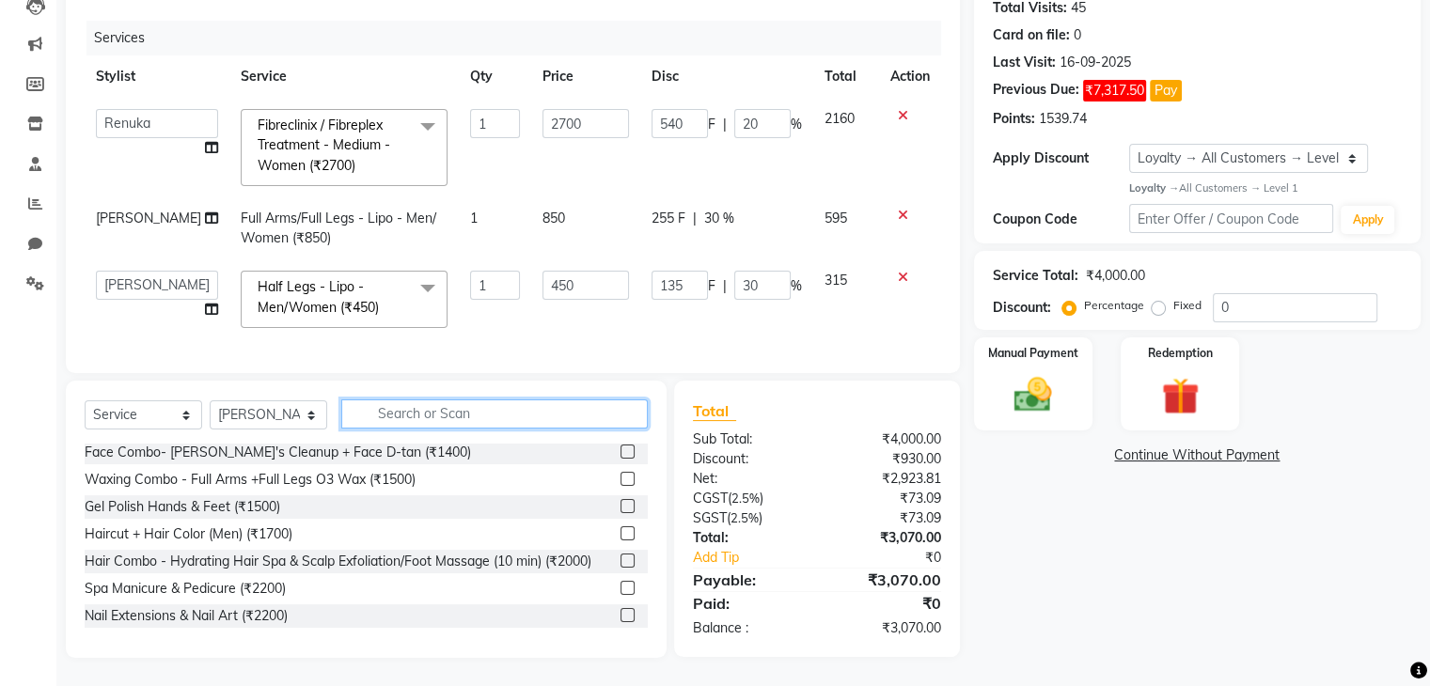
click at [412, 423] on input "text" at bounding box center [494, 413] width 306 height 29
click at [420, 418] on input "text" at bounding box center [494, 413] width 306 height 29
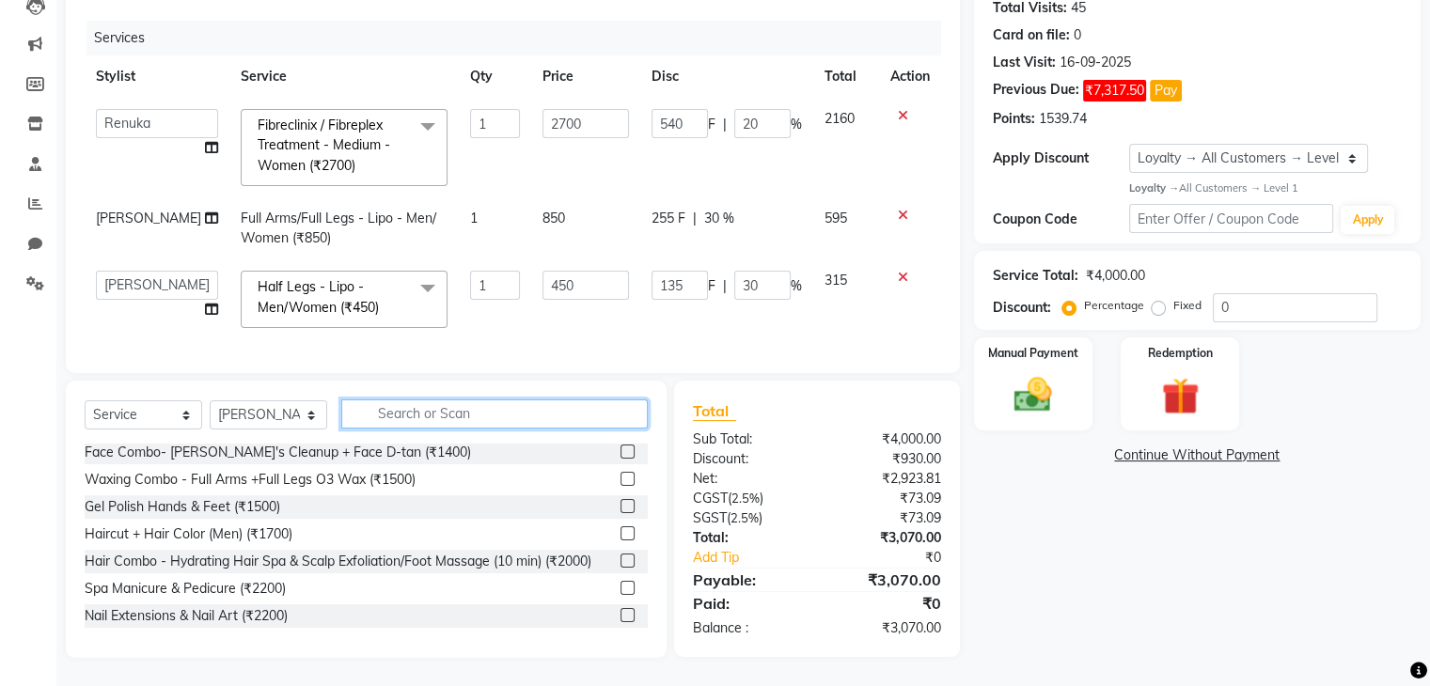
click at [420, 418] on input "text" at bounding box center [494, 413] width 306 height 29
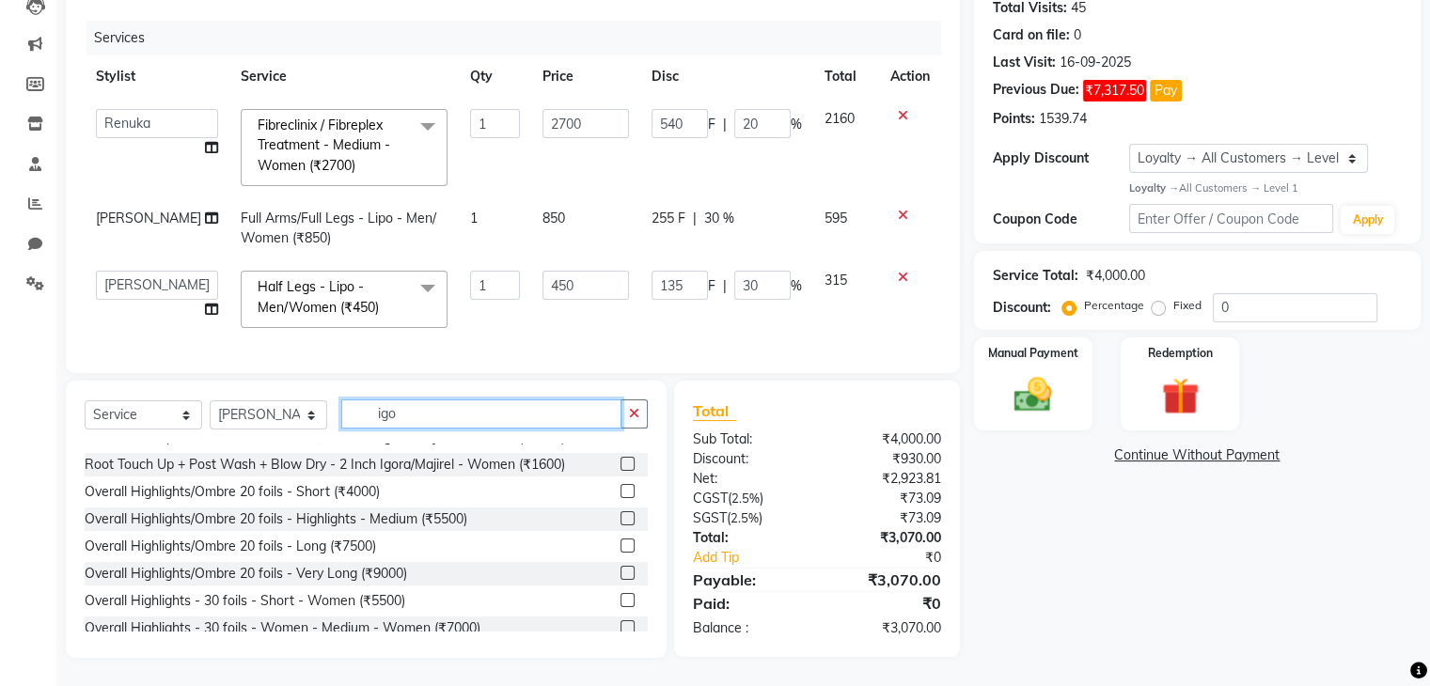
scroll to position [19, 0]
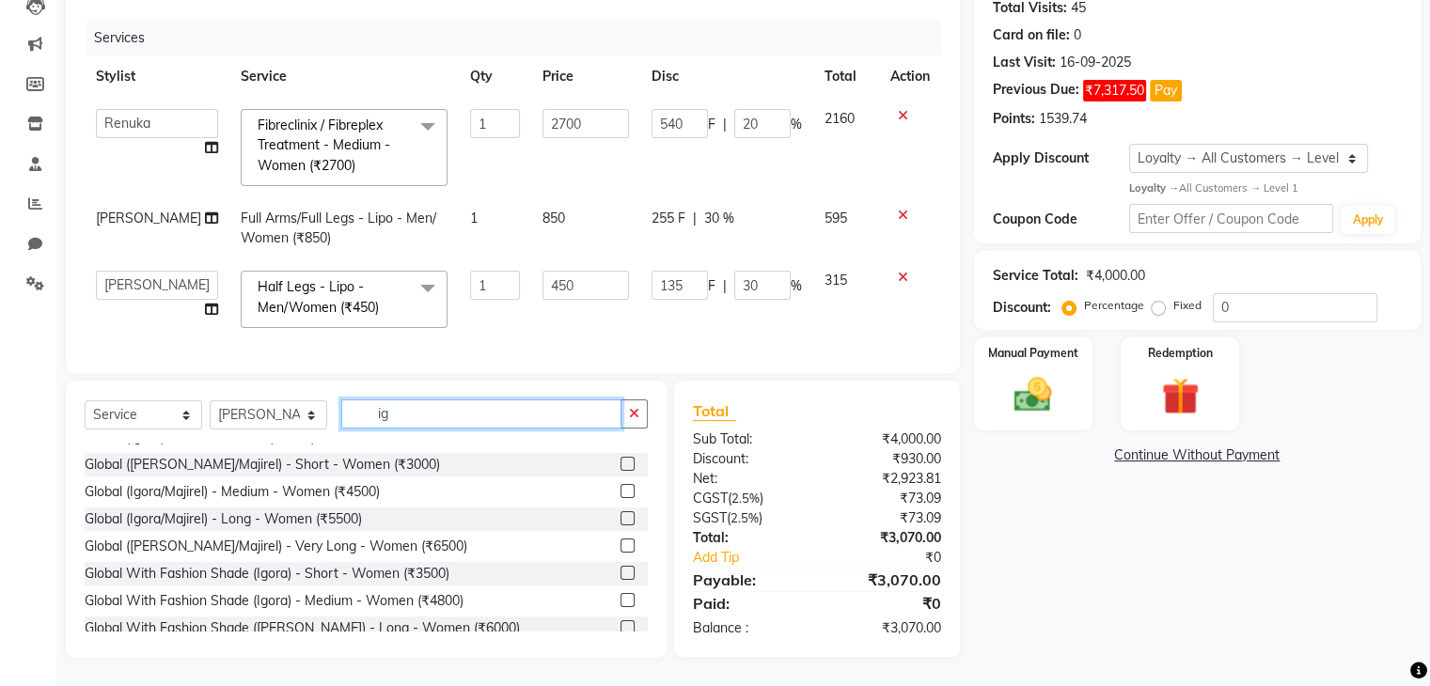
type input "i"
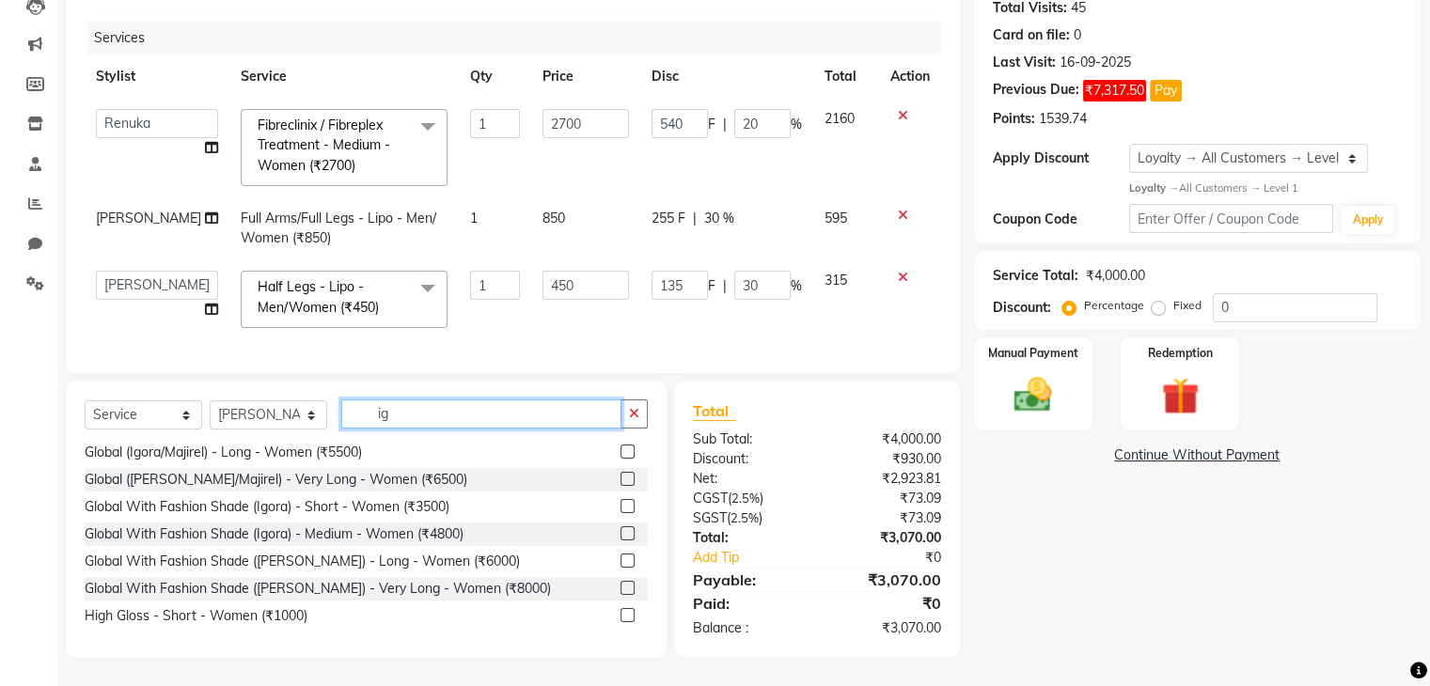
scroll to position [0, 0]
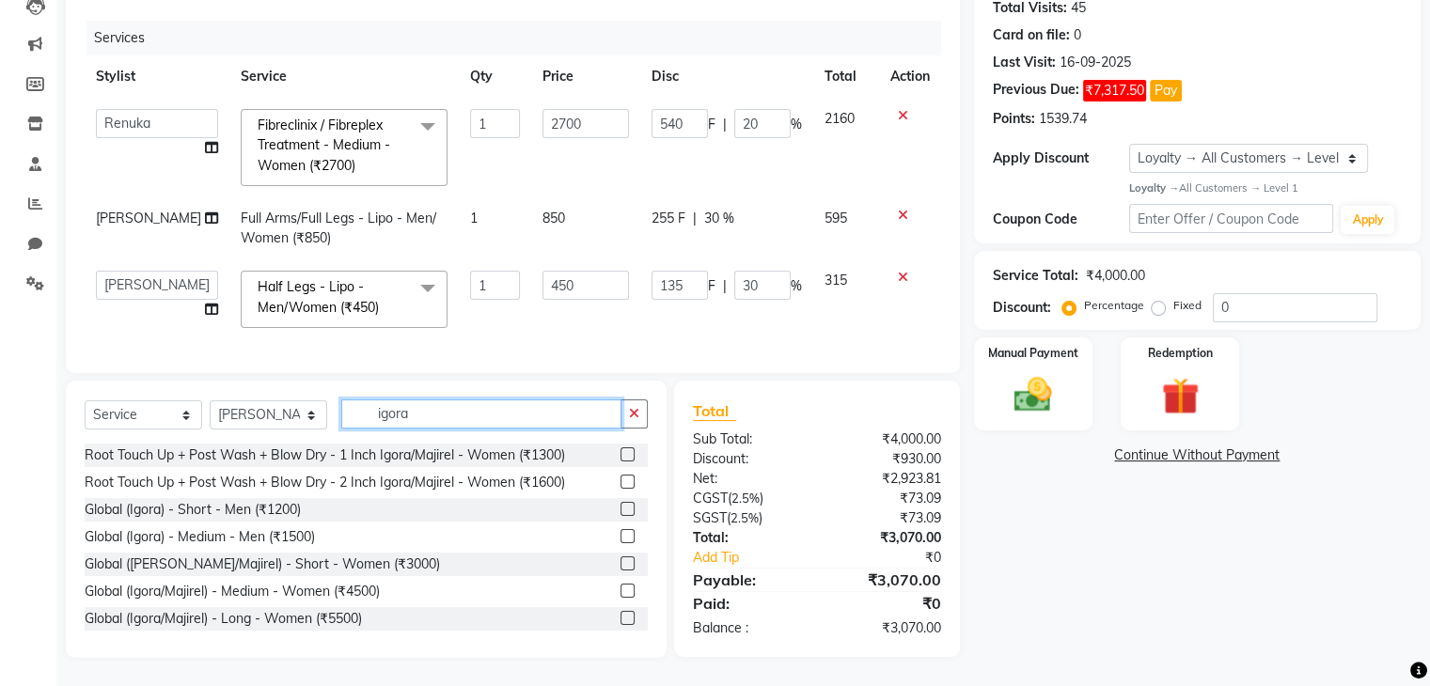
type input "igora"
click at [258, 392] on div "Select Service Product Membership Package Voucher Prepaid Gift Card Select Styl…" at bounding box center [366, 519] width 601 height 277
click at [259, 404] on select "Select Stylist Harshad Minsi Renuka Riya Sandhaya Santoshi" at bounding box center [268, 414] width 117 height 29
select select "21738"
click at [210, 400] on select "Select Stylist Harshad Minsi Renuka Riya Sandhaya Santoshi" at bounding box center [268, 414] width 117 height 29
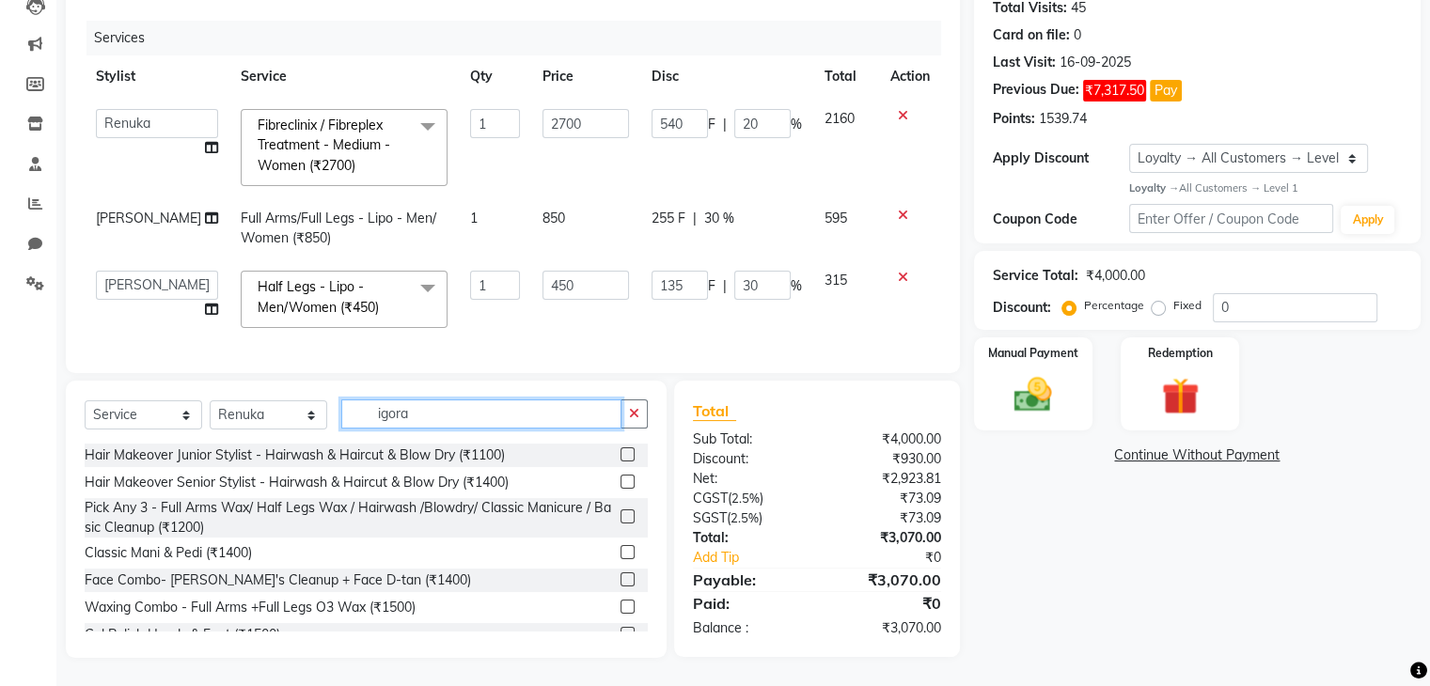
click at [459, 411] on input "igora" at bounding box center [481, 413] width 280 height 29
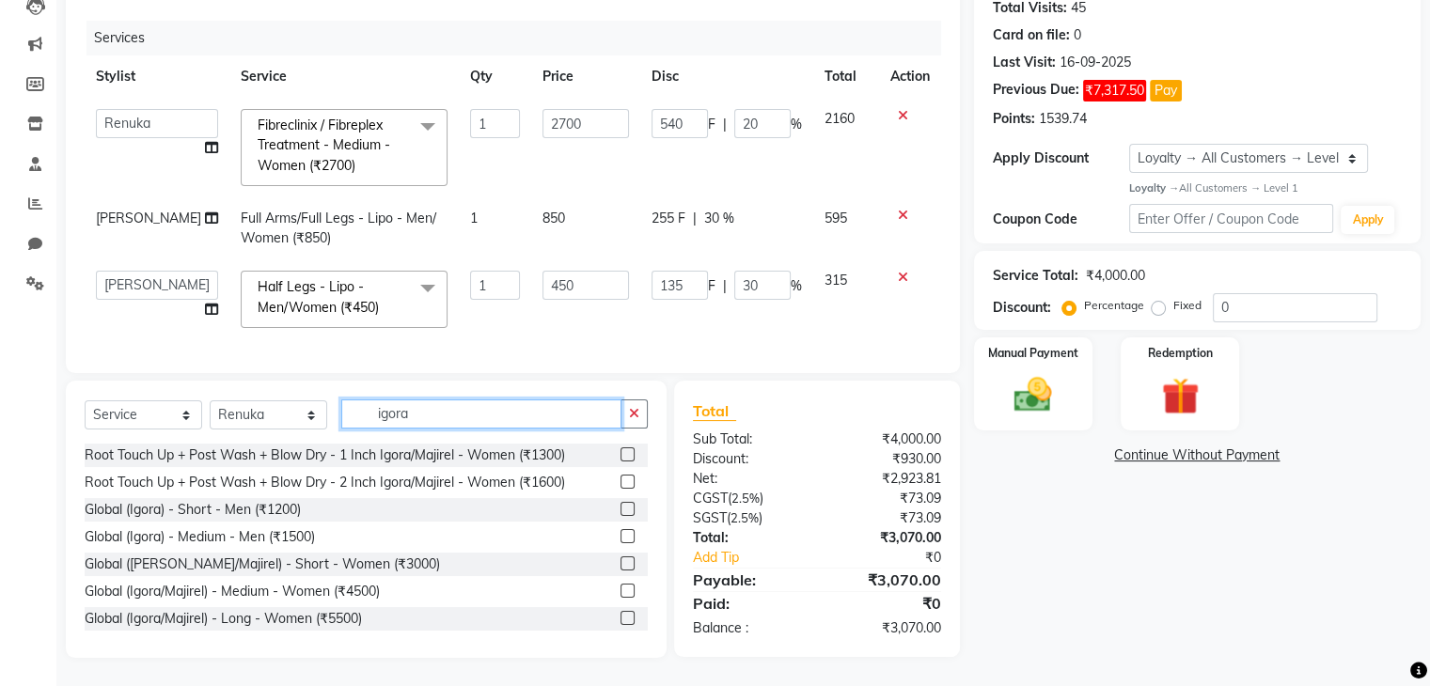
type input "igora"
click at [620, 452] on label at bounding box center [627, 454] width 14 height 14
click at [620, 452] on input "checkbox" at bounding box center [626, 455] width 12 height 12
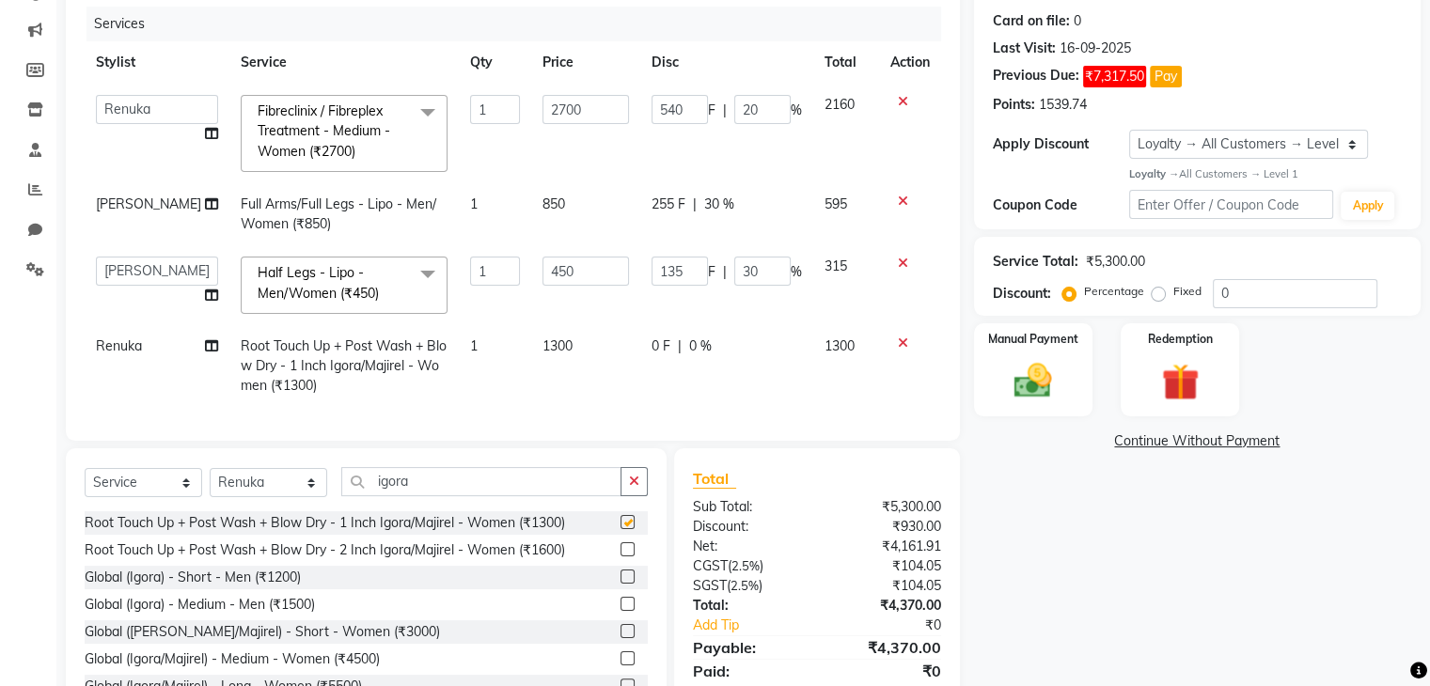
checkbox input "false"
click at [651, 366] on td "0 F | 0 %" at bounding box center [726, 366] width 173 height 82
select select "21738"
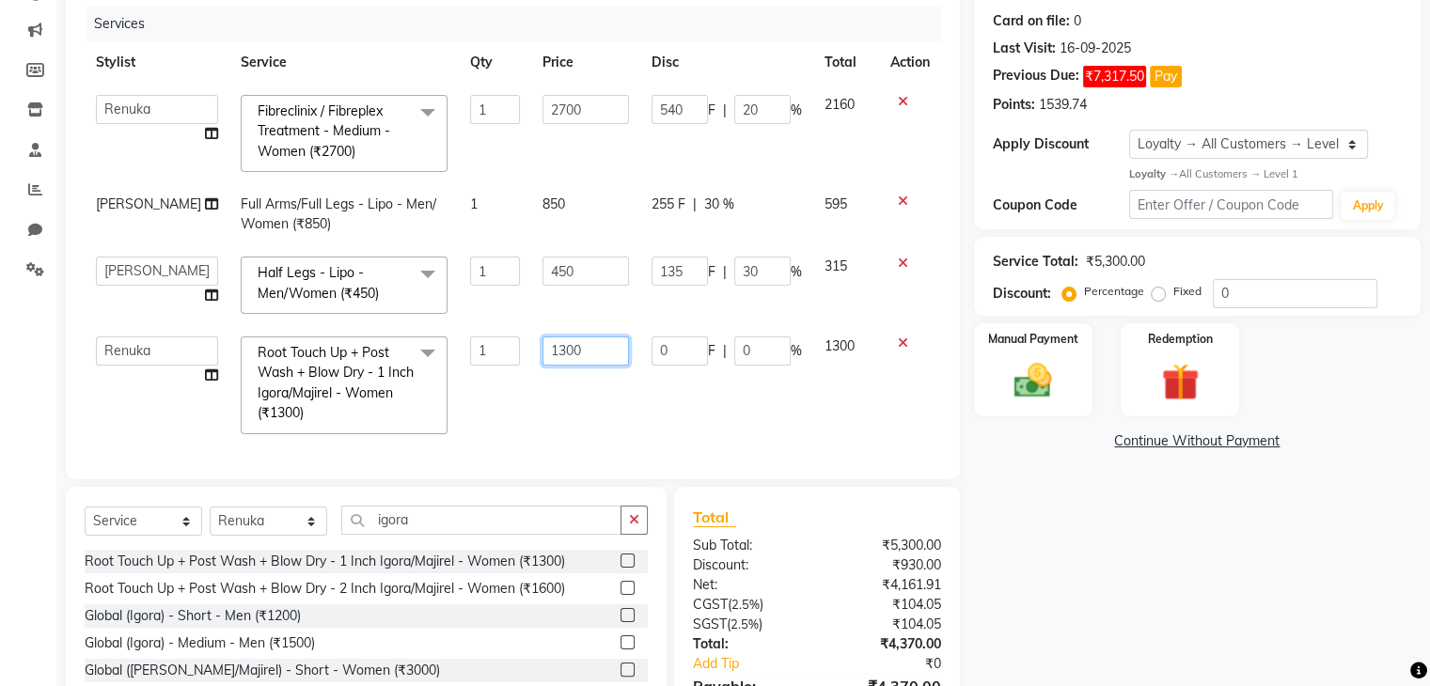
drag, startPoint x: 568, startPoint y: 336, endPoint x: 559, endPoint y: 341, distance: 10.2
click at [559, 341] on input "1300" at bounding box center [585, 351] width 86 height 29
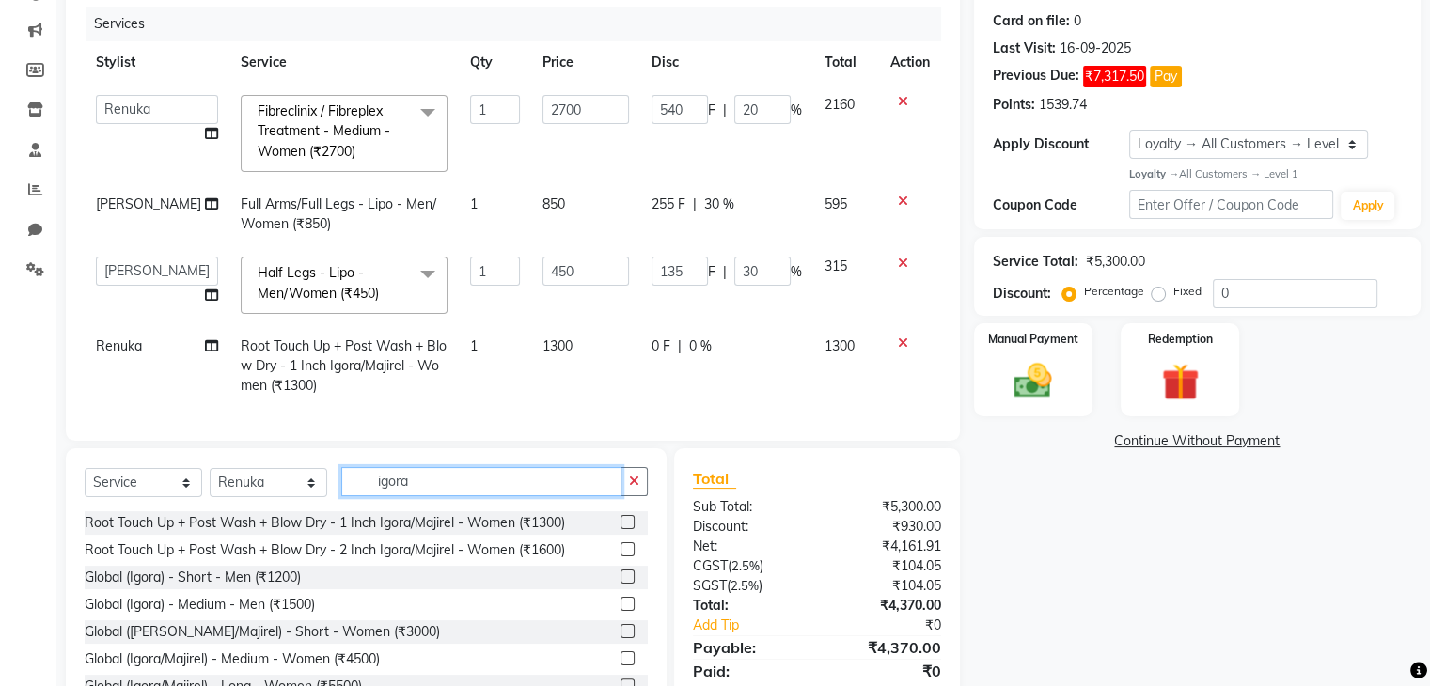
click at [393, 525] on div "Select Service Product Membership Package Voucher Prepaid Gift Card Select Styl…" at bounding box center [366, 586] width 601 height 277
click at [393, 525] on div "Root Touch Up + Post Wash + Blow Dry - 1 Inch Igora/Majirel - Women (₹1300)" at bounding box center [366, 522] width 563 height 23
click at [390, 496] on input "igora" at bounding box center [481, 481] width 280 height 29
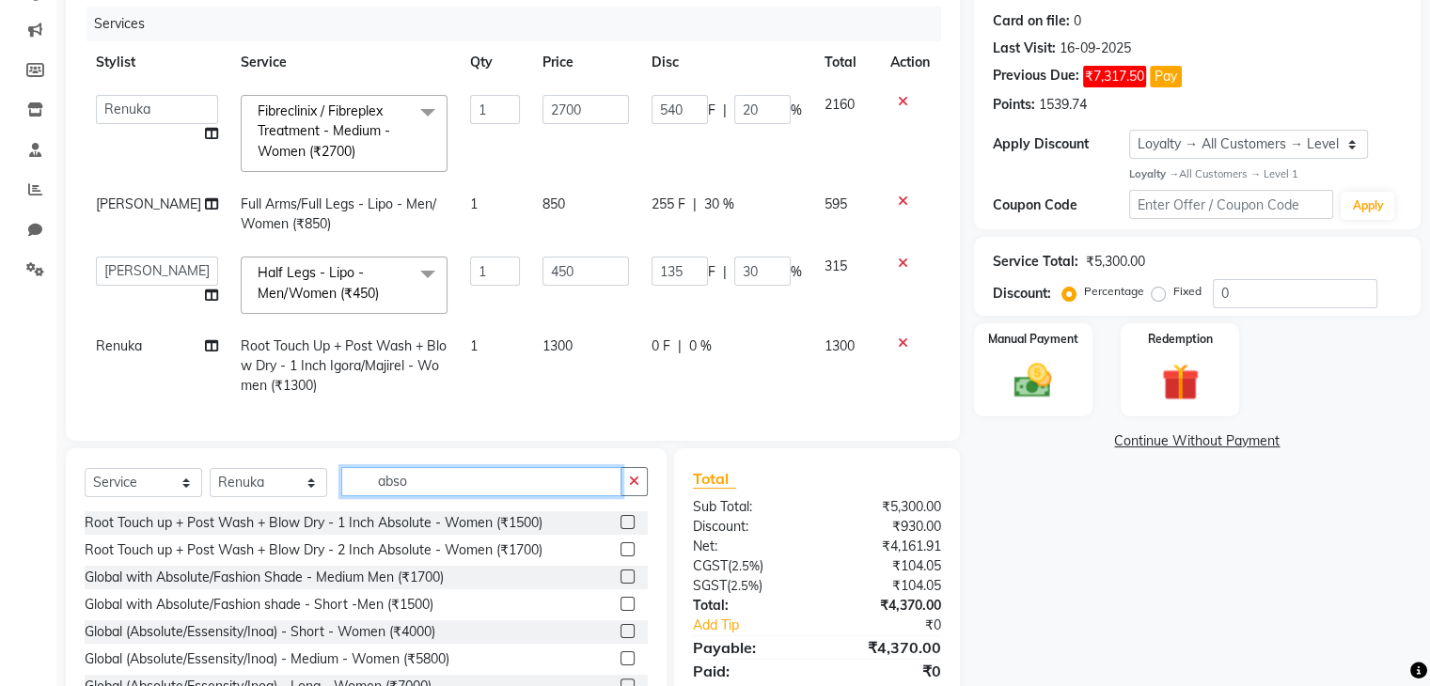
type input "abso"
click at [620, 529] on label at bounding box center [627, 522] width 14 height 14
click at [620, 529] on input "checkbox" at bounding box center [626, 523] width 12 height 12
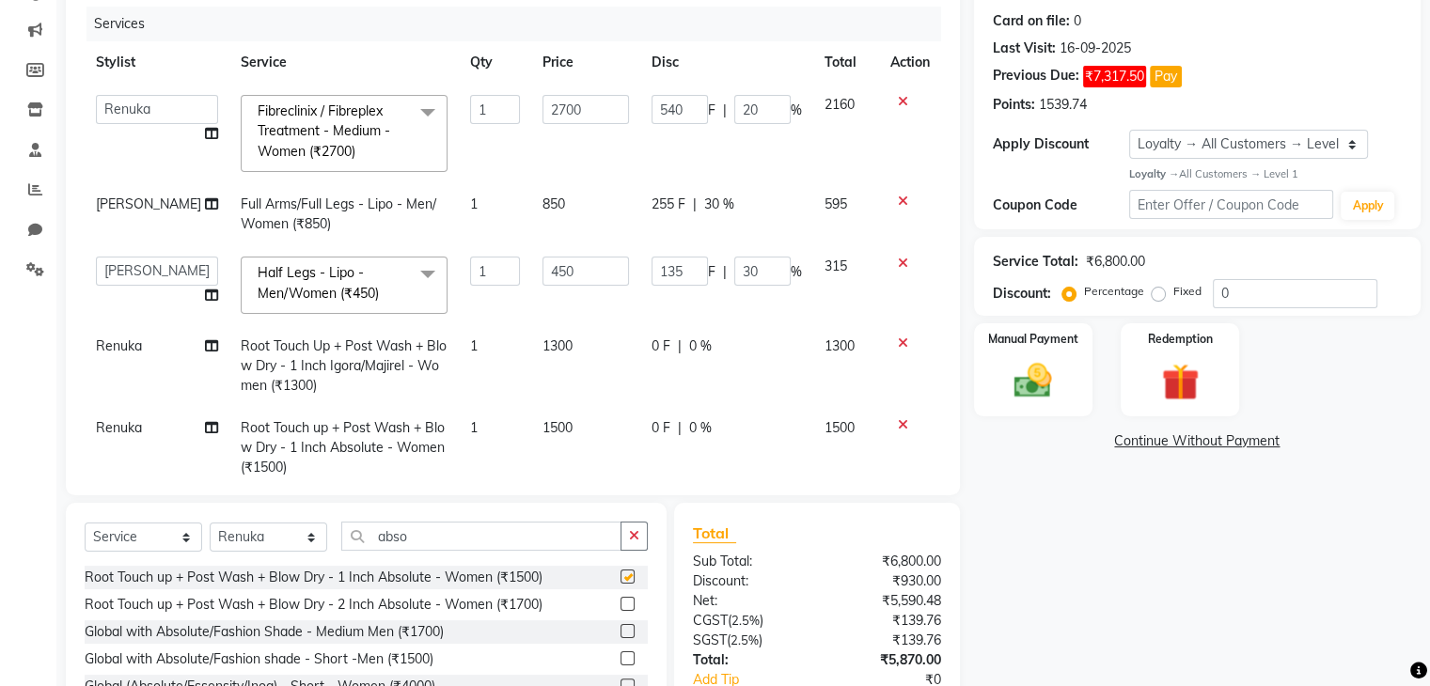
checkbox input "false"
click at [898, 339] on icon at bounding box center [903, 343] width 10 height 13
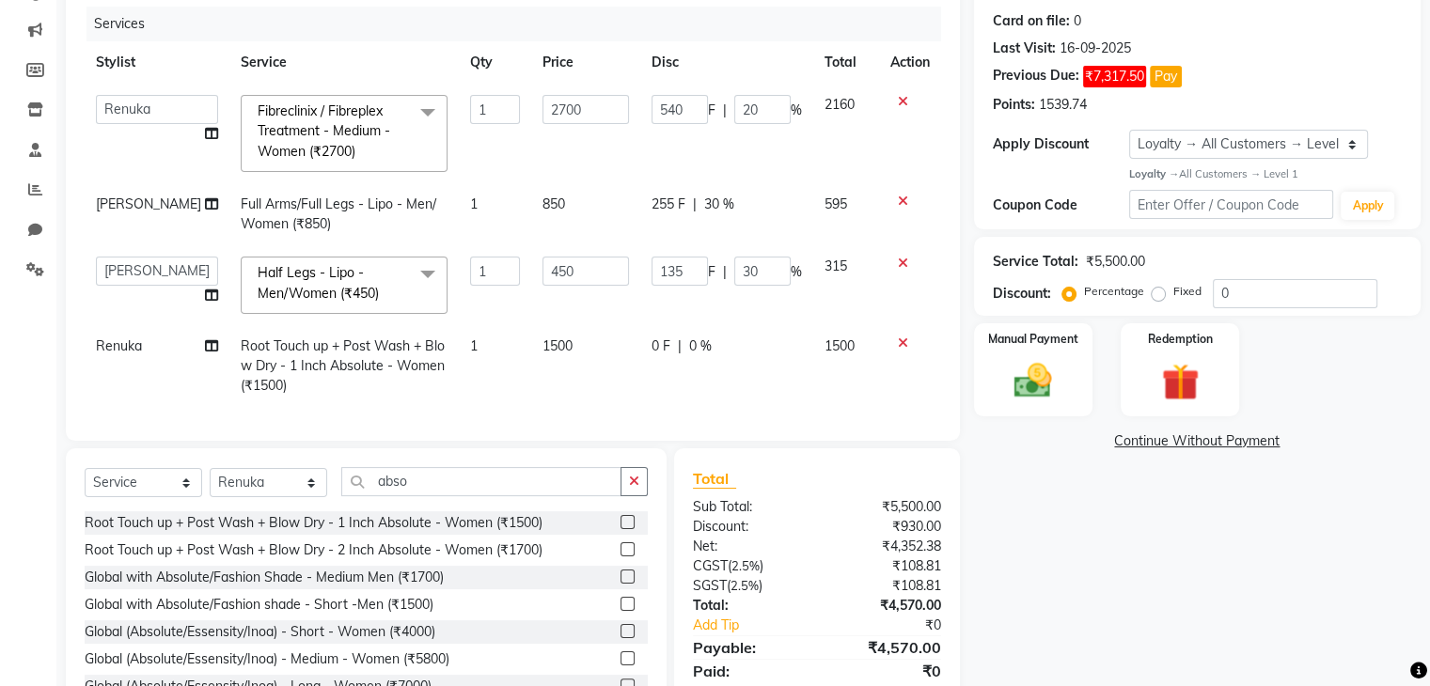
click at [589, 340] on td "1500" at bounding box center [585, 366] width 109 height 82
select select "21738"
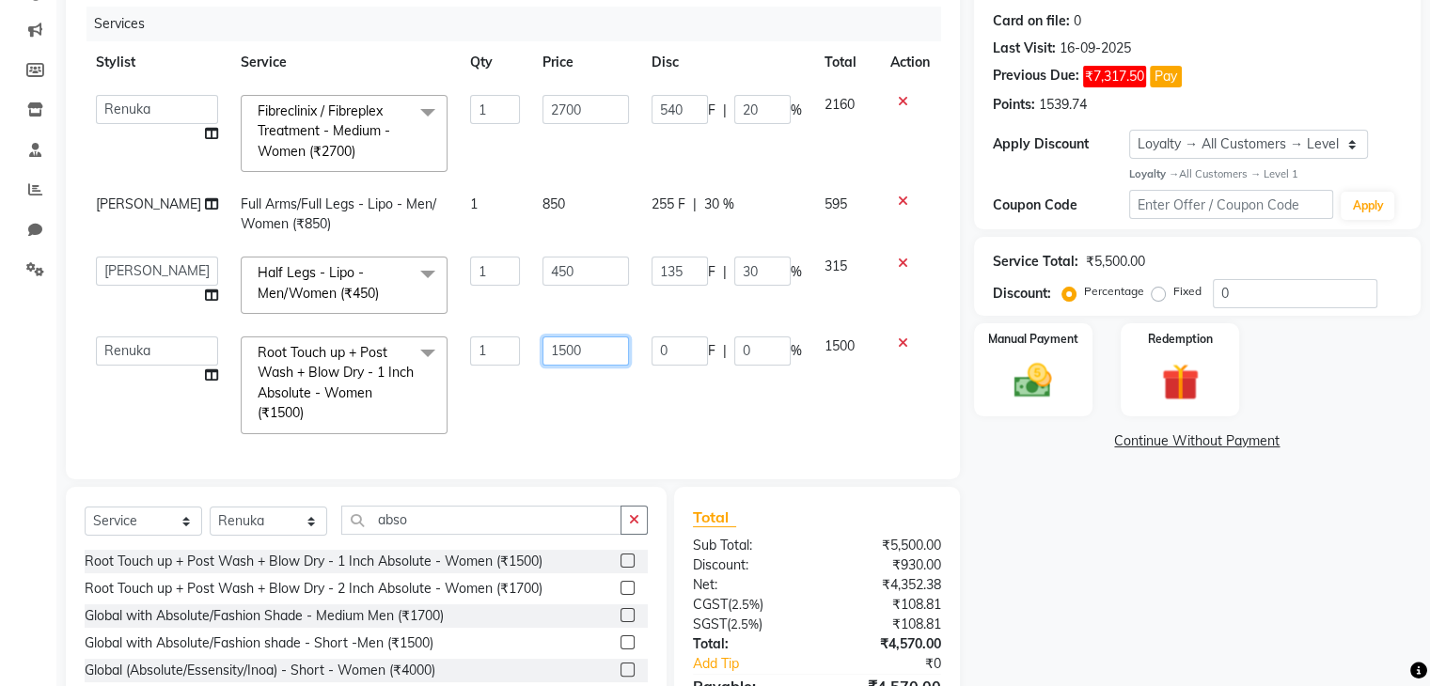
click at [553, 356] on input "1500" at bounding box center [585, 351] width 86 height 29
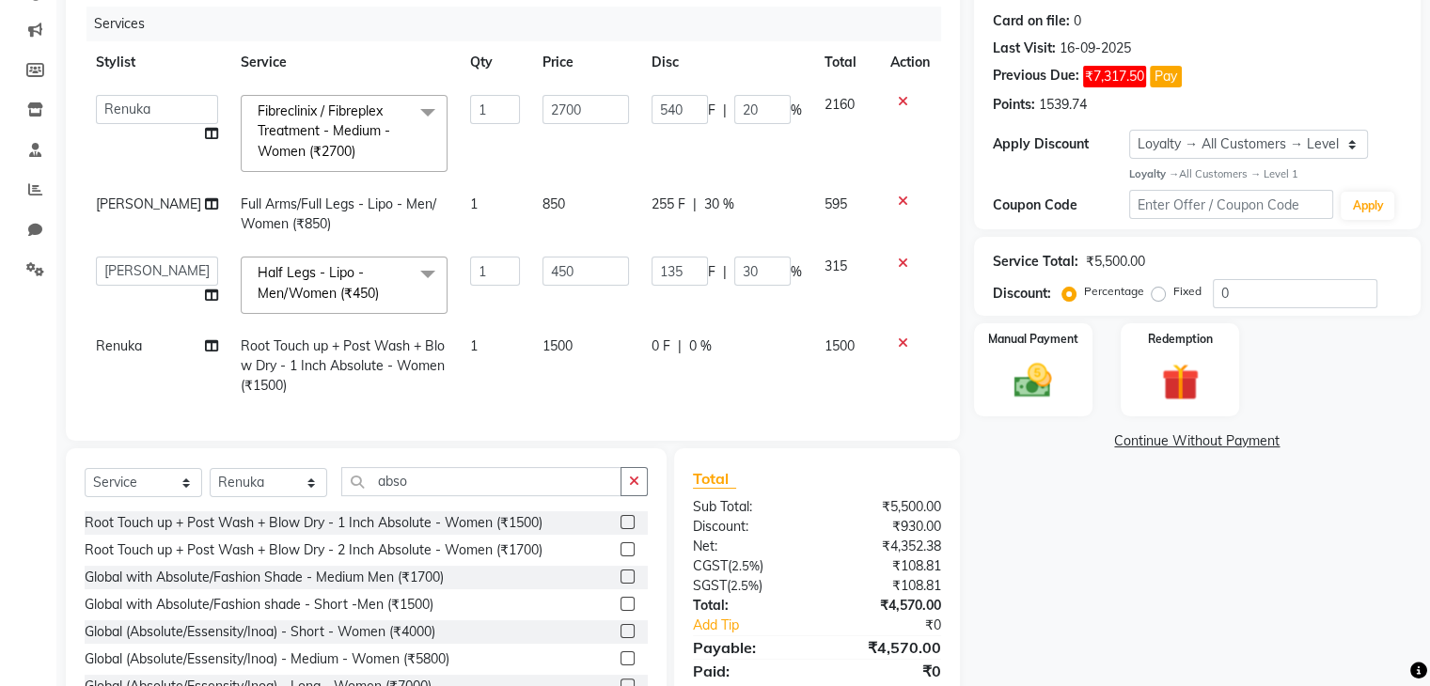
click at [568, 383] on td "1500" at bounding box center [585, 366] width 109 height 82
select select "21738"
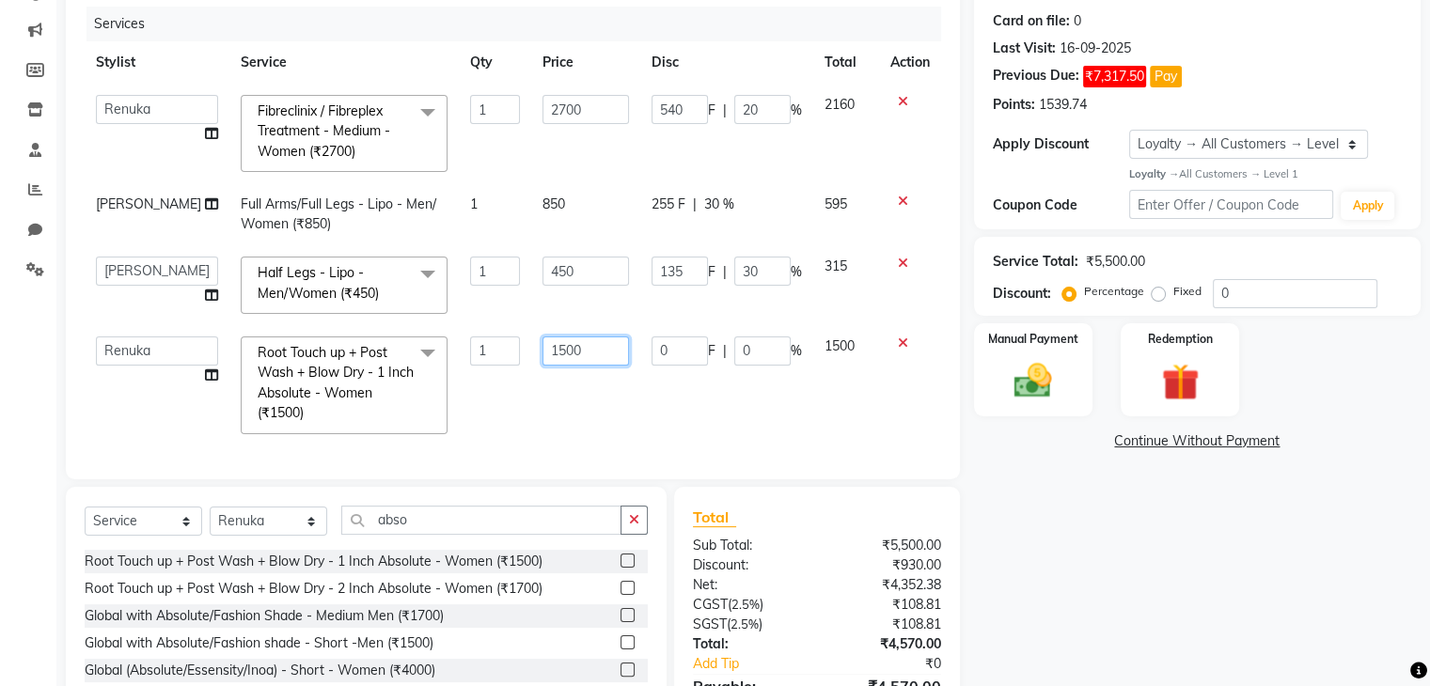
click at [542, 358] on input "1500" at bounding box center [585, 351] width 86 height 29
type input "1200"
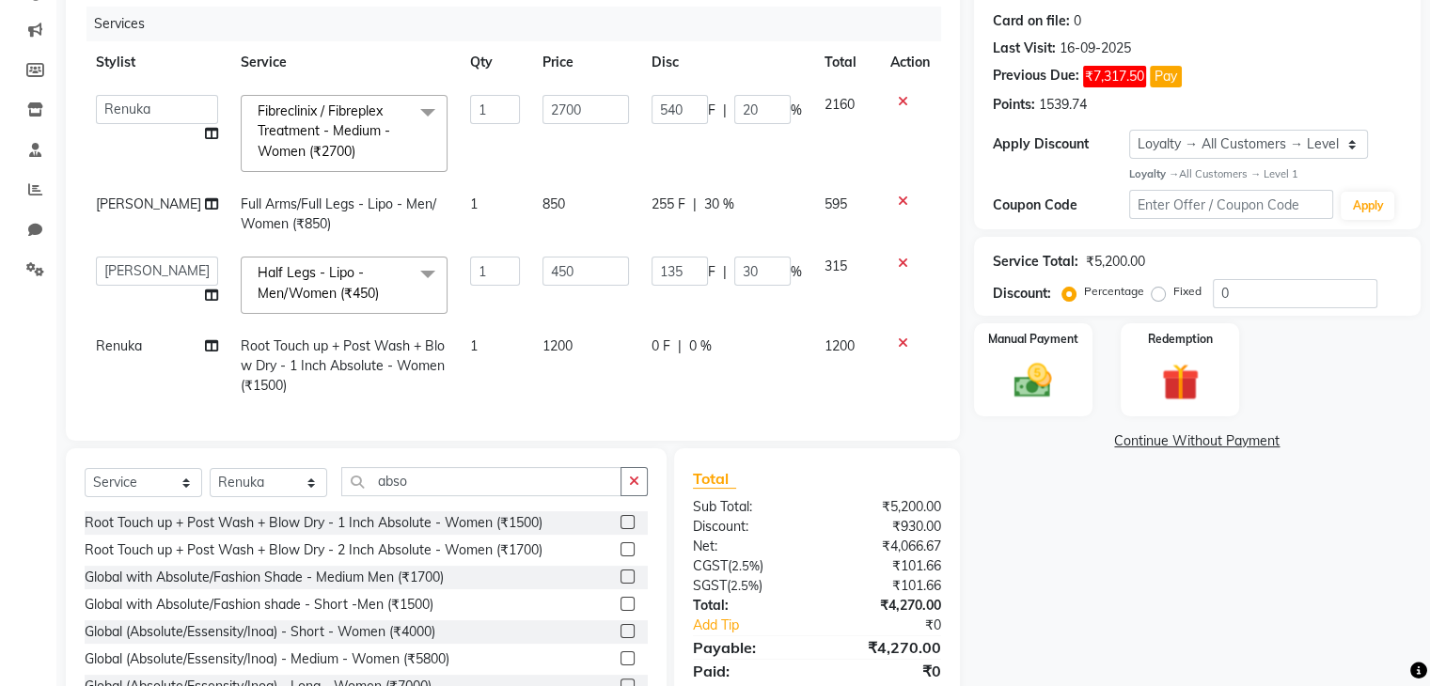
click at [563, 377] on td "1200" at bounding box center [585, 366] width 109 height 82
select select "21738"
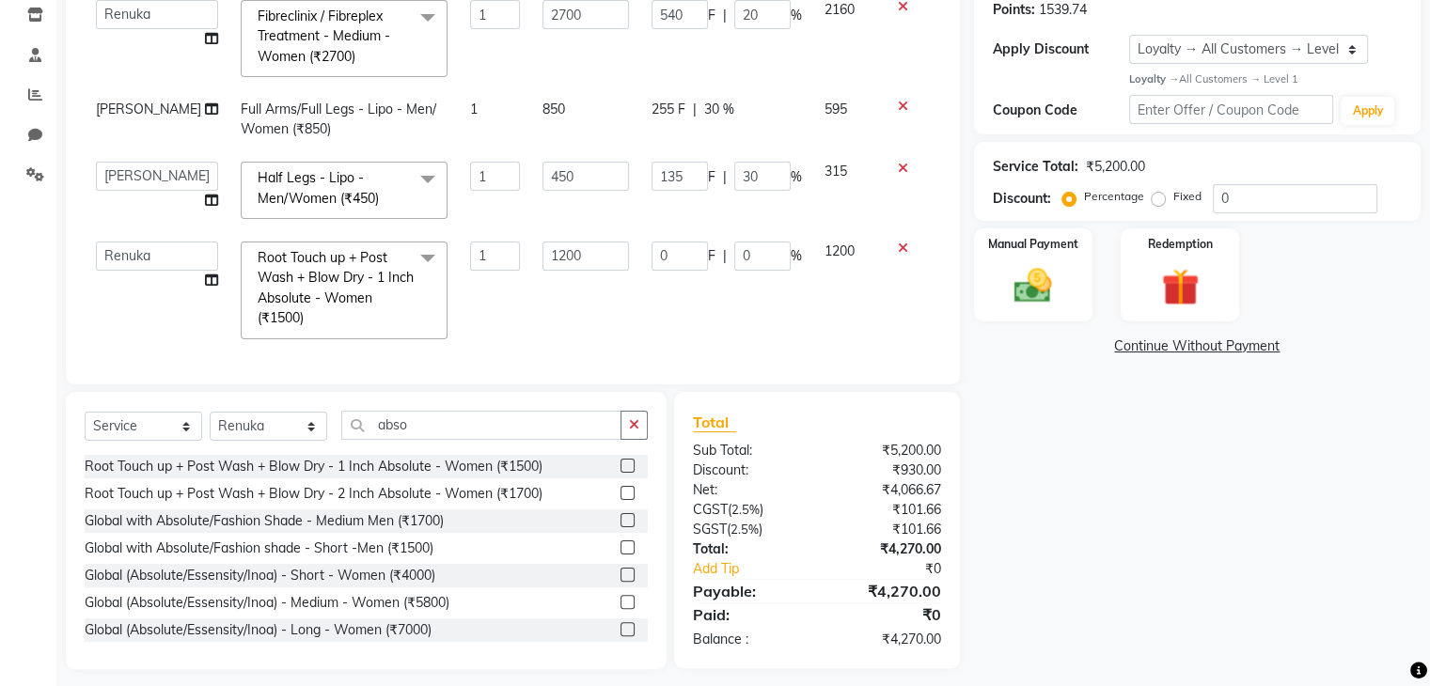
scroll to position [346, 0]
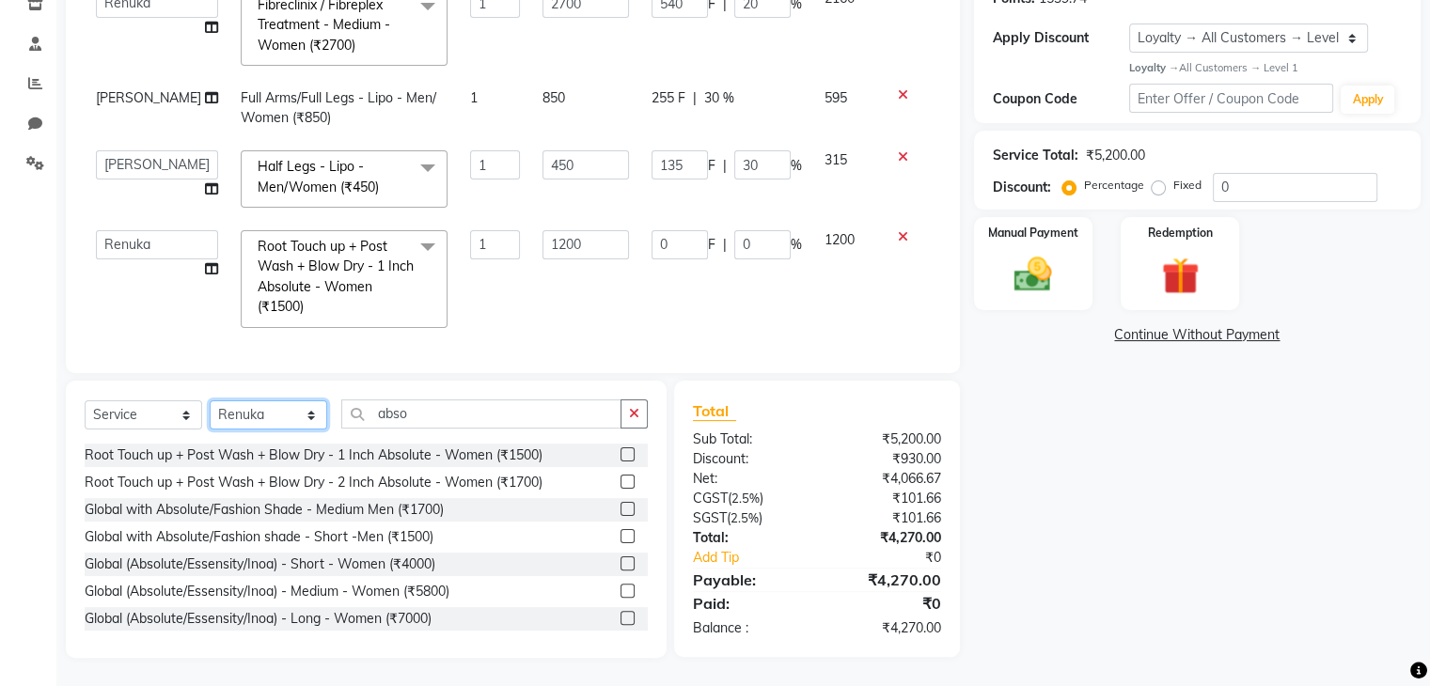
click at [256, 400] on select "Select Stylist Harshad Minsi Renuka Riya Sandhaya Santoshi" at bounding box center [268, 414] width 117 height 29
select select "21736"
click at [210, 400] on select "Select Stylist Harshad Minsi Renuka Riya Sandhaya Santoshi" at bounding box center [268, 414] width 117 height 29
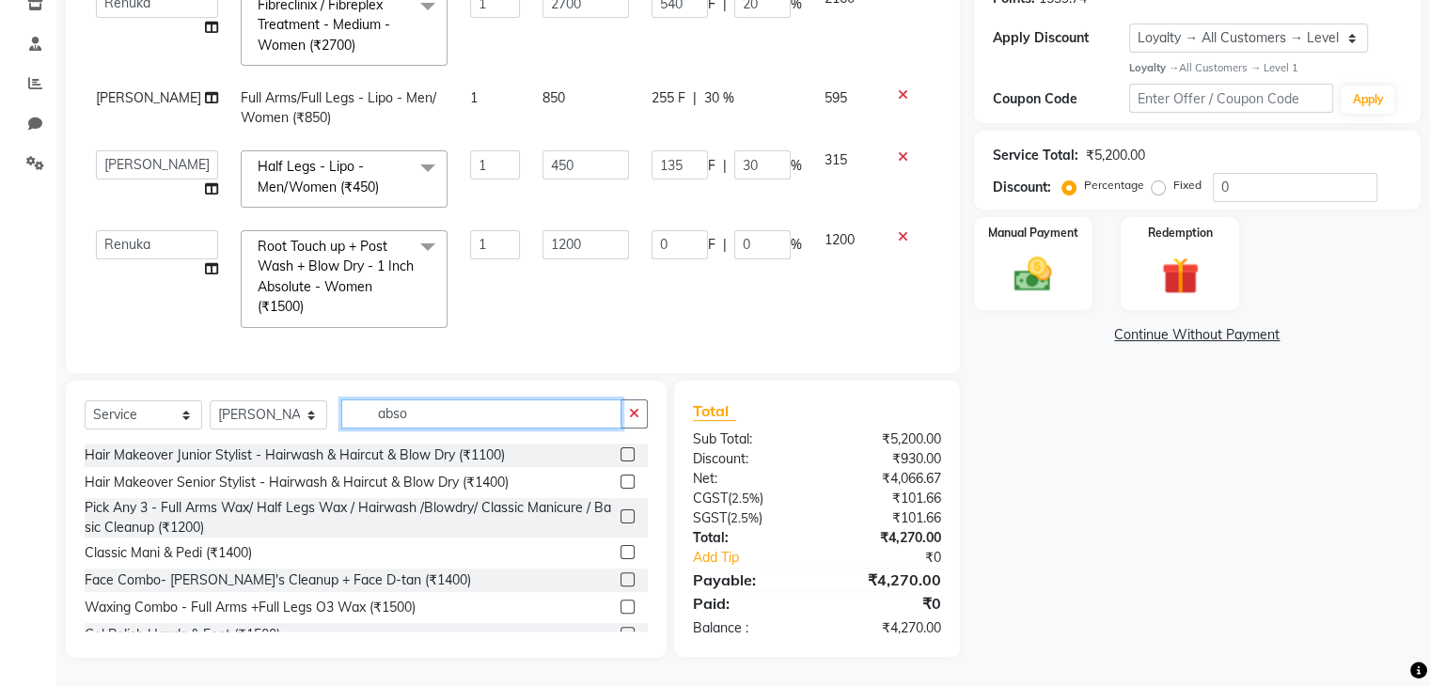
click at [368, 418] on input "abso" at bounding box center [481, 413] width 280 height 29
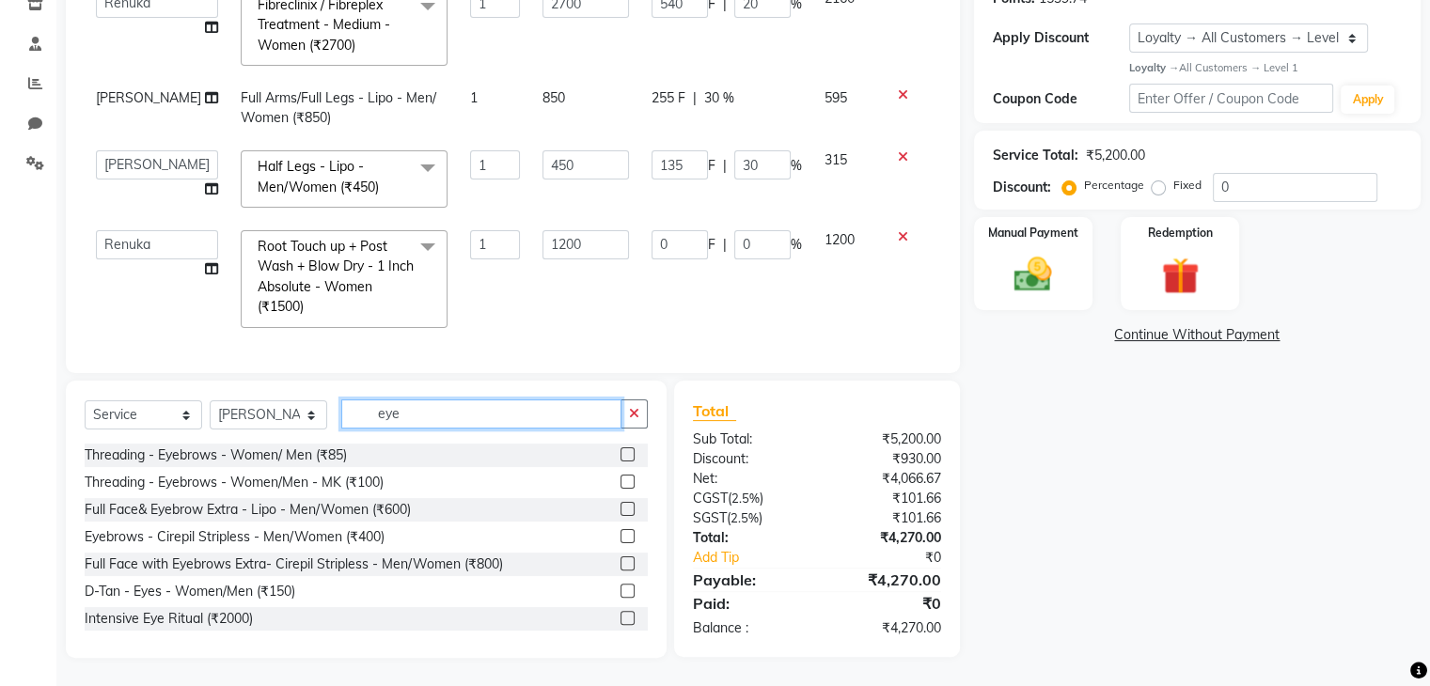
type input "eye"
click at [620, 535] on label at bounding box center [627, 536] width 14 height 14
click at [620, 535] on input "checkbox" at bounding box center [626, 537] width 12 height 12
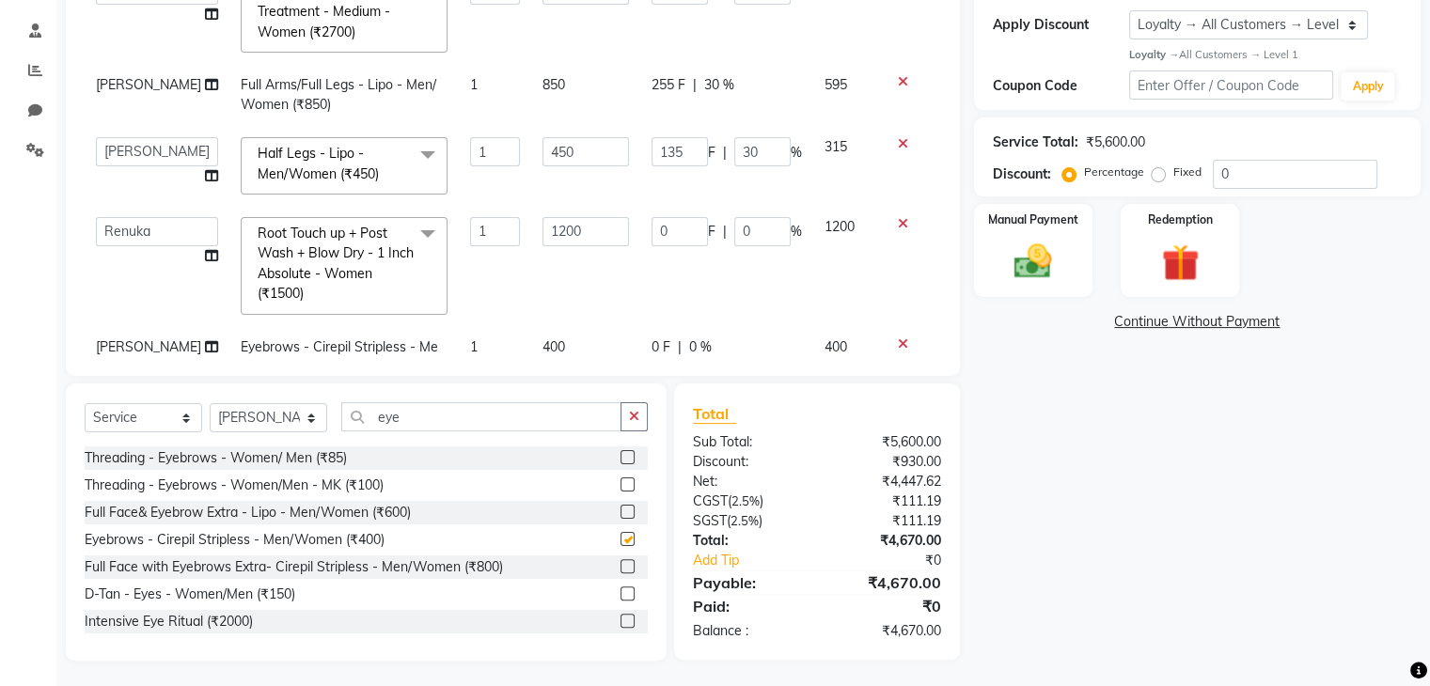
checkbox input "false"
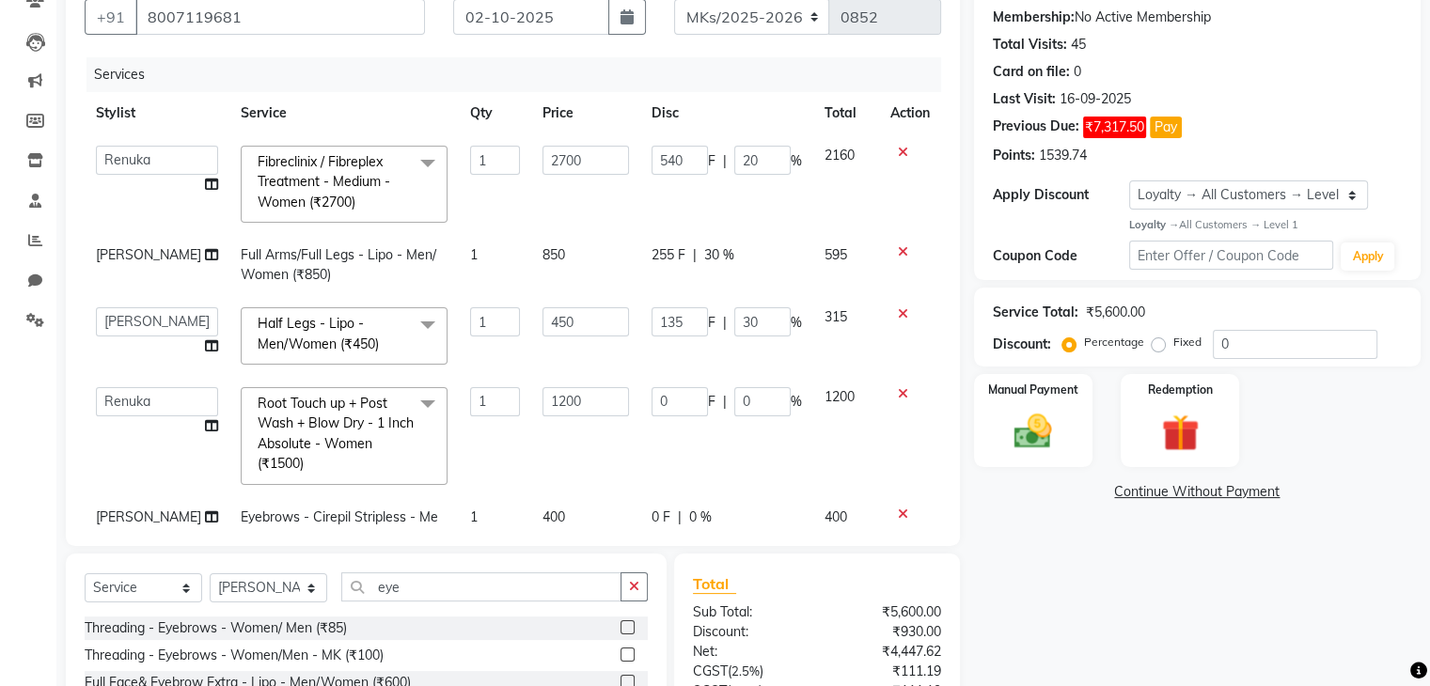
scroll to position [58, 0]
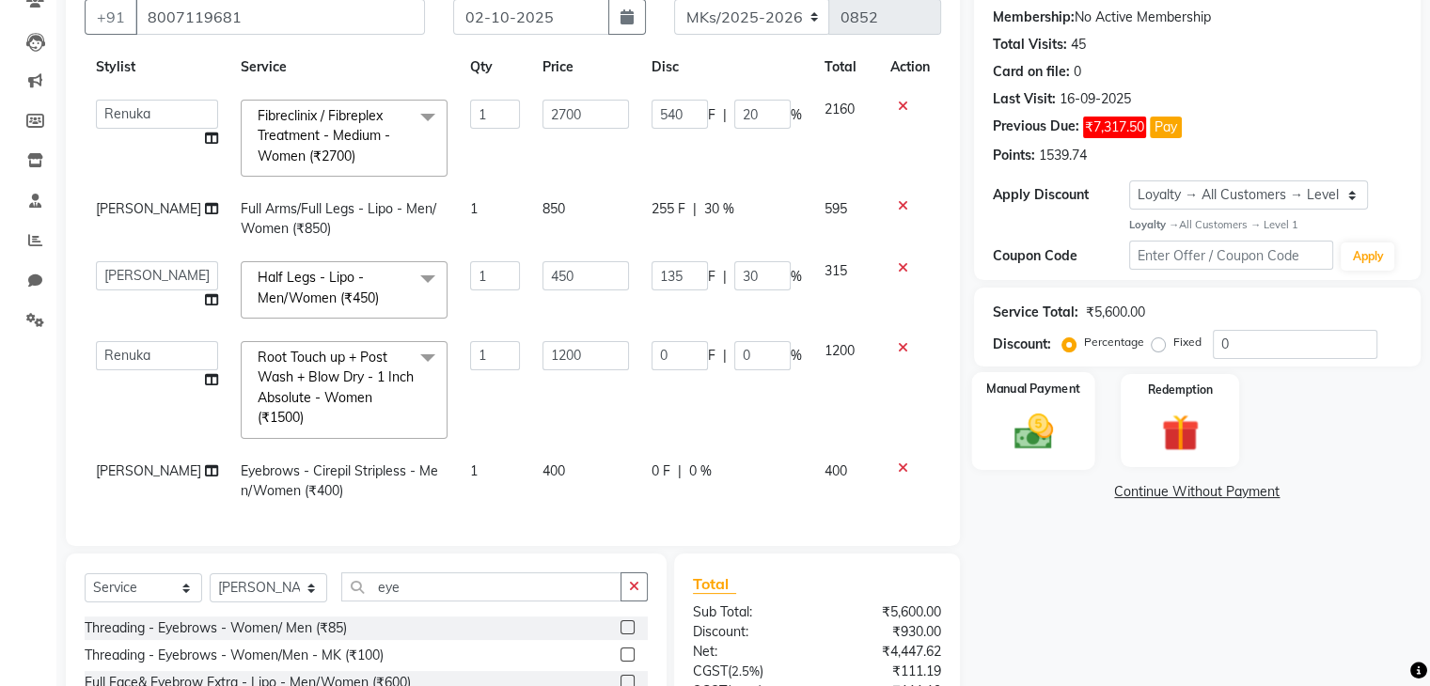
click at [1080, 403] on div "Manual Payment" at bounding box center [1032, 420] width 123 height 97
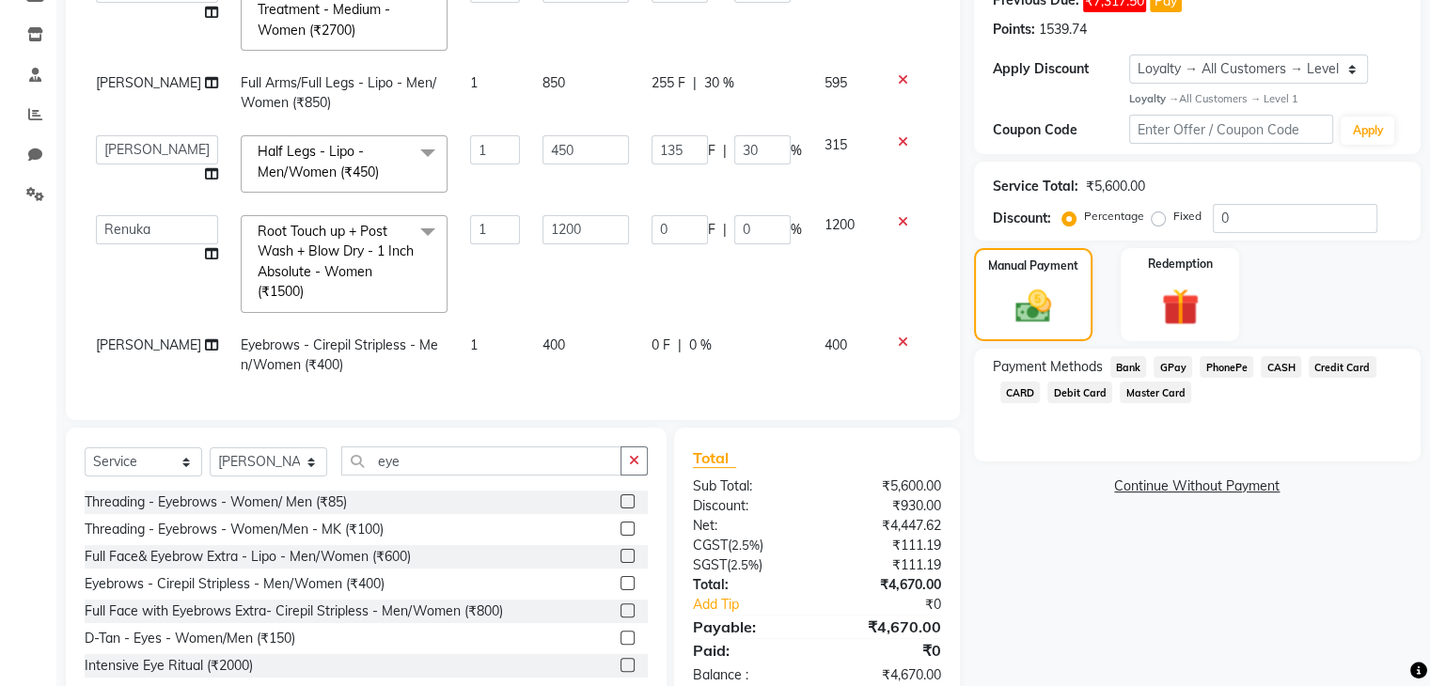
scroll to position [350, 0]
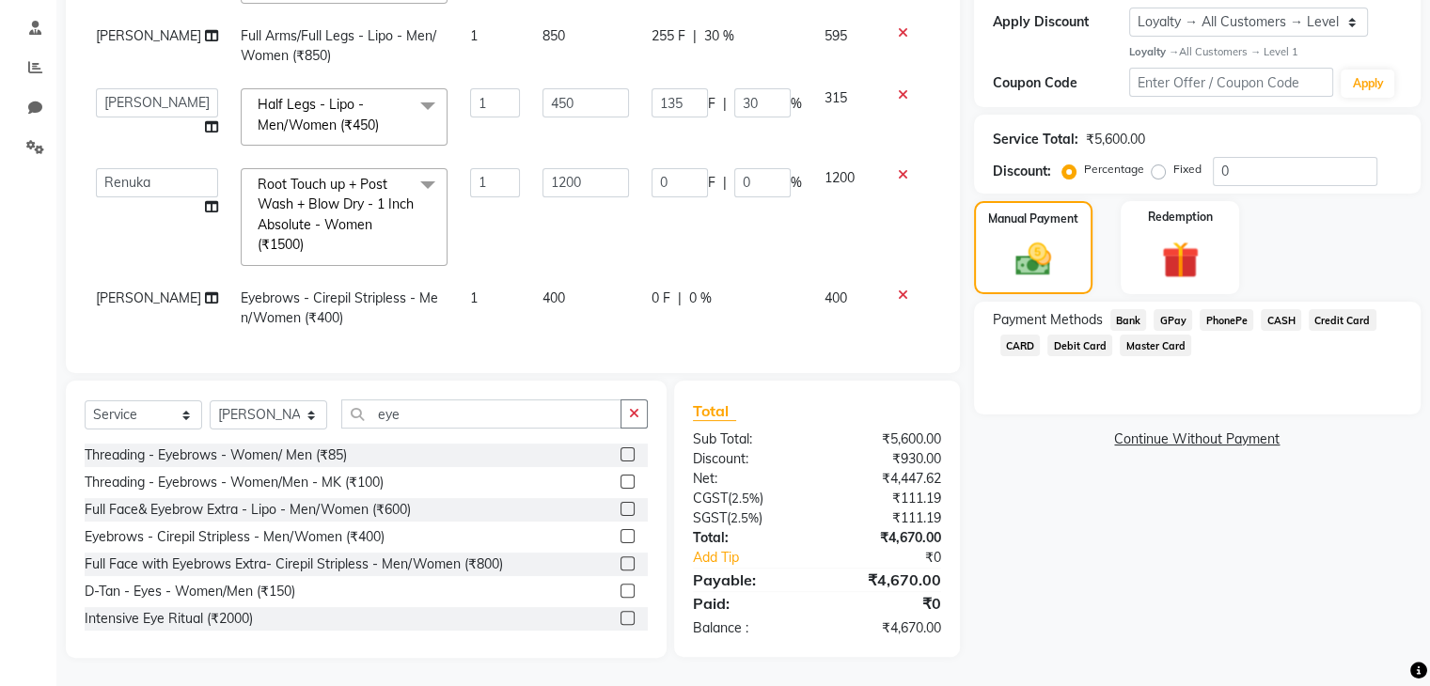
click at [1196, 433] on link "Continue Without Payment" at bounding box center [1197, 440] width 439 height 20
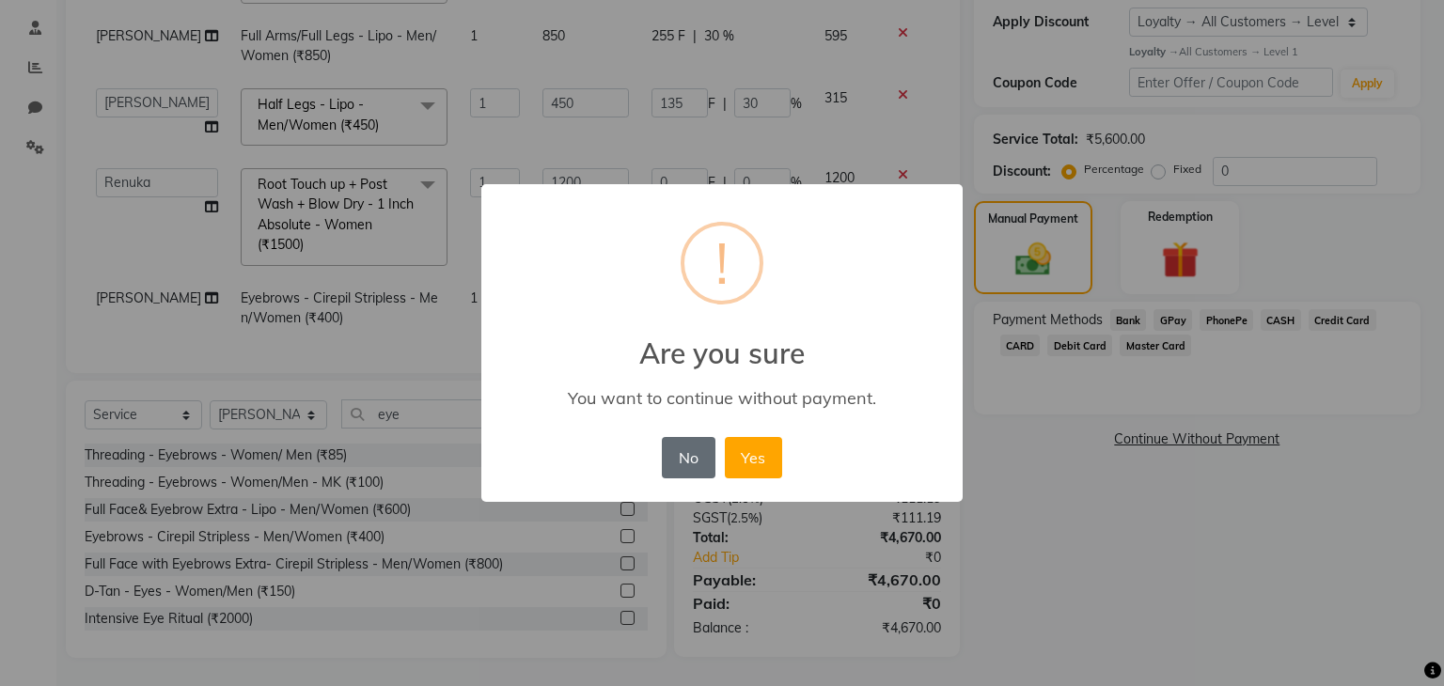
click at [708, 455] on button "No" at bounding box center [688, 457] width 53 height 41
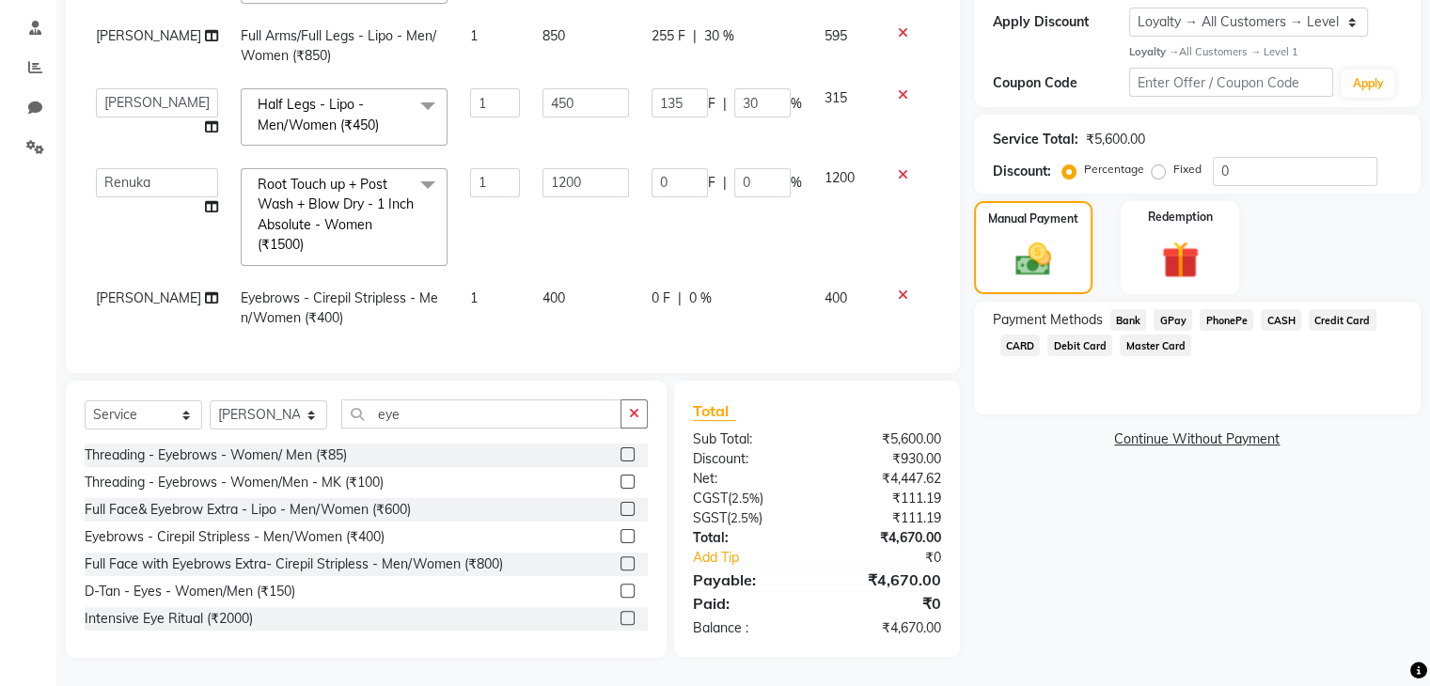
scroll to position [280, 0]
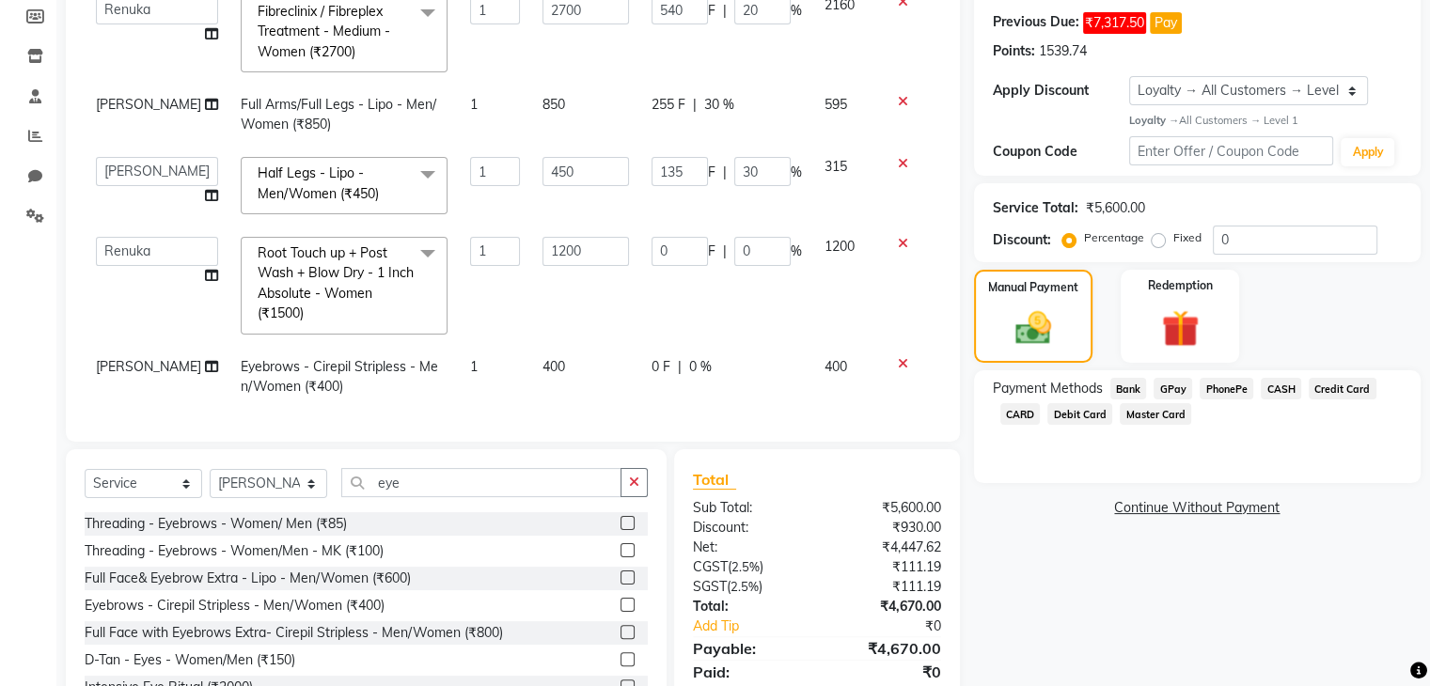
click at [1194, 510] on link "Continue Without Payment" at bounding box center [1197, 508] width 439 height 20
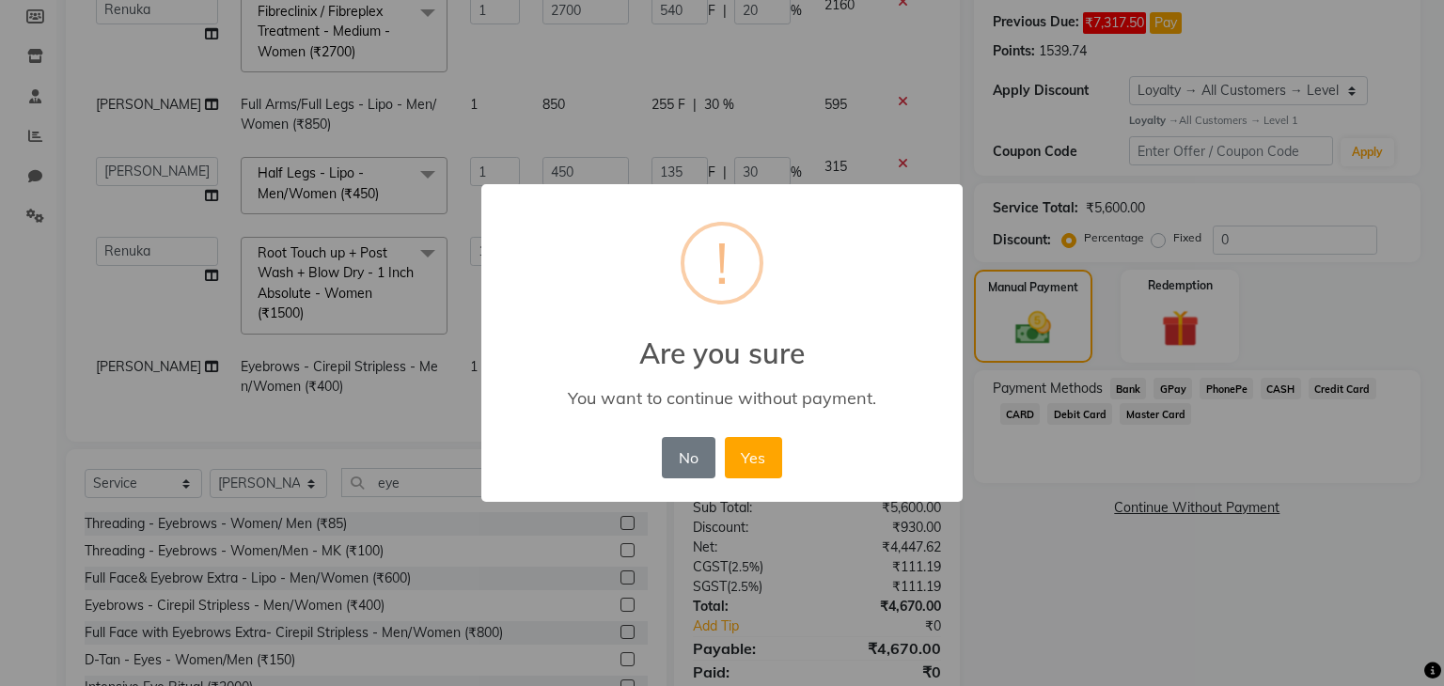
click at [782, 472] on div "No No Yes" at bounding box center [721, 457] width 129 height 51
click at [759, 462] on button "Yes" at bounding box center [753, 457] width 57 height 41
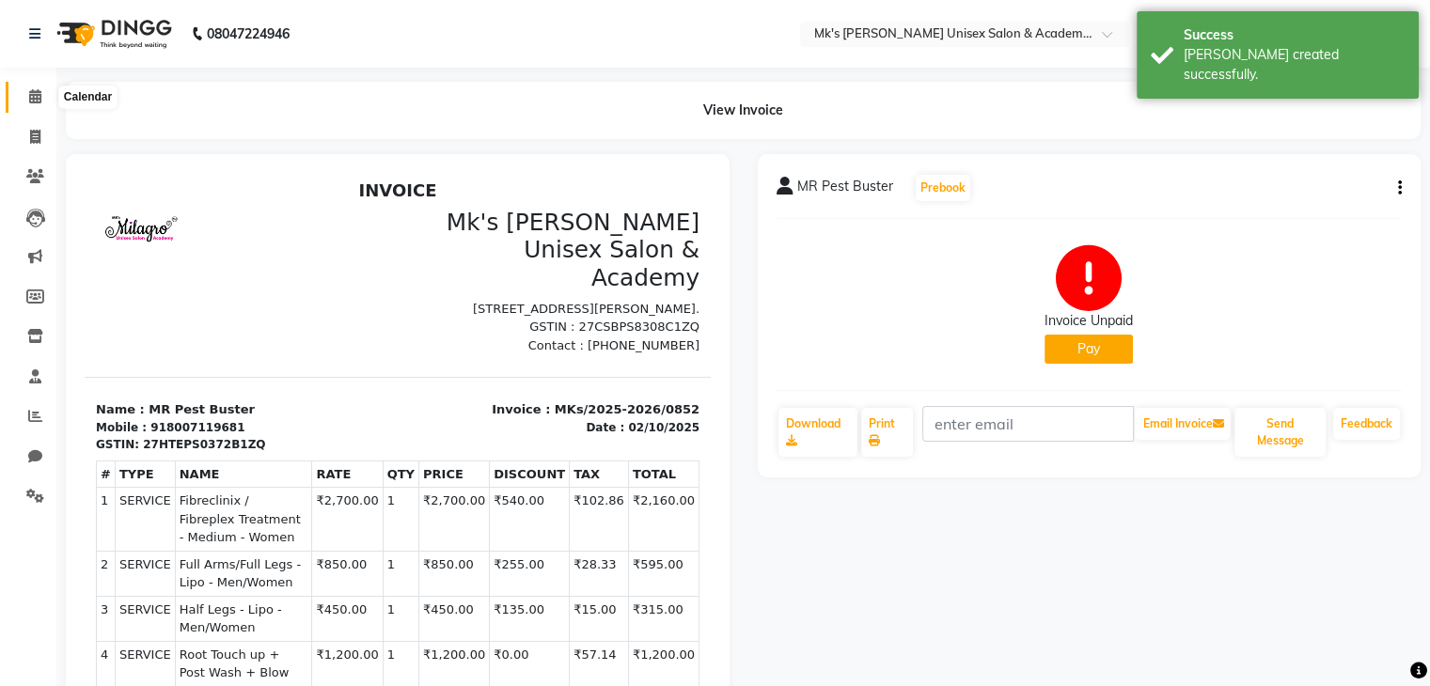
click at [41, 95] on span at bounding box center [35, 97] width 33 height 22
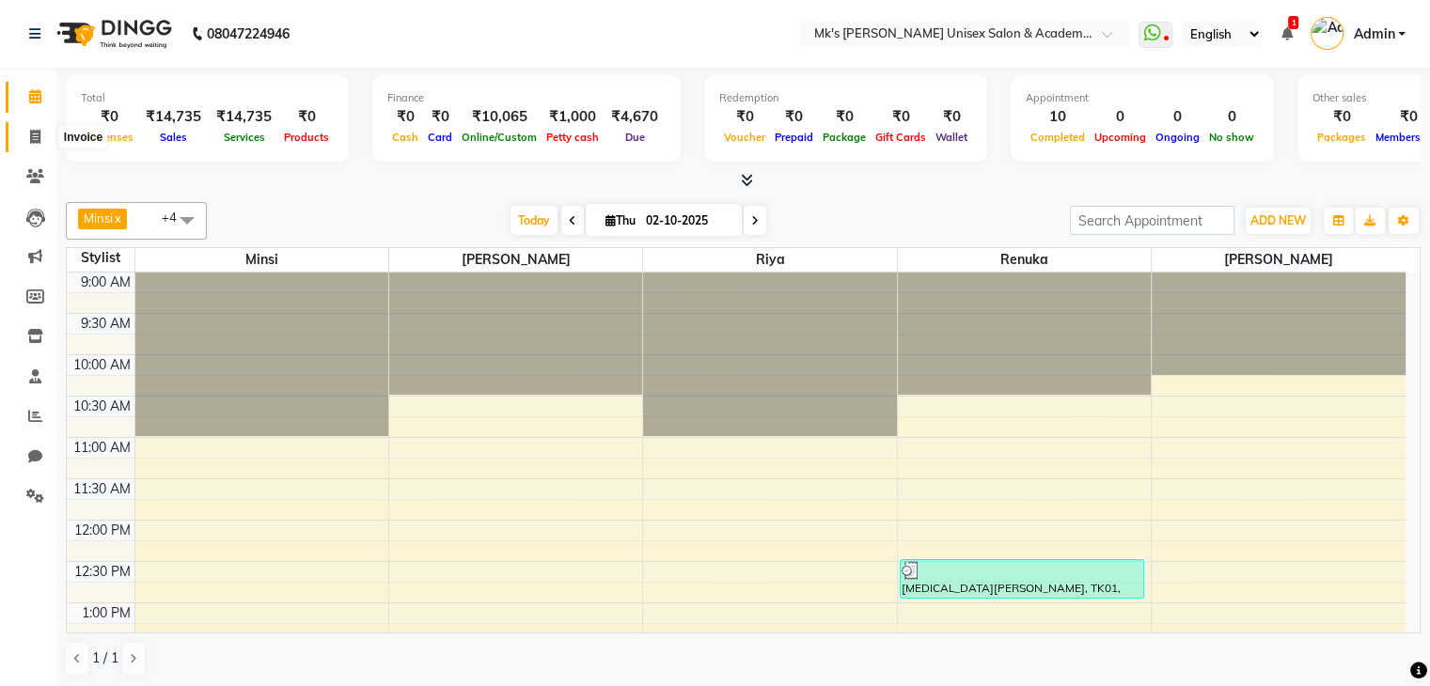
click at [34, 128] on span at bounding box center [35, 138] width 33 height 22
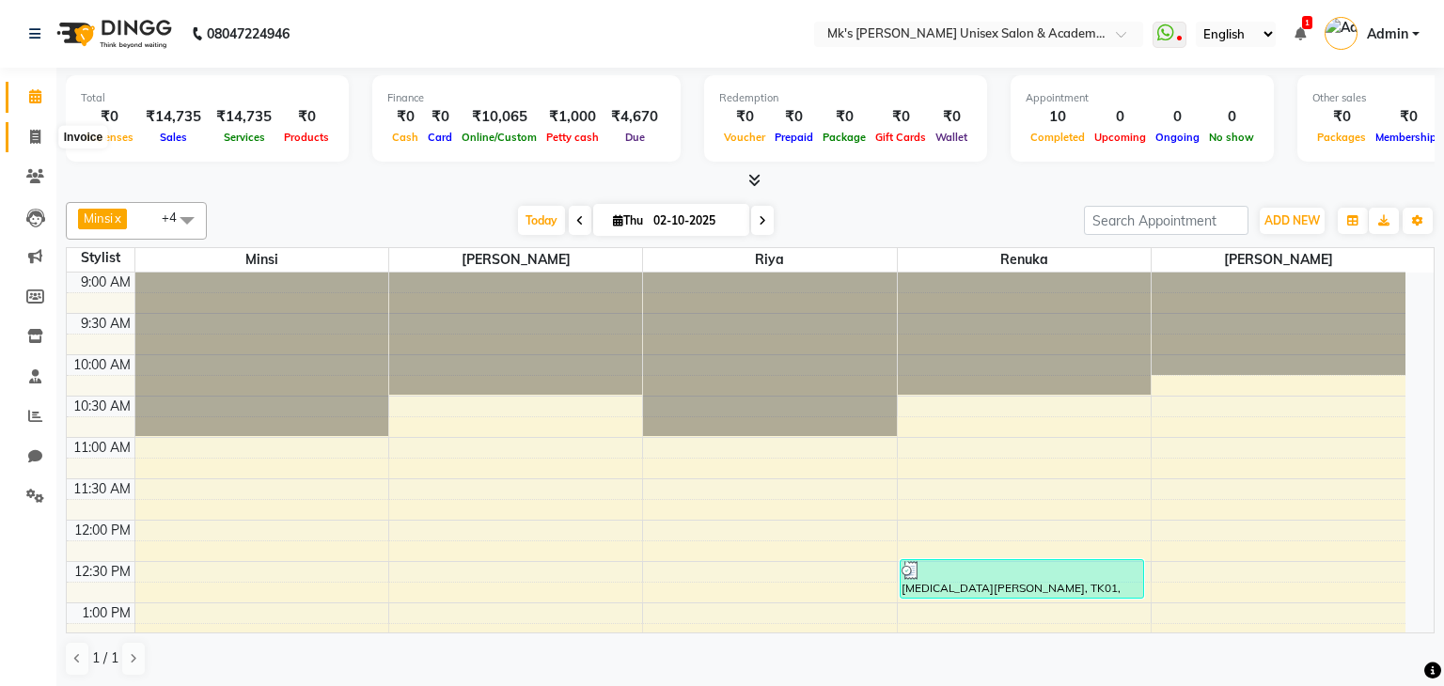
select select "service"
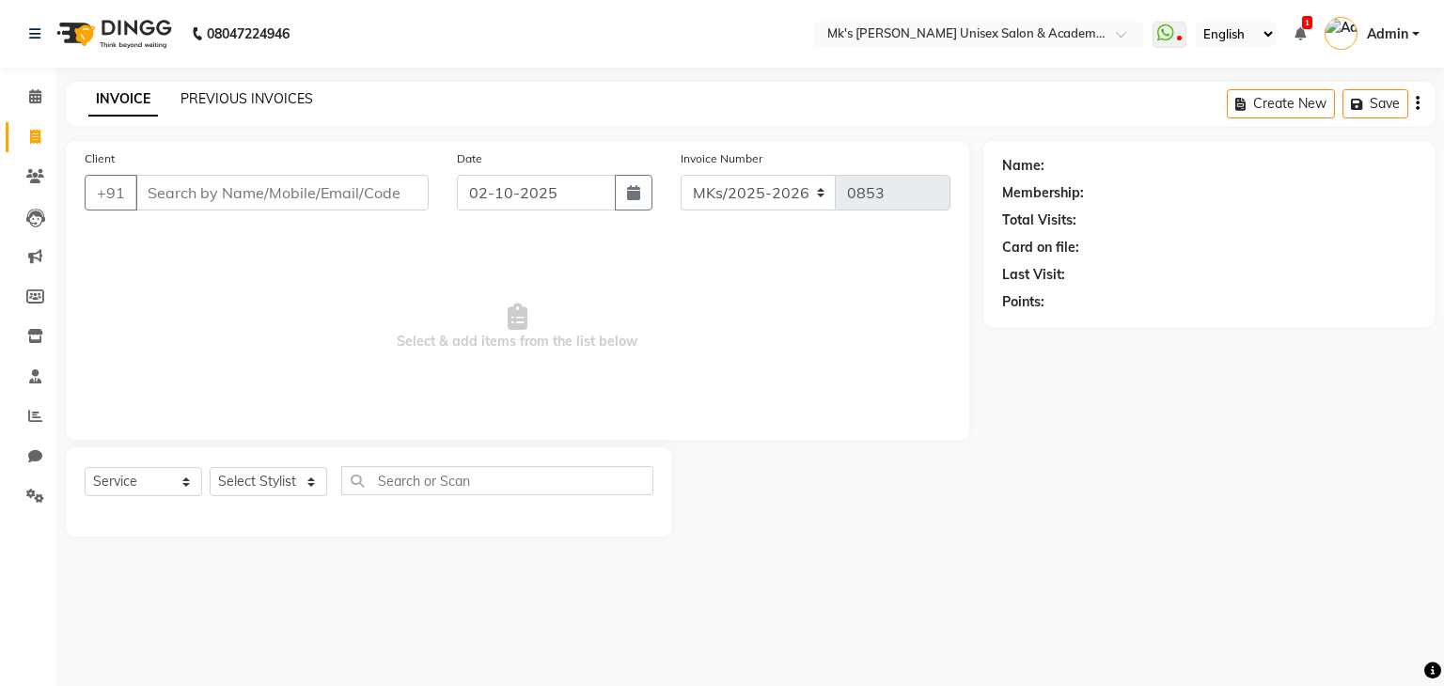
click at [232, 95] on link "PREVIOUS INVOICES" at bounding box center [246, 98] width 133 height 17
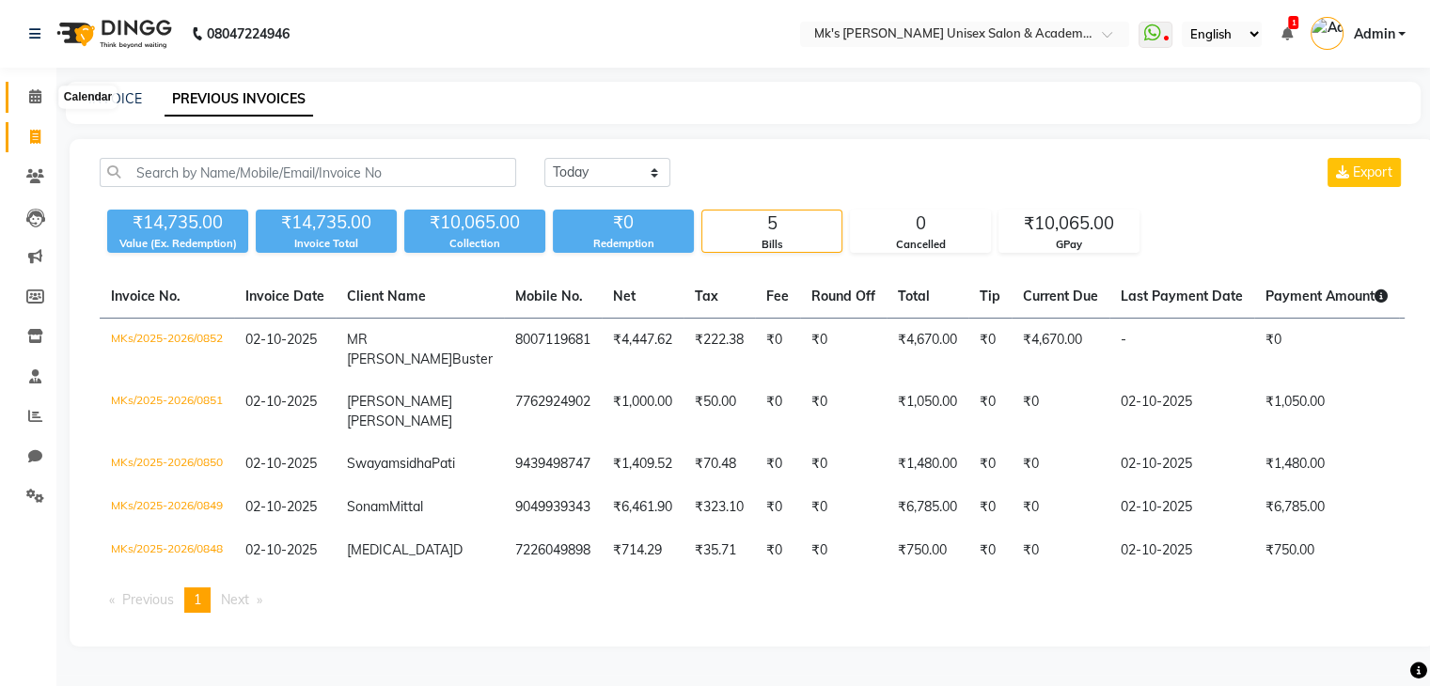
click at [49, 98] on span at bounding box center [35, 97] width 33 height 22
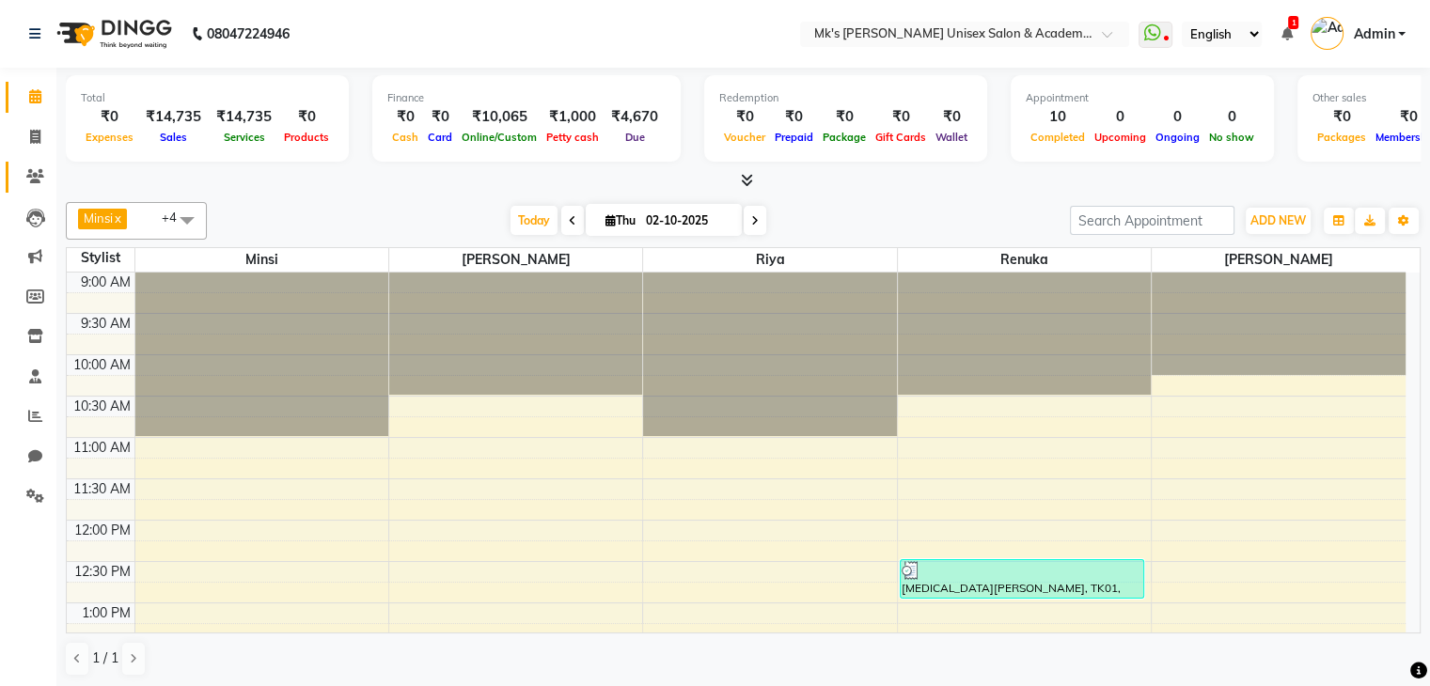
click at [34, 164] on link "Clients" at bounding box center [28, 177] width 45 height 31
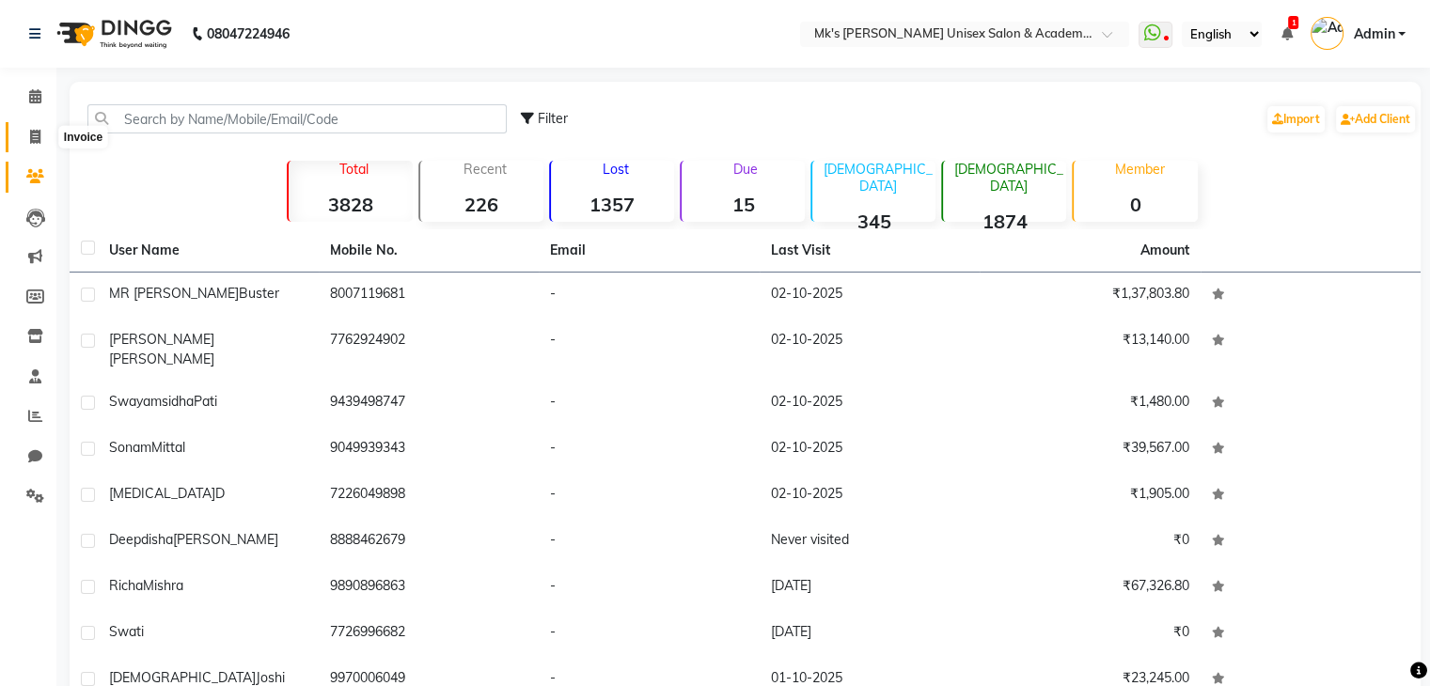
click at [46, 134] on span at bounding box center [35, 138] width 33 height 22
select select "service"
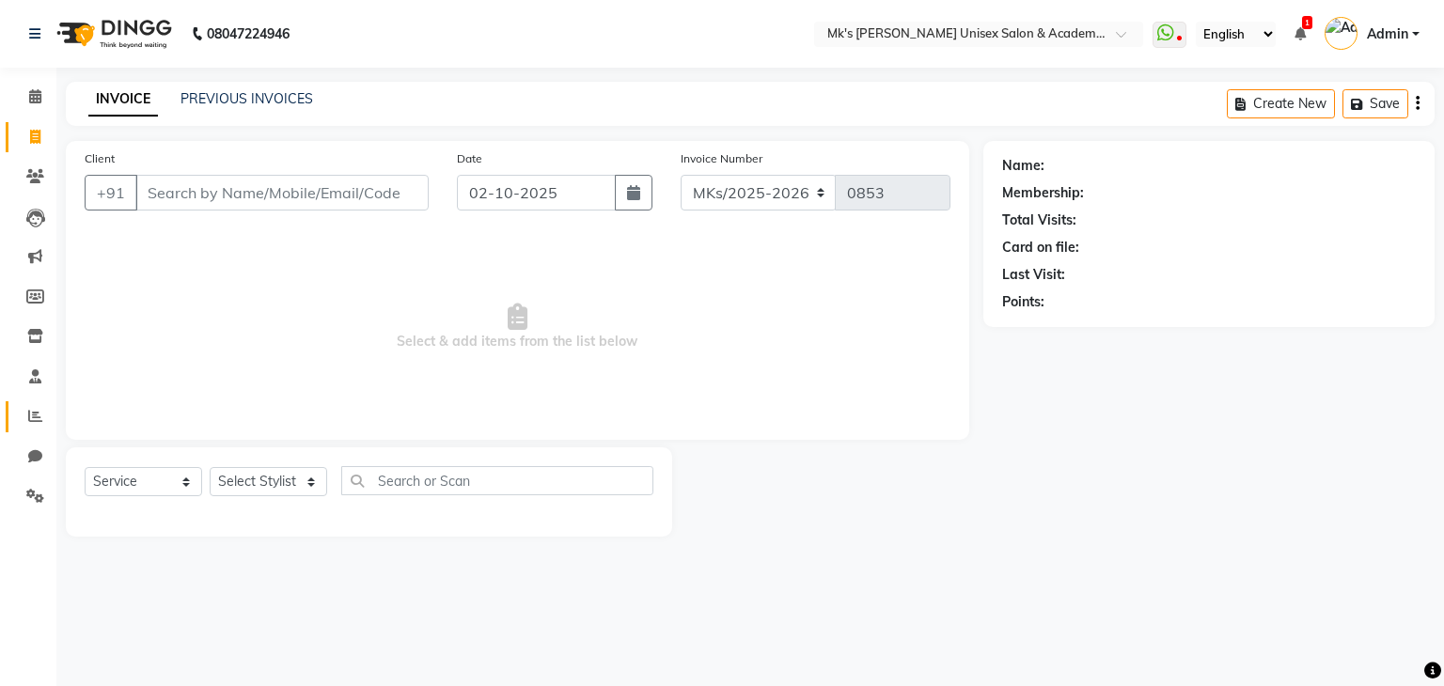
click at [34, 430] on link "Reports" at bounding box center [28, 416] width 45 height 31
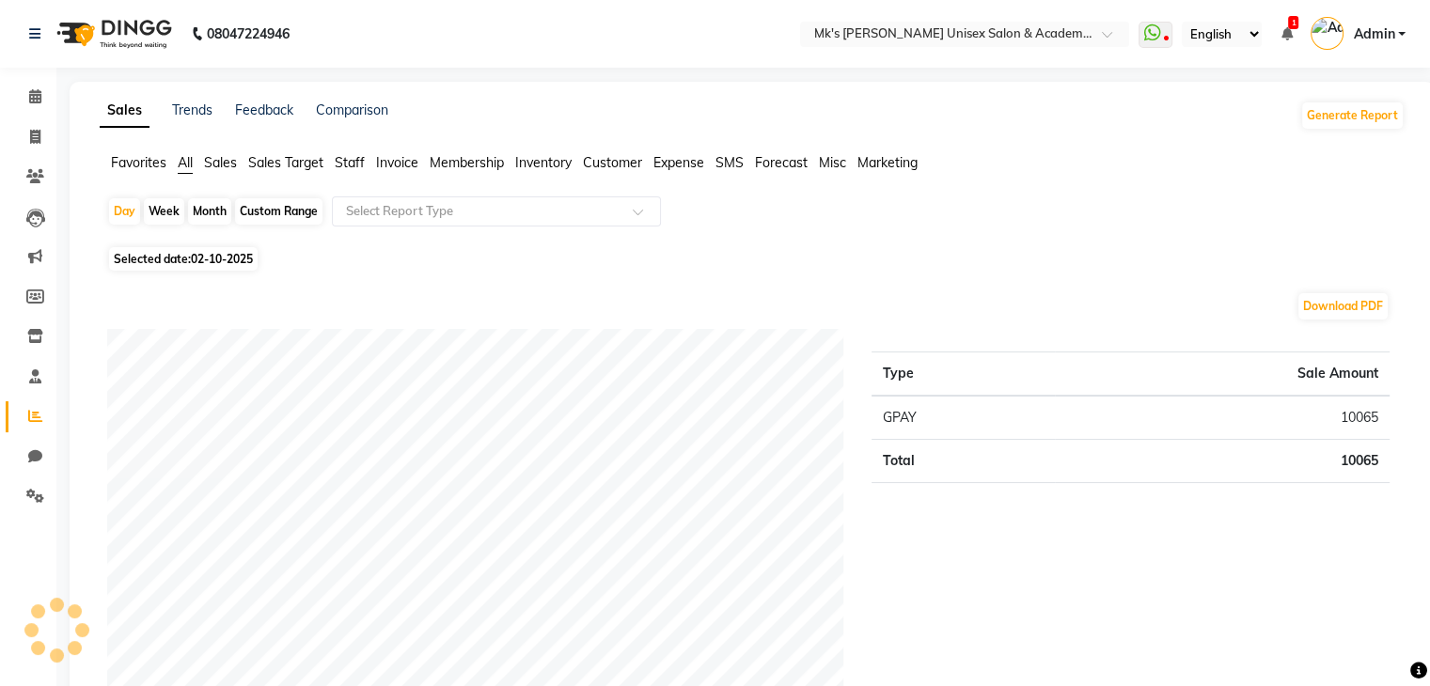
click at [386, 155] on span "Invoice" at bounding box center [397, 162] width 42 height 17
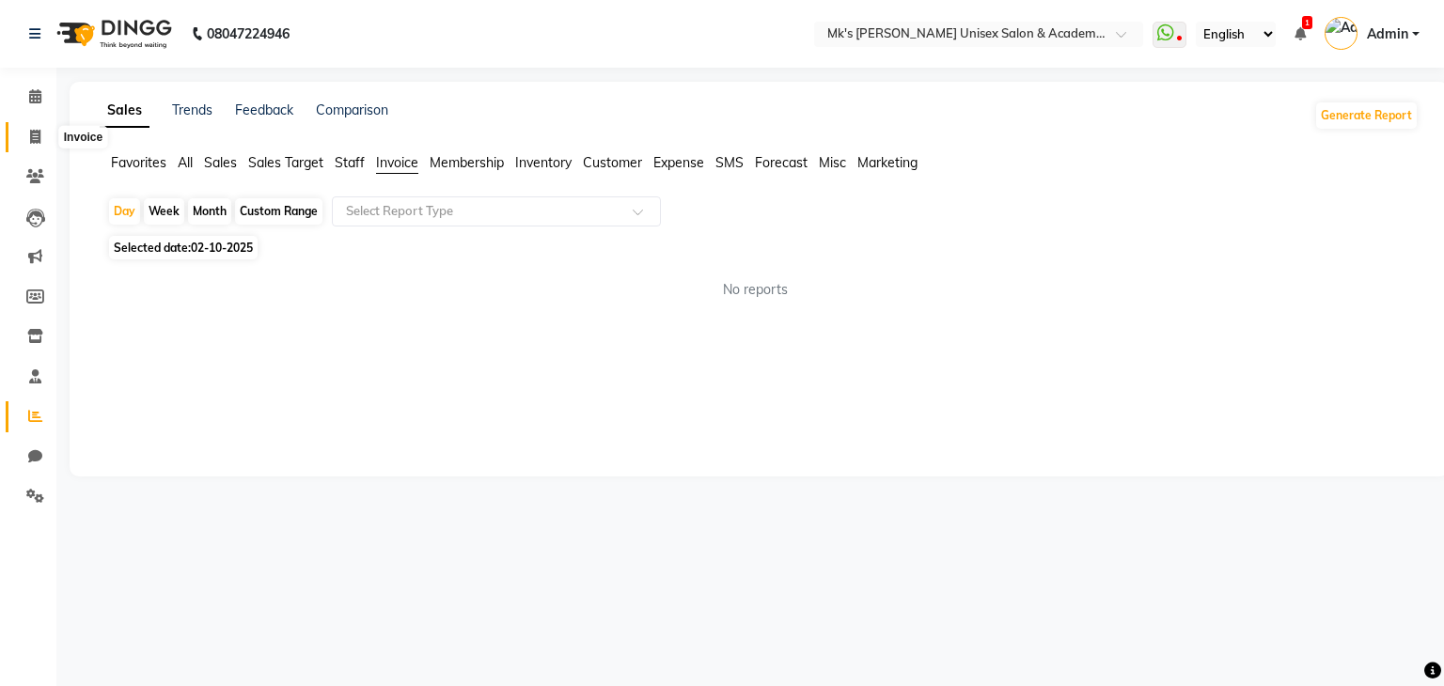
click at [30, 138] on icon at bounding box center [35, 137] width 10 height 14
select select "service"
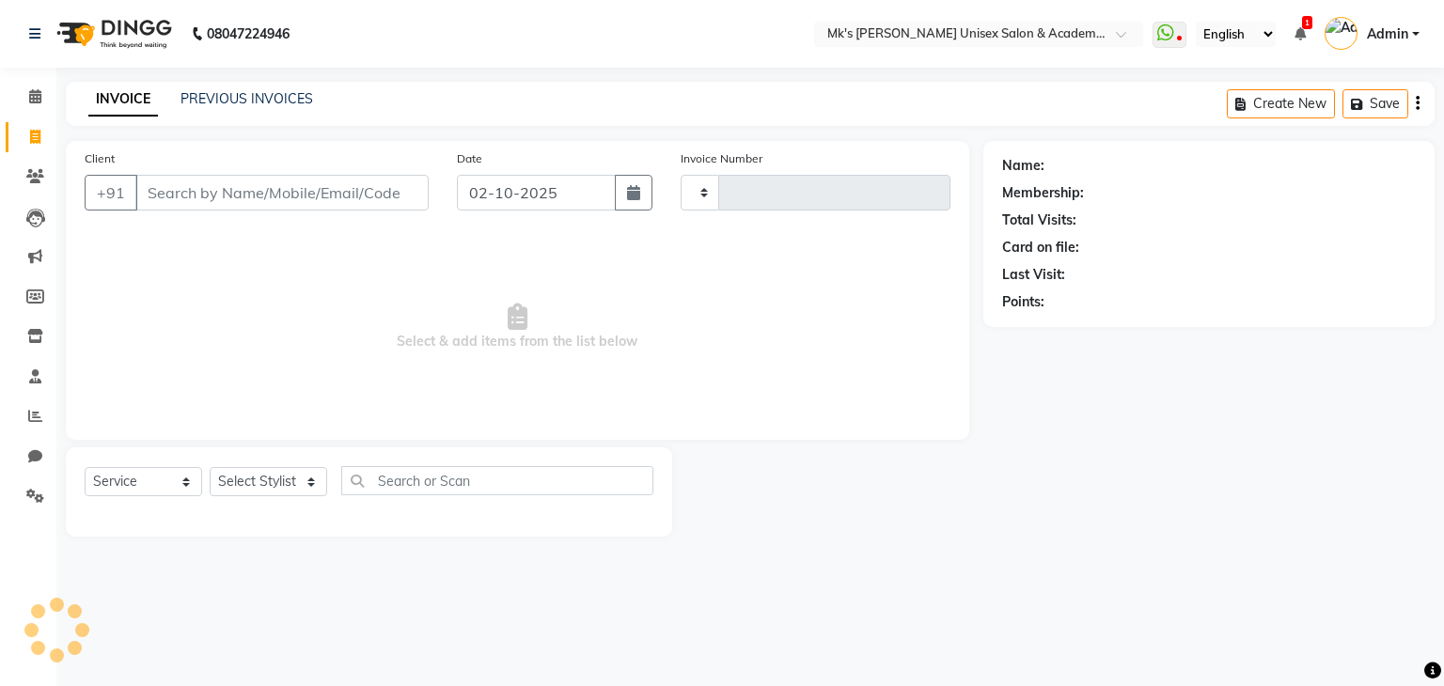
type input "0853"
select select "6031"
click at [303, 95] on link "PREVIOUS INVOICES" at bounding box center [246, 98] width 133 height 17
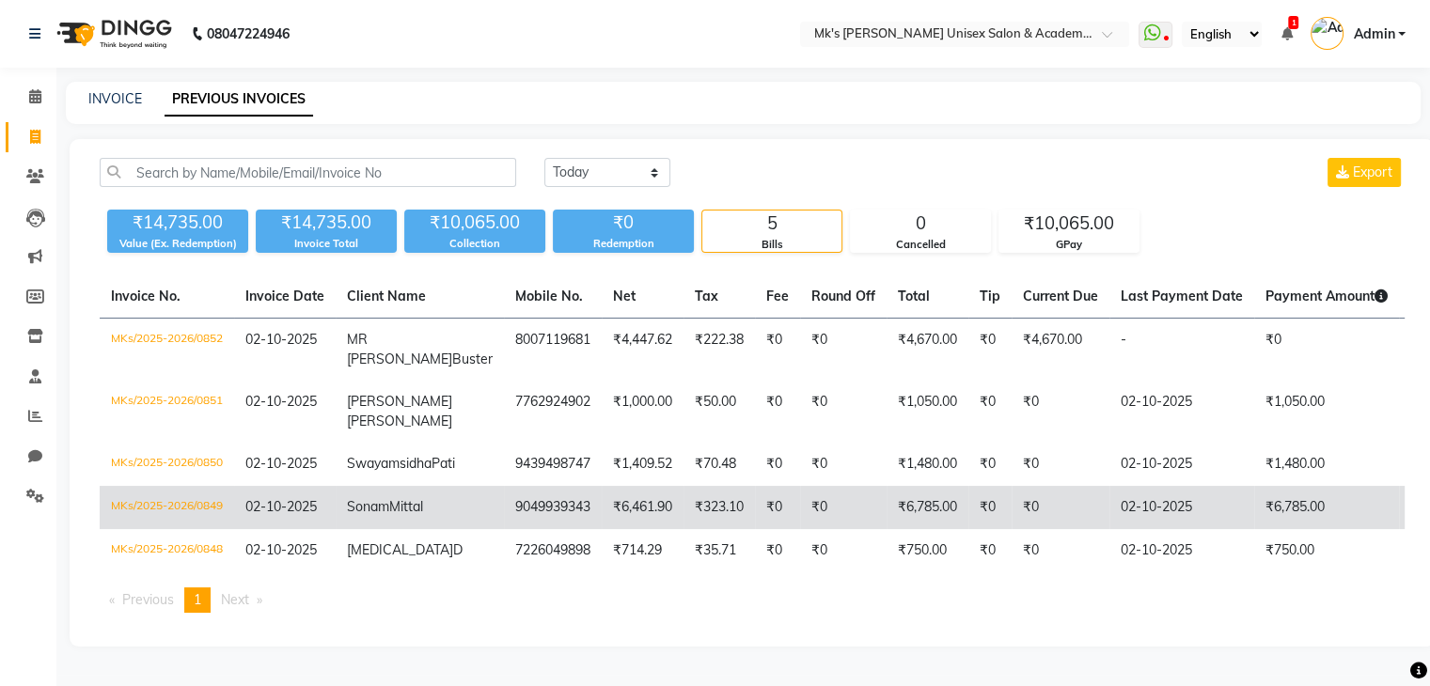
click at [800, 529] on td "₹0" at bounding box center [843, 507] width 86 height 43
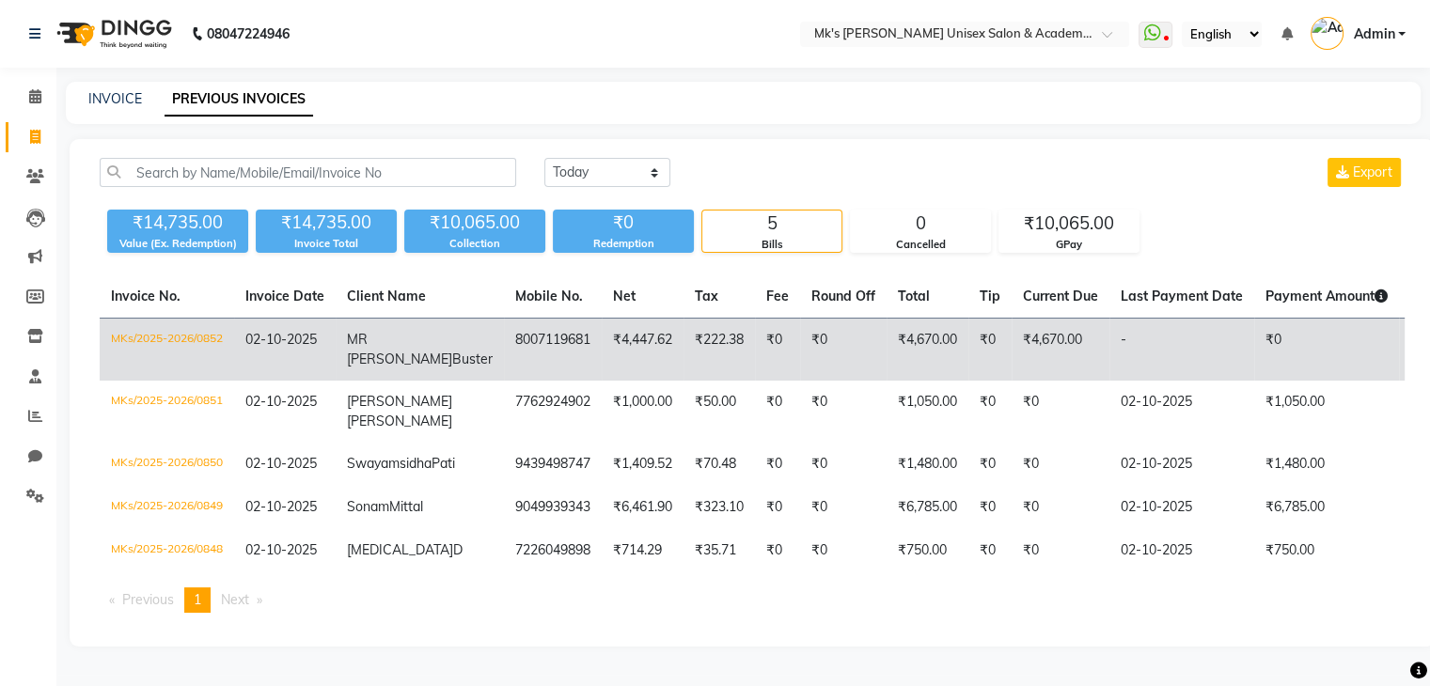
click at [504, 369] on td "8007119681" at bounding box center [553, 350] width 98 height 63
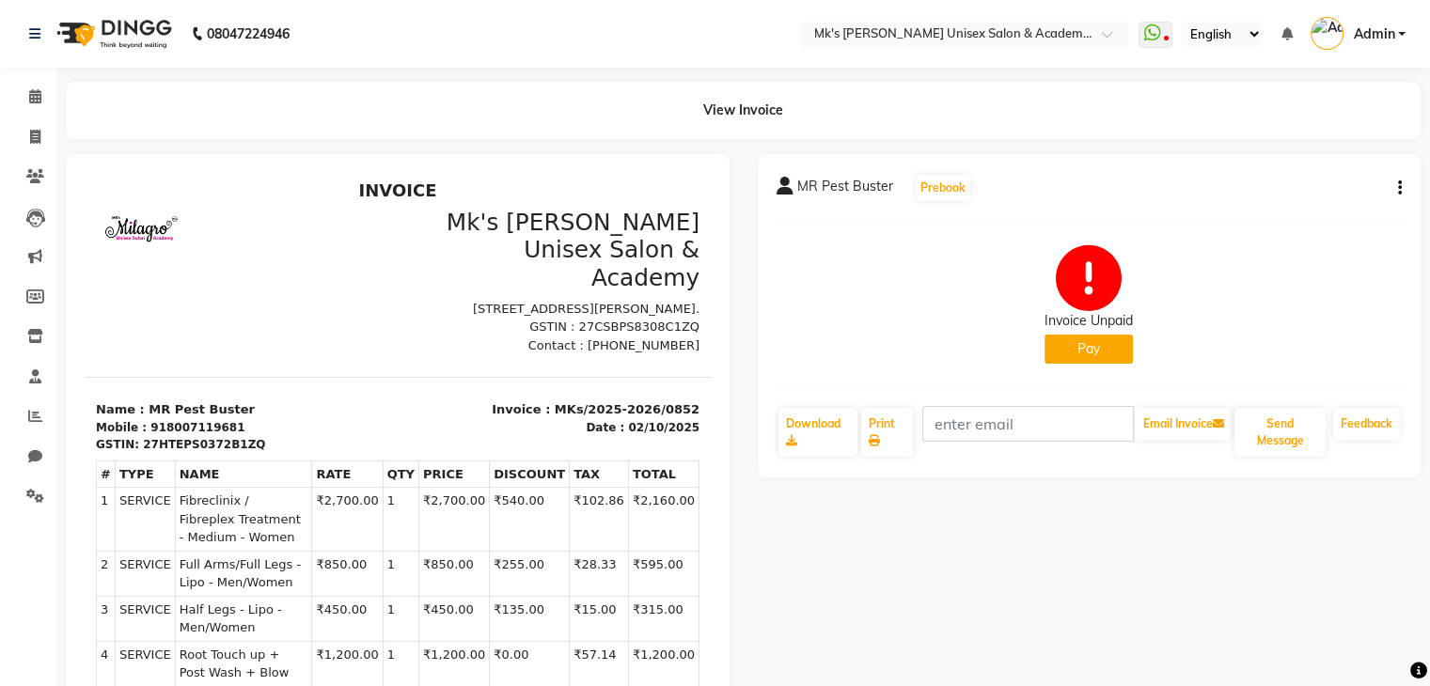
click at [1096, 340] on button "Pay" at bounding box center [1088, 349] width 88 height 29
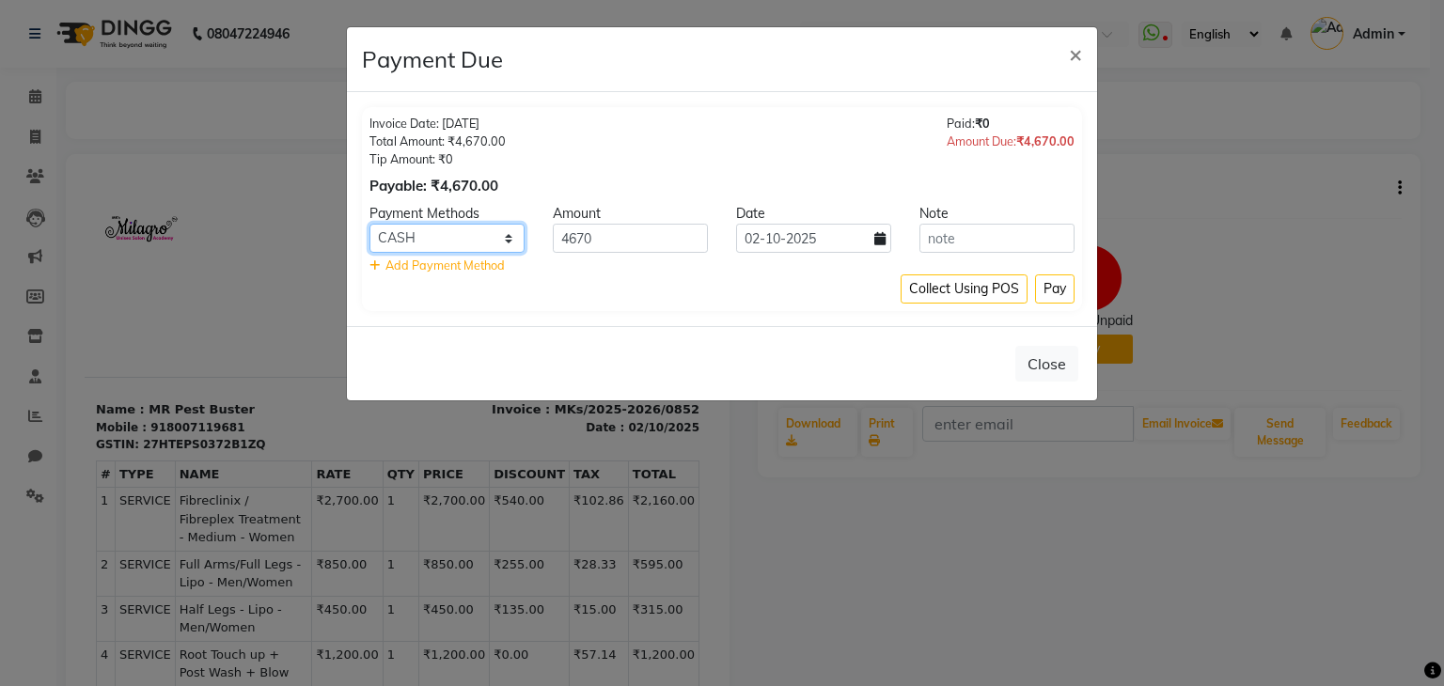
click at [475, 234] on select "Bank GPay PhonePe CASH Credit Card CARD Debit Card Master Card" at bounding box center [446, 238] width 155 height 29
select select "5"
click at [369, 224] on select "Bank GPay PhonePe CASH Credit Card CARD Debit Card Master Card" at bounding box center [446, 238] width 155 height 29
click at [1049, 294] on button "Pay" at bounding box center [1054, 288] width 39 height 29
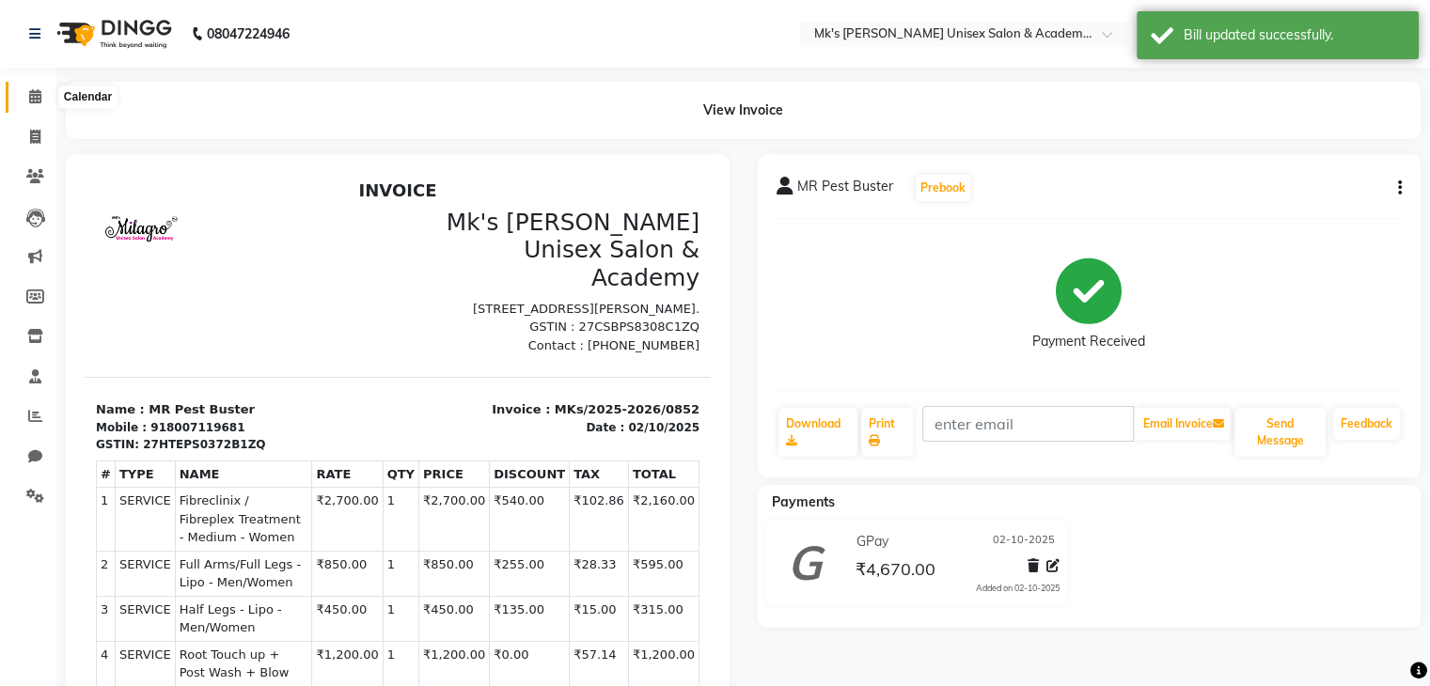
click at [21, 97] on span at bounding box center [35, 97] width 33 height 22
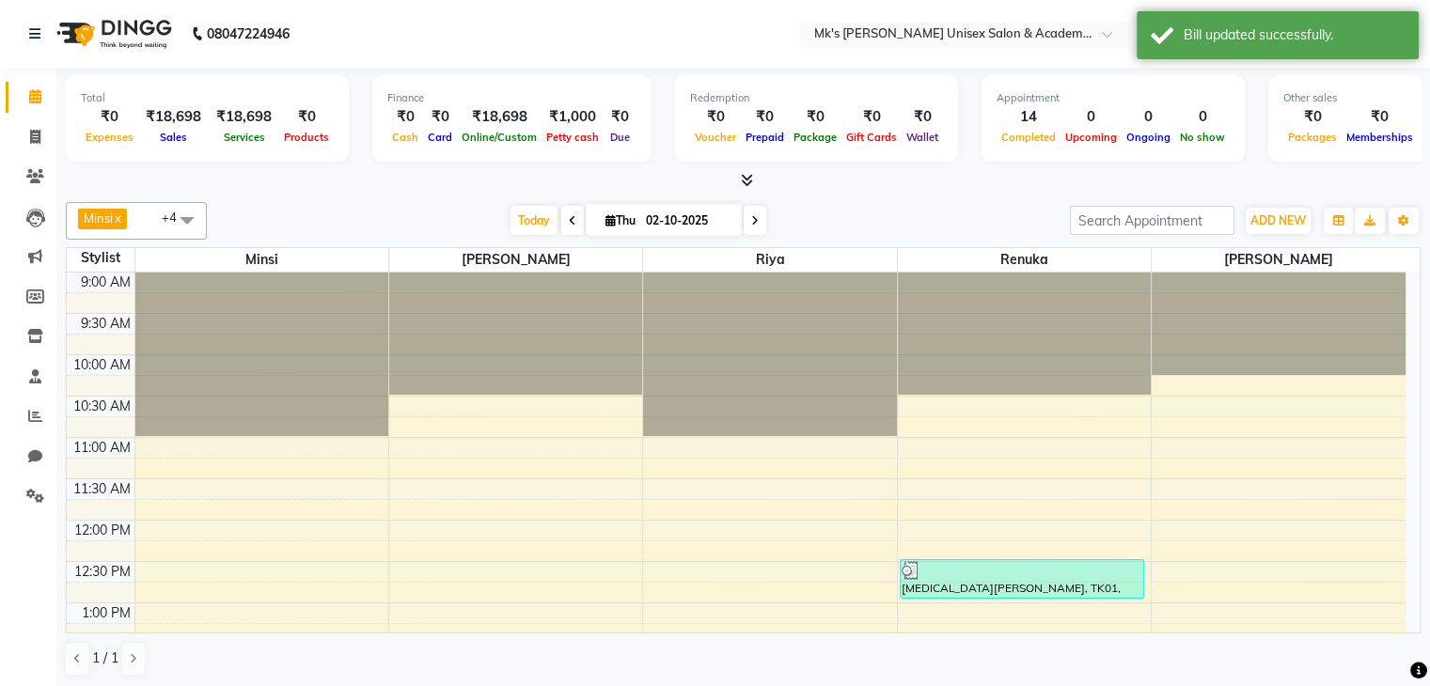
click at [750, 181] on icon at bounding box center [747, 180] width 12 height 14
